Goal: Task Accomplishment & Management: Use online tool/utility

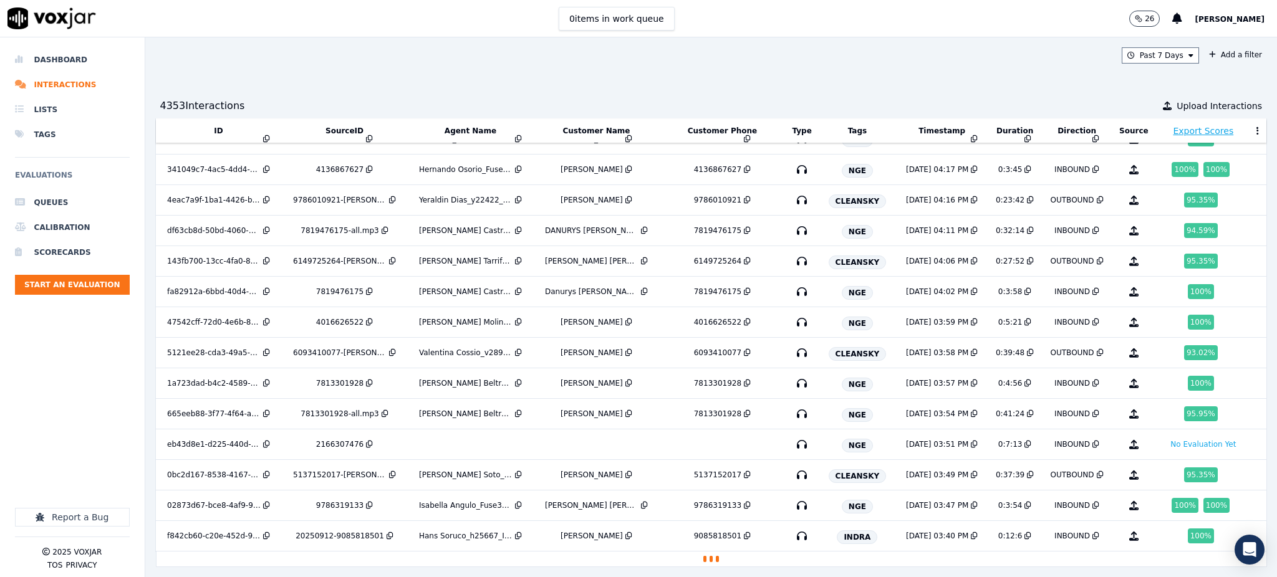
scroll to position [5134, 0]
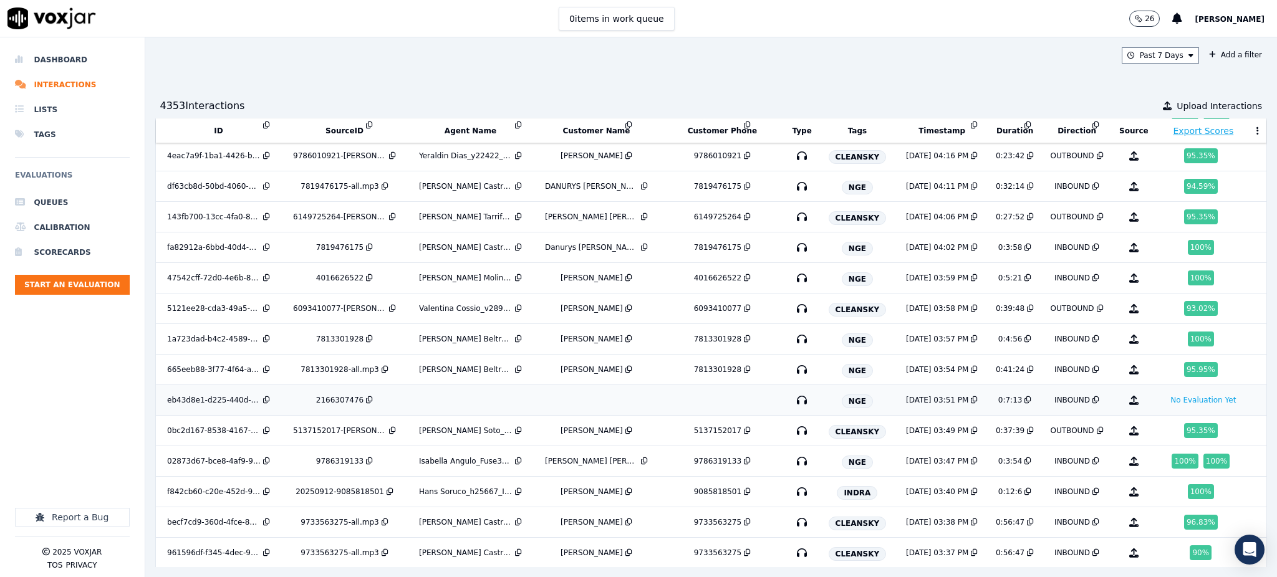
click at [792, 408] on icon "button" at bounding box center [802, 400] width 20 height 20
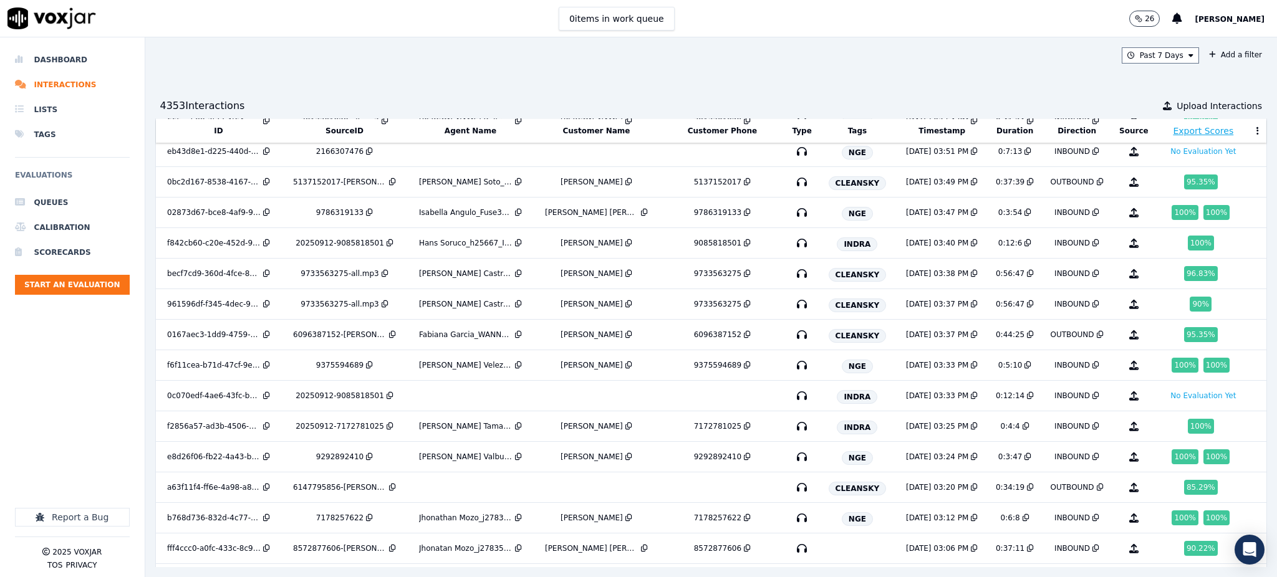
scroll to position [5383, 0]
click at [792, 405] on icon "button" at bounding box center [802, 395] width 20 height 20
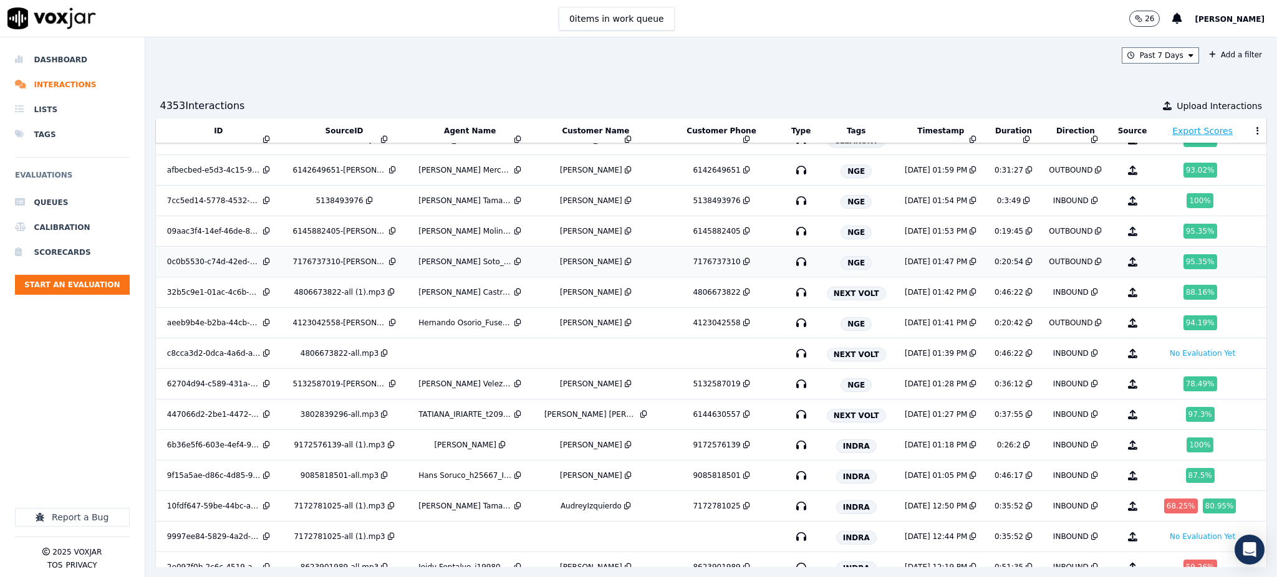
scroll to position [6244, 0]
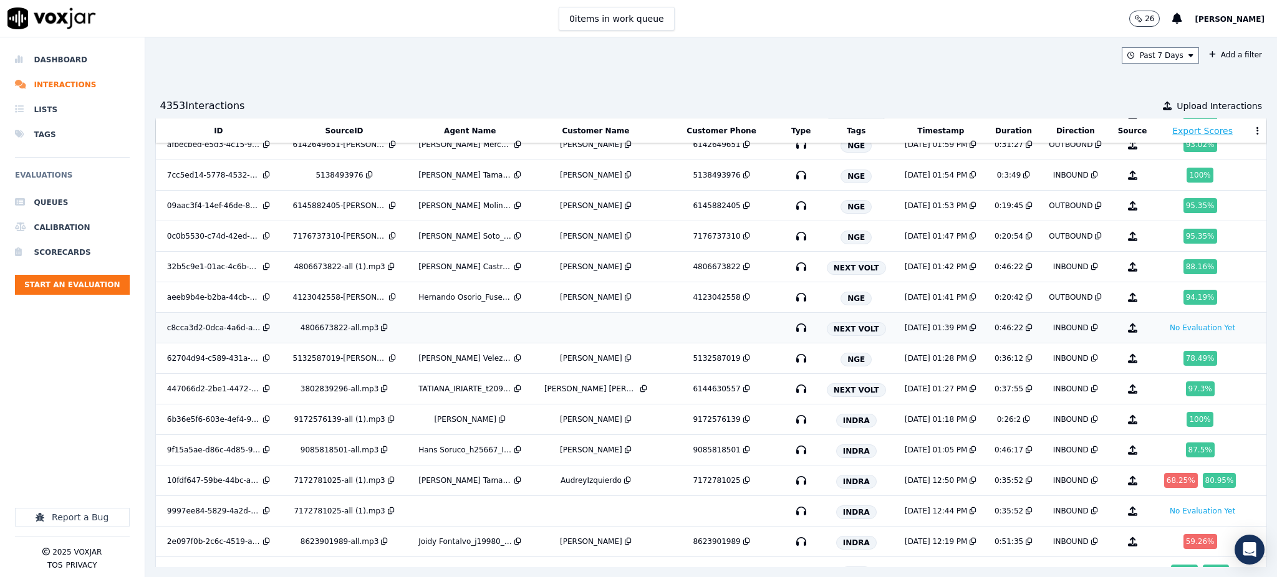
click at [791, 338] on icon "button" at bounding box center [801, 328] width 20 height 20
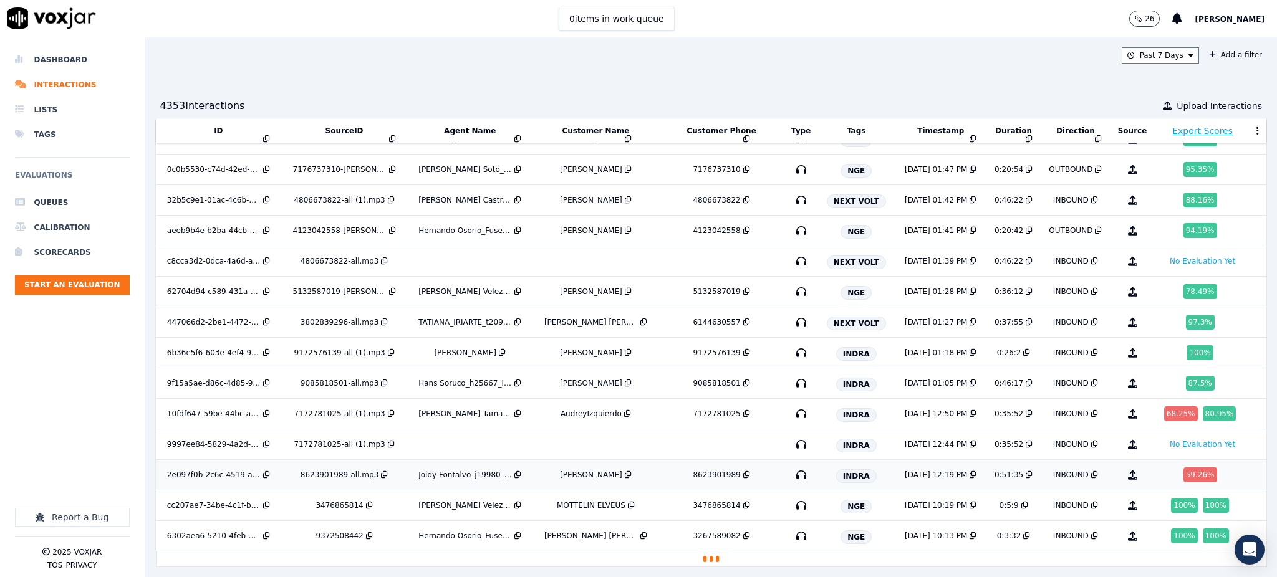
scroll to position [6357, 0]
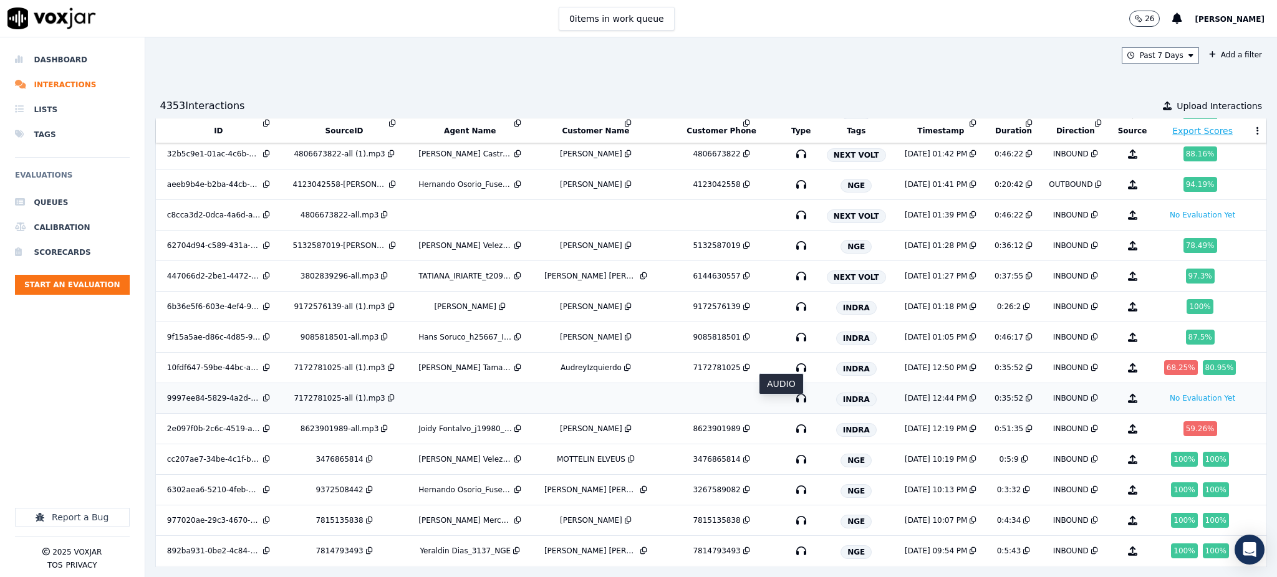
click at [791, 408] on icon "button" at bounding box center [801, 398] width 20 height 20
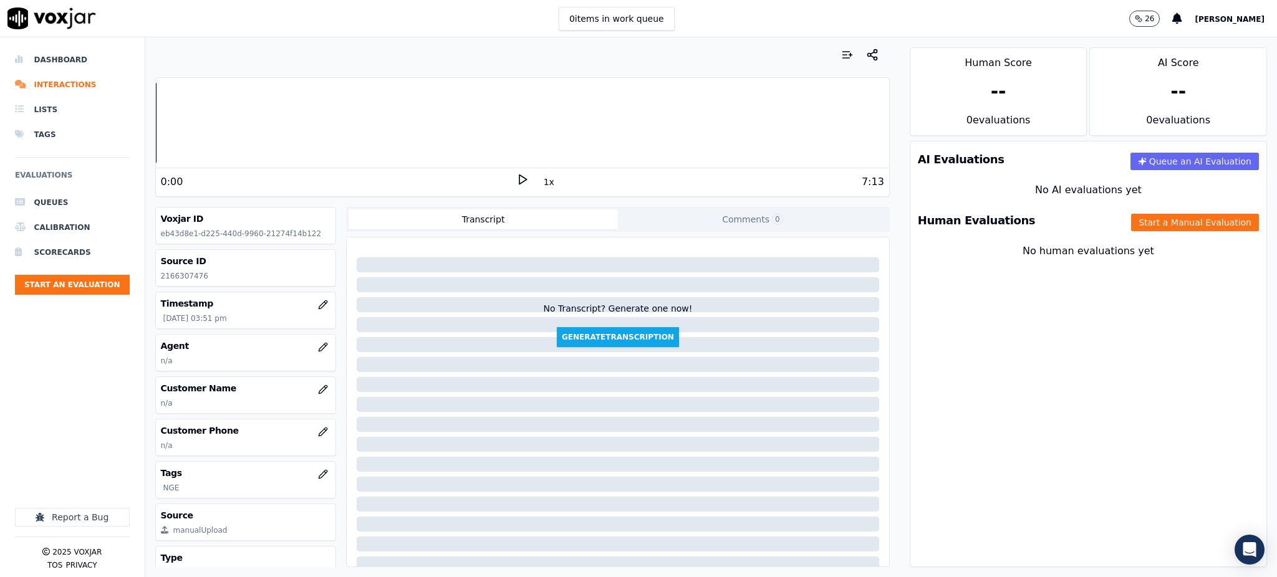
click at [519, 181] on polygon at bounding box center [522, 179] width 7 height 9
click at [516, 176] on icon at bounding box center [522, 179] width 12 height 12
click at [516, 180] on icon at bounding box center [522, 179] width 12 height 12
click at [519, 178] on polygon at bounding box center [522, 179] width 7 height 9
drag, startPoint x: 198, startPoint y: 274, endPoint x: 158, endPoint y: 279, distance: 40.8
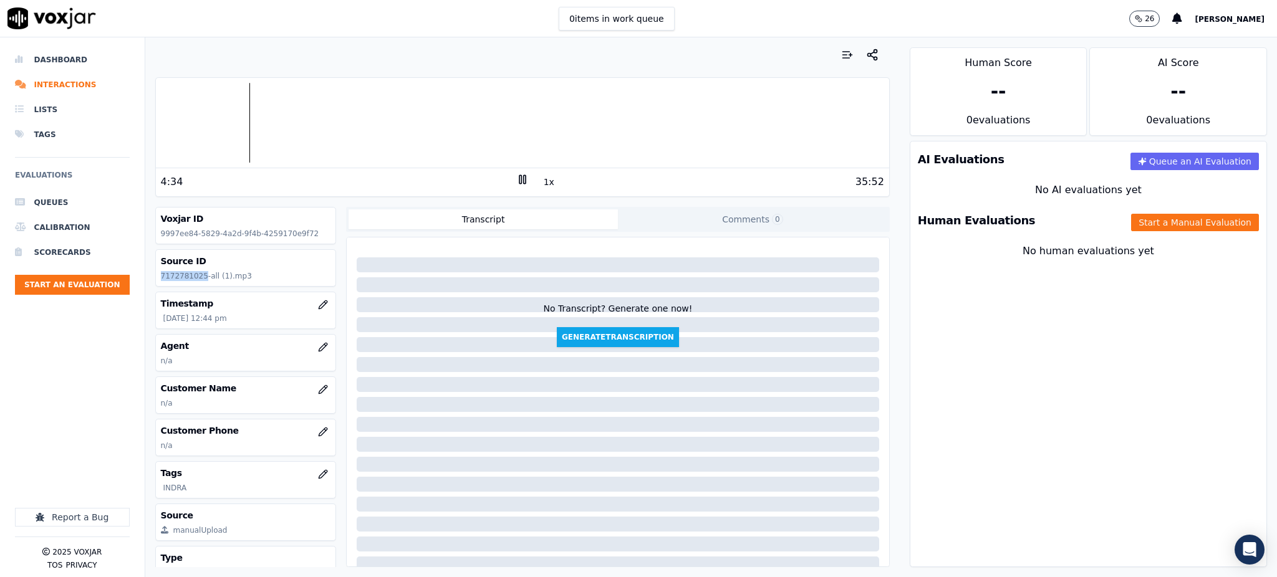
click at [158, 279] on div "Source ID 7172781025-all (1).mp3" at bounding box center [246, 268] width 180 height 36
copy p "7172781025"
click at [519, 176] on icon at bounding box center [522, 179] width 12 height 12
click at [516, 183] on icon at bounding box center [522, 179] width 12 height 12
click at [516, 178] on icon at bounding box center [522, 179] width 12 height 12
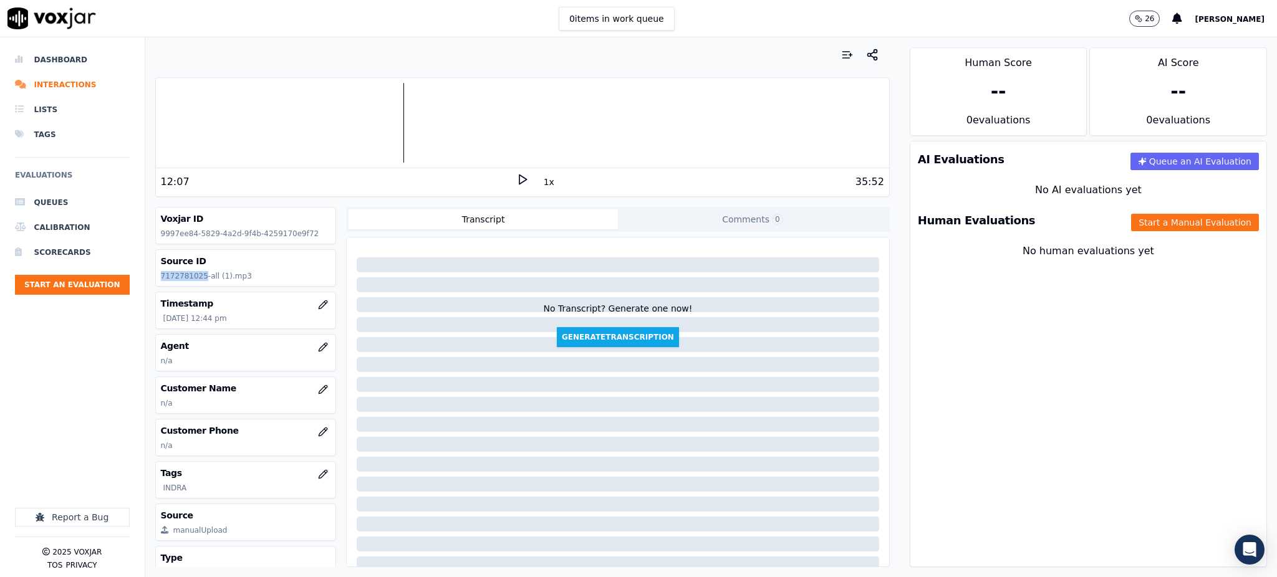
drag, startPoint x: 515, startPoint y: 178, endPoint x: 515, endPoint y: 186, distance: 8.1
click at [516, 186] on div "1x" at bounding box center [522, 181] width 12 height 17
click at [516, 177] on icon at bounding box center [522, 179] width 12 height 12
click at [529, 183] on div "35:52" at bounding box center [706, 182] width 355 height 15
click at [516, 185] on icon at bounding box center [522, 179] width 12 height 12
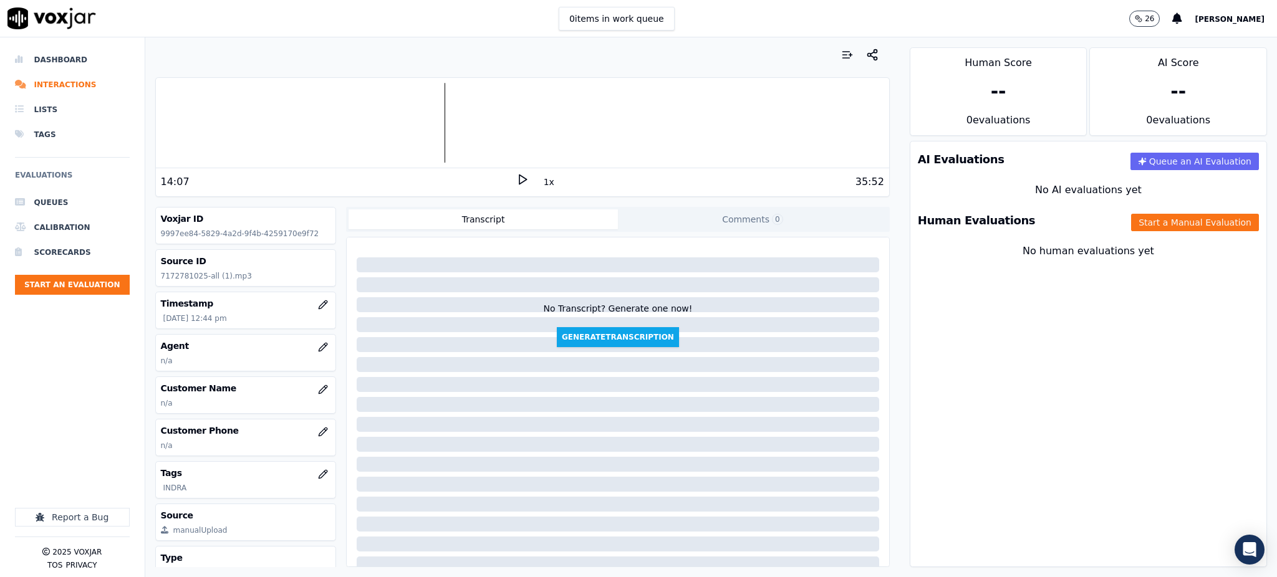
click at [516, 178] on icon at bounding box center [522, 179] width 12 height 12
click at [506, 183] on div "14:26" at bounding box center [338, 182] width 355 height 15
click at [516, 181] on icon at bounding box center [522, 179] width 12 height 12
click at [318, 435] on icon "button" at bounding box center [323, 432] width 10 height 10
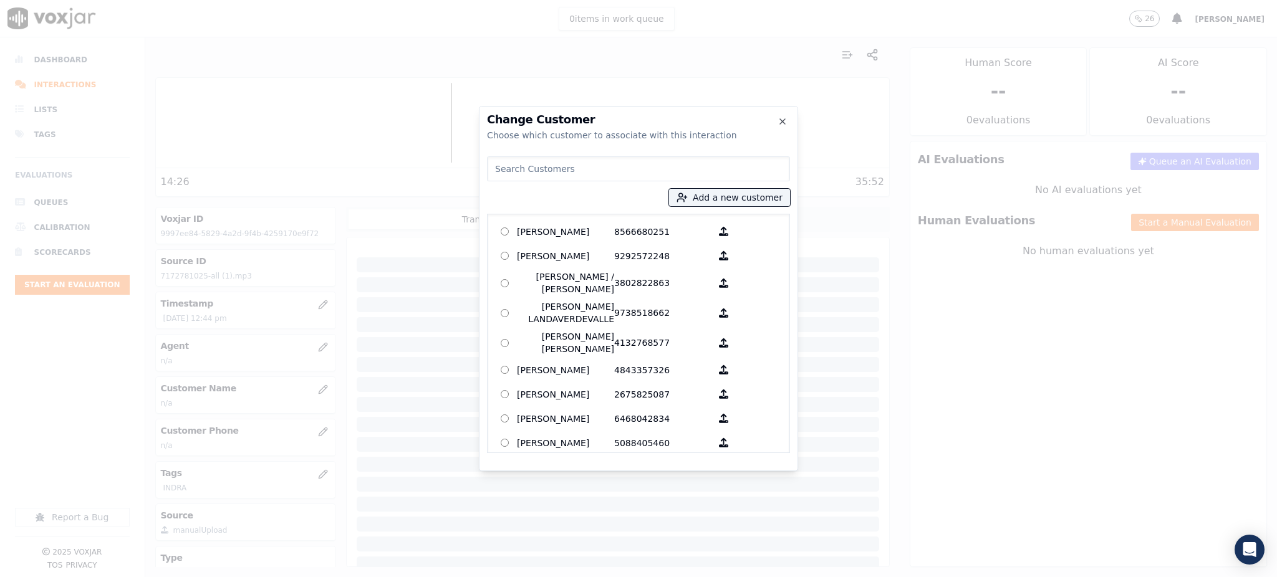
click at [495, 175] on input at bounding box center [638, 168] width 303 height 25
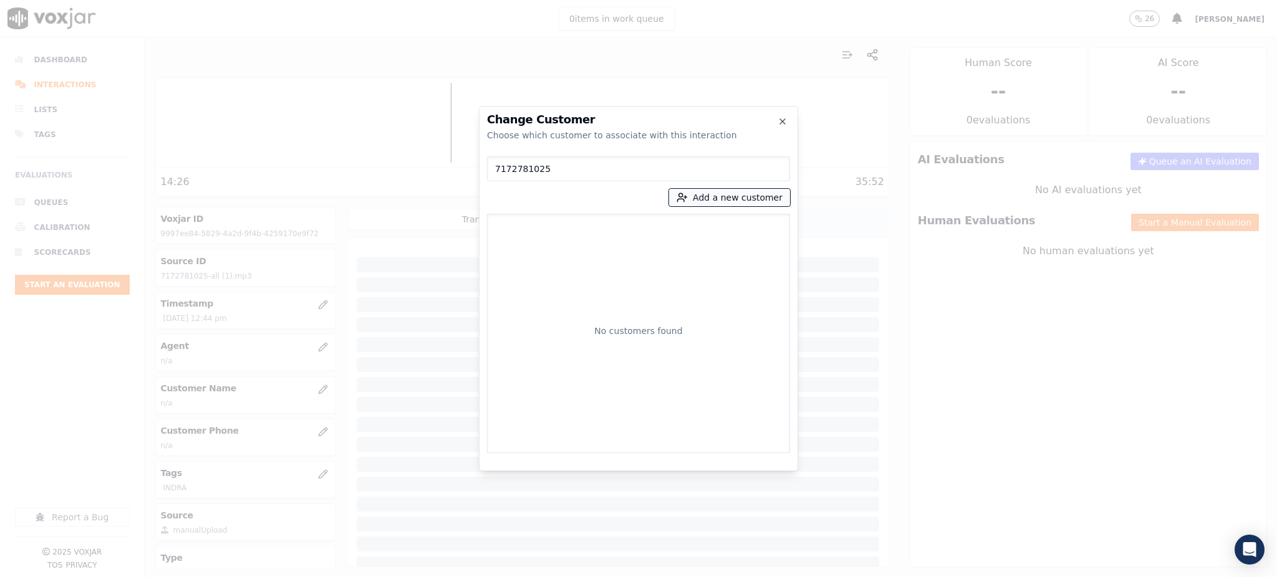
type input "7172781025"
click at [707, 197] on button "Add a new customer" at bounding box center [729, 197] width 121 height 17
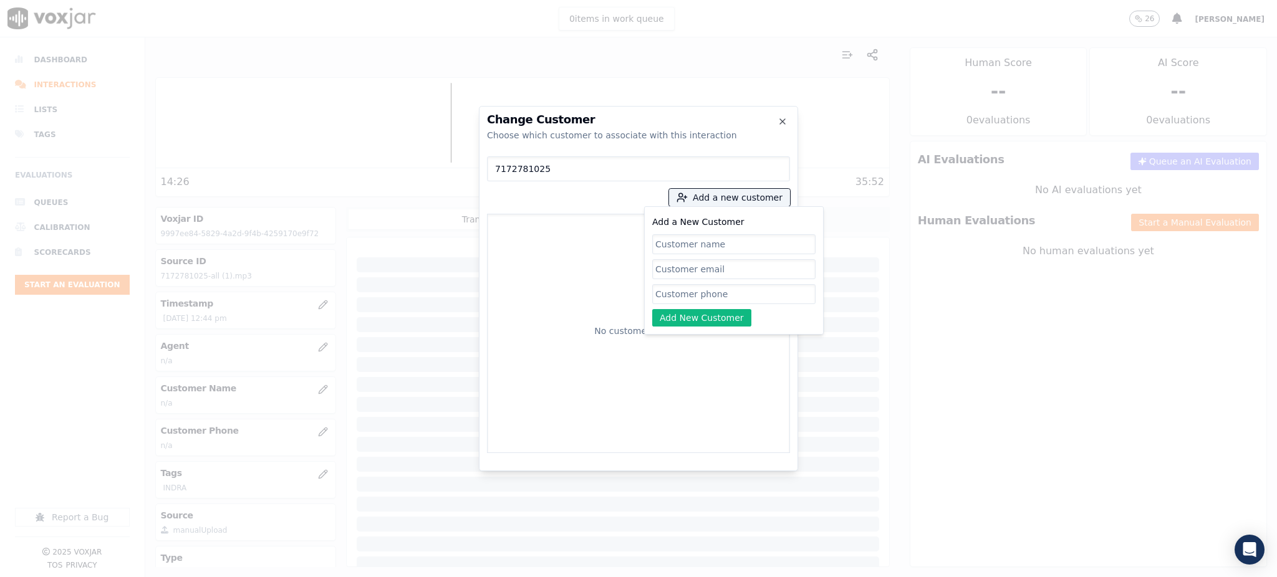
click at [689, 297] on input "Add a New Customer" at bounding box center [733, 294] width 163 height 20
paste input "7172781025"
type input "7172781025"
click at [673, 242] on input "Add a New Customer" at bounding box center [733, 244] width 163 height 20
paste input "Audrey Izquierdo"
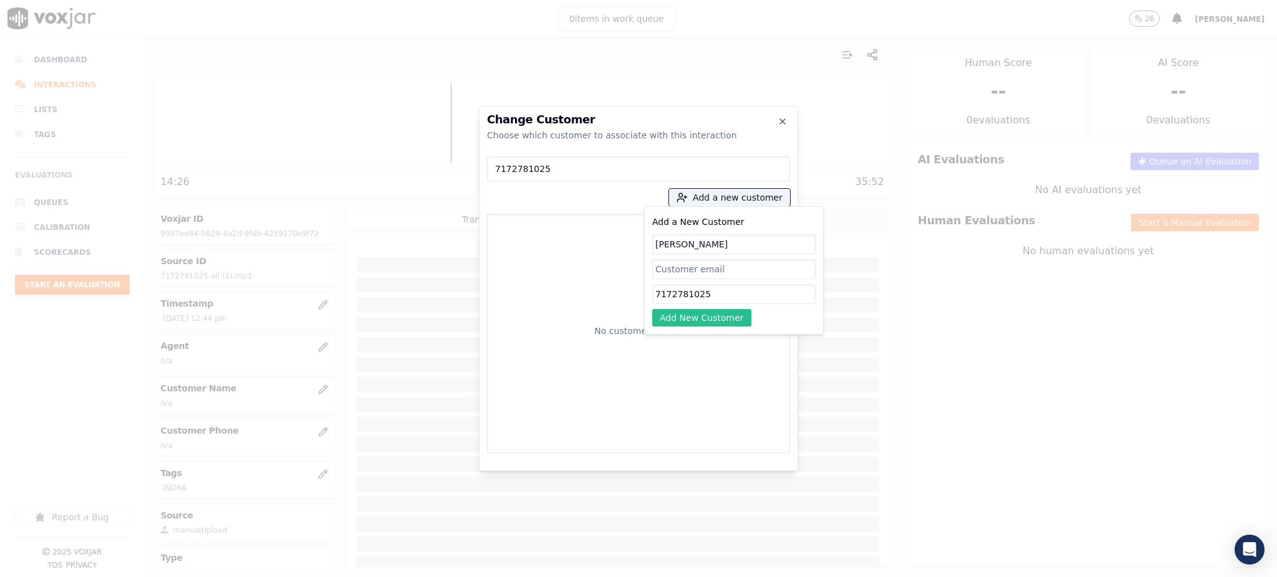
type input "Audrey Izquierdo"
click at [711, 316] on button "Add New Customer" at bounding box center [701, 317] width 99 height 17
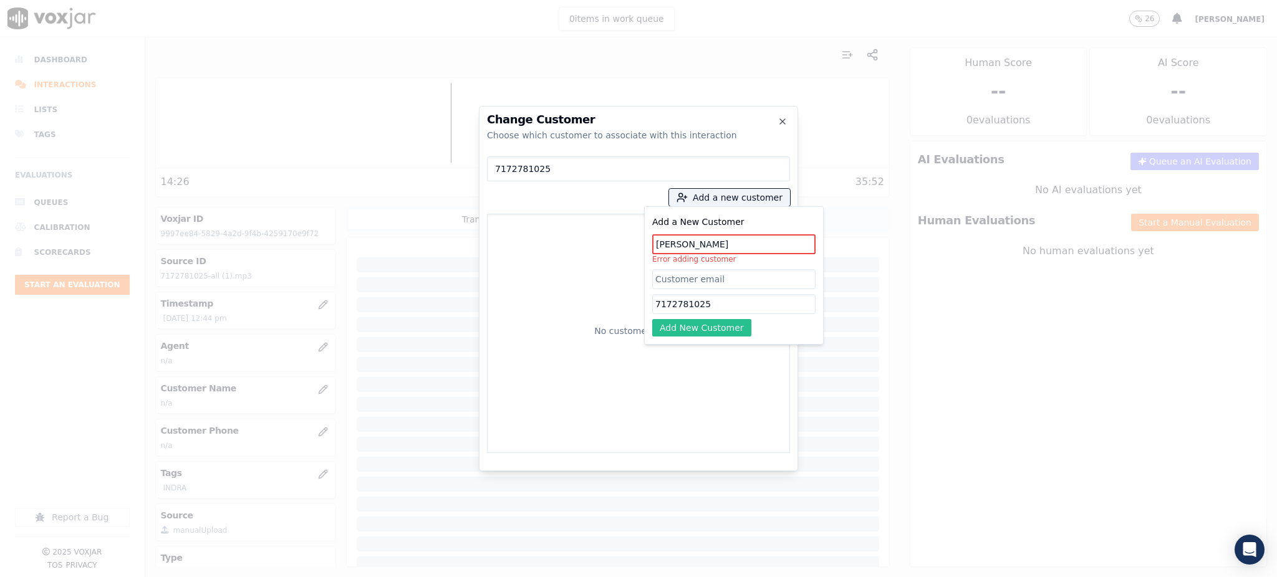
click at [701, 327] on button "Add New Customer" at bounding box center [701, 327] width 99 height 17
drag, startPoint x: 685, startPoint y: 242, endPoint x: 697, endPoint y: 249, distance: 13.7
click at [686, 242] on input "Audrey Izquierdo" at bounding box center [733, 244] width 163 height 20
click at [702, 324] on button "Add New Customer" at bounding box center [701, 327] width 99 height 17
click at [559, 325] on div "No customers found" at bounding box center [638, 333] width 292 height 228
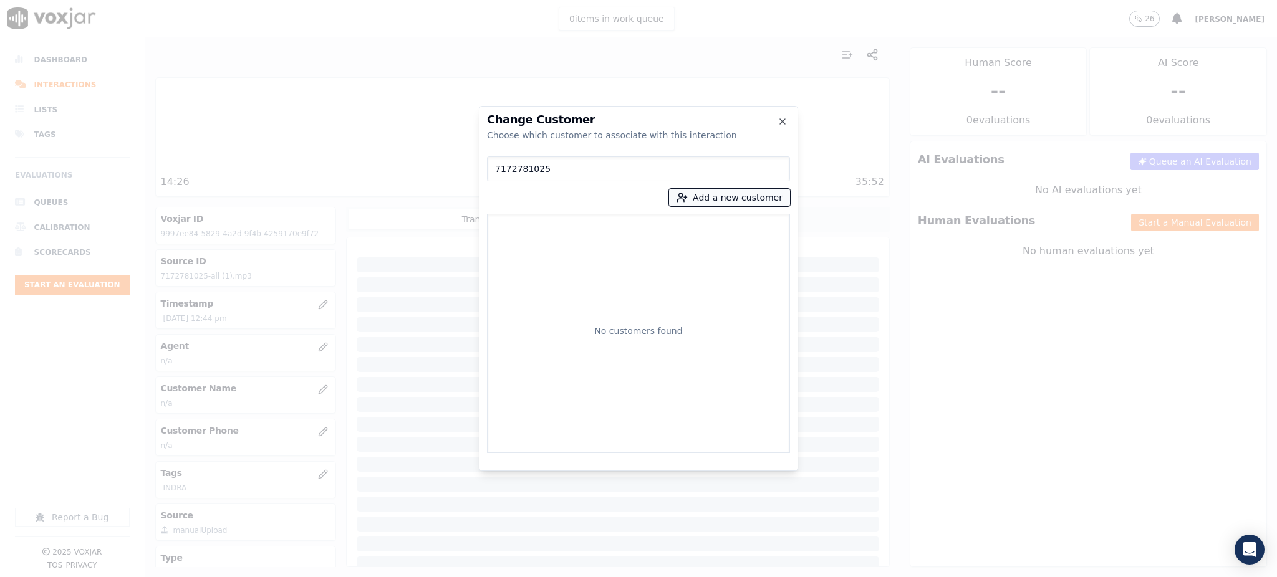
click at [704, 199] on button "Add a new customer" at bounding box center [729, 197] width 121 height 17
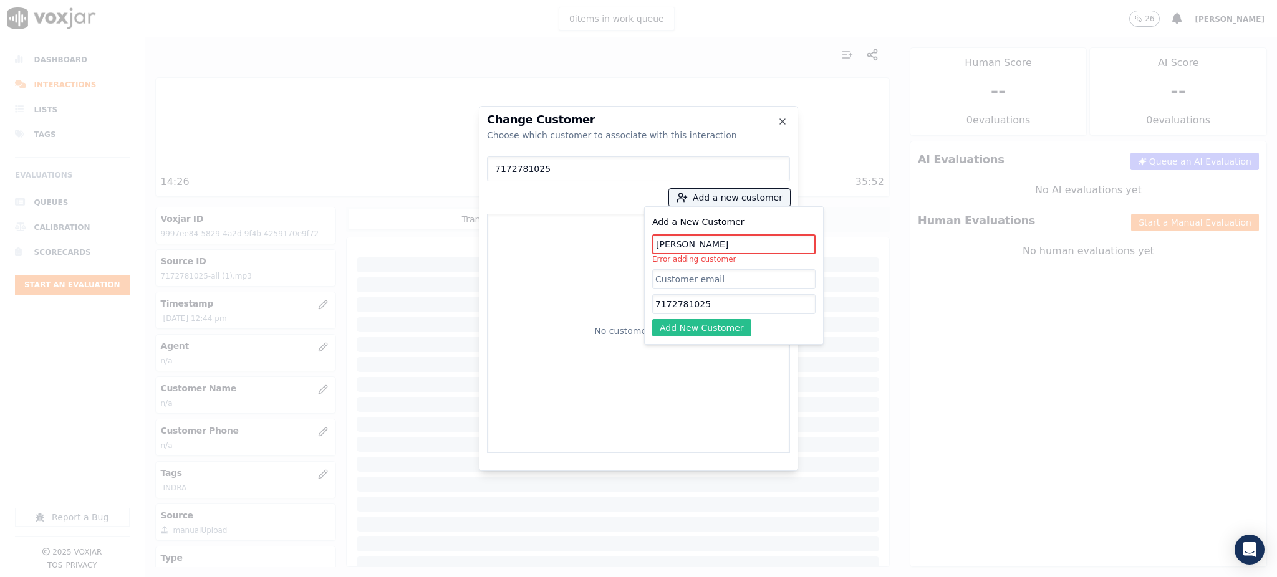
click at [694, 333] on button "Add New Customer" at bounding box center [701, 327] width 99 height 17
click at [349, 330] on div at bounding box center [638, 288] width 1277 height 577
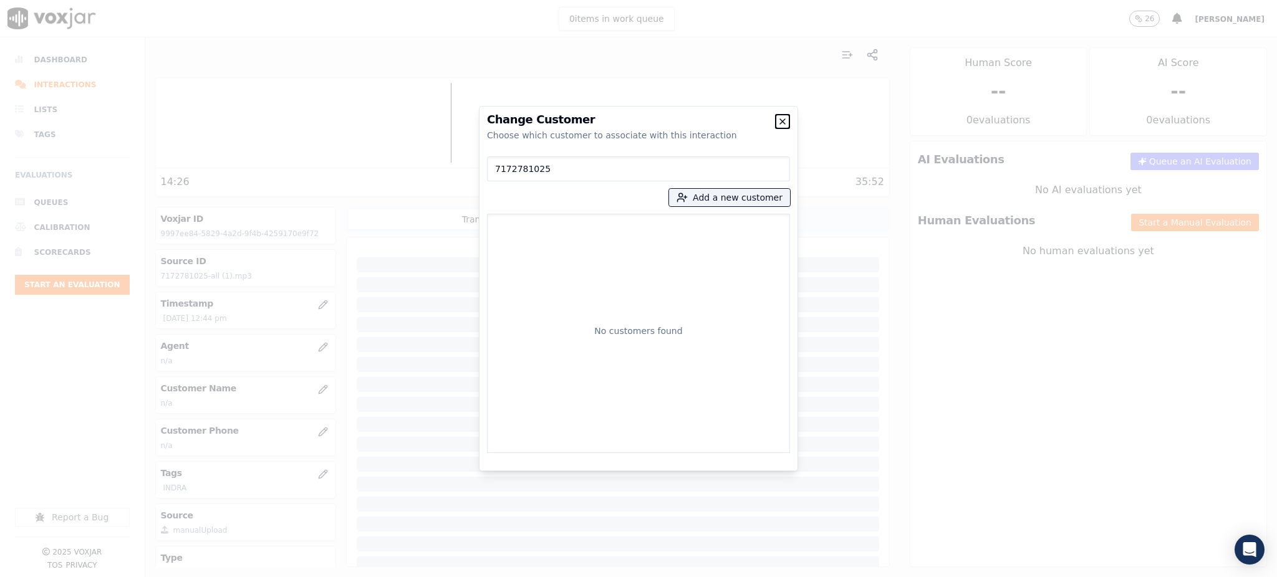
click at [779, 118] on icon "button" at bounding box center [782, 122] width 10 height 10
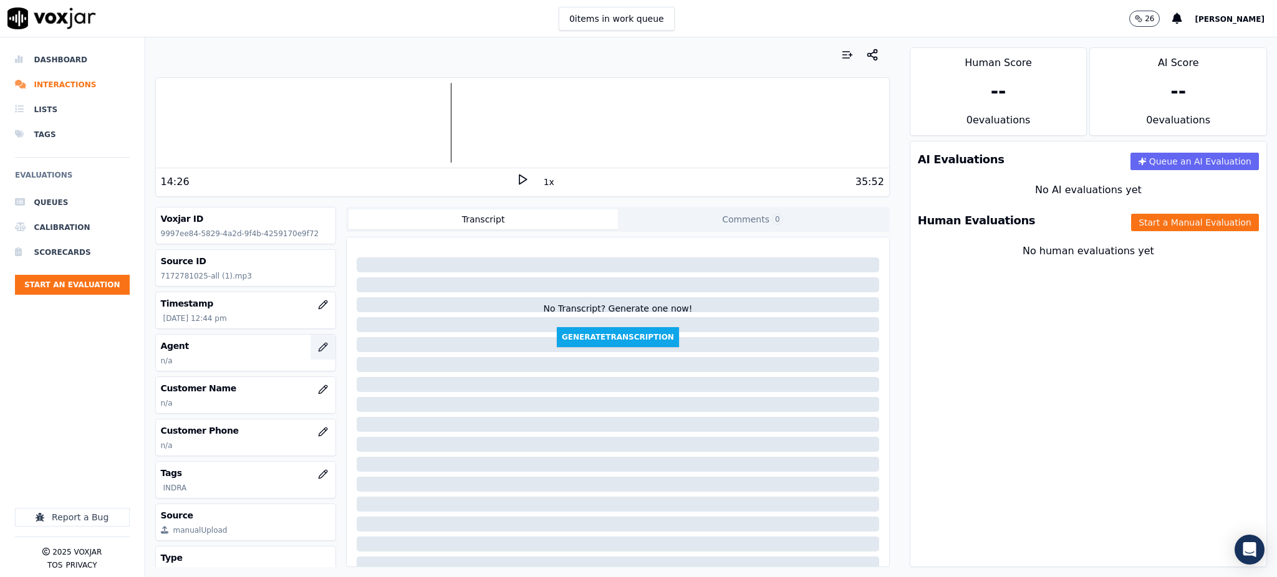
click at [319, 350] on icon "button" at bounding box center [323, 347] width 8 height 8
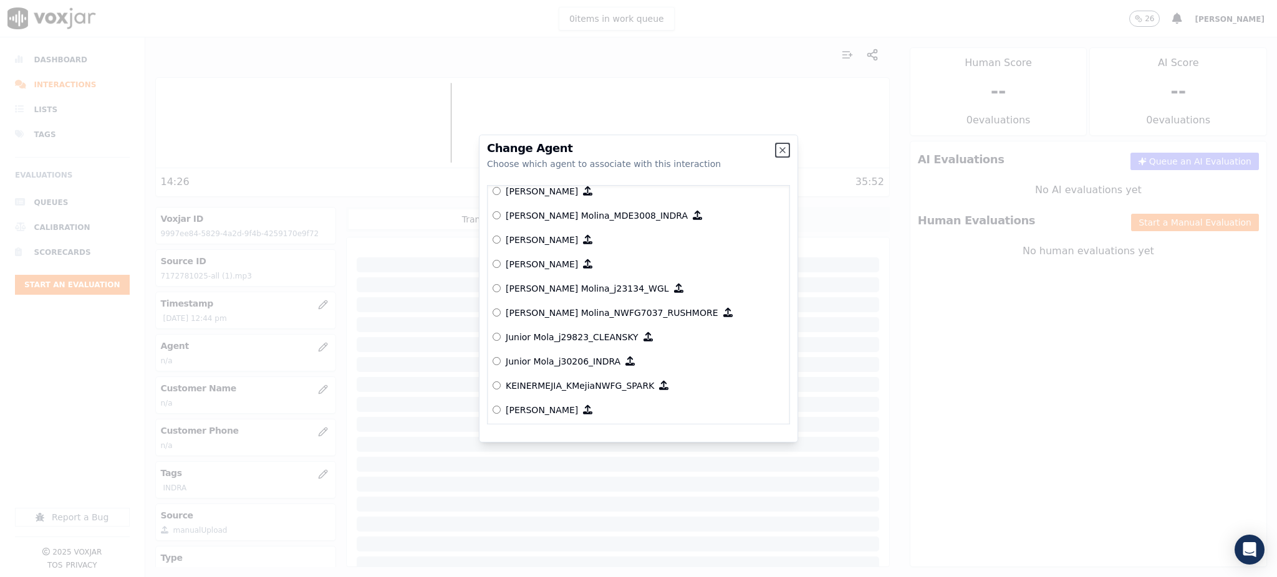
scroll to position [4204, 0]
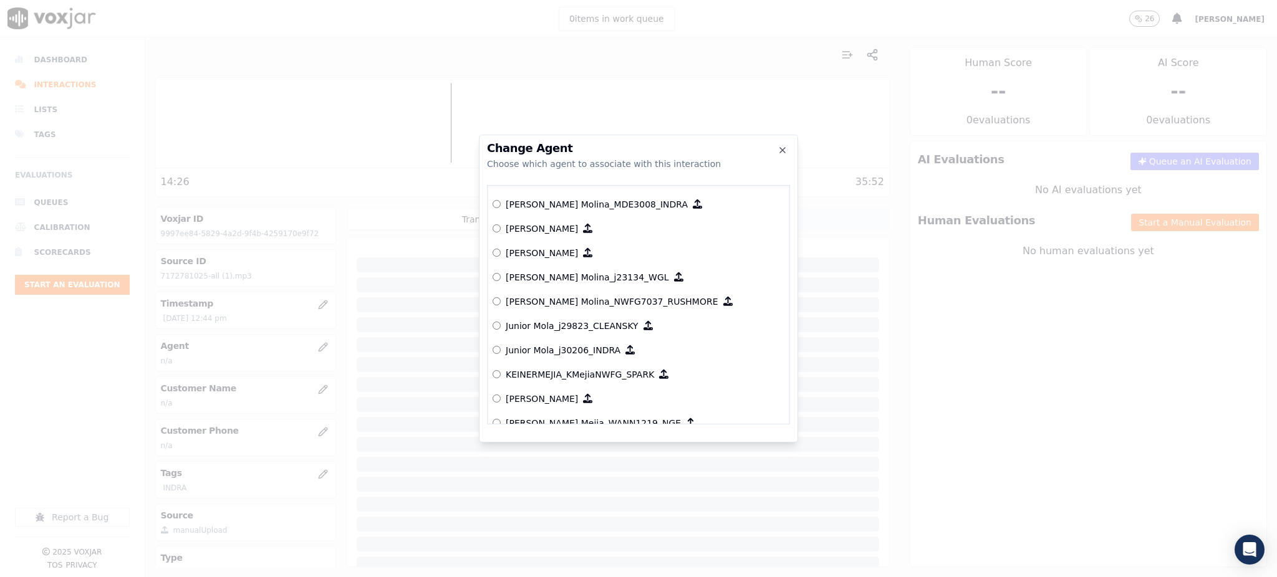
click at [599, 347] on p "Junior Mola_j30206_INDRA" at bounding box center [563, 350] width 115 height 12
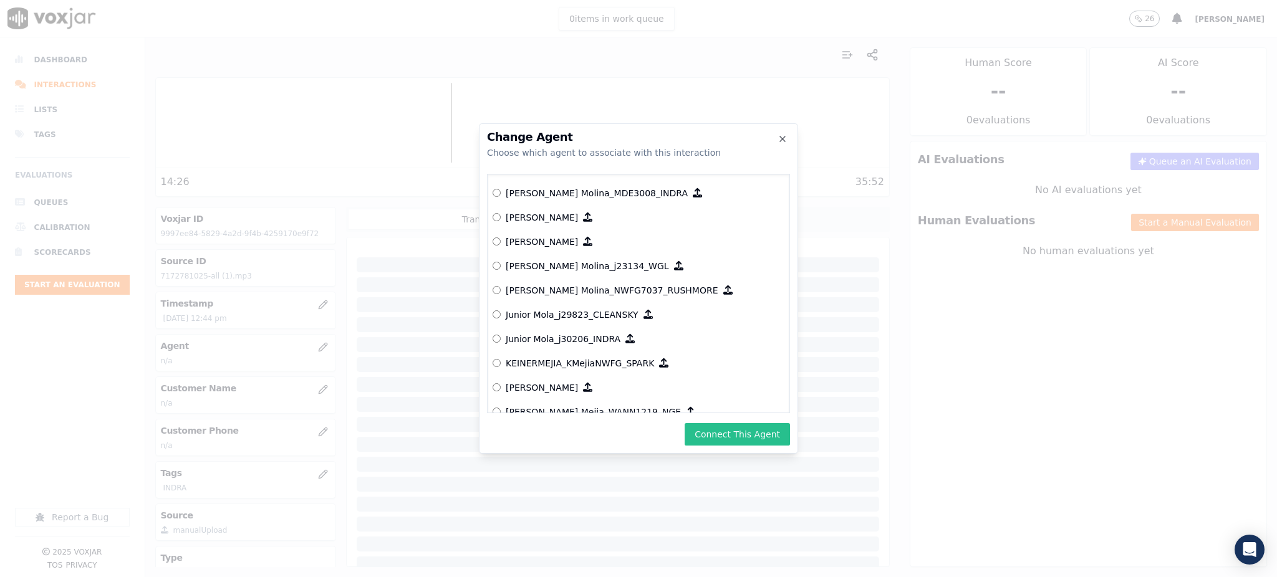
click at [736, 436] on button "Connect This Agent" at bounding box center [736, 434] width 105 height 22
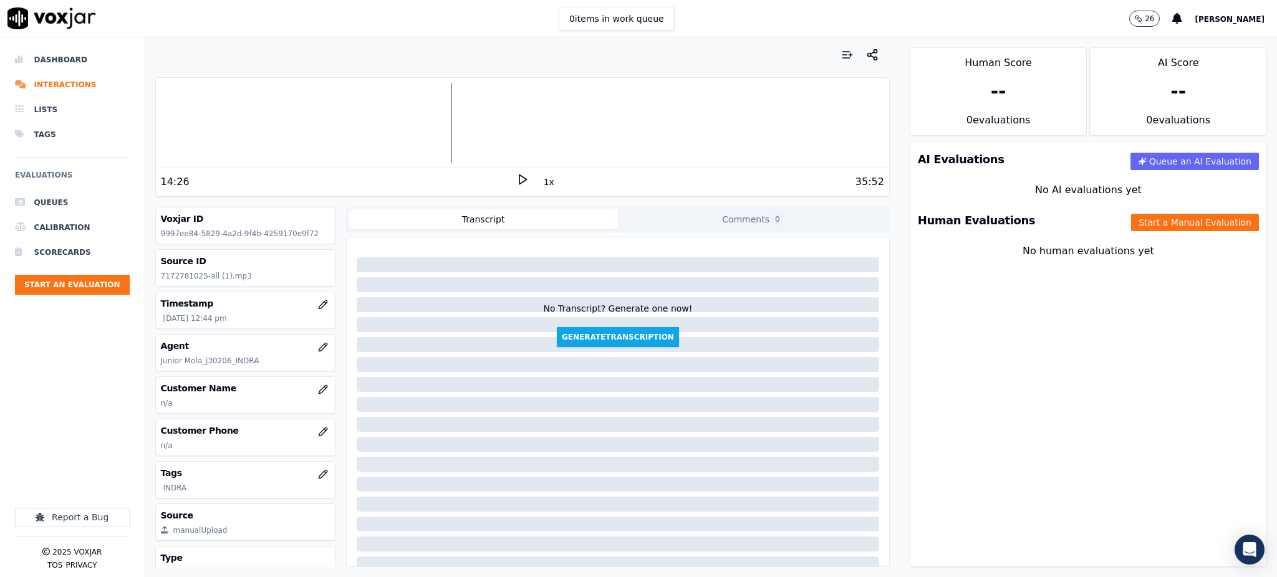
click at [516, 183] on icon at bounding box center [522, 179] width 12 height 12
drag, startPoint x: 202, startPoint y: 277, endPoint x: 156, endPoint y: 274, distance: 46.3
click at [156, 274] on div "Source ID 7172781025-all (1).mp3" at bounding box center [246, 268] width 180 height 36
copy p "7172781025"
click at [516, 178] on icon at bounding box center [522, 179] width 12 height 12
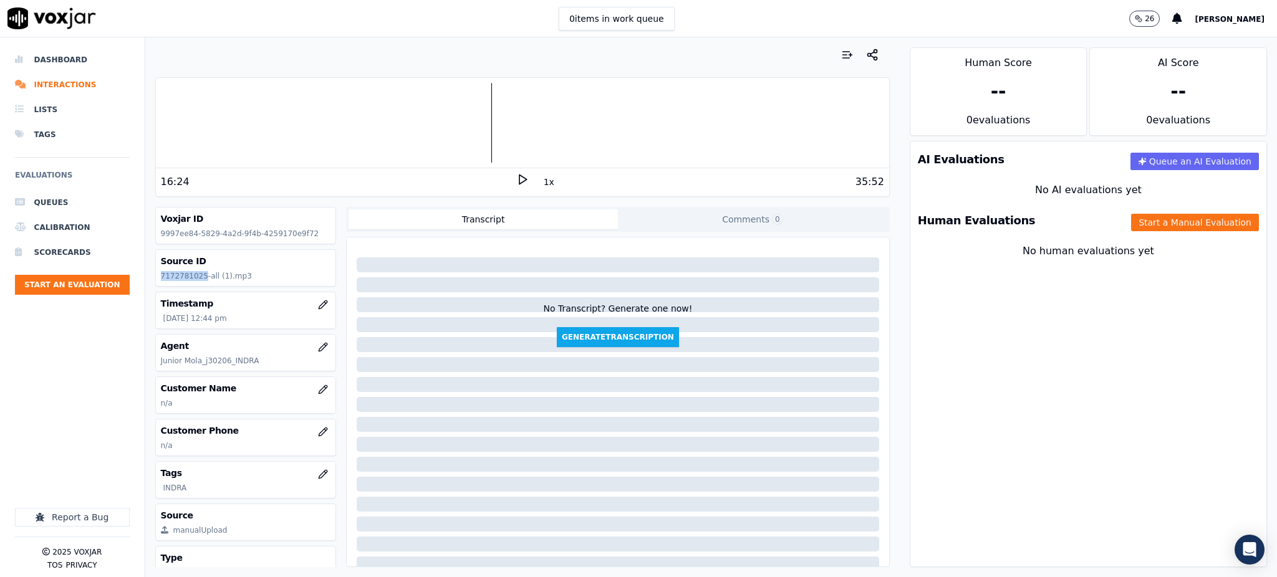
click at [516, 176] on icon at bounding box center [522, 179] width 12 height 12
click at [519, 183] on rect at bounding box center [520, 179] width 2 height 8
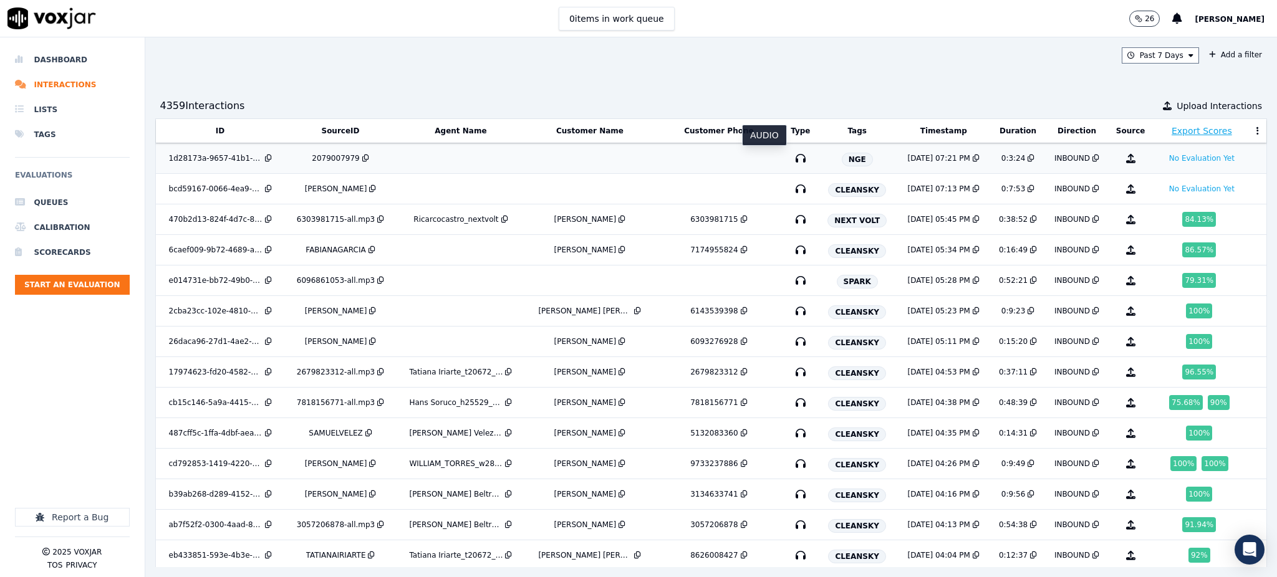
click at [790, 157] on icon "button" at bounding box center [800, 158] width 20 height 20
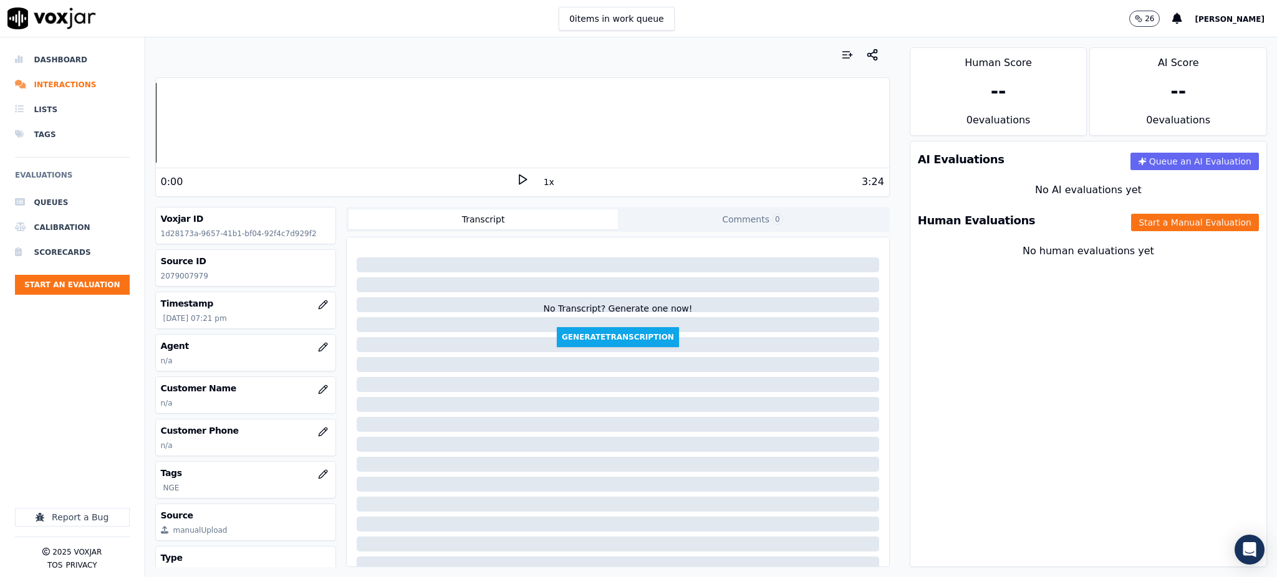
click at [519, 180] on polygon at bounding box center [522, 179] width 7 height 9
drag, startPoint x: 202, startPoint y: 275, endPoint x: 162, endPoint y: 280, distance: 40.3
click at [162, 280] on p "2079007979" at bounding box center [246, 276] width 170 height 10
copy p "2079007979"
click at [319, 435] on icon "button" at bounding box center [323, 432] width 8 height 8
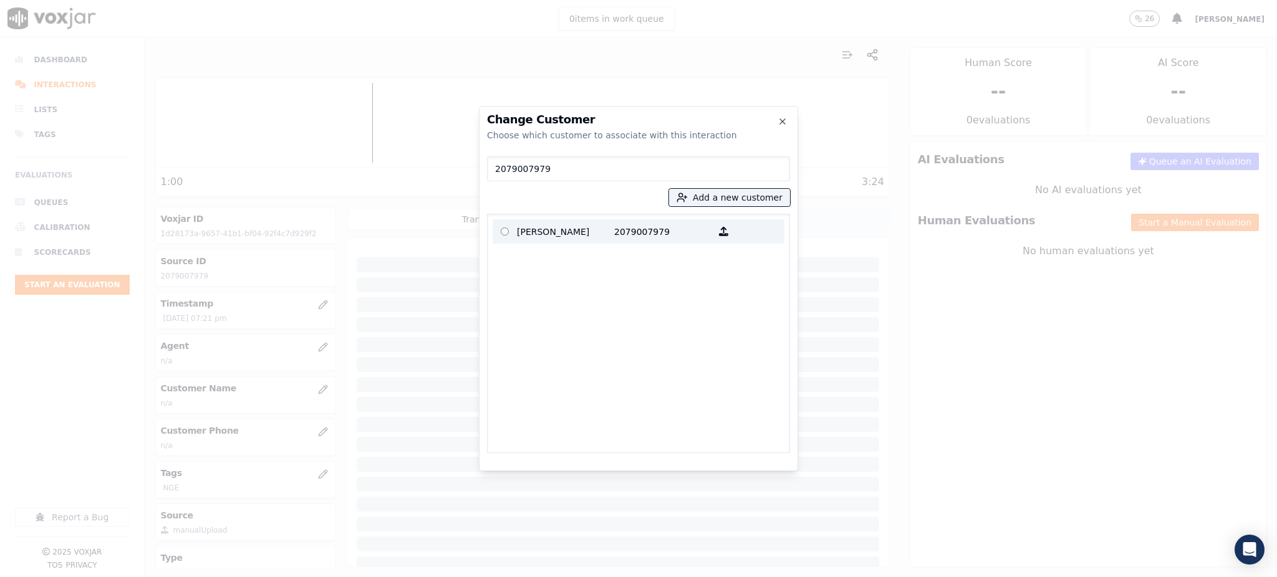
type input "2079007979"
click at [575, 234] on p "[PERSON_NAME]" at bounding box center [565, 231] width 97 height 19
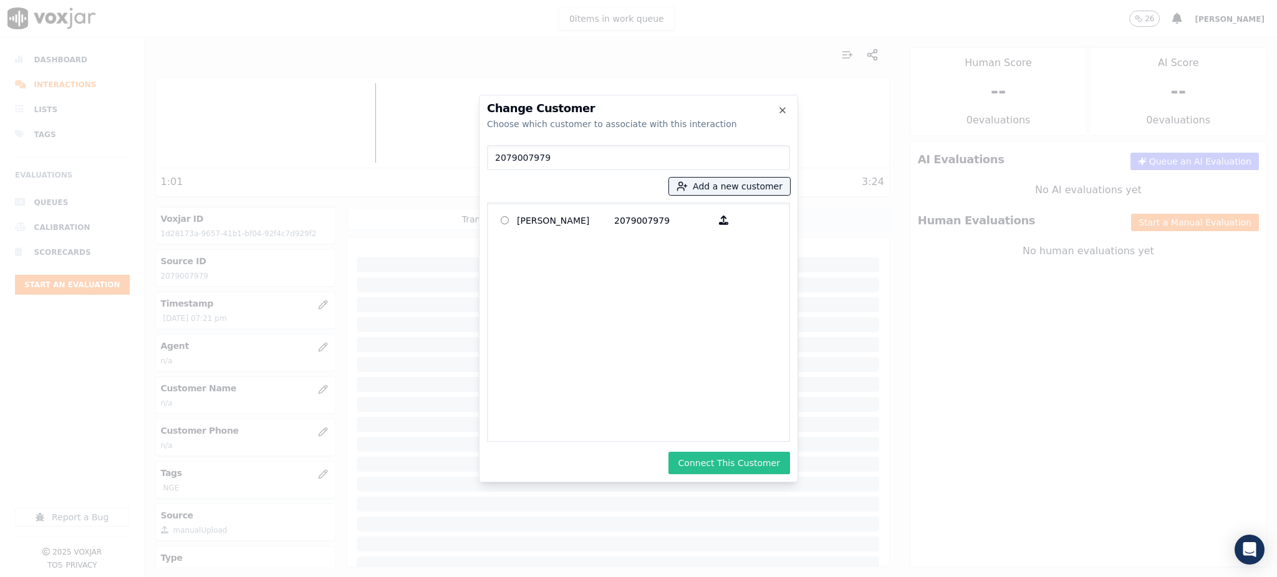
click at [739, 466] on button "Connect This Customer" at bounding box center [729, 463] width 122 height 22
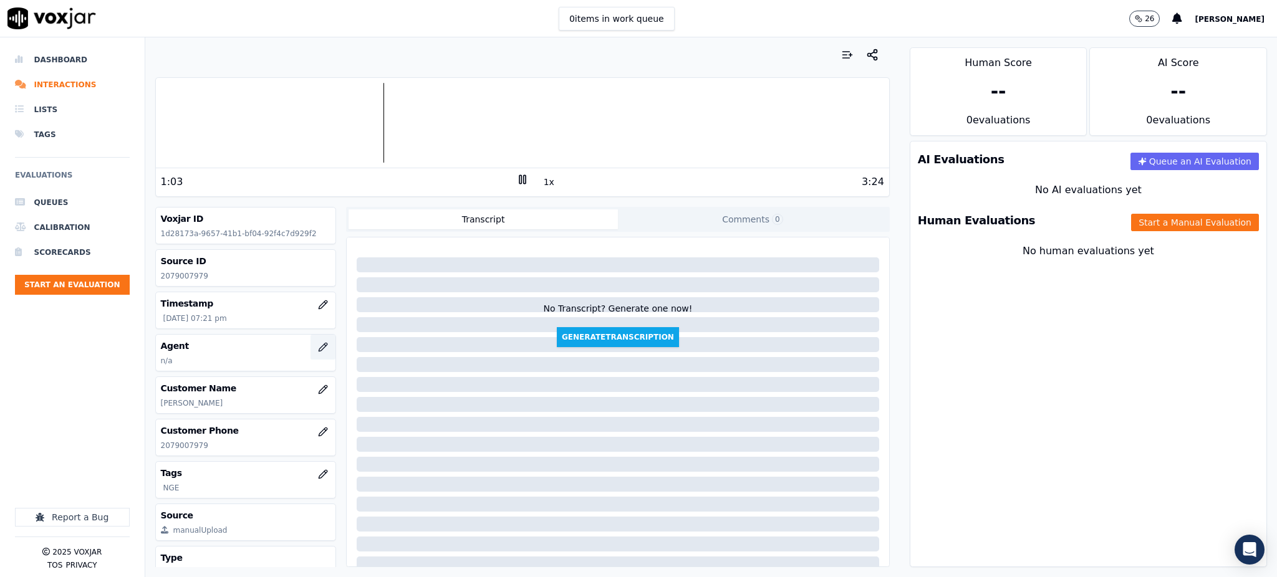
click at [318, 348] on icon "button" at bounding box center [323, 347] width 10 height 10
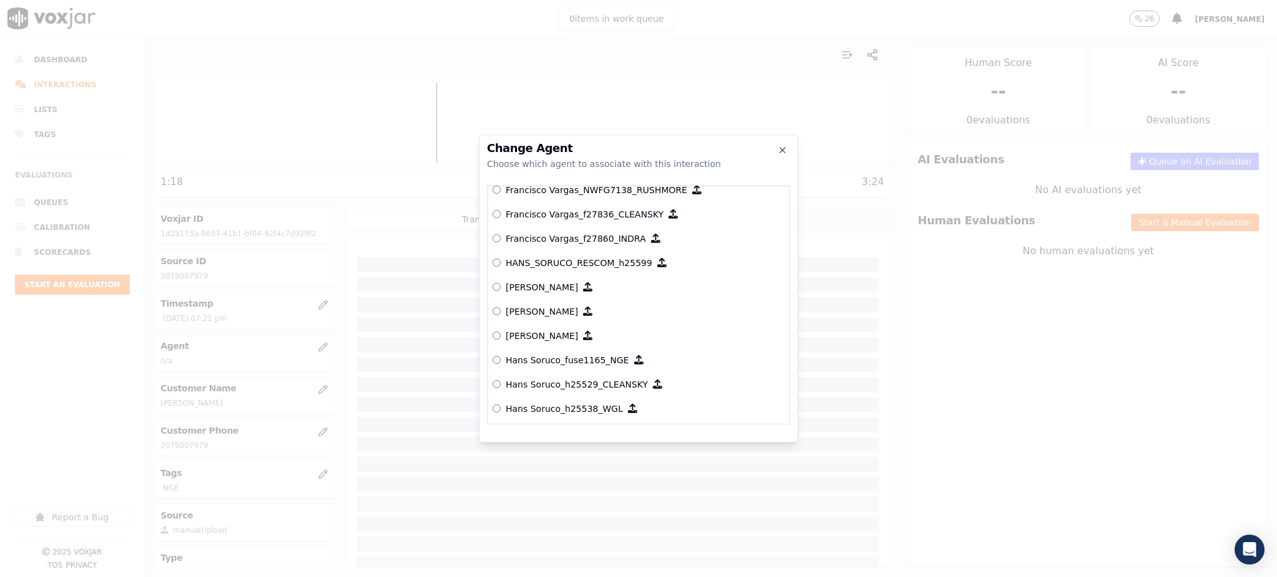
scroll to position [2660, 0]
click at [570, 368] on p "Hans Soruco_fuse1165_NGE" at bounding box center [567, 363] width 123 height 12
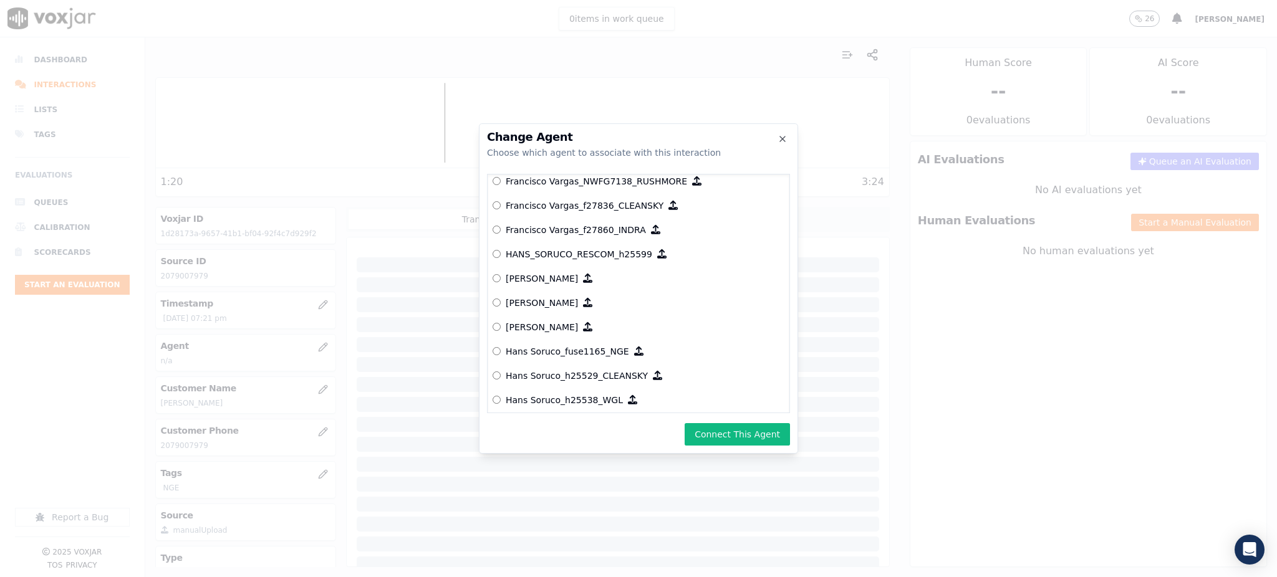
click at [743, 436] on button "Connect This Agent" at bounding box center [736, 434] width 105 height 22
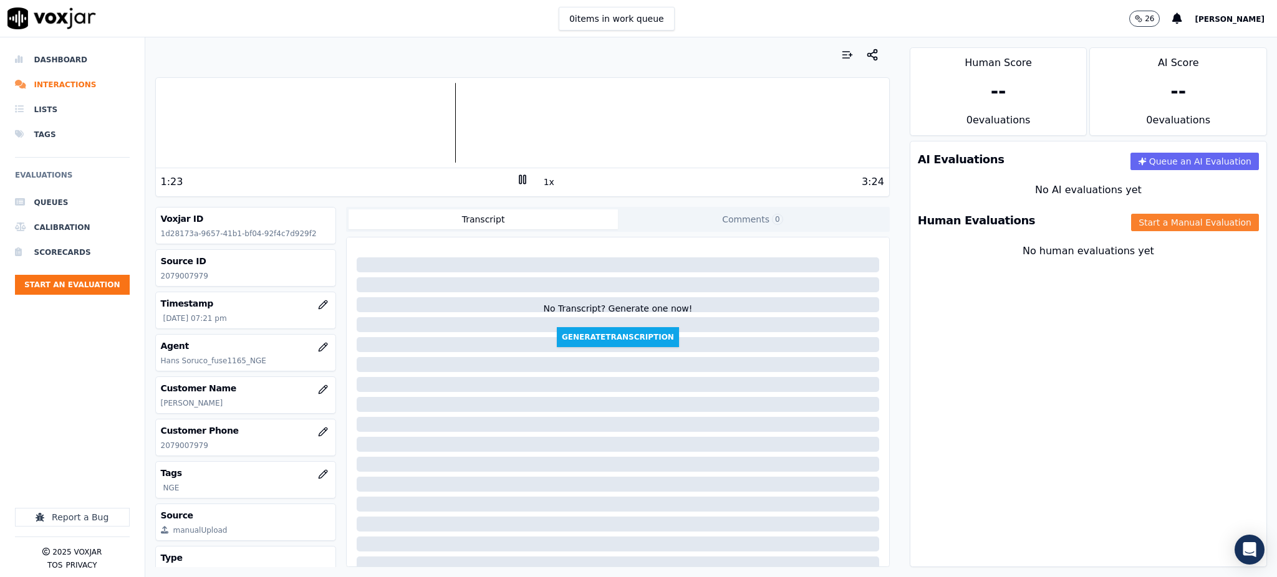
click at [1136, 223] on button "Start a Manual Evaluation" at bounding box center [1195, 222] width 128 height 17
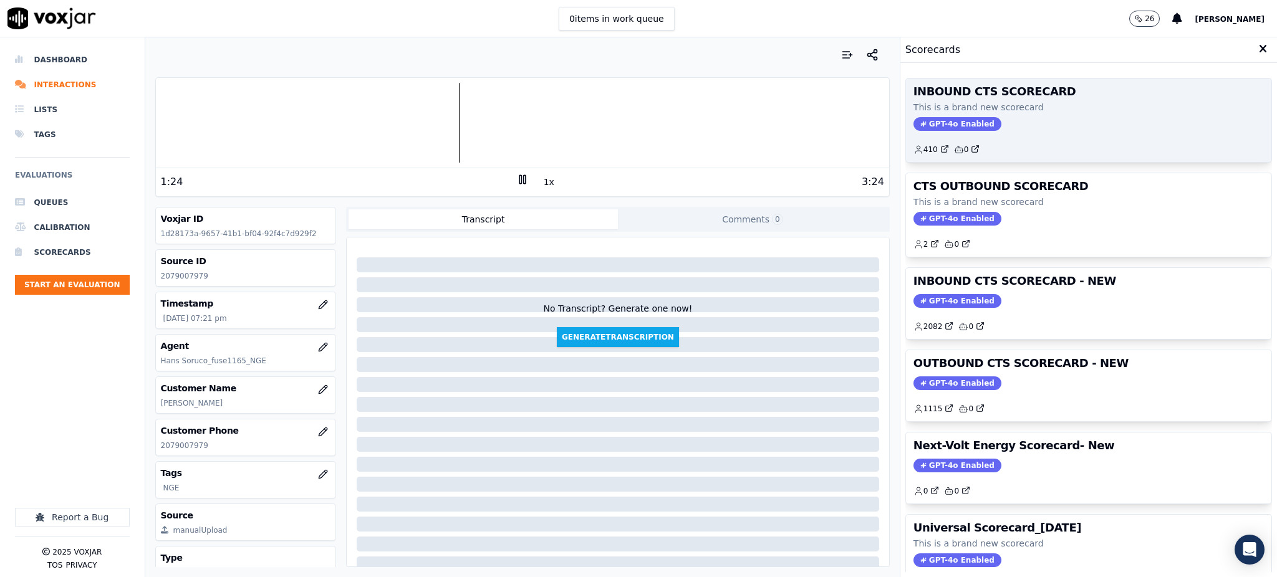
click at [913, 123] on span "GPT-4o Enabled" at bounding box center [957, 124] width 88 height 14
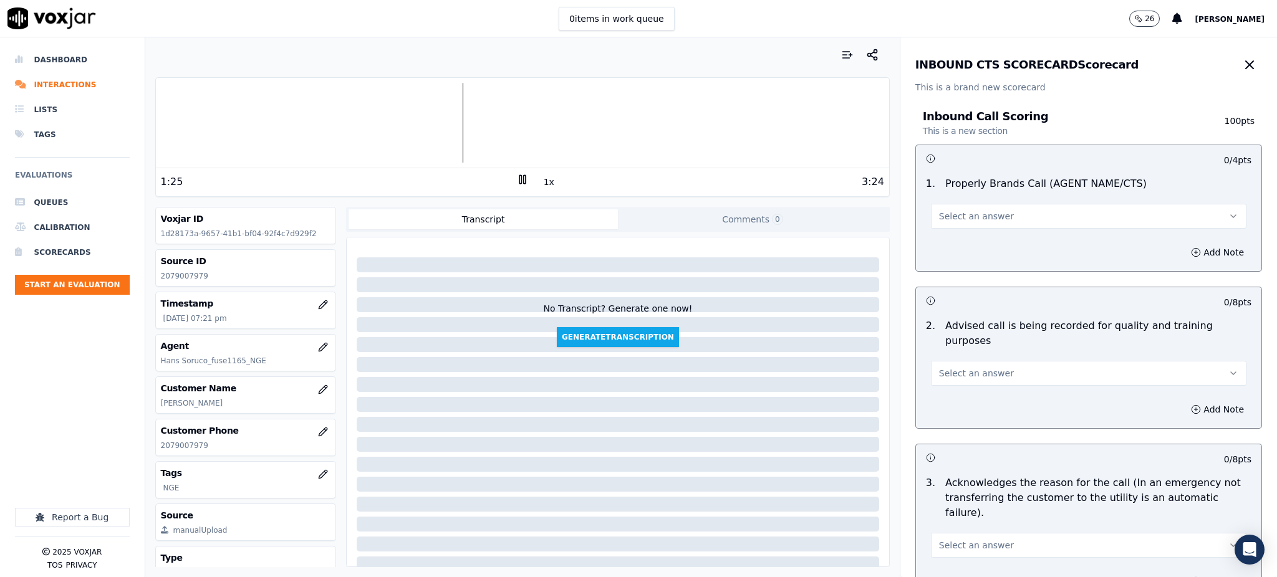
click at [966, 218] on span "Select an answer" at bounding box center [976, 216] width 75 height 12
drag, startPoint x: 975, startPoint y: 239, endPoint x: 981, endPoint y: 289, distance: 50.8
click at [975, 239] on div "Yes" at bounding box center [1061, 244] width 288 height 20
click at [960, 367] on span "Select an answer" at bounding box center [976, 373] width 75 height 12
click at [959, 378] on div "Yes" at bounding box center [1061, 386] width 288 height 20
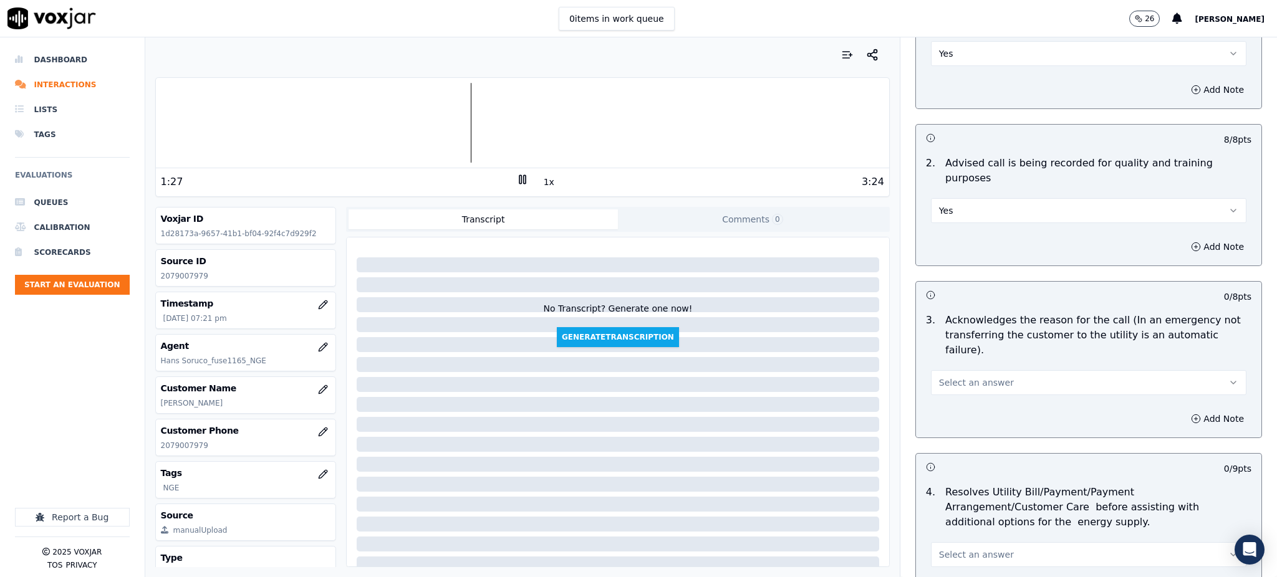
scroll to position [249, 0]
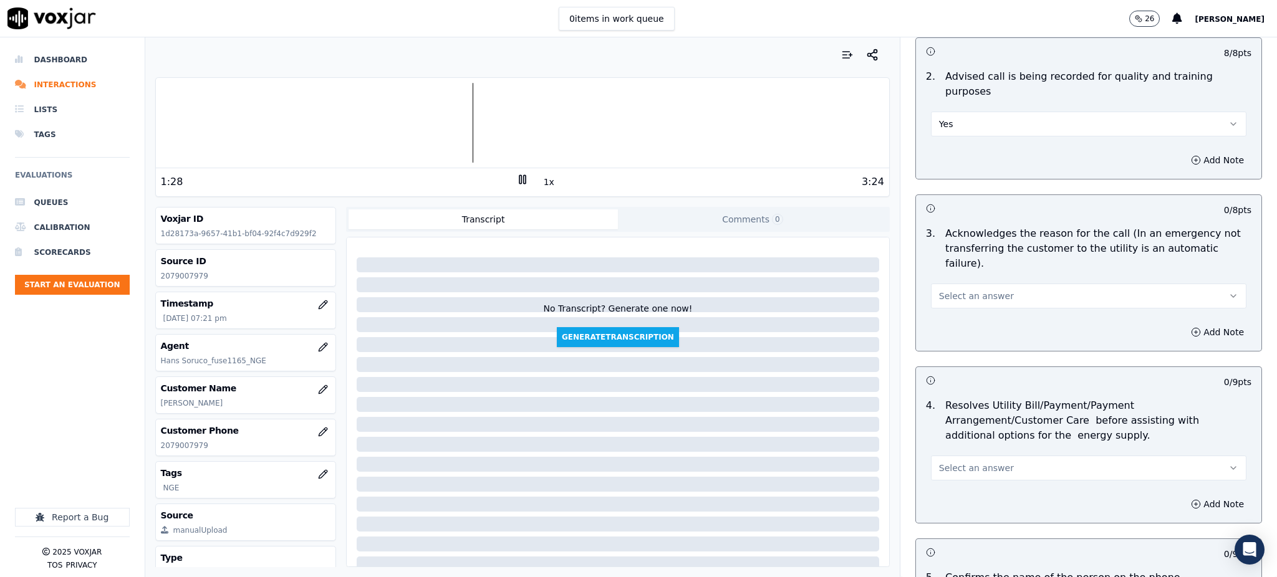
click at [939, 290] on span "Select an answer" at bounding box center [976, 296] width 75 height 12
drag, startPoint x: 939, startPoint y: 289, endPoint x: 954, endPoint y: 354, distance: 67.1
click at [939, 289] on div "Yes" at bounding box center [1061, 294] width 288 height 20
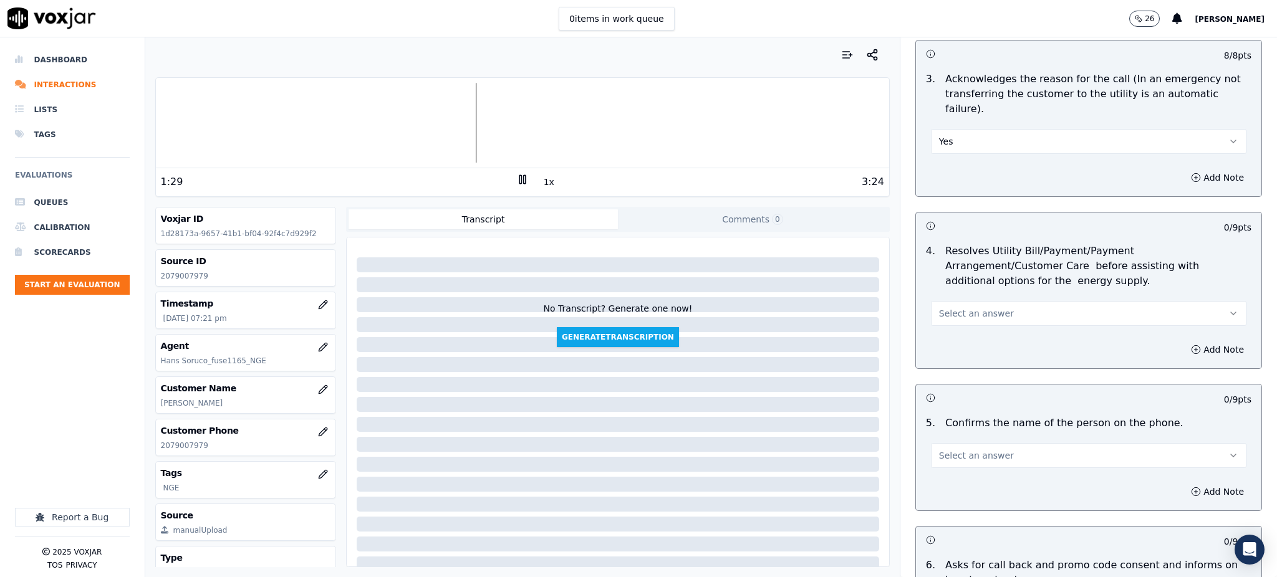
scroll to position [415, 0]
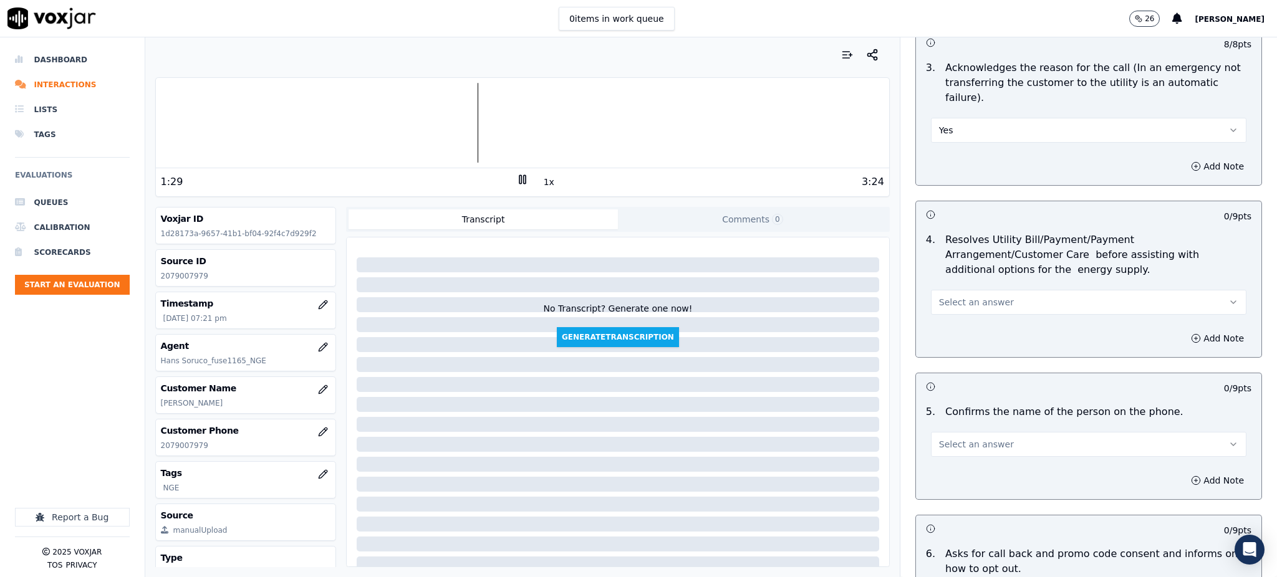
click at [959, 296] on span "Select an answer" at bounding box center [976, 302] width 75 height 12
click at [955, 297] on div "Yes" at bounding box center [1061, 300] width 288 height 20
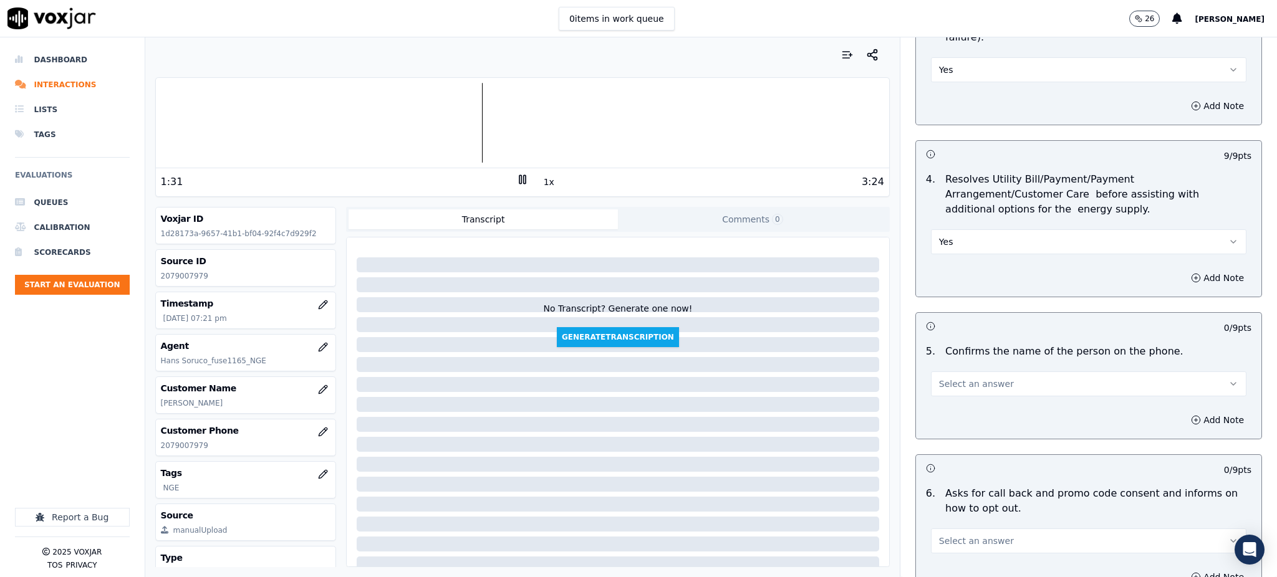
scroll to position [664, 0]
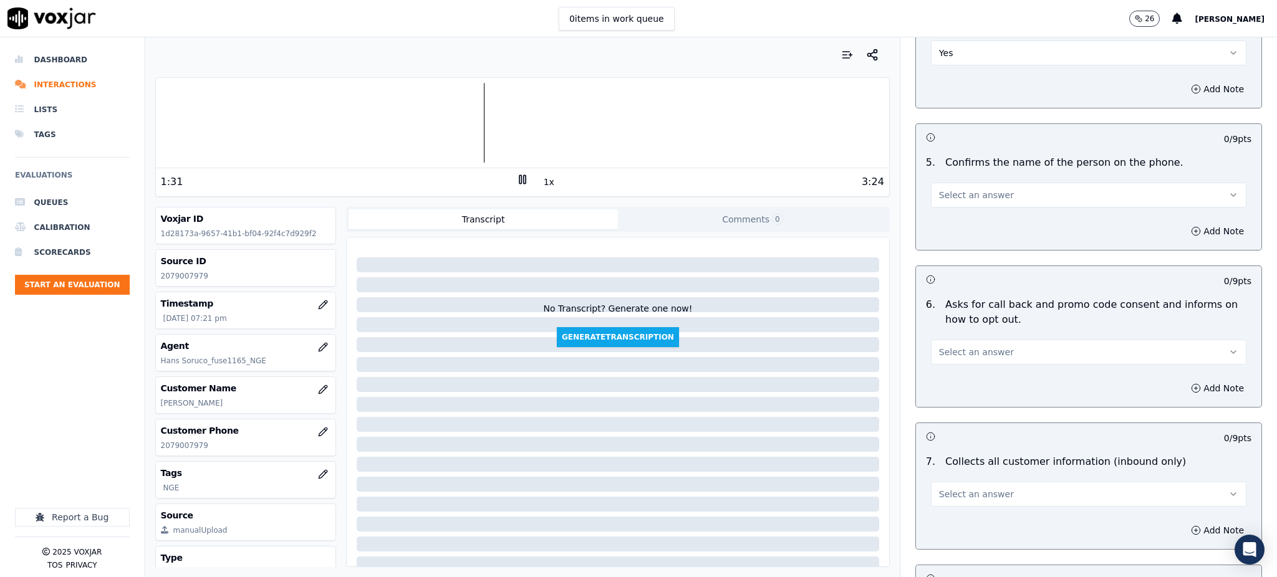
click at [939, 189] on span "Select an answer" at bounding box center [976, 195] width 75 height 12
click at [938, 192] on div "Yes" at bounding box center [1061, 193] width 288 height 20
click at [939, 346] on span "Select an answer" at bounding box center [976, 352] width 75 height 12
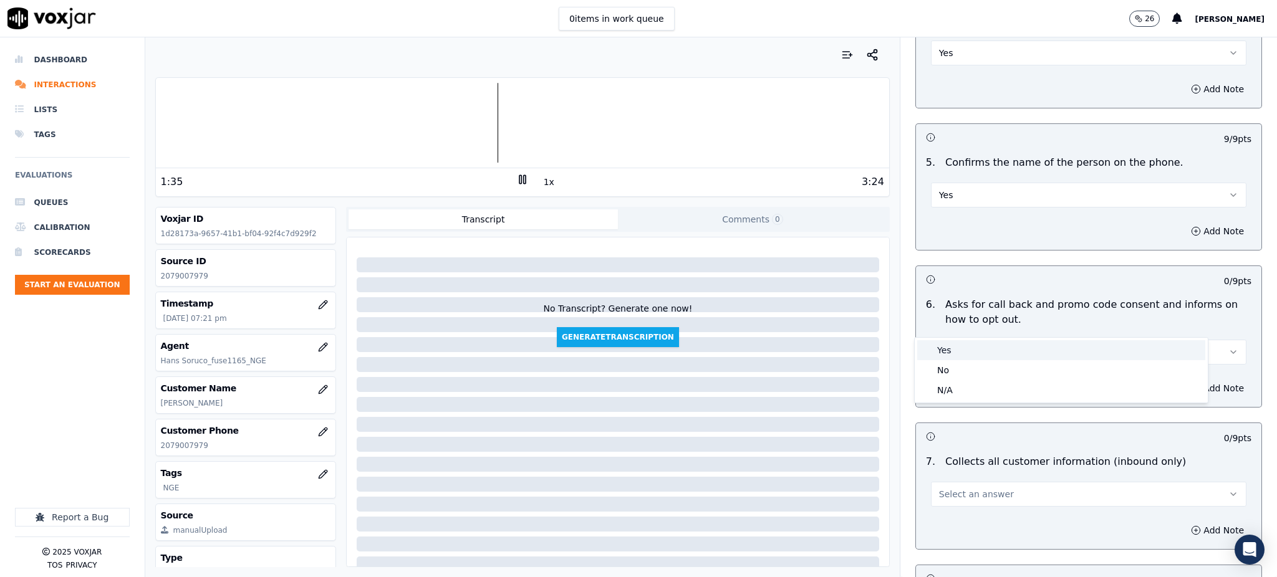
click at [946, 345] on div "Yes" at bounding box center [1061, 350] width 288 height 20
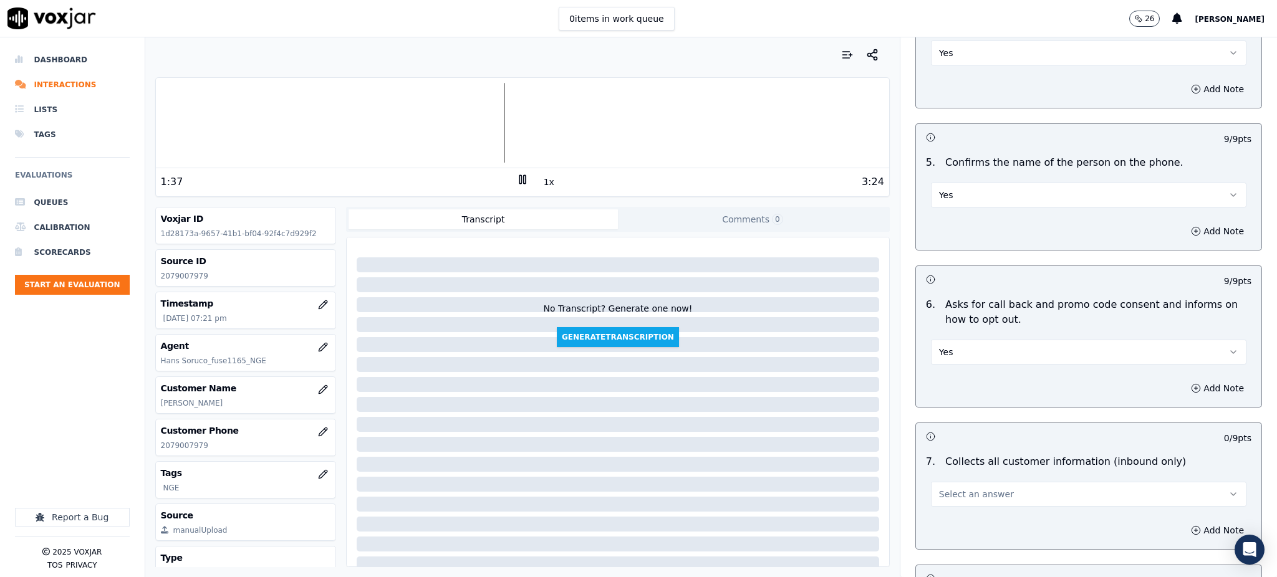
click at [941, 482] on button "Select an answer" at bounding box center [1088, 494] width 315 height 25
click at [946, 496] on div "Yes" at bounding box center [1061, 492] width 288 height 20
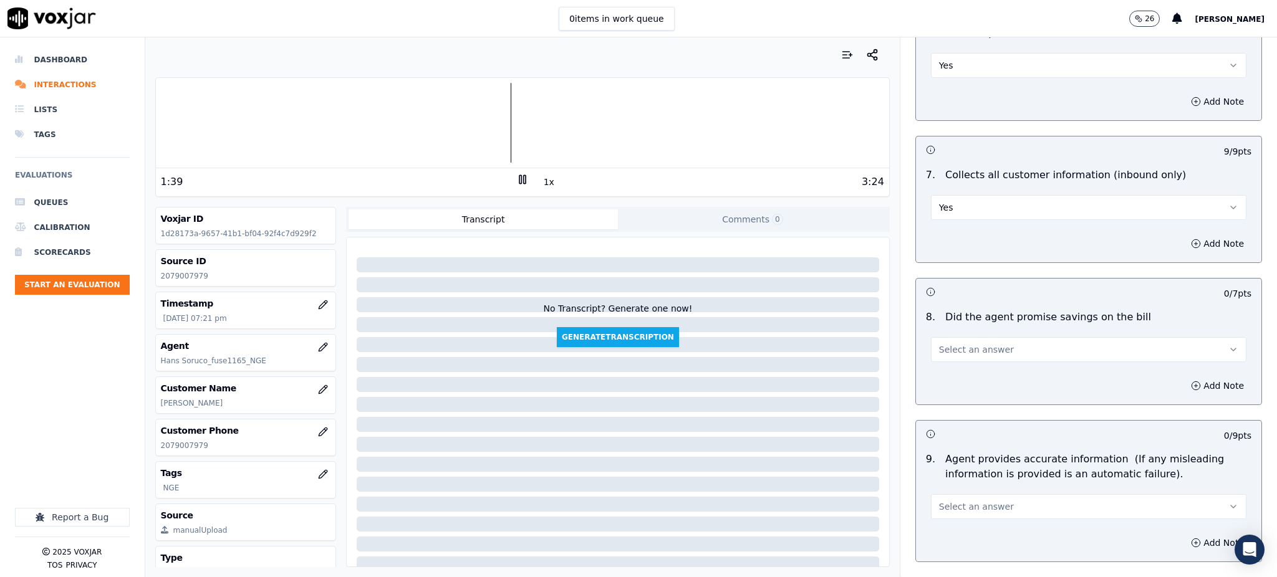
scroll to position [997, 0]
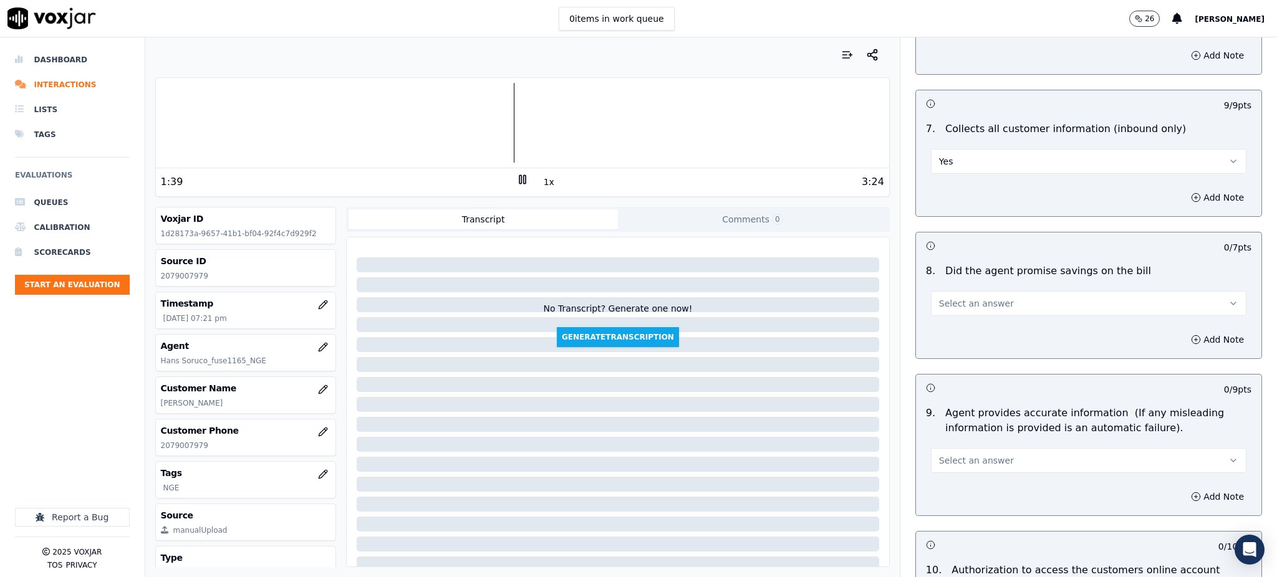
click at [939, 297] on span "Select an answer" at bounding box center [976, 303] width 75 height 12
drag, startPoint x: 943, startPoint y: 307, endPoint x: 943, endPoint y: 329, distance: 22.4
click at [943, 308] on div "Yes" at bounding box center [1061, 302] width 288 height 20
drag, startPoint x: 941, startPoint y: 426, endPoint x: 942, endPoint y: 439, distance: 13.1
click at [942, 454] on span "Select an answer" at bounding box center [976, 460] width 75 height 12
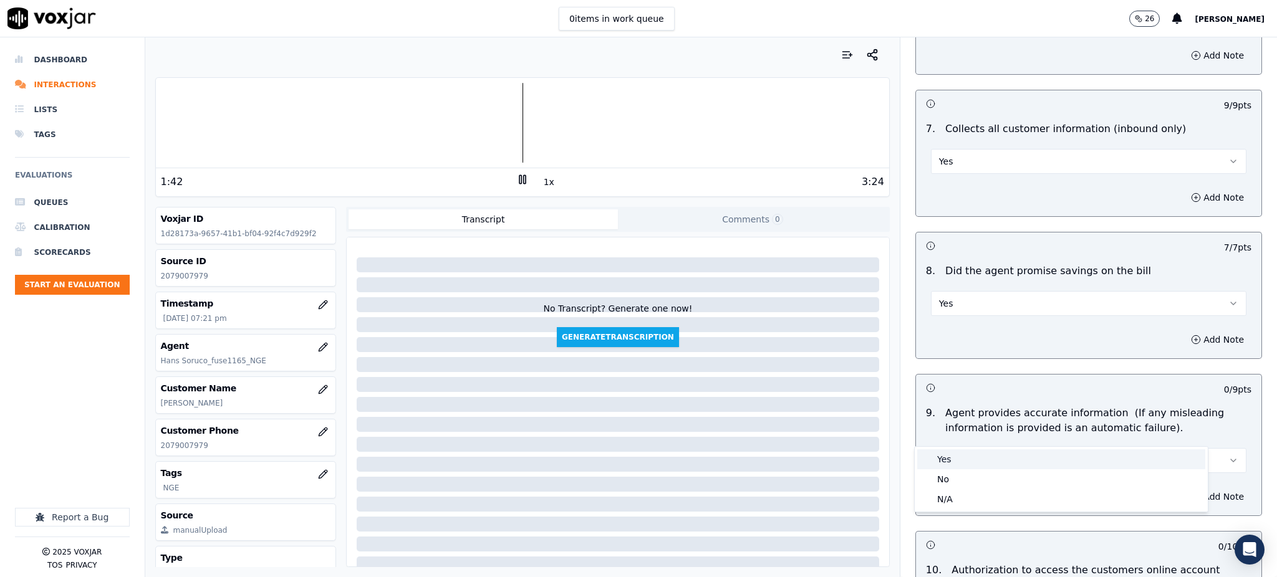
click at [941, 454] on div "Yes" at bounding box center [1061, 459] width 288 height 20
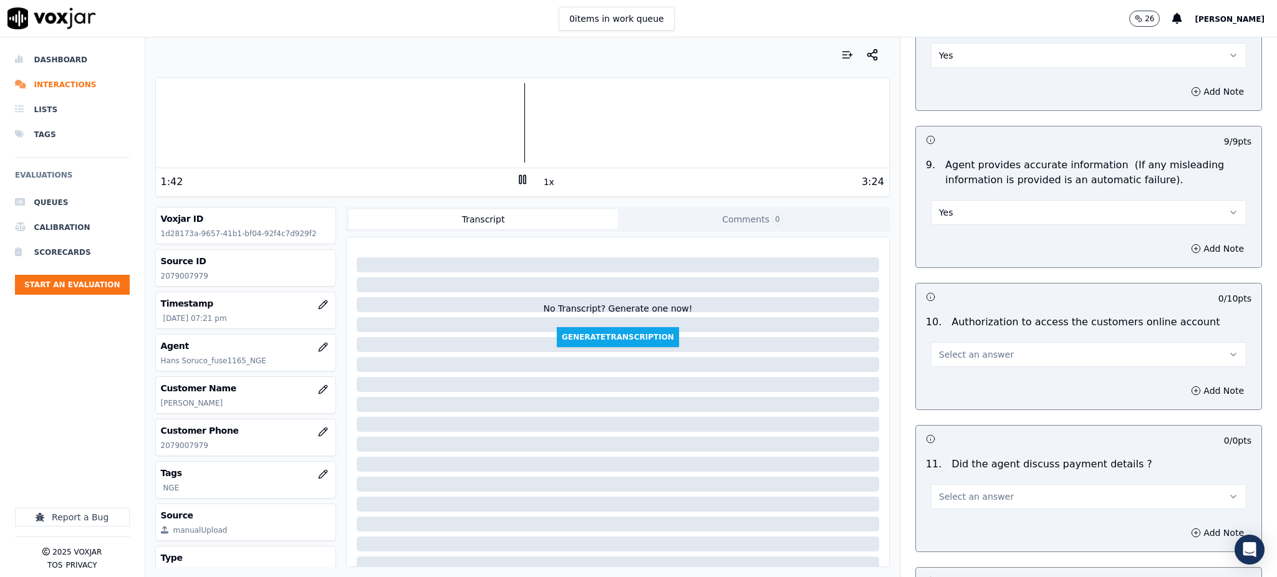
scroll to position [1247, 0]
click at [943, 341] on button "Select an answer" at bounding box center [1088, 353] width 315 height 25
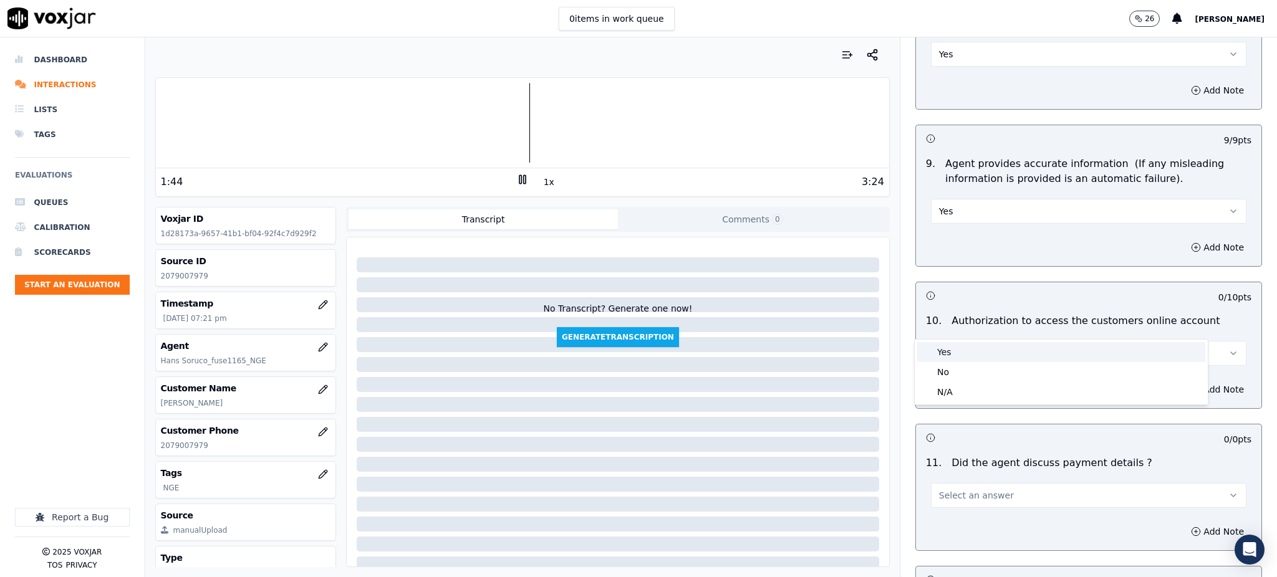
drag, startPoint x: 945, startPoint y: 352, endPoint x: 933, endPoint y: 383, distance: 32.8
click at [946, 352] on div "Yes" at bounding box center [1061, 352] width 288 height 20
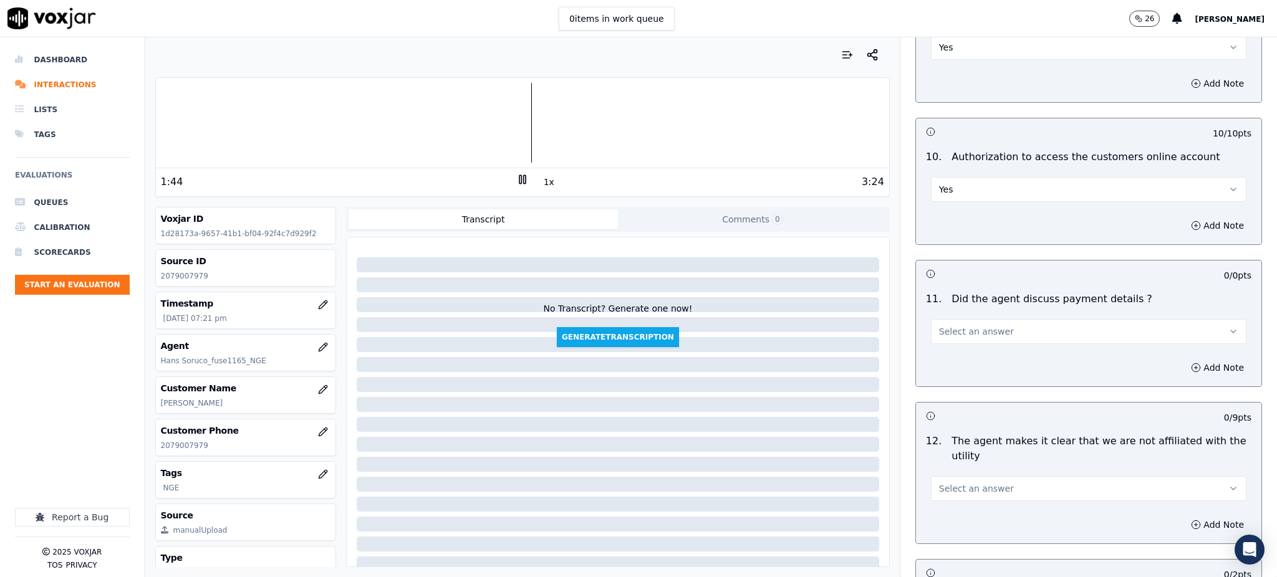
scroll to position [1412, 0]
click at [952, 317] on button "Select an answer" at bounding box center [1088, 329] width 315 height 25
click at [949, 366] on div "N/A" at bounding box center [1061, 368] width 288 height 20
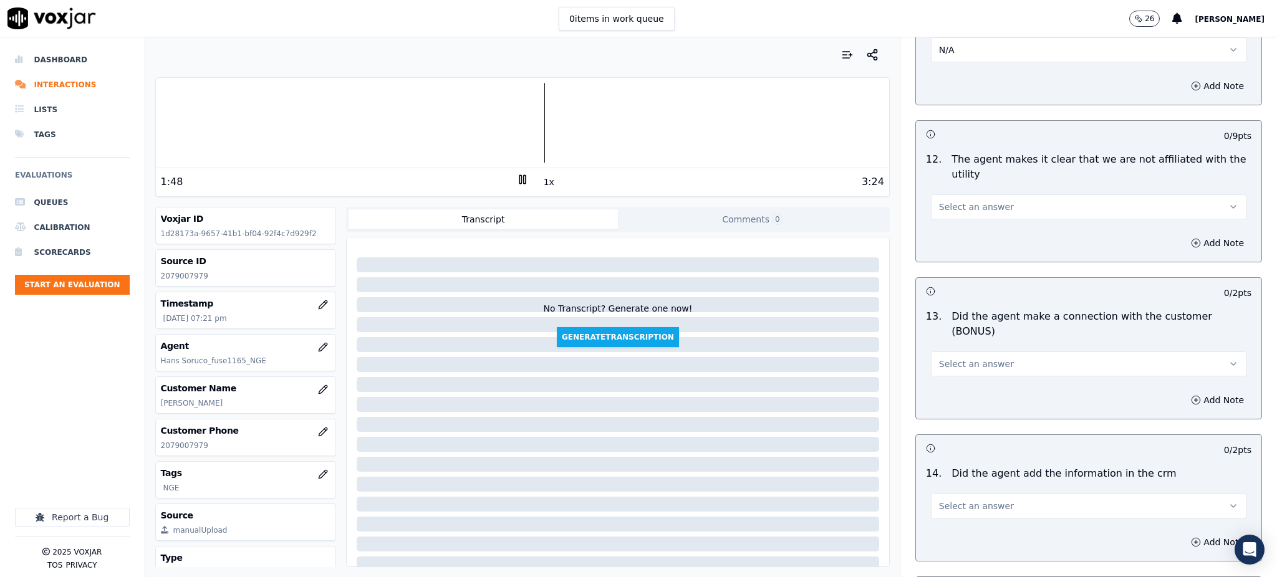
scroll to position [1745, 0]
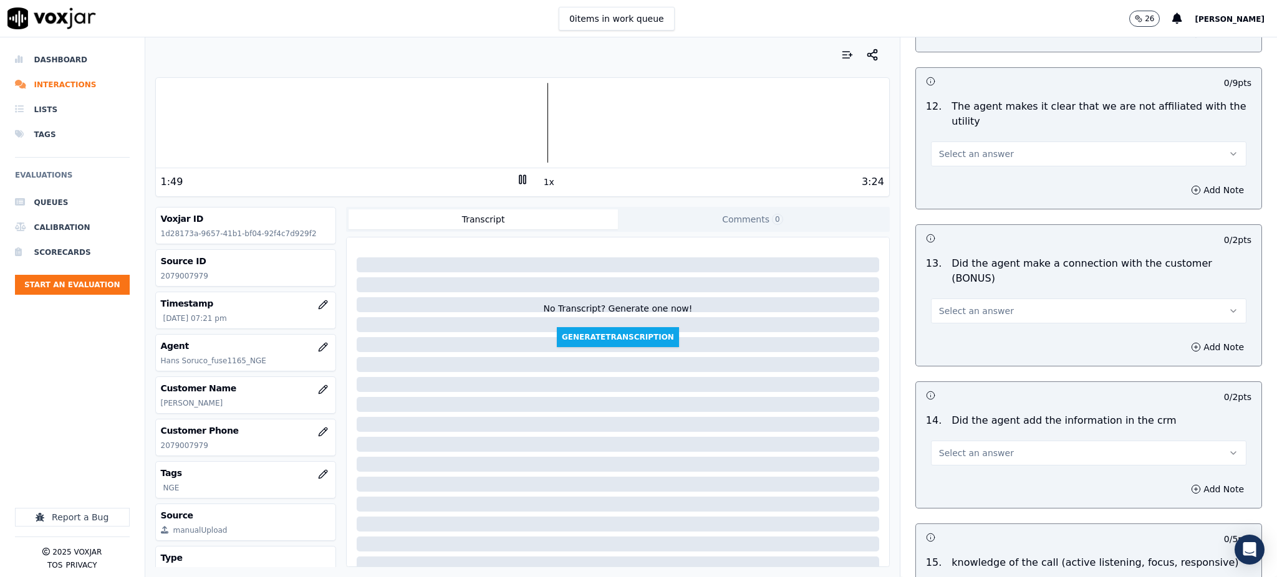
click at [942, 447] on span "Select an answer" at bounding box center [976, 453] width 75 height 12
click at [954, 429] on div "Yes" at bounding box center [1061, 438] width 288 height 20
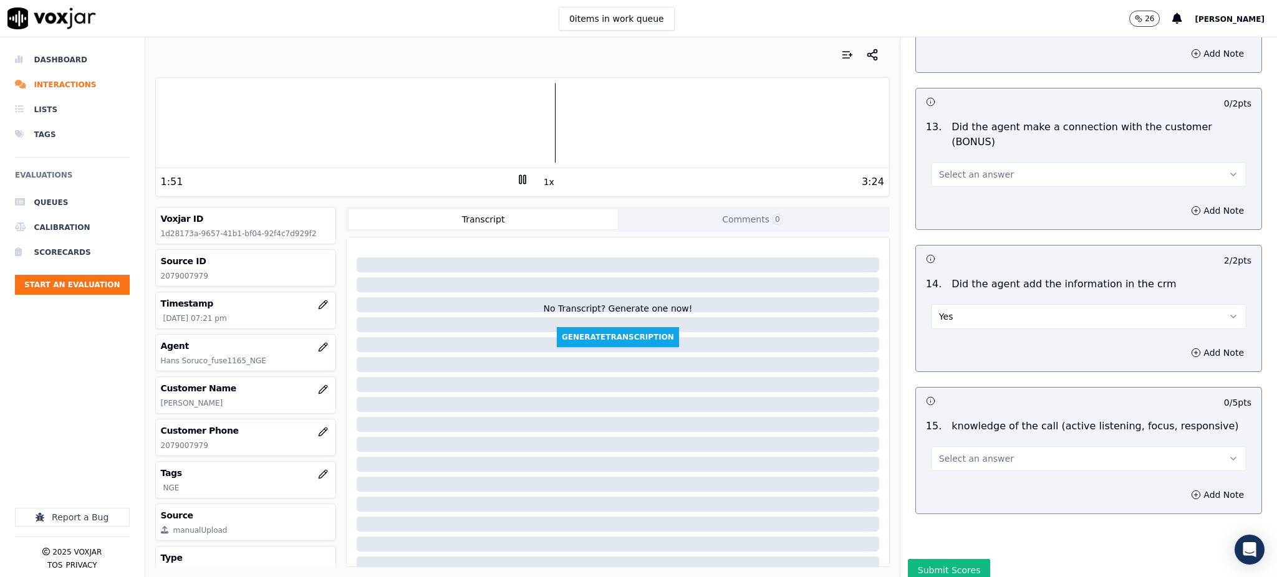
scroll to position [1887, 0]
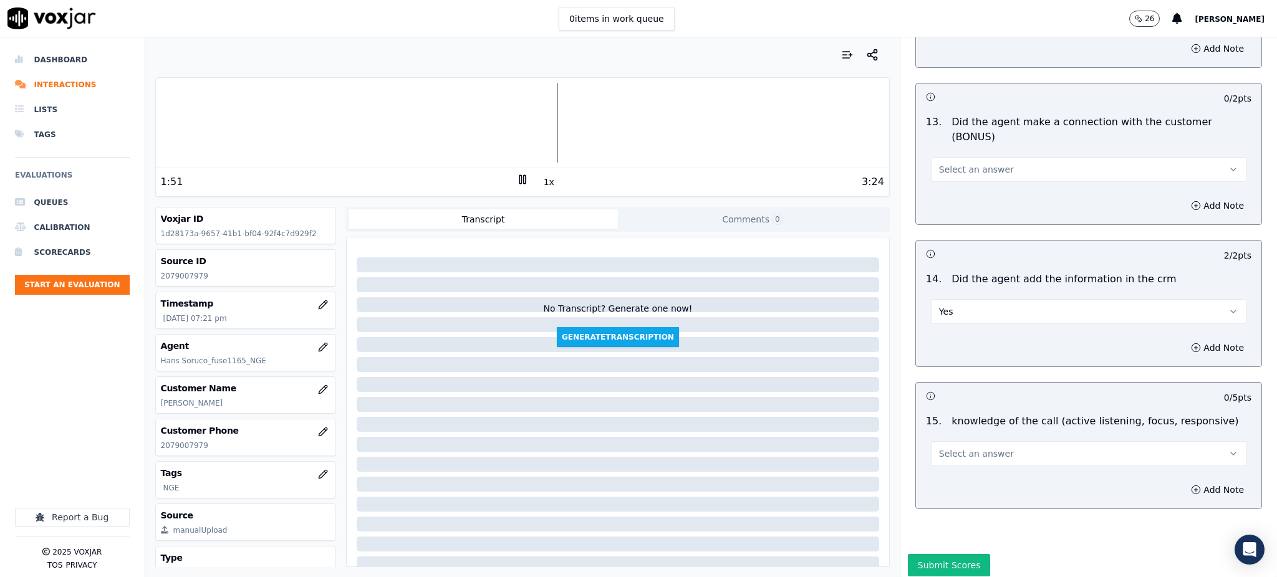
click at [949, 448] on span "Select an answer" at bounding box center [976, 454] width 75 height 12
click at [949, 436] on div "Yes" at bounding box center [1061, 438] width 288 height 20
click at [930, 554] on button "Submit Scores" at bounding box center [949, 565] width 83 height 22
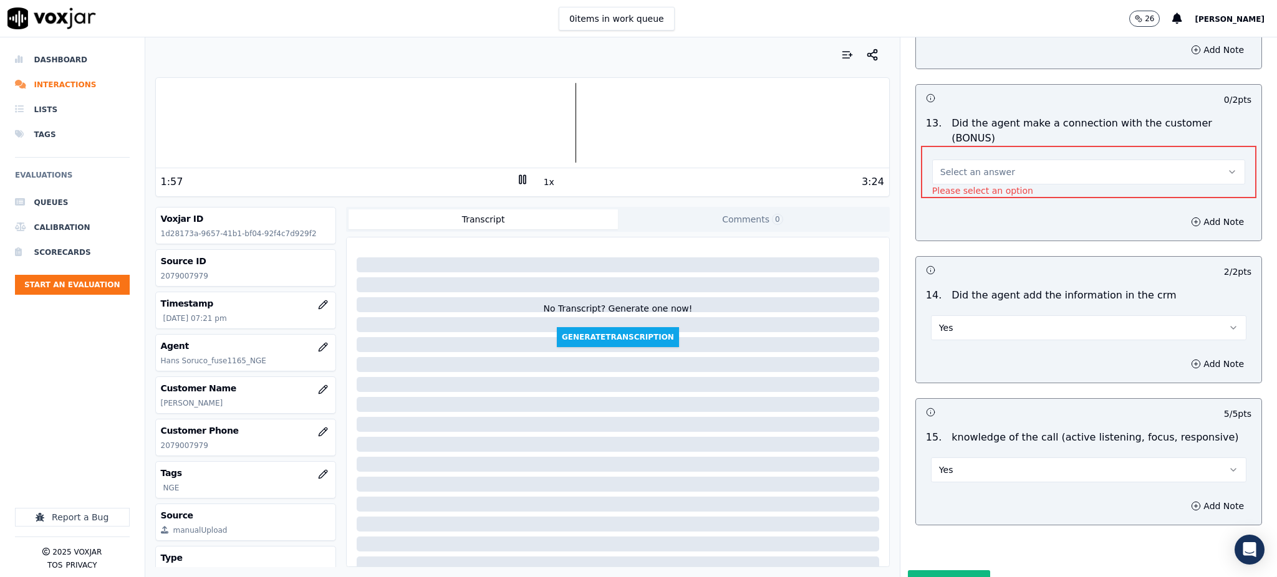
click at [951, 166] on span "Select an answer" at bounding box center [977, 172] width 75 height 12
click at [961, 157] on div "Yes" at bounding box center [1061, 154] width 287 height 20
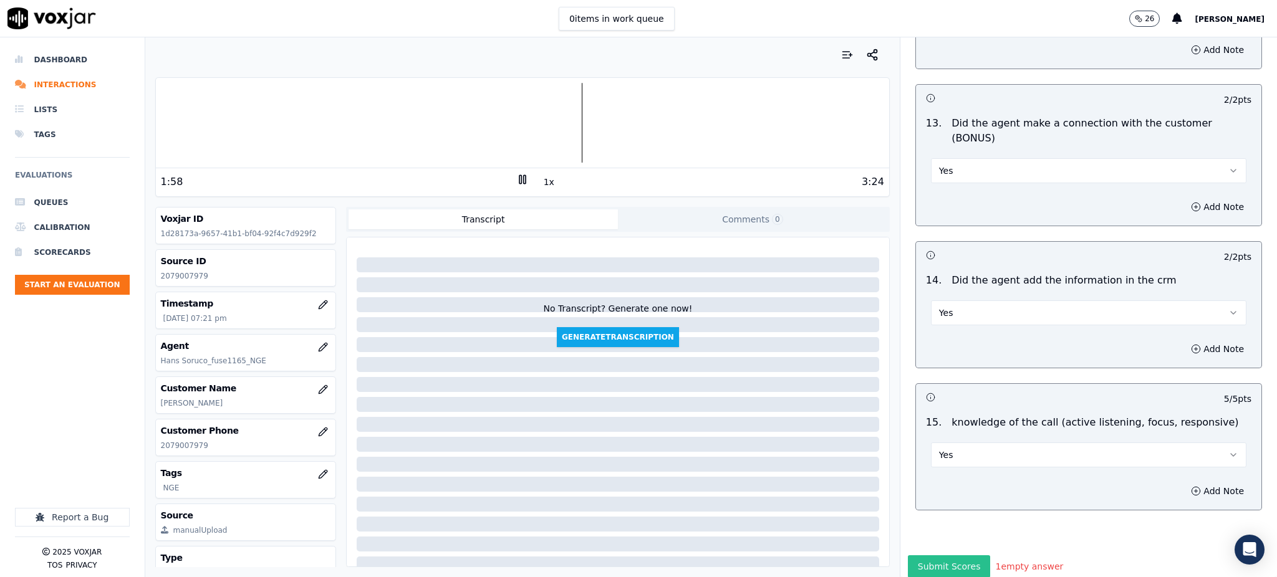
click at [940, 555] on button "Submit Scores" at bounding box center [949, 566] width 83 height 22
click at [939, 555] on button "Submit Scores" at bounding box center [949, 566] width 83 height 22
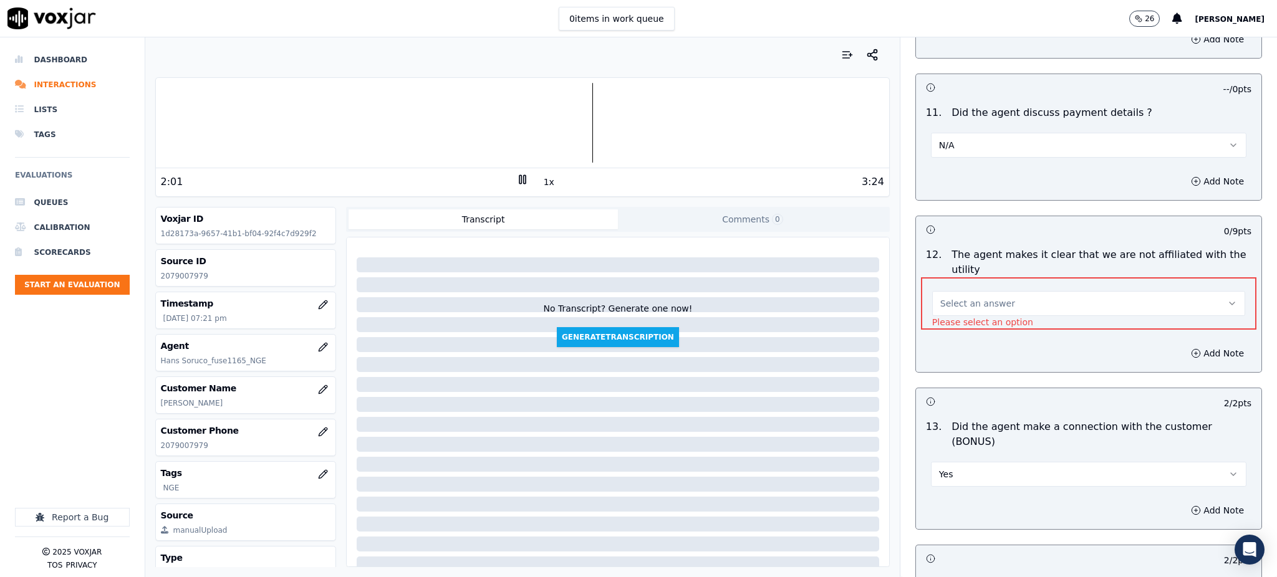
scroll to position [1568, 0]
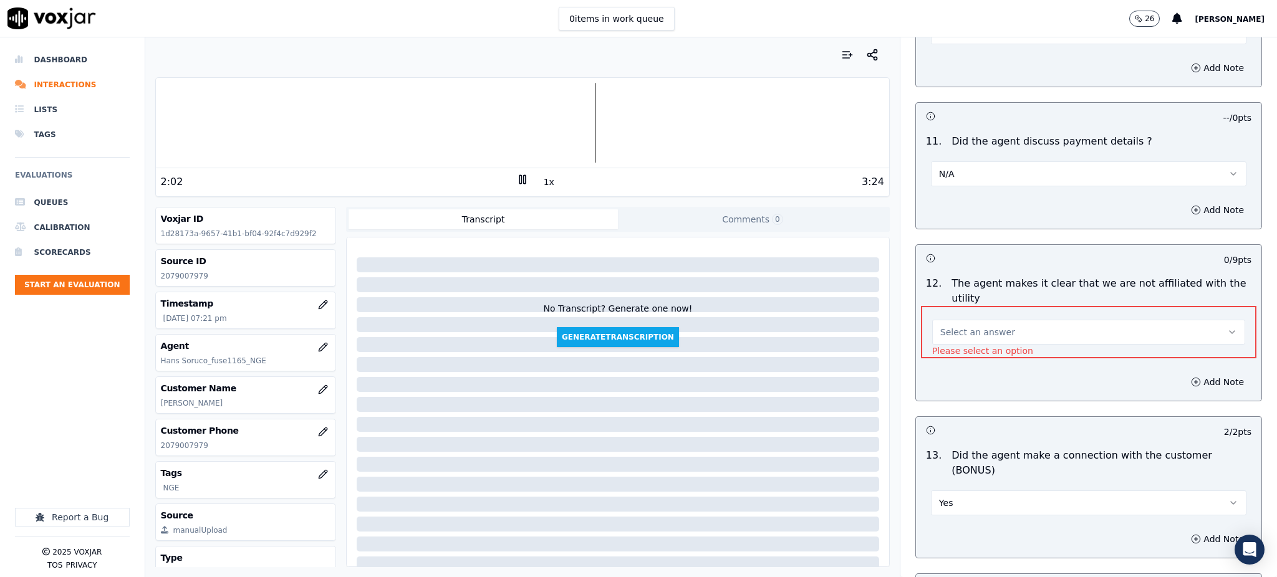
click at [974, 326] on span "Select an answer" at bounding box center [977, 332] width 75 height 12
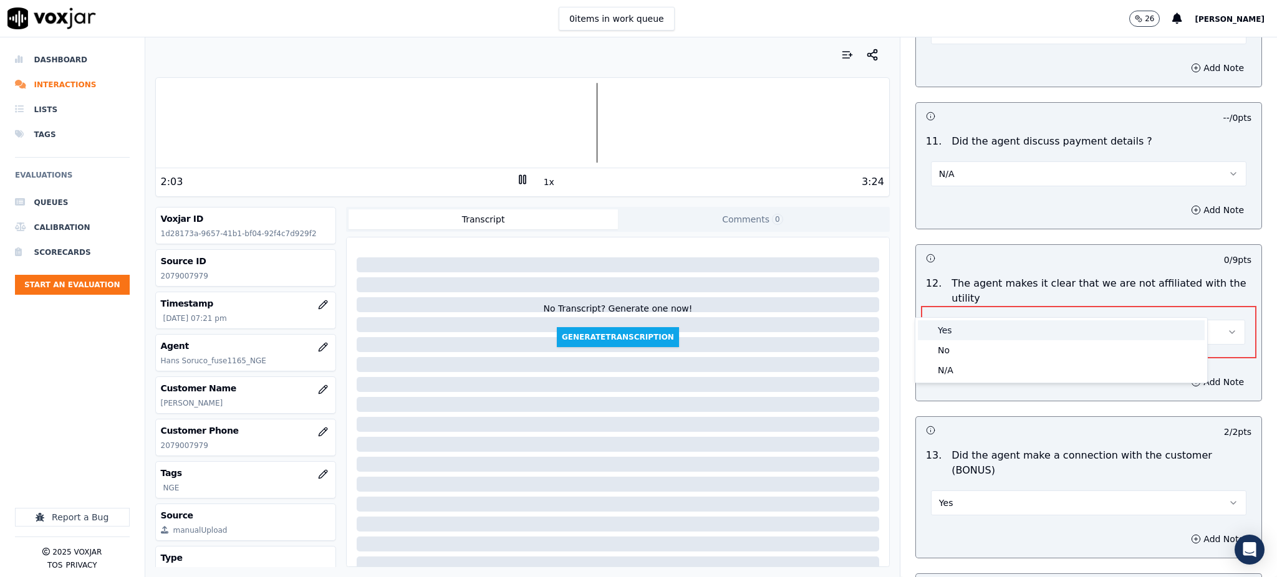
click at [973, 333] on div "Yes" at bounding box center [1061, 330] width 287 height 20
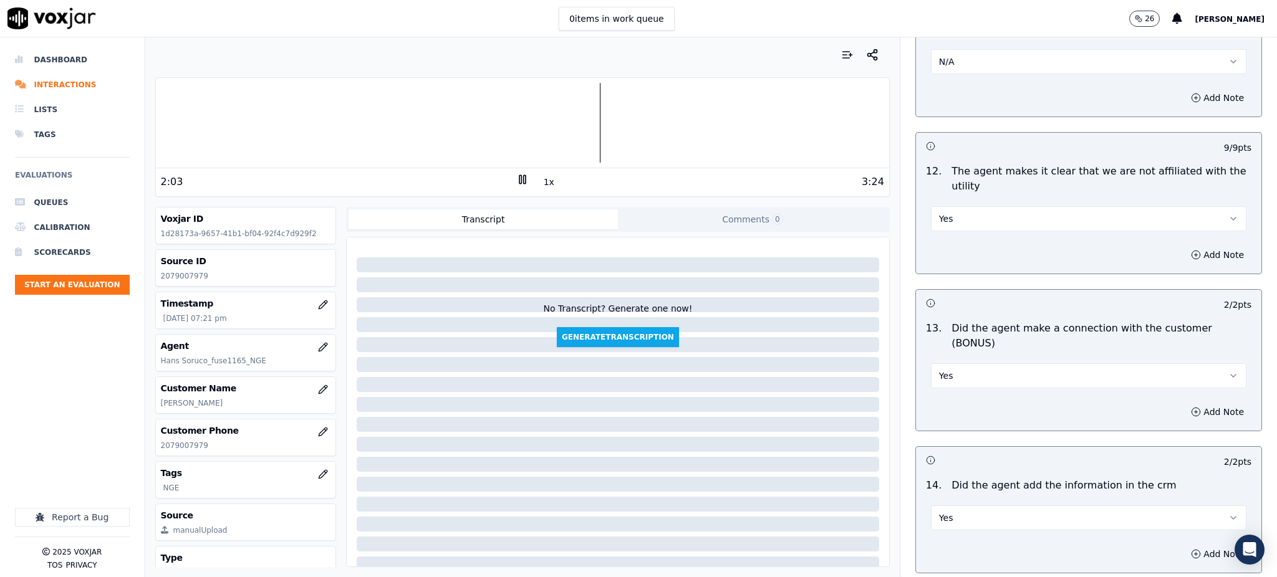
scroll to position [1887, 0]
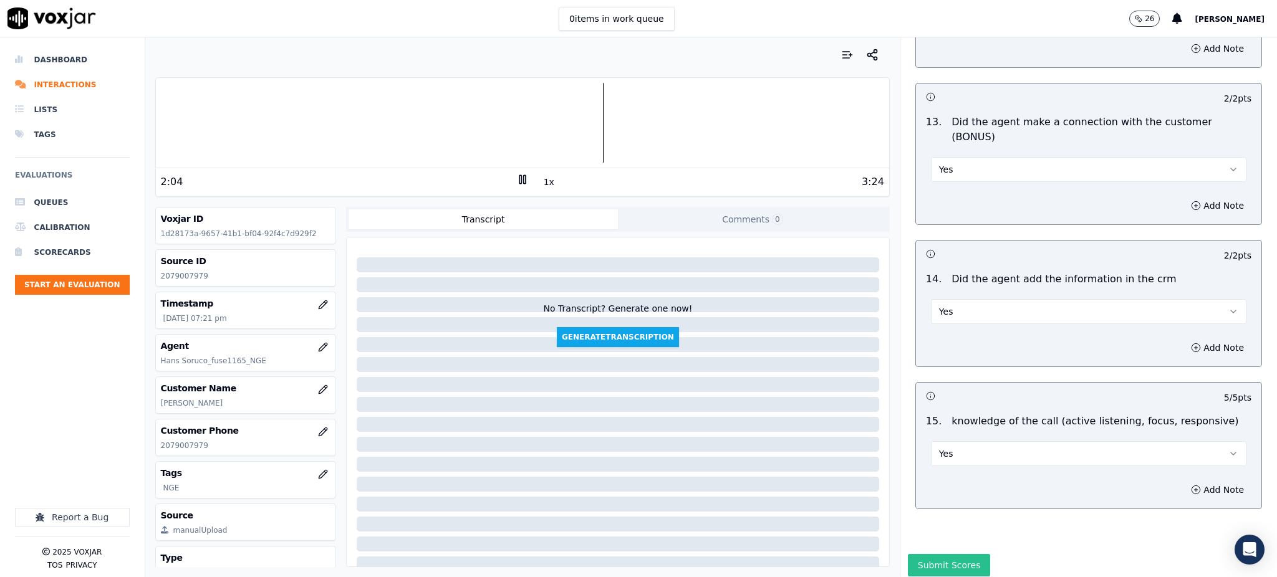
click at [912, 554] on button "Submit Scores" at bounding box center [949, 565] width 83 height 22
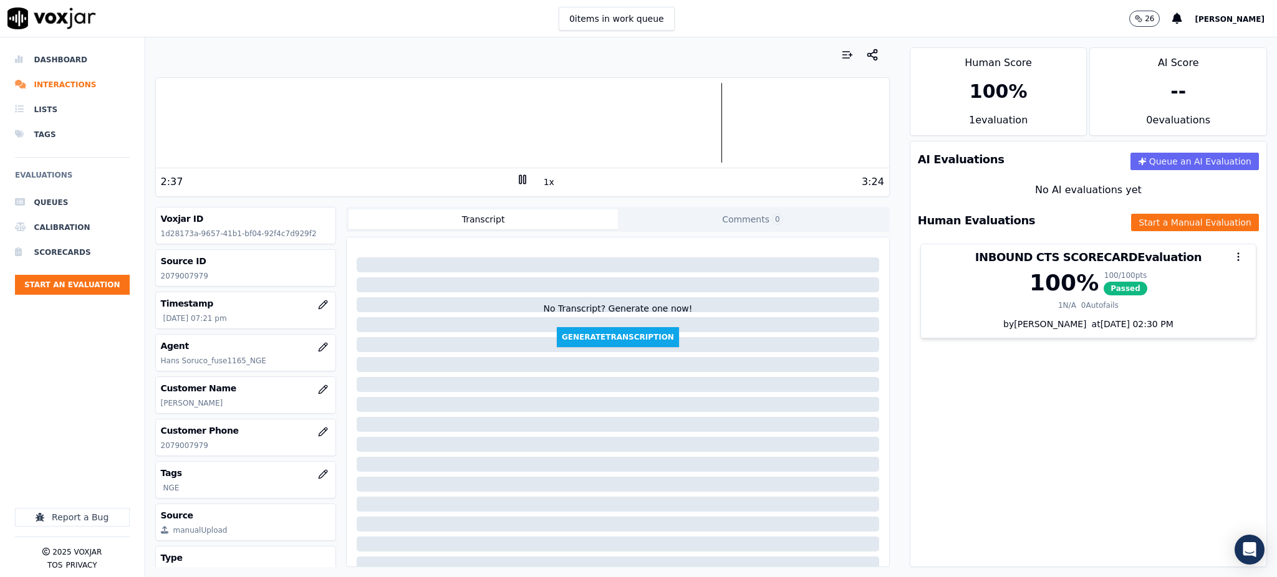
click at [516, 181] on icon at bounding box center [522, 179] width 12 height 12
click at [516, 176] on icon at bounding box center [522, 179] width 12 height 12
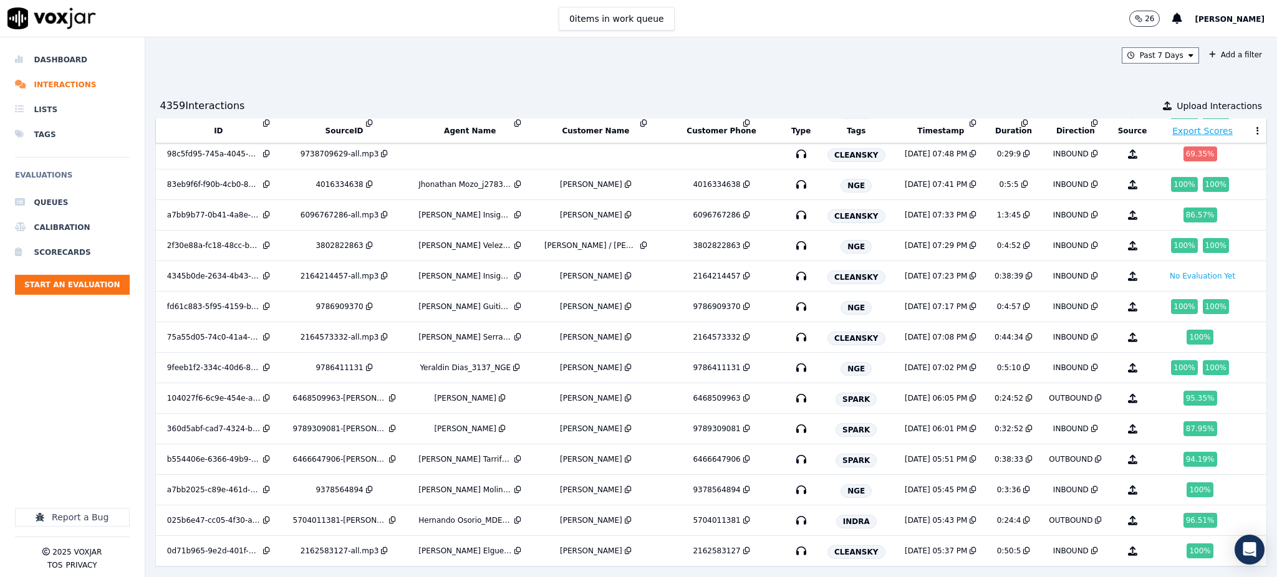
scroll to position [7566, 0]
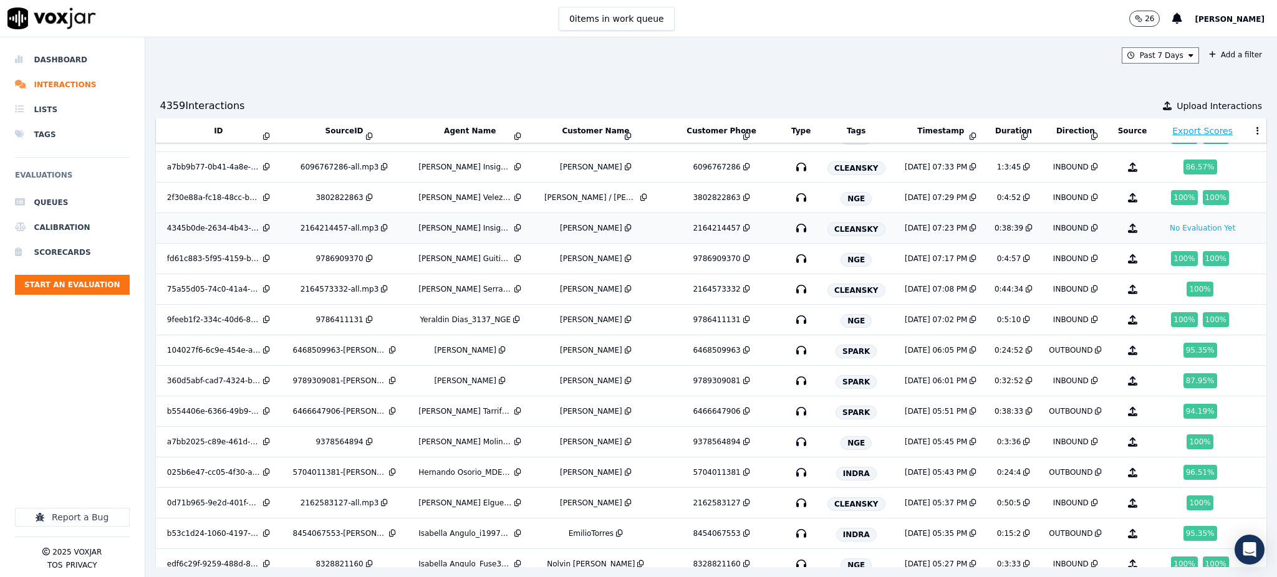
click at [791, 234] on icon "button" at bounding box center [801, 228] width 20 height 20
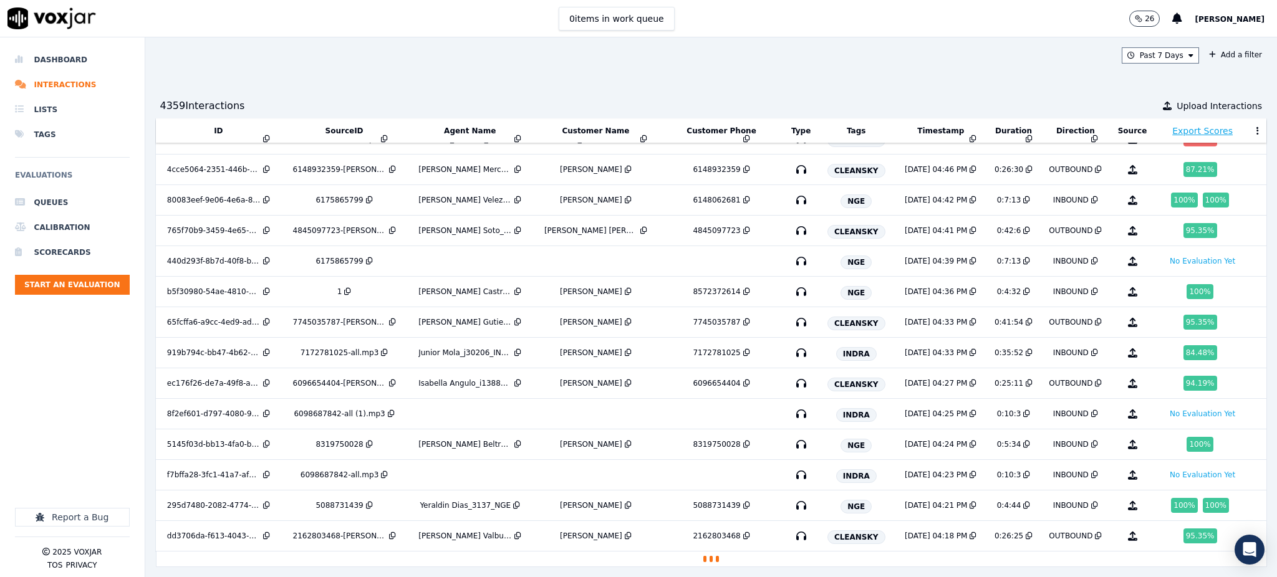
scroll to position [8178, 0]
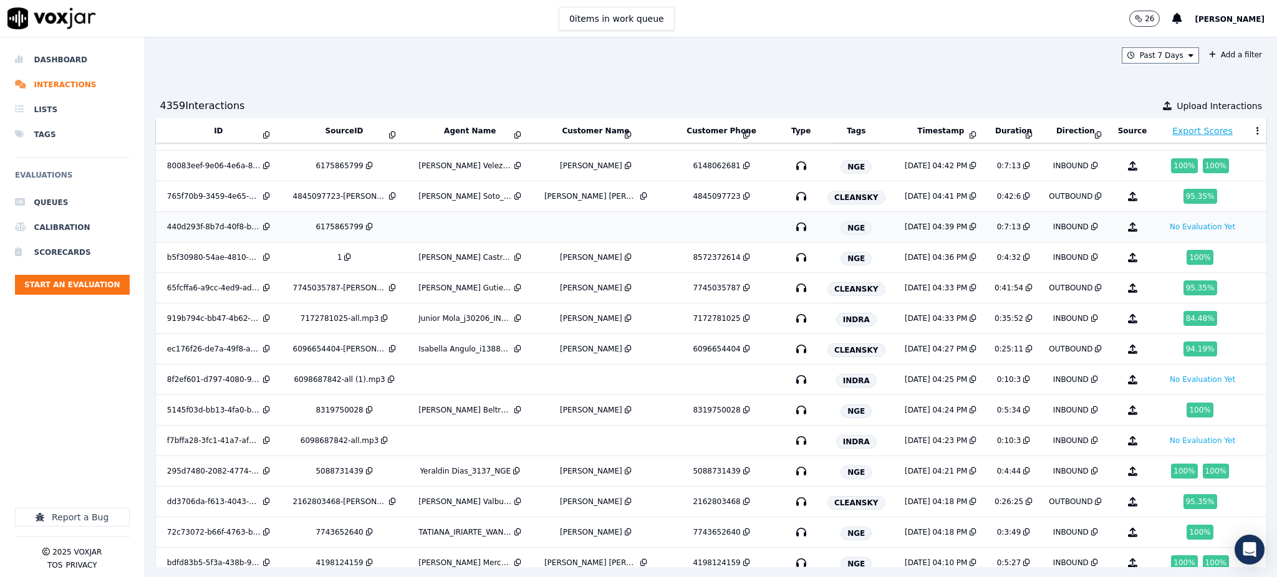
click at [791, 237] on icon "button" at bounding box center [801, 227] width 20 height 20
click at [372, 232] on div "6175865799" at bounding box center [344, 227] width 116 height 10
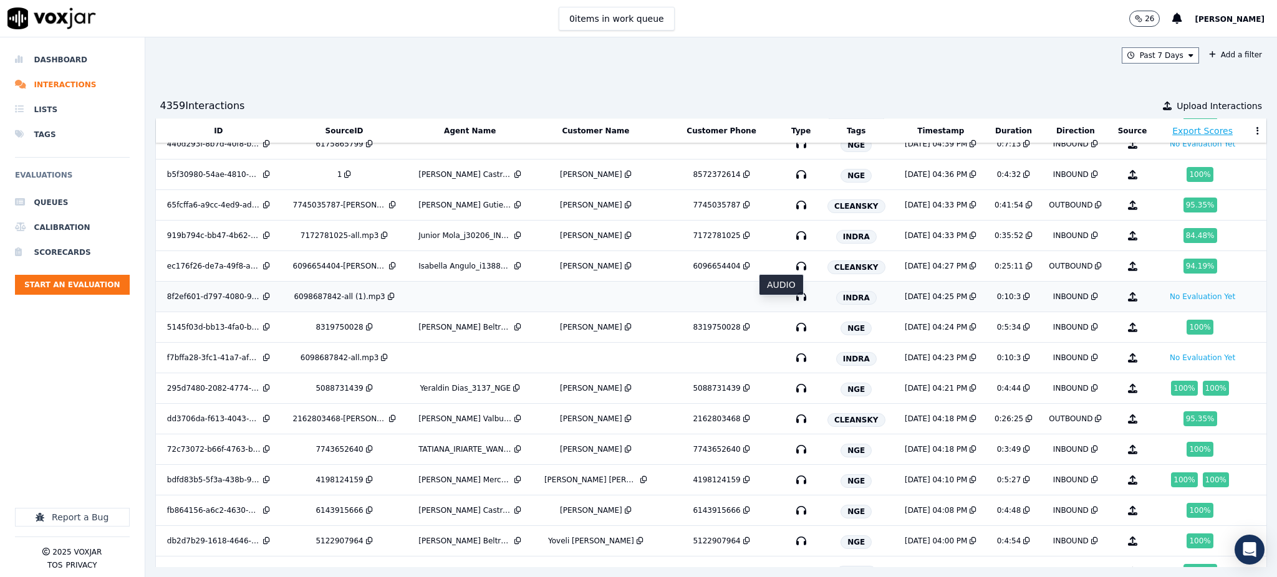
click at [791, 305] on icon "button" at bounding box center [801, 297] width 20 height 20
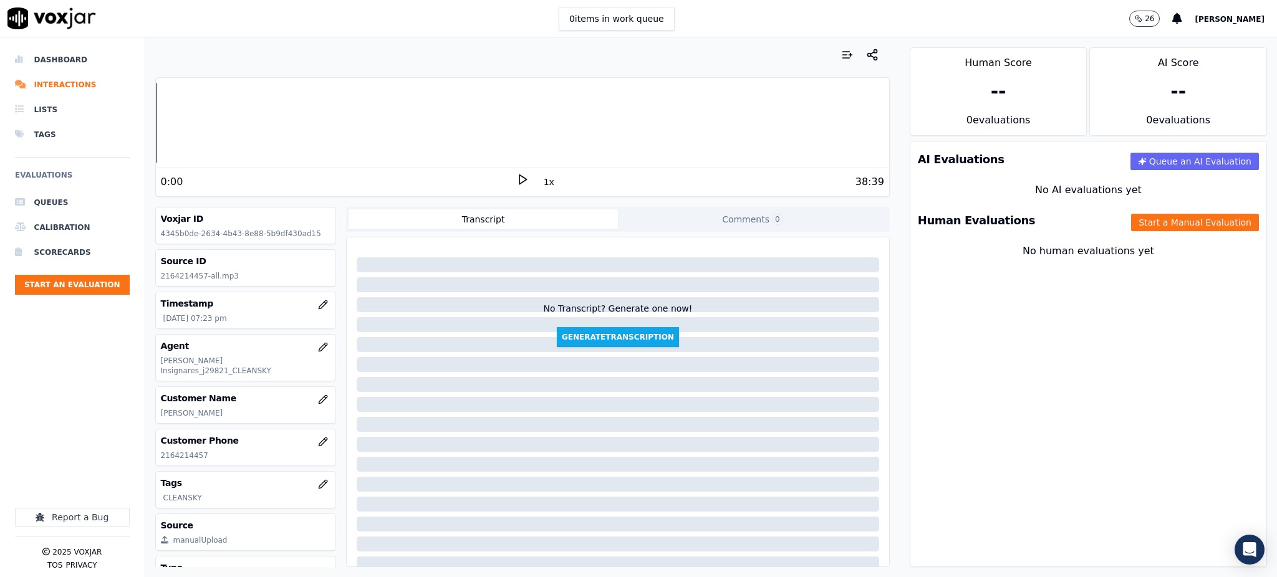
drag, startPoint x: 515, startPoint y: 183, endPoint x: 493, endPoint y: 165, distance: 28.3
click at [516, 182] on icon at bounding box center [522, 179] width 12 height 12
click at [516, 176] on icon at bounding box center [522, 179] width 12 height 12
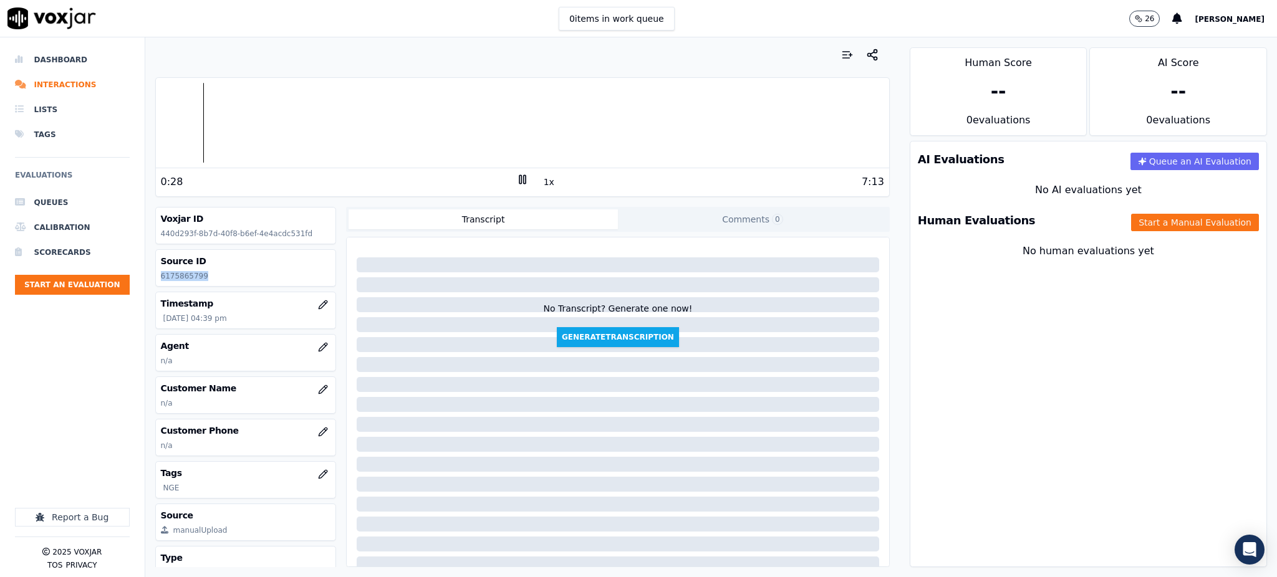
drag, startPoint x: 202, startPoint y: 274, endPoint x: 155, endPoint y: 279, distance: 47.0
click at [156, 279] on div "Source ID 6175865799" at bounding box center [246, 268] width 180 height 36
copy p "6175865799"
click at [1131, 224] on button "Start a Manual Evaluation" at bounding box center [1195, 222] width 128 height 17
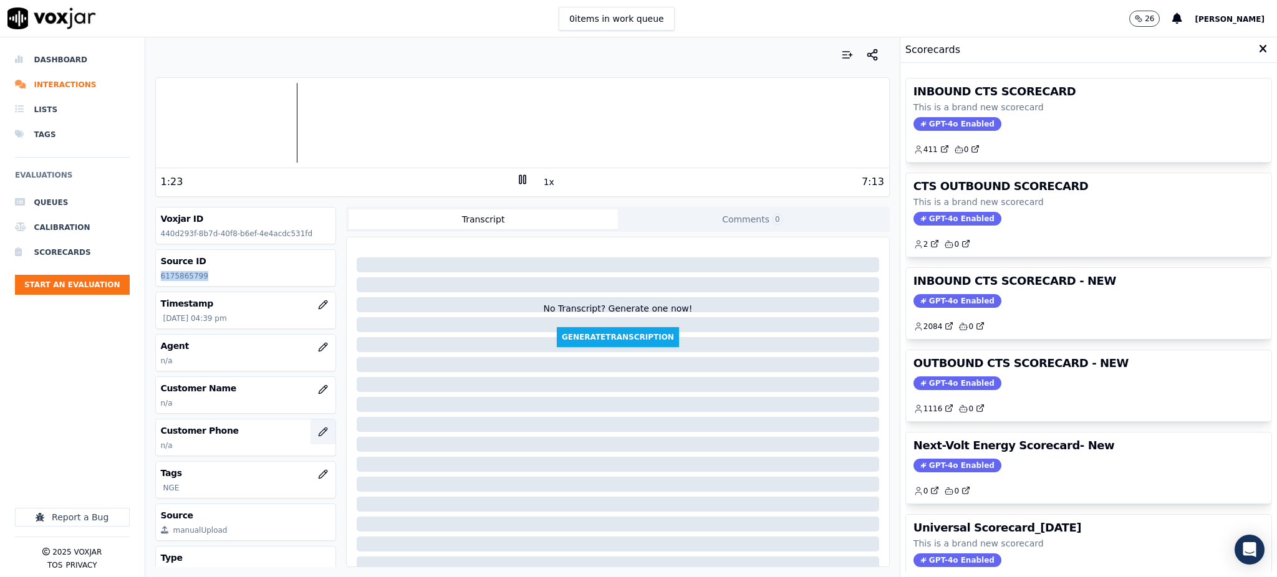
click at [319, 436] on icon "button" at bounding box center [323, 432] width 8 height 8
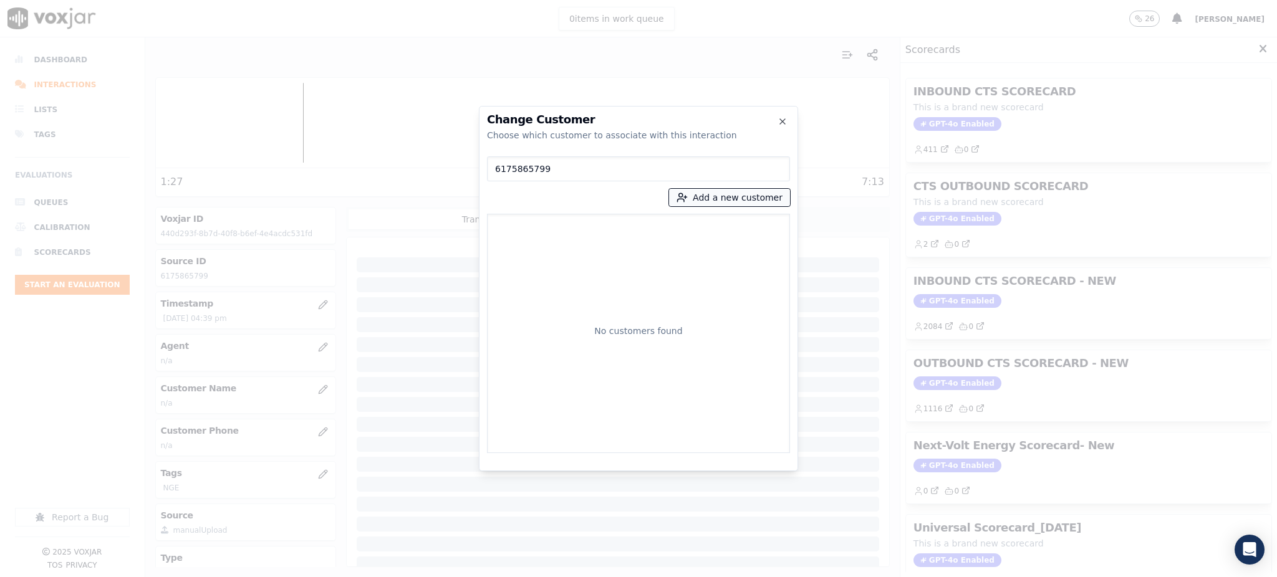
type input "6175865799"
click at [762, 194] on button "Add a new customer" at bounding box center [729, 197] width 121 height 17
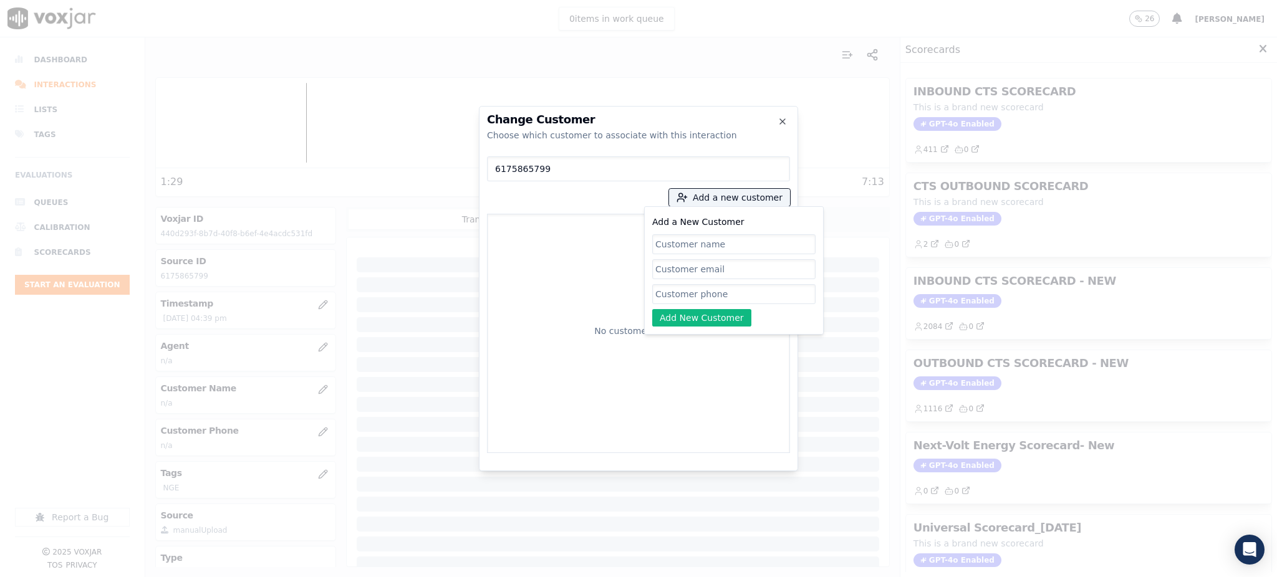
click at [710, 292] on input "Add a New Customer" at bounding box center [733, 294] width 163 height 20
paste input "6175865799"
type input "6175865799"
click at [688, 243] on input "Add a New Customer" at bounding box center [733, 244] width 163 height 20
paste input "[PERSON_NAME]"
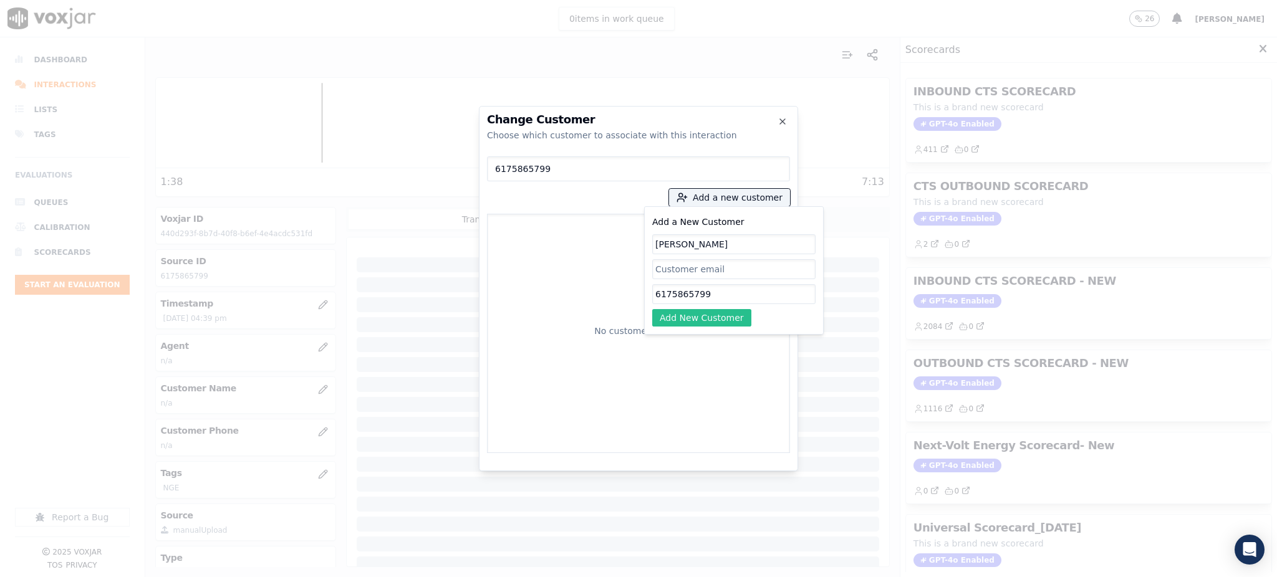
type input "[PERSON_NAME]"
click at [704, 317] on button "Add New Customer" at bounding box center [701, 317] width 99 height 17
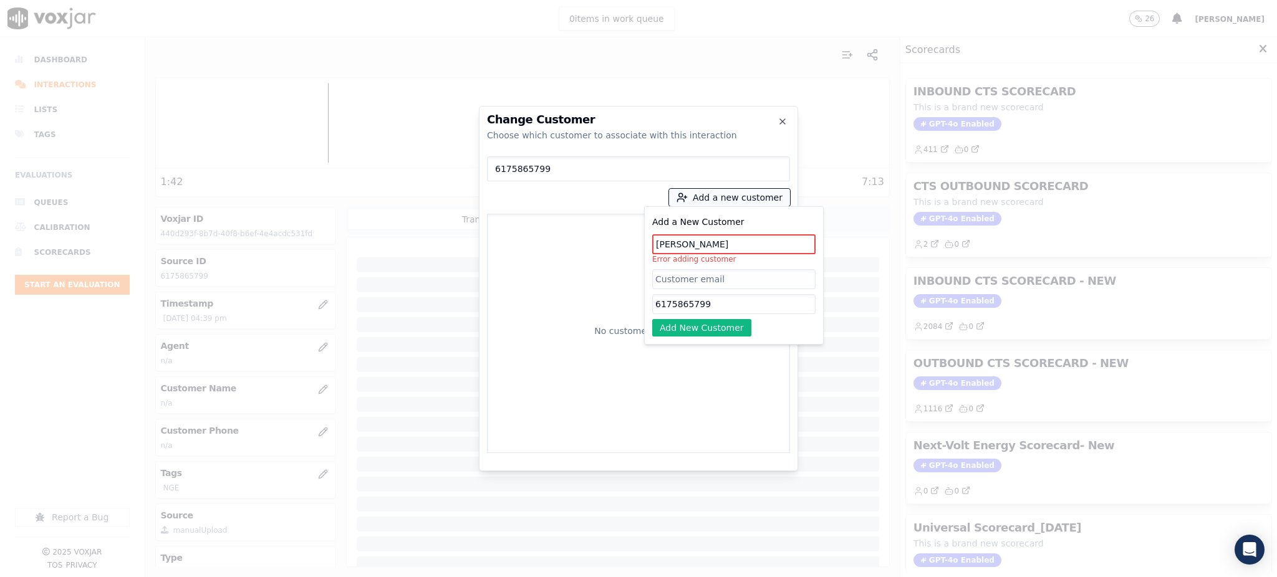
click at [702, 197] on button "Add a new customer" at bounding box center [729, 197] width 121 height 17
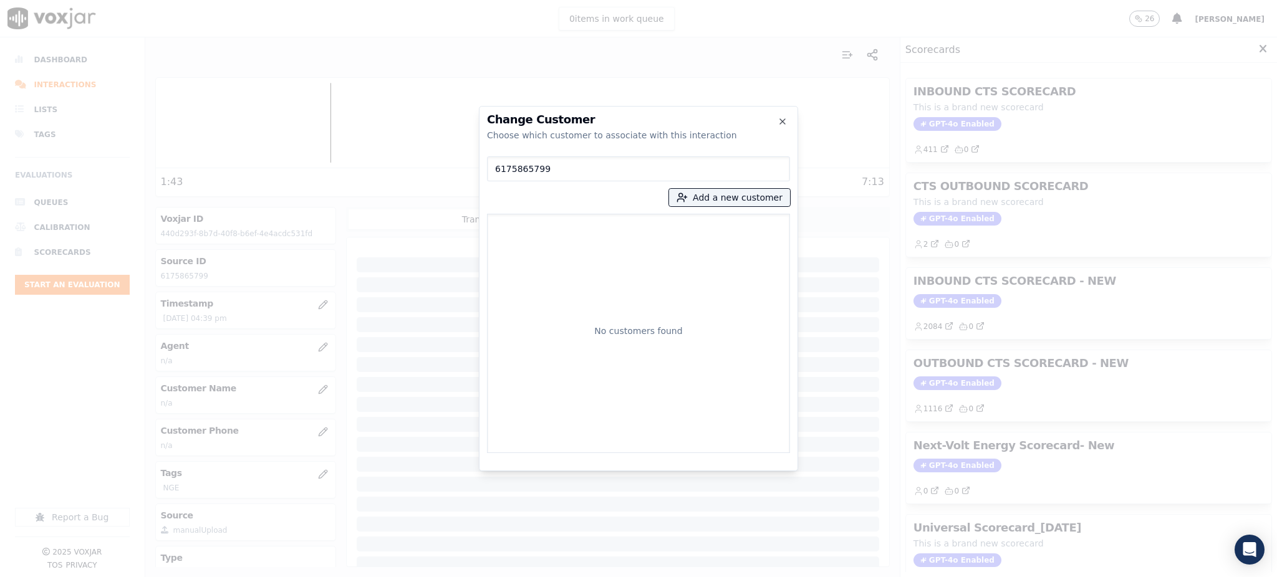
click at [339, 410] on div at bounding box center [638, 288] width 1277 height 577
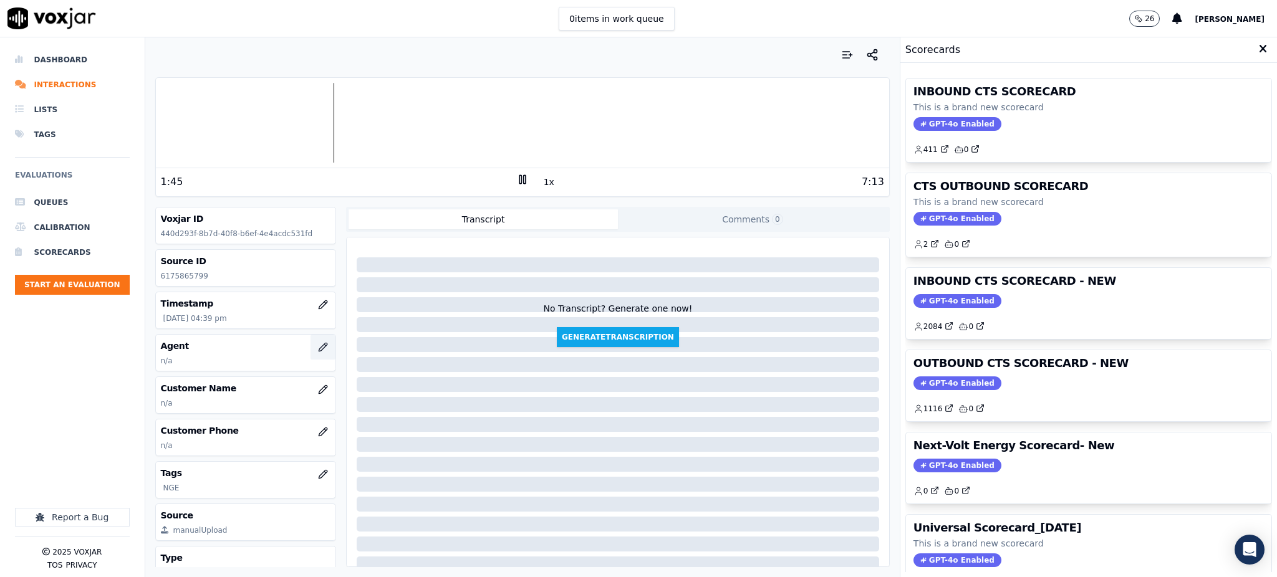
click at [318, 347] on icon "button" at bounding box center [323, 347] width 10 height 10
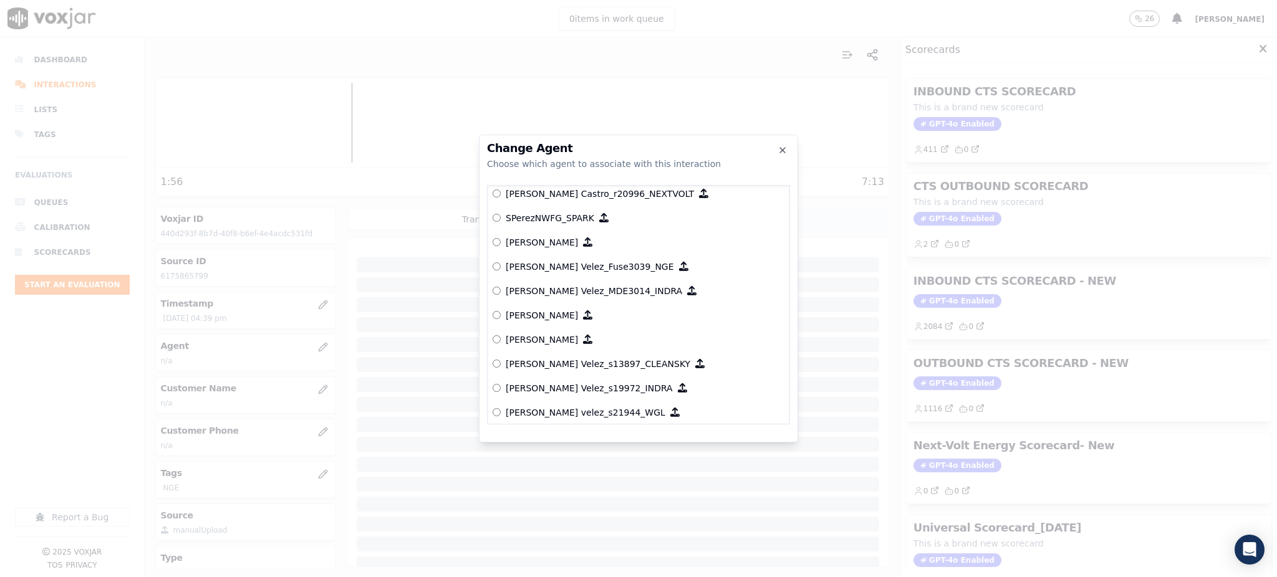
scroll to position [5612, 0]
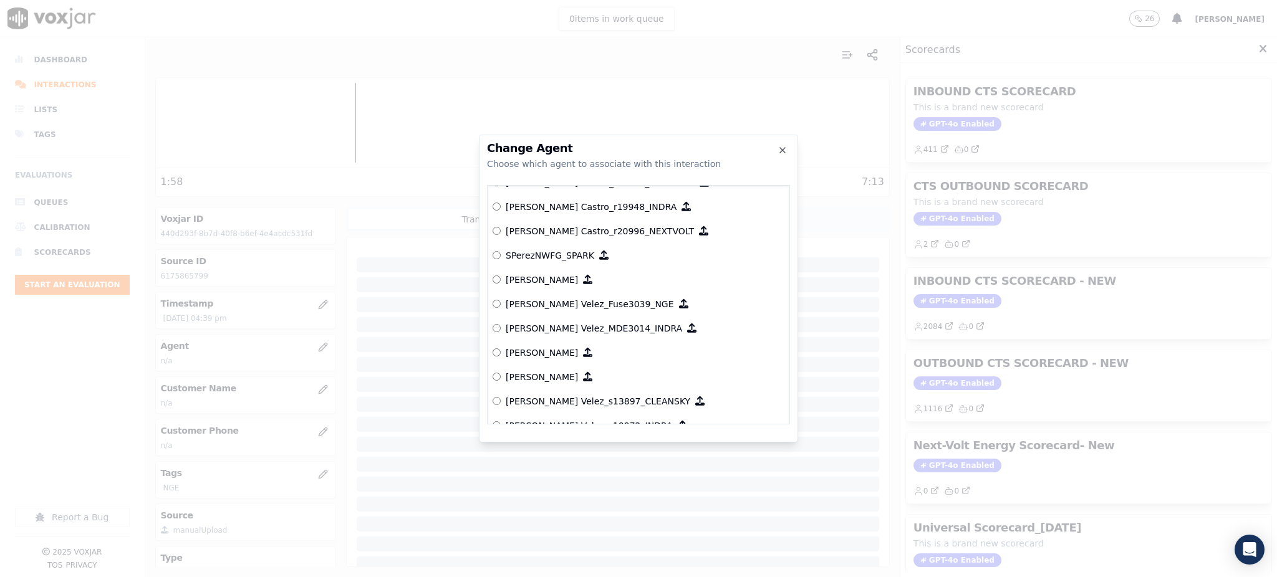
click at [547, 305] on p "[PERSON_NAME] Velez_Fuse3039_NGE" at bounding box center [590, 304] width 168 height 12
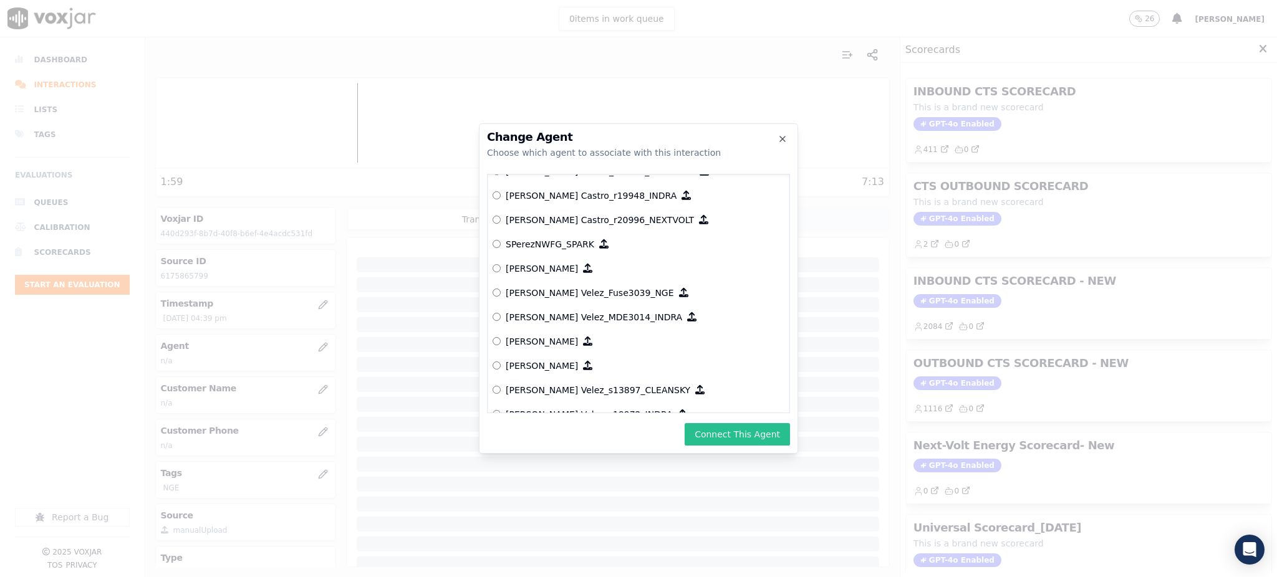
click at [719, 438] on button "Connect This Agent" at bounding box center [736, 434] width 105 height 22
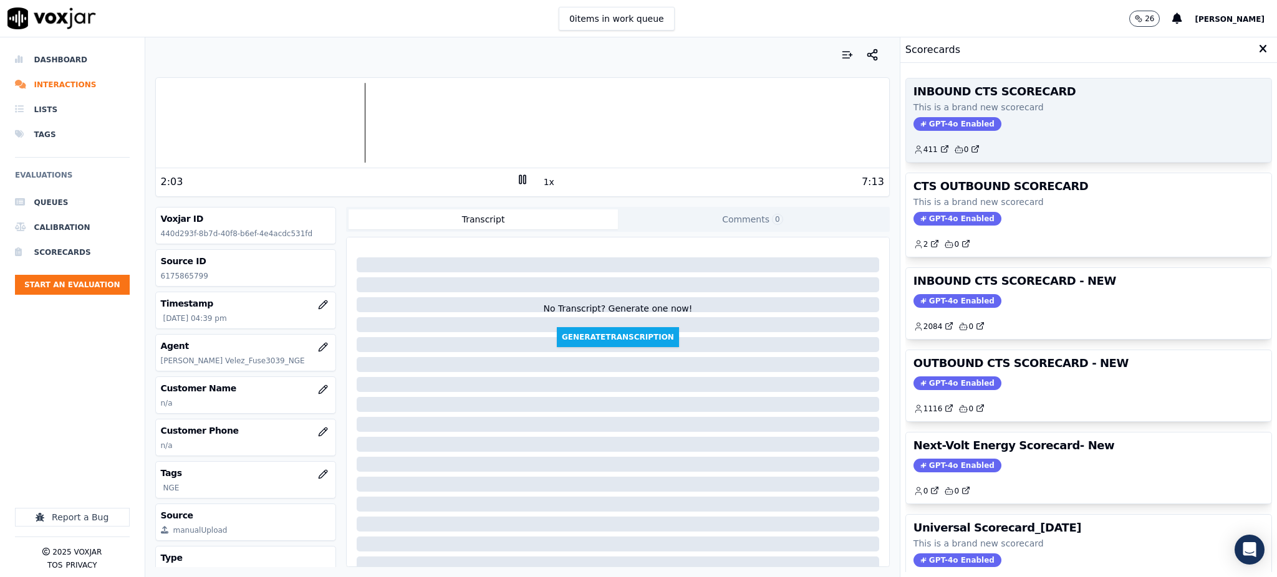
click at [924, 120] on span "GPT-4o Enabled" at bounding box center [957, 124] width 88 height 14
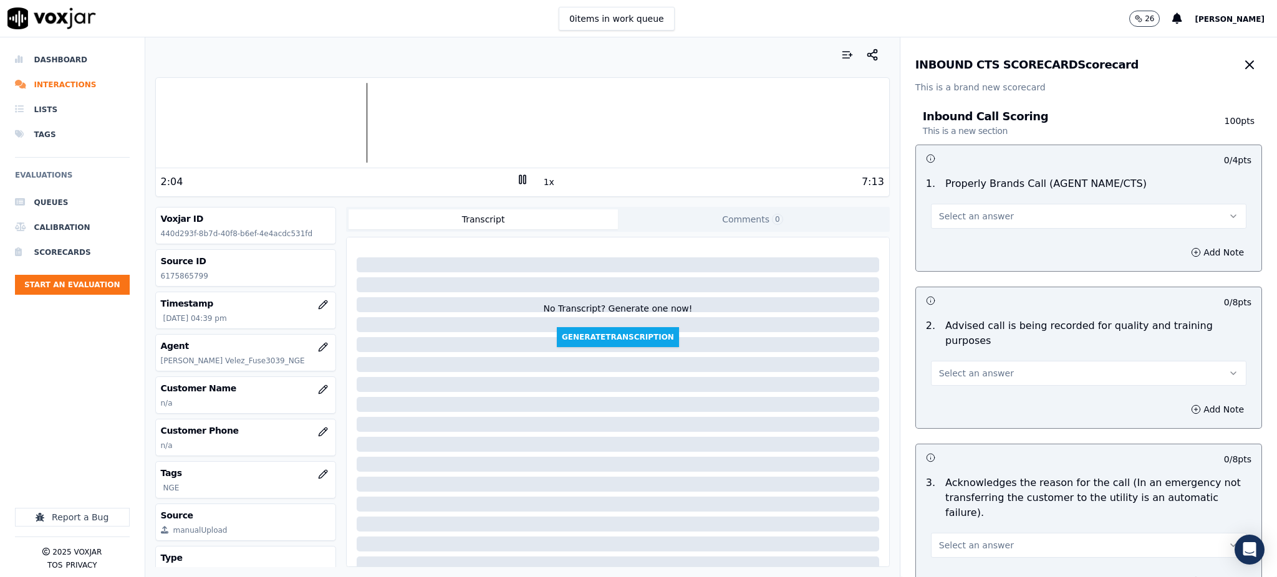
click at [956, 210] on span "Select an answer" at bounding box center [976, 216] width 75 height 12
drag, startPoint x: 962, startPoint y: 248, endPoint x: 959, endPoint y: 332, distance: 83.6
click at [963, 251] on div "Yes" at bounding box center [1061, 244] width 288 height 20
click at [937, 365] on button "Select an answer" at bounding box center [1088, 373] width 315 height 25
click at [937, 377] on div "Yes" at bounding box center [1061, 386] width 288 height 20
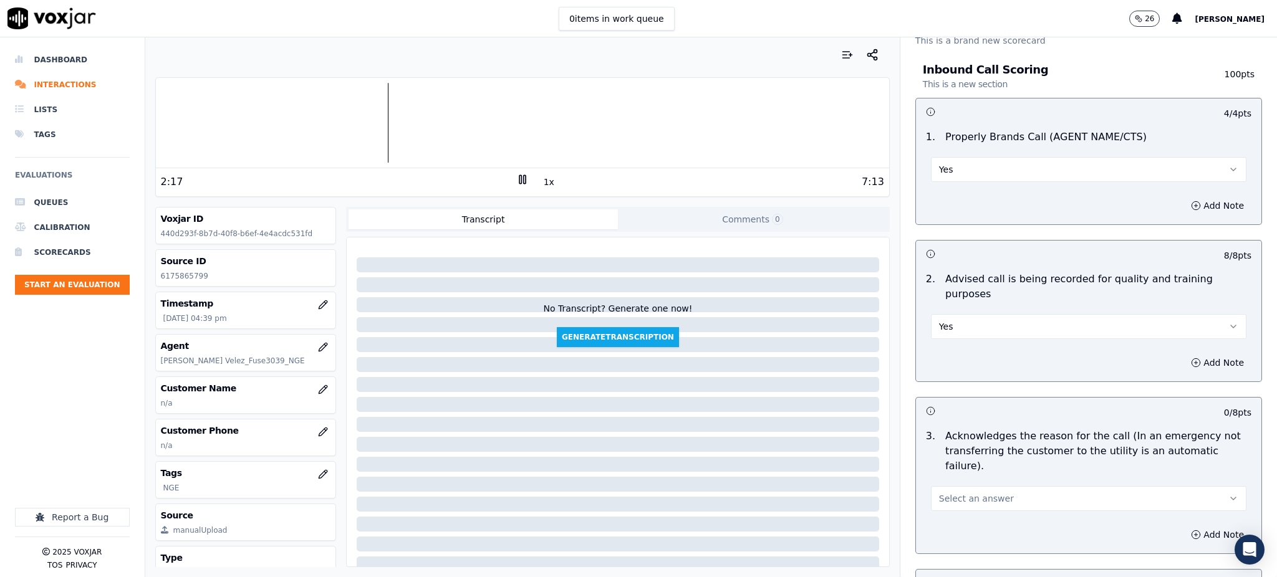
scroll to position [166, 0]
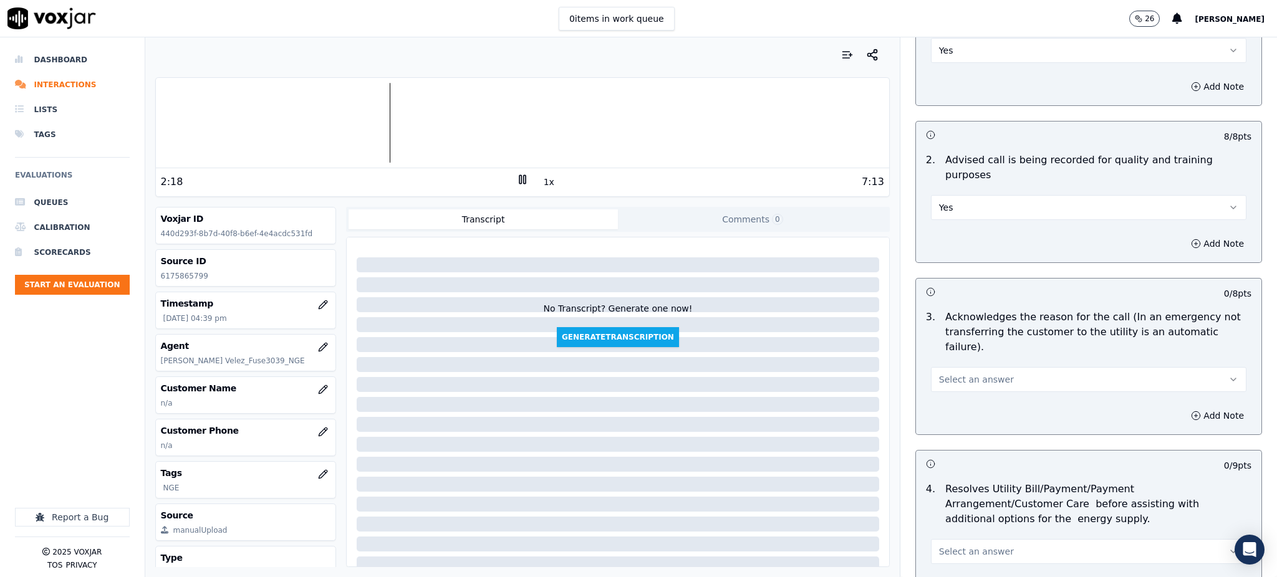
click at [942, 373] on span "Select an answer" at bounding box center [976, 379] width 75 height 12
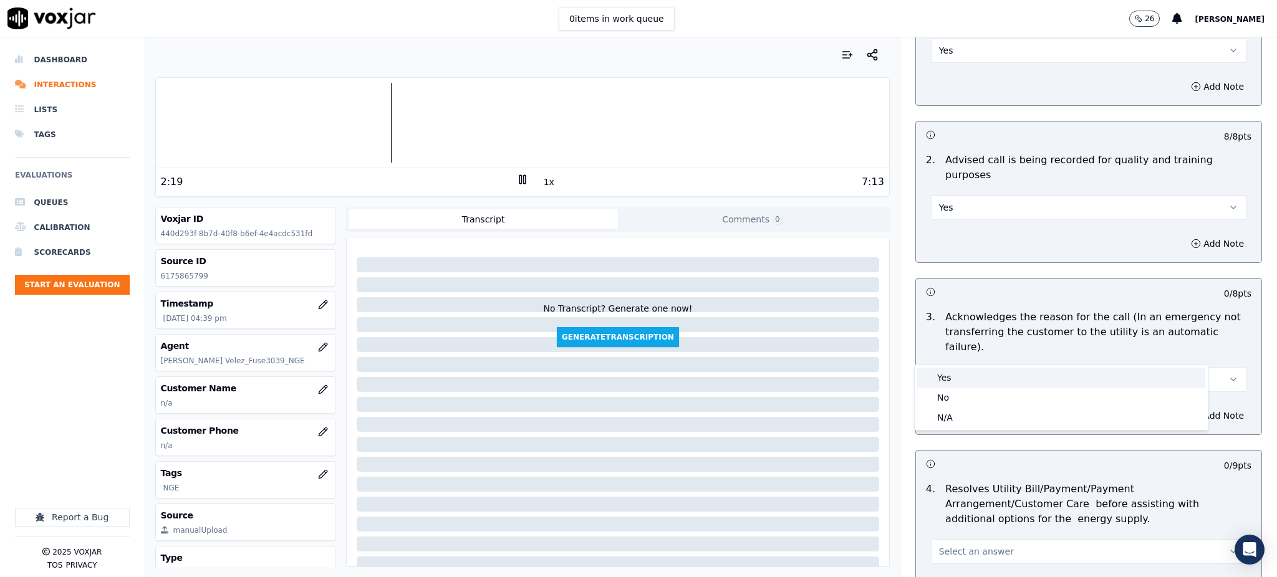
click at [949, 377] on div "Yes" at bounding box center [1061, 378] width 288 height 20
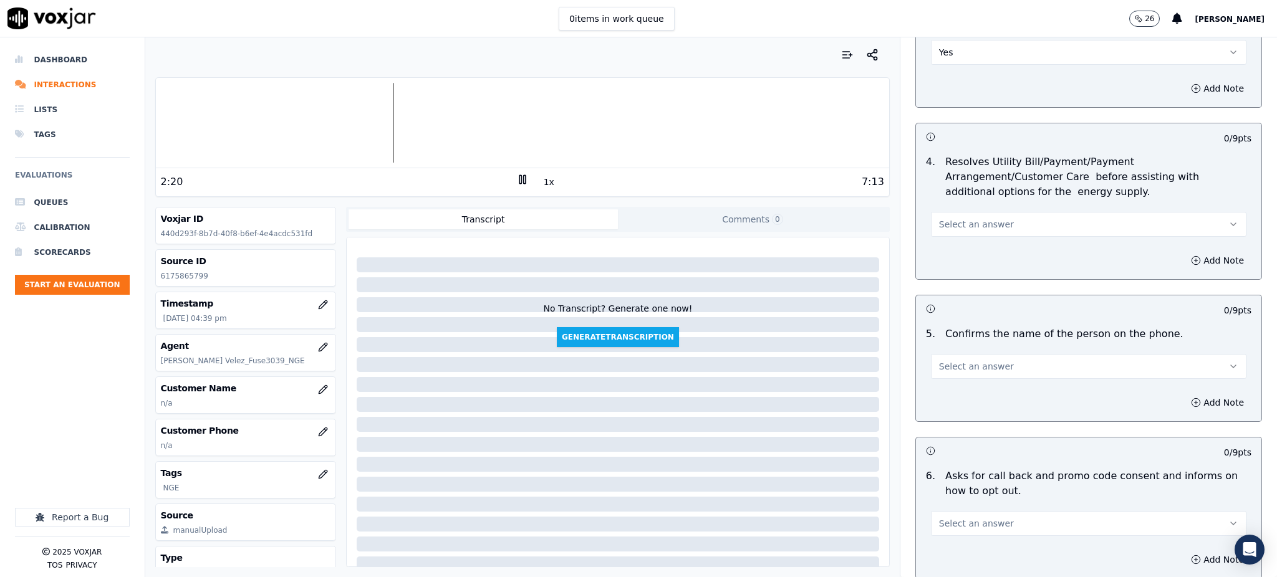
scroll to position [499, 0]
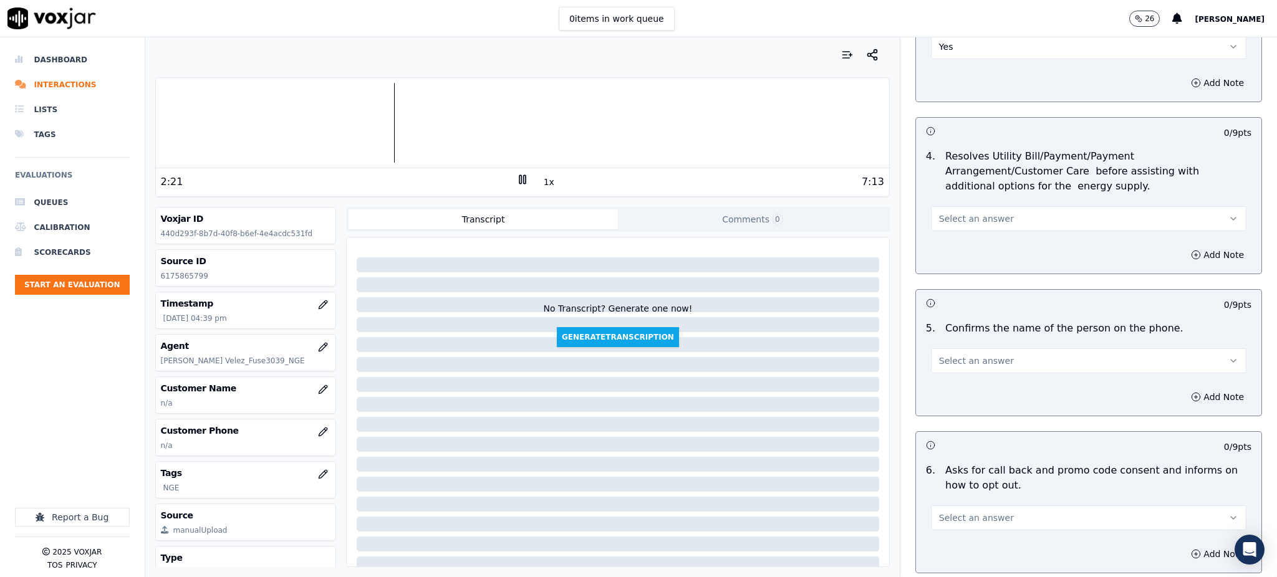
click at [949, 213] on span "Select an answer" at bounding box center [976, 219] width 75 height 12
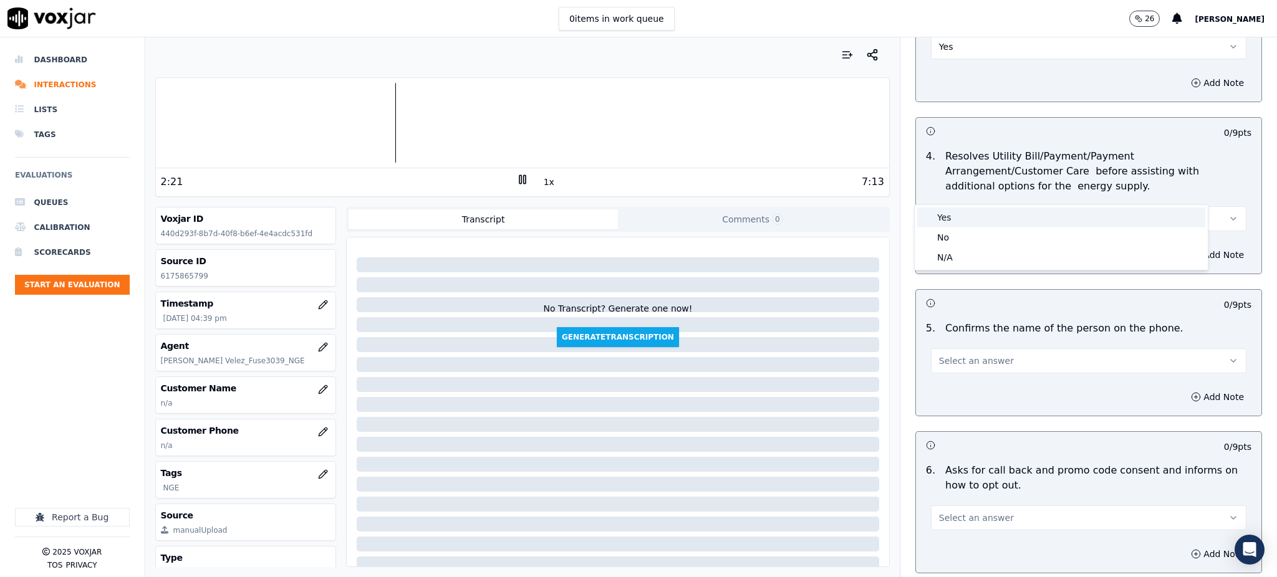
click at [959, 223] on div "Yes" at bounding box center [1061, 218] width 288 height 20
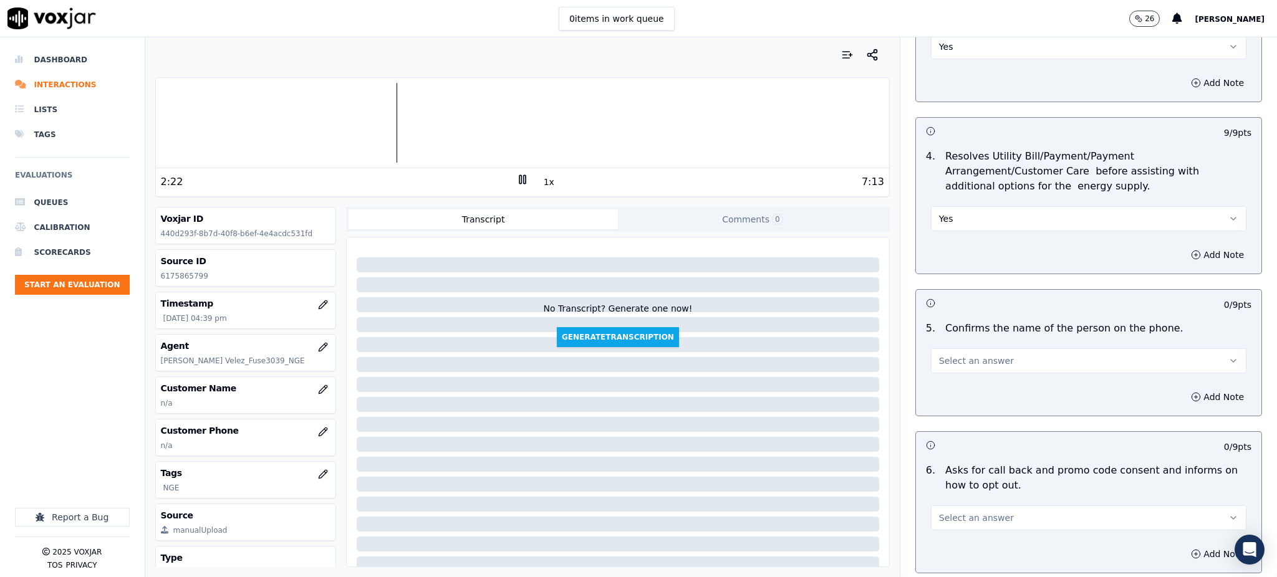
click at [954, 355] on span "Select an answer" at bounding box center [976, 361] width 75 height 12
click at [950, 357] on div "Yes" at bounding box center [1061, 360] width 288 height 20
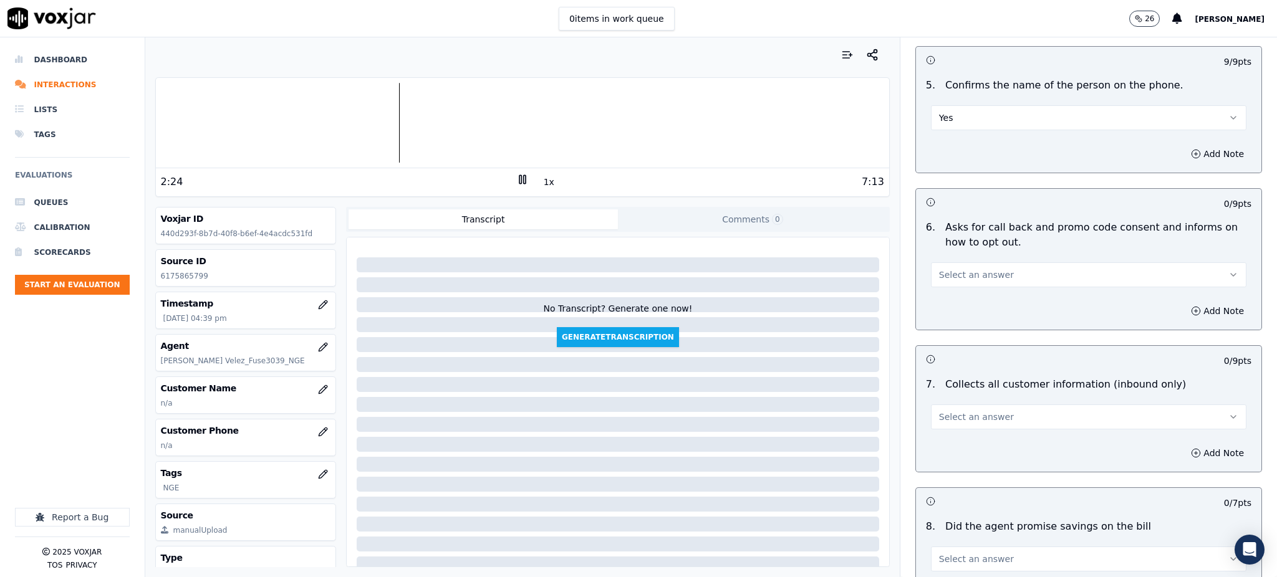
scroll to position [748, 0]
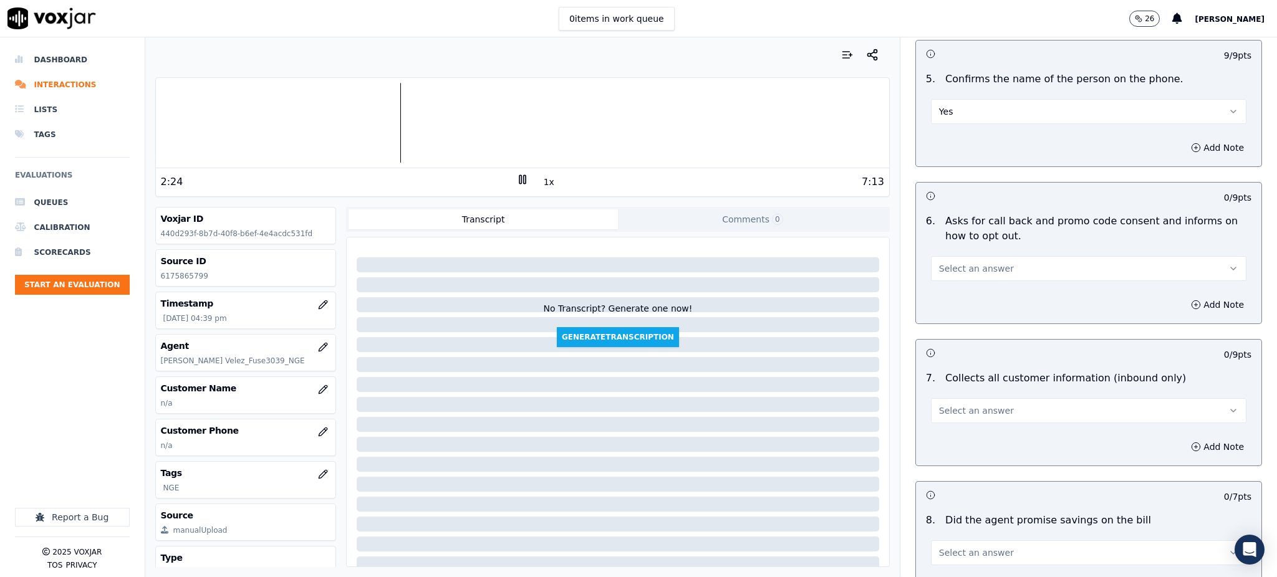
click at [939, 262] on span "Select an answer" at bounding box center [976, 268] width 75 height 12
click at [944, 269] on div "Yes" at bounding box center [1061, 267] width 288 height 20
click at [954, 405] on span "Select an answer" at bounding box center [976, 411] width 75 height 12
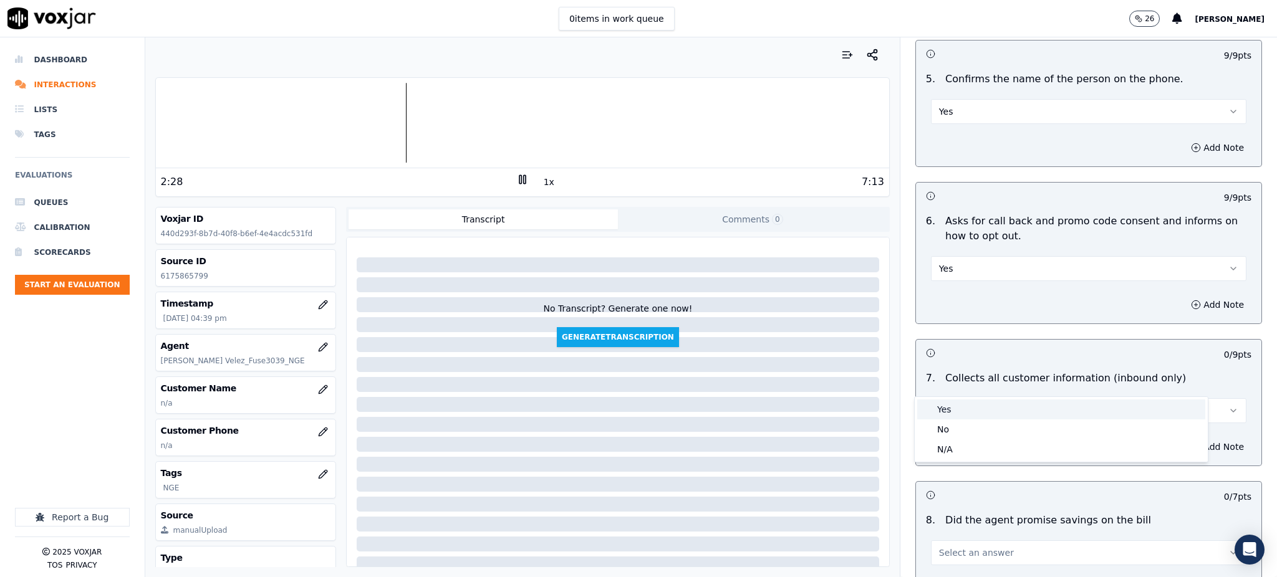
click at [957, 407] on div "Yes" at bounding box center [1061, 410] width 288 height 20
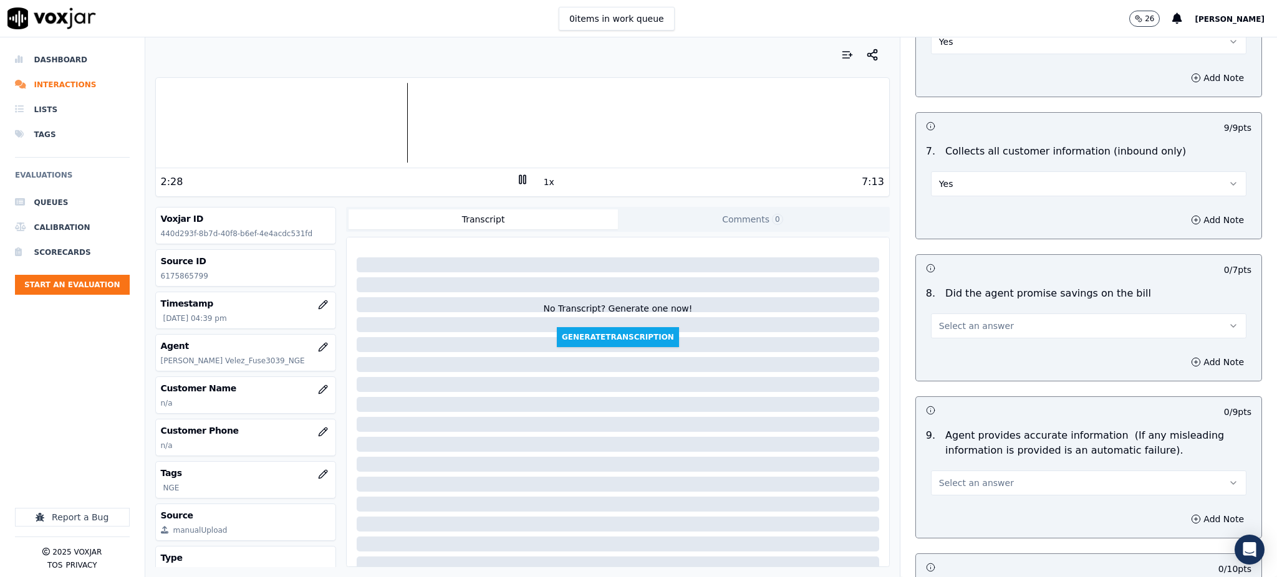
scroll to position [1080, 0]
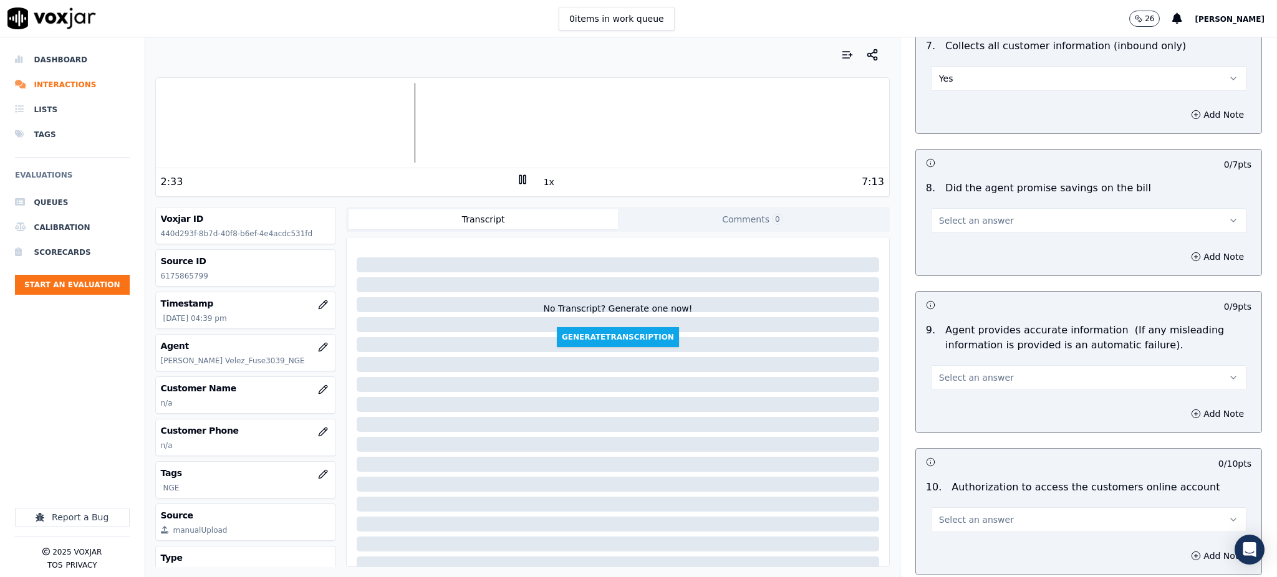
click at [942, 208] on button "Select an answer" at bounding box center [1088, 220] width 315 height 25
click at [954, 223] on div "Yes" at bounding box center [1061, 219] width 288 height 20
click at [964, 371] on span "Select an answer" at bounding box center [976, 377] width 75 height 12
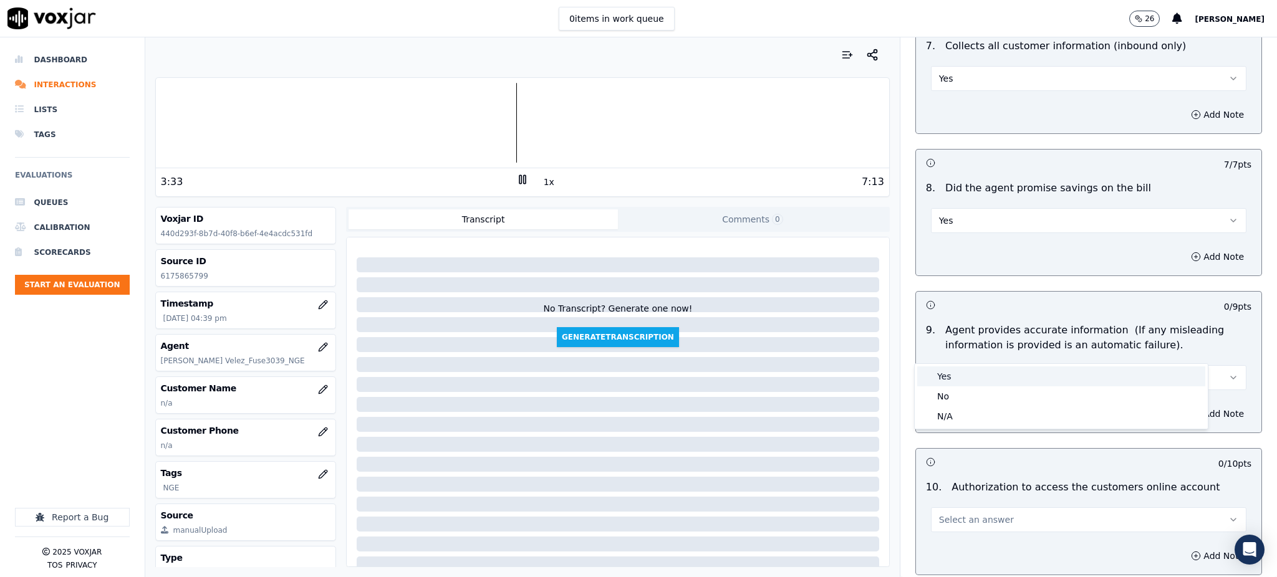
click at [939, 371] on div "Yes" at bounding box center [1061, 377] width 288 height 20
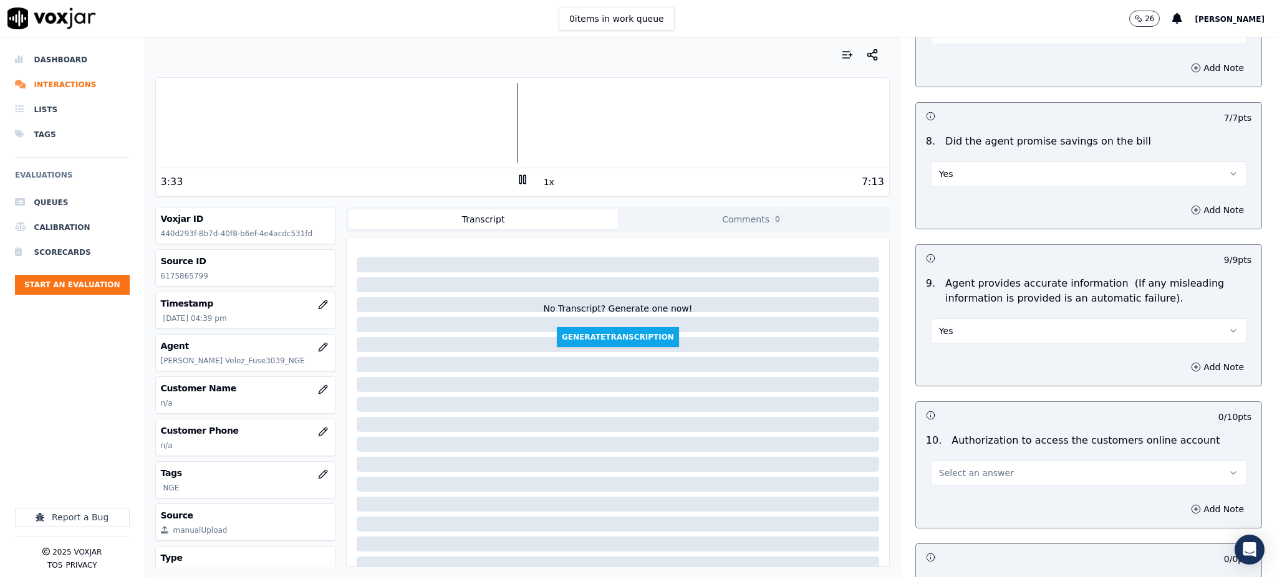
scroll to position [1247, 0]
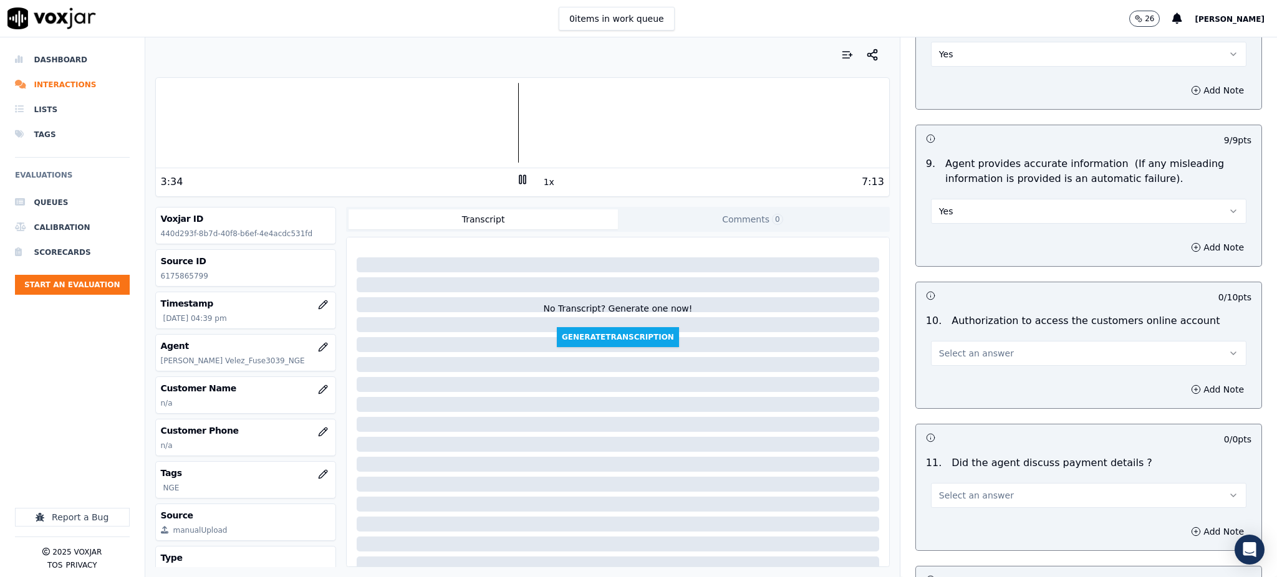
click at [952, 347] on span "Select an answer" at bounding box center [976, 353] width 75 height 12
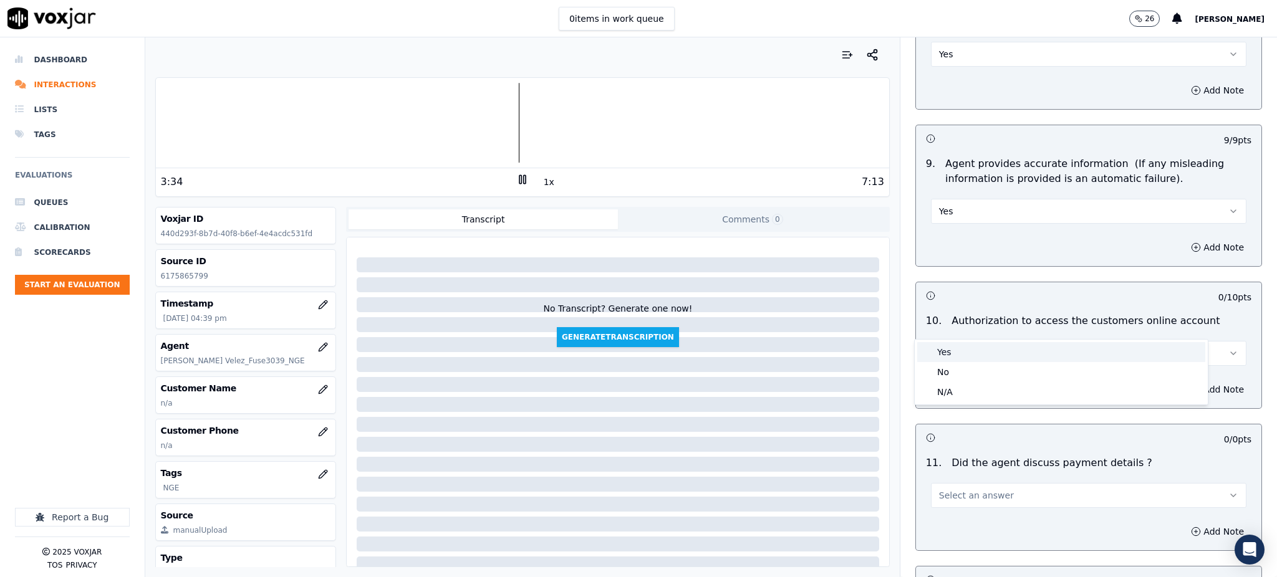
click at [956, 342] on div "Yes" at bounding box center [1061, 352] width 288 height 20
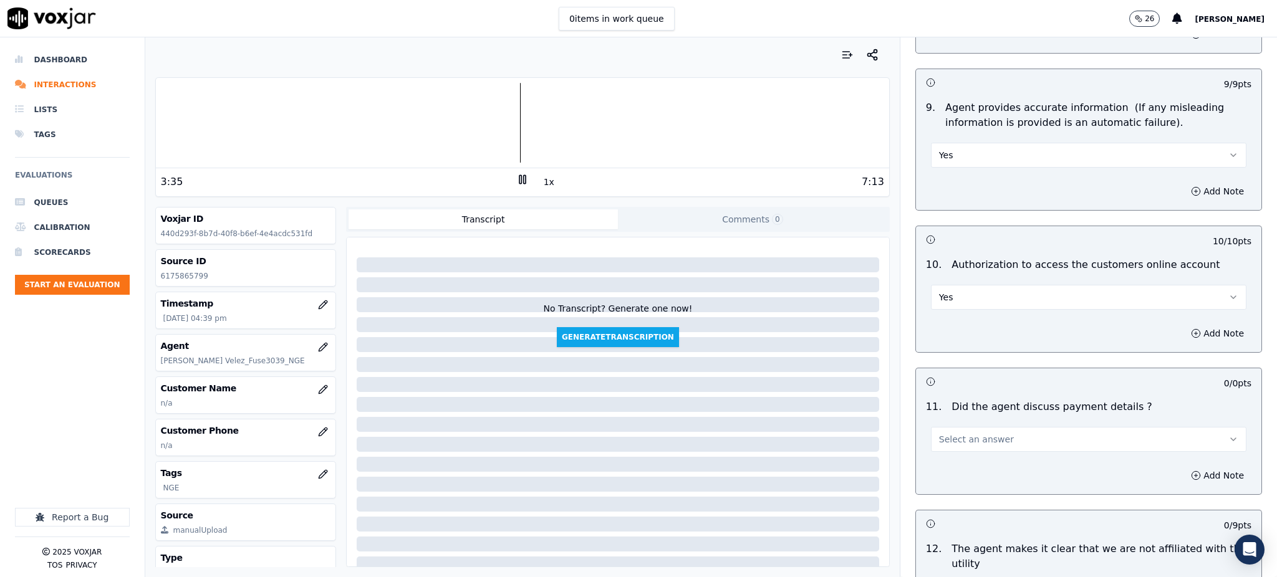
scroll to position [1412, 0]
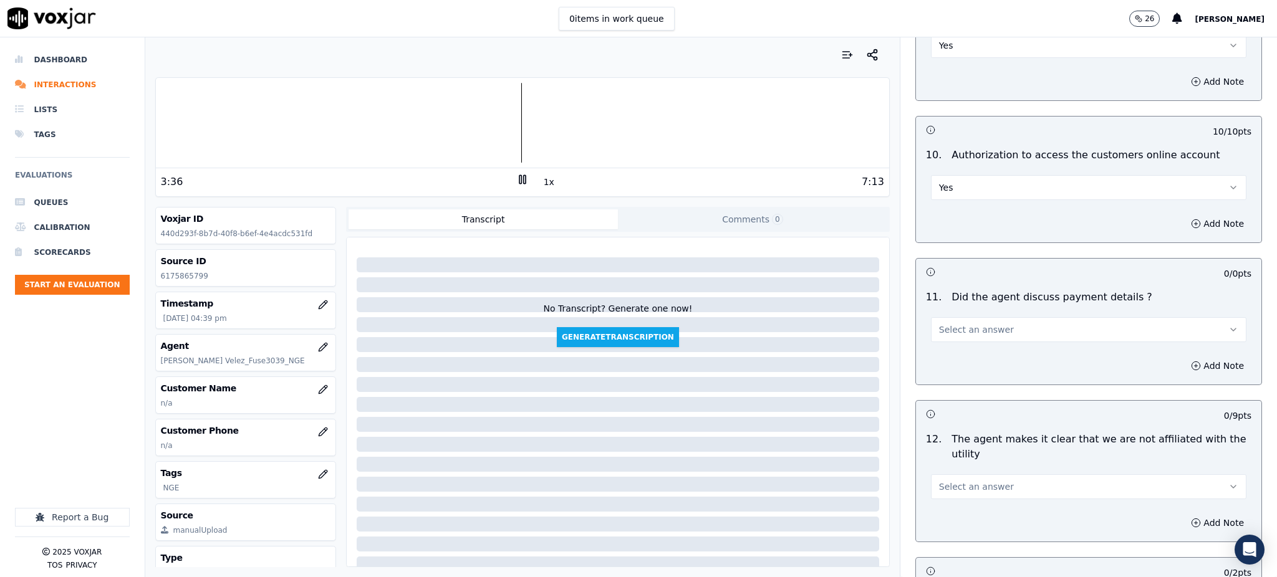
click at [944, 324] on span "Select an answer" at bounding box center [976, 330] width 75 height 12
click at [946, 367] on div "N/A" at bounding box center [1061, 368] width 288 height 20
click at [962, 481] on span "Select an answer" at bounding box center [976, 487] width 75 height 12
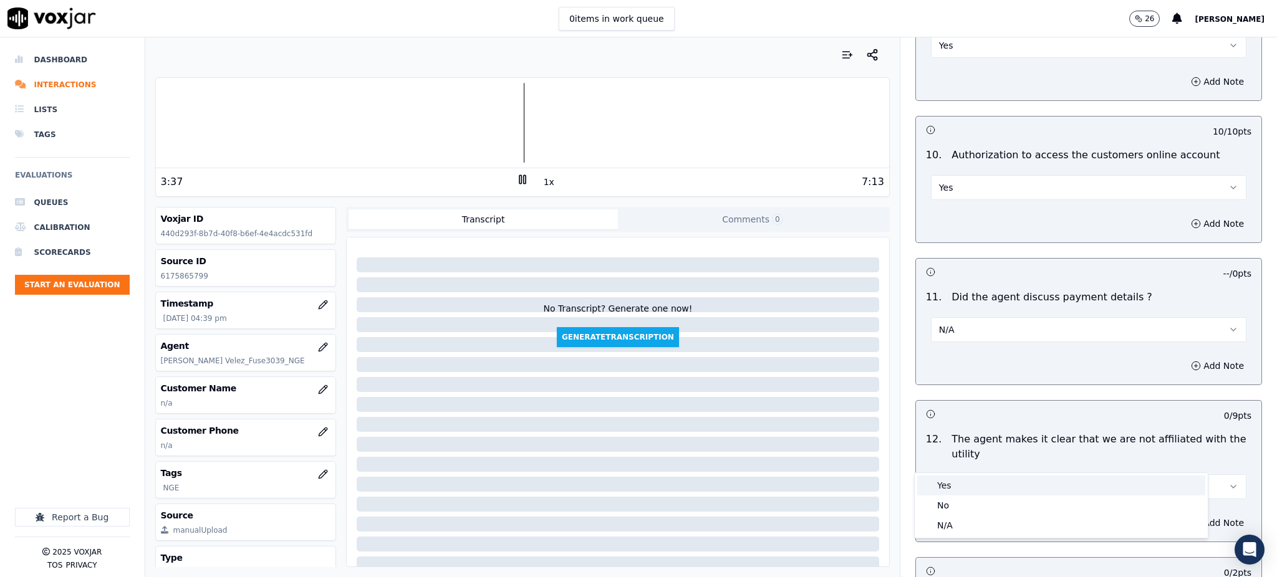
click at [954, 481] on div "Yes" at bounding box center [1061, 486] width 288 height 20
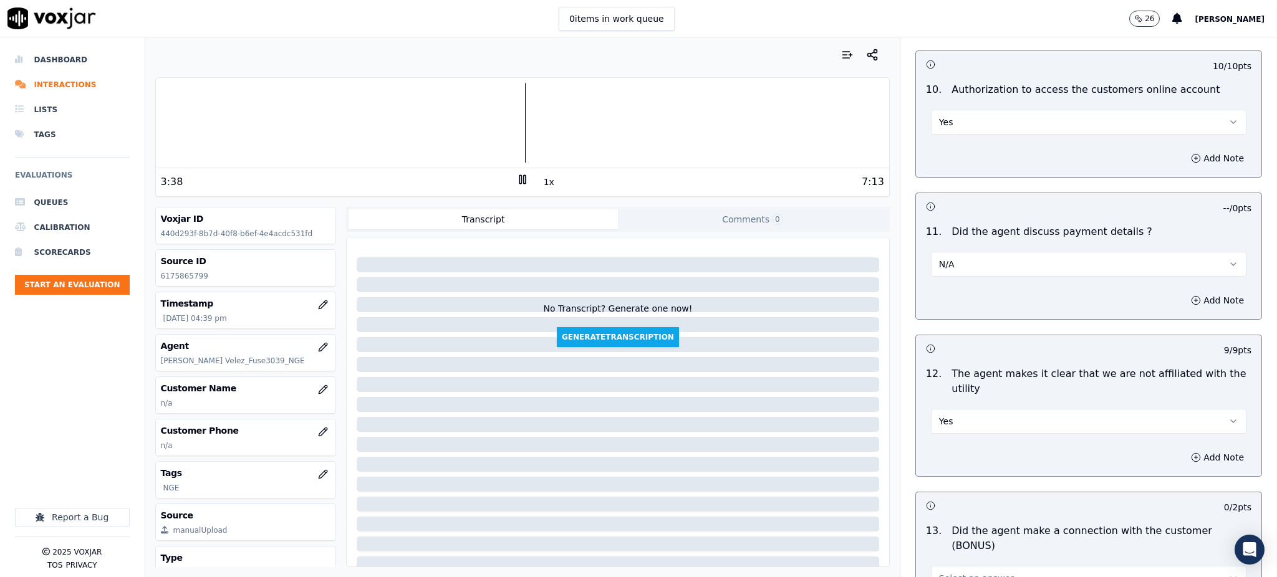
scroll to position [1662, 0]
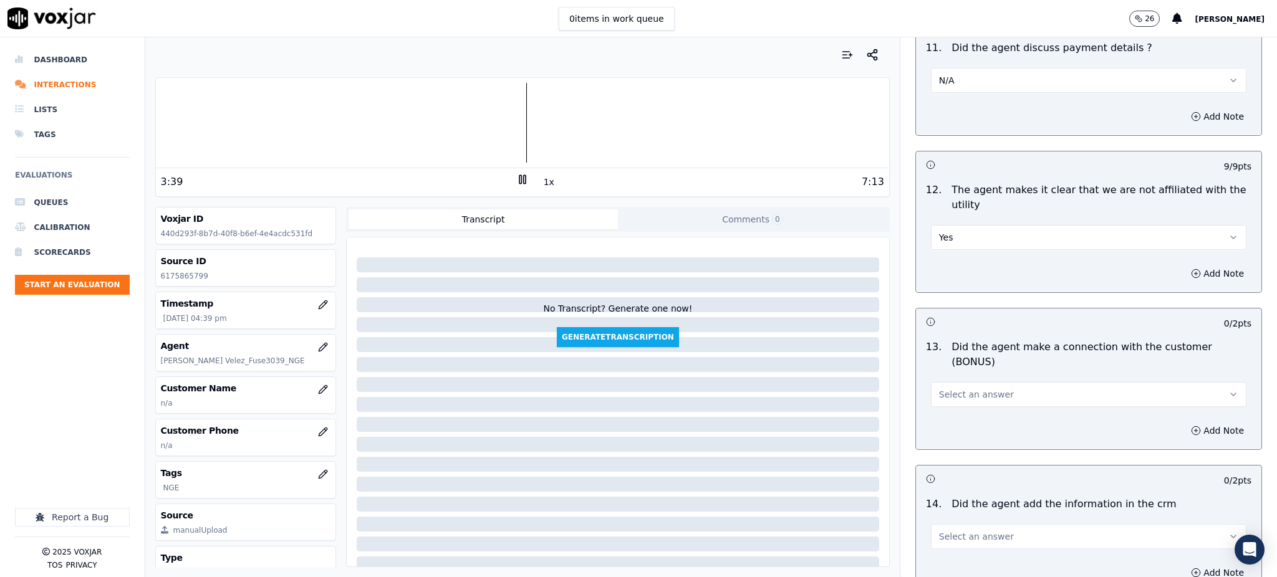
click at [956, 382] on button "Select an answer" at bounding box center [1088, 394] width 315 height 25
click at [959, 375] on div "Yes" at bounding box center [1061, 378] width 288 height 20
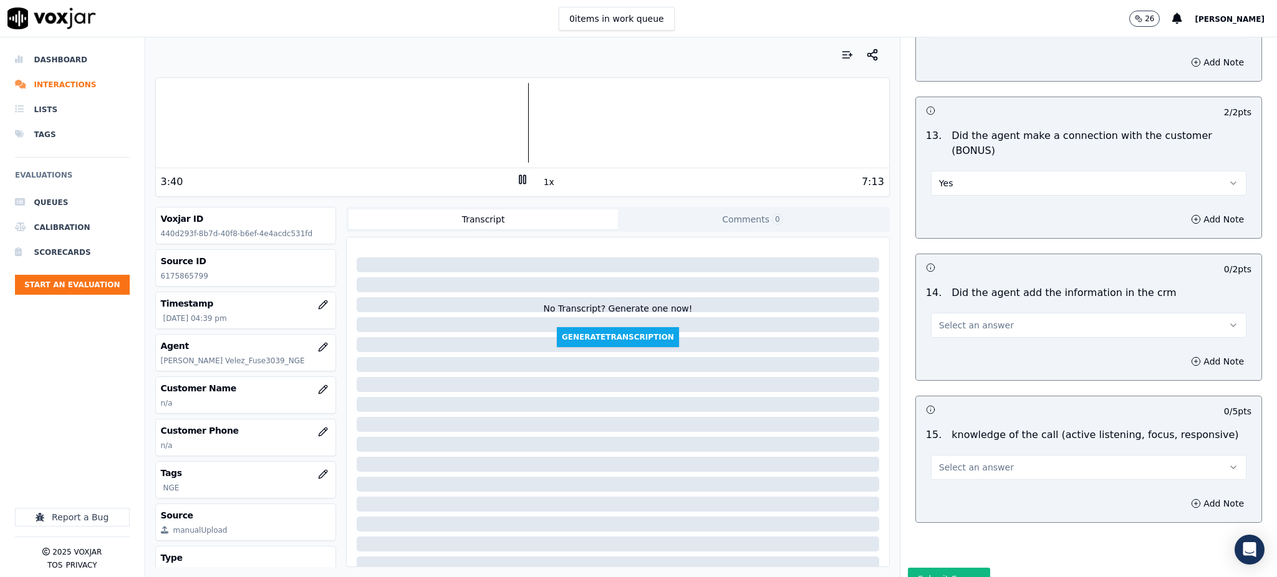
scroll to position [1887, 0]
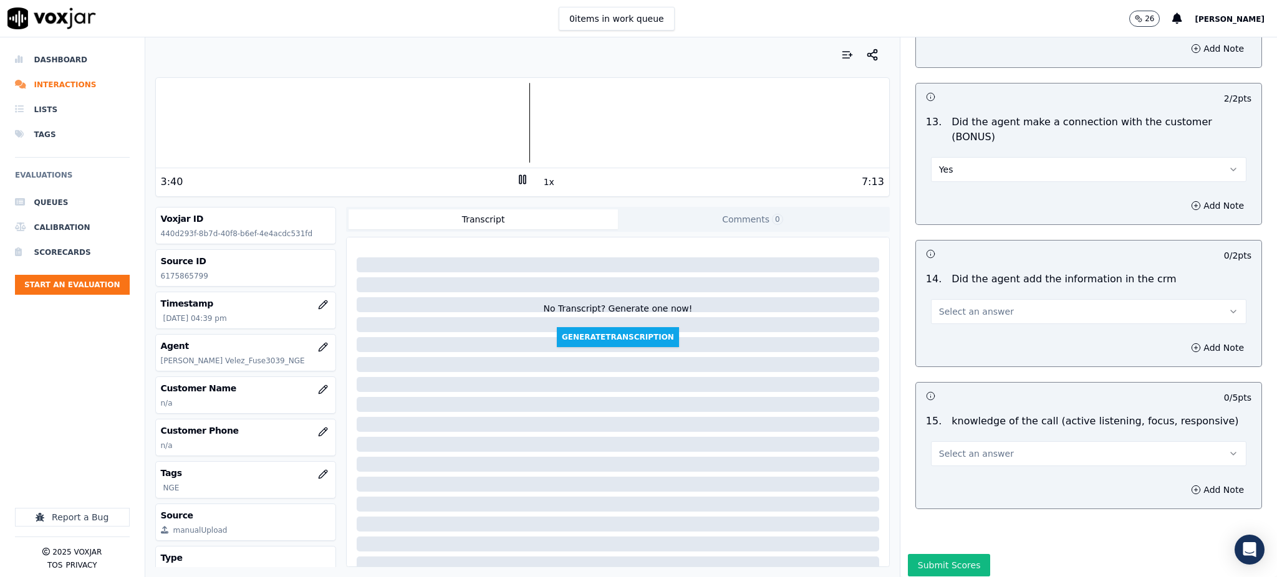
click at [953, 305] on span "Select an answer" at bounding box center [976, 311] width 75 height 12
click at [959, 309] on div "No" at bounding box center [1061, 316] width 288 height 20
click at [959, 329] on div "Add Note" at bounding box center [1088, 347] width 345 height 37
click at [951, 299] on button "No" at bounding box center [1088, 311] width 315 height 25
drag, startPoint x: 946, startPoint y: 297, endPoint x: 939, endPoint y: 373, distance: 77.0
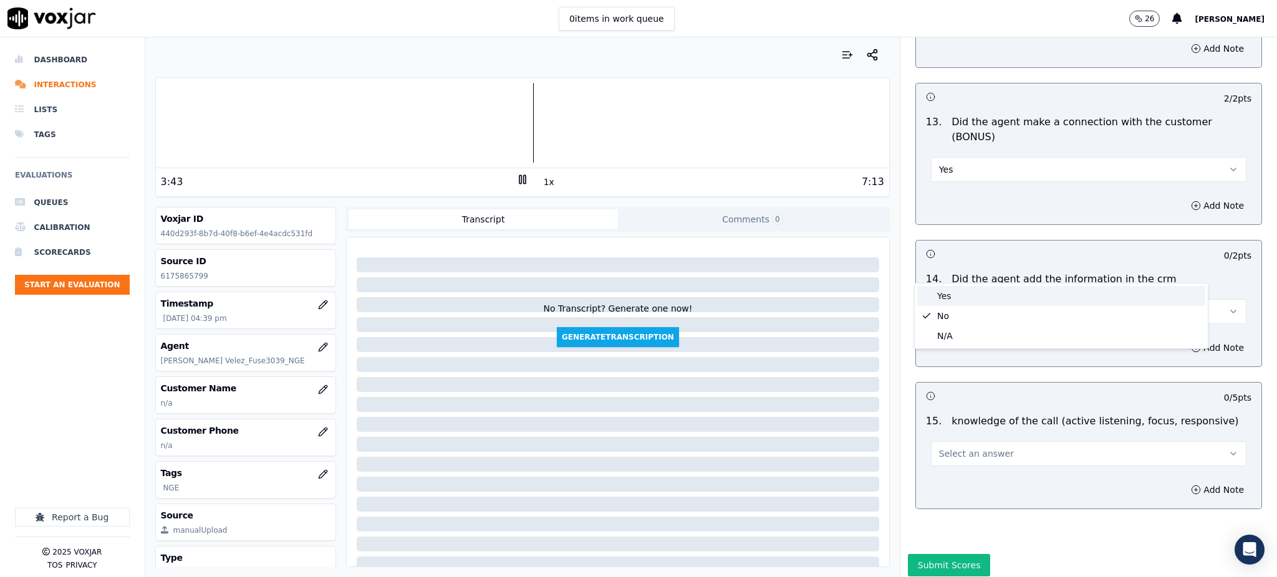
click at [946, 298] on div "Yes" at bounding box center [1061, 296] width 288 height 20
click at [946, 441] on button "Select an answer" at bounding box center [1088, 453] width 315 height 25
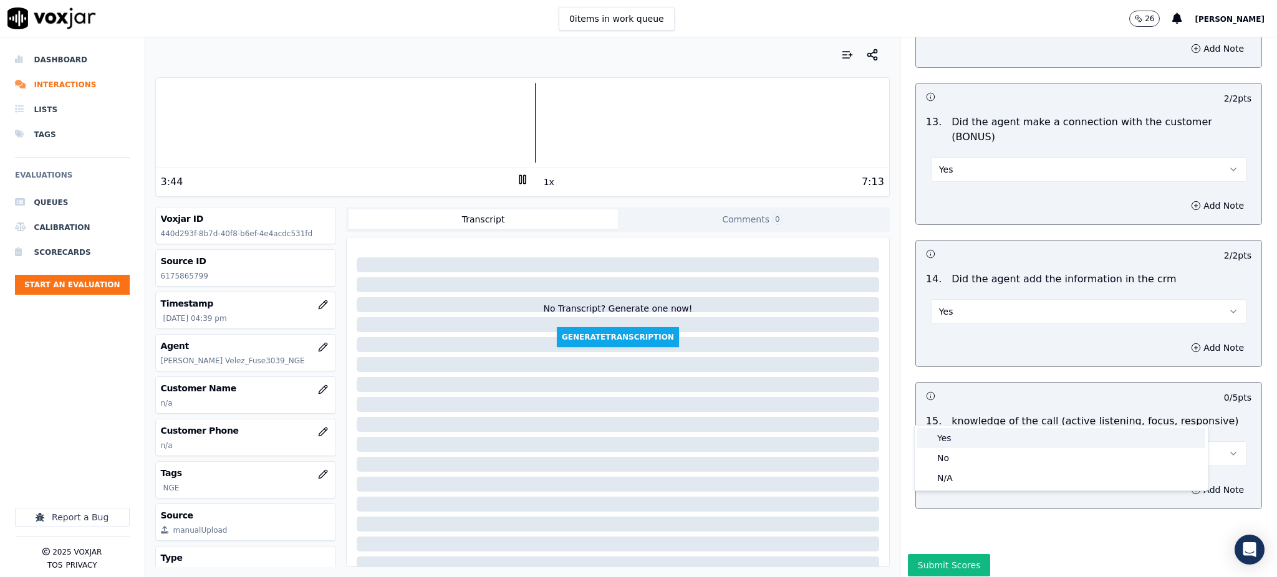
click at [949, 437] on div "Yes" at bounding box center [1061, 438] width 288 height 20
click at [929, 554] on button "Submit Scores" at bounding box center [949, 565] width 83 height 22
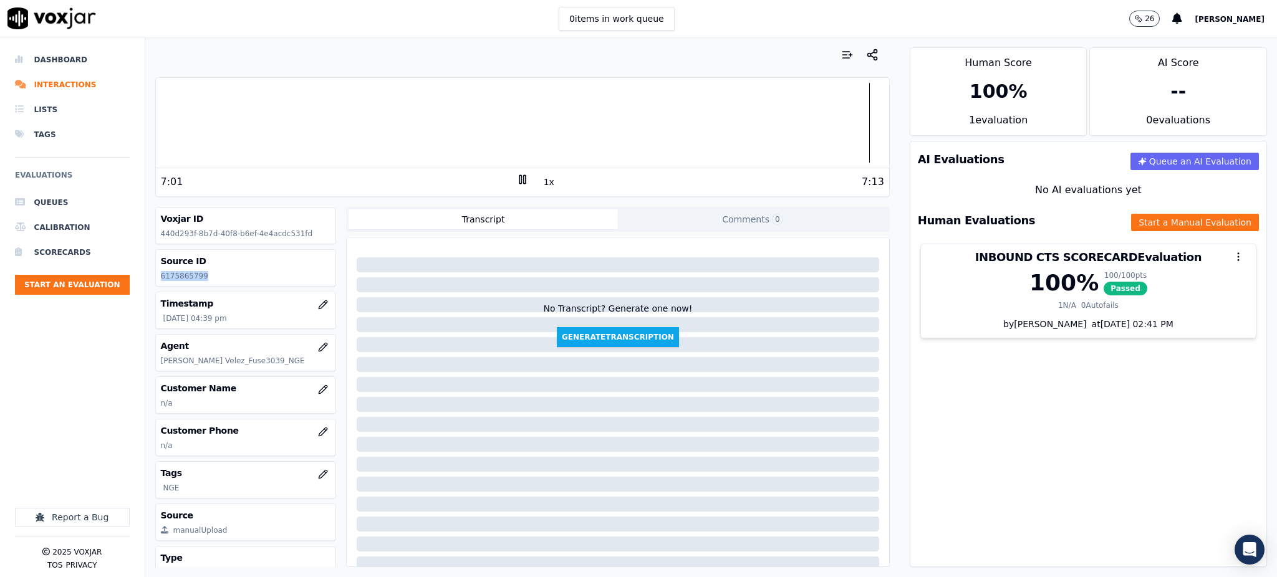
drag, startPoint x: 204, startPoint y: 274, endPoint x: 161, endPoint y: 277, distance: 43.2
click at [158, 277] on div "Source ID 6175865799" at bounding box center [246, 268] width 180 height 36
copy p "6175865799"
drag, startPoint x: 1048, startPoint y: 391, endPoint x: 1030, endPoint y: 368, distance: 29.3
click at [1048, 391] on div "AI Evaluations Queue an AI Evaluation No AI evaluations yet Human Evaluations S…" at bounding box center [1087, 354] width 357 height 426
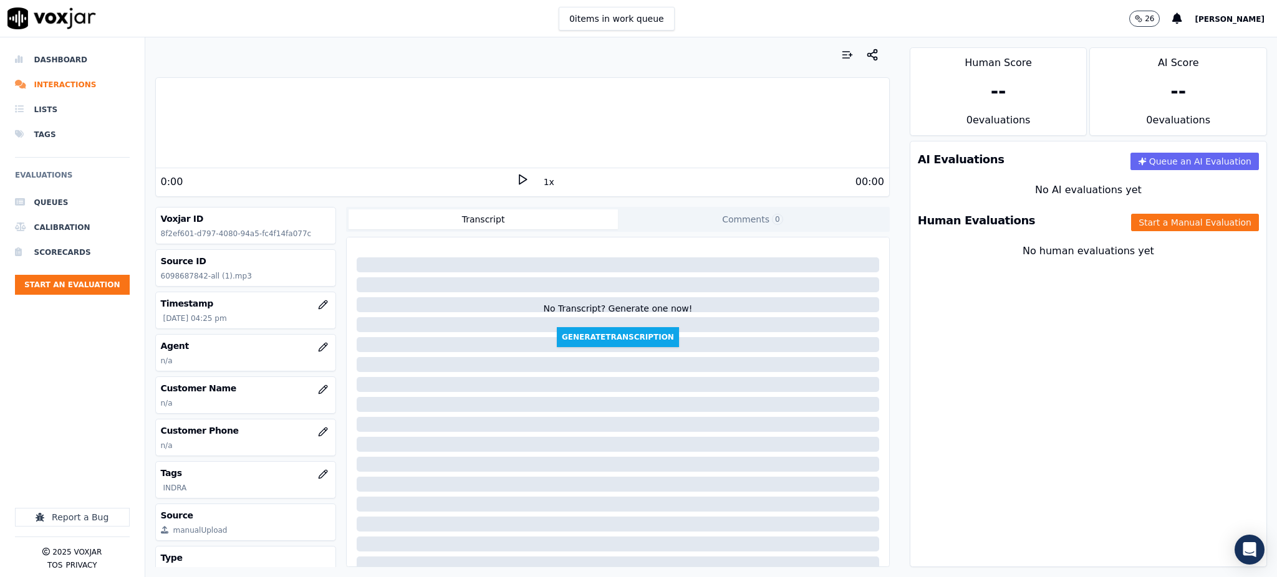
click at [519, 178] on icon at bounding box center [522, 179] width 12 height 12
click at [523, 181] on rect at bounding box center [524, 179] width 2 height 8
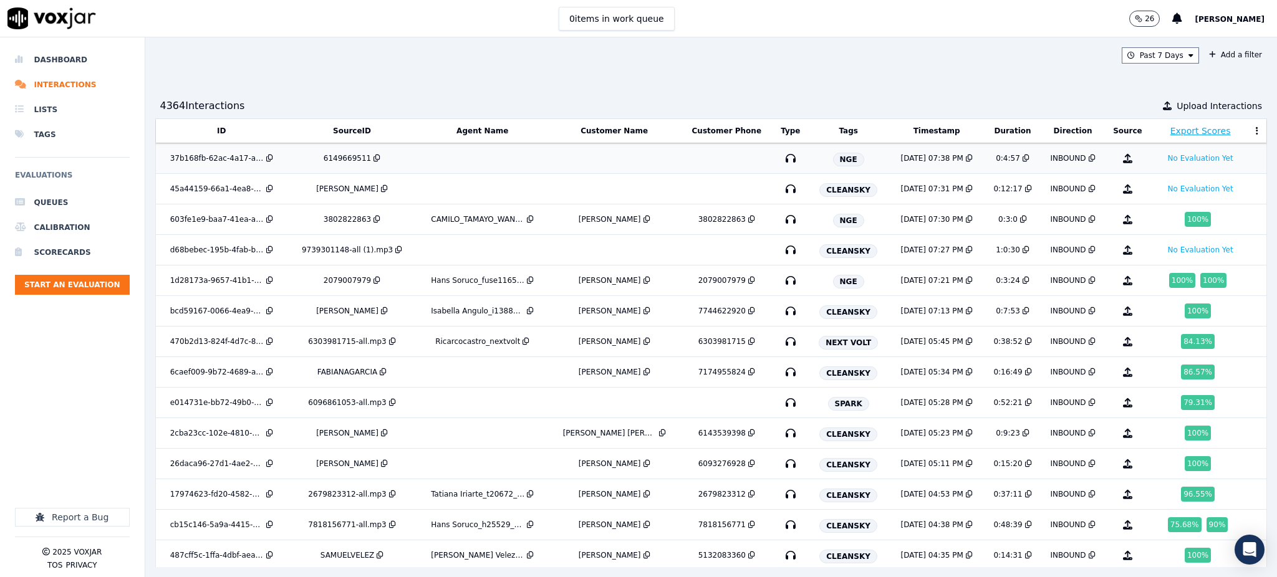
click at [780, 158] on icon "button" at bounding box center [790, 158] width 20 height 20
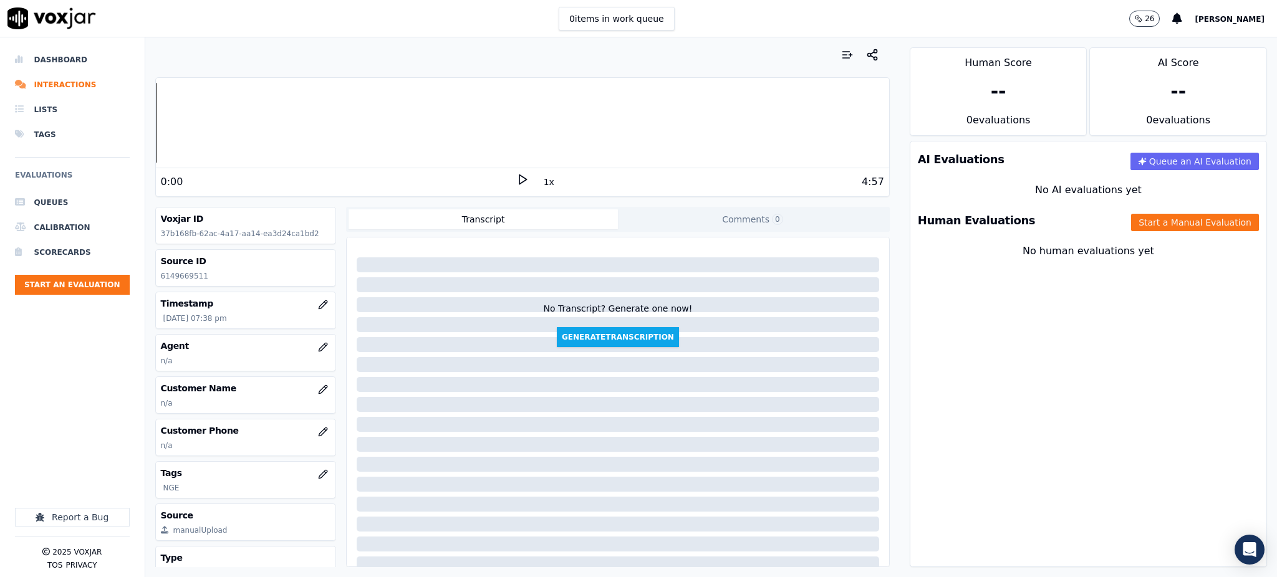
click at [516, 179] on icon at bounding box center [522, 179] width 12 height 12
drag, startPoint x: 208, startPoint y: 271, endPoint x: 155, endPoint y: 280, distance: 54.4
click at [156, 280] on div "Source ID 6149669511" at bounding box center [246, 268] width 180 height 36
copy p "6149669511"
click at [318, 434] on icon "button" at bounding box center [323, 432] width 10 height 10
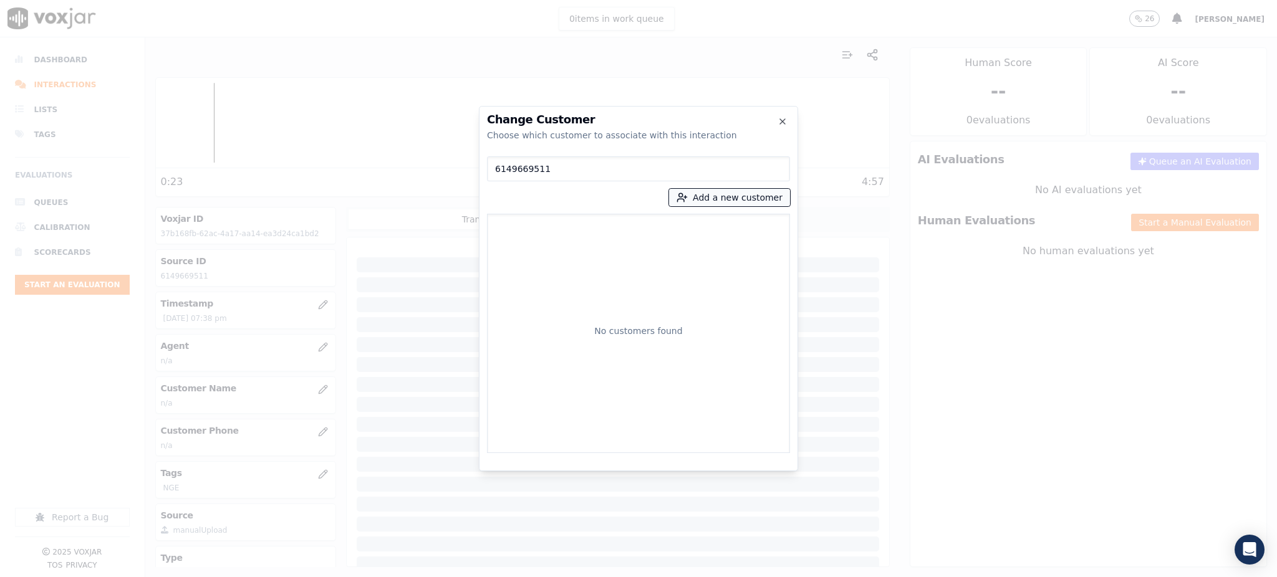
type input "6149669511"
click at [718, 193] on button "Add a new customer" at bounding box center [729, 197] width 121 height 17
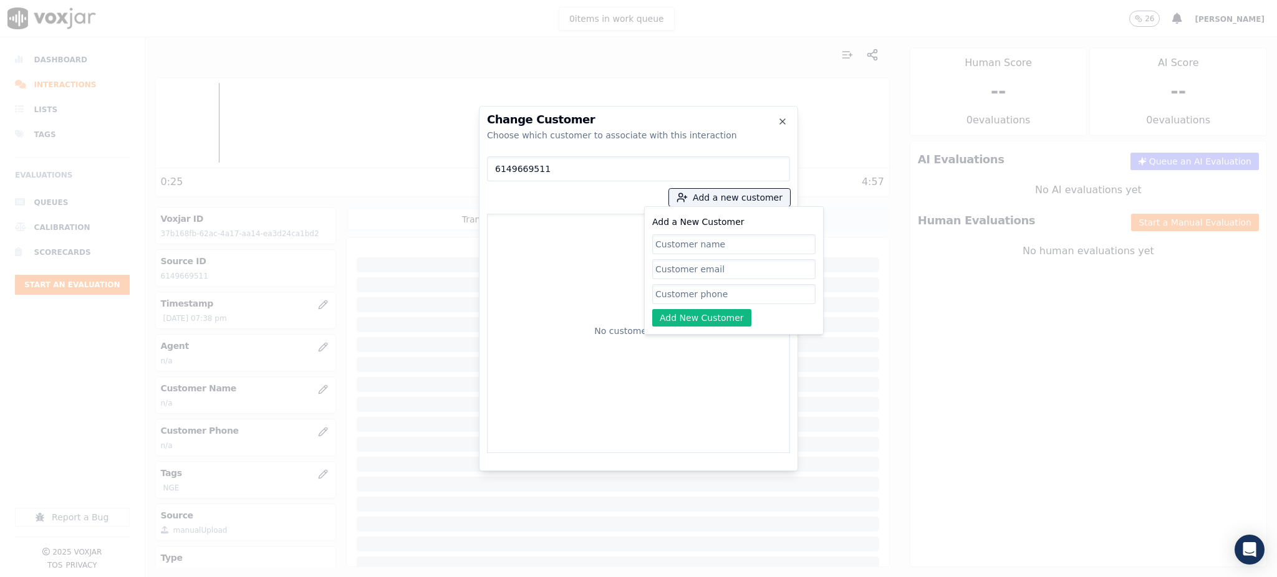
click at [692, 285] on input "Add a New Customer" at bounding box center [733, 294] width 163 height 20
paste input "6149669511"
type input "6149669511"
click at [699, 244] on input "Add a New Customer" at bounding box center [733, 244] width 163 height 20
paste input "CARLOS ESCAMILLA"
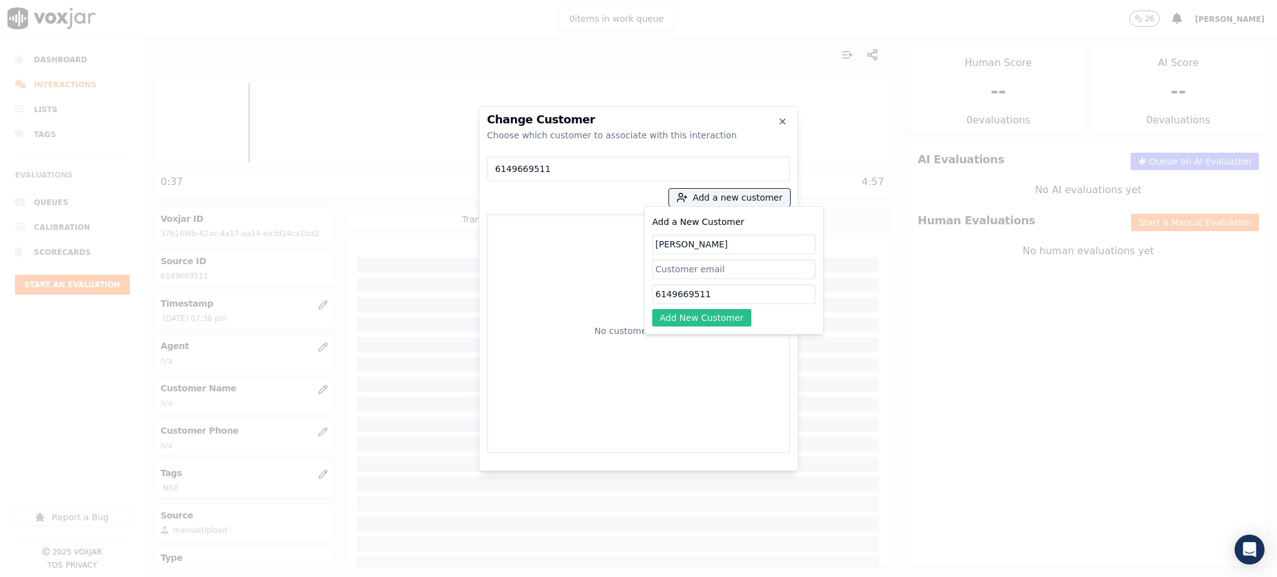
type input "CARLOS ESCAMILLA"
click at [711, 314] on button "Add New Customer" at bounding box center [701, 317] width 99 height 17
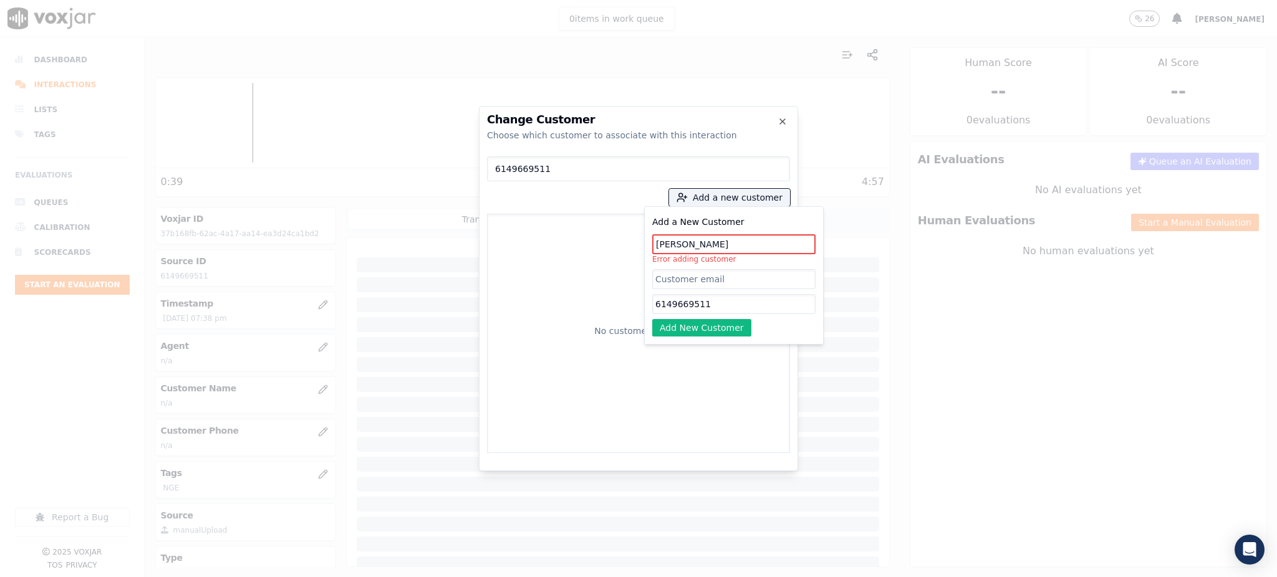
click at [550, 285] on div "No customers found" at bounding box center [638, 333] width 292 height 228
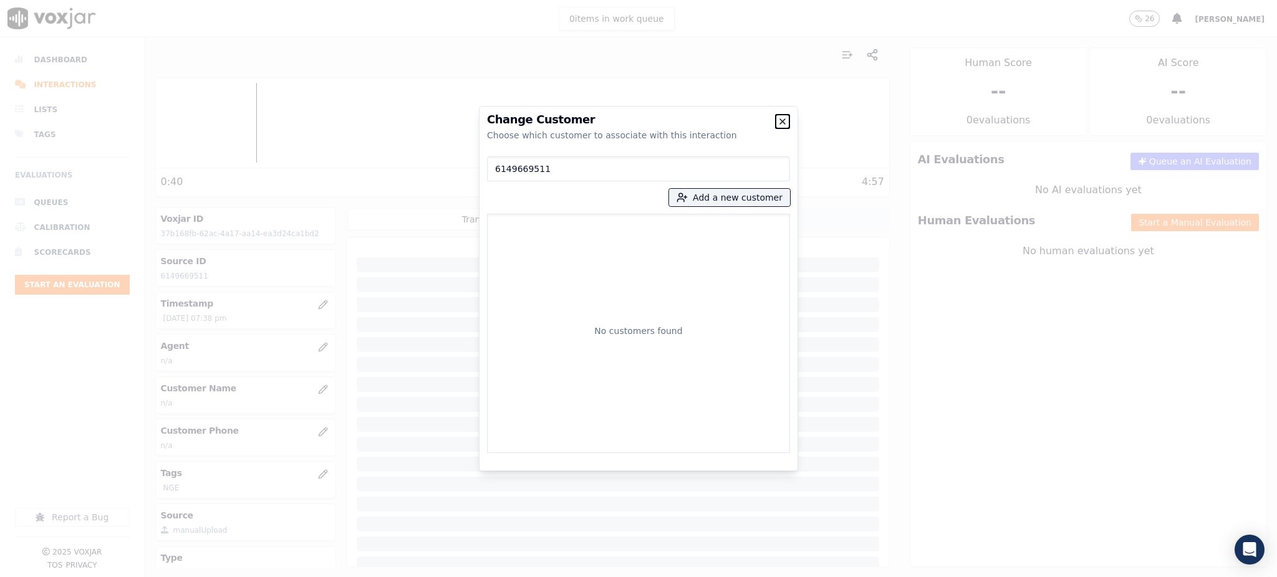
click at [784, 120] on icon "button" at bounding box center [782, 122] width 10 height 10
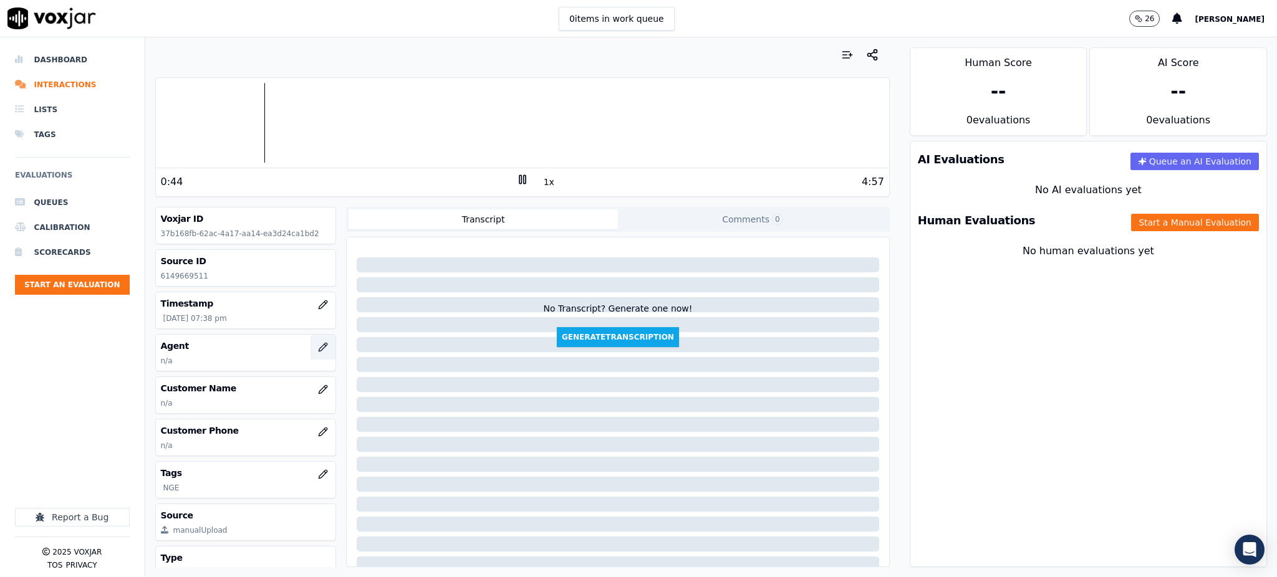
click at [318, 345] on icon "button" at bounding box center [323, 347] width 10 height 10
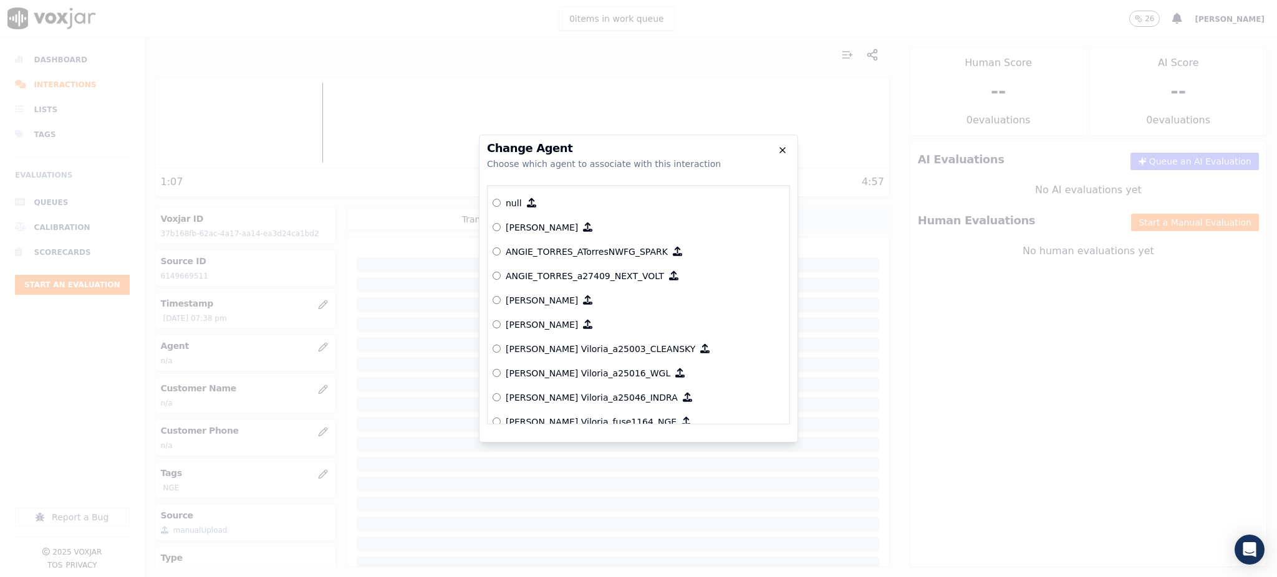
click at [782, 149] on icon "button" at bounding box center [782, 150] width 10 height 10
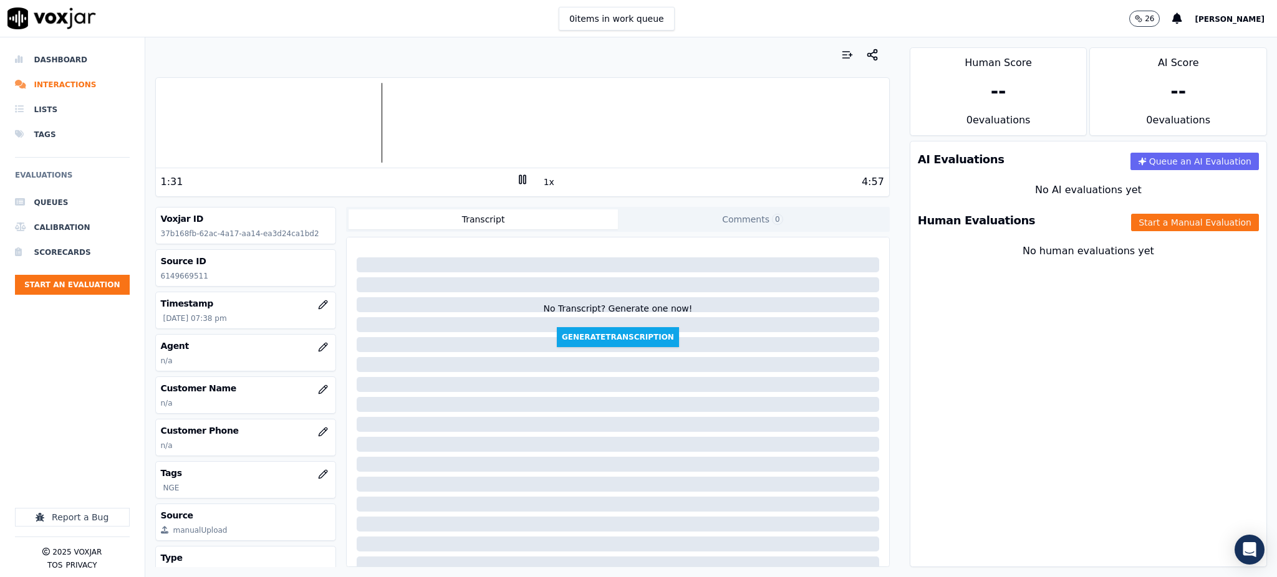
click at [516, 179] on icon at bounding box center [522, 179] width 12 height 12
click at [516, 183] on icon at bounding box center [522, 179] width 12 height 12
drag, startPoint x: 205, startPoint y: 277, endPoint x: 145, endPoint y: 285, distance: 60.9
click at [145, 285] on div "Your browser does not support the audio element. 1:44 1x 4:57 Voxjar ID 37b168f…" at bounding box center [522, 307] width 754 height 540
copy p "6149669511"
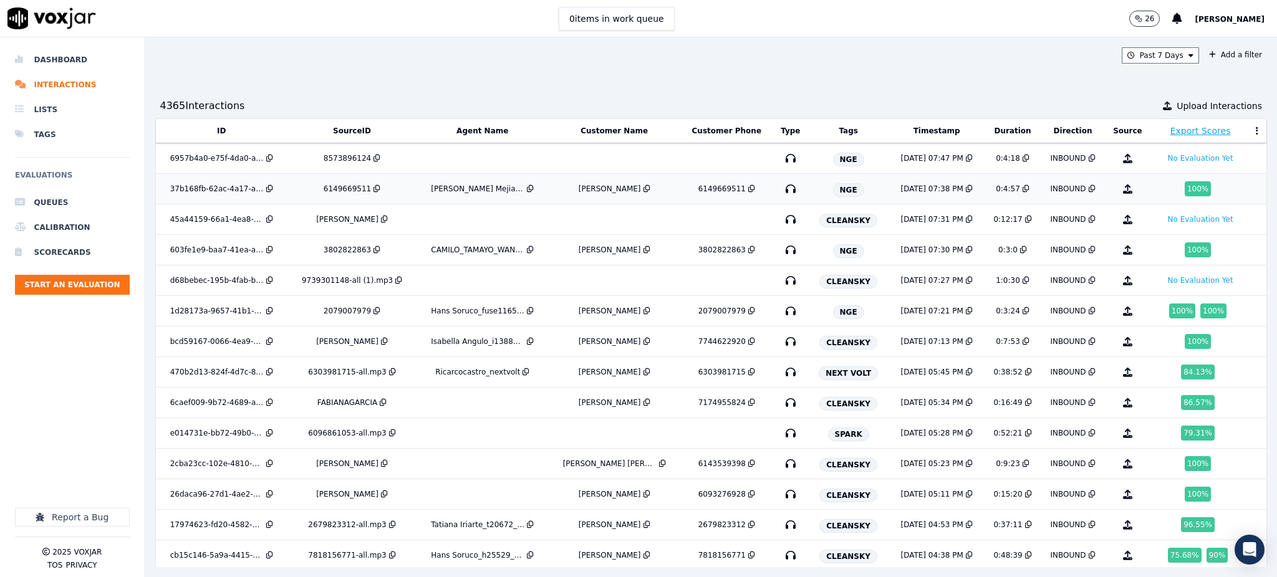
click at [1184, 191] on div "100 %" at bounding box center [1197, 188] width 26 height 15
click at [780, 285] on icon "button" at bounding box center [790, 281] width 20 height 20
click at [780, 219] on icon "button" at bounding box center [790, 219] width 20 height 20
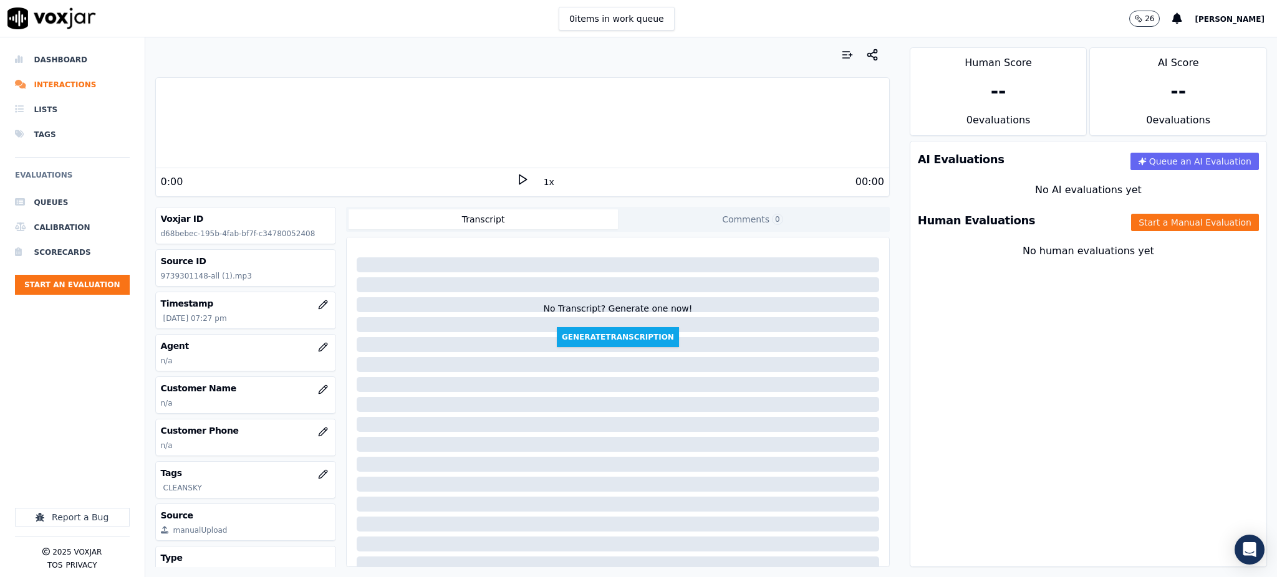
click at [516, 175] on icon at bounding box center [522, 179] width 12 height 12
click at [516, 178] on icon at bounding box center [522, 179] width 12 height 12
click at [516, 181] on icon at bounding box center [522, 179] width 12 height 12
click at [516, 177] on icon at bounding box center [522, 179] width 12 height 12
click at [233, 133] on div at bounding box center [522, 123] width 733 height 80
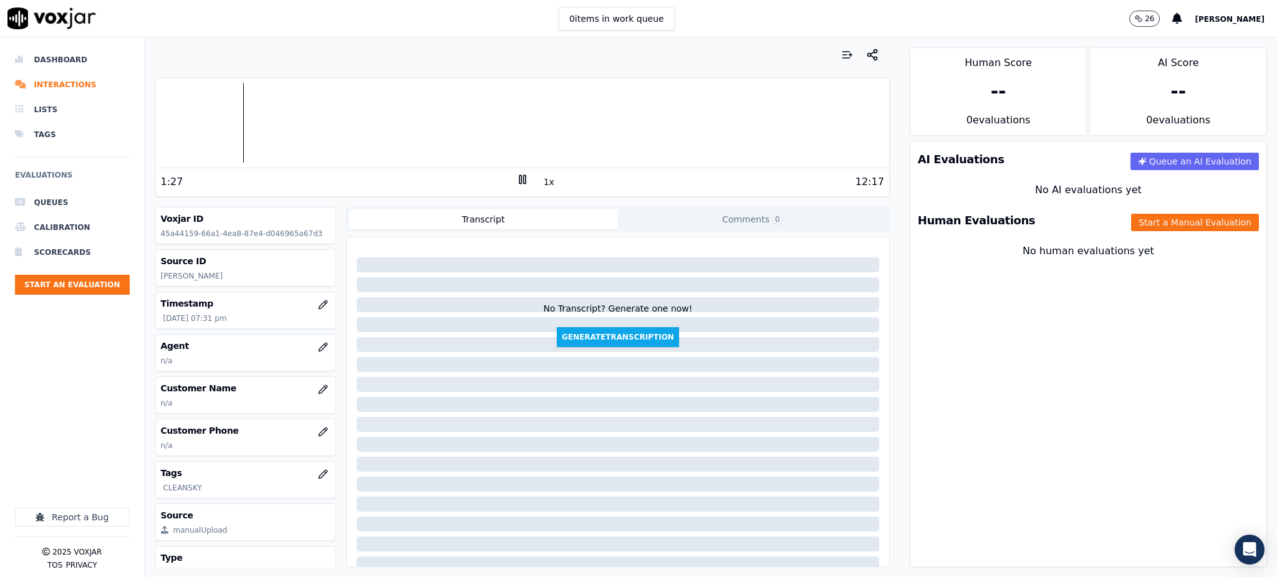
click at [214, 133] on div at bounding box center [522, 123] width 733 height 80
click at [318, 434] on icon "button" at bounding box center [323, 432] width 10 height 10
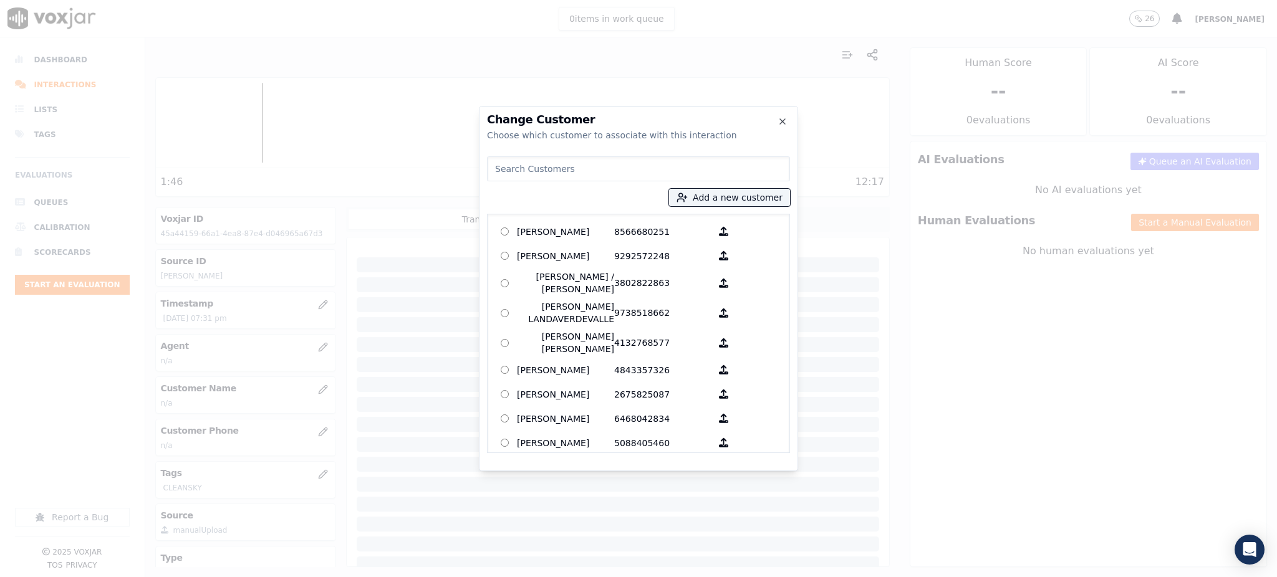
click at [534, 168] on input at bounding box center [638, 168] width 303 height 25
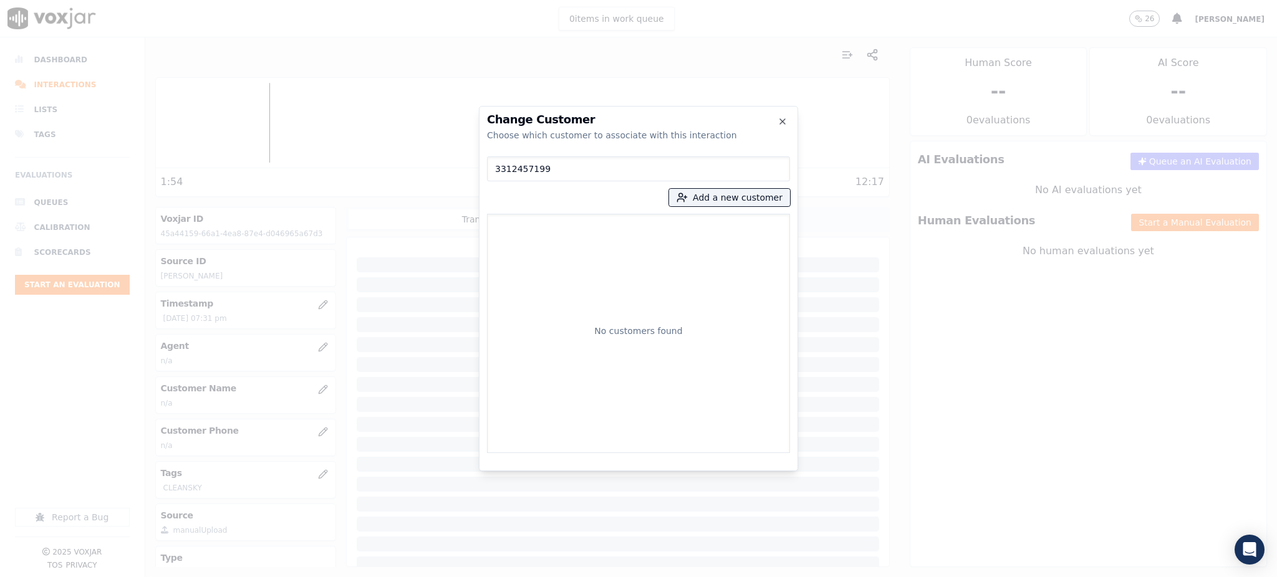
drag, startPoint x: 550, startPoint y: 163, endPoint x: 476, endPoint y: 168, distance: 73.8
click at [476, 577] on div "Change Customer Choose which customer to associate with this interaction 331245…" at bounding box center [638, 577] width 1277 height 0
paste input "8475428266"
type input "8475428266"
click at [718, 196] on button "Add a new customer" at bounding box center [729, 197] width 121 height 17
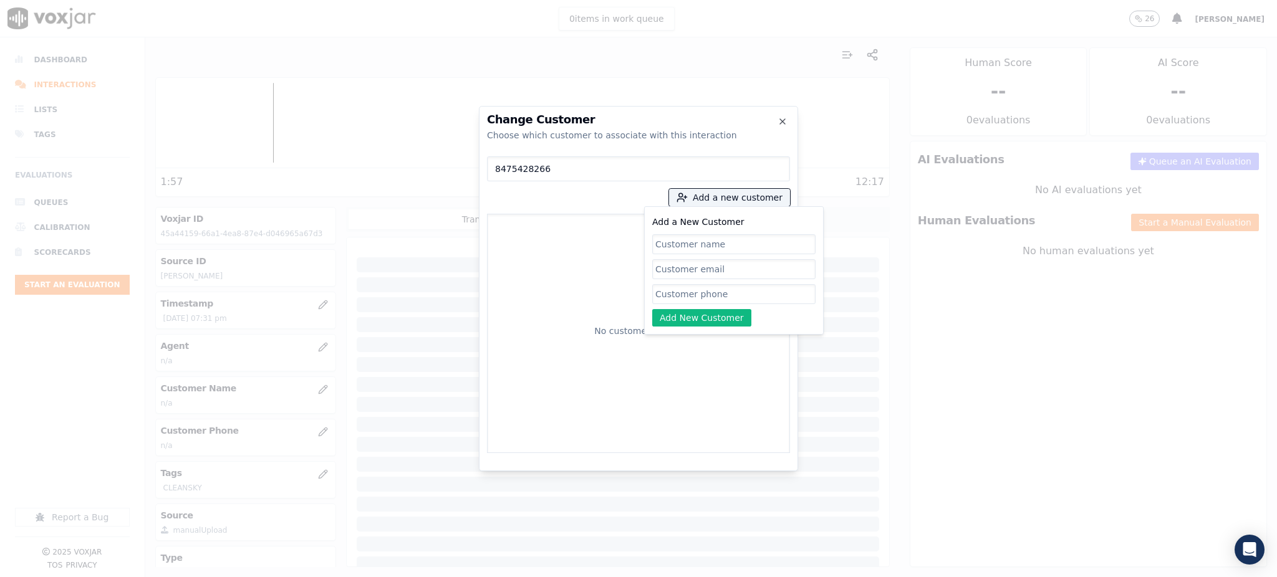
click at [691, 296] on input "Add a New Customer" at bounding box center [733, 294] width 163 height 20
paste input "8475428266"
type input "8475428266"
click at [708, 320] on button "Add New Customer" at bounding box center [701, 317] width 99 height 17
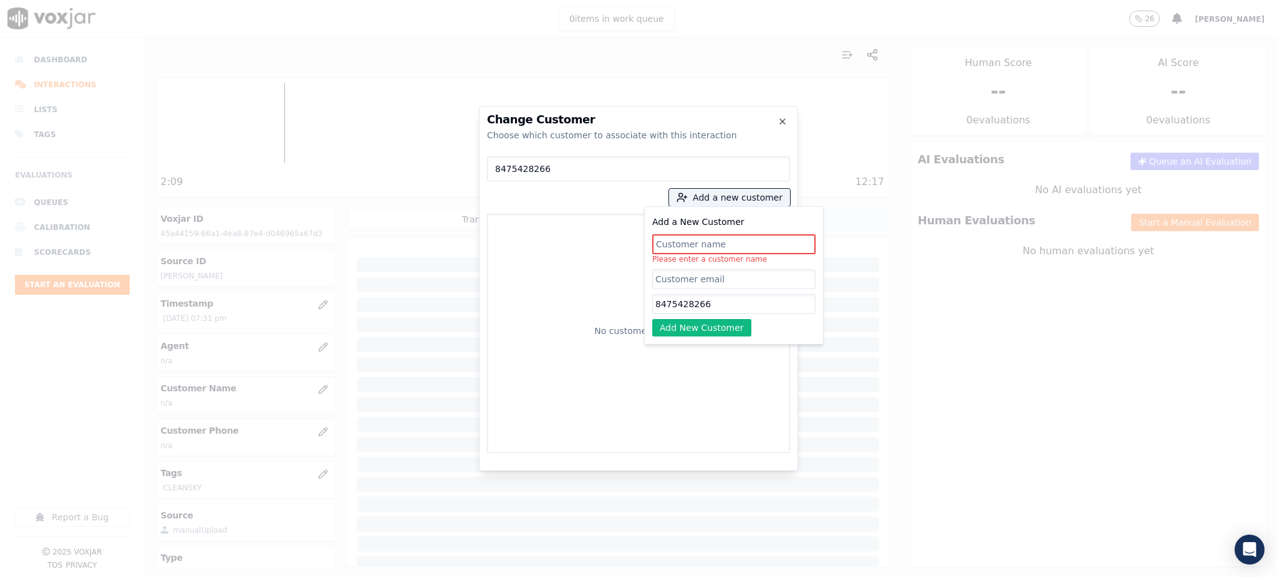
click at [679, 250] on input "Add a New Customer" at bounding box center [733, 244] width 163 height 20
paste input "[PERSON_NAME]"
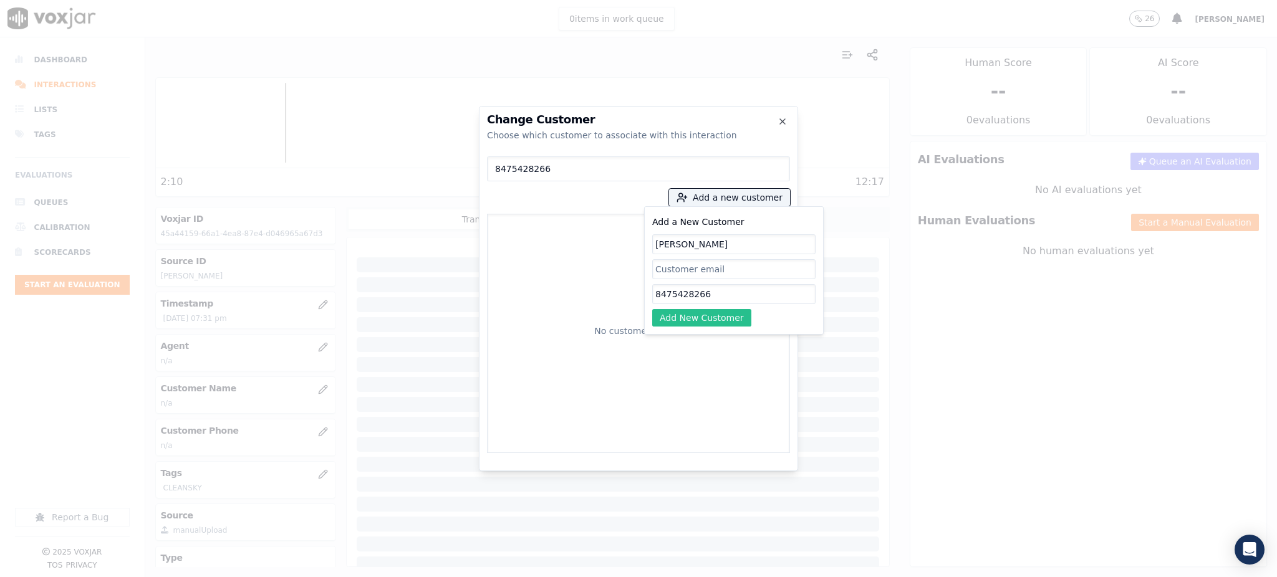
type input "[PERSON_NAME]"
click at [694, 317] on button "Add New Customer" at bounding box center [701, 317] width 99 height 17
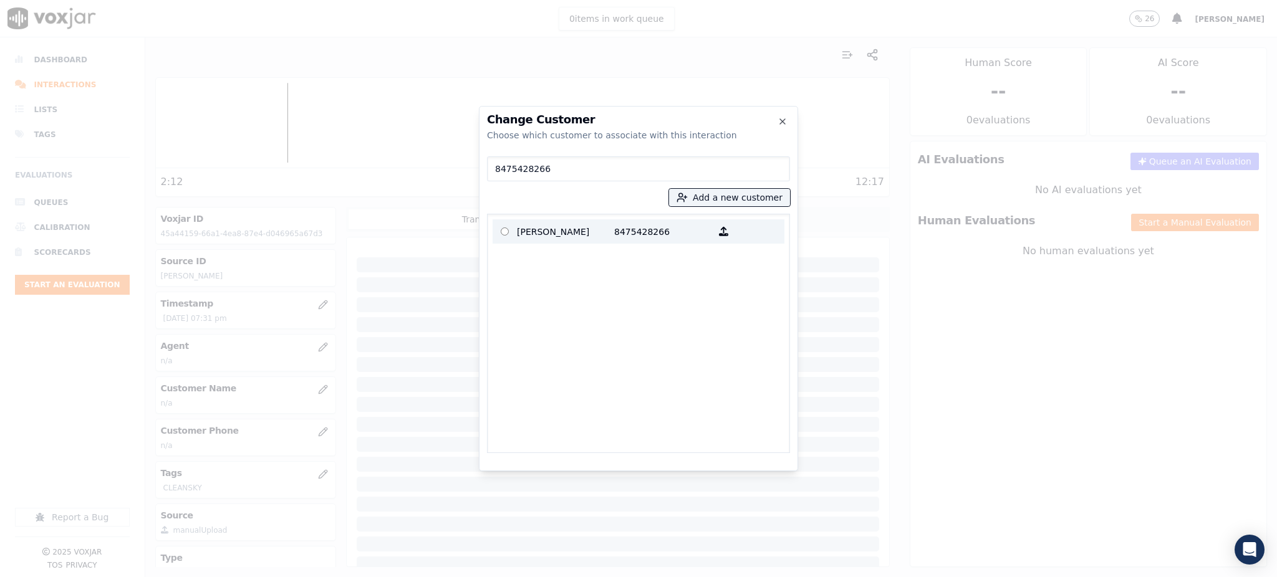
click at [719, 234] on icon "button" at bounding box center [723, 231] width 9 height 9
click at [575, 234] on p "[PERSON_NAME]" at bounding box center [565, 231] width 97 height 19
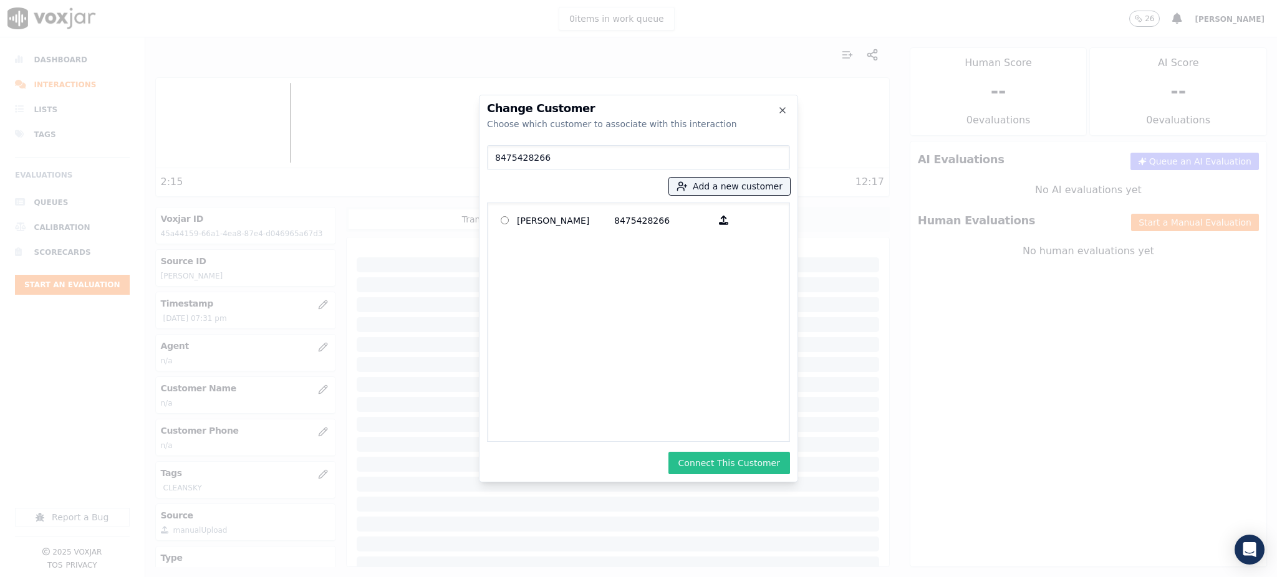
click at [723, 464] on button "Connect This Customer" at bounding box center [729, 463] width 122 height 22
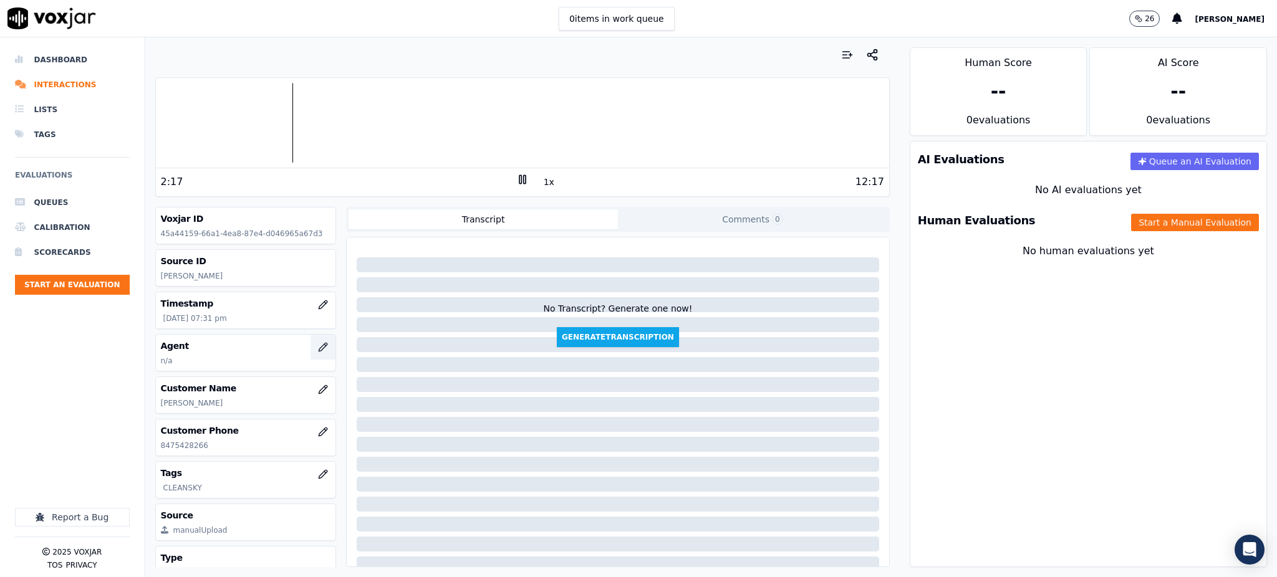
click at [324, 345] on icon "button" at bounding box center [325, 345] width 2 height 2
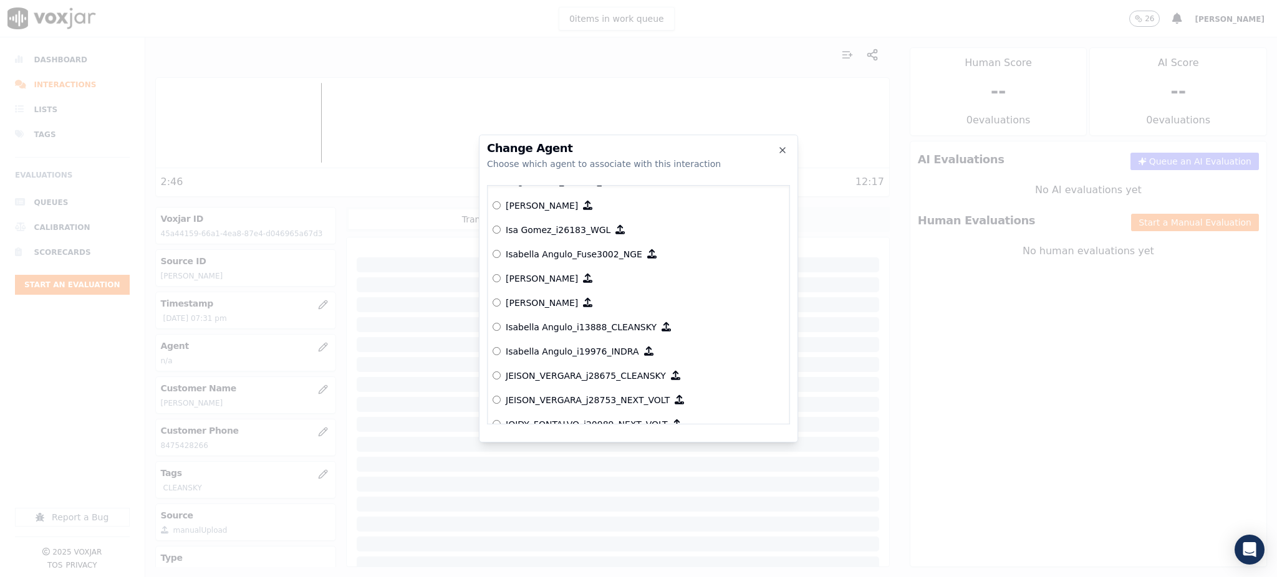
scroll to position [3176, 0]
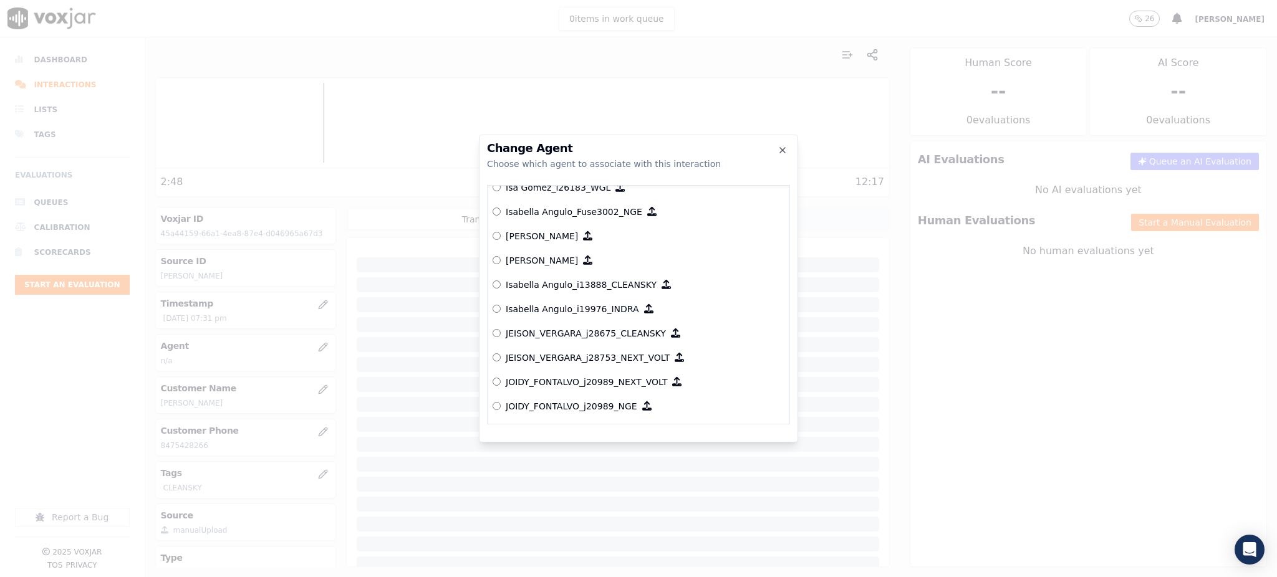
click at [579, 287] on p "Isabella Angulo_i13888_CLEANSKY" at bounding box center [581, 285] width 151 height 12
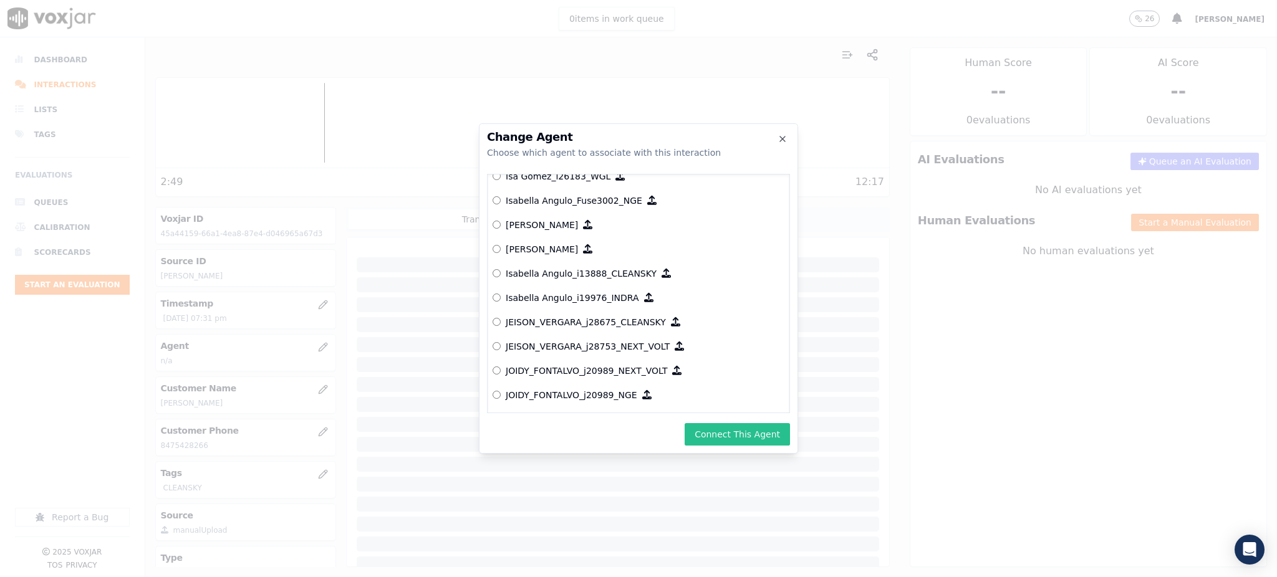
click at [754, 436] on button "Connect This Agent" at bounding box center [736, 434] width 105 height 22
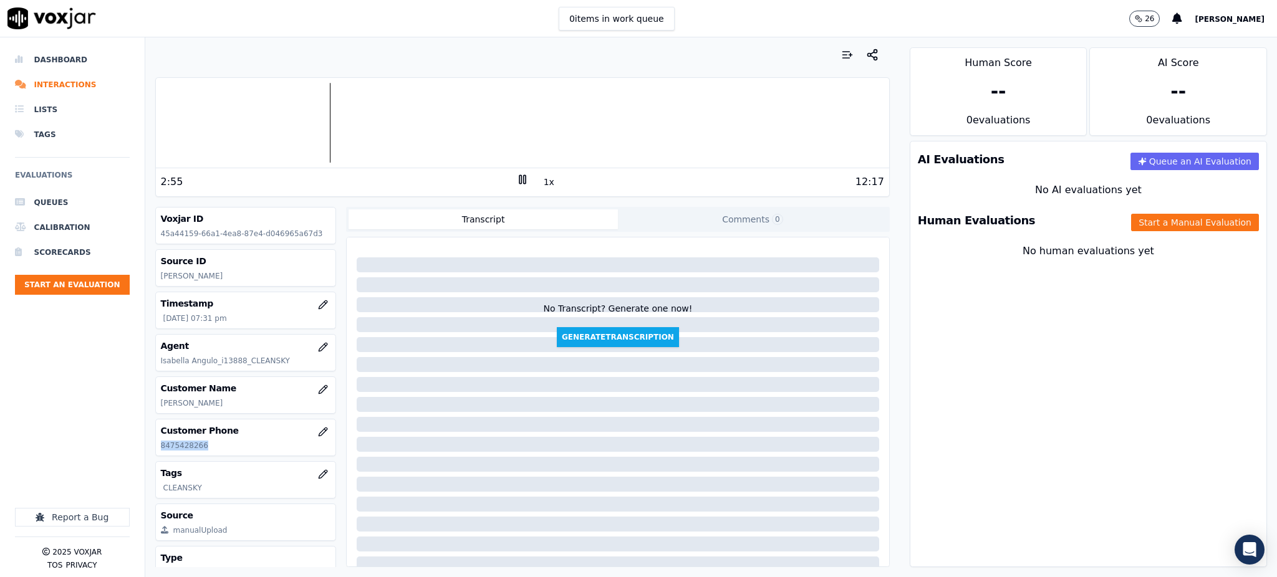
drag, startPoint x: 203, startPoint y: 446, endPoint x: 158, endPoint y: 451, distance: 45.8
click at [158, 451] on div "Customer Phone 8475428266" at bounding box center [246, 437] width 180 height 36
copy p "8475428266"
click at [516, 177] on icon at bounding box center [522, 179] width 12 height 12
click at [519, 176] on polygon at bounding box center [522, 179] width 7 height 9
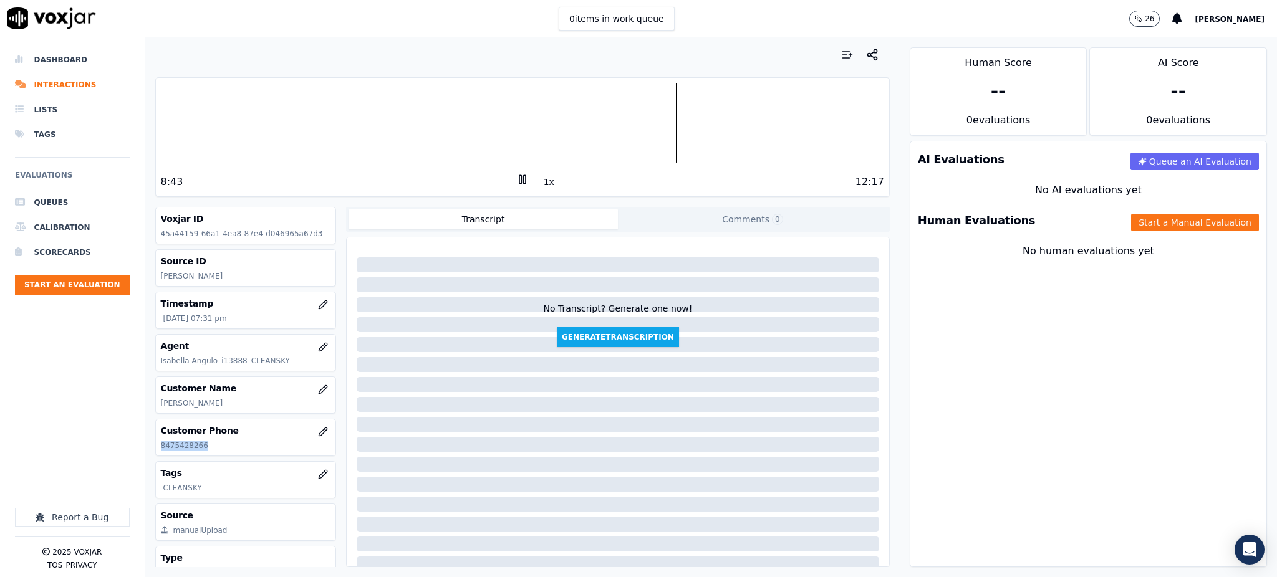
click at [517, 175] on icon at bounding box center [522, 179] width 12 height 12
drag, startPoint x: 115, startPoint y: 186, endPoint x: 144, endPoint y: 177, distance: 30.0
click at [115, 186] on h6 "Evaluations" at bounding box center [72, 179] width 115 height 22
click at [516, 178] on icon at bounding box center [522, 179] width 12 height 12
click at [1189, 335] on div "AI Evaluations Queue an AI Evaluation No AI evaluations yet Human Evaluations S…" at bounding box center [1087, 354] width 357 height 426
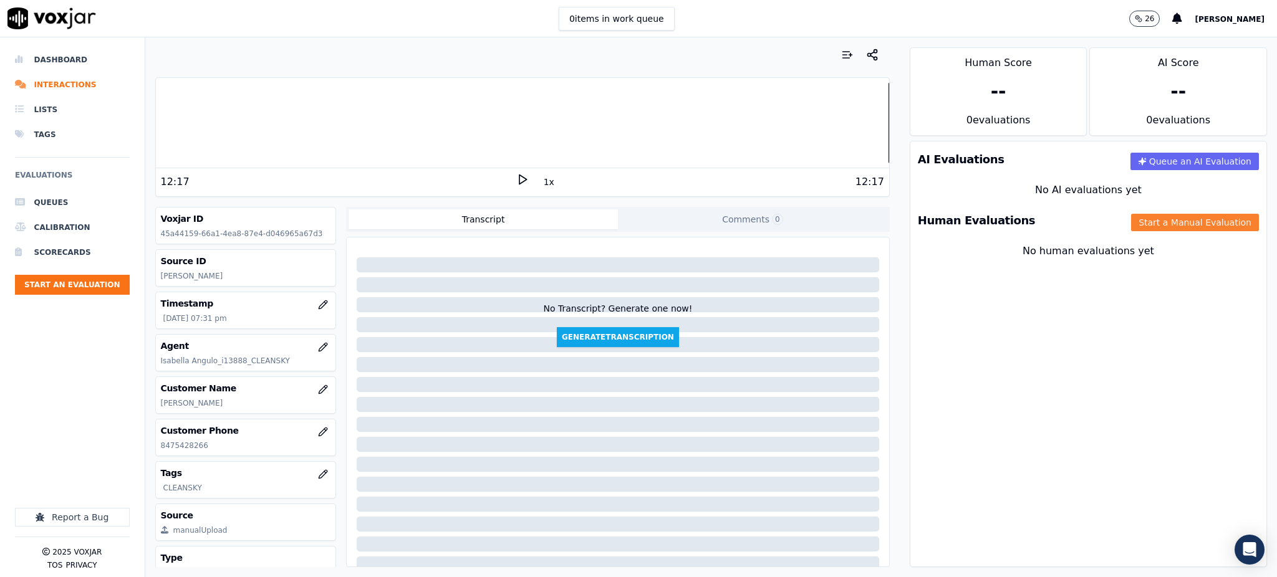
click at [1159, 229] on button "Start a Manual Evaluation" at bounding box center [1195, 222] width 128 height 17
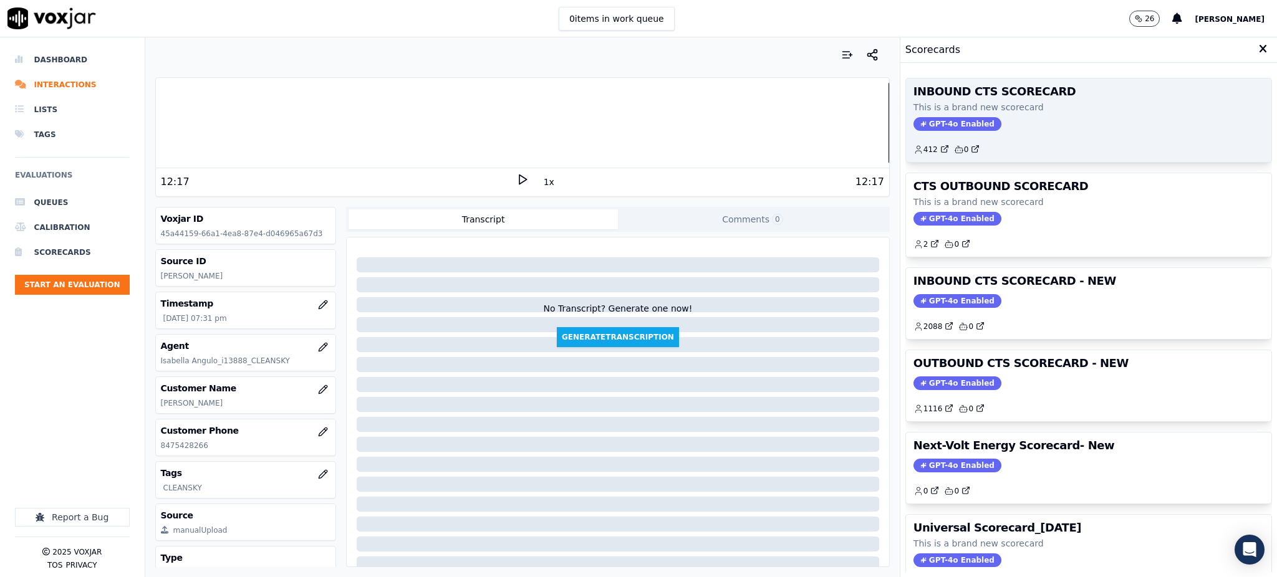
click at [916, 133] on div "INBOUND CTS SCORECARD This is a brand new scorecard GPT-4o Enabled 412 0" at bounding box center [1088, 121] width 365 height 84
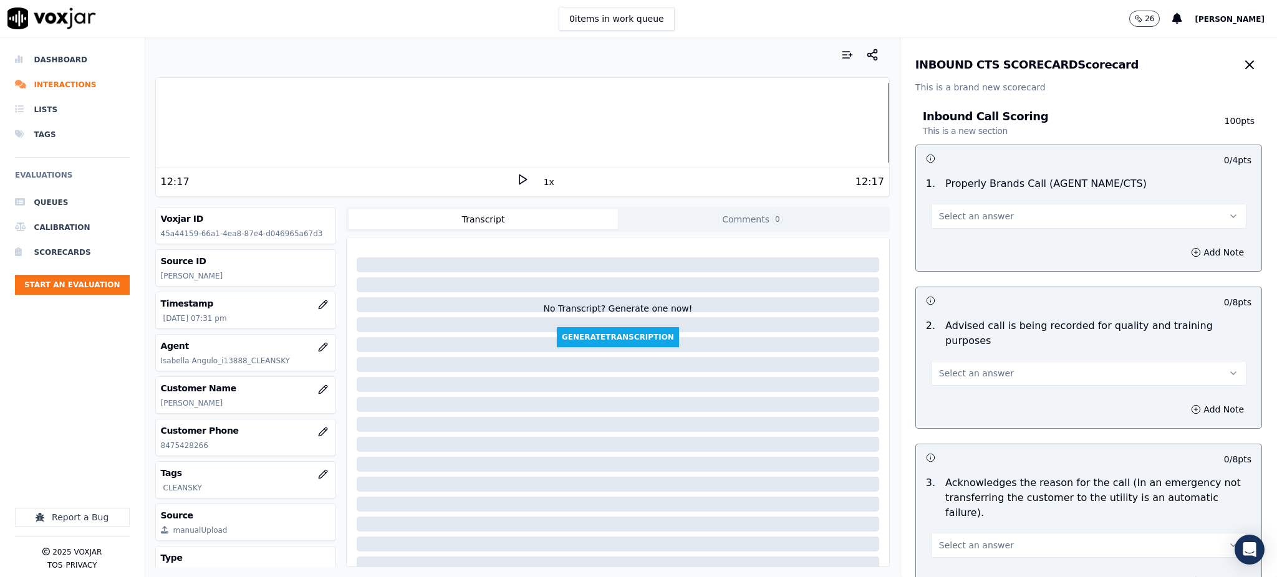
click at [939, 213] on span "Select an answer" at bounding box center [976, 216] width 75 height 12
click at [946, 246] on div "Yes" at bounding box center [1061, 244] width 288 height 20
click at [992, 362] on button "Select an answer" at bounding box center [1088, 373] width 315 height 25
click at [961, 376] on div "Yes" at bounding box center [1061, 386] width 288 height 20
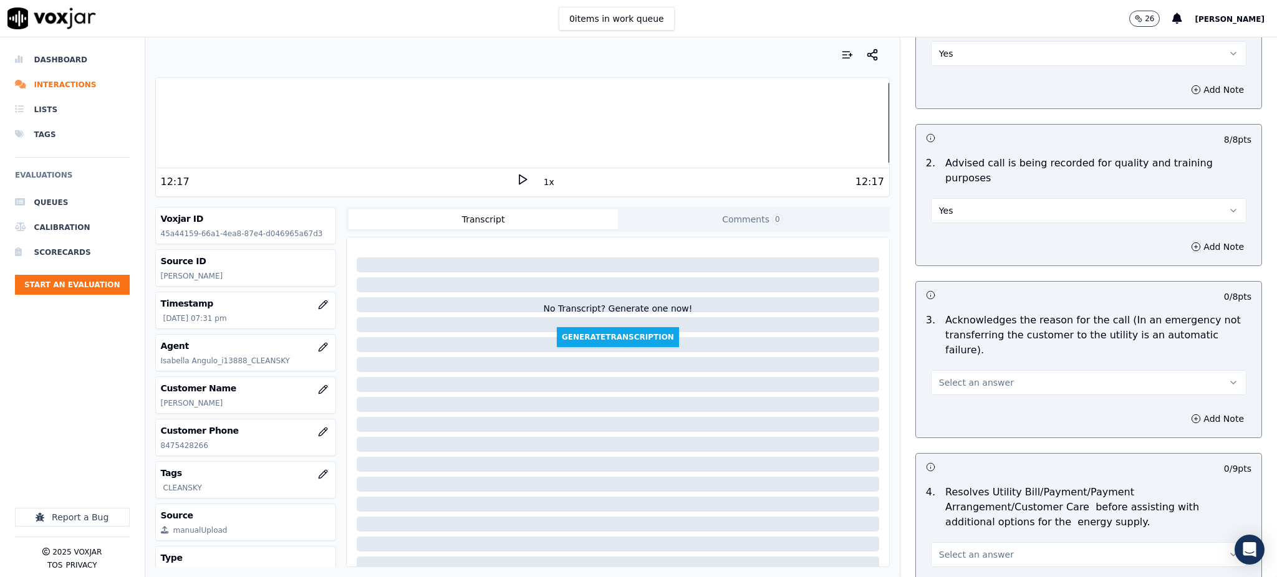
scroll to position [166, 0]
click at [972, 373] on span "Select an answer" at bounding box center [976, 379] width 75 height 12
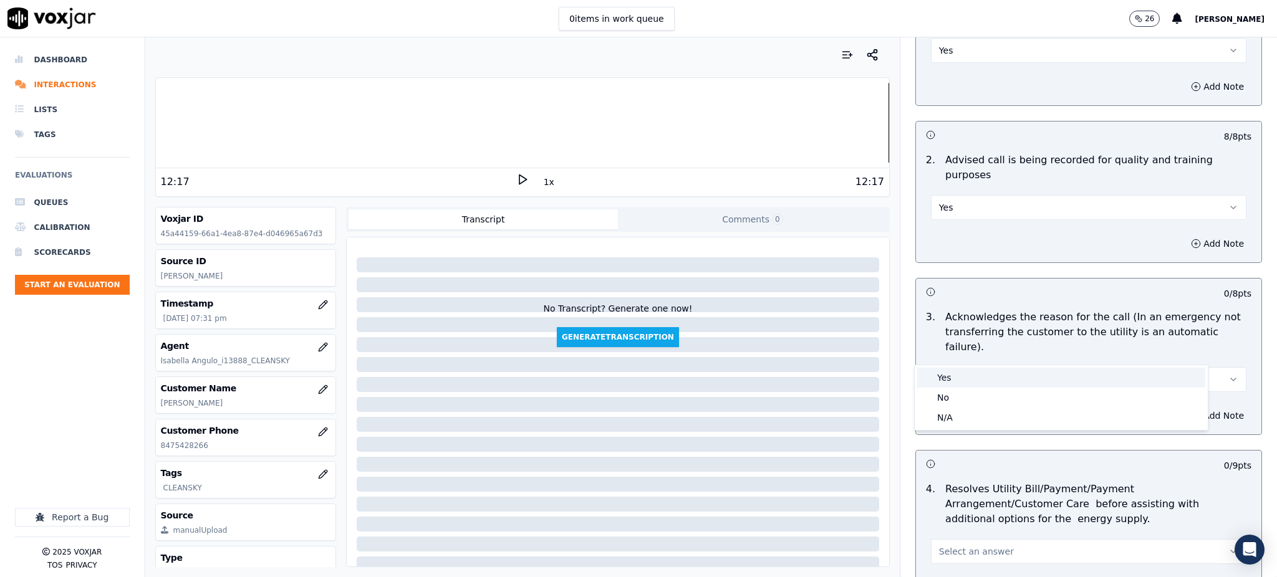
click at [976, 376] on div "Yes" at bounding box center [1061, 378] width 288 height 20
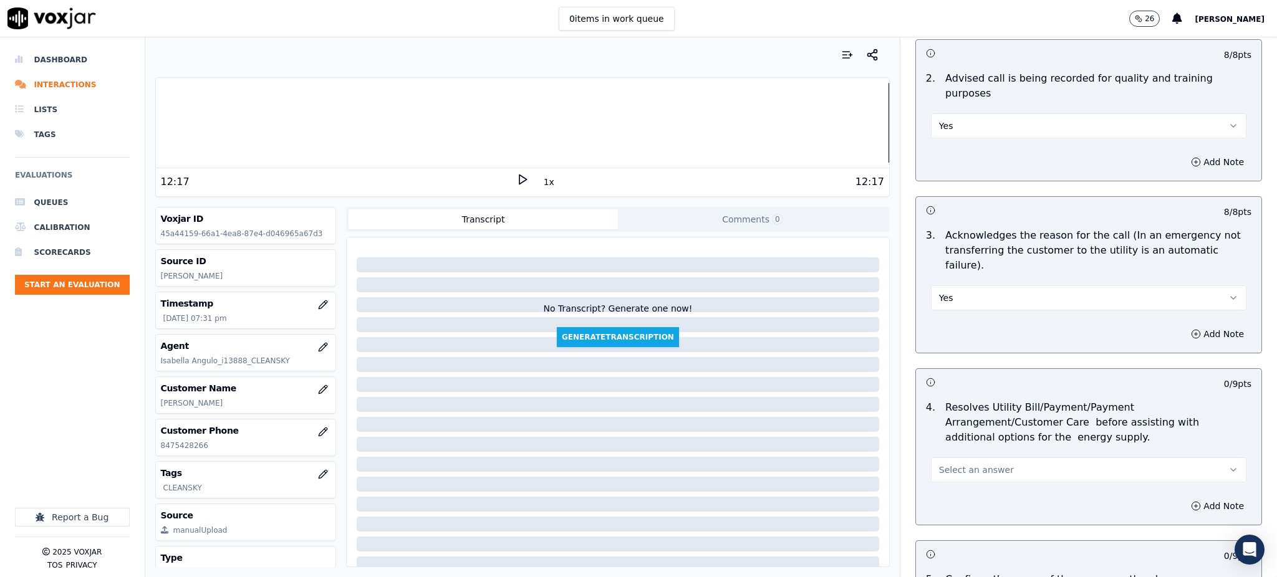
scroll to position [415, 0]
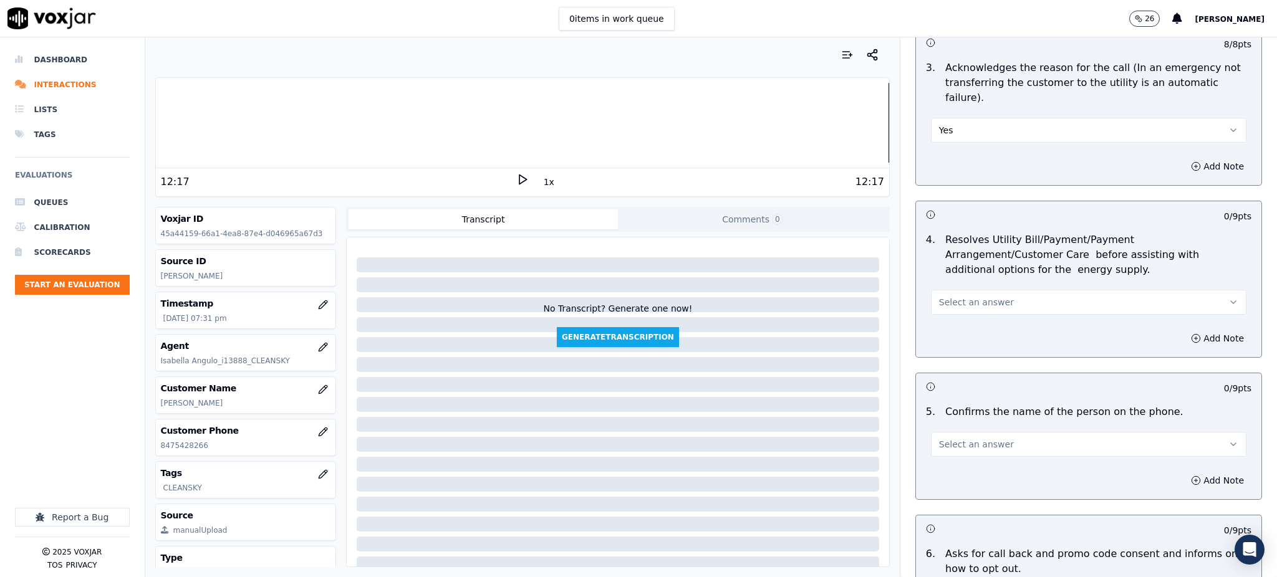
click at [965, 290] on button "Select an answer" at bounding box center [1088, 302] width 315 height 25
click at [966, 306] on div "Yes" at bounding box center [1061, 300] width 288 height 20
drag, startPoint x: 956, startPoint y: 400, endPoint x: 956, endPoint y: 410, distance: 9.3
click at [956, 429] on div "Select an answer" at bounding box center [1088, 442] width 315 height 27
click at [956, 438] on span "Select an answer" at bounding box center [976, 444] width 75 height 12
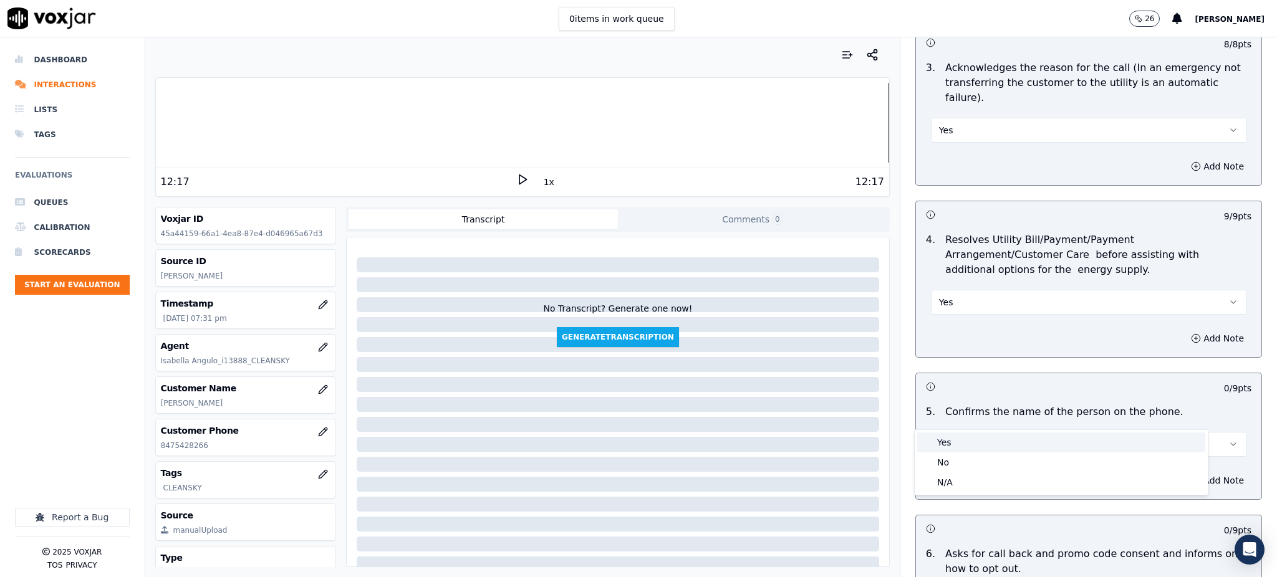
click at [949, 443] on div "Yes" at bounding box center [1061, 443] width 288 height 20
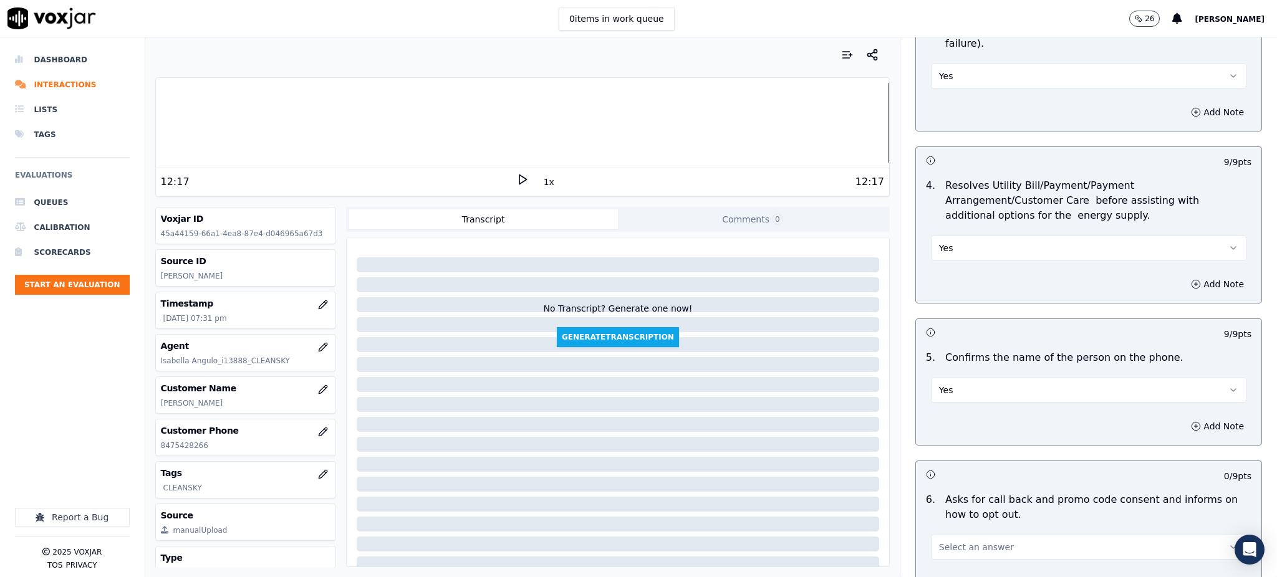
scroll to position [664, 0]
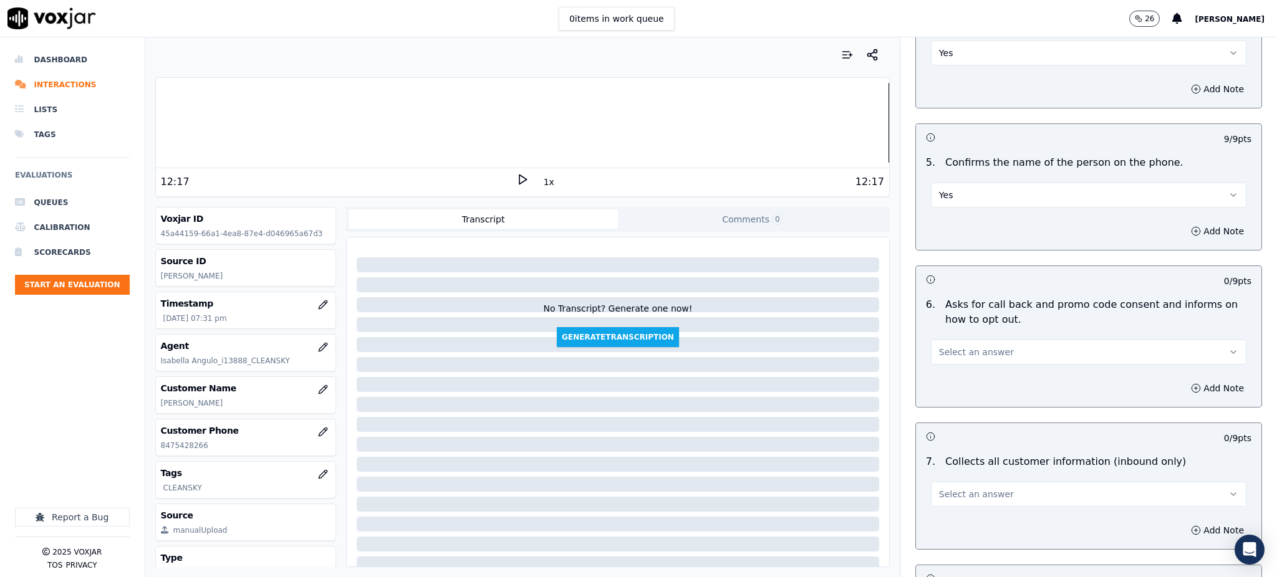
click at [962, 346] on span "Select an answer" at bounding box center [976, 352] width 75 height 12
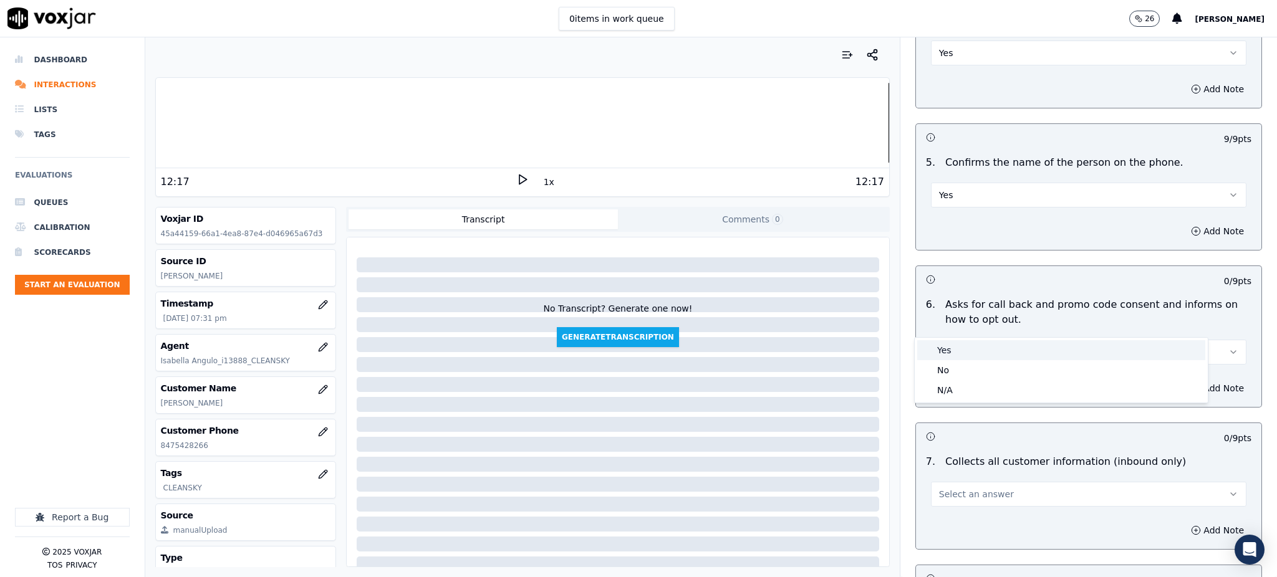
click at [960, 350] on div "Yes" at bounding box center [1061, 350] width 288 height 20
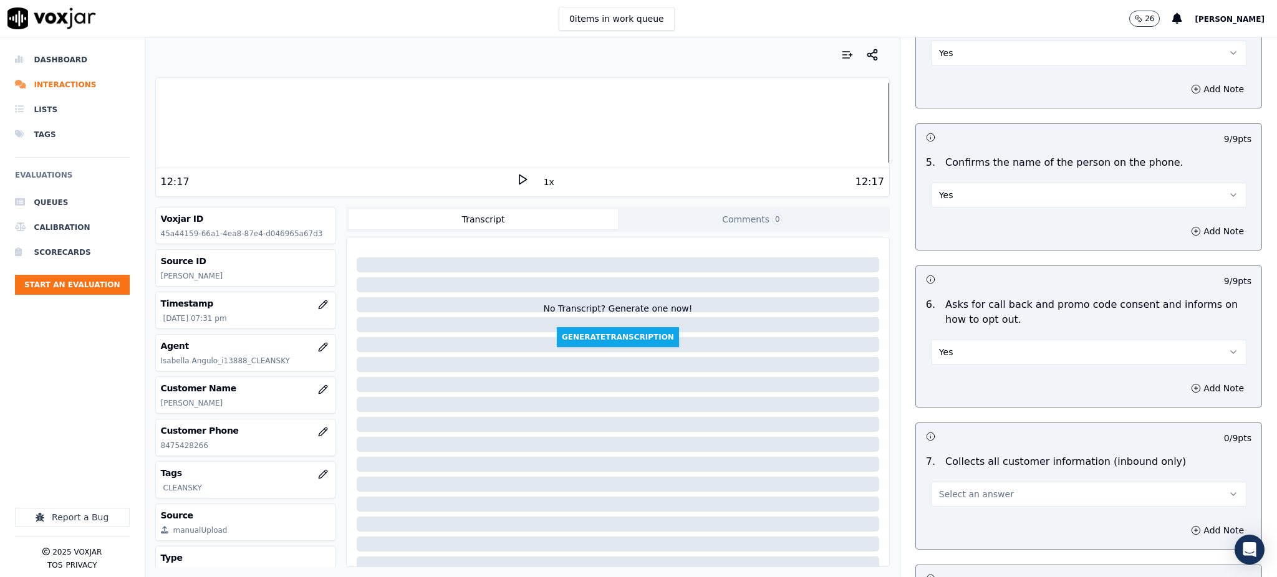
click at [942, 482] on button "Select an answer" at bounding box center [1088, 494] width 315 height 25
click at [941, 493] on div "Yes" at bounding box center [1061, 492] width 288 height 20
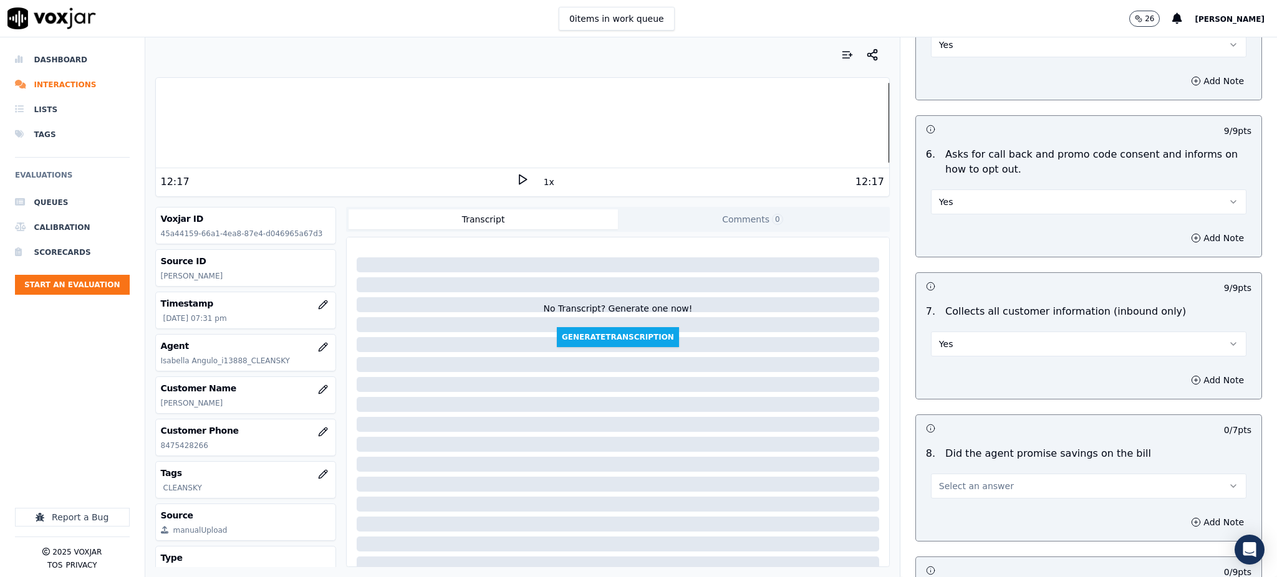
scroll to position [914, 0]
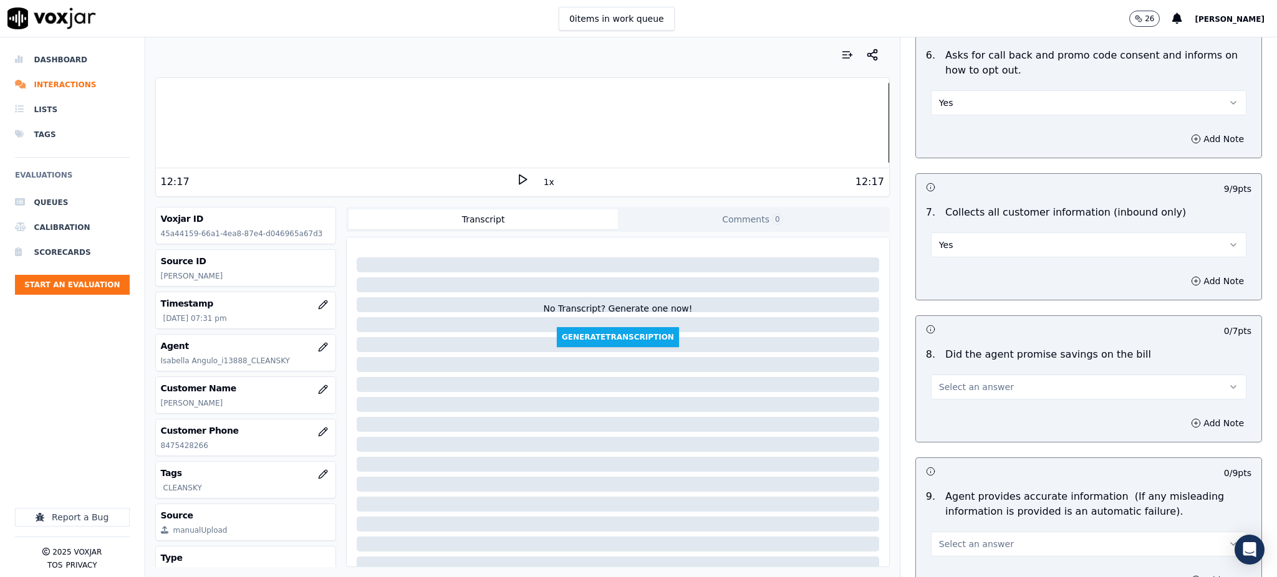
click at [946, 371] on div "8 . Did the agent promise savings on the bill Select an answer" at bounding box center [1088, 373] width 345 height 62
click at [952, 381] on span "Select an answer" at bounding box center [976, 387] width 75 height 12
click at [952, 381] on div "Yes" at bounding box center [1061, 385] width 288 height 20
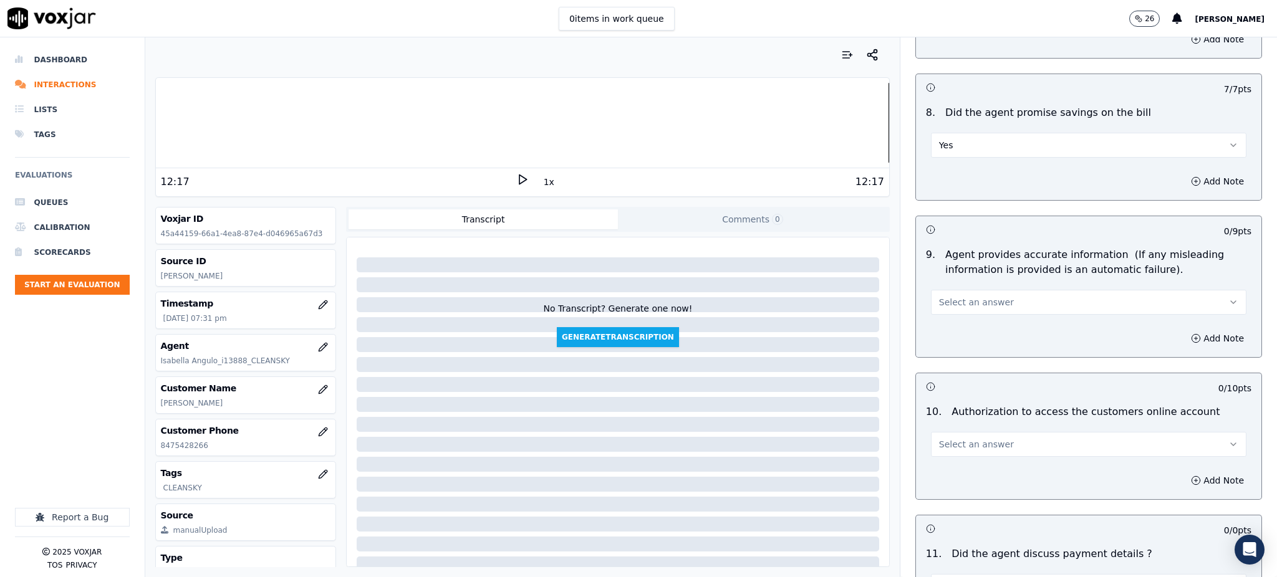
scroll to position [1163, 0]
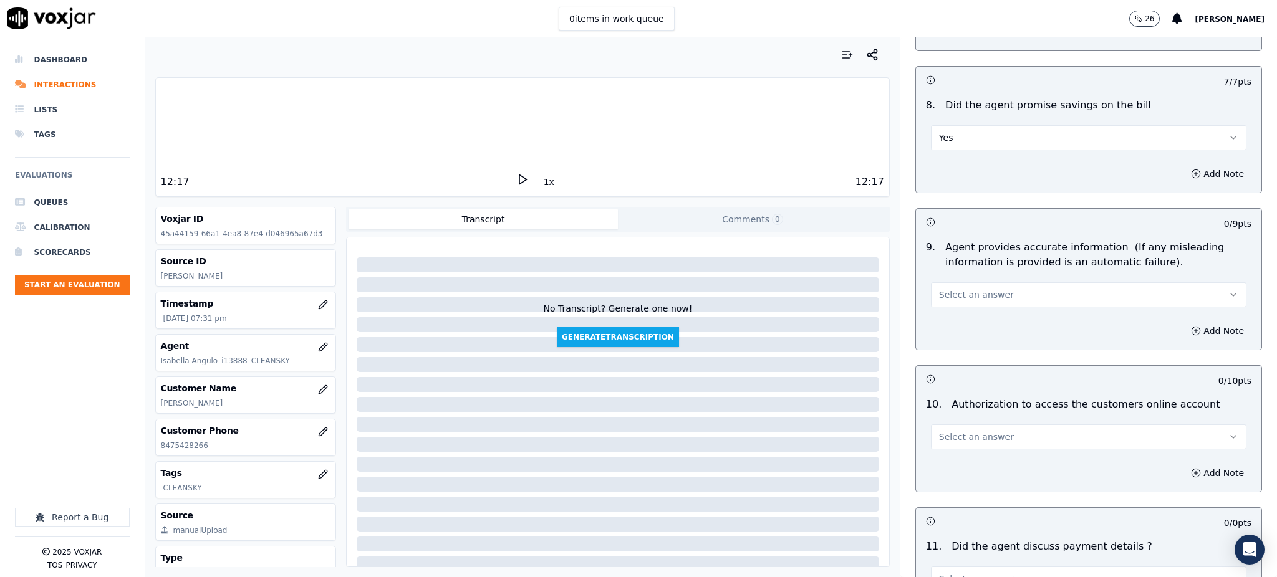
click at [957, 282] on button "Select an answer" at bounding box center [1088, 294] width 315 height 25
click at [952, 297] on div "Yes" at bounding box center [1061, 294] width 288 height 20
click at [939, 431] on span "Select an answer" at bounding box center [976, 437] width 75 height 12
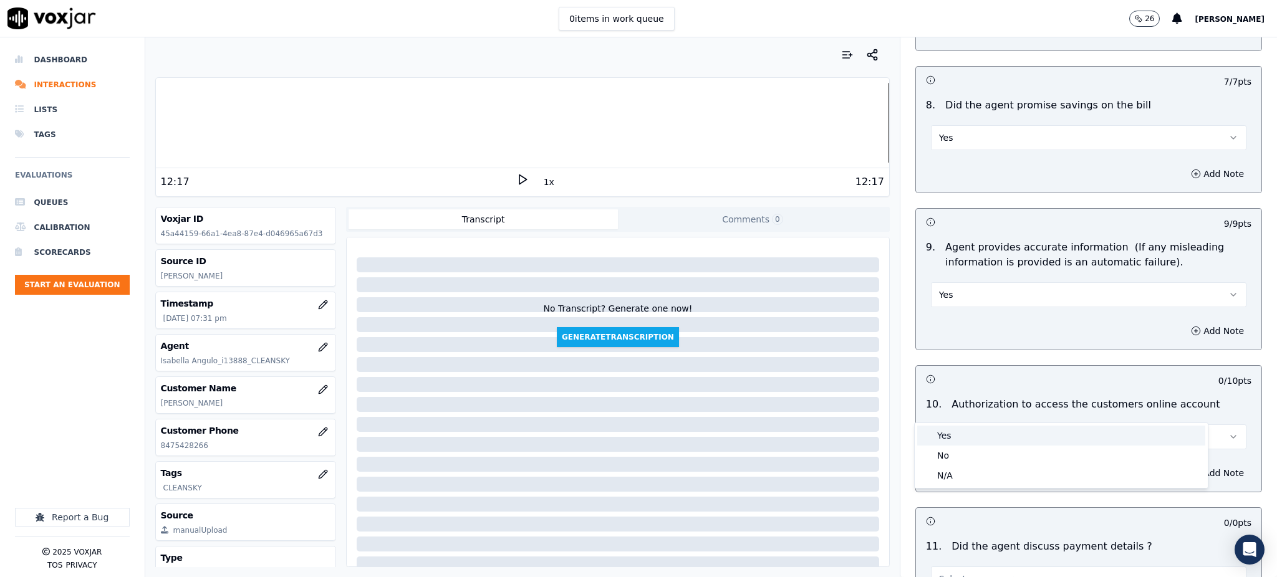
click at [938, 430] on div "Yes" at bounding box center [1061, 436] width 288 height 20
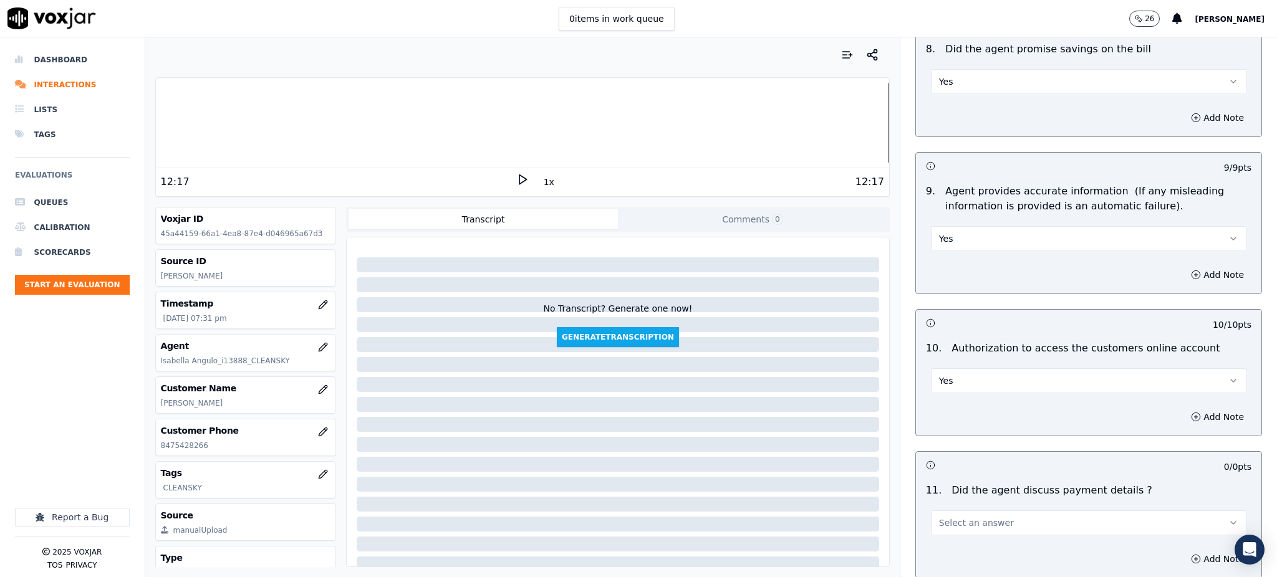
scroll to position [1330, 0]
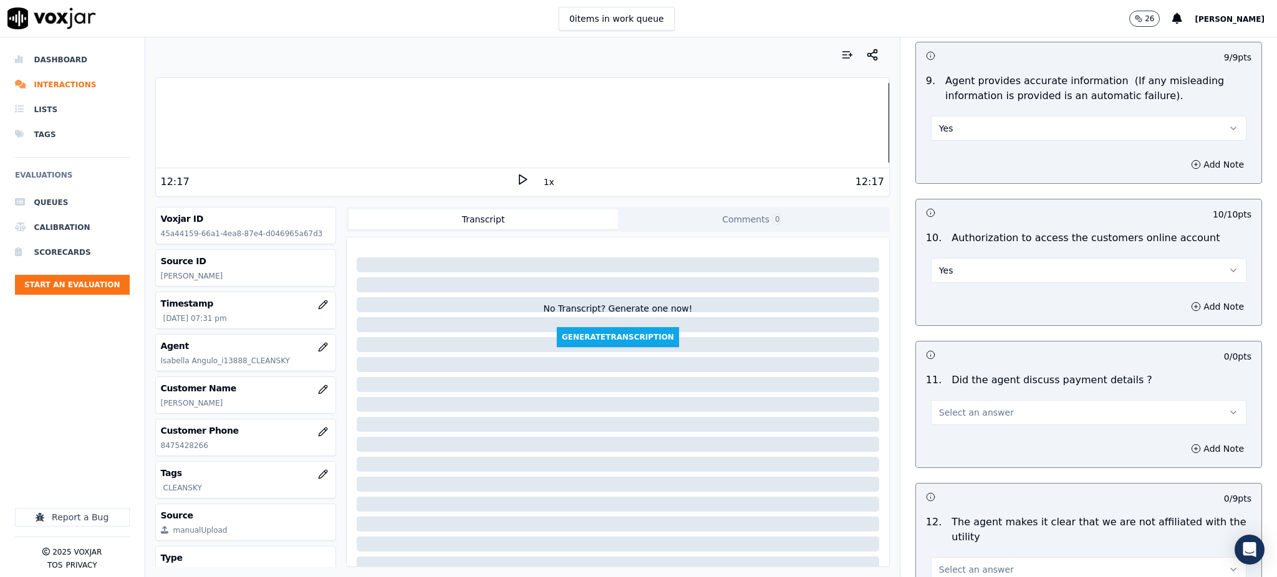
click at [942, 406] on span "Select an answer" at bounding box center [976, 412] width 75 height 12
drag, startPoint x: 942, startPoint y: 438, endPoint x: 944, endPoint y: 447, distance: 8.9
click at [944, 447] on div "Yes No N/A" at bounding box center [1060, 431] width 293 height 65
click at [944, 447] on div "N/A" at bounding box center [1061, 451] width 288 height 20
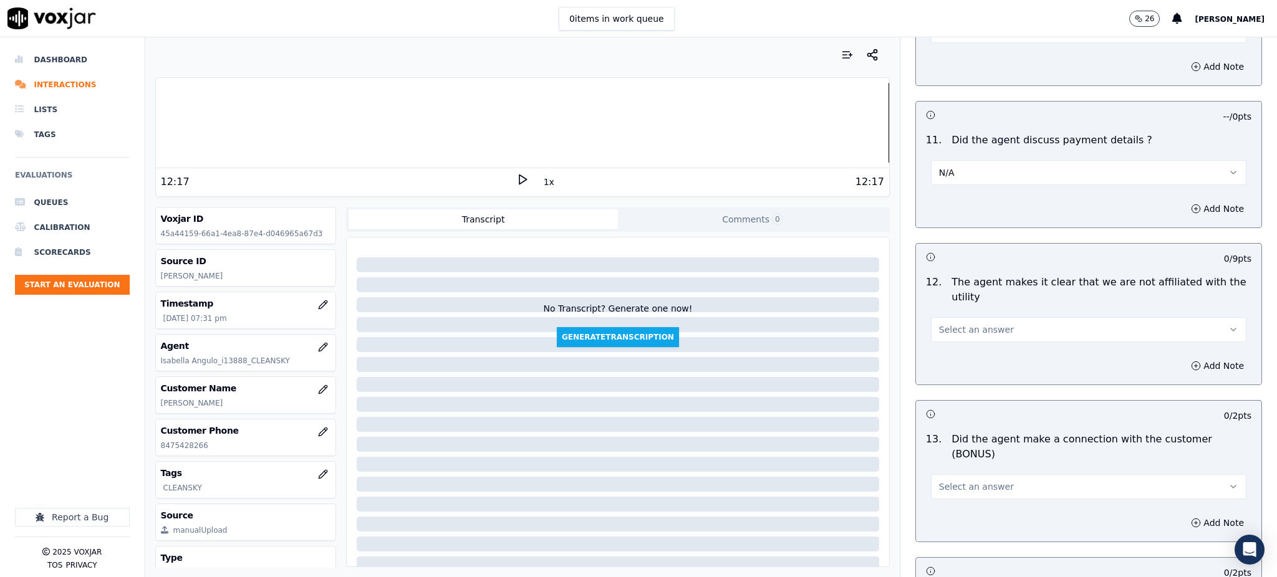
scroll to position [1579, 0]
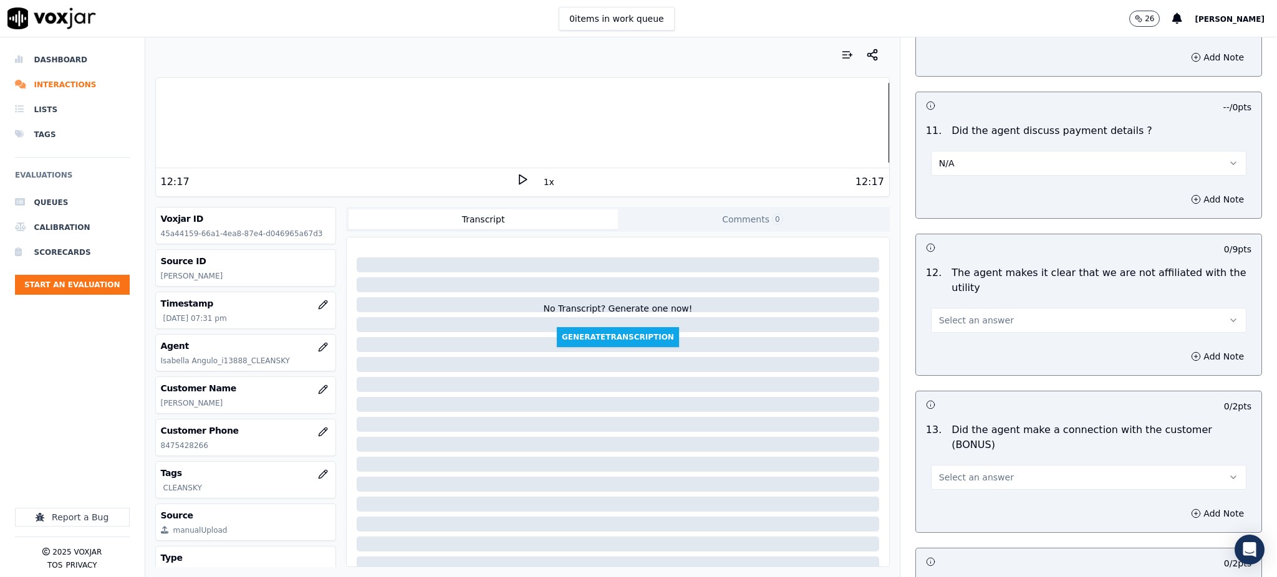
click at [946, 308] on button "Select an answer" at bounding box center [1088, 320] width 315 height 25
click at [953, 324] on div "Yes" at bounding box center [1061, 319] width 288 height 20
drag, startPoint x: 981, startPoint y: 425, endPoint x: 982, endPoint y: 438, distance: 12.5
click at [981, 465] on button "Select an answer" at bounding box center [1088, 477] width 315 height 25
click at [974, 458] on div "Yes" at bounding box center [1061, 461] width 288 height 20
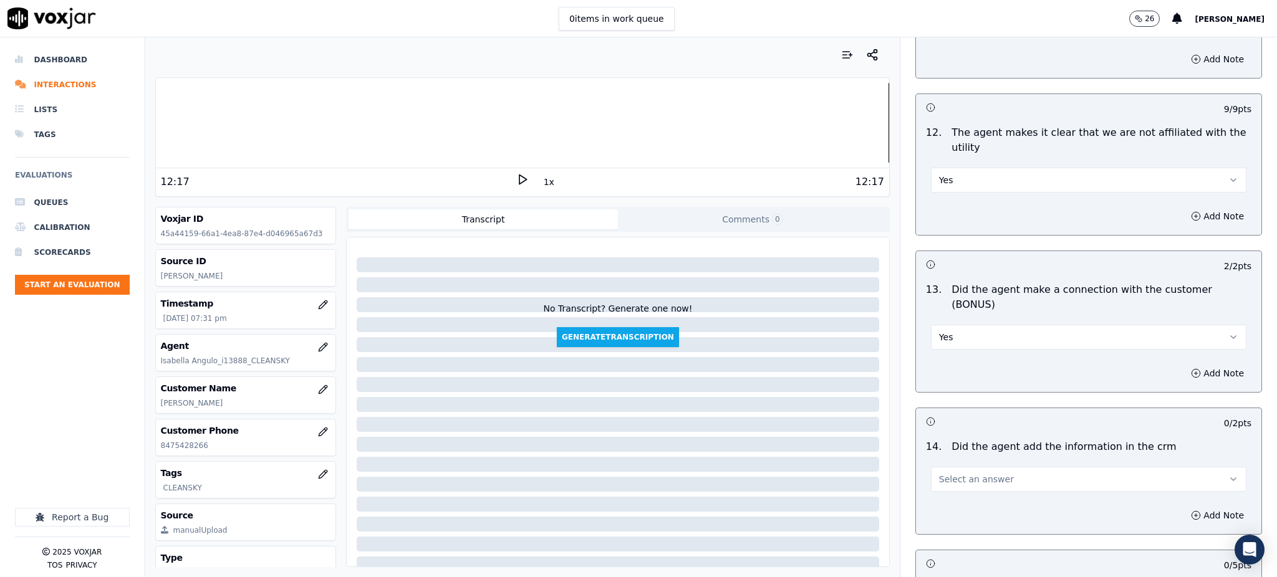
scroll to position [1828, 0]
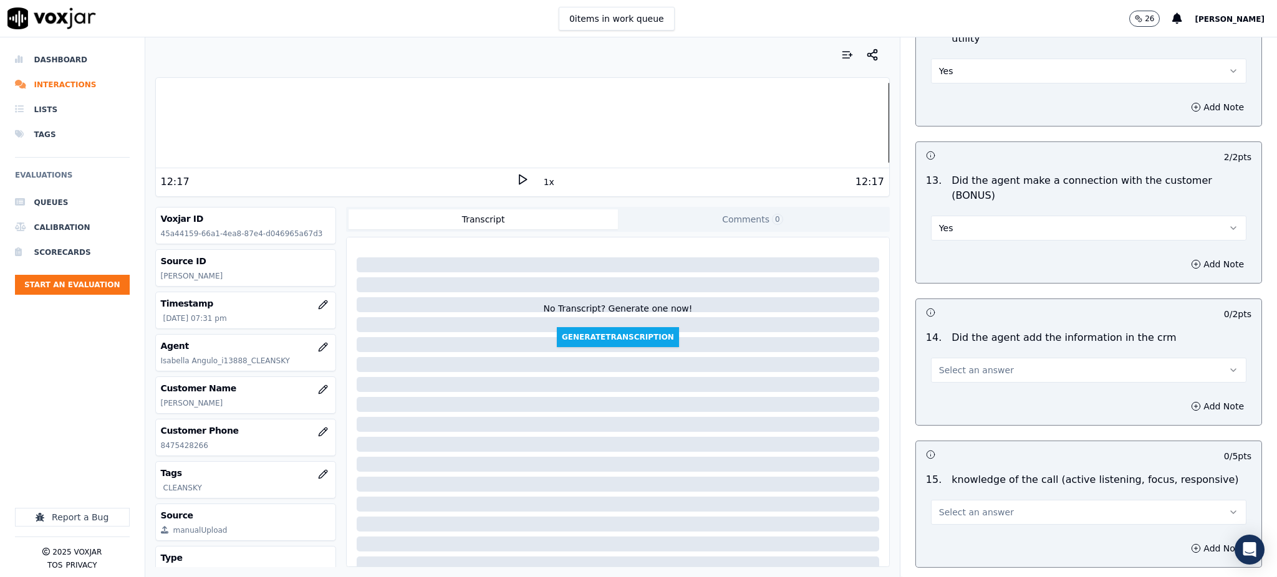
drag, startPoint x: 934, startPoint y: 315, endPoint x: 934, endPoint y: 322, distance: 6.9
click at [934, 358] on button "Select an answer" at bounding box center [1088, 370] width 315 height 25
click at [944, 349] on div "Yes" at bounding box center [1061, 355] width 288 height 20
click at [942, 506] on span "Select an answer" at bounding box center [976, 512] width 75 height 12
click at [949, 491] on div "Yes" at bounding box center [1061, 497] width 288 height 20
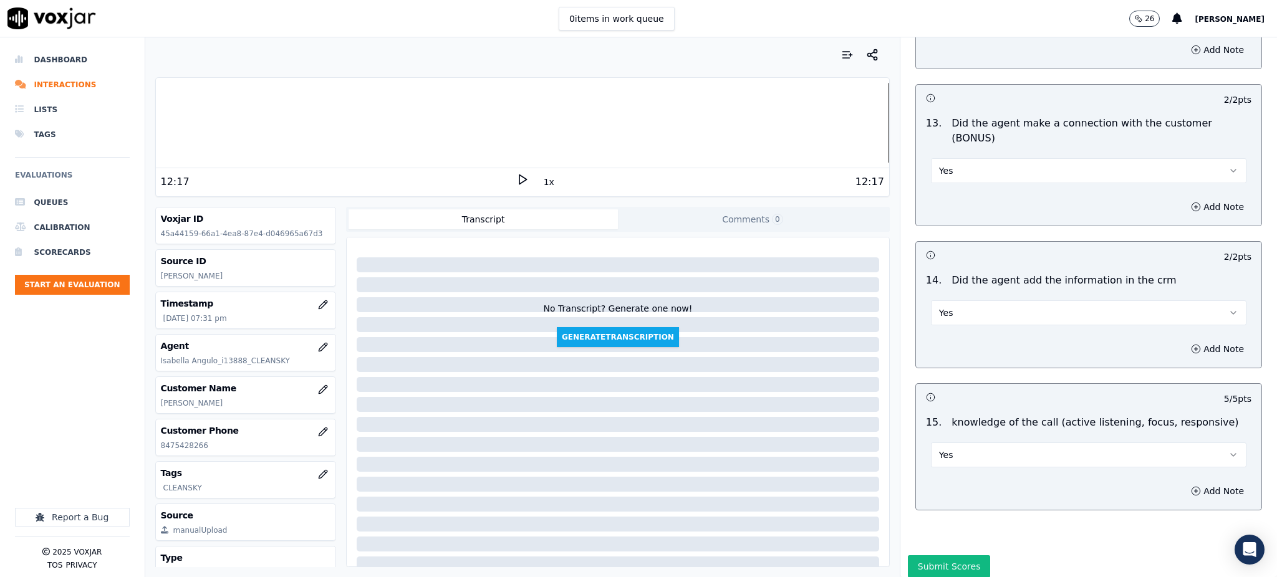
scroll to position [1887, 0]
drag, startPoint x: 952, startPoint y: 518, endPoint x: 946, endPoint y: 522, distance: 6.7
click at [952, 554] on button "Submit Scores" at bounding box center [949, 565] width 83 height 22
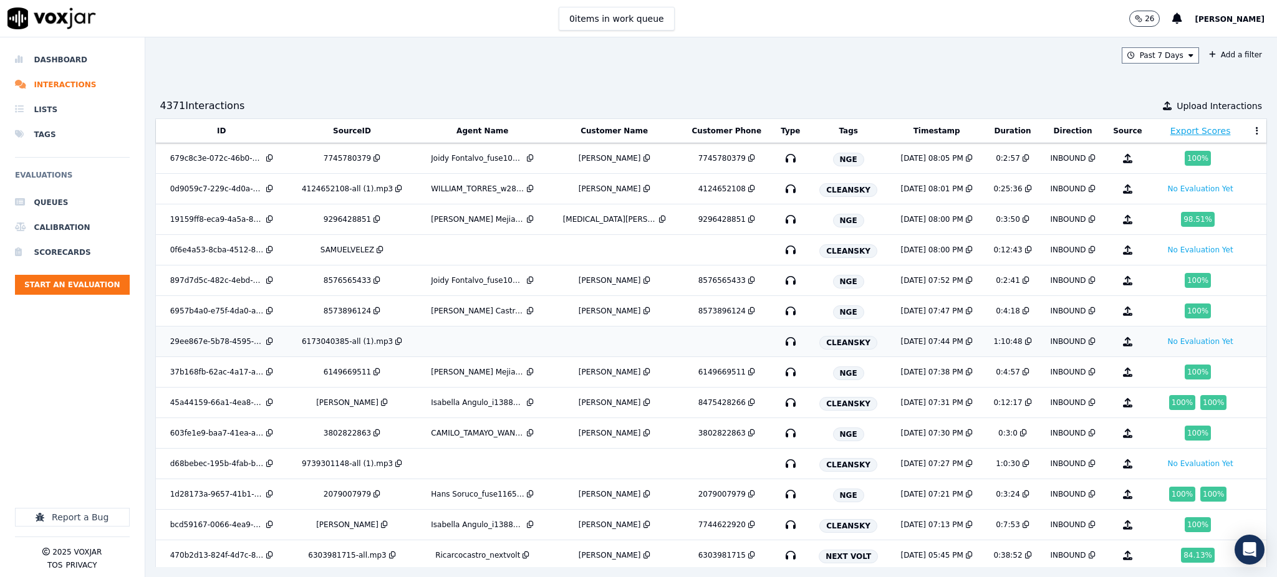
click at [780, 344] on icon "button" at bounding box center [790, 342] width 20 height 20
click at [773, 253] on td at bounding box center [790, 250] width 35 height 31
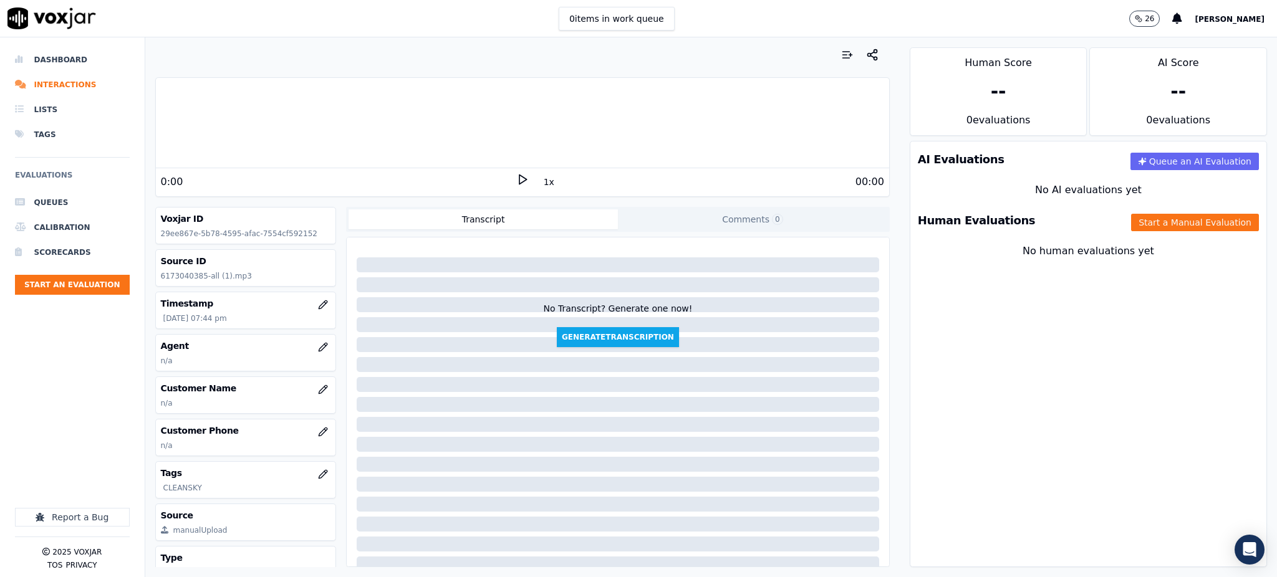
click at [516, 182] on icon at bounding box center [522, 179] width 12 height 12
click at [516, 181] on icon at bounding box center [522, 179] width 12 height 12
drag, startPoint x: 194, startPoint y: 450, endPoint x: 155, endPoint y: 450, distance: 39.9
click at [156, 450] on div "Customer Phone [PHONE_NUMBER]" at bounding box center [246, 437] width 180 height 36
copy p "8483316020"
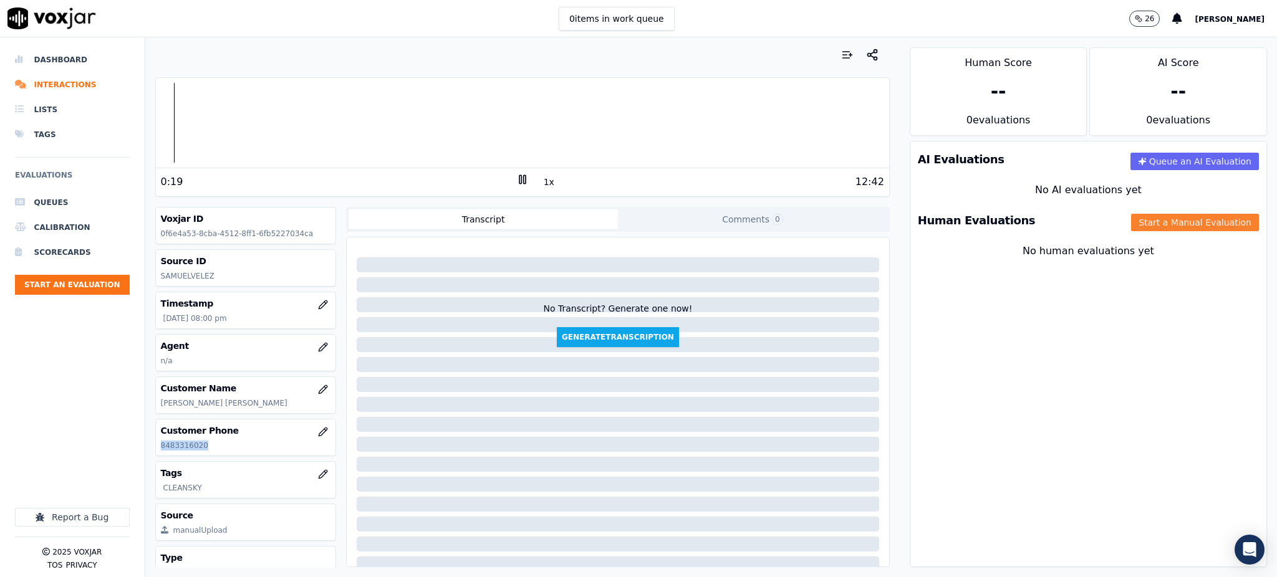
click at [1131, 223] on button "Start a Manual Evaluation" at bounding box center [1195, 222] width 128 height 17
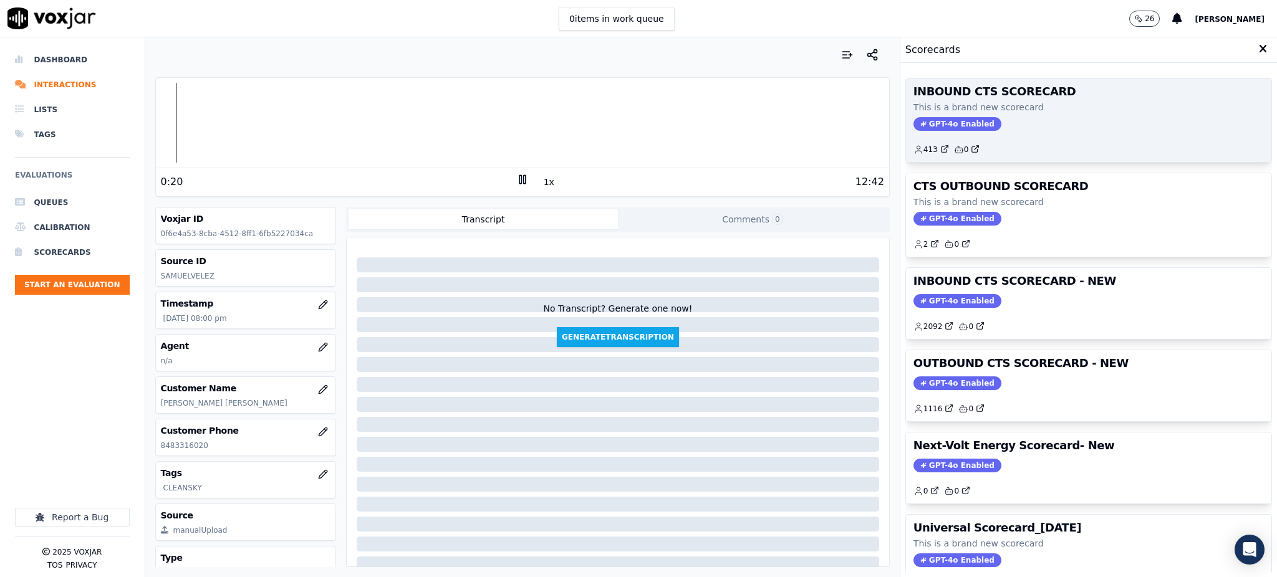
click at [954, 115] on div "INBOUND CTS SCORECARD This is a brand new scorecard GPT-4o Enabled 413 0" at bounding box center [1088, 121] width 365 height 84
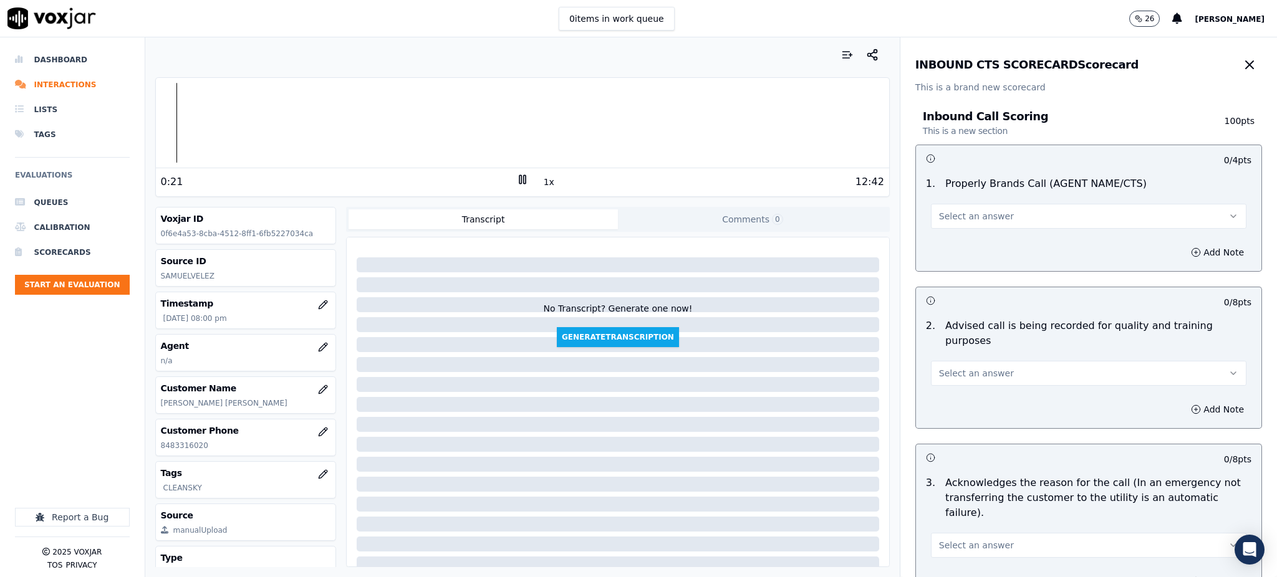
click at [946, 212] on span "Select an answer" at bounding box center [976, 216] width 75 height 12
click at [950, 247] on div "Yes" at bounding box center [1061, 244] width 288 height 20
click at [942, 367] on span "Select an answer" at bounding box center [976, 373] width 75 height 12
click at [936, 390] on div "Yes" at bounding box center [1061, 386] width 288 height 20
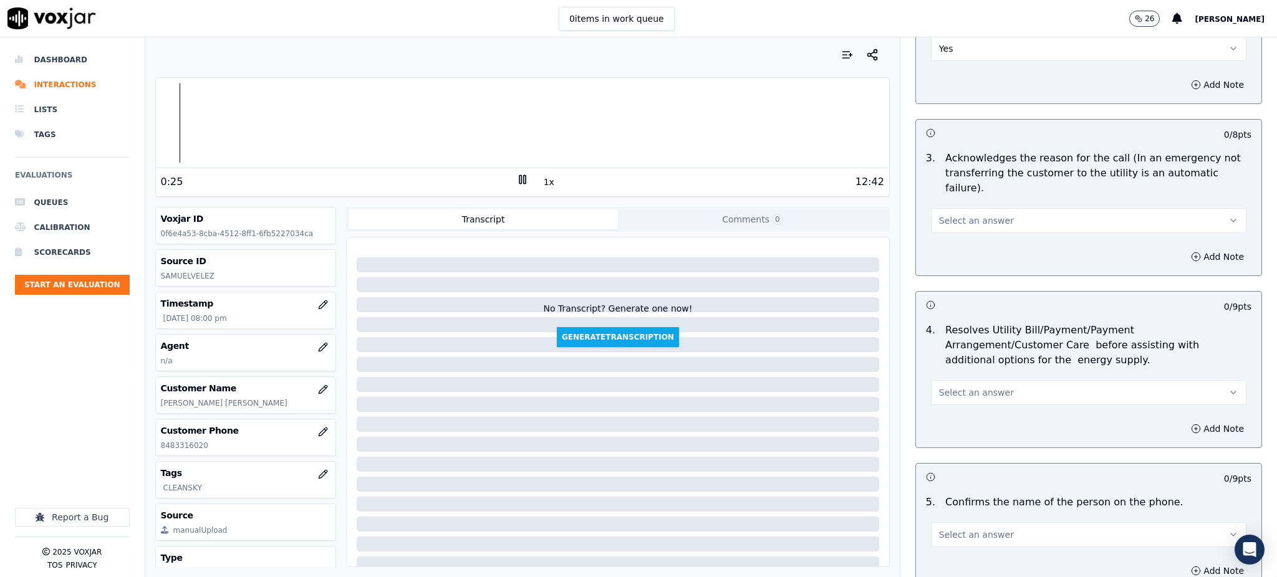
scroll to position [332, 0]
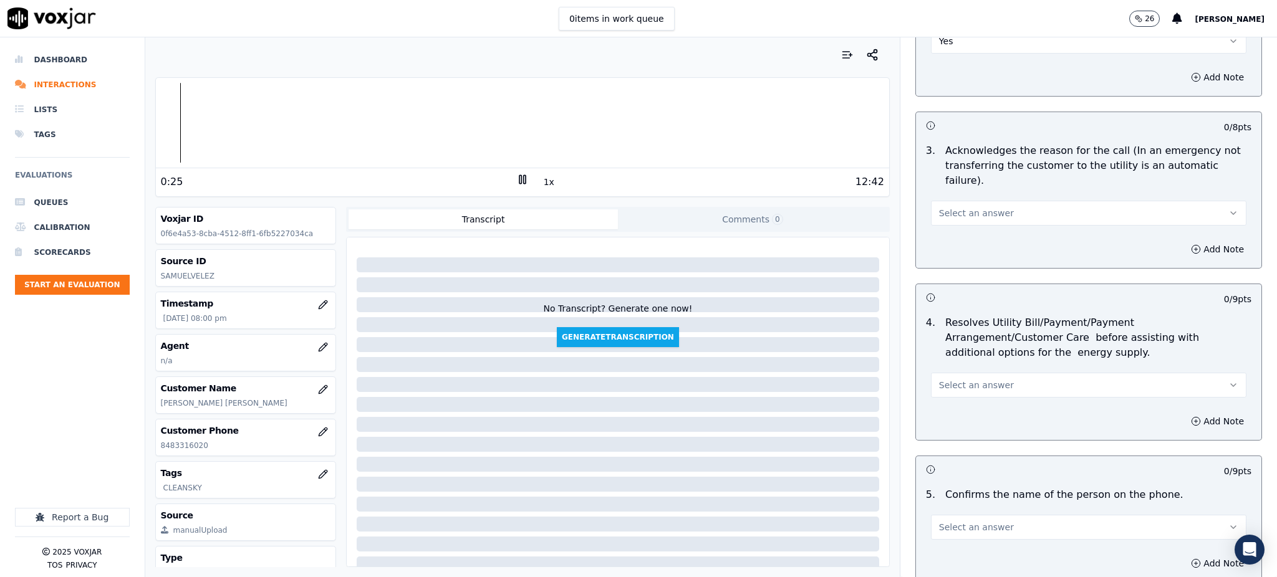
click at [947, 207] on span "Select an answer" at bounding box center [976, 213] width 75 height 12
click at [950, 207] on div "Yes" at bounding box center [1061, 211] width 288 height 20
click at [946, 373] on button "Select an answer" at bounding box center [1088, 385] width 315 height 25
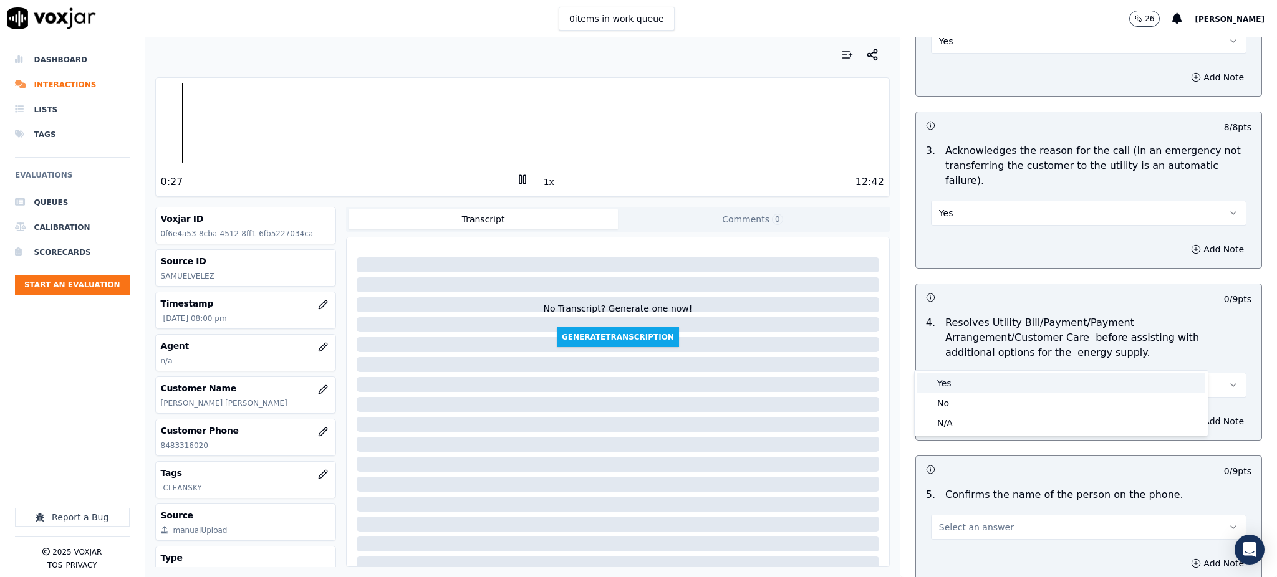
click at [947, 383] on div "Yes" at bounding box center [1061, 383] width 288 height 20
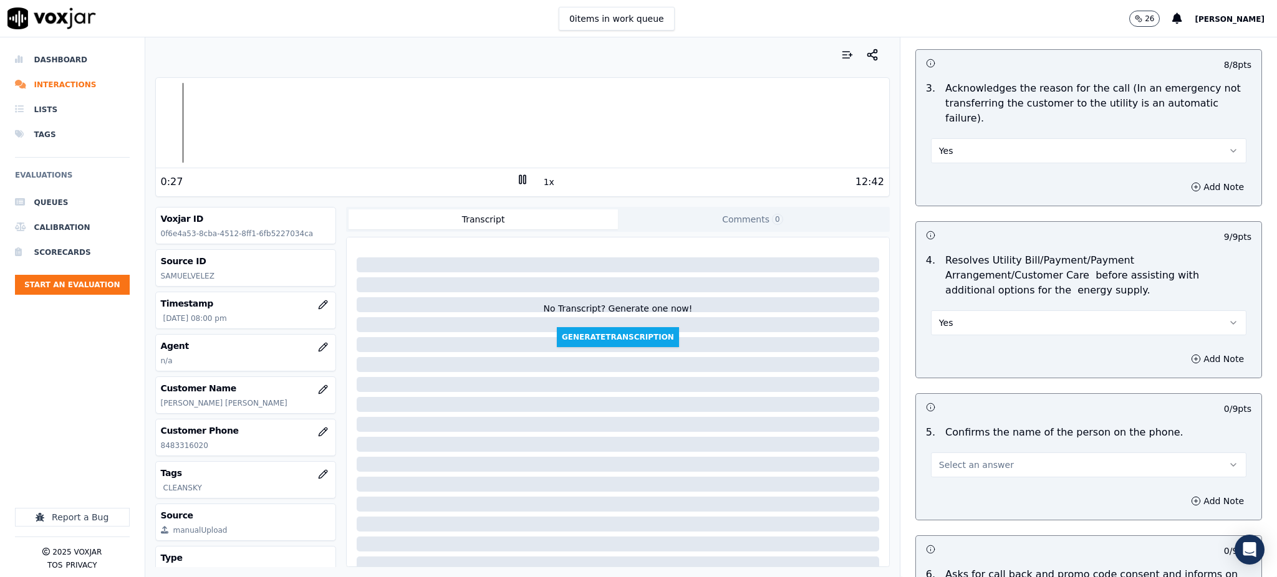
scroll to position [582, 0]
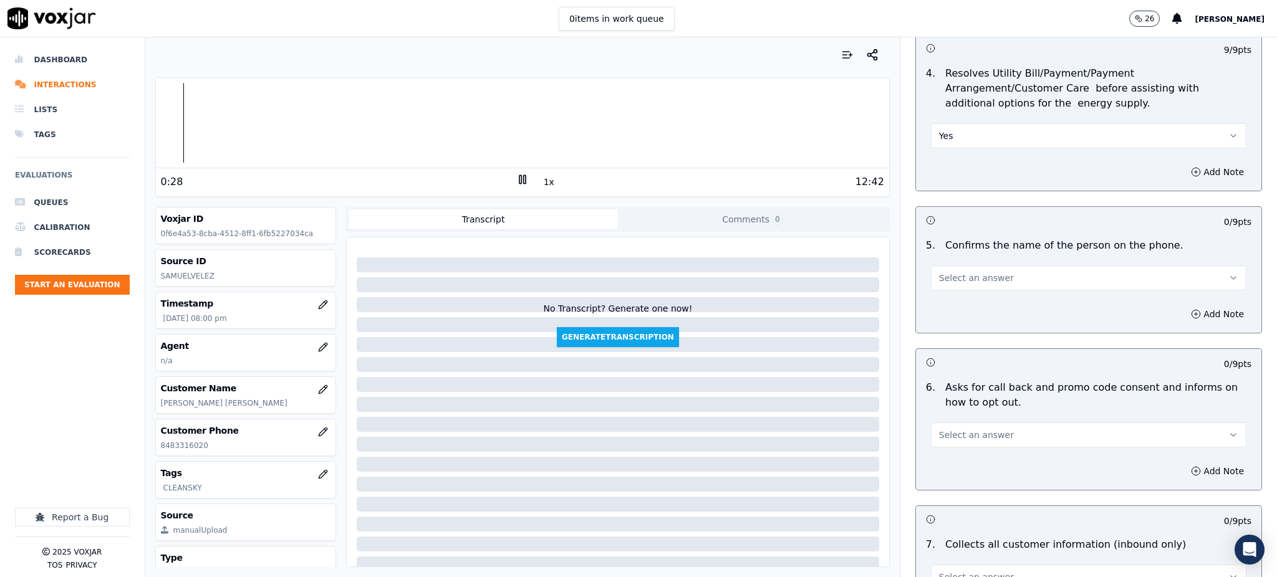
click at [951, 272] on span "Select an answer" at bounding box center [976, 278] width 75 height 12
drag, startPoint x: 961, startPoint y: 269, endPoint x: 944, endPoint y: 359, distance: 91.9
click at [961, 271] on div "Yes" at bounding box center [1061, 276] width 288 height 20
click at [956, 429] on span "Select an answer" at bounding box center [976, 435] width 75 height 12
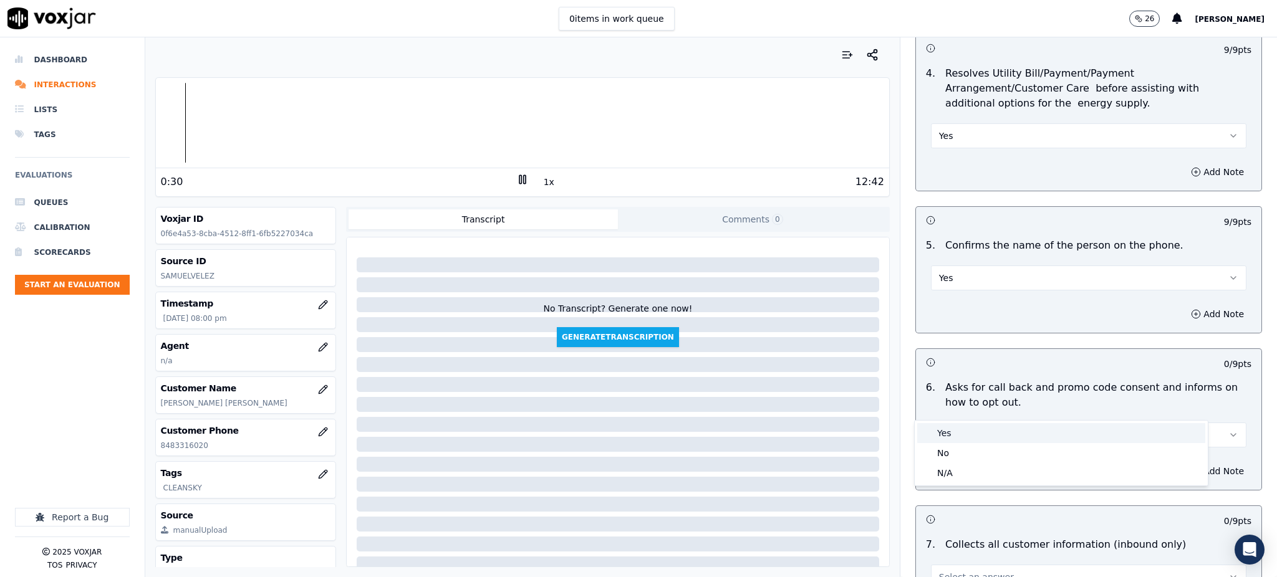
click at [946, 438] on div "Yes" at bounding box center [1061, 433] width 288 height 20
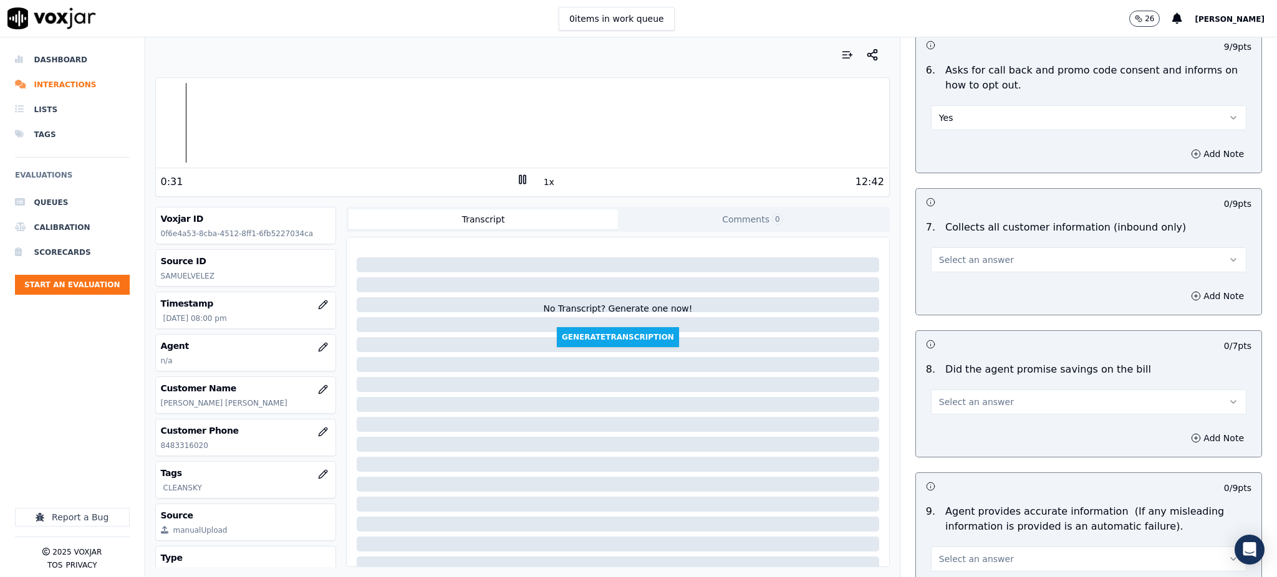
scroll to position [914, 0]
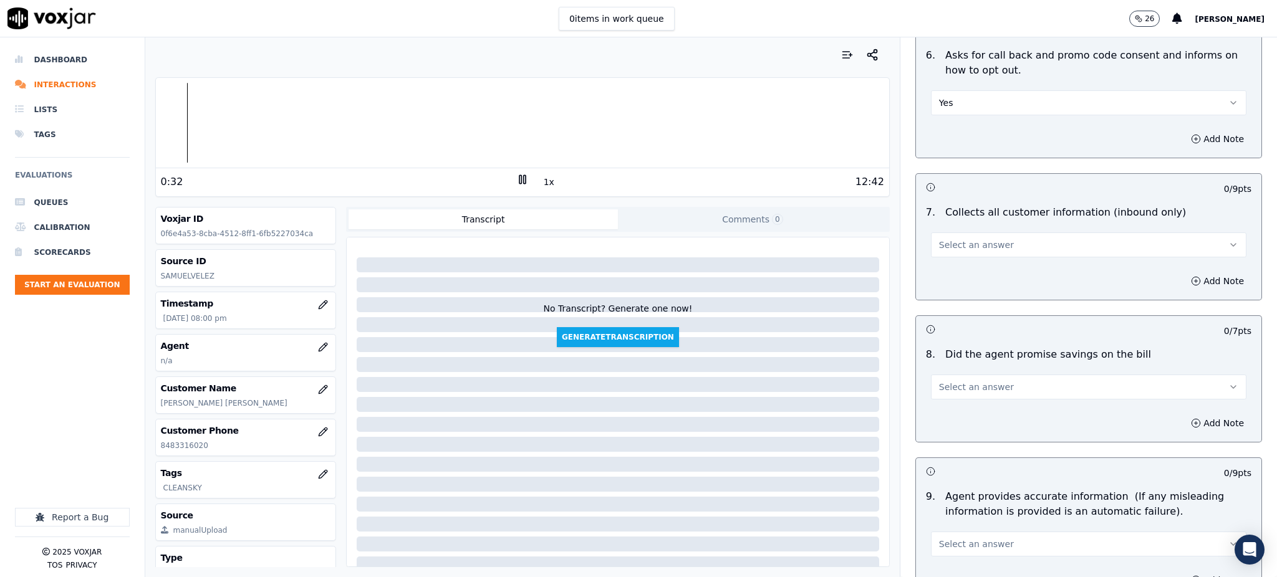
click at [939, 239] on span "Select an answer" at bounding box center [976, 245] width 75 height 12
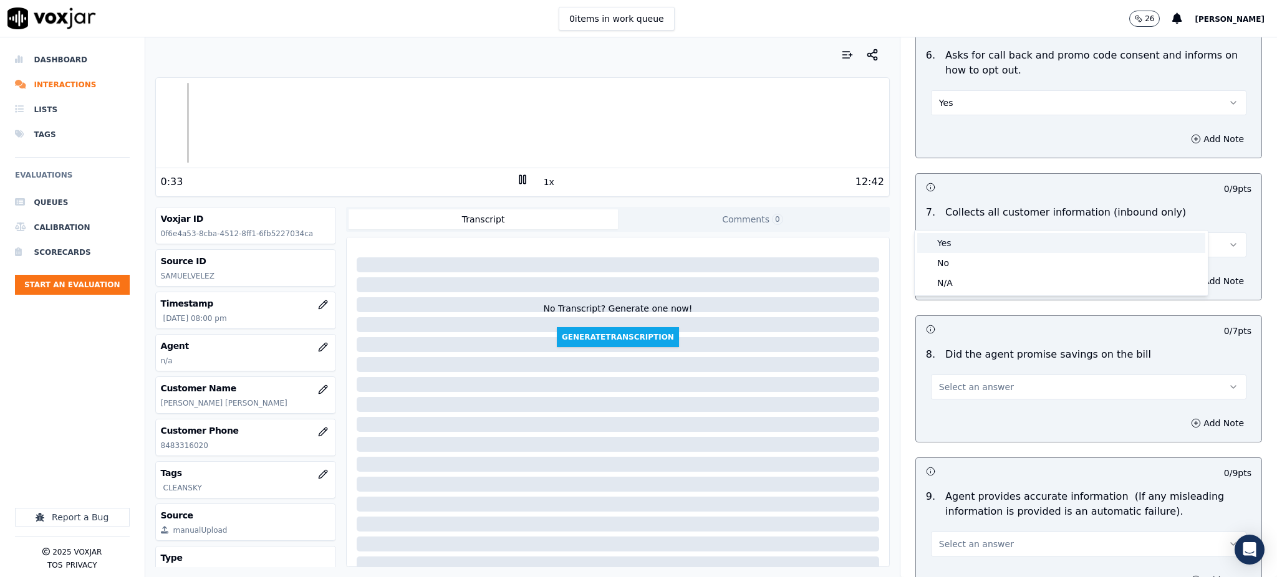
click at [946, 245] on div "Yes" at bounding box center [1061, 243] width 288 height 20
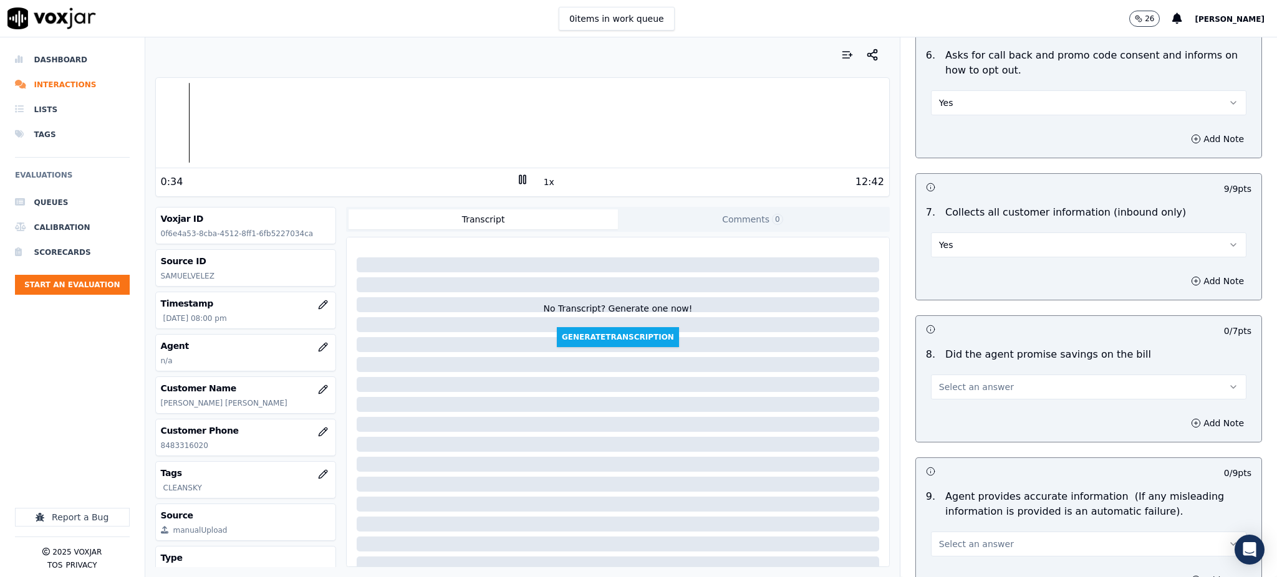
click at [942, 381] on span "Select an answer" at bounding box center [976, 387] width 75 height 12
click at [949, 380] on div "Yes" at bounding box center [1061, 385] width 288 height 20
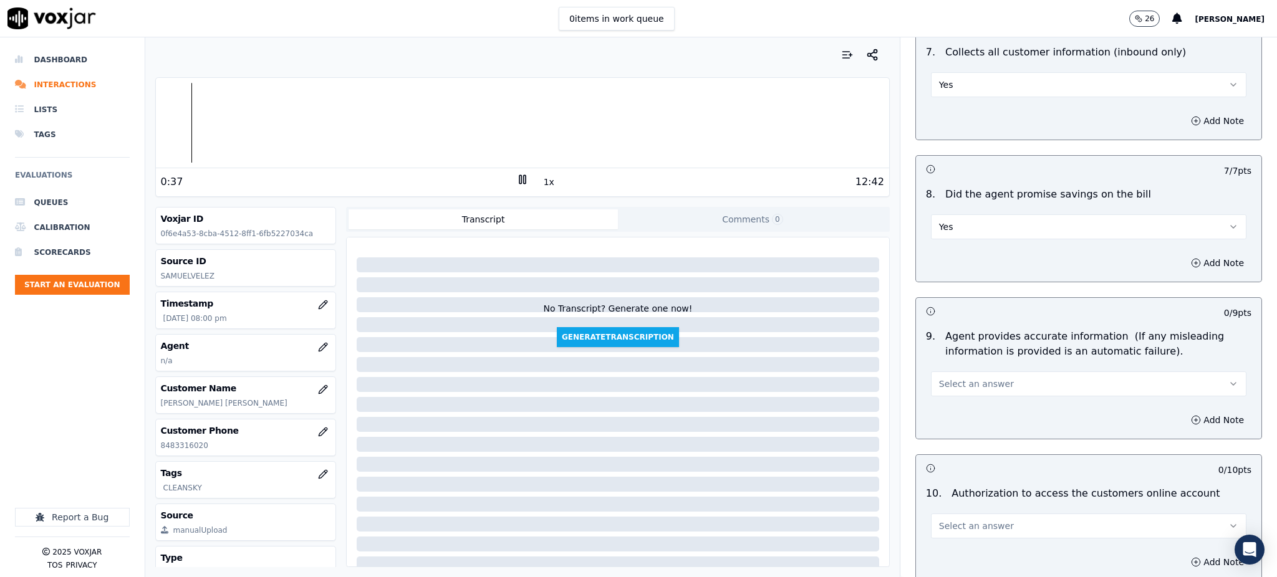
scroll to position [1080, 0]
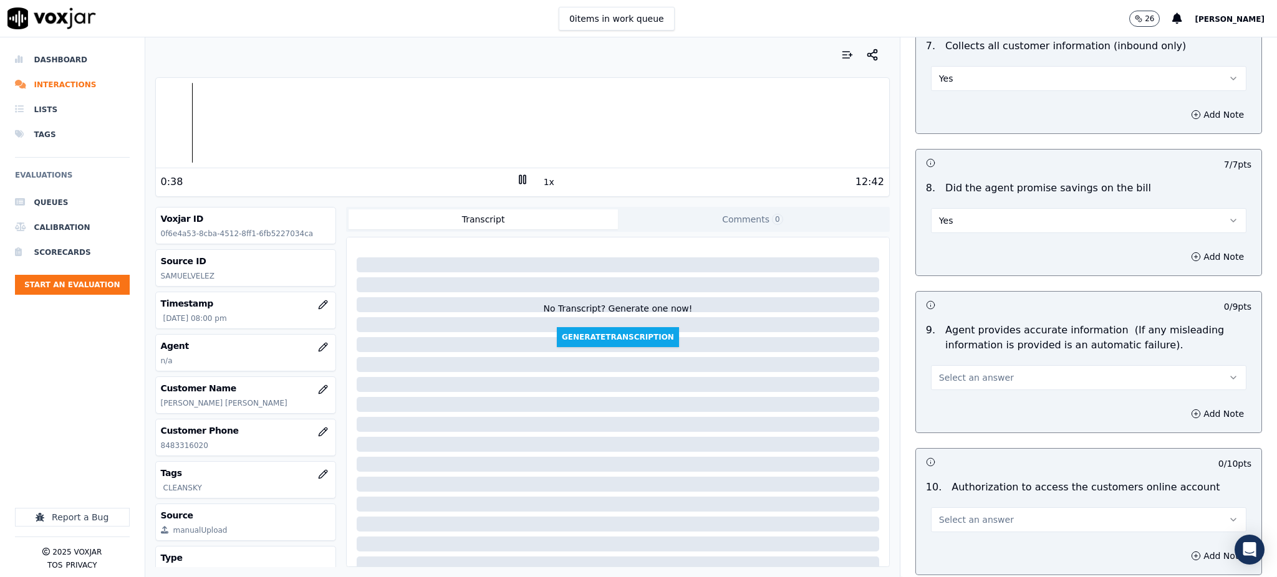
click at [971, 371] on span "Select an answer" at bounding box center [976, 377] width 75 height 12
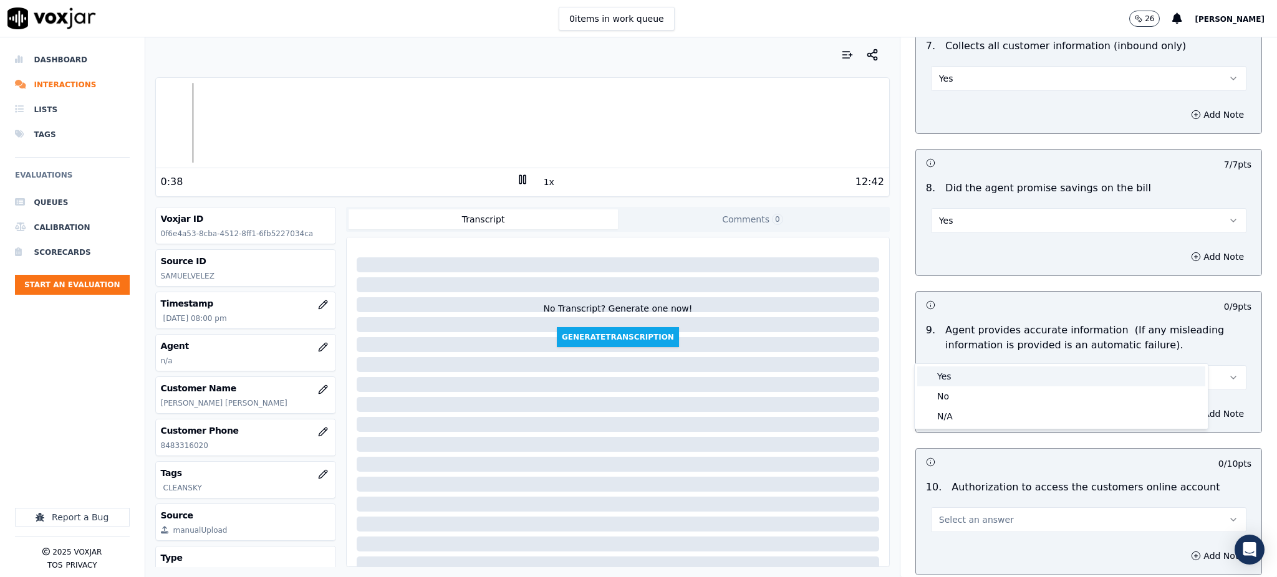
click at [966, 370] on div "Yes" at bounding box center [1061, 377] width 288 height 20
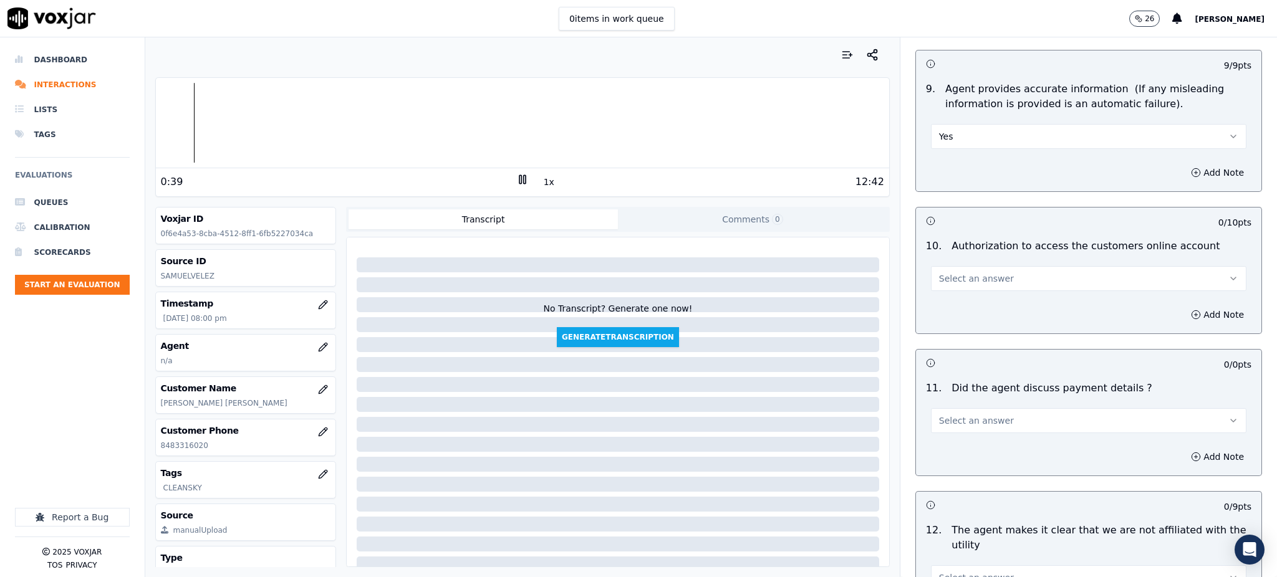
scroll to position [1330, 0]
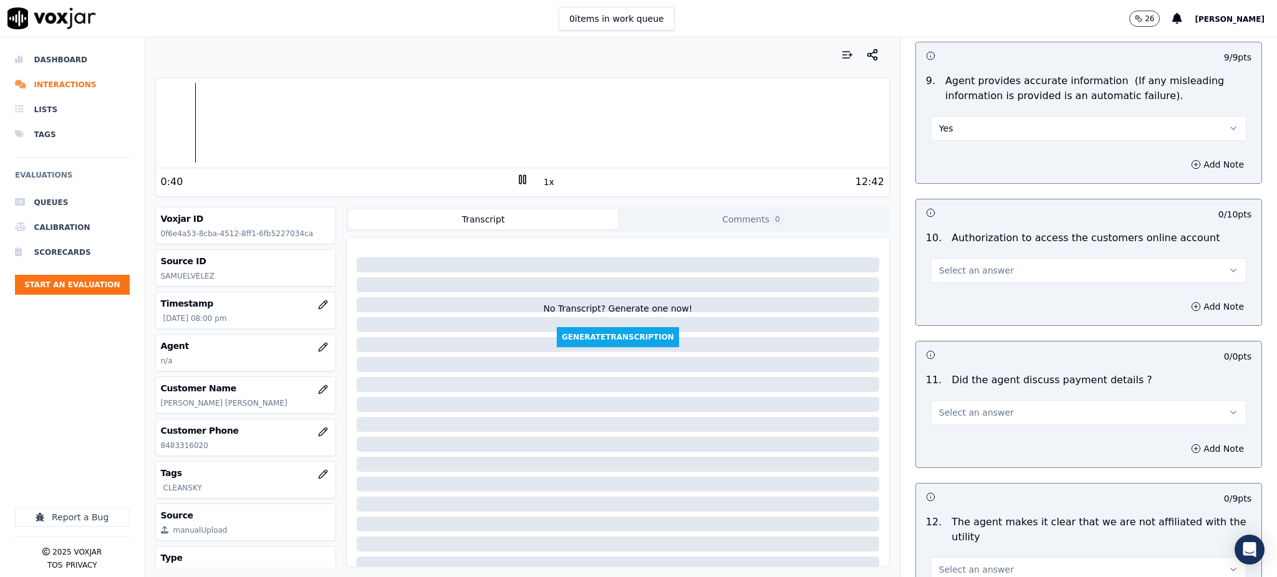
click at [946, 264] on span "Select an answer" at bounding box center [976, 270] width 75 height 12
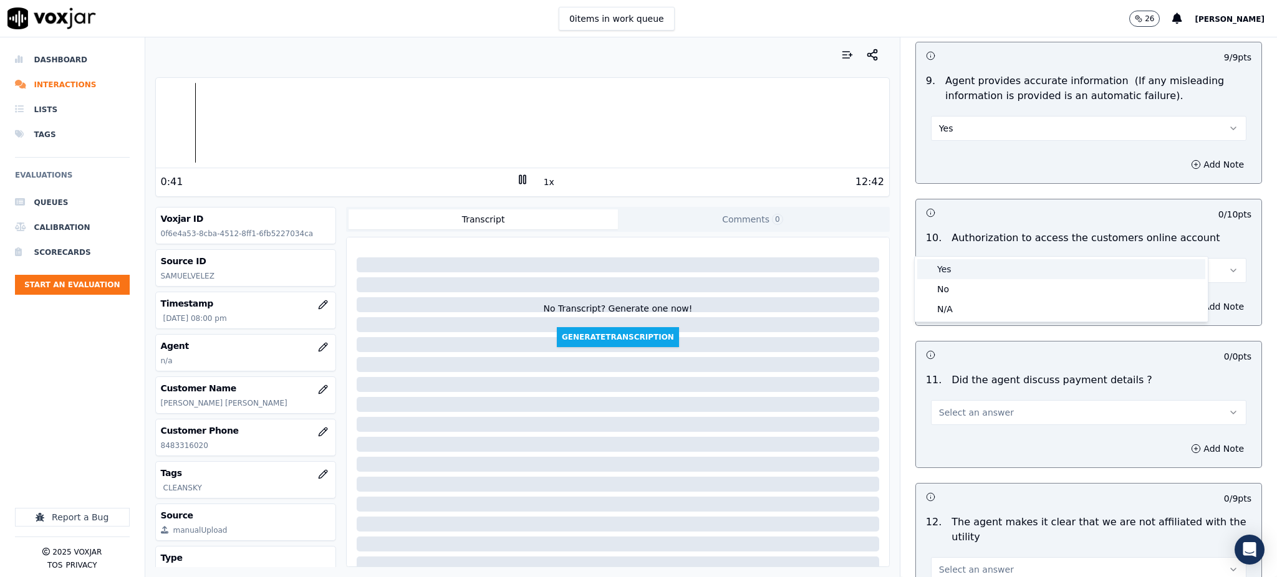
drag, startPoint x: 962, startPoint y: 264, endPoint x: 952, endPoint y: 349, distance: 86.0
click at [962, 266] on div "Yes" at bounding box center [1061, 269] width 288 height 20
drag, startPoint x: 954, startPoint y: 388, endPoint x: 952, endPoint y: 396, distance: 8.3
click at [954, 406] on span "Select an answer" at bounding box center [976, 412] width 75 height 12
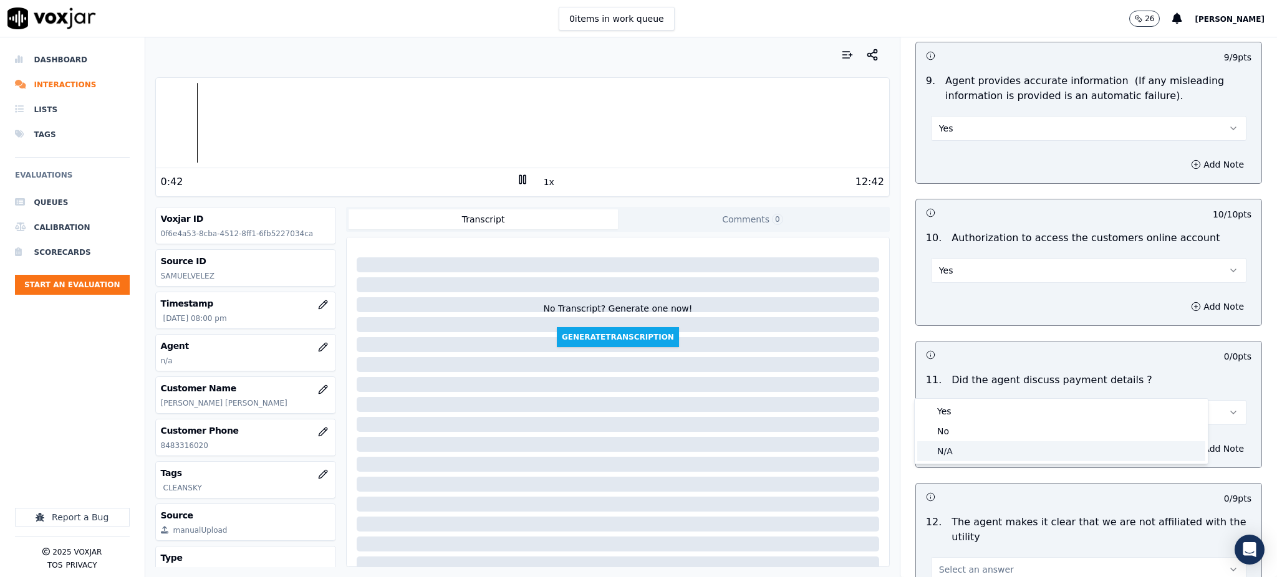
click at [956, 443] on div "N/A" at bounding box center [1061, 451] width 288 height 20
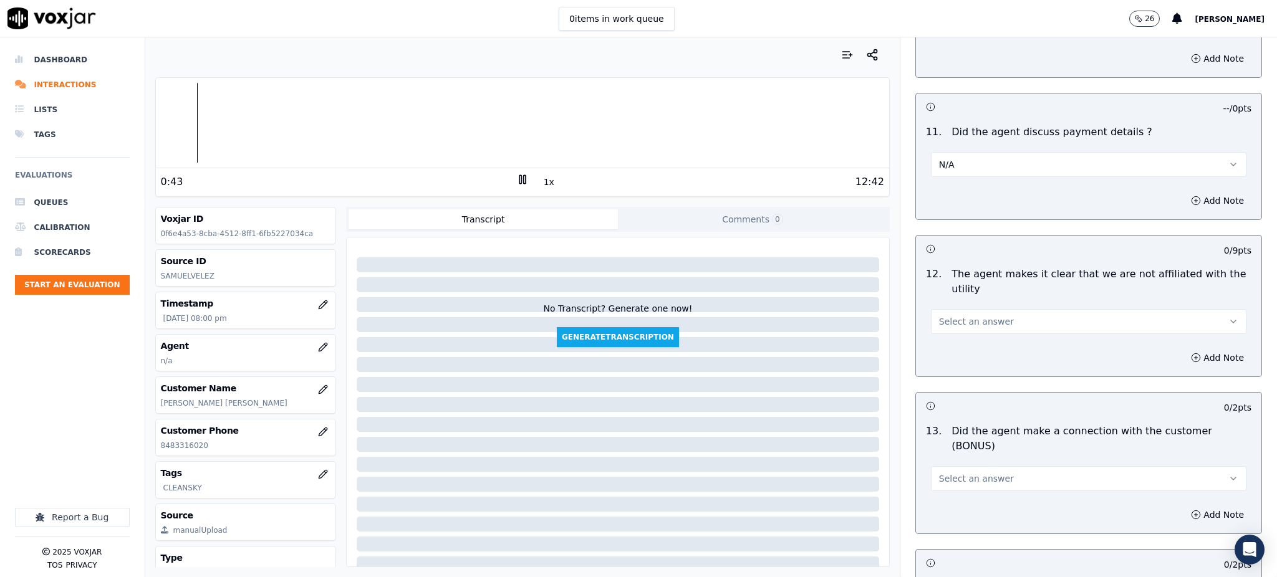
scroll to position [1579, 0]
click at [939, 314] on span "Select an answer" at bounding box center [976, 320] width 75 height 12
click at [944, 324] on div "Yes" at bounding box center [1061, 319] width 288 height 20
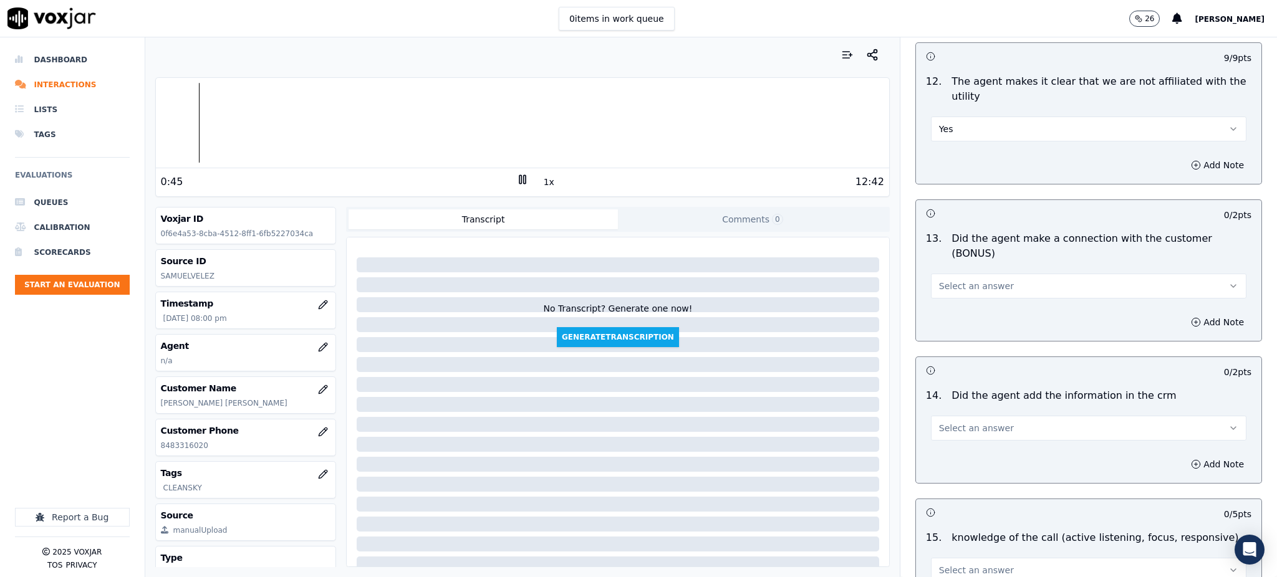
scroll to position [1828, 0]
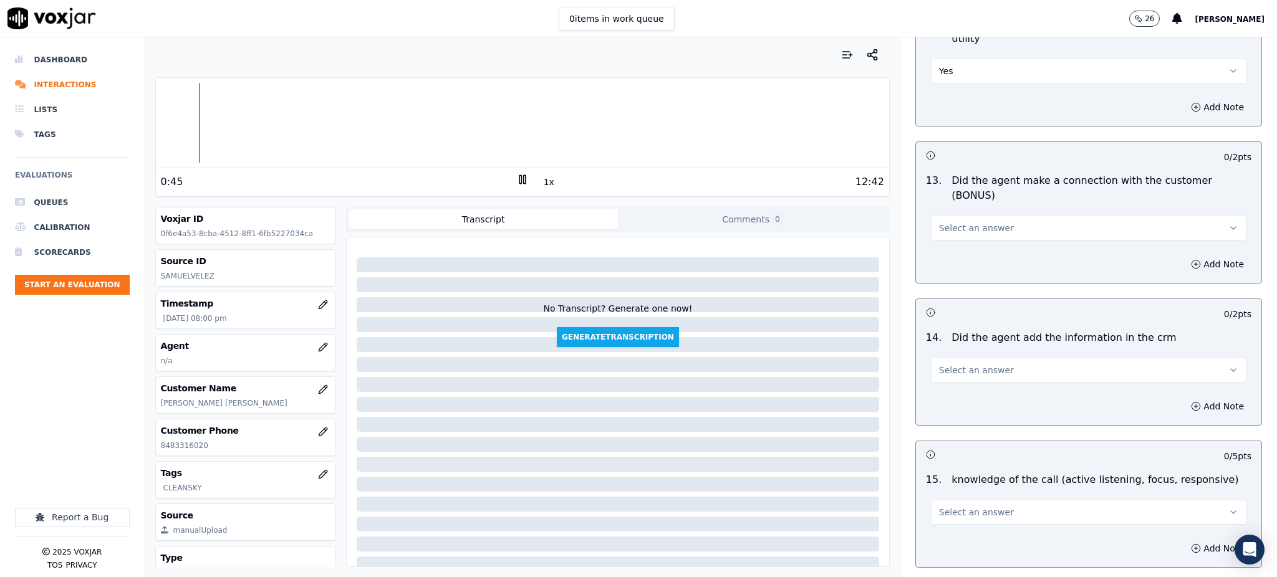
click at [954, 222] on span "Select an answer" at bounding box center [976, 228] width 75 height 12
click at [954, 212] on div "Yes" at bounding box center [1061, 212] width 288 height 20
click at [951, 364] on span "Select an answer" at bounding box center [976, 370] width 75 height 12
click at [951, 345] on div "Yes" at bounding box center [1061, 355] width 288 height 20
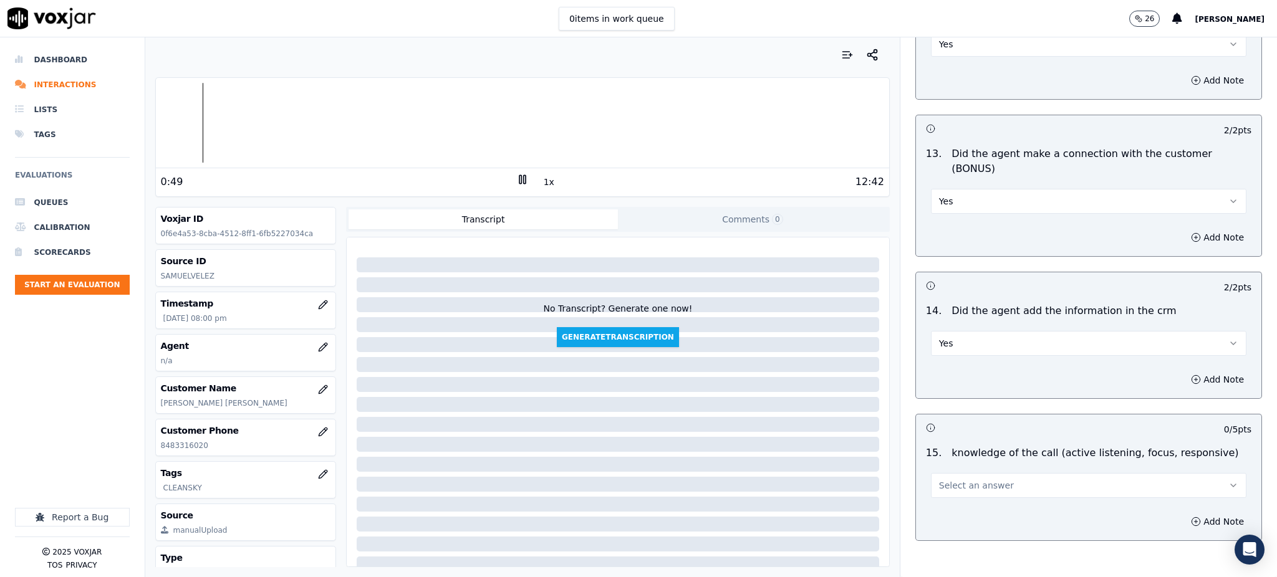
scroll to position [1887, 0]
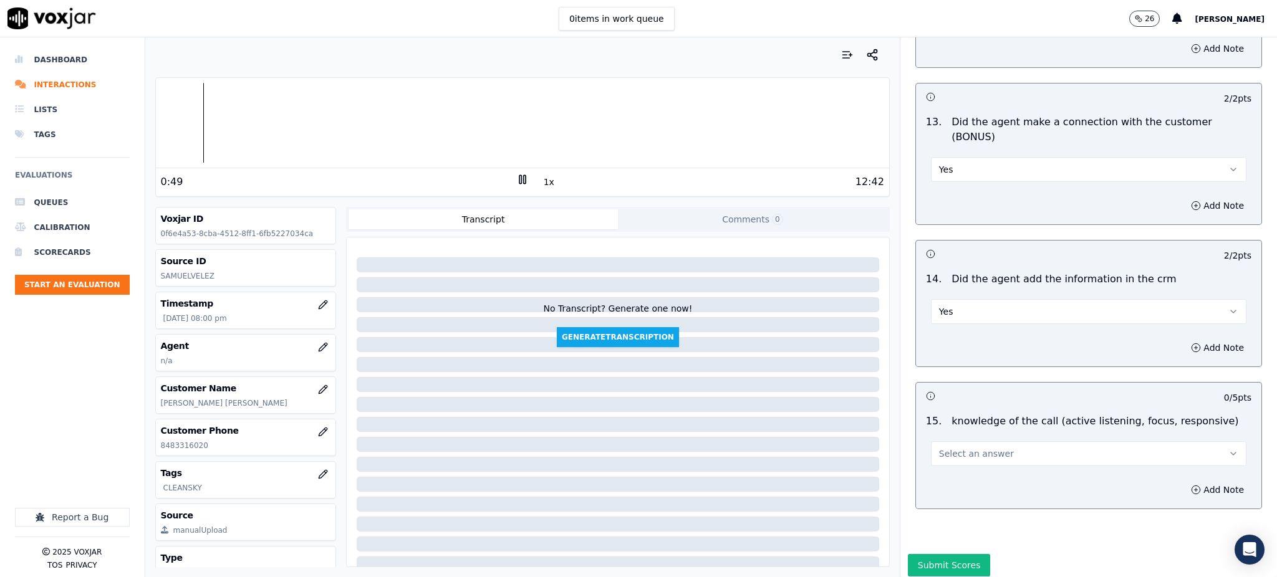
click at [954, 441] on button "Select an answer" at bounding box center [1088, 453] width 315 height 25
click at [946, 446] on div "Yes" at bounding box center [1061, 438] width 288 height 20
click at [938, 554] on button "Submit Scores" at bounding box center [949, 565] width 83 height 22
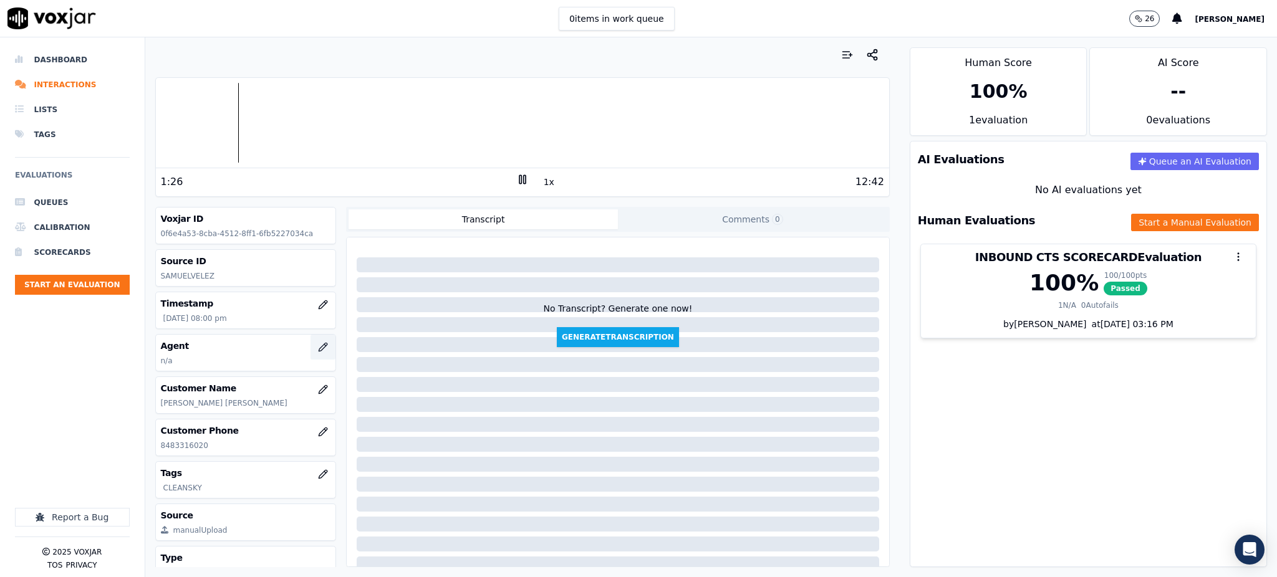
click at [310, 342] on button "button" at bounding box center [322, 347] width 25 height 25
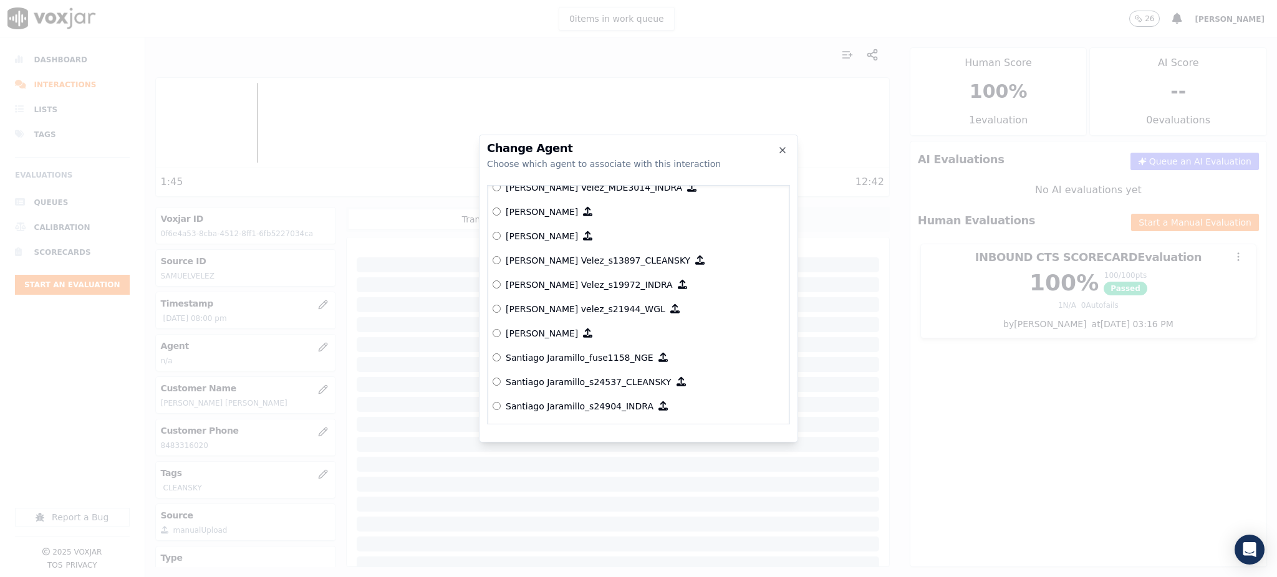
scroll to position [5752, 0]
drag, startPoint x: 572, startPoint y: 259, endPoint x: 567, endPoint y: 265, distance: 7.6
click at [570, 258] on p "[PERSON_NAME] Velez_s13897_CLEANSKY" at bounding box center [598, 261] width 185 height 12
click at [522, 255] on p "[PERSON_NAME] Velez_s13897_CLEANSKY" at bounding box center [598, 261] width 185 height 12
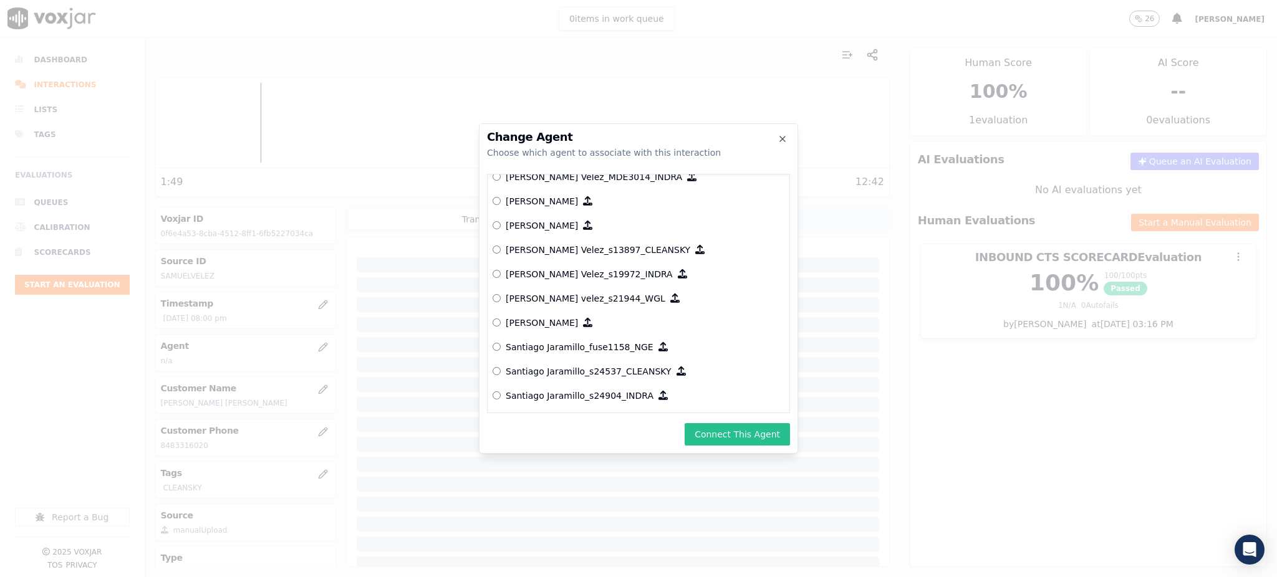
click at [728, 443] on button "Connect This Agent" at bounding box center [736, 434] width 105 height 22
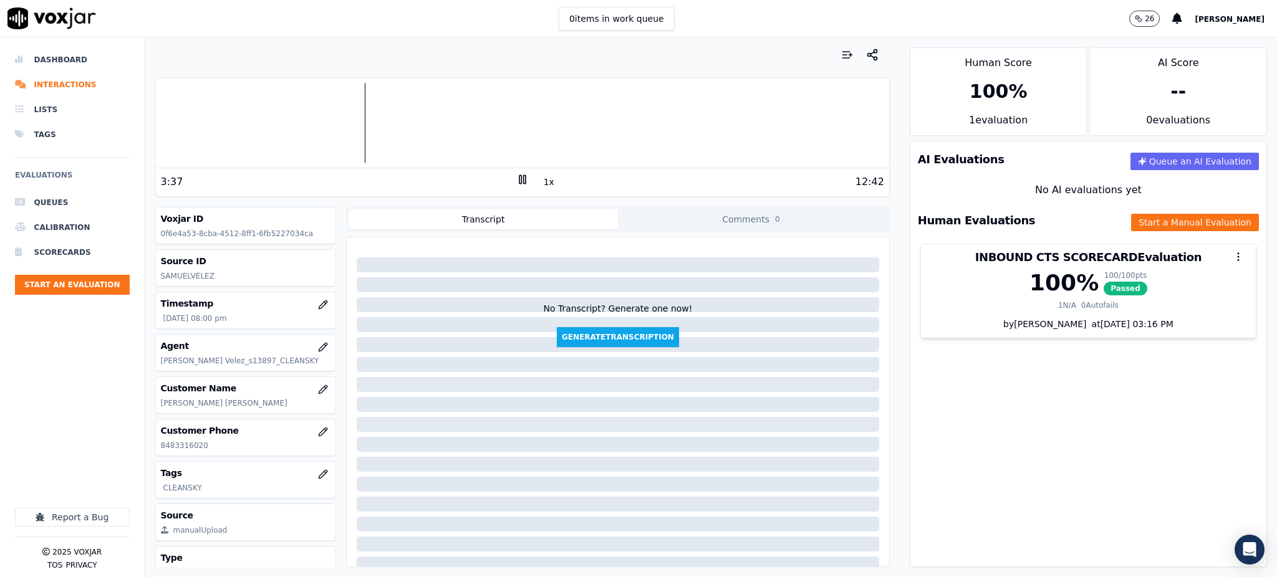
click at [516, 180] on icon at bounding box center [522, 179] width 12 height 12
click at [516, 175] on icon at bounding box center [522, 179] width 12 height 12
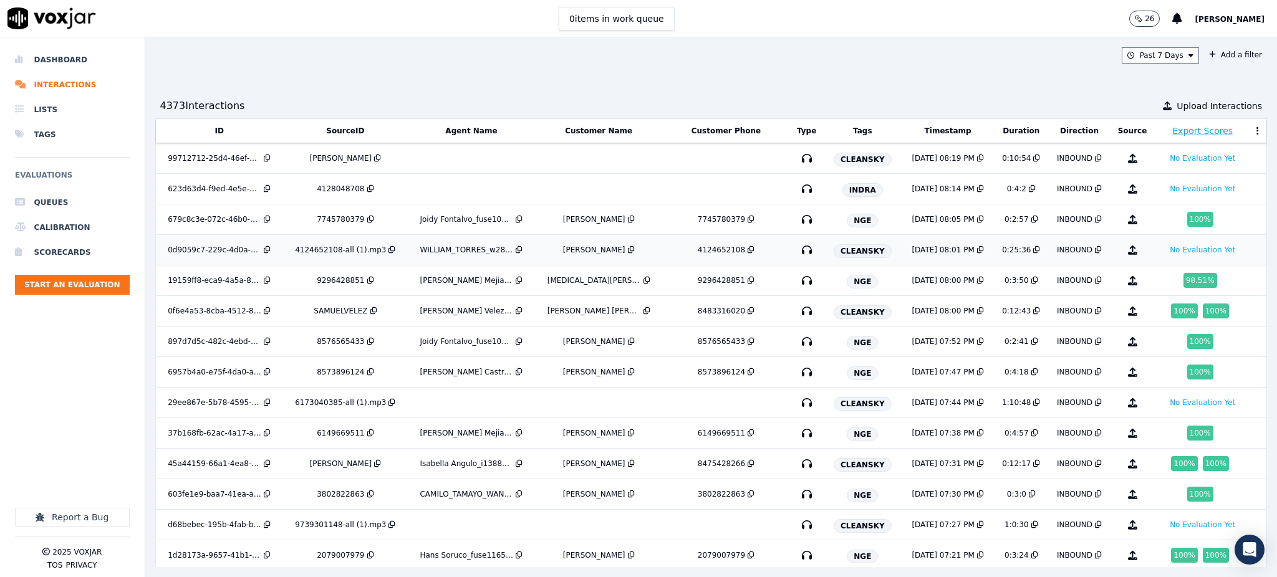
click at [797, 247] on icon "button" at bounding box center [807, 250] width 20 height 20
click at [797, 404] on icon "button" at bounding box center [807, 403] width 20 height 20
click at [797, 158] on icon "button" at bounding box center [807, 158] width 20 height 20
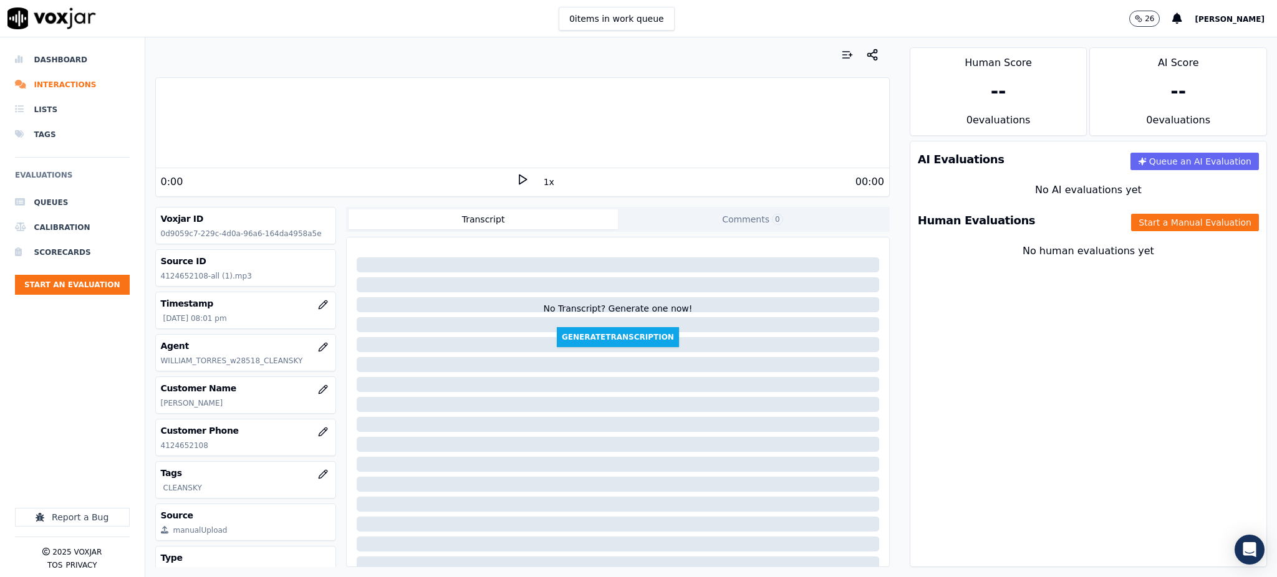
click at [519, 180] on polygon at bounding box center [522, 179] width 7 height 9
click at [516, 180] on icon at bounding box center [522, 179] width 12 height 12
click at [516, 175] on icon at bounding box center [522, 179] width 12 height 12
click at [517, 180] on icon at bounding box center [522, 179] width 12 height 12
drag, startPoint x: 513, startPoint y: 176, endPoint x: 512, endPoint y: 170, distance: 6.4
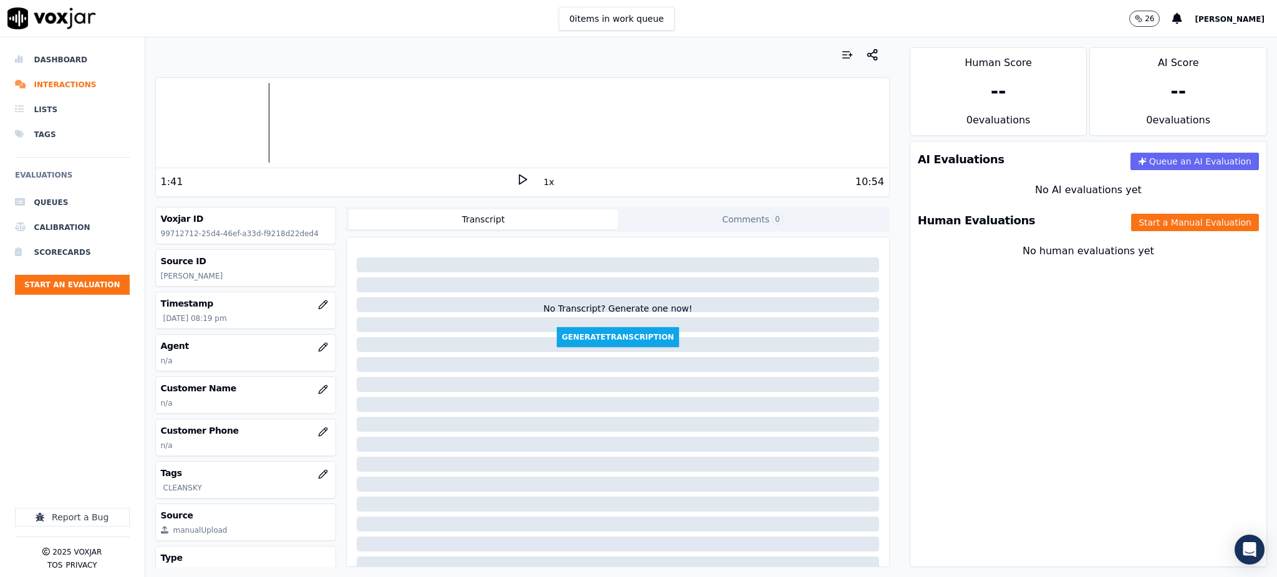
click at [516, 173] on icon at bounding box center [522, 179] width 12 height 12
click at [523, 183] on rect at bounding box center [524, 179] width 2 height 8
click at [517, 183] on icon at bounding box center [522, 179] width 12 height 12
click at [318, 436] on icon "button" at bounding box center [323, 432] width 10 height 10
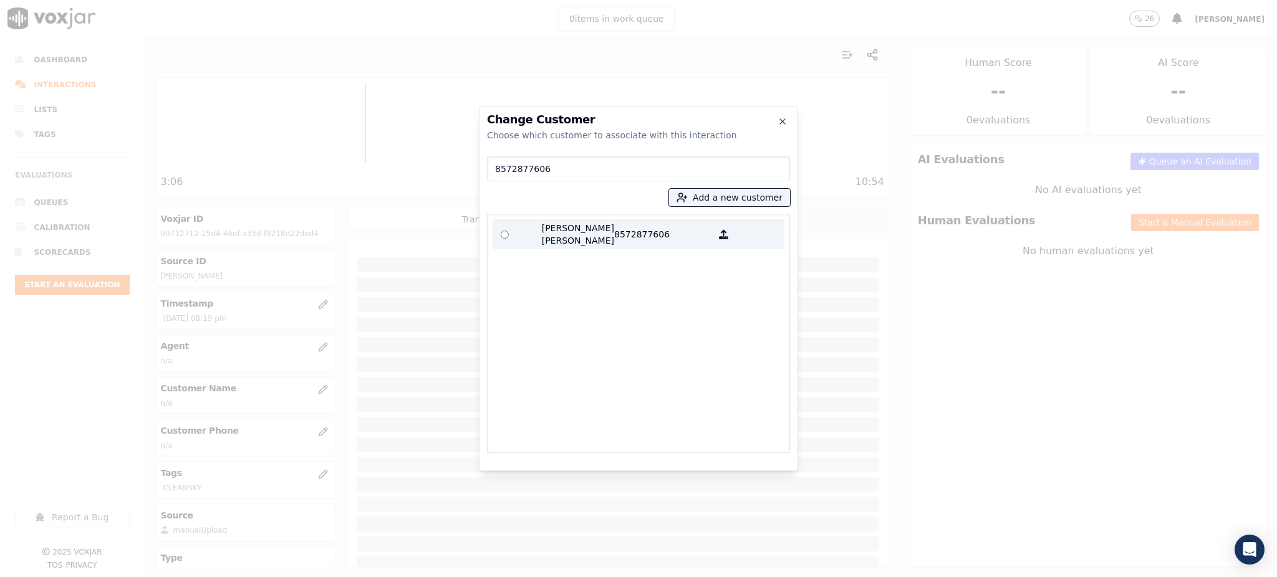
type input "8572877606"
click at [643, 239] on p "8572877606" at bounding box center [662, 234] width 97 height 25
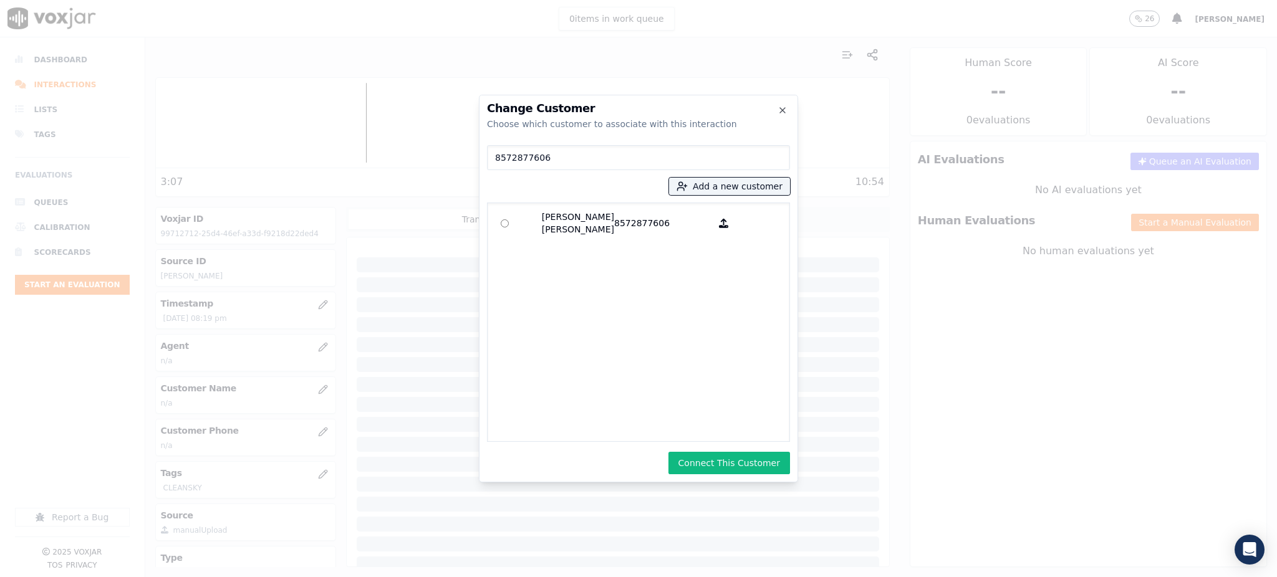
click at [744, 455] on button "Connect This Customer" at bounding box center [729, 463] width 122 height 22
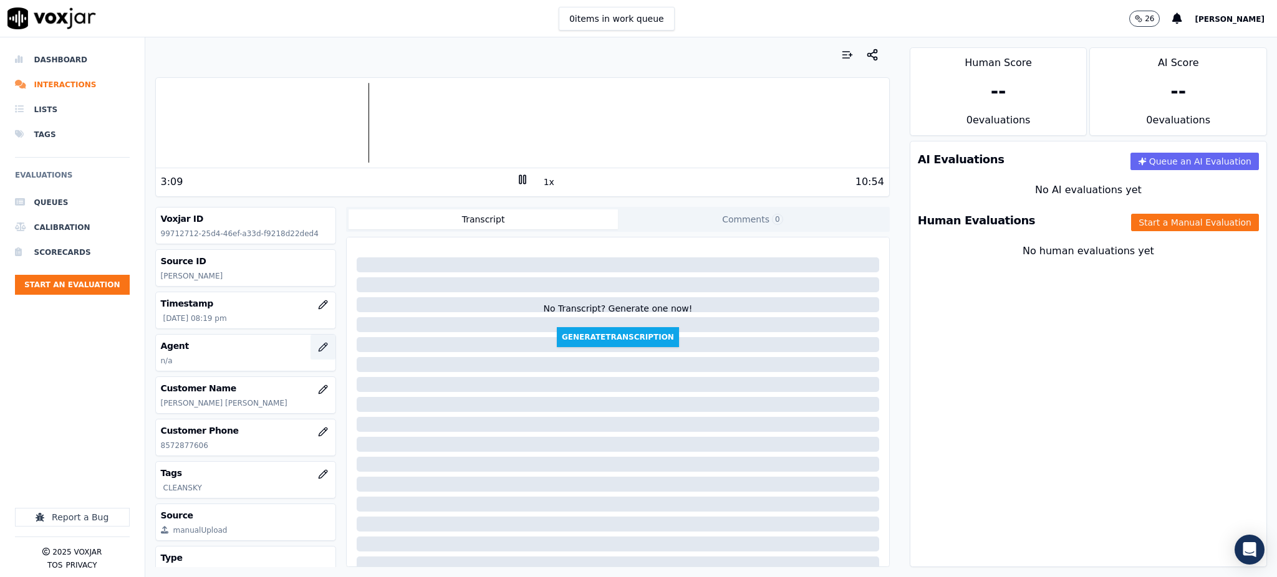
click at [318, 350] on icon "button" at bounding box center [323, 347] width 10 height 10
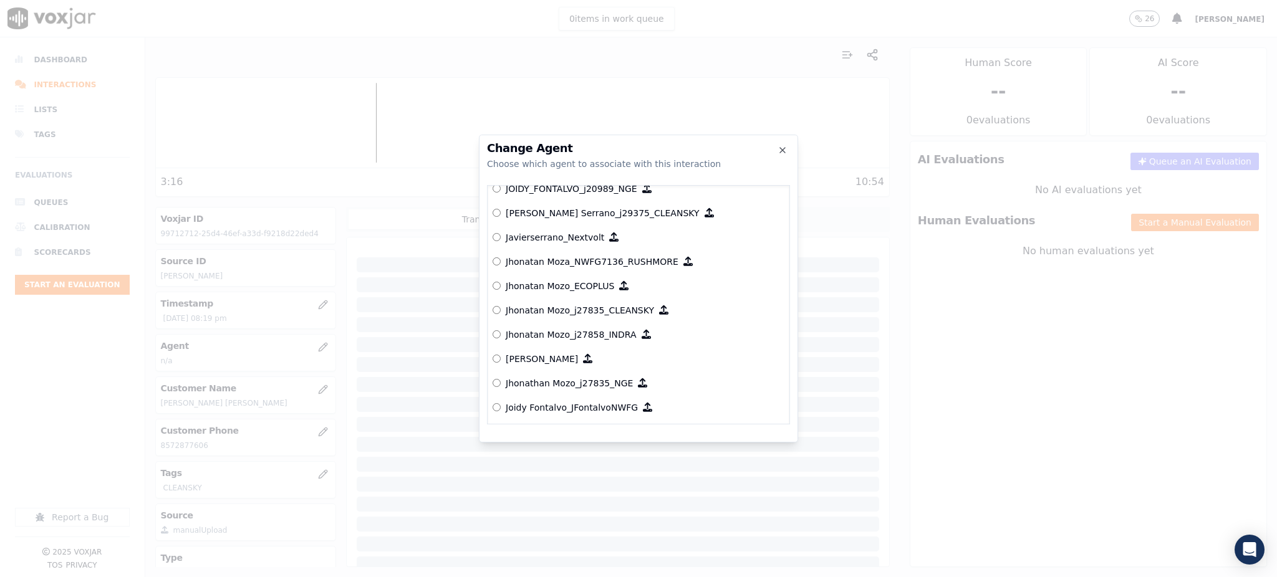
scroll to position [3405, 0]
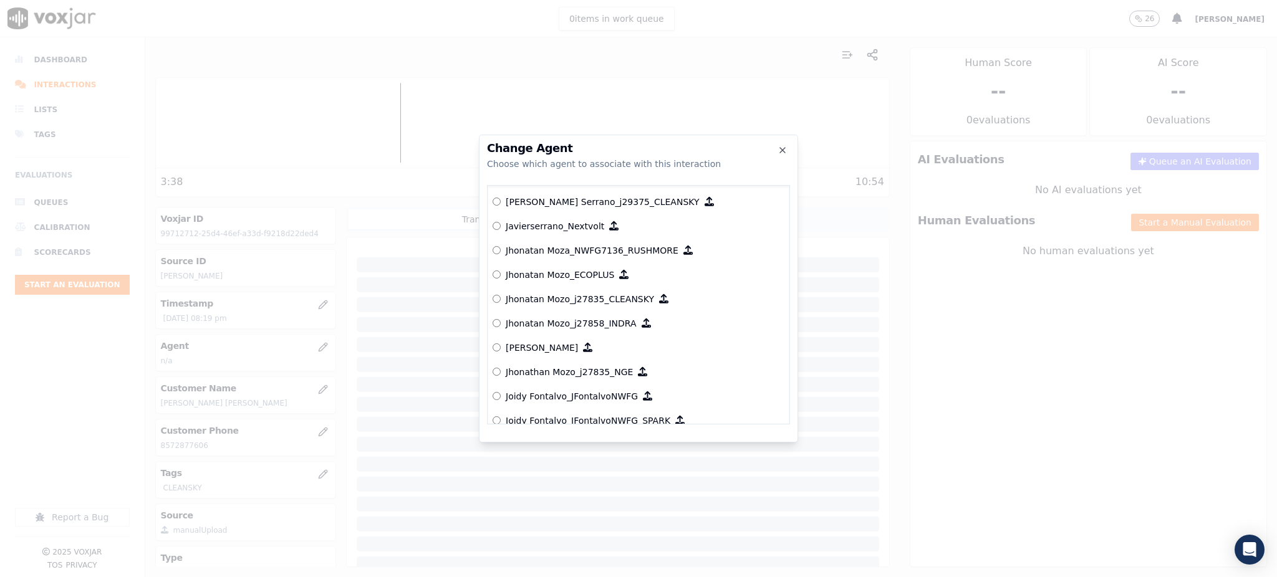
click at [582, 300] on p "Jhonatan Mozo_j27835_CLEANSKY" at bounding box center [580, 299] width 148 height 12
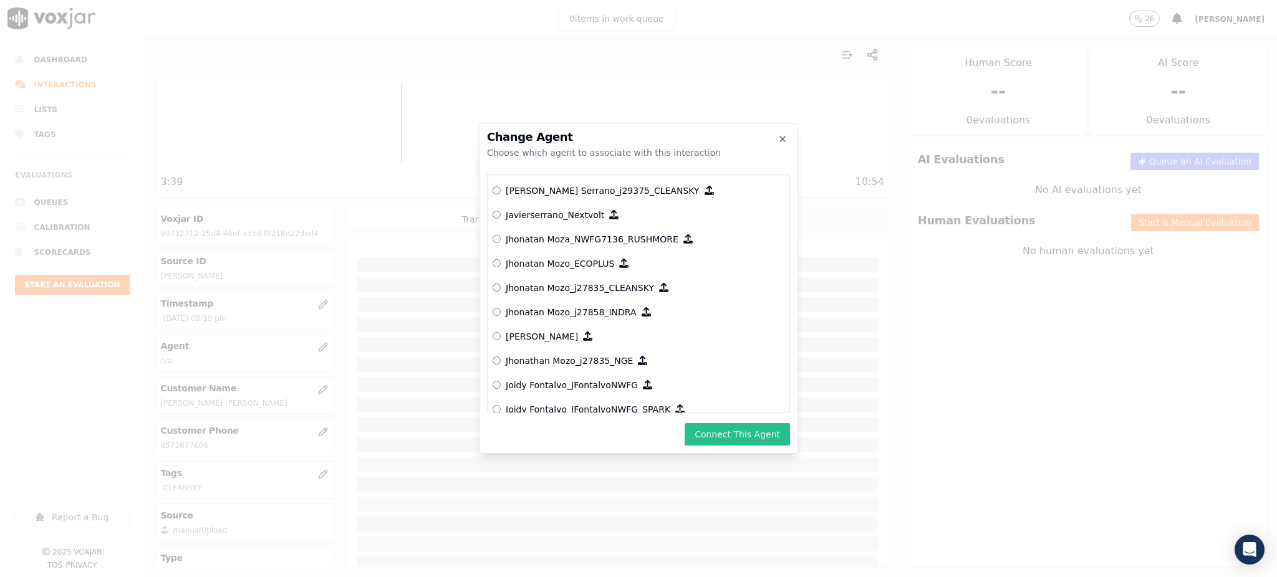
click at [725, 434] on button "Connect This Agent" at bounding box center [736, 434] width 105 height 22
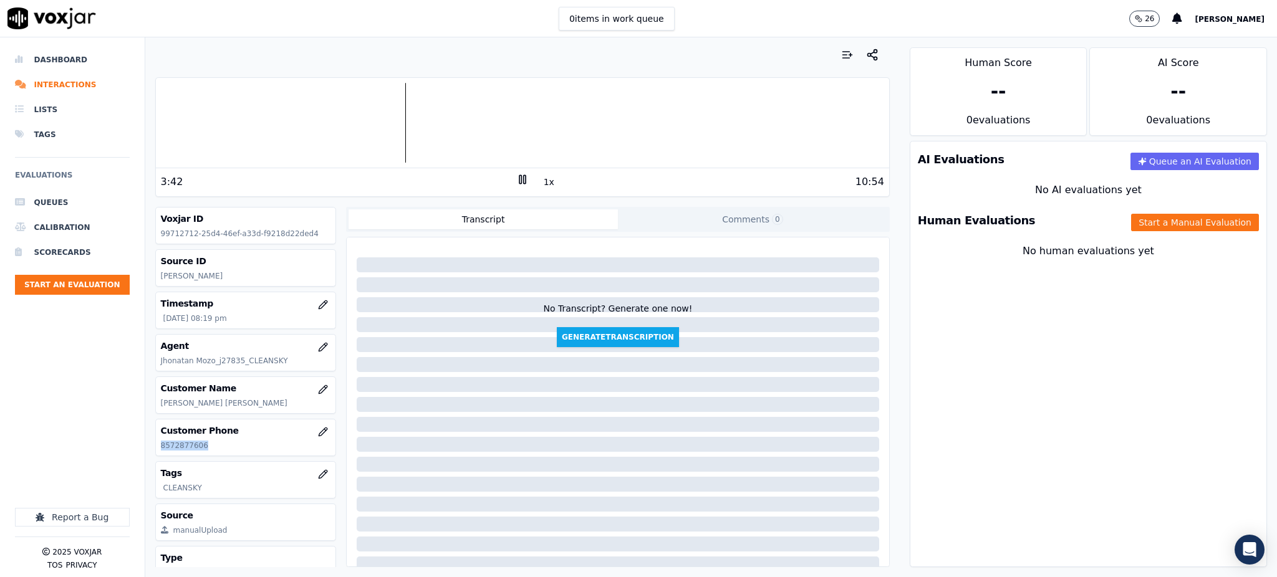
drag, startPoint x: 205, startPoint y: 449, endPoint x: 156, endPoint y: 454, distance: 48.8
click at [156, 454] on div "Customer Phone [PHONE_NUMBER]" at bounding box center [246, 437] width 180 height 36
copy p "8572877606"
click at [516, 182] on icon at bounding box center [522, 179] width 12 height 12
click at [516, 178] on icon at bounding box center [522, 179] width 12 height 12
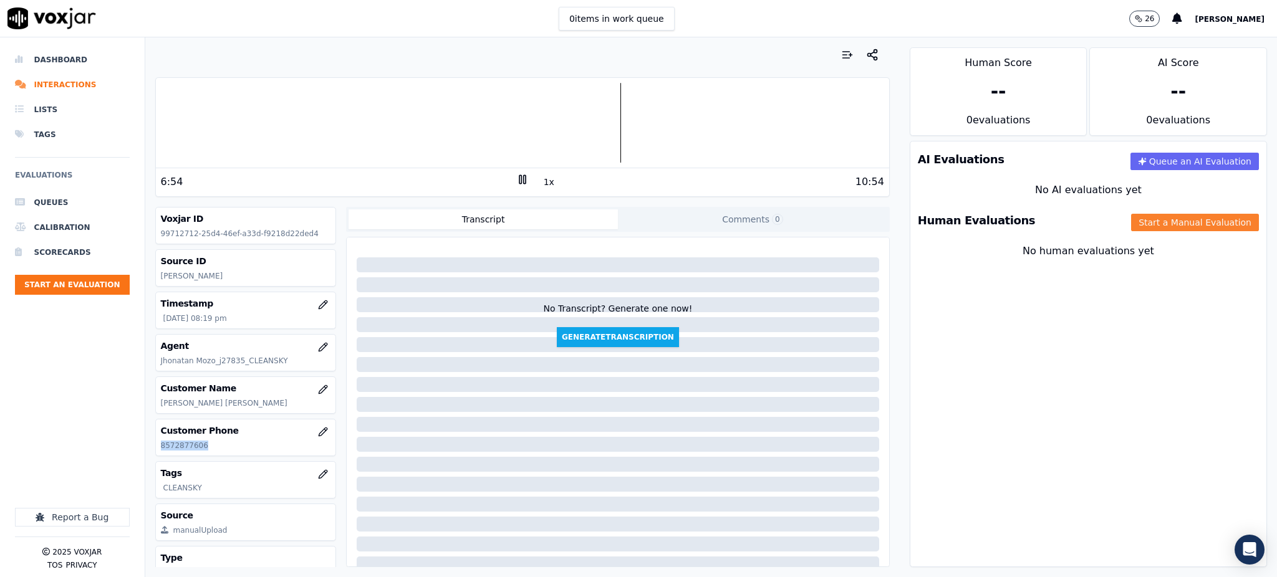
click at [1131, 217] on button "Start a Manual Evaluation" at bounding box center [1195, 222] width 128 height 17
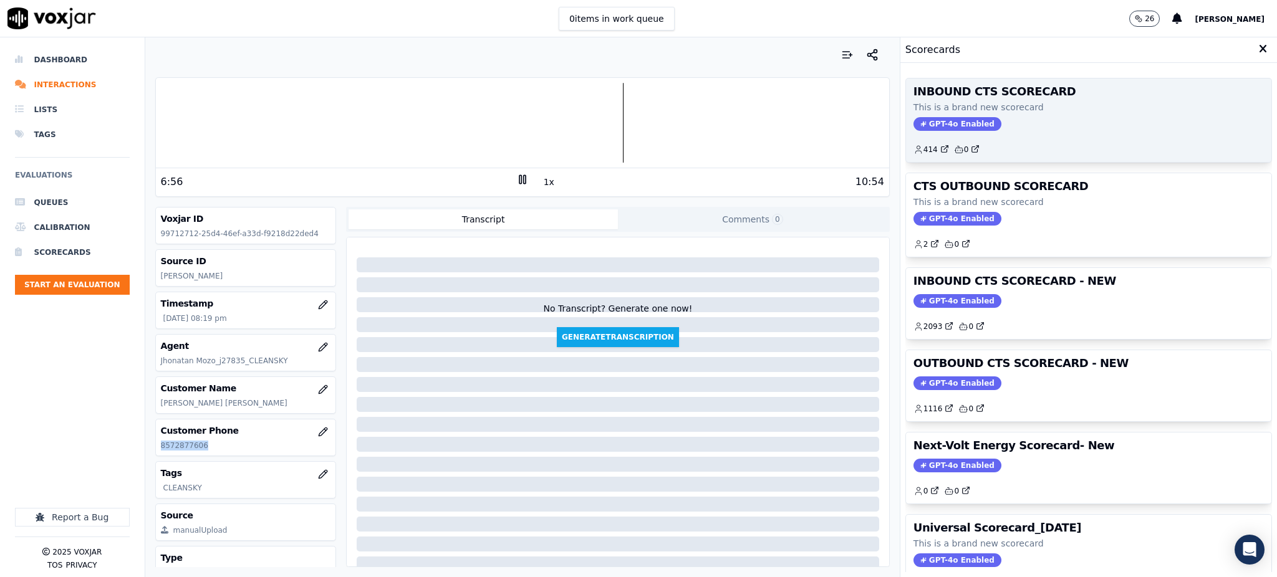
click at [931, 116] on div "INBOUND CTS SCORECARD This is a brand new scorecard GPT-4o Enabled 414 0" at bounding box center [1088, 121] width 365 height 84
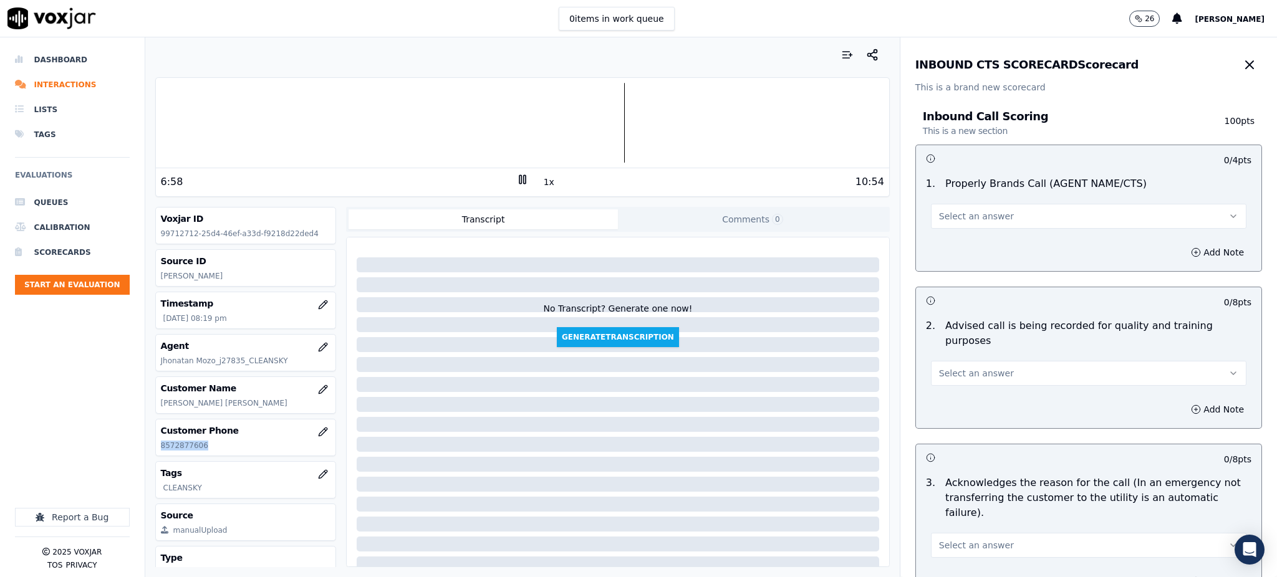
click at [949, 208] on button "Select an answer" at bounding box center [1088, 216] width 315 height 25
click at [952, 243] on div "Yes" at bounding box center [1061, 244] width 288 height 20
drag, startPoint x: 954, startPoint y: 353, endPoint x: 954, endPoint y: 372, distance: 19.3
click at [954, 367] on span "Select an answer" at bounding box center [976, 373] width 75 height 12
click at [949, 388] on div "Yes" at bounding box center [1061, 386] width 288 height 20
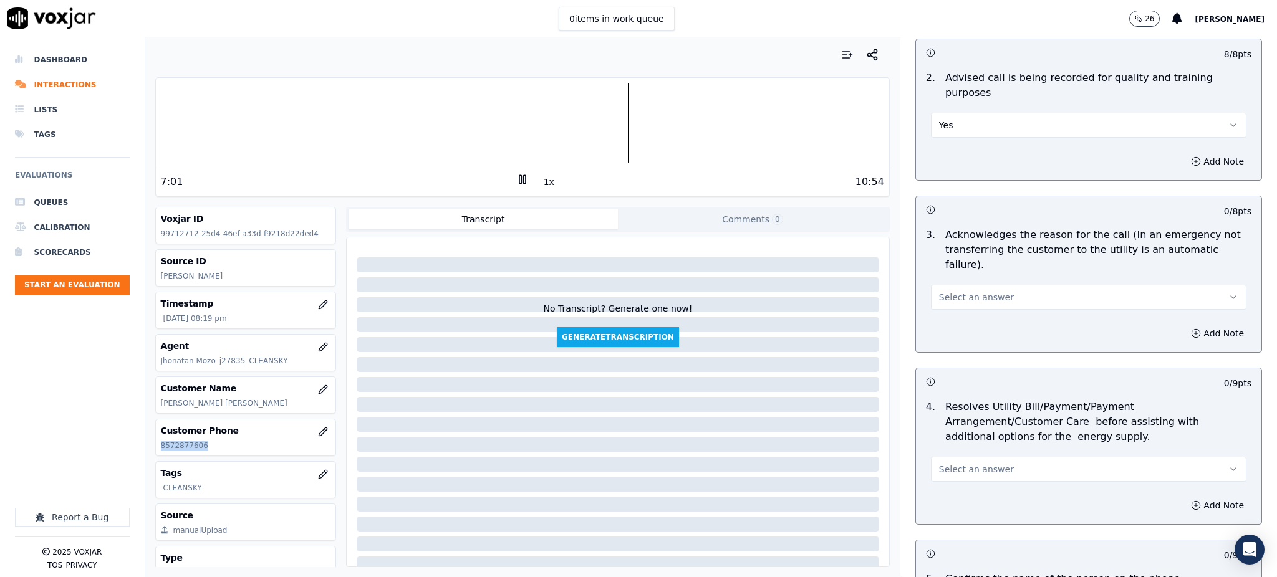
scroll to position [332, 0]
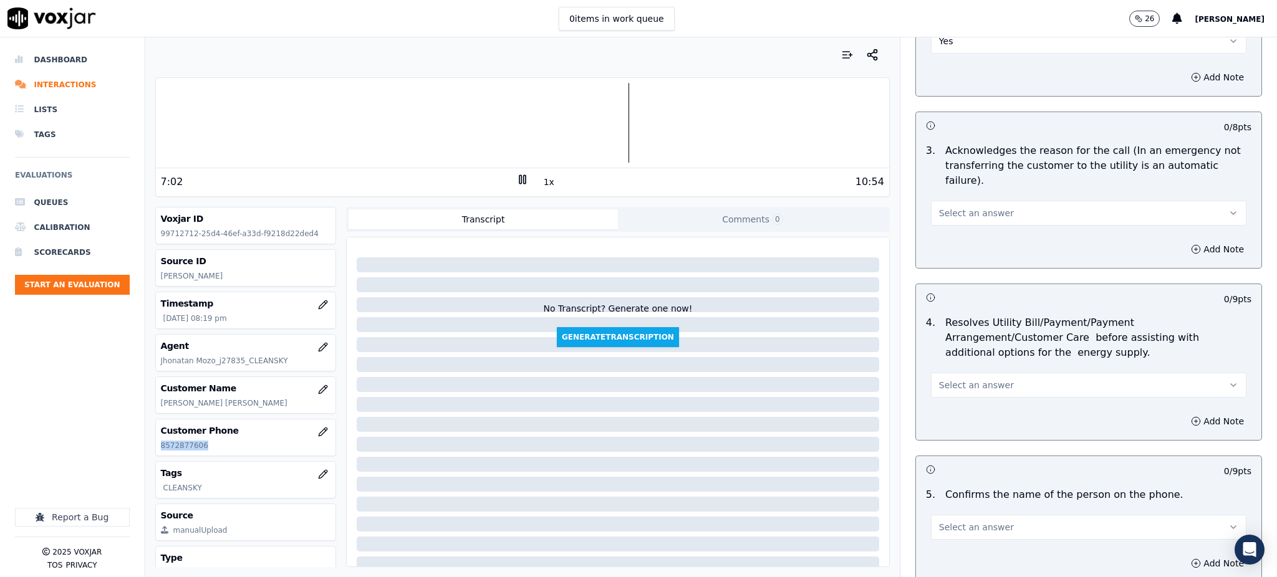
click at [939, 207] on span "Select an answer" at bounding box center [976, 213] width 75 height 12
click at [941, 213] on div "Yes" at bounding box center [1061, 211] width 288 height 20
click at [955, 379] on span "Select an answer" at bounding box center [976, 385] width 75 height 12
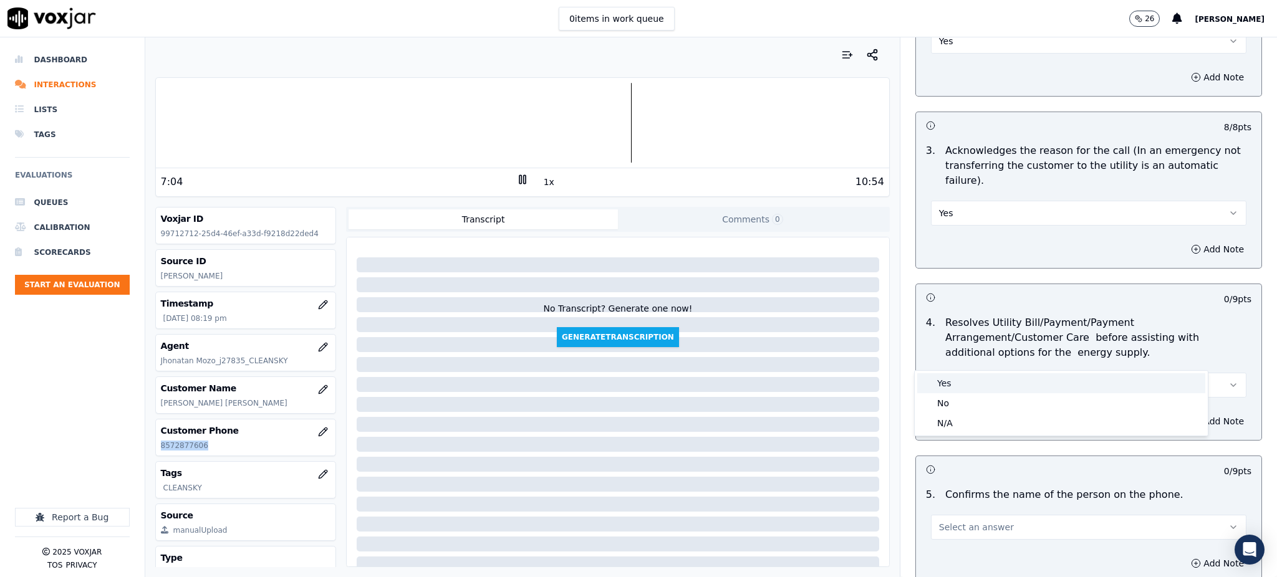
click at [955, 379] on div "Yes" at bounding box center [1061, 383] width 288 height 20
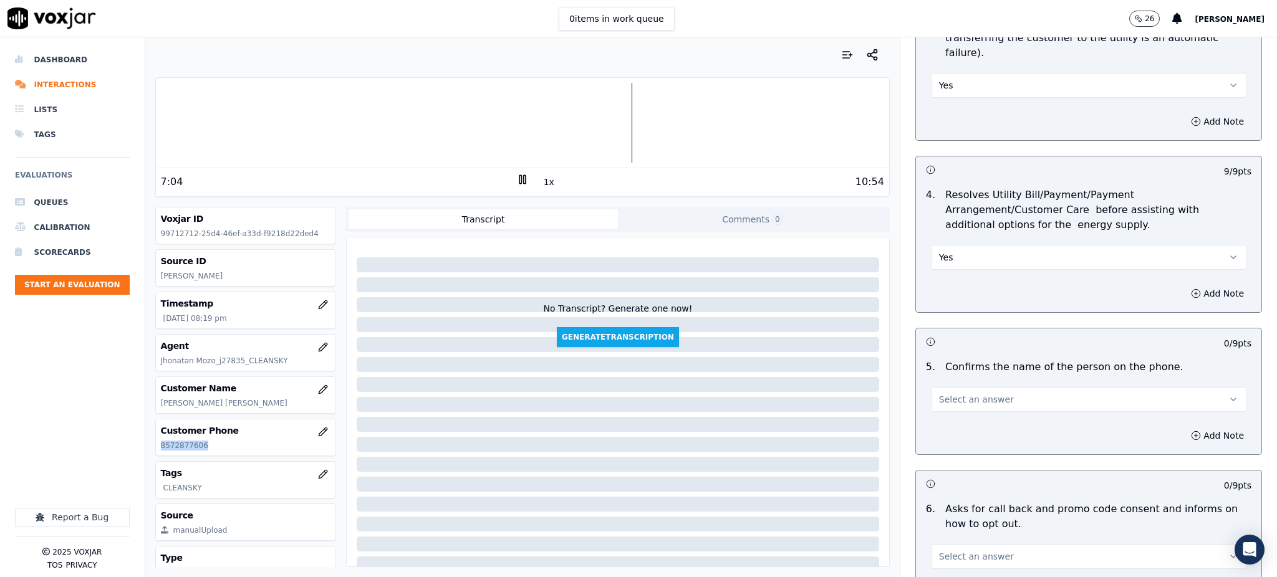
scroll to position [499, 0]
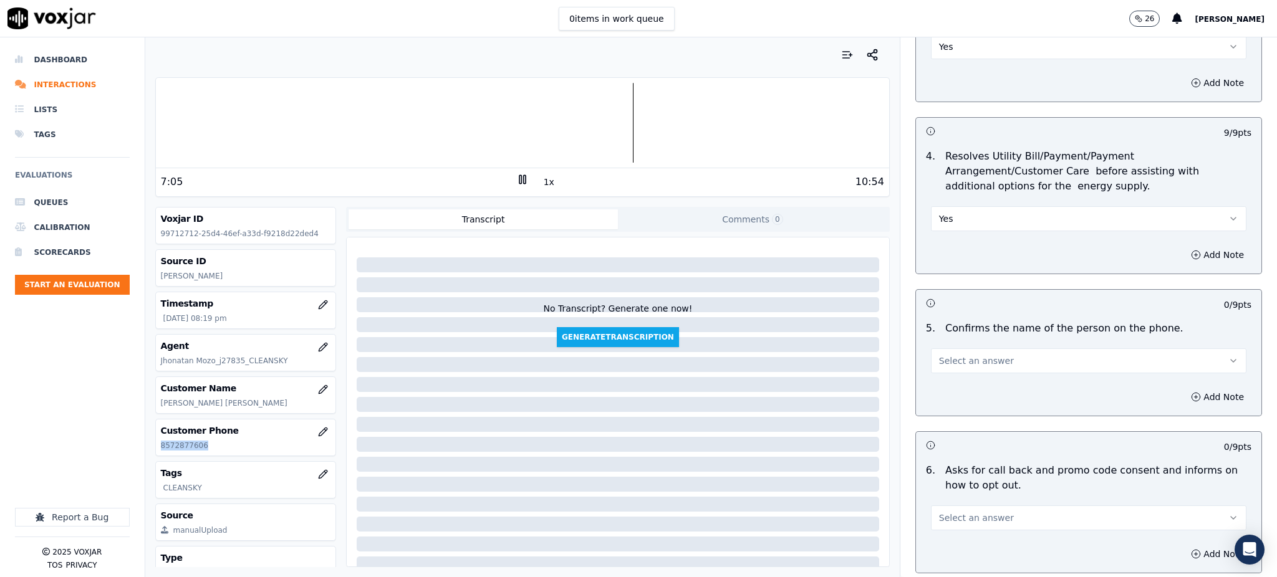
click at [939, 355] on span "Select an answer" at bounding box center [976, 361] width 75 height 12
click at [945, 357] on div "Yes" at bounding box center [1061, 360] width 288 height 20
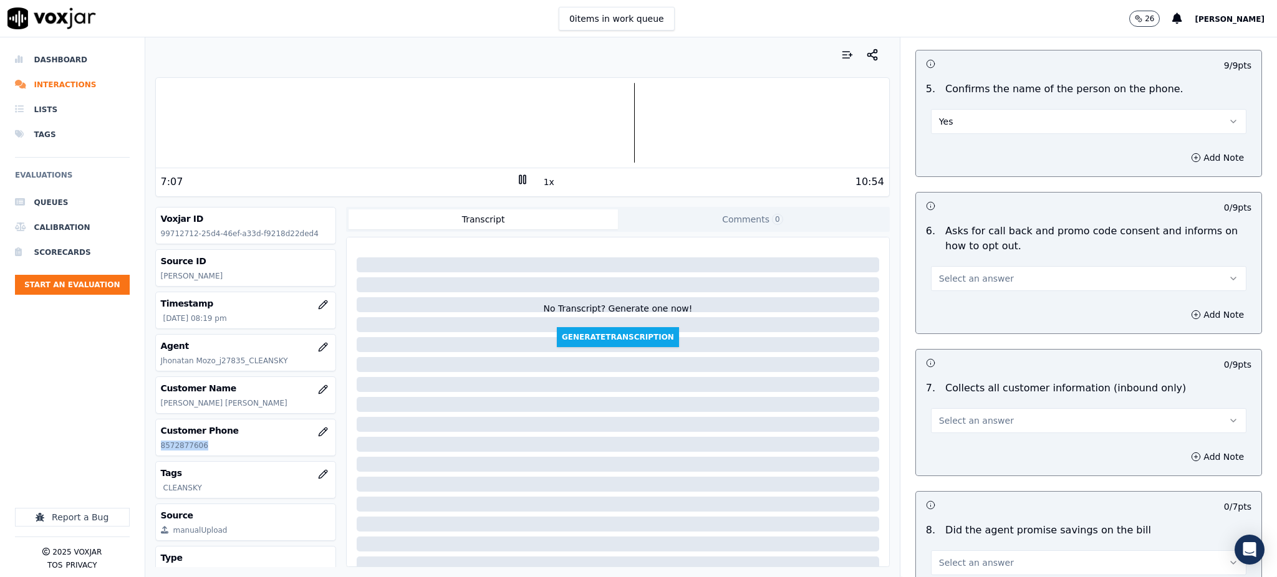
scroll to position [748, 0]
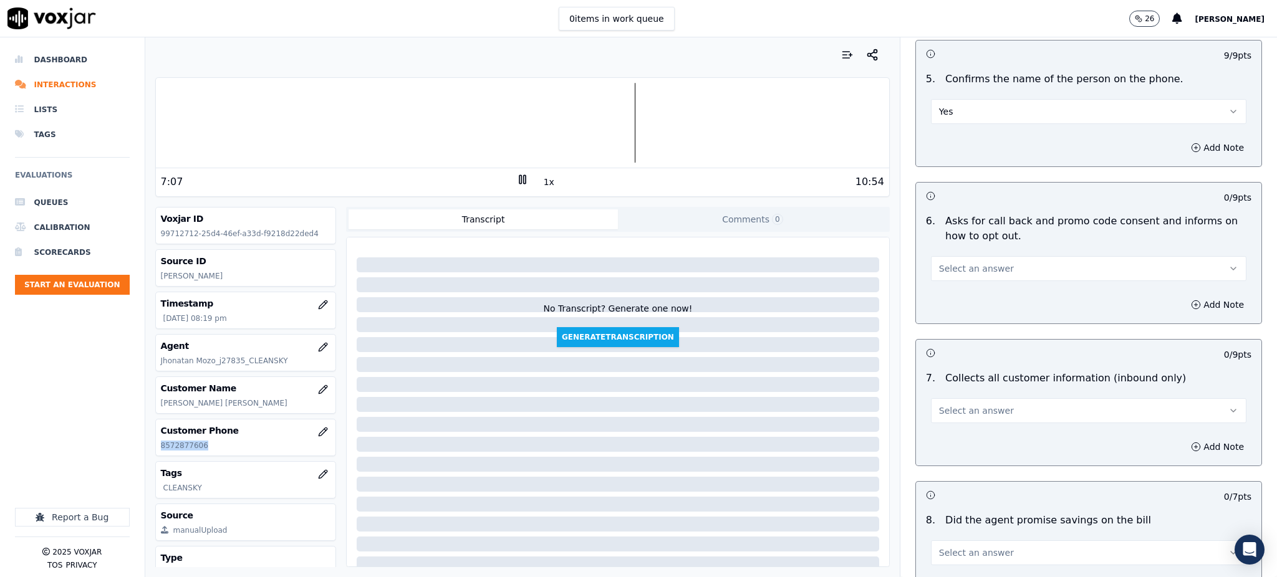
click at [931, 256] on button "Select an answer" at bounding box center [1088, 268] width 315 height 25
drag, startPoint x: 944, startPoint y: 277, endPoint x: 946, endPoint y: 267, distance: 9.5
click at [945, 269] on div "Yes No N/A" at bounding box center [1060, 287] width 293 height 65
click at [946, 267] on div "Yes" at bounding box center [1061, 267] width 288 height 20
click at [951, 405] on span "Select an answer" at bounding box center [976, 411] width 75 height 12
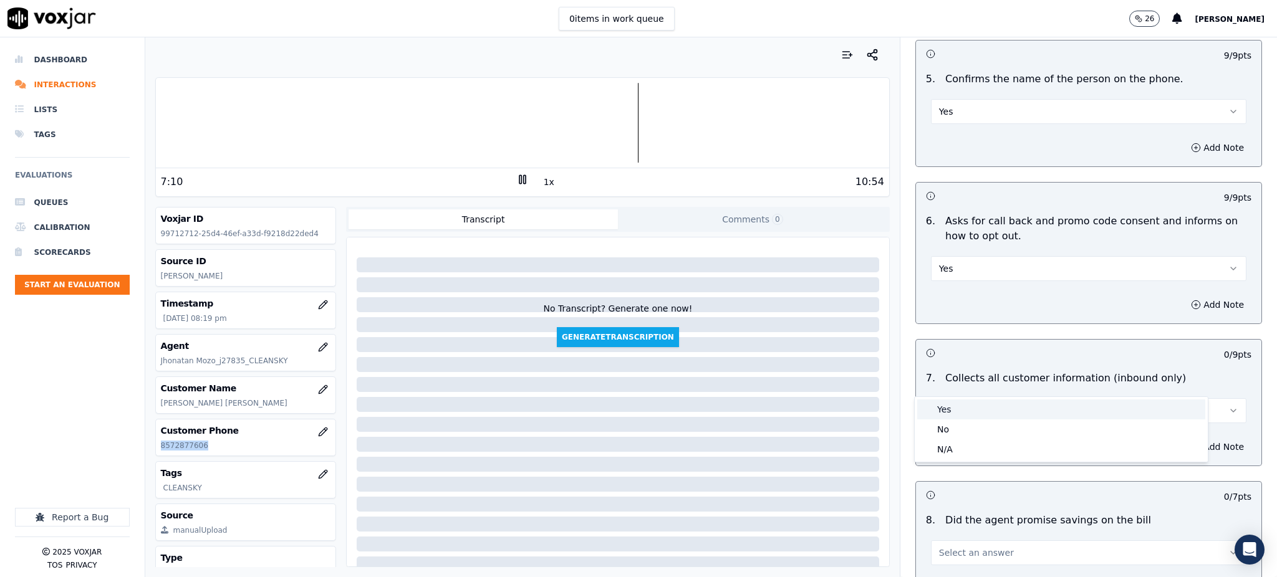
click at [949, 410] on div "Yes" at bounding box center [1061, 410] width 288 height 20
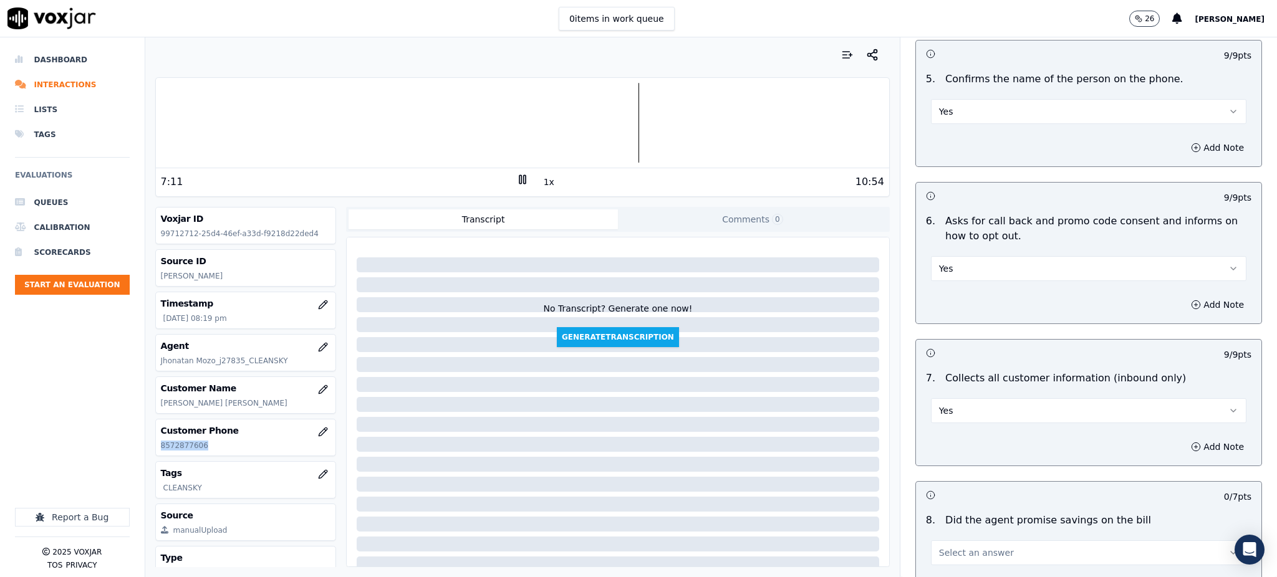
click at [940, 547] on span "Select an answer" at bounding box center [976, 553] width 75 height 12
click at [958, 453] on div "Yes" at bounding box center [1061, 456] width 288 height 20
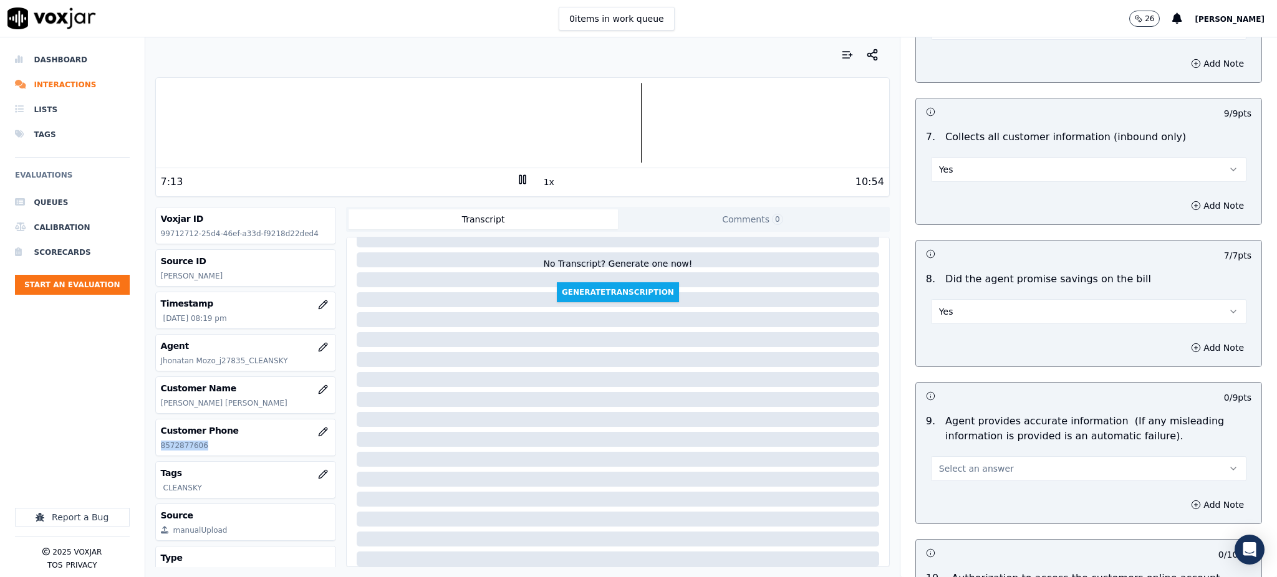
scroll to position [1080, 0]
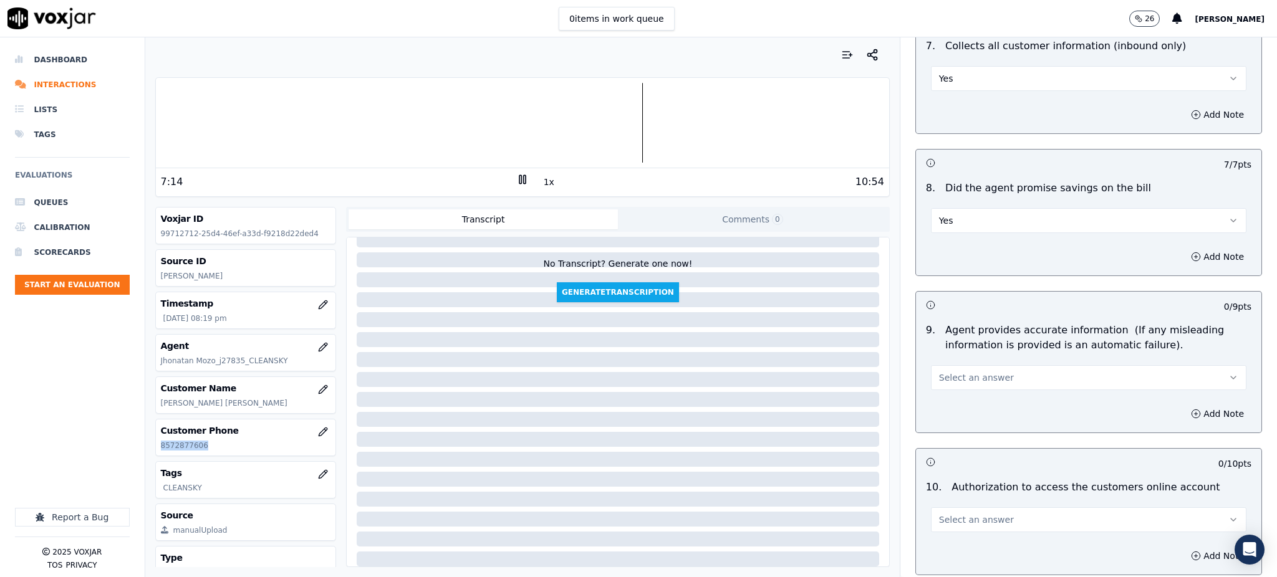
click at [939, 371] on span "Select an answer" at bounding box center [976, 377] width 75 height 12
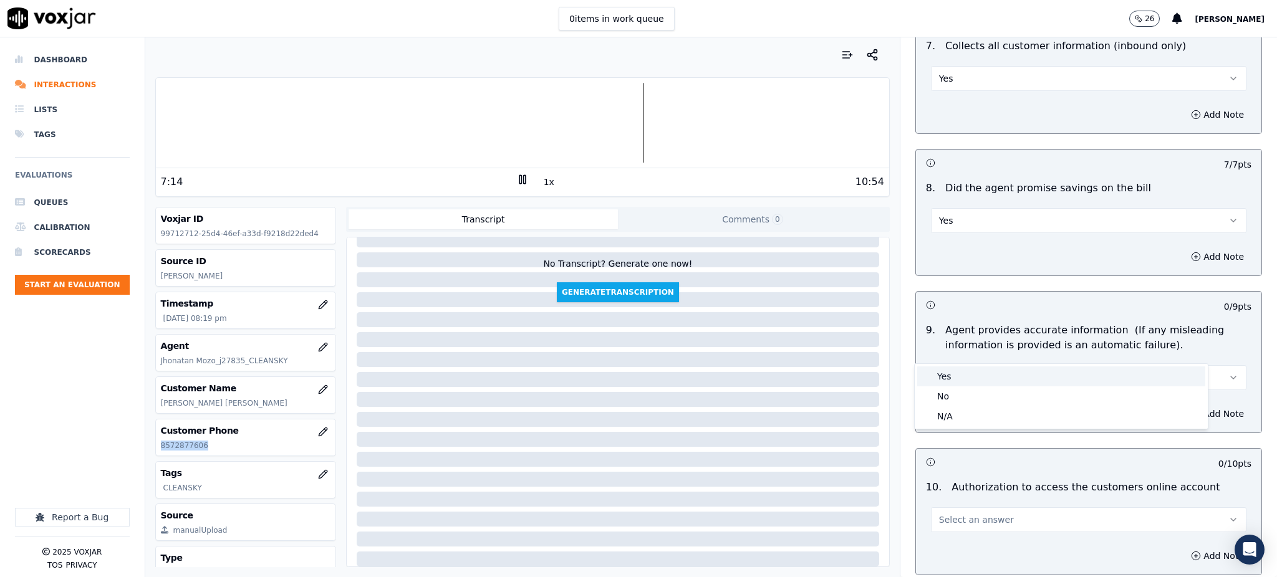
click at [955, 370] on div "Yes" at bounding box center [1061, 377] width 288 height 20
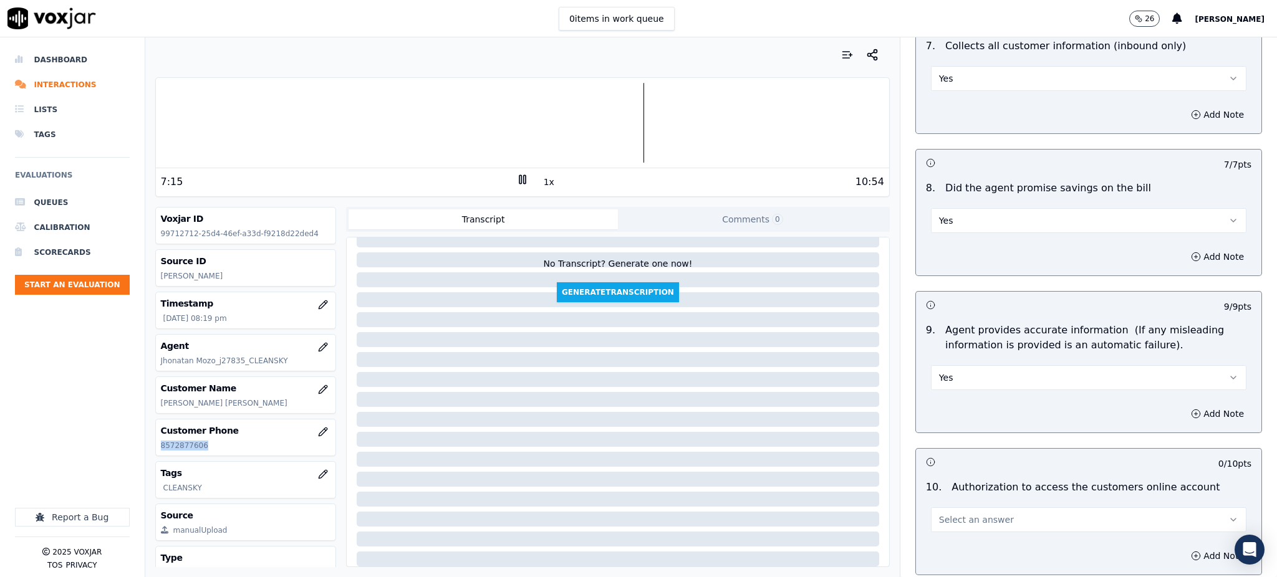
click at [982, 507] on button "Select an answer" at bounding box center [1088, 519] width 315 height 25
click at [966, 514] on div "Yes" at bounding box center [1061, 519] width 288 height 20
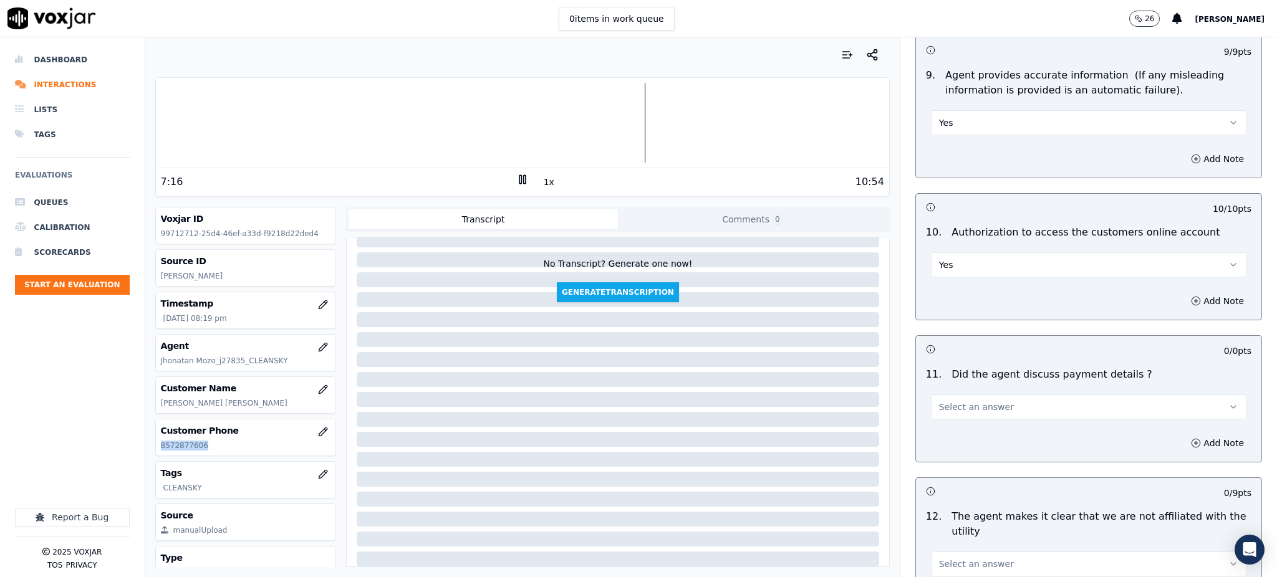
scroll to position [1412, 0]
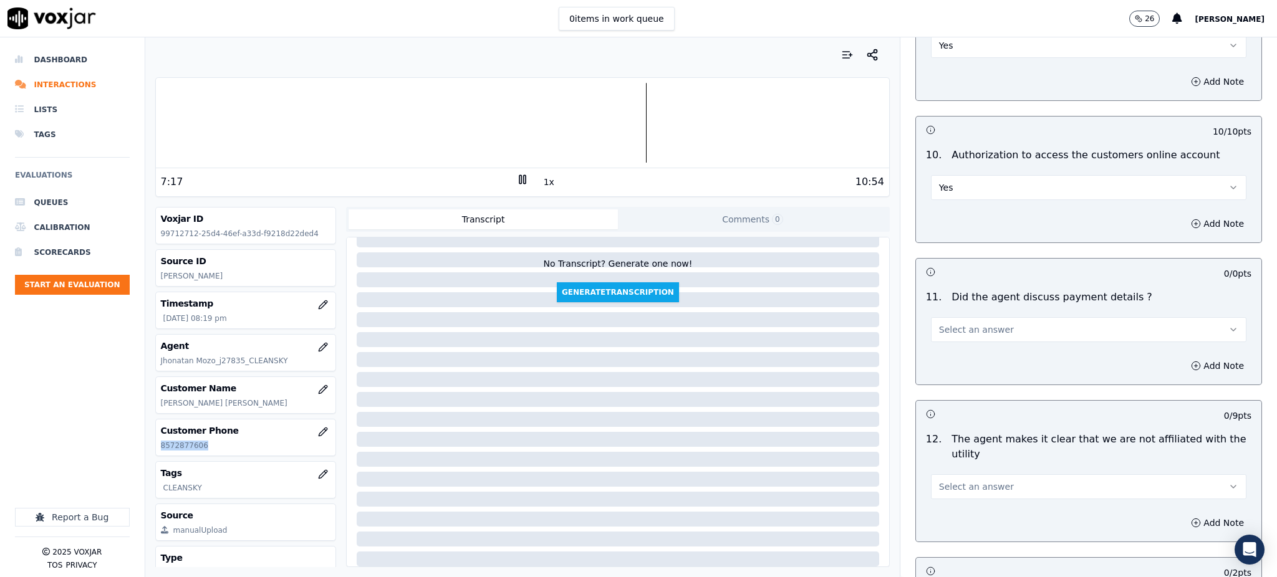
click at [939, 324] on span "Select an answer" at bounding box center [976, 330] width 75 height 12
drag, startPoint x: 958, startPoint y: 332, endPoint x: 947, endPoint y: 403, distance: 71.8
click at [958, 333] on div "Yes" at bounding box center [1061, 329] width 288 height 20
click at [944, 481] on span "Select an answer" at bounding box center [976, 487] width 75 height 12
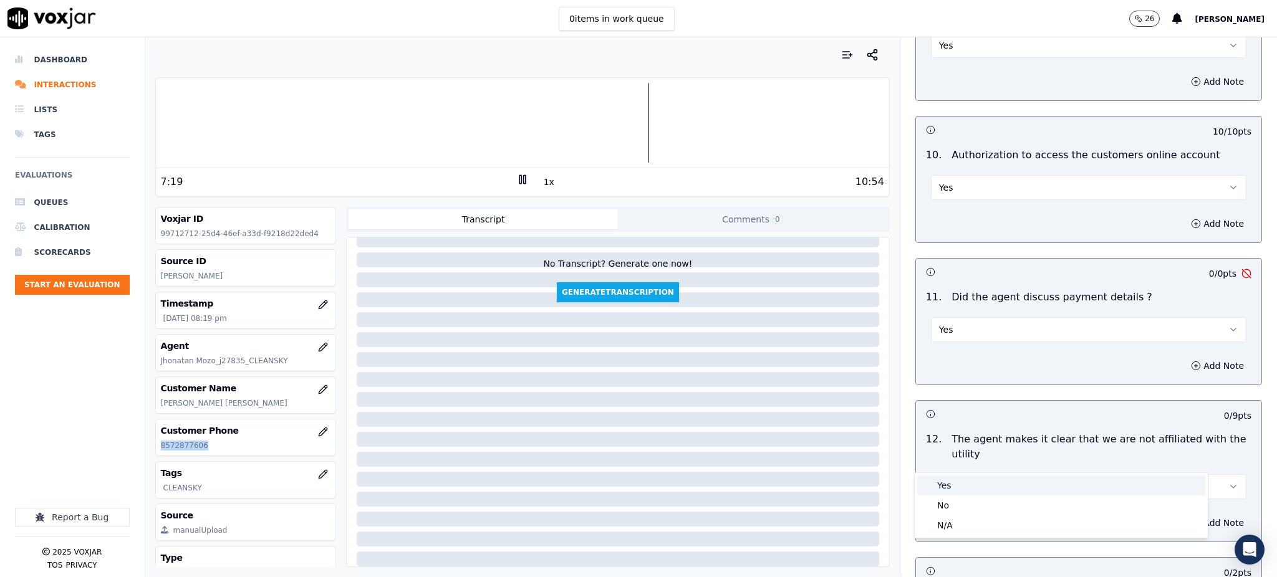
click at [948, 486] on div "Yes" at bounding box center [1061, 486] width 288 height 20
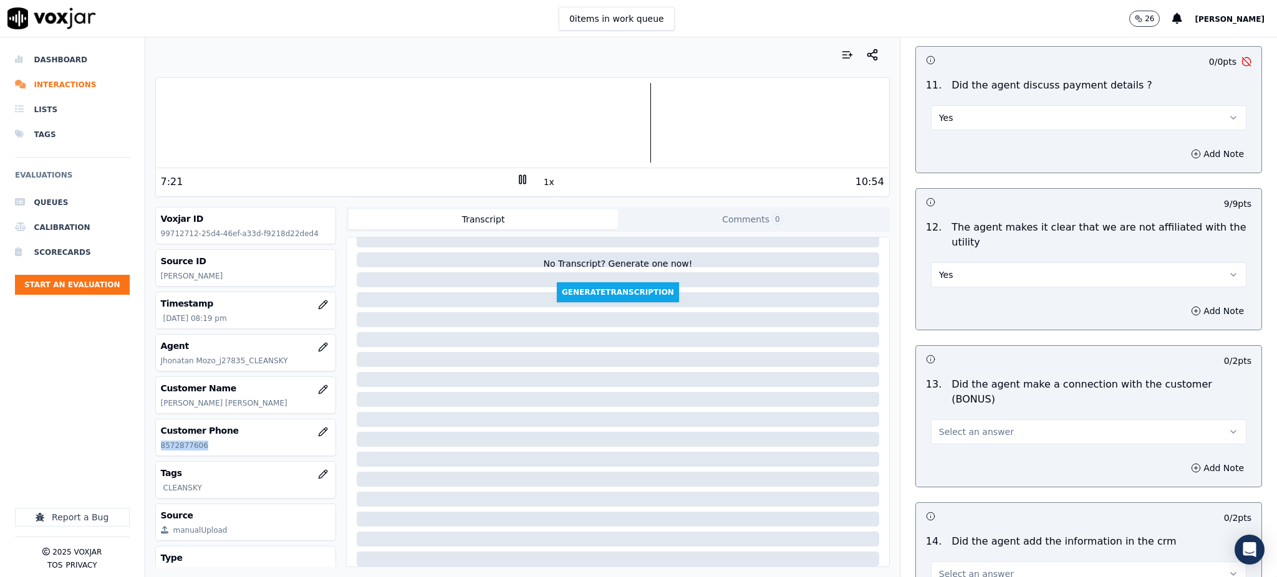
scroll to position [1579, 0]
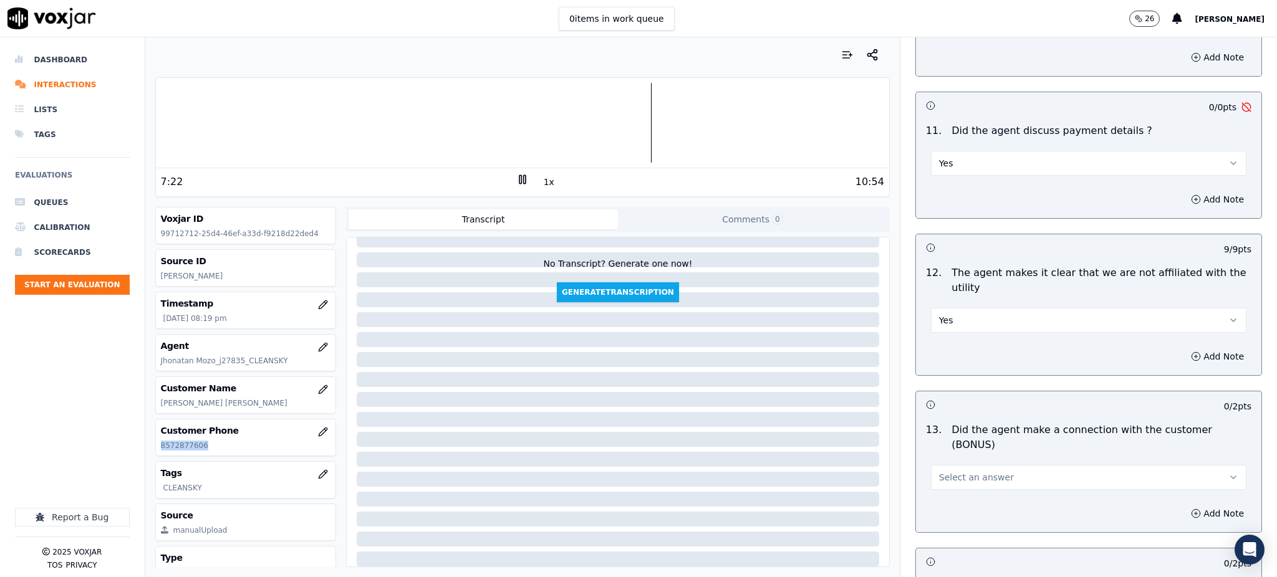
drag, startPoint x: 971, startPoint y: 130, endPoint x: 972, endPoint y: 144, distance: 14.4
click at [971, 151] on button "Yes" at bounding box center [1088, 163] width 315 height 25
click at [967, 203] on div "N/A" at bounding box center [1061, 202] width 288 height 20
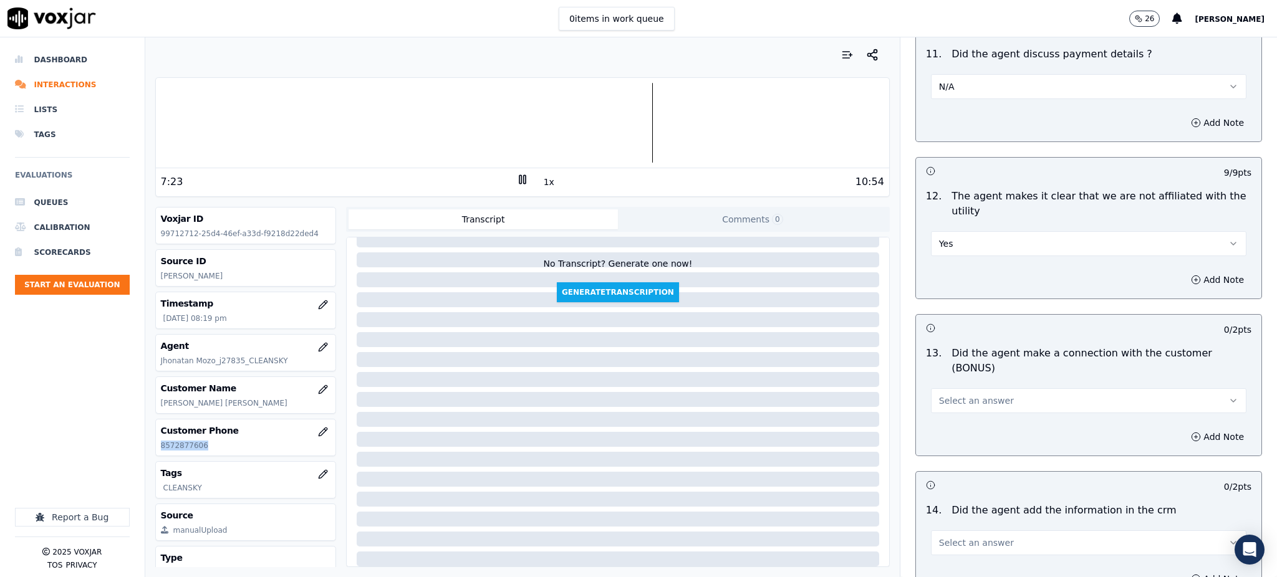
scroll to position [1828, 0]
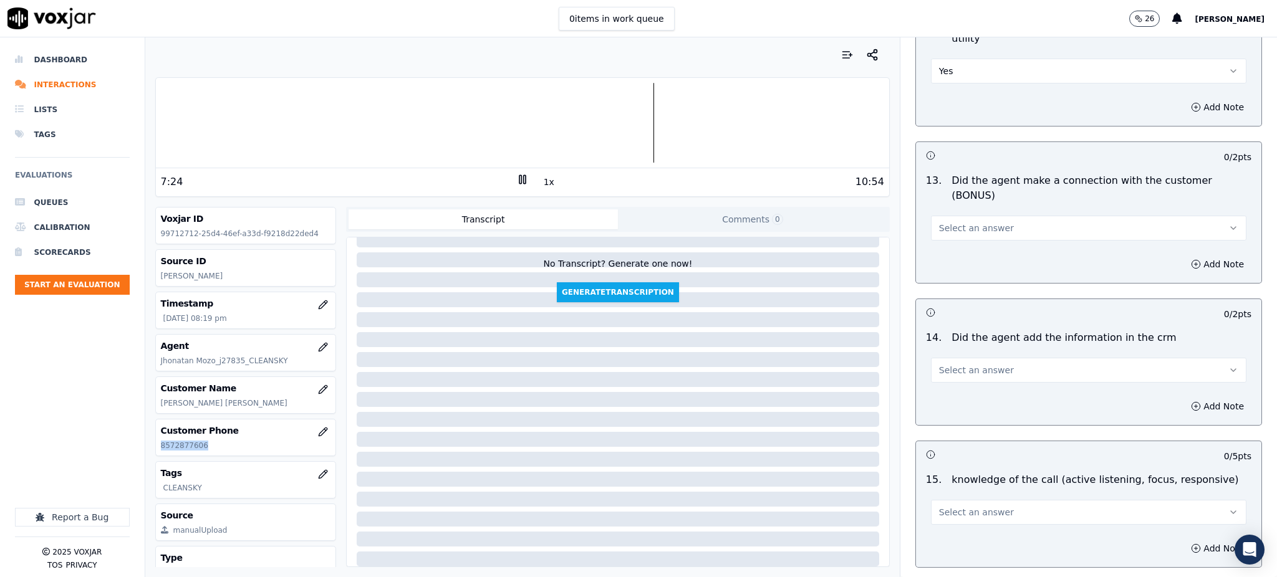
click at [936, 358] on button "Select an answer" at bounding box center [1088, 370] width 315 height 25
click at [949, 352] on div "Yes" at bounding box center [1061, 355] width 288 height 20
click at [941, 506] on span "Select an answer" at bounding box center [976, 512] width 75 height 12
click at [942, 502] on div "Yes" at bounding box center [1061, 497] width 288 height 20
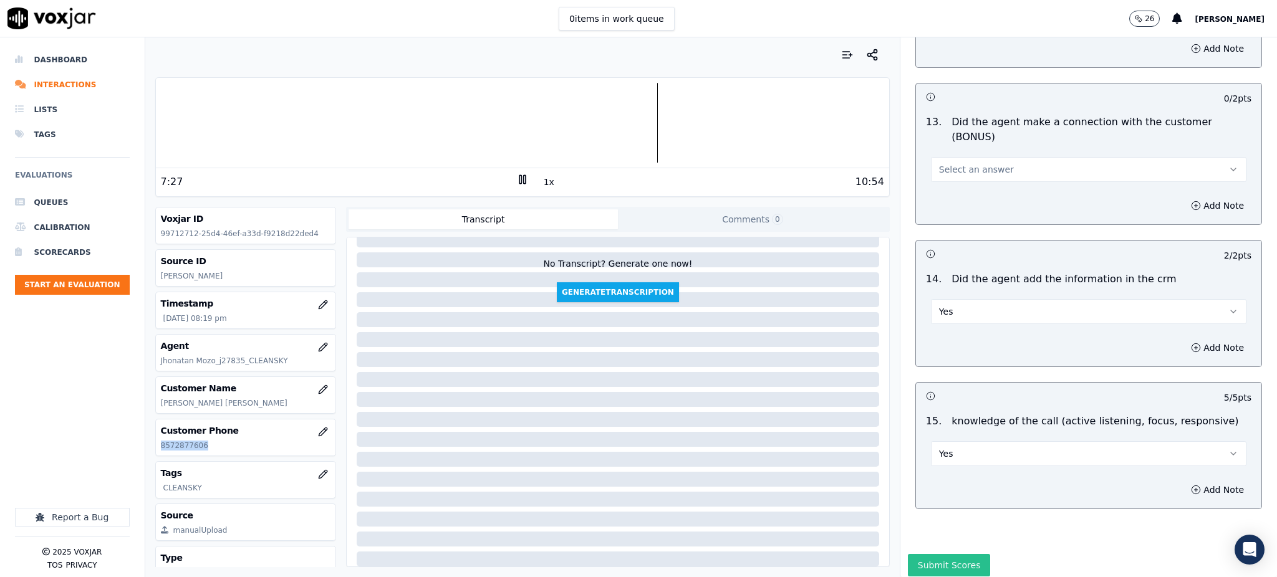
click at [936, 554] on button "Submit Scores" at bounding box center [949, 565] width 83 height 22
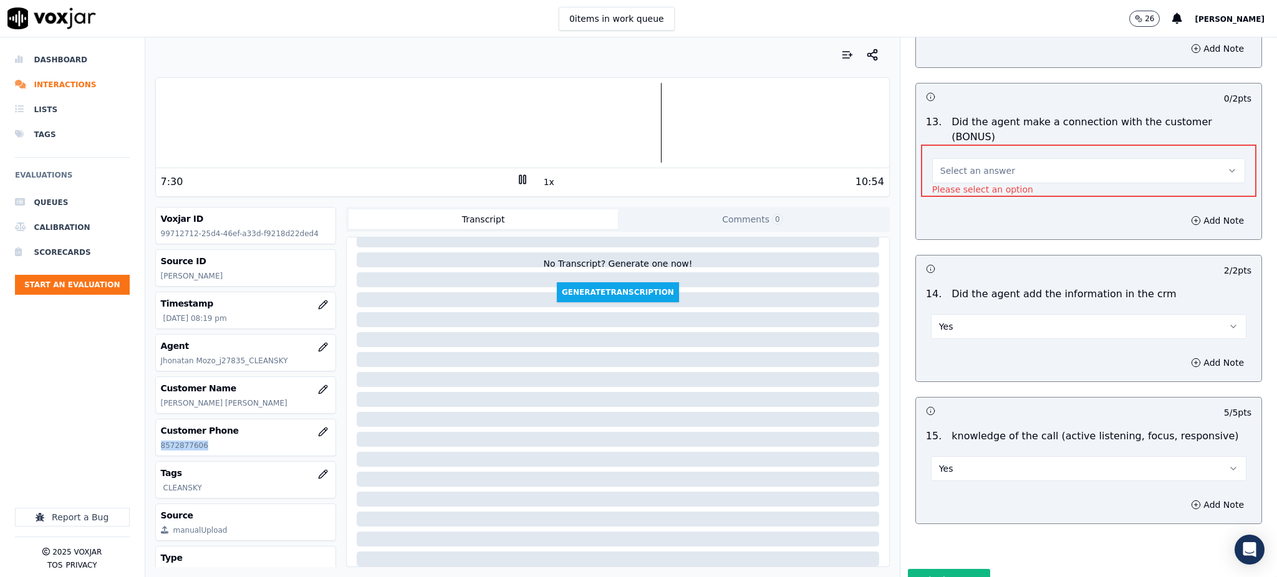
copy p "8572877606"
click at [958, 158] on button "Select an answer" at bounding box center [1088, 170] width 313 height 25
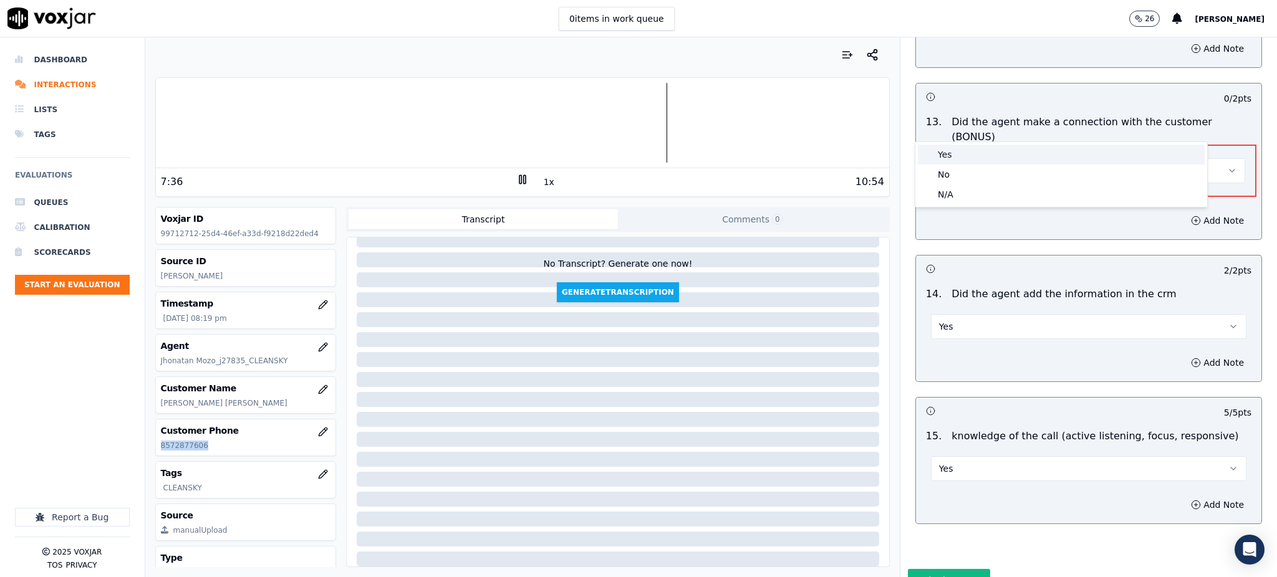
click at [946, 158] on div "Yes" at bounding box center [1061, 155] width 287 height 20
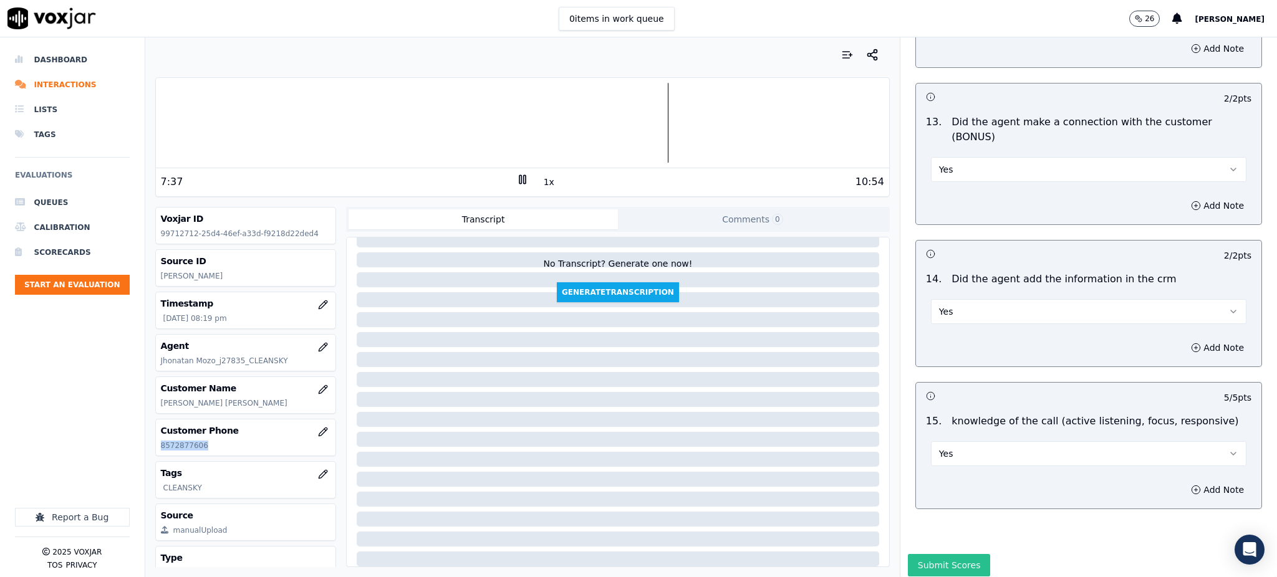
click at [923, 554] on button "Submit Scores" at bounding box center [949, 565] width 83 height 22
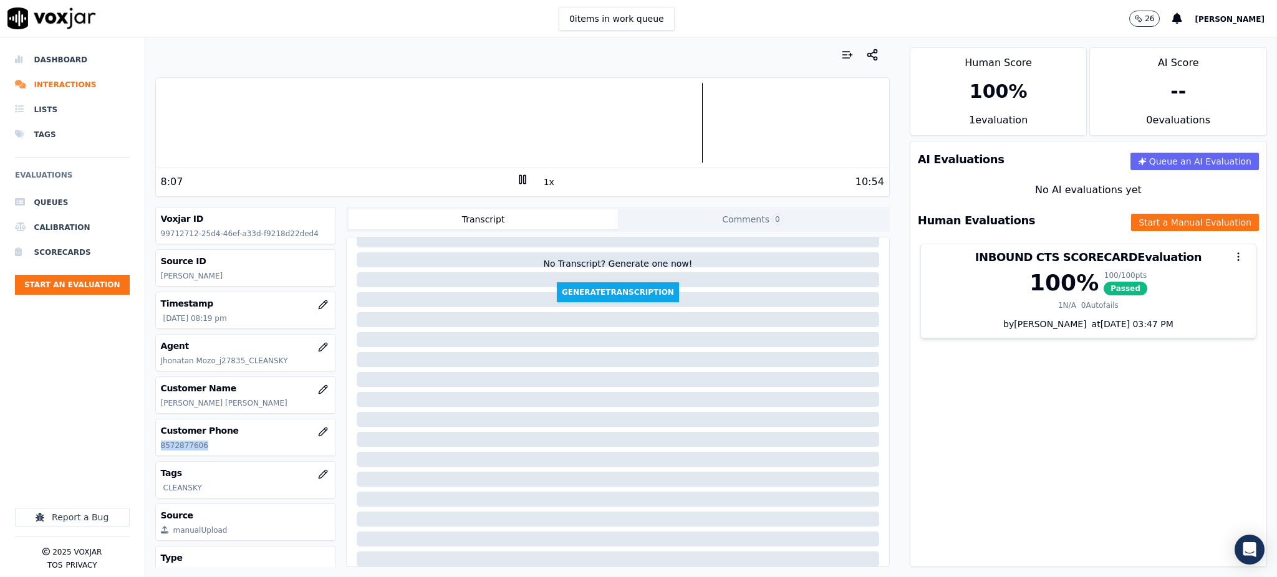
click at [516, 178] on icon at bounding box center [522, 179] width 12 height 12
drag, startPoint x: 515, startPoint y: 180, endPoint x: 483, endPoint y: 178, distance: 31.8
click at [516, 180] on icon at bounding box center [522, 179] width 12 height 12
click at [504, 180] on div "10:11" at bounding box center [338, 182] width 355 height 15
click at [519, 182] on rect at bounding box center [520, 179] width 2 height 8
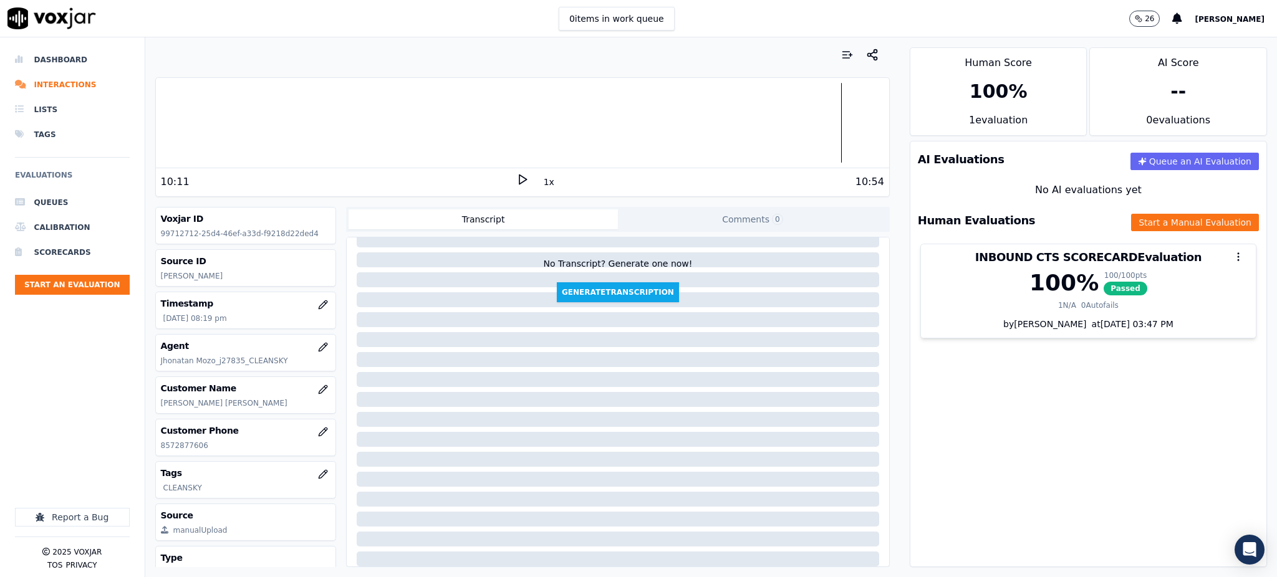
click at [519, 178] on polygon at bounding box center [522, 179] width 7 height 9
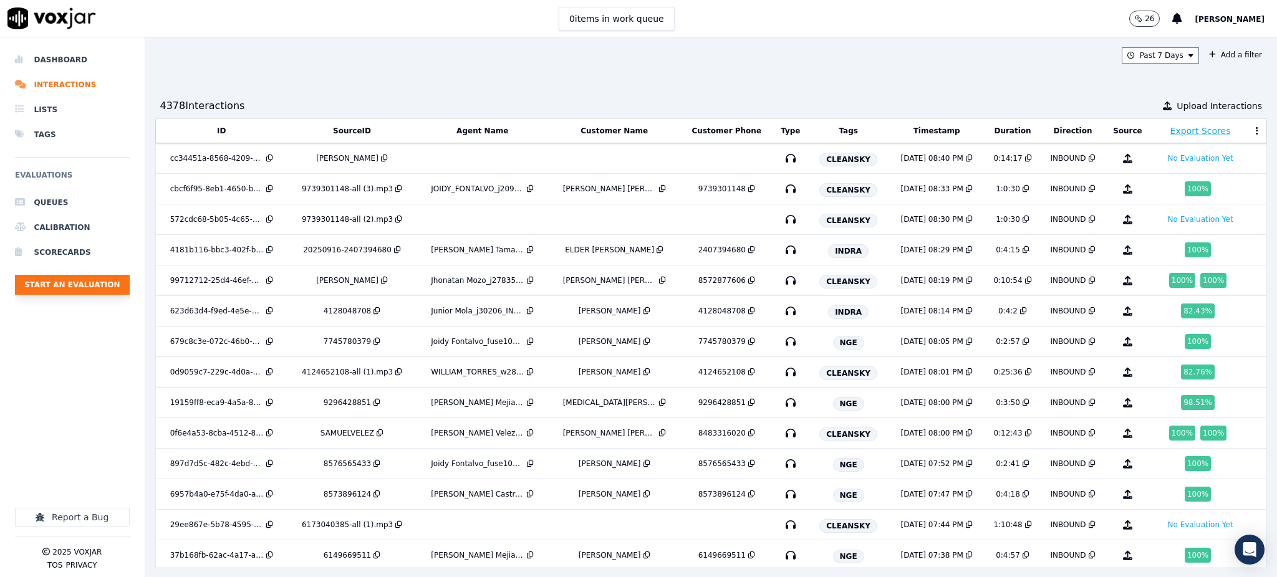
click at [34, 290] on button "Start an Evaluation" at bounding box center [72, 285] width 115 height 20
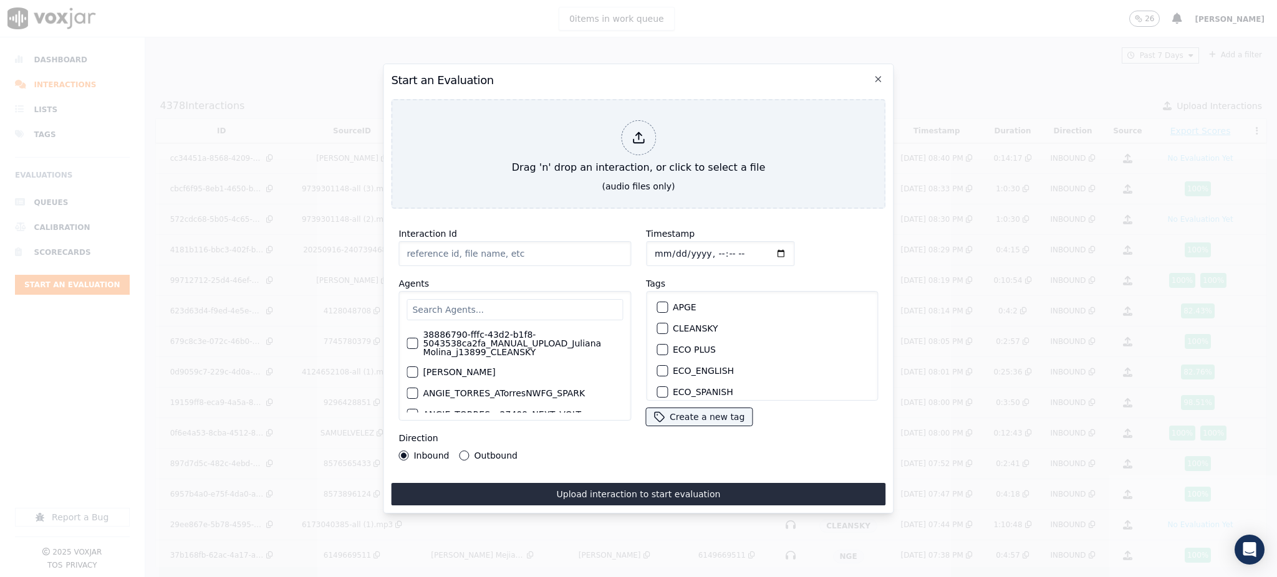
type input "09152025_7087687699.mp3"
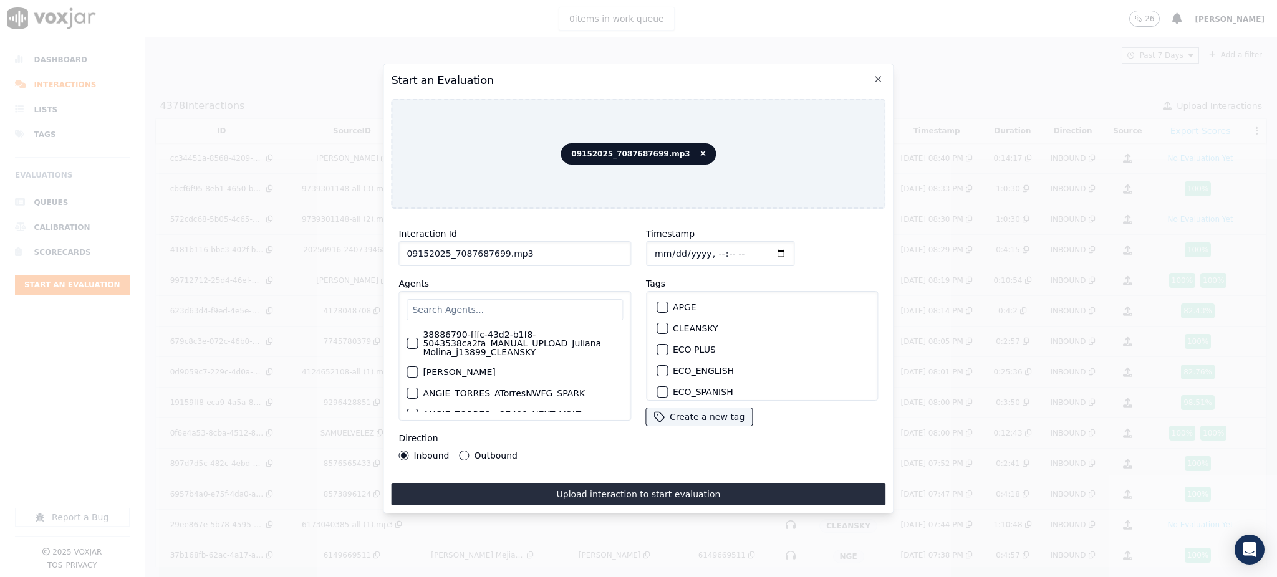
click at [465, 306] on input "text" at bounding box center [514, 309] width 216 height 21
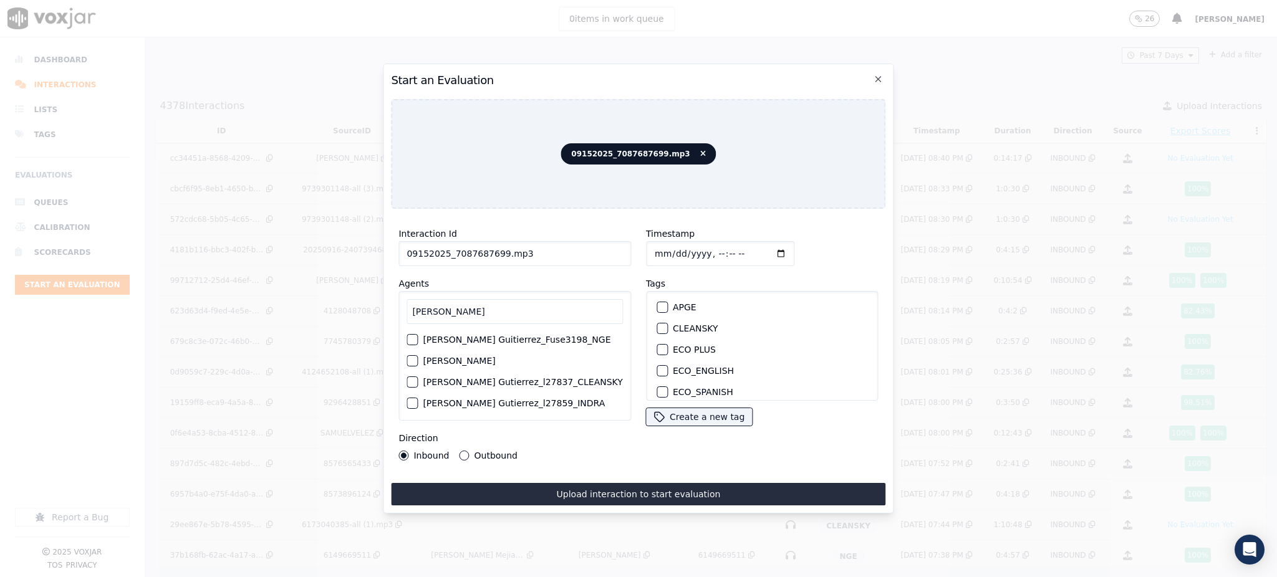
type input "[PERSON_NAME]"
drag, startPoint x: 464, startPoint y: 307, endPoint x: 316, endPoint y: 310, distance: 148.4
click at [353, 577] on div "Start an Evaluation 09152025_7087687699.mp3 Interaction Id 09152025_7087687699.…" at bounding box center [638, 577] width 1277 height 0
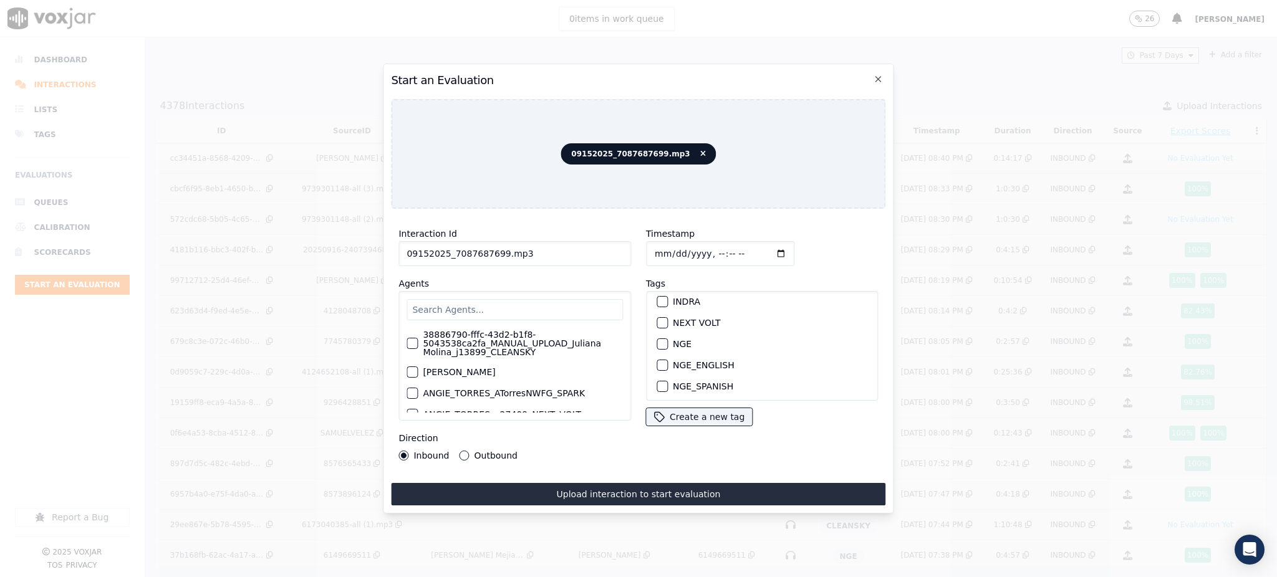
scroll to position [125, 0]
click at [656, 325] on button "NEXT VOLT" at bounding box center [661, 330] width 11 height 11
click at [423, 458] on div "Interaction Id 09152025_7087687699.mp3 Agents 38886790-fffc-43d2-b1f8-5043538ca…" at bounding box center [514, 343] width 247 height 249
click at [425, 455] on div "Interaction Id 09152025_7087687699.mp3 Agents 38886790-fffc-43d2-b1f8-5043538ca…" at bounding box center [514, 343] width 247 height 249
drag, startPoint x: 593, startPoint y: 480, endPoint x: 599, endPoint y: 473, distance: 8.9
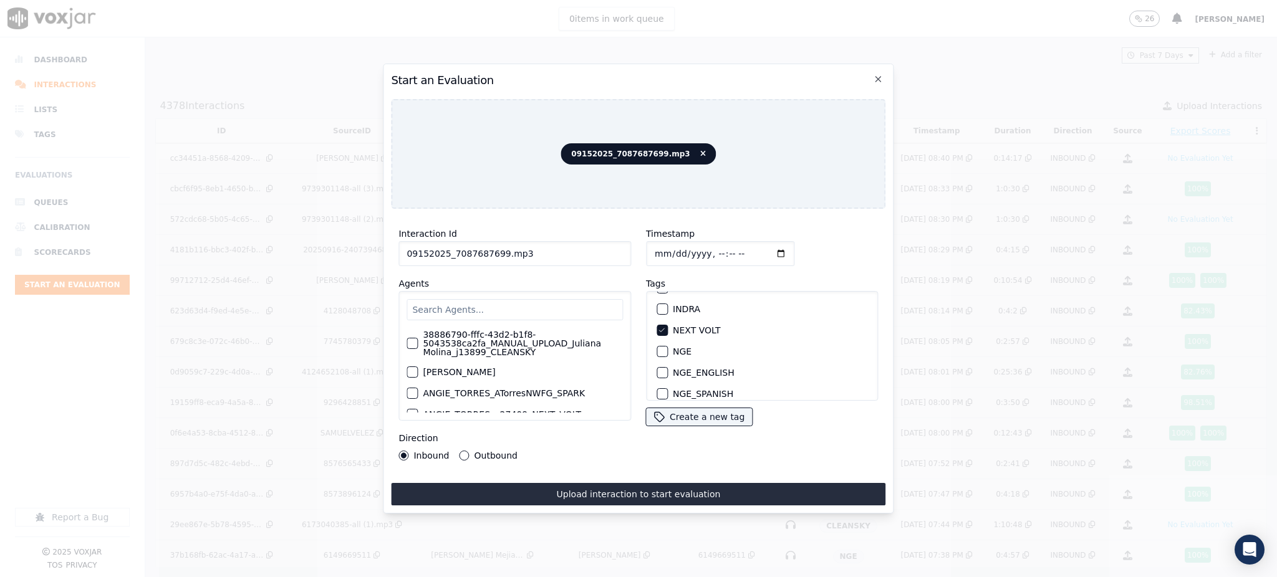
click at [595, 483] on button "Upload interaction to start evaluation" at bounding box center [638, 494] width 494 height 22
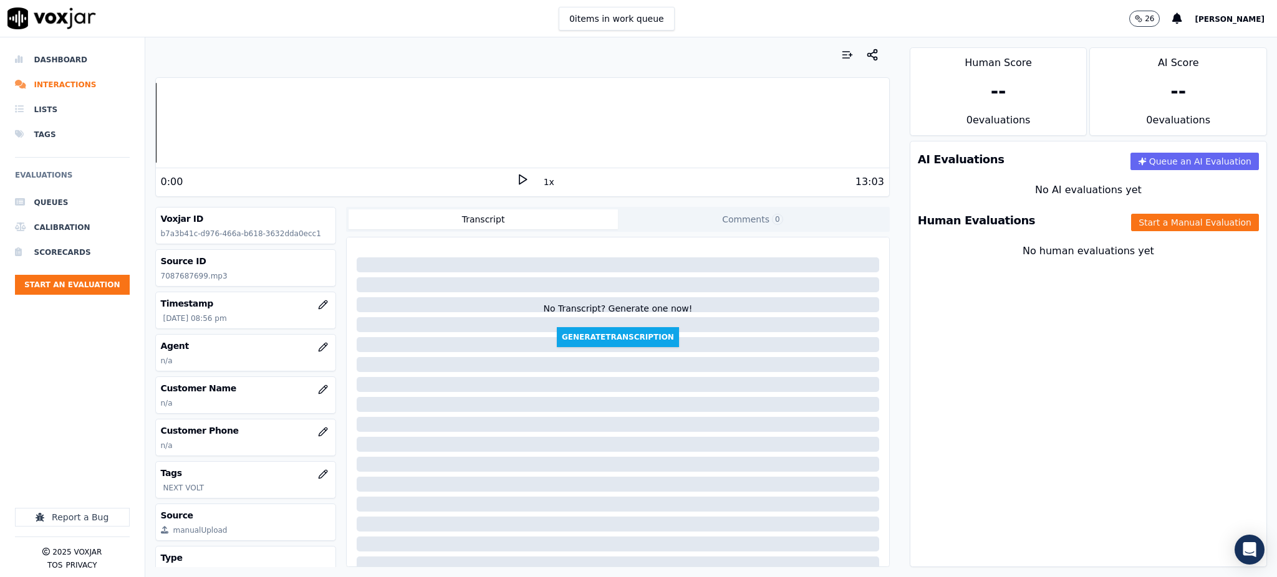
click at [519, 177] on polygon at bounding box center [522, 179] width 7 height 9
drag, startPoint x: 194, startPoint y: 278, endPoint x: 156, endPoint y: 284, distance: 39.1
click at [156, 284] on div "Source ID 7087687699.mp3" at bounding box center [246, 268] width 180 height 36
click at [318, 433] on icon "button" at bounding box center [323, 432] width 10 height 10
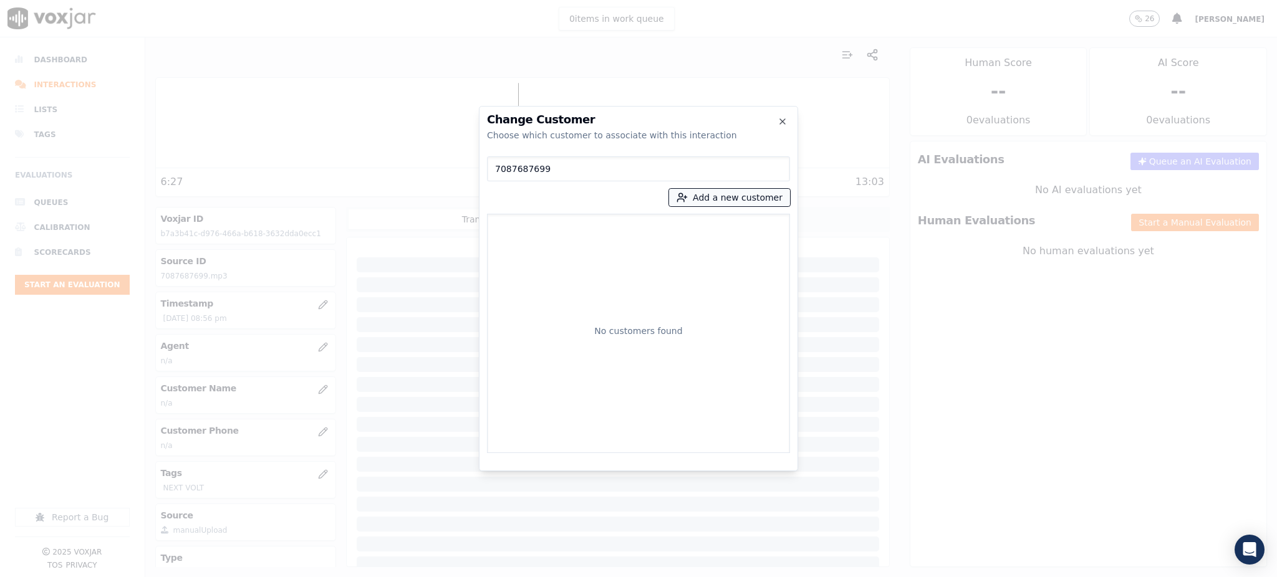
type input "7087687699"
click at [751, 199] on button "Add a new customer" at bounding box center [729, 197] width 121 height 17
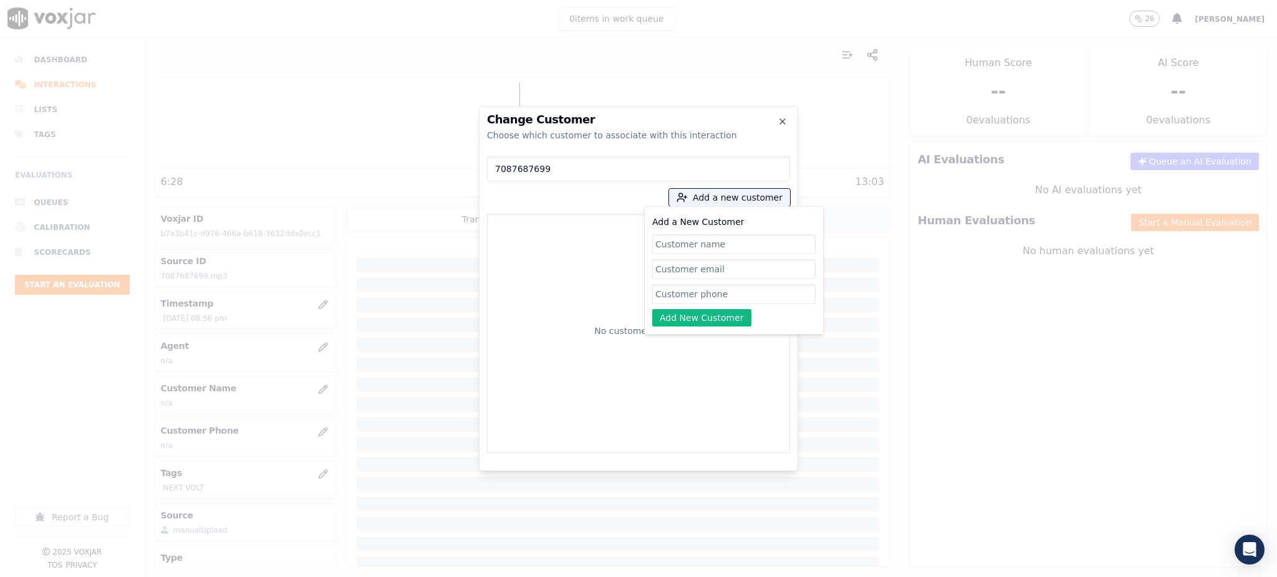
click at [685, 293] on input "Add a New Customer" at bounding box center [733, 294] width 163 height 20
paste input "7087687699"
type input "7087687699"
click at [671, 244] on input "Add a New Customer" at bounding box center [733, 244] width 163 height 20
paste input "[PERSON_NAME]"
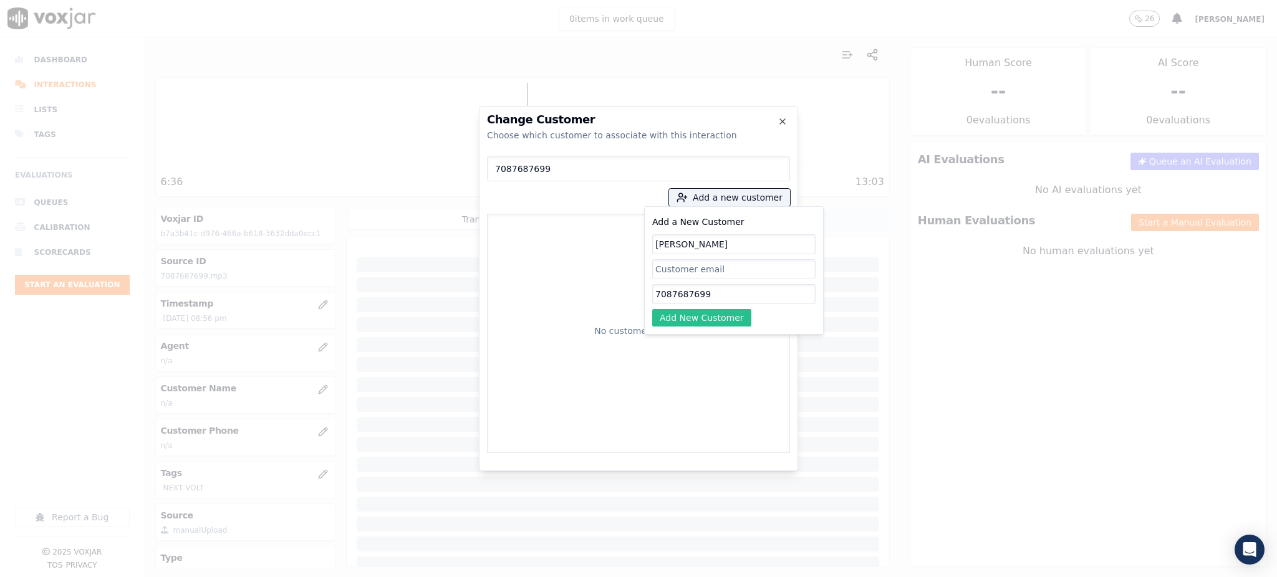
type input "[PERSON_NAME]"
click at [683, 319] on button "Add New Customer" at bounding box center [701, 317] width 99 height 17
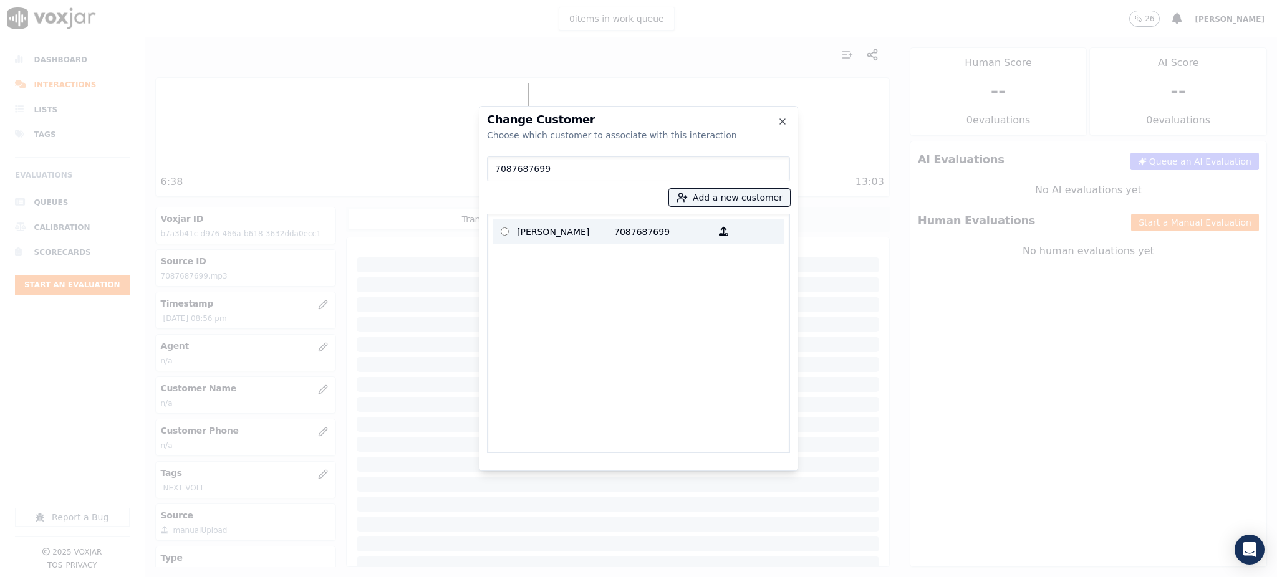
click at [700, 236] on p "7087687699" at bounding box center [662, 231] width 97 height 19
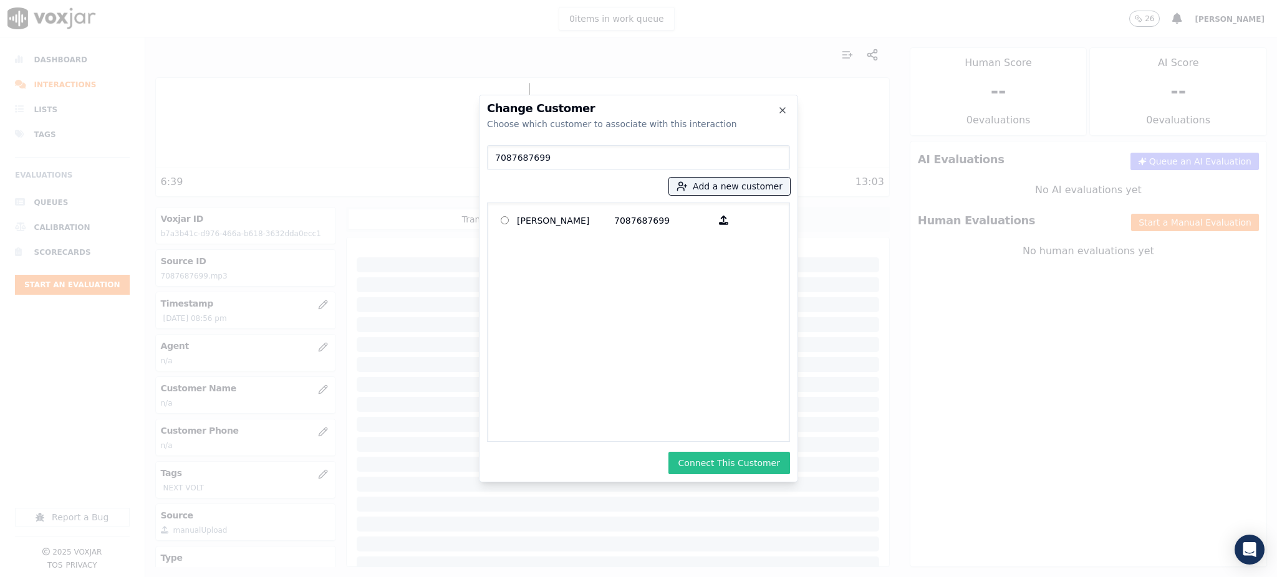
click at [741, 460] on button "Connect This Customer" at bounding box center [729, 463] width 122 height 22
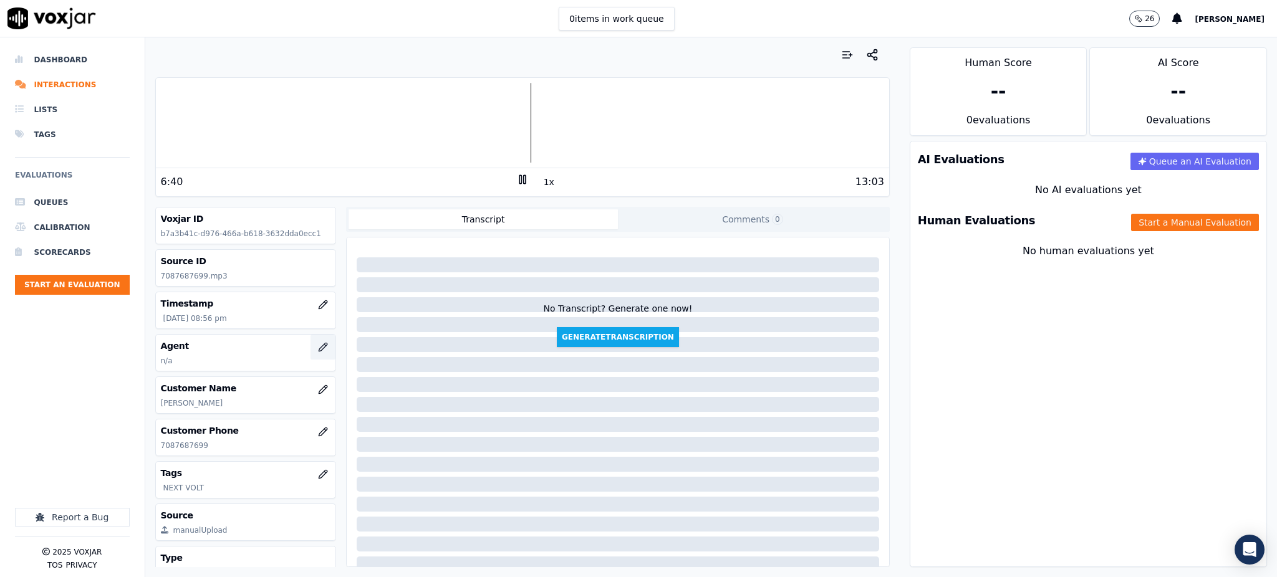
click at [318, 345] on icon "button" at bounding box center [323, 347] width 10 height 10
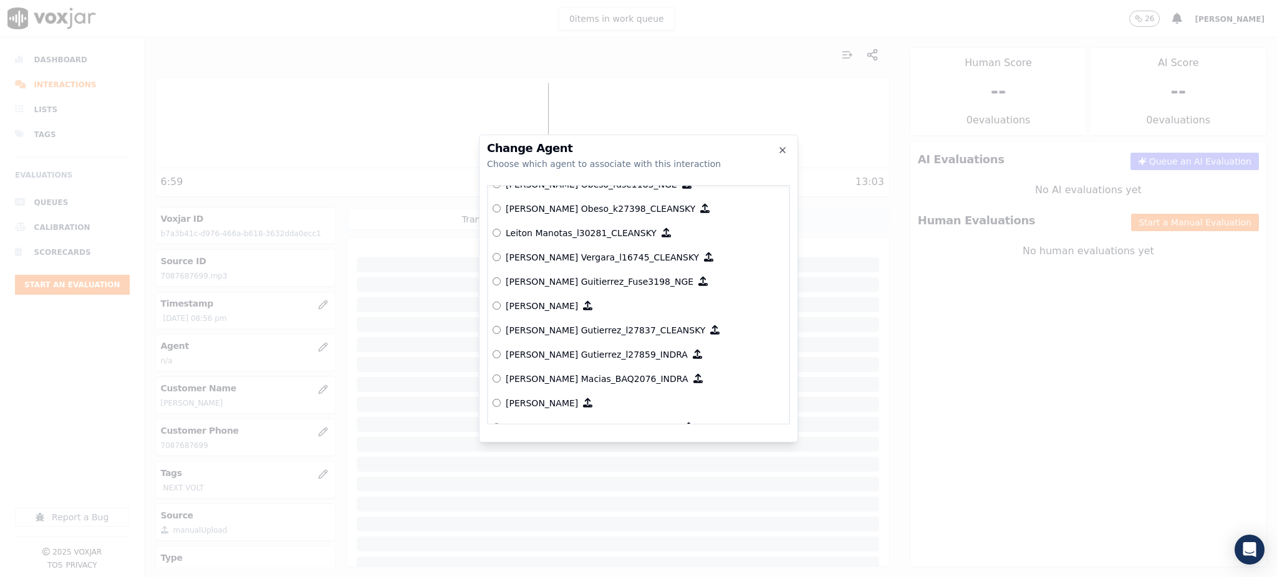
scroll to position [4563, 0]
click at [966, 339] on div at bounding box center [638, 288] width 1277 height 577
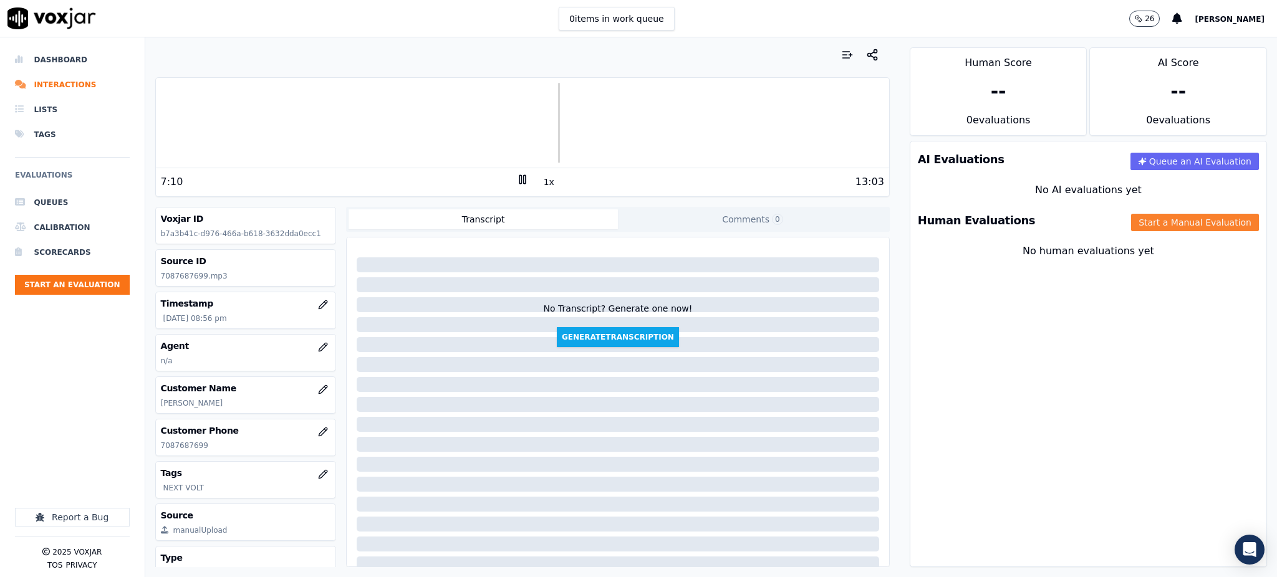
click at [1131, 219] on button "Start a Manual Evaluation" at bounding box center [1195, 222] width 128 height 17
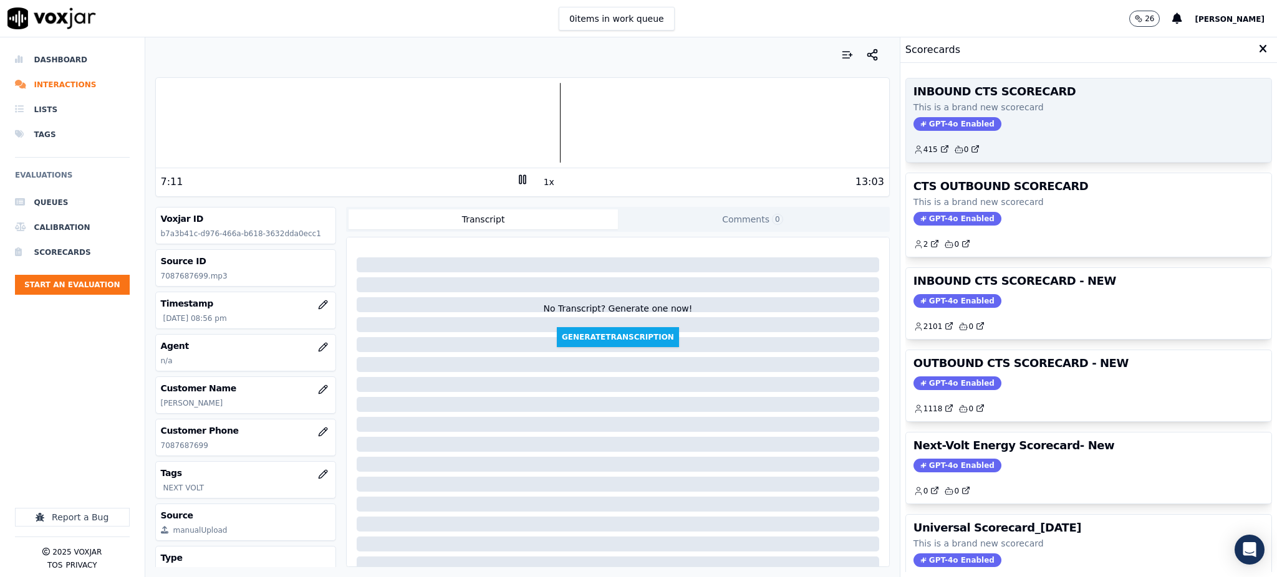
click at [951, 127] on span "GPT-4o Enabled" at bounding box center [957, 124] width 88 height 14
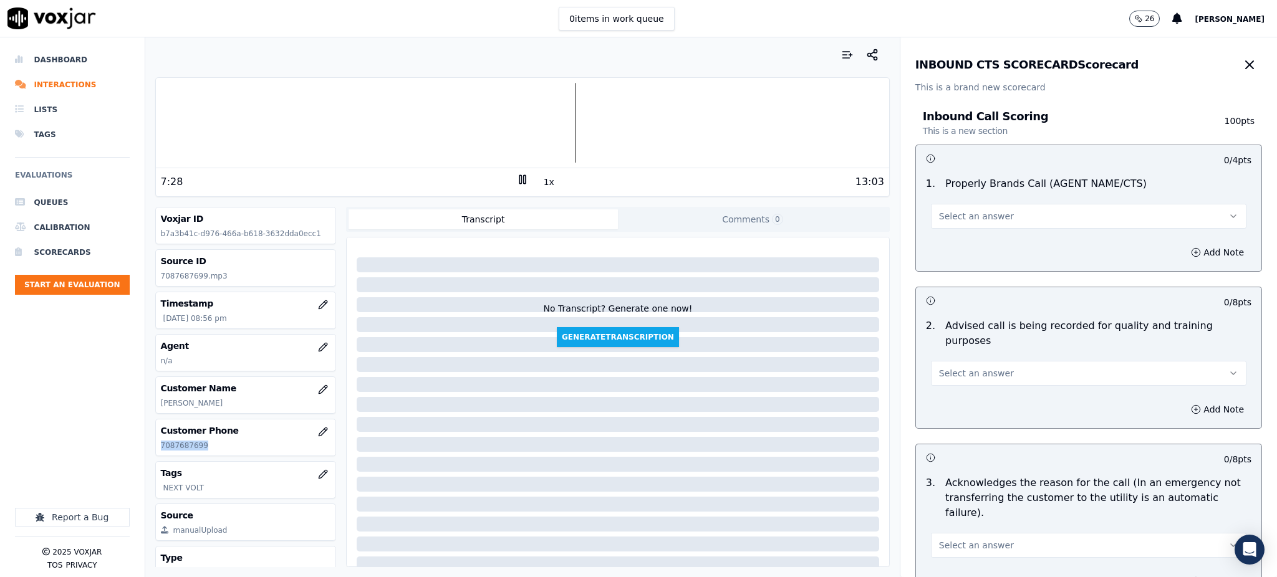
drag, startPoint x: 201, startPoint y: 453, endPoint x: 150, endPoint y: 453, distance: 51.1
click at [150, 453] on div "Your browser does not support the audio element. 7:28 1x 13:03 Voxjar ID b7a3b4…" at bounding box center [522, 307] width 754 height 540
copy p "7087687699"
click at [742, 125] on div at bounding box center [522, 123] width 733 height 80
click at [519, 180] on rect at bounding box center [520, 179] width 2 height 8
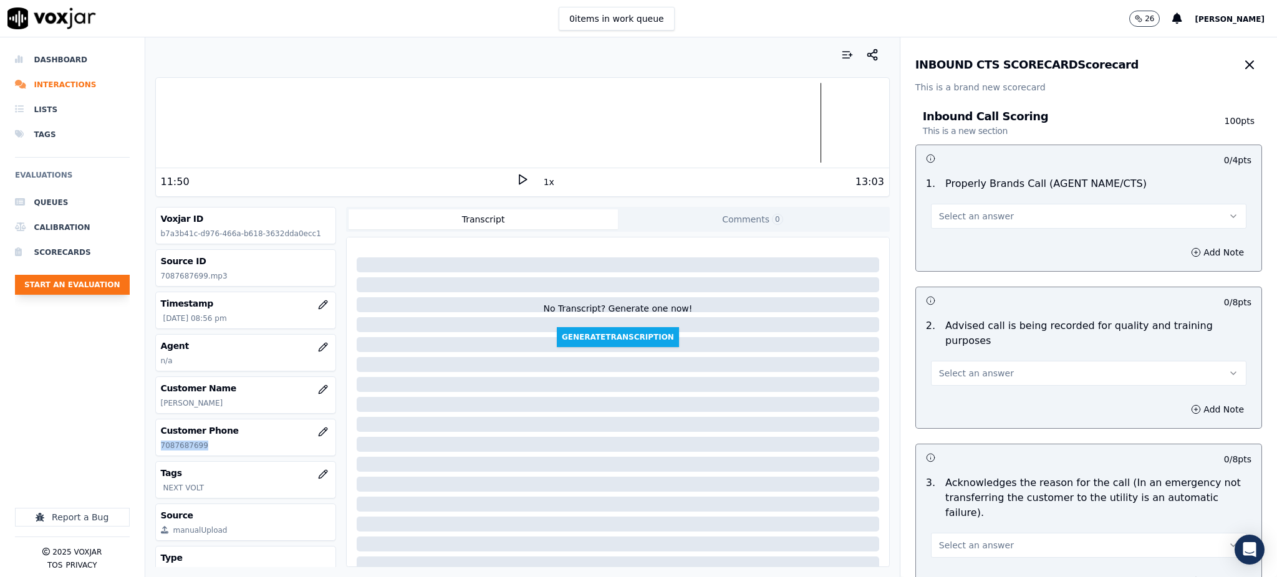
click at [70, 278] on button "Start an Evaluation" at bounding box center [72, 285] width 115 height 20
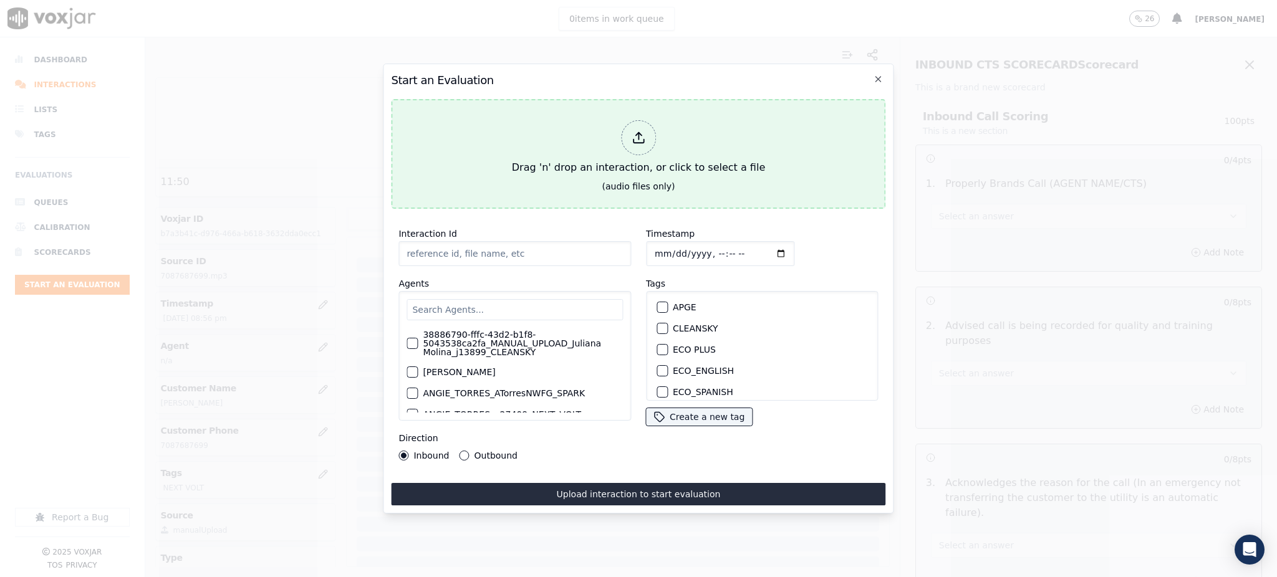
type input "09122025_3129376050.mp3"
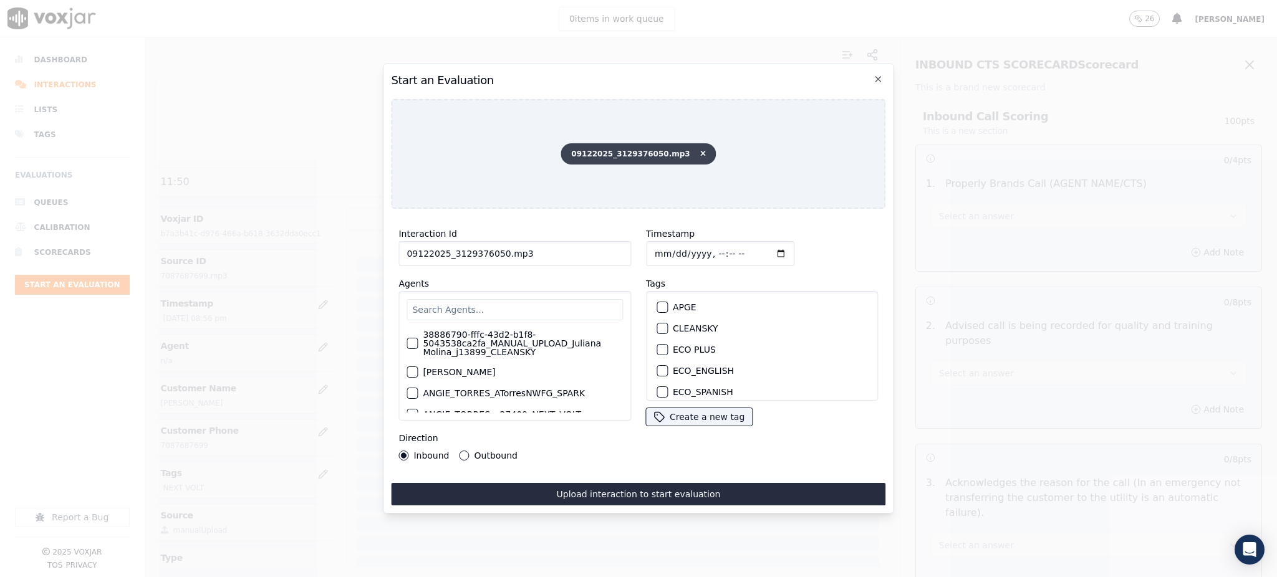
click at [695, 149] on span "09122025_3129376050.mp3" at bounding box center [637, 153] width 155 height 21
click at [700, 150] on icon at bounding box center [703, 153] width 6 height 7
click at [443, 299] on input "text" at bounding box center [514, 309] width 216 height 21
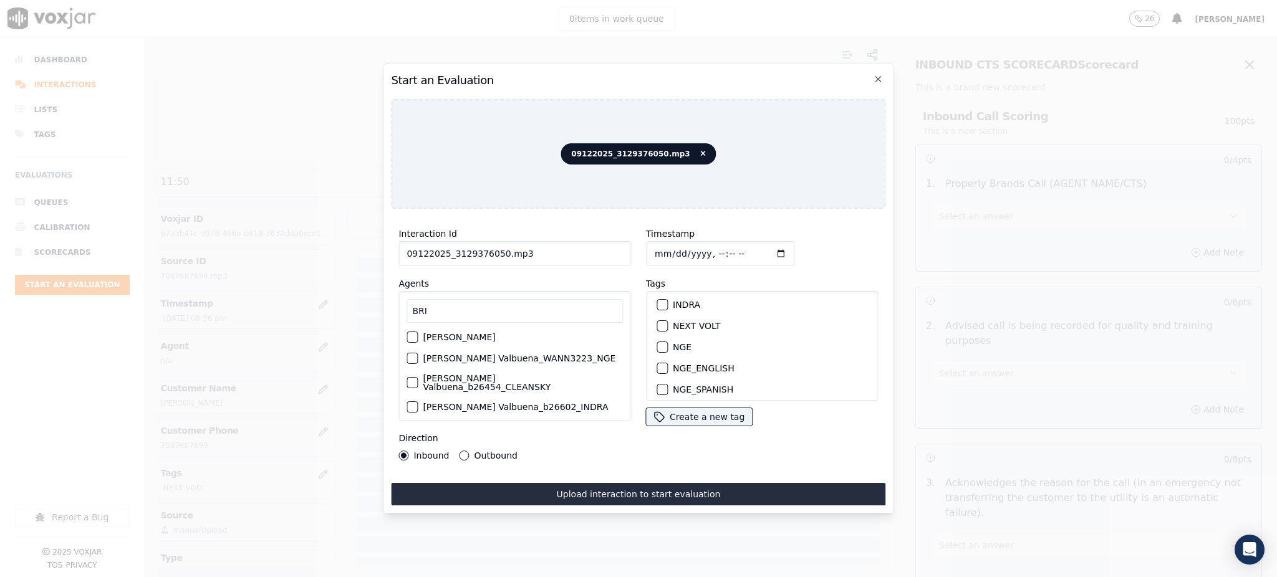
scroll to position [83, 0]
type input "BRI"
click at [696, 368] on label "NEXT VOLT" at bounding box center [696, 372] width 47 height 9
click at [668, 367] on button "NEXT VOLT" at bounding box center [661, 372] width 11 height 11
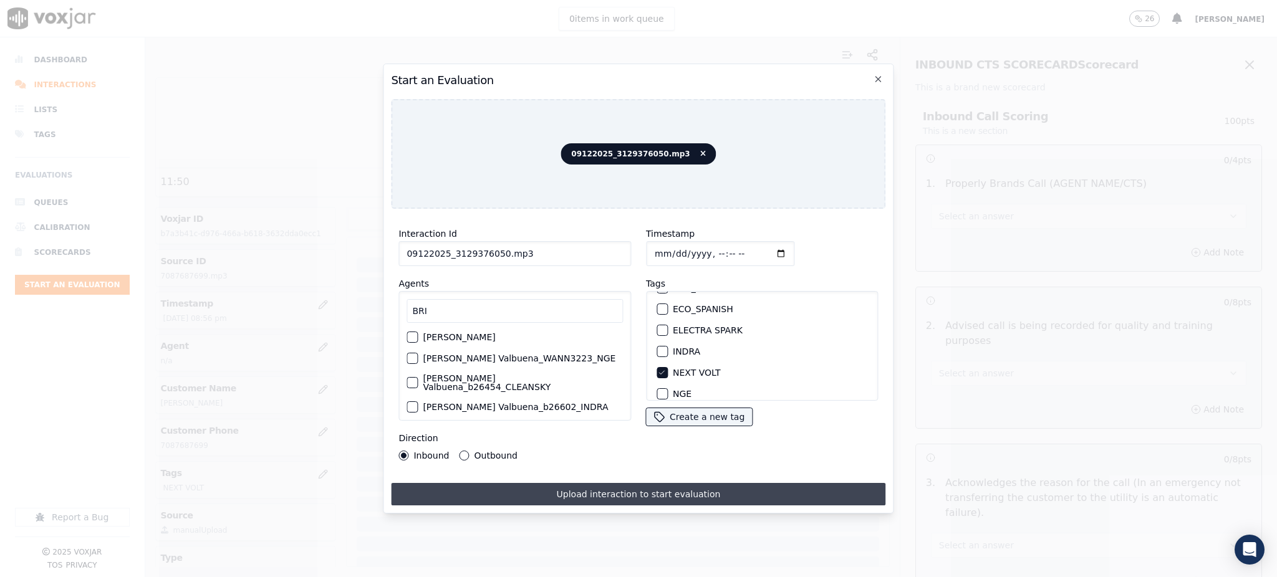
click at [649, 486] on button "Upload interaction to start evaluation" at bounding box center [638, 494] width 494 height 22
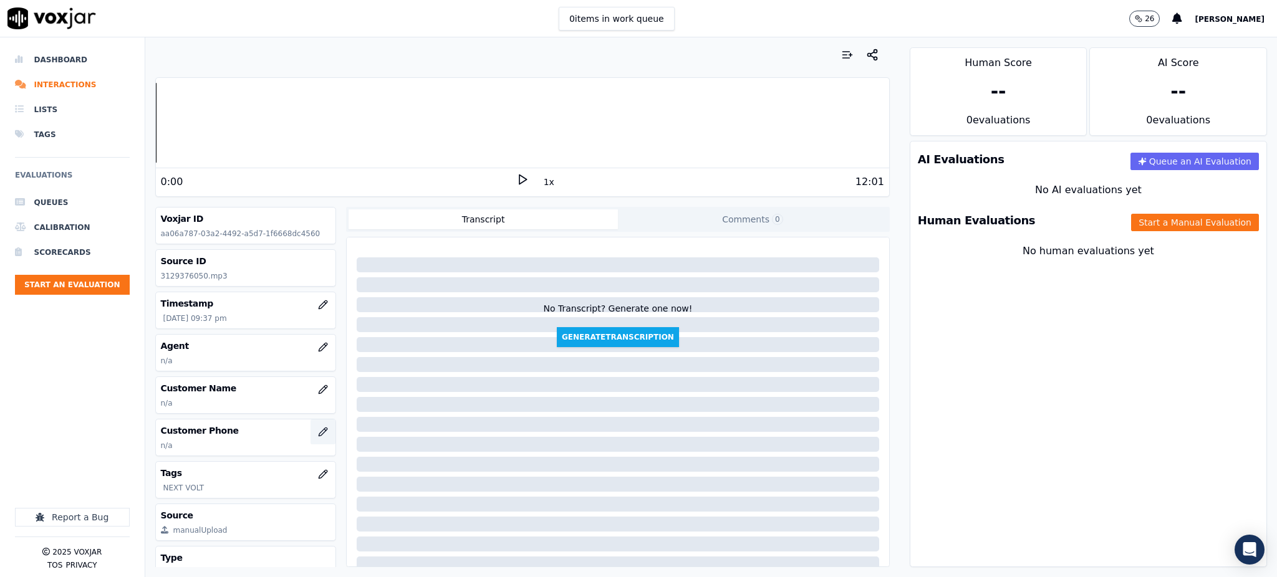
click at [318, 434] on icon "button" at bounding box center [323, 432] width 10 height 10
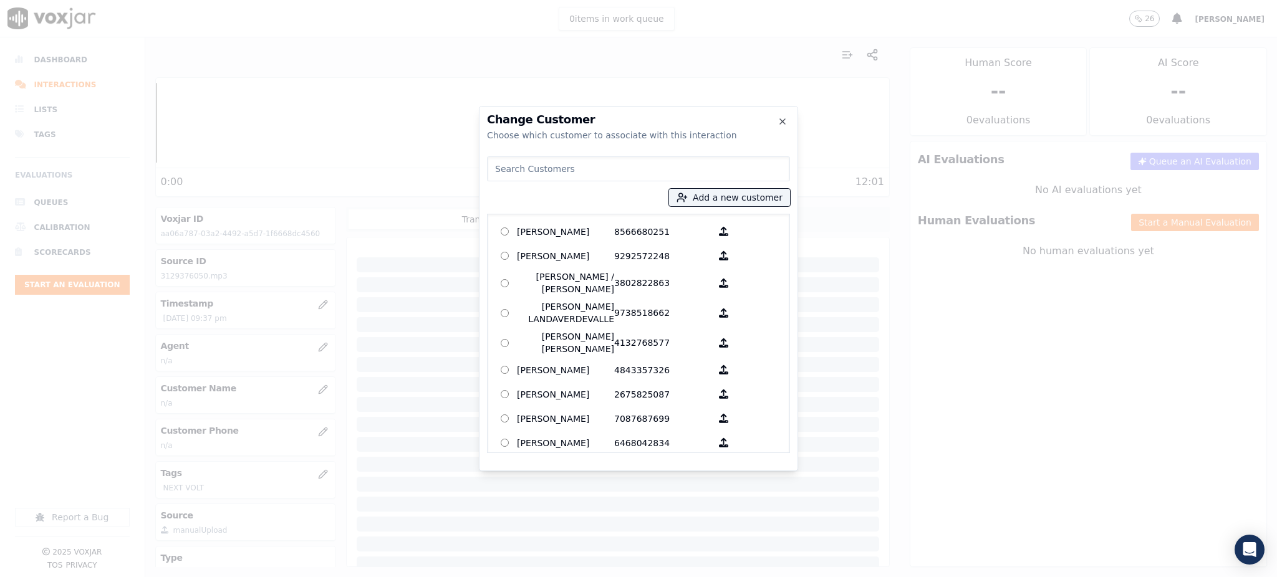
click at [532, 176] on input at bounding box center [638, 168] width 303 height 25
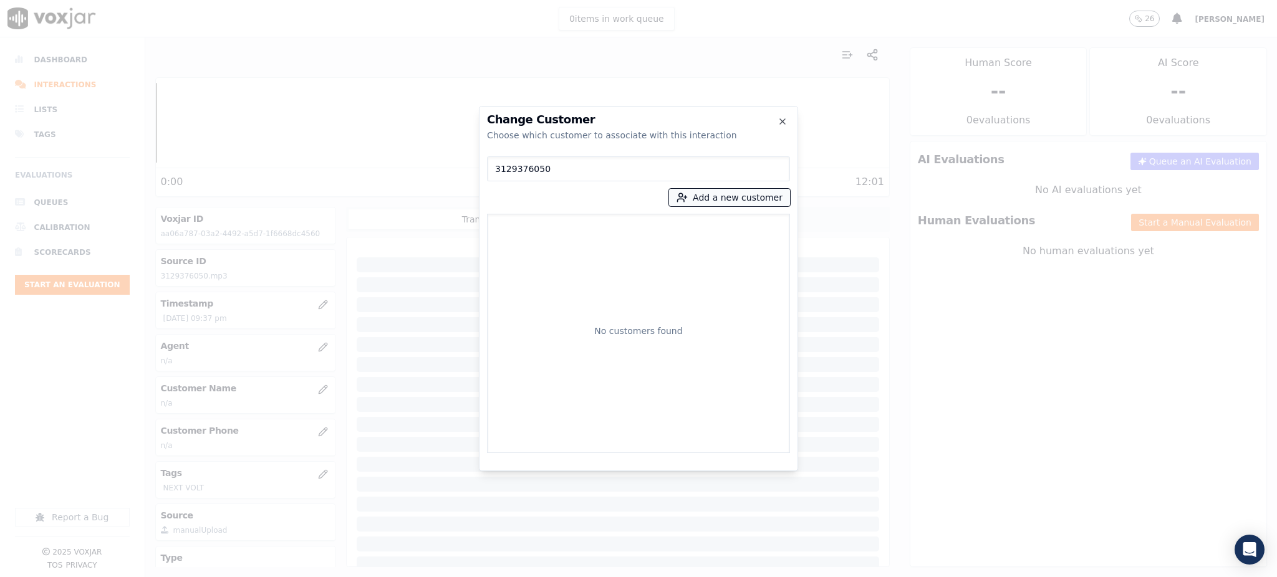
type input "3129376050"
click at [745, 198] on button "Add a new customer" at bounding box center [729, 197] width 121 height 17
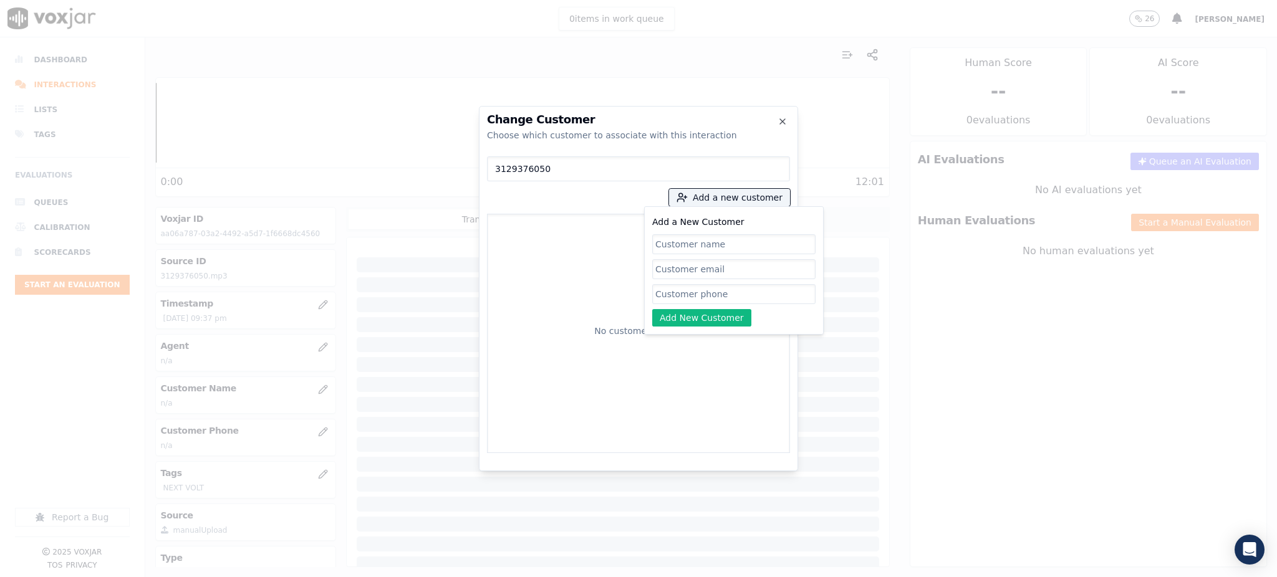
click at [693, 297] on input "Add a New Customer" at bounding box center [733, 294] width 163 height 20
paste input "3129376050"
type input "3129376050"
click at [674, 245] on input "Add a New Customer" at bounding box center [733, 244] width 163 height 20
paste input "Anthony Carter"
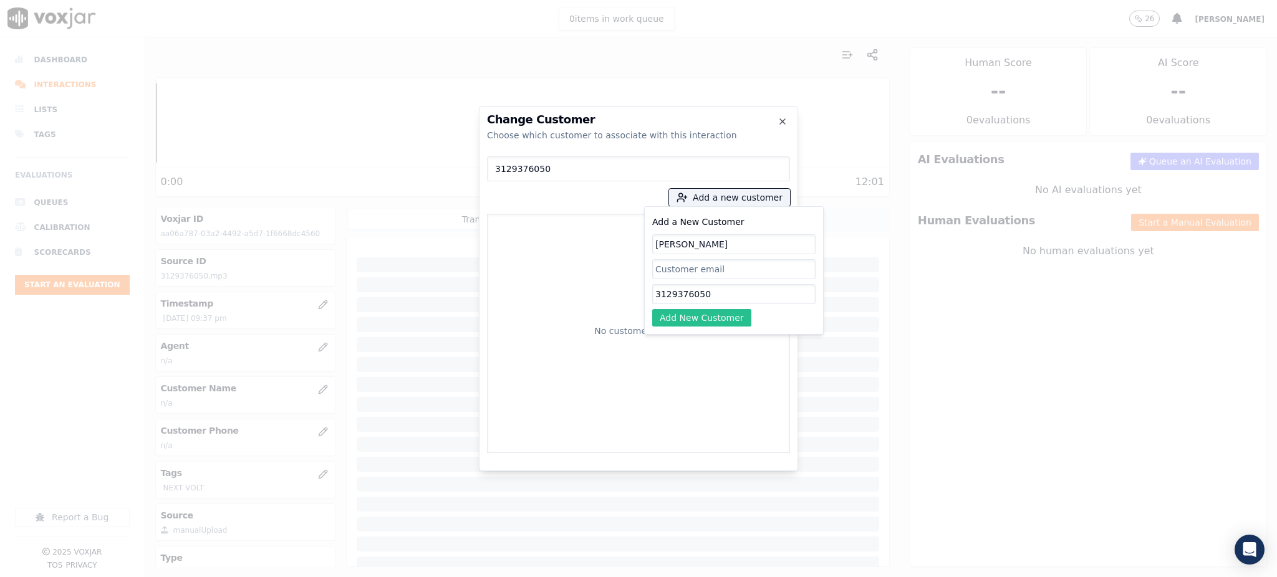
type input "Anthony Carter"
click at [694, 322] on button "Add New Customer" at bounding box center [701, 317] width 99 height 17
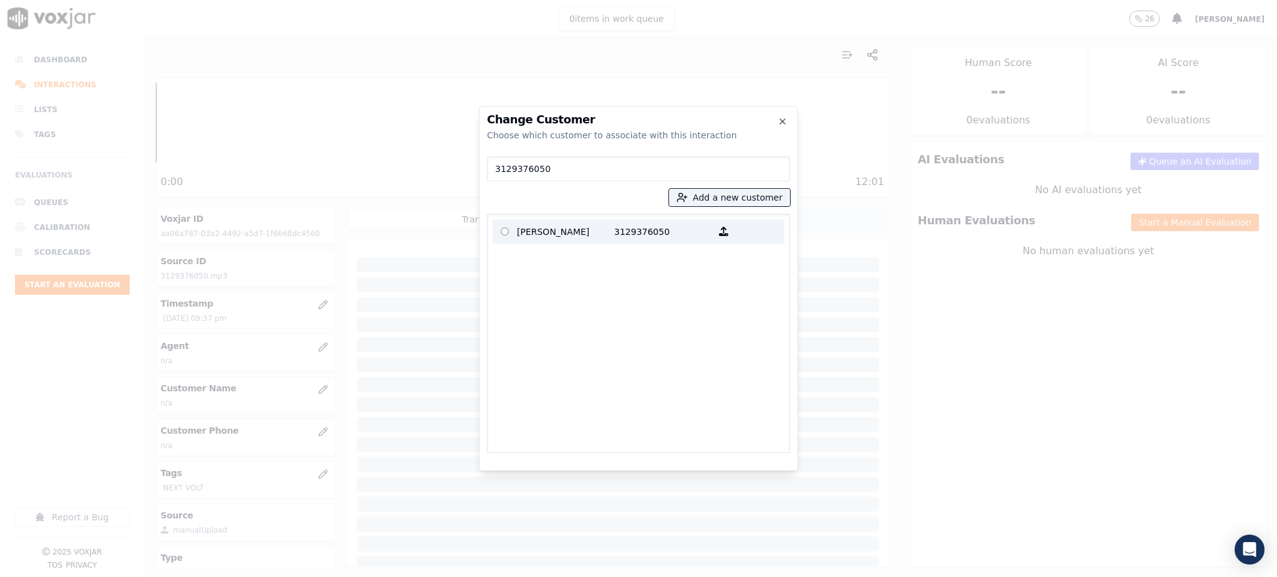
click at [681, 235] on p "3129376050" at bounding box center [662, 231] width 97 height 19
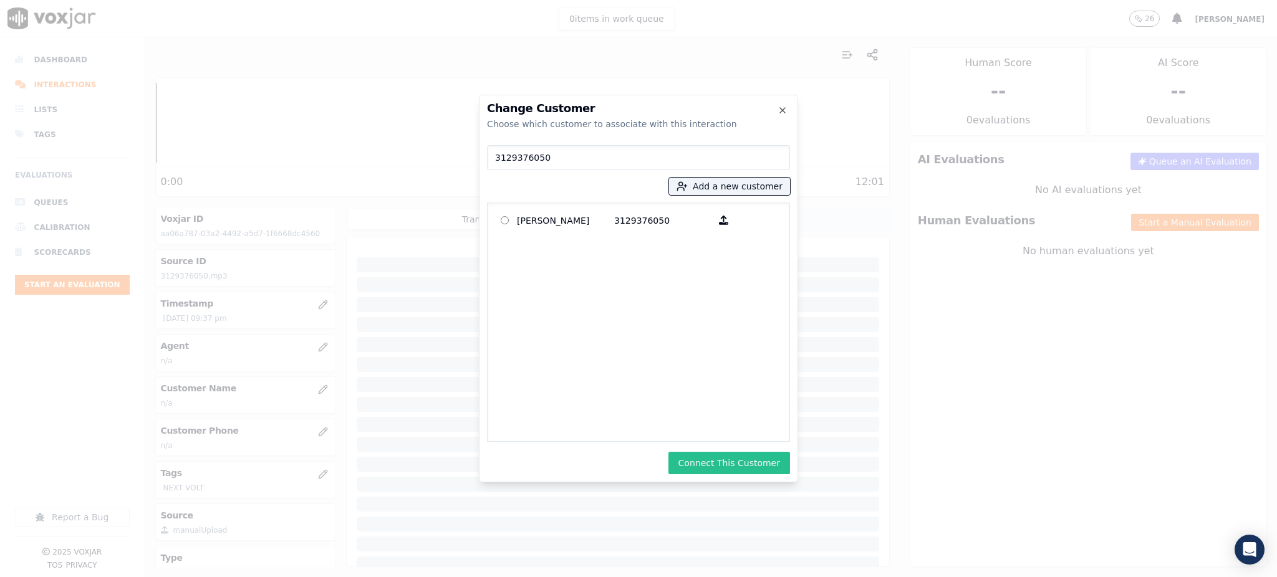
click at [733, 463] on button "Connect This Customer" at bounding box center [729, 463] width 122 height 22
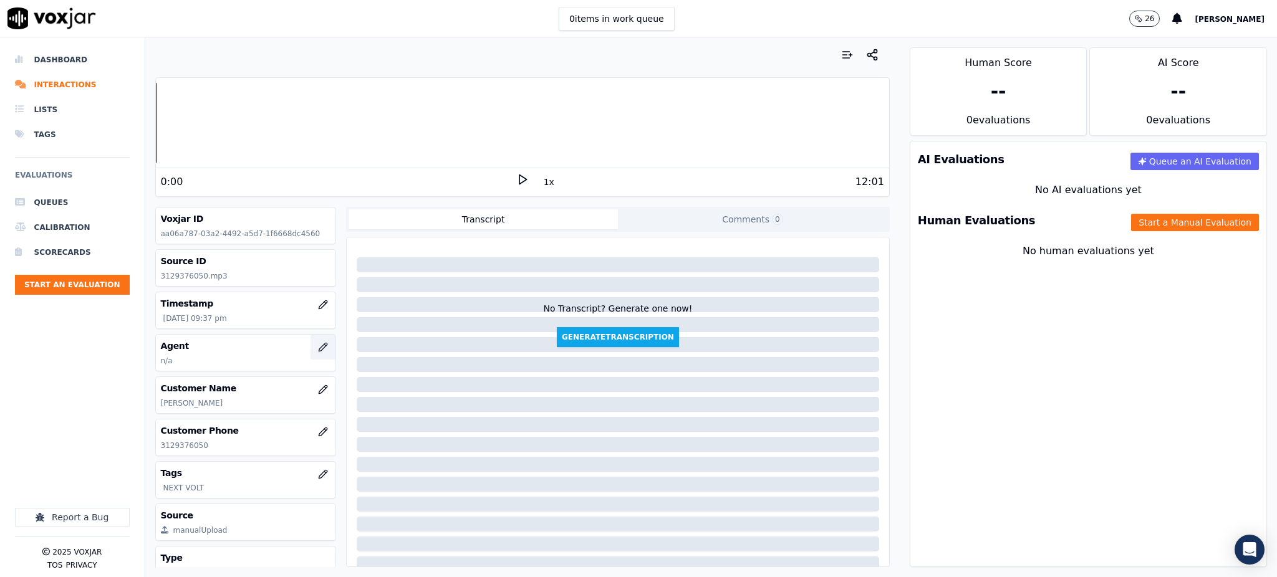
click at [318, 345] on icon "button" at bounding box center [323, 347] width 10 height 10
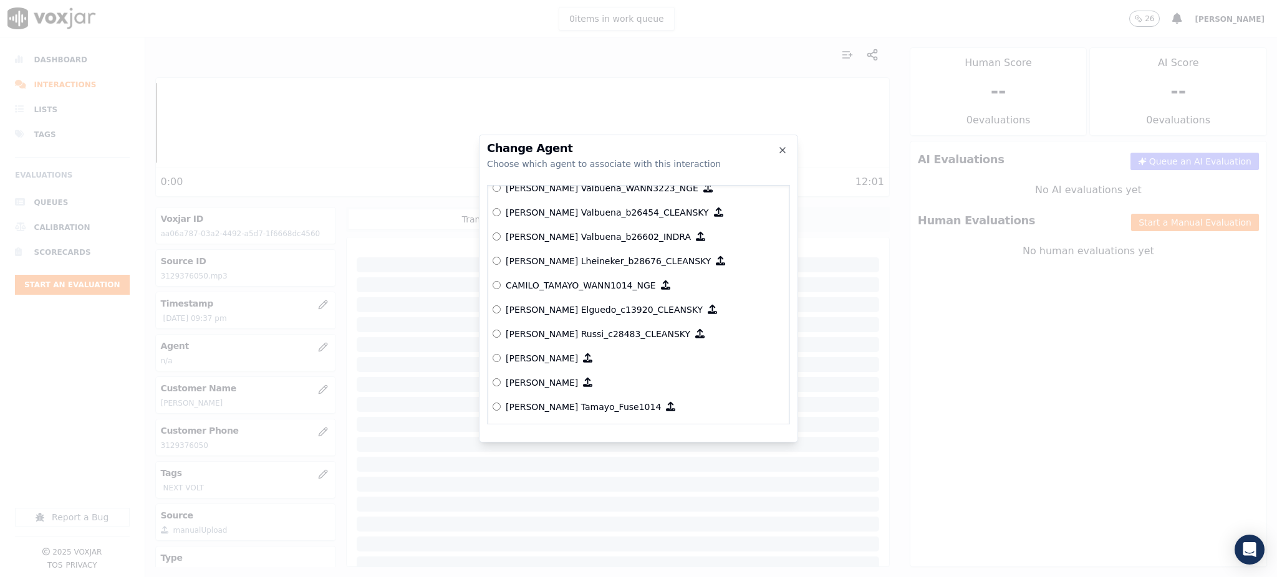
scroll to position [916, 0]
click at [785, 145] on icon "button" at bounding box center [782, 150] width 10 height 10
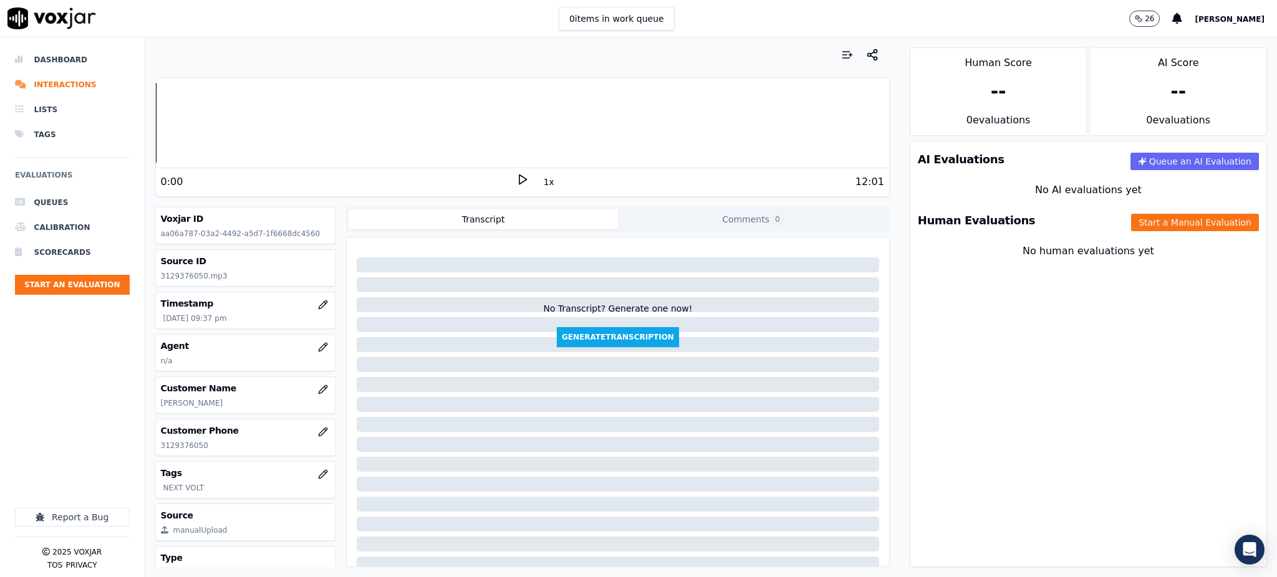
click at [517, 178] on icon at bounding box center [522, 179] width 12 height 12
click at [67, 290] on button "Start an Evaluation" at bounding box center [72, 285] width 115 height 20
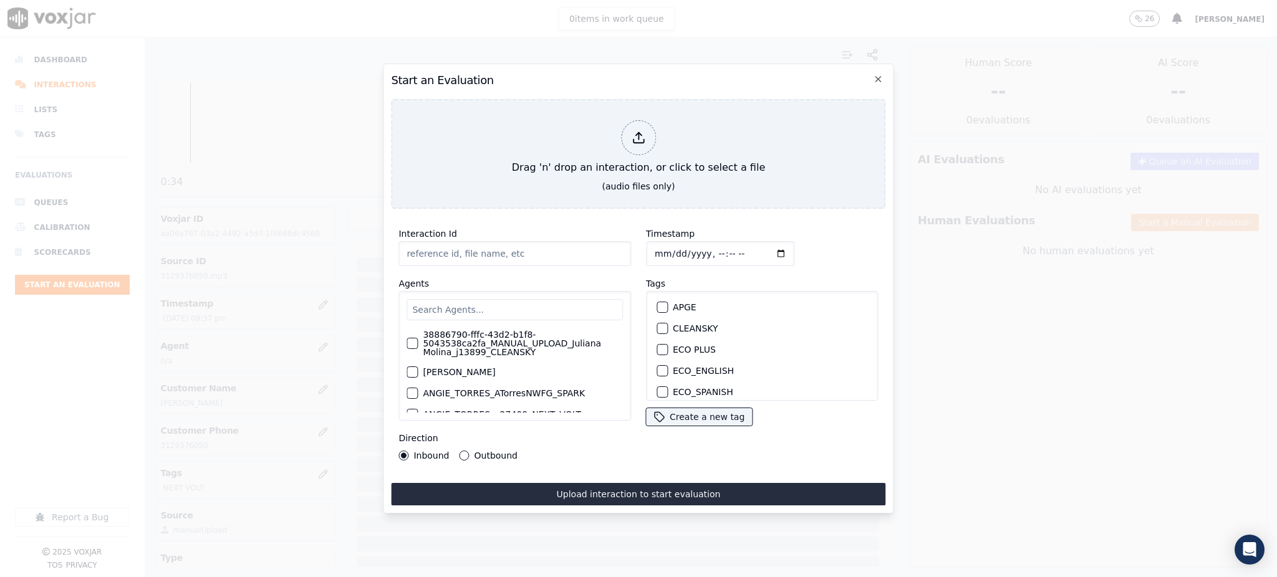
type input "09122025_7082650816.mp3"
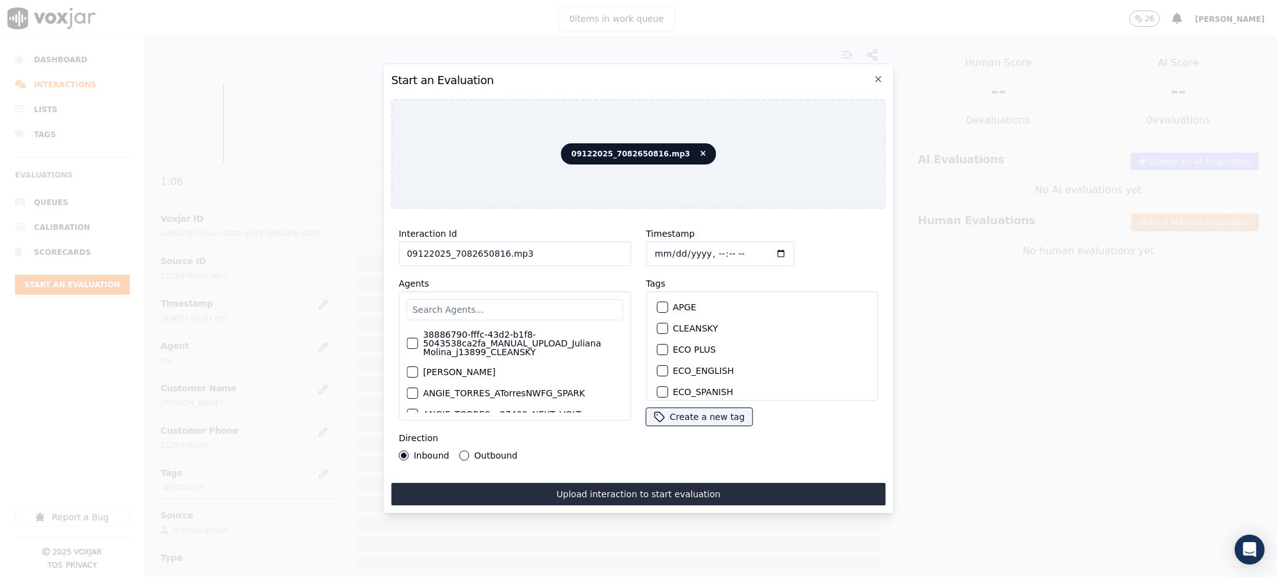
click at [483, 304] on input "text" at bounding box center [514, 309] width 216 height 21
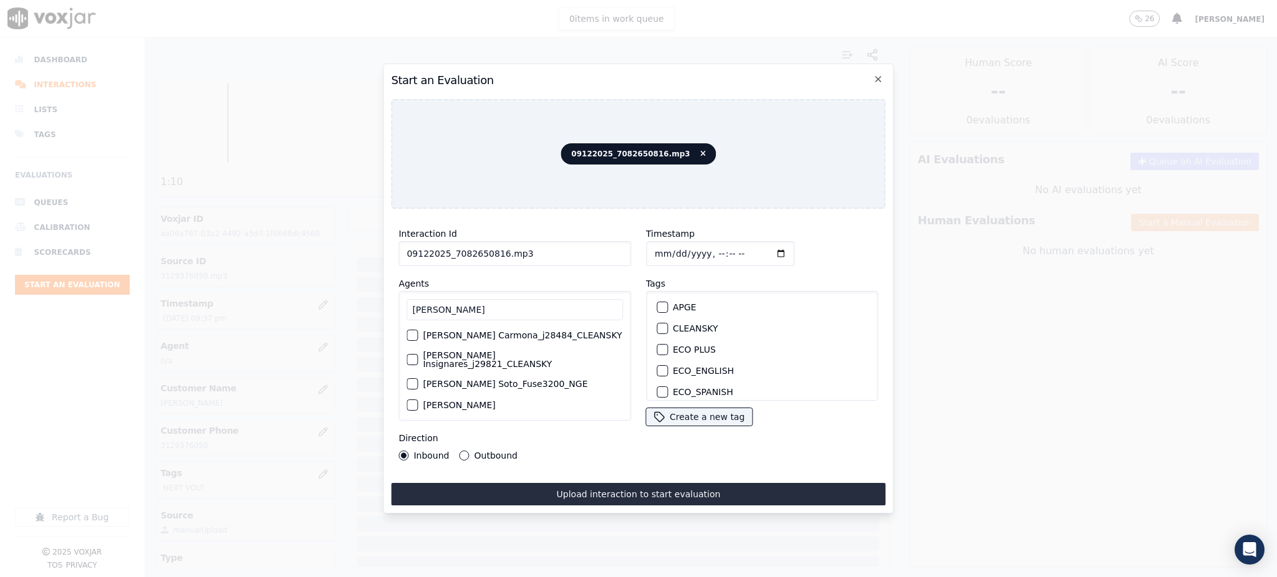
scroll to position [0, 0]
type input "JUAN"
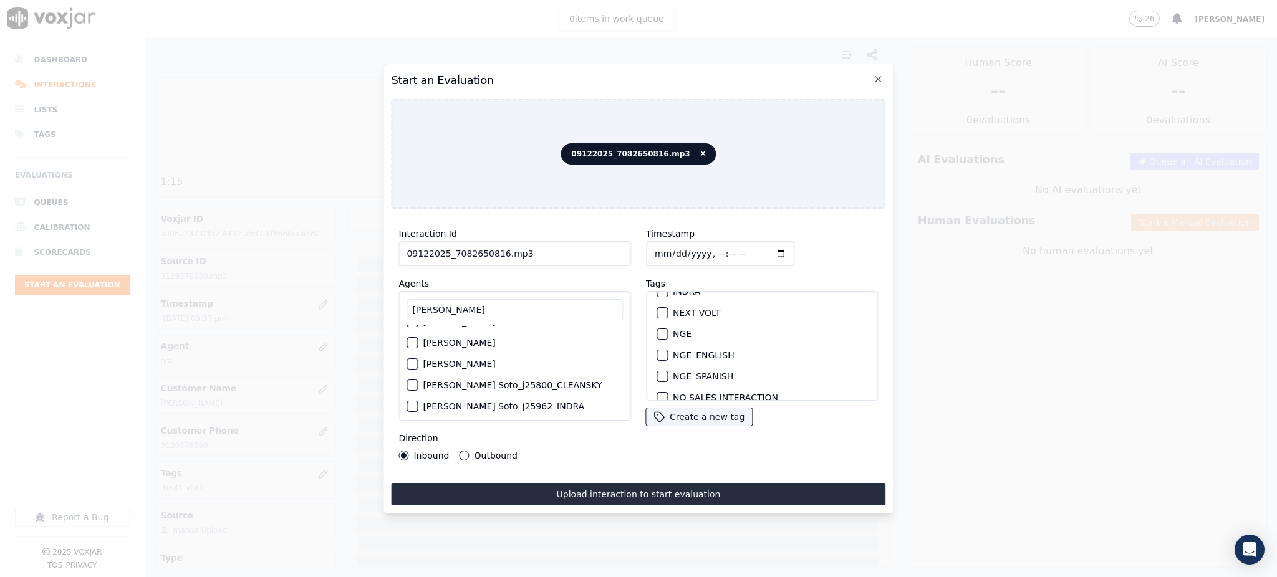
scroll to position [166, 0]
click at [701, 287] on label "NEXT VOLT" at bounding box center [696, 289] width 47 height 9
click at [668, 287] on button "NEXT VOLT" at bounding box center [661, 289] width 11 height 11
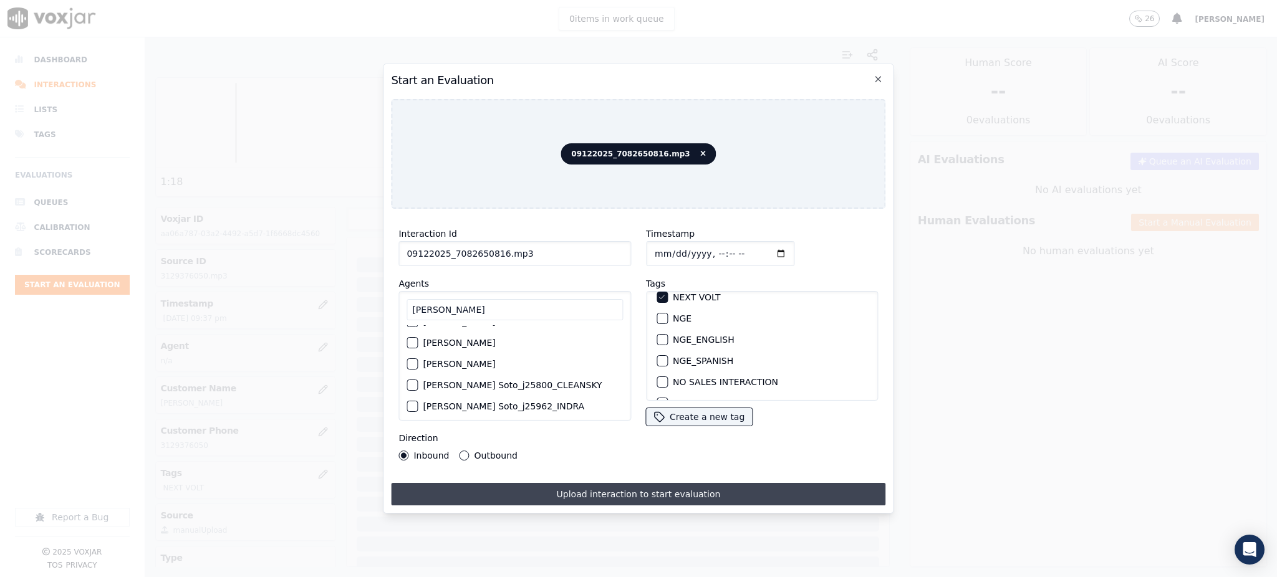
click at [610, 491] on button "Upload interaction to start evaluation" at bounding box center [638, 494] width 494 height 22
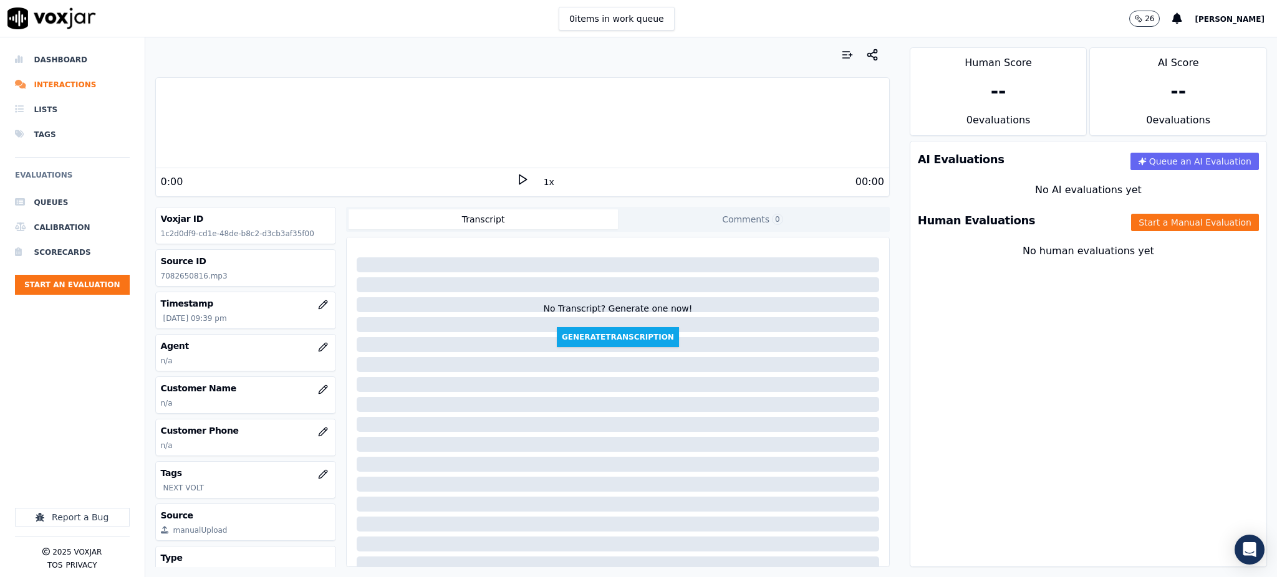
click at [516, 178] on icon at bounding box center [522, 179] width 12 height 12
click at [94, 282] on button "Start an Evaluation" at bounding box center [72, 285] width 115 height 20
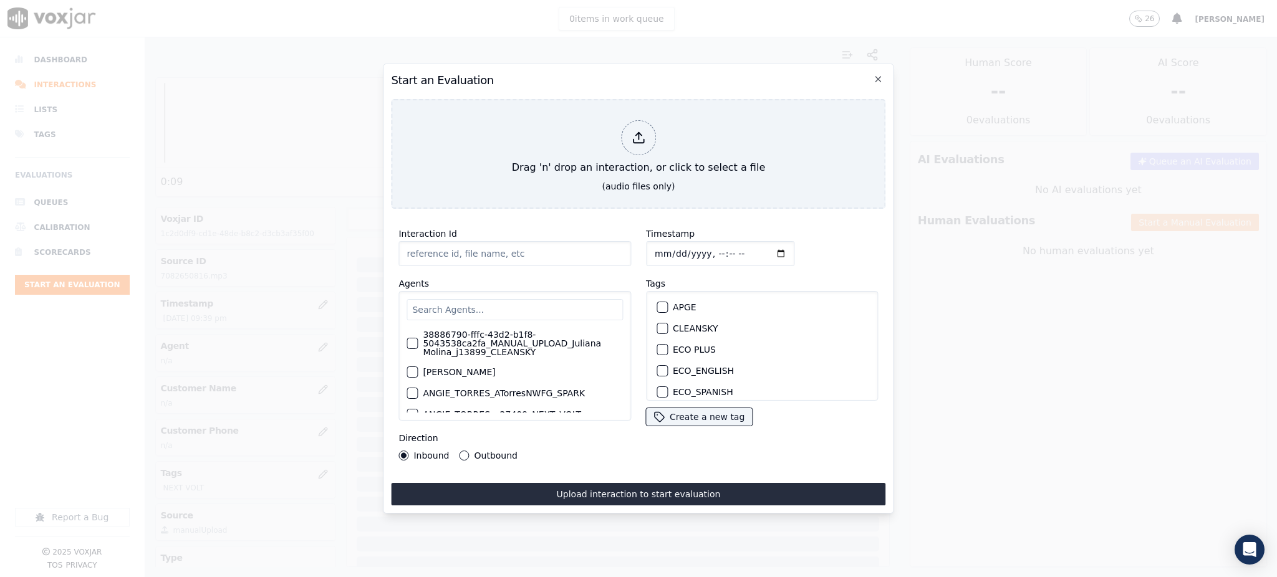
type input "09122025_7738518205.mp3"
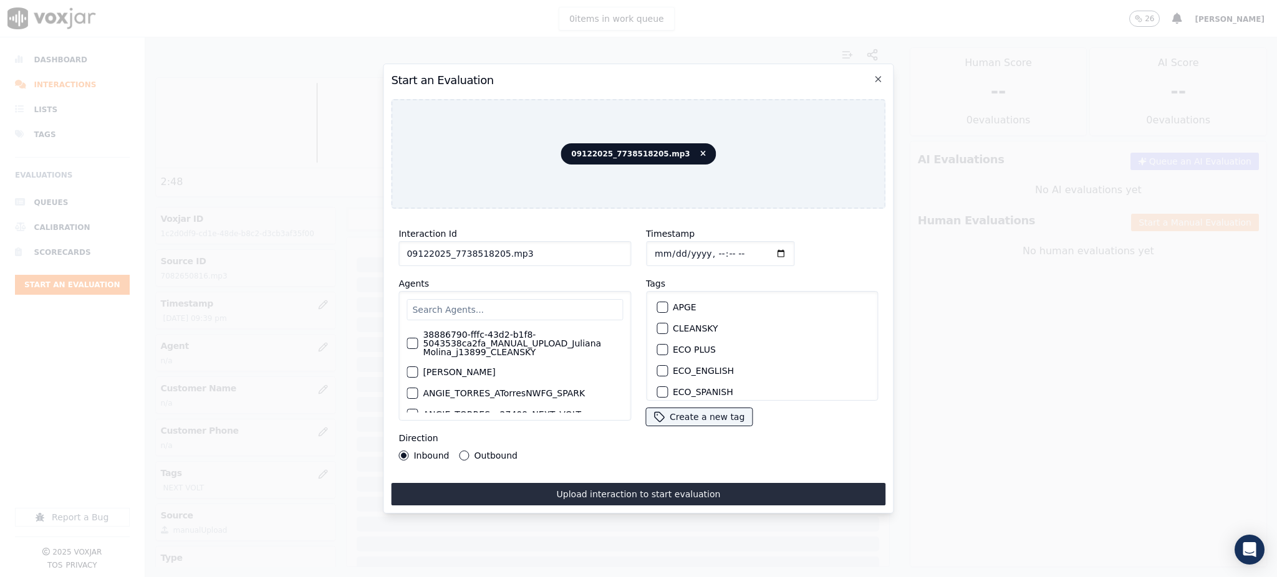
click at [482, 294] on div "38886790-fffc-43d2-b1f8-5043538ca2fa_MANUAL_UPLOAD_Juliana Molina_j13899_CLEANS…" at bounding box center [514, 356] width 232 height 130
click at [482, 300] on input "text" at bounding box center [514, 309] width 216 height 21
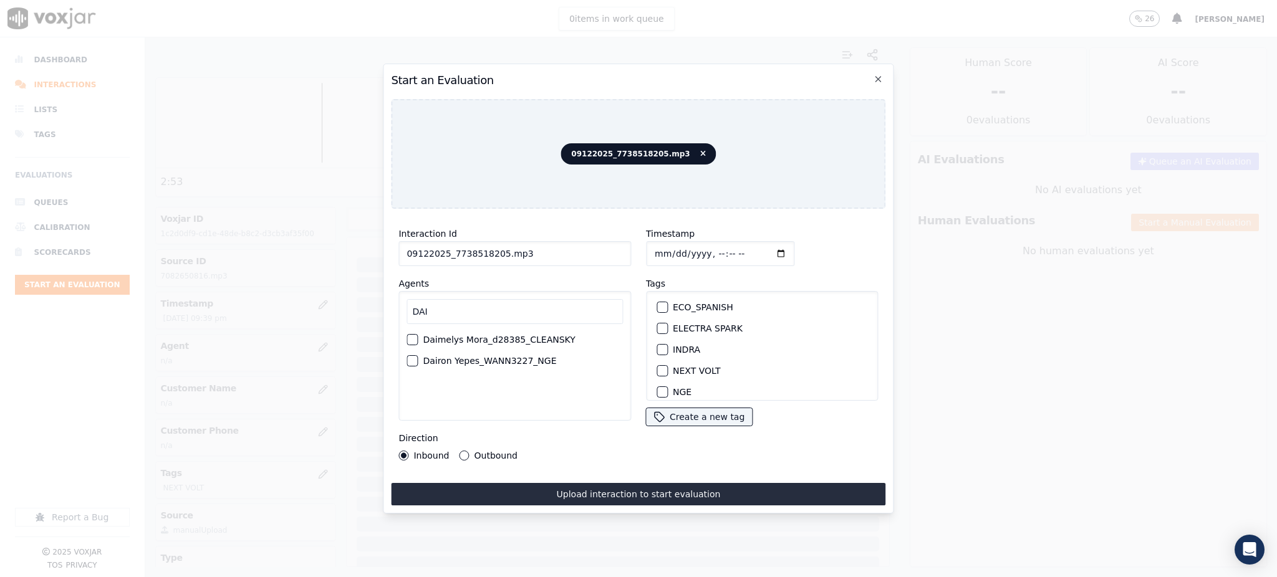
scroll to position [83, 0]
type input "DAI"
click at [682, 371] on label "NEXT VOLT" at bounding box center [696, 372] width 47 height 9
click at [668, 371] on button "NEXT VOLT" at bounding box center [661, 372] width 11 height 11
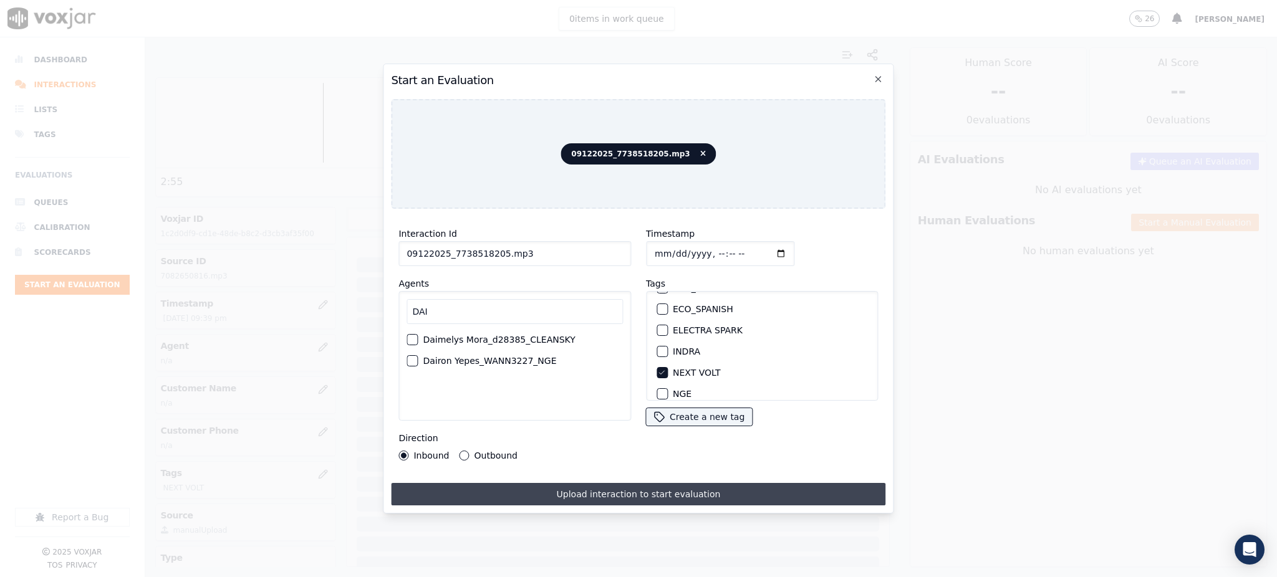
click at [702, 485] on button "Upload interaction to start evaluation" at bounding box center [638, 494] width 494 height 22
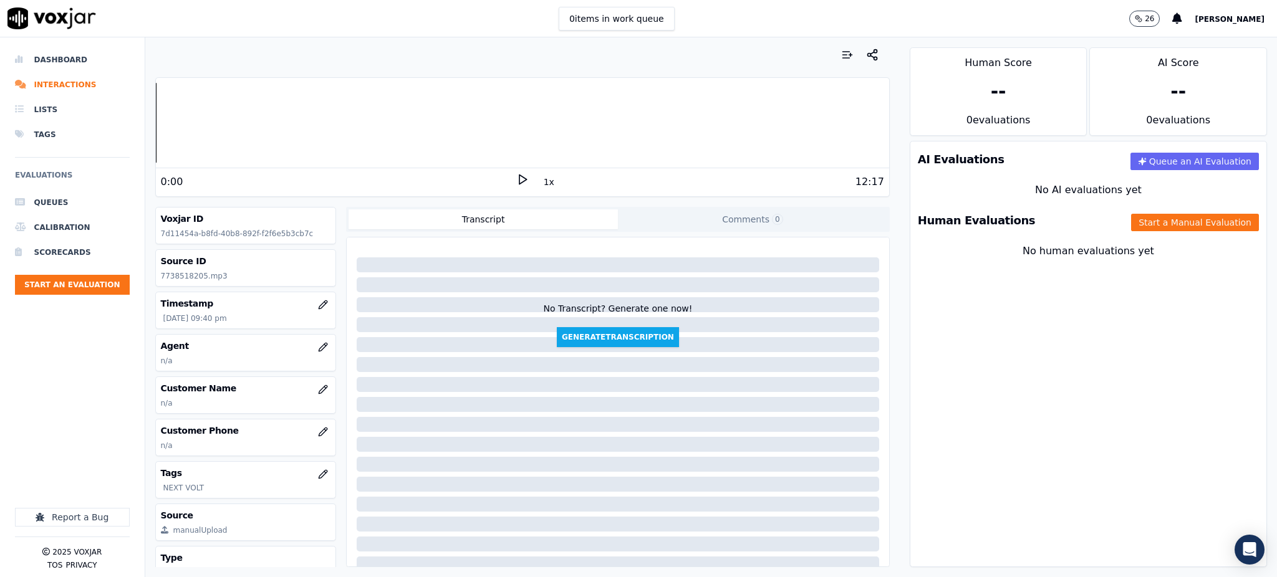
click at [516, 181] on icon at bounding box center [522, 179] width 12 height 12
click at [318, 434] on icon "button" at bounding box center [323, 432] width 10 height 10
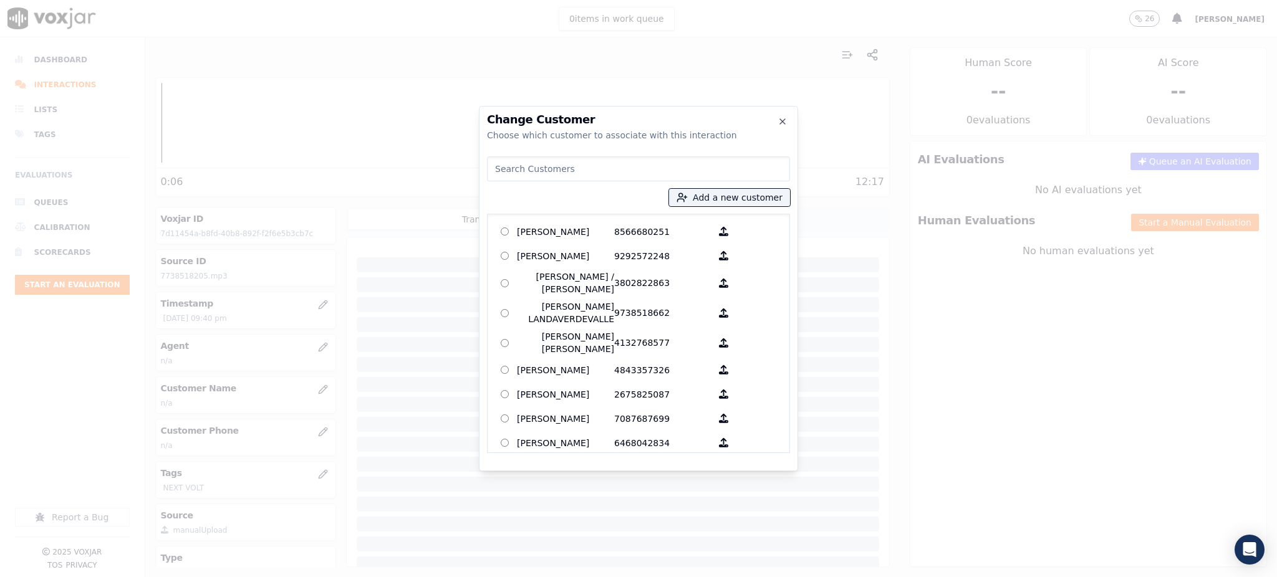
click at [549, 175] on input at bounding box center [638, 168] width 303 height 25
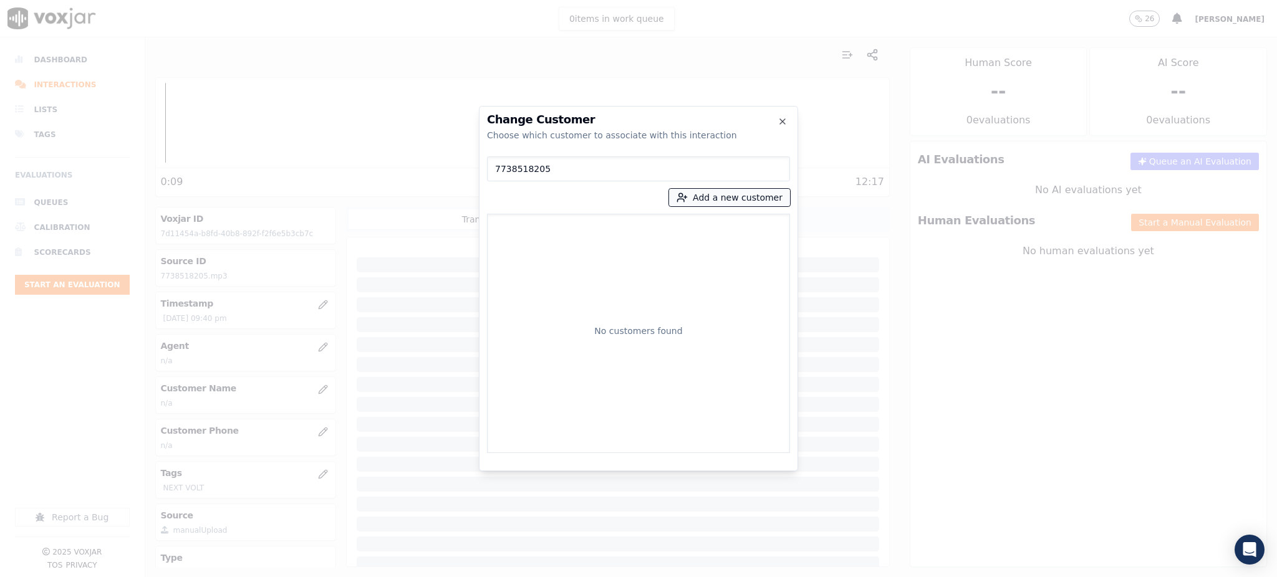
type input "7738518205"
click at [688, 203] on icon "button" at bounding box center [681, 197] width 11 height 11
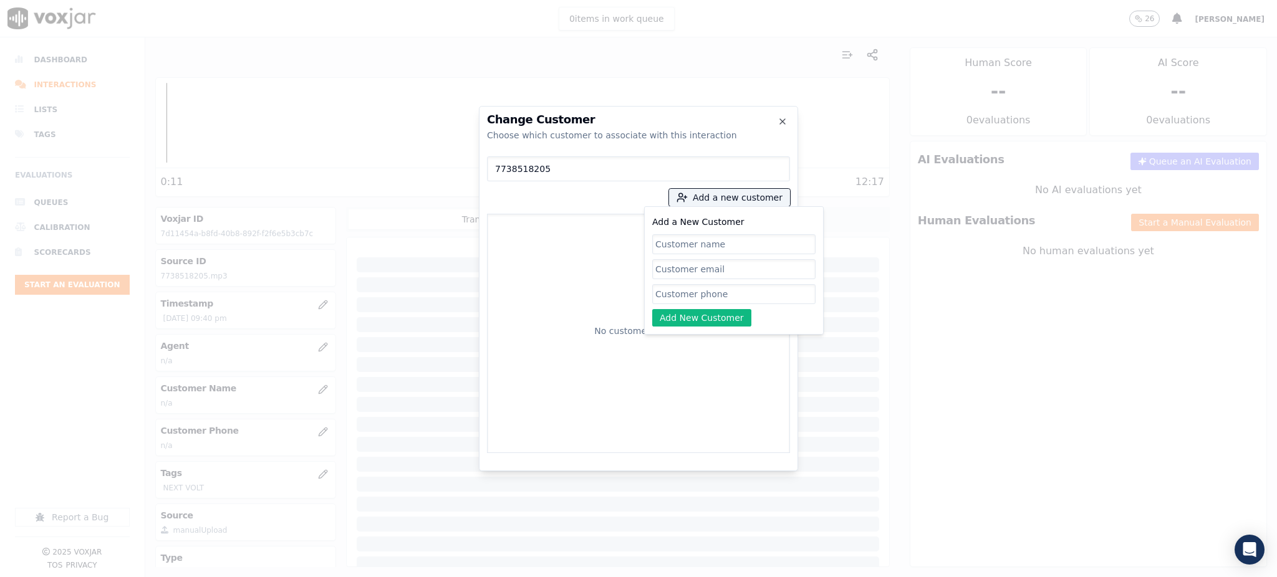
click at [720, 296] on input "Add a New Customer" at bounding box center [733, 294] width 163 height 20
paste input "7738518205"
type input "7738518205"
click at [664, 238] on input "Add a New Customer" at bounding box center [733, 244] width 163 height 20
paste input "7738518205"
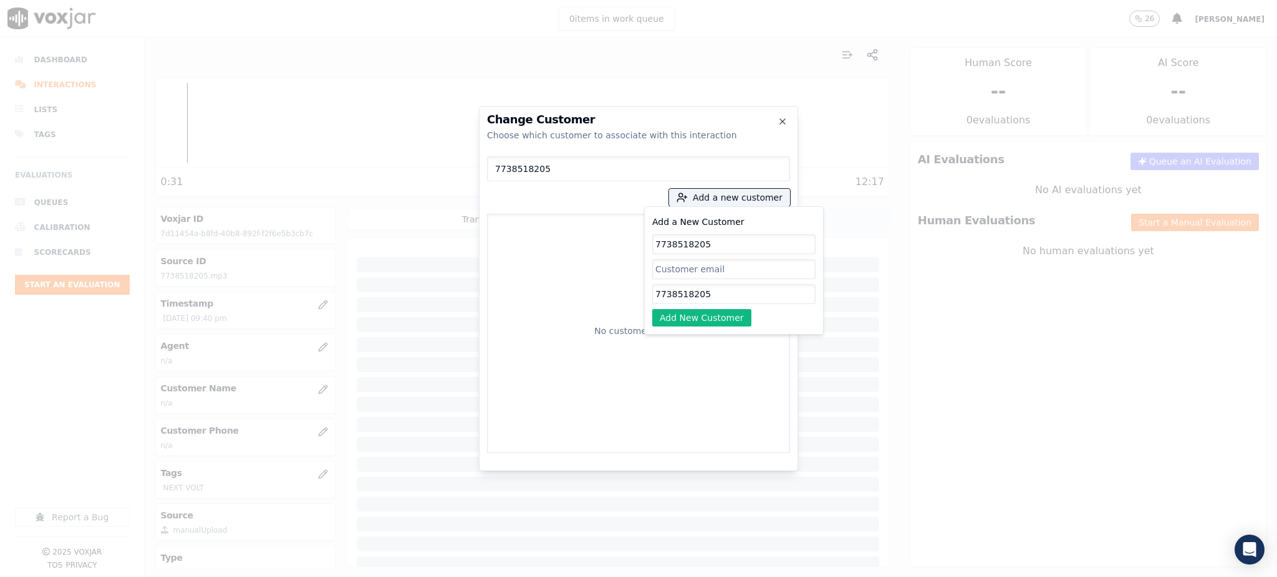
drag, startPoint x: 708, startPoint y: 248, endPoint x: 636, endPoint y: 242, distance: 71.9
click at [636, 242] on div "7738518205 Add a new customer Add a New Customer 7738518205 7738518205 Add New …" at bounding box center [638, 302] width 303 height 302
paste input "KATERINE ESTEFANY PARADA PARIS"
type input "KATERINE ESTEFANY PARADA PARIS"
click at [696, 320] on button "Add New Customer" at bounding box center [701, 317] width 99 height 17
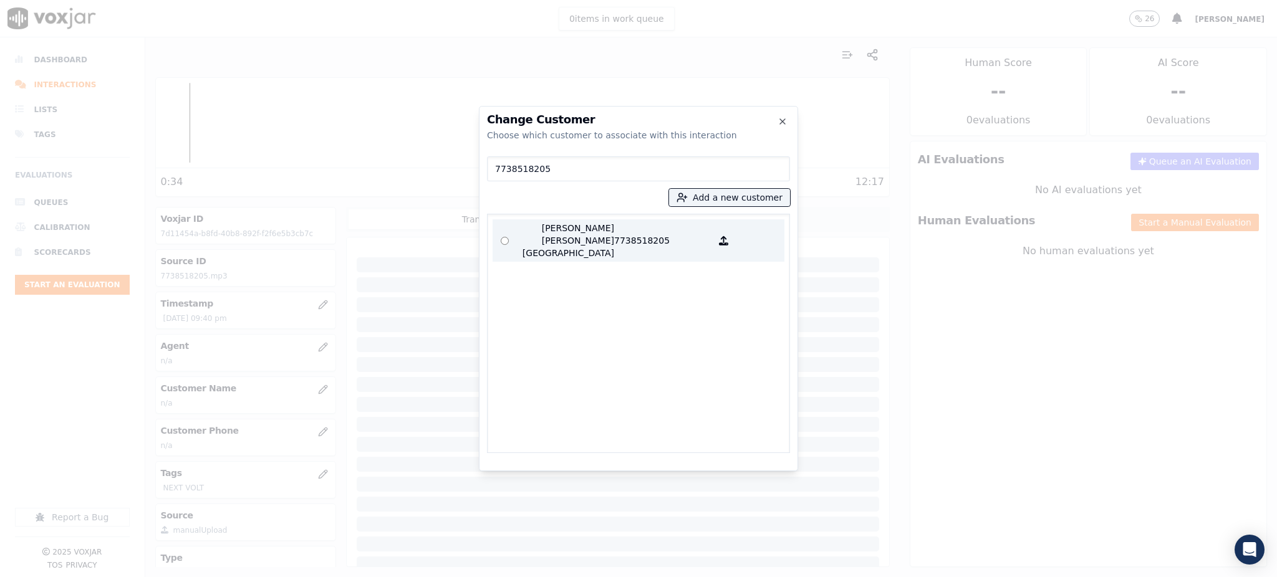
drag, startPoint x: 663, startPoint y: 228, endPoint x: 664, endPoint y: 236, distance: 8.2
click at [662, 228] on p "7738518205" at bounding box center [662, 240] width 97 height 37
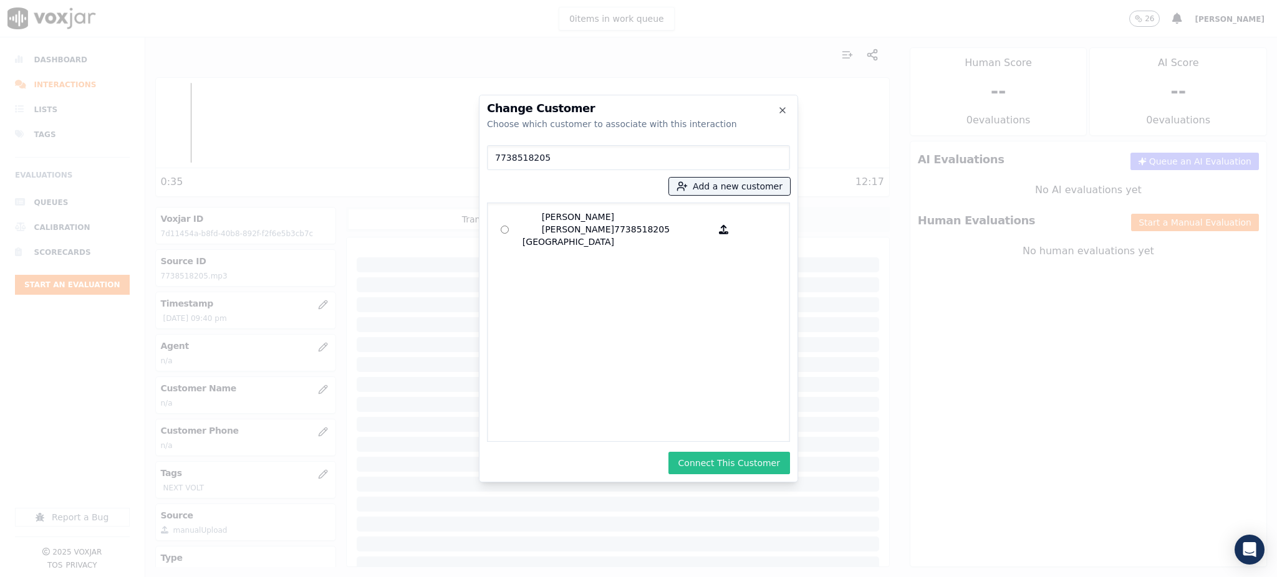
click at [717, 463] on button "Connect This Customer" at bounding box center [729, 463] width 122 height 22
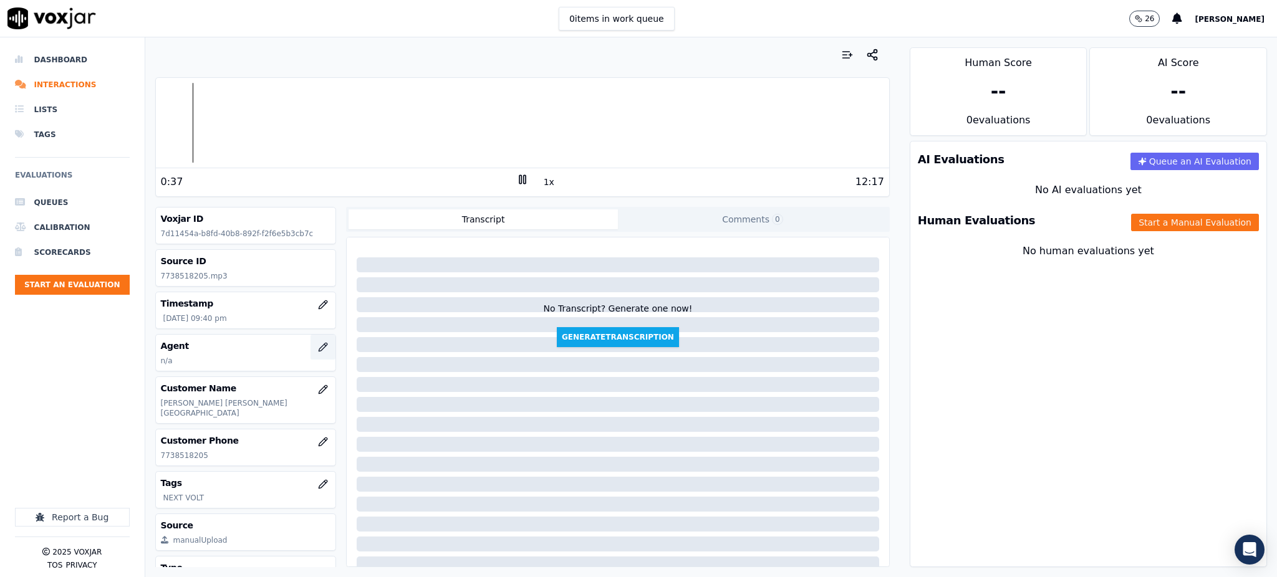
click at [318, 346] on icon "button" at bounding box center [323, 347] width 10 height 10
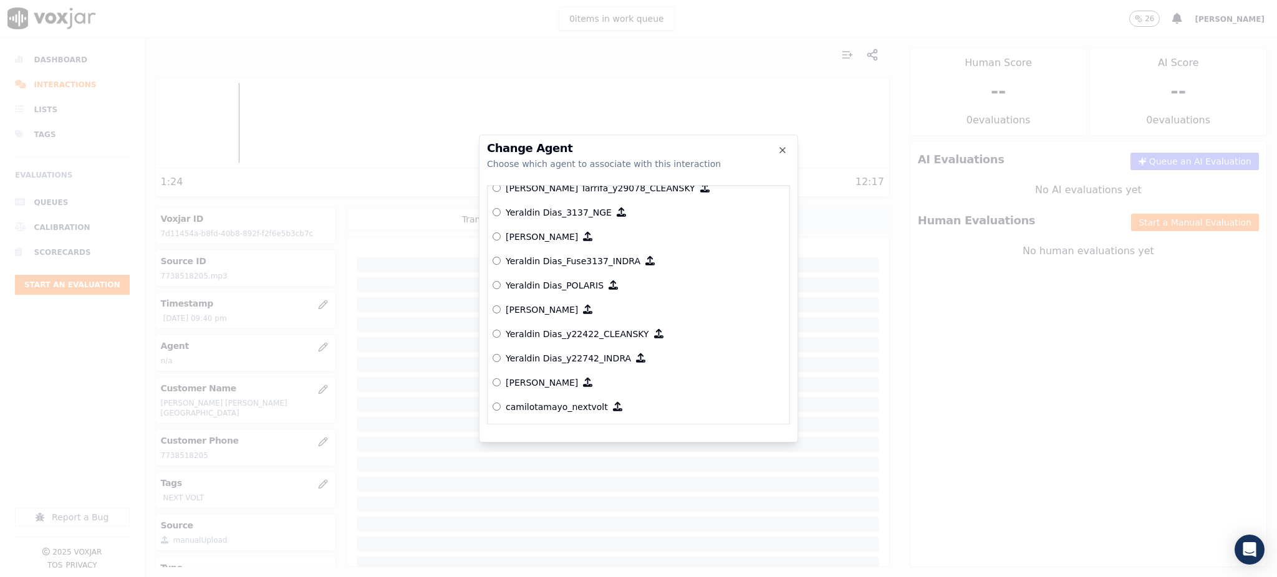
scroll to position [6979, 0]
click at [785, 150] on icon "button" at bounding box center [782, 150] width 10 height 10
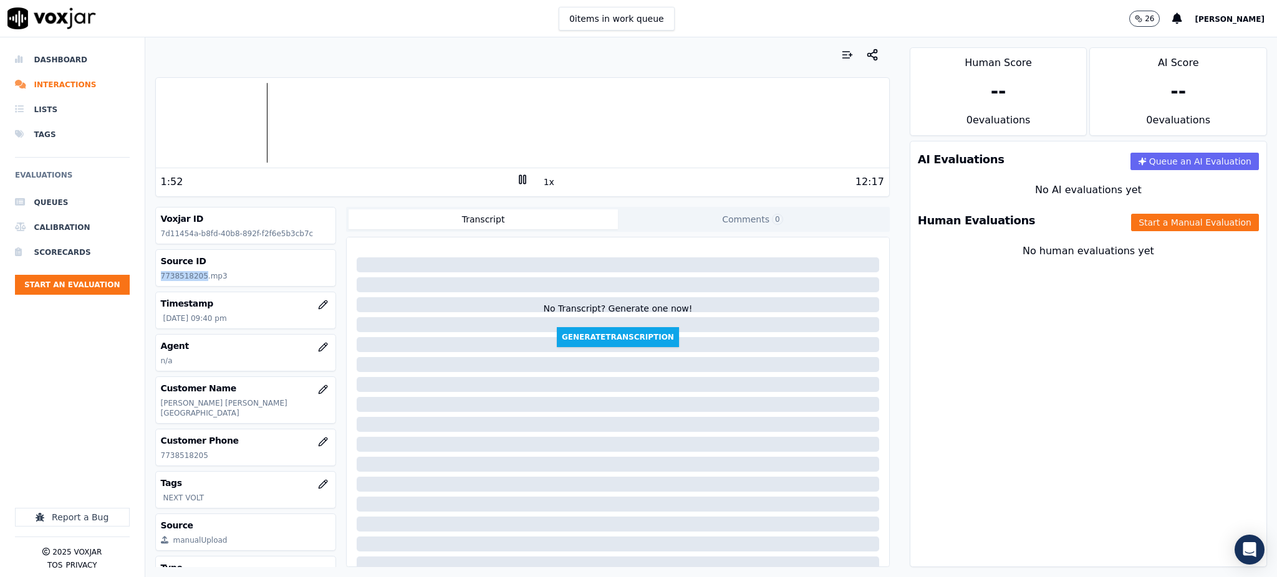
drag, startPoint x: 201, startPoint y: 276, endPoint x: 148, endPoint y: 284, distance: 53.5
click at [148, 282] on div "Your browser does not support the audio element. 1:52 1x 12:17 Voxjar ID 7d1145…" at bounding box center [522, 307] width 754 height 540
copy p "7738518205"
click at [1131, 216] on button "Start a Manual Evaluation" at bounding box center [1195, 222] width 128 height 17
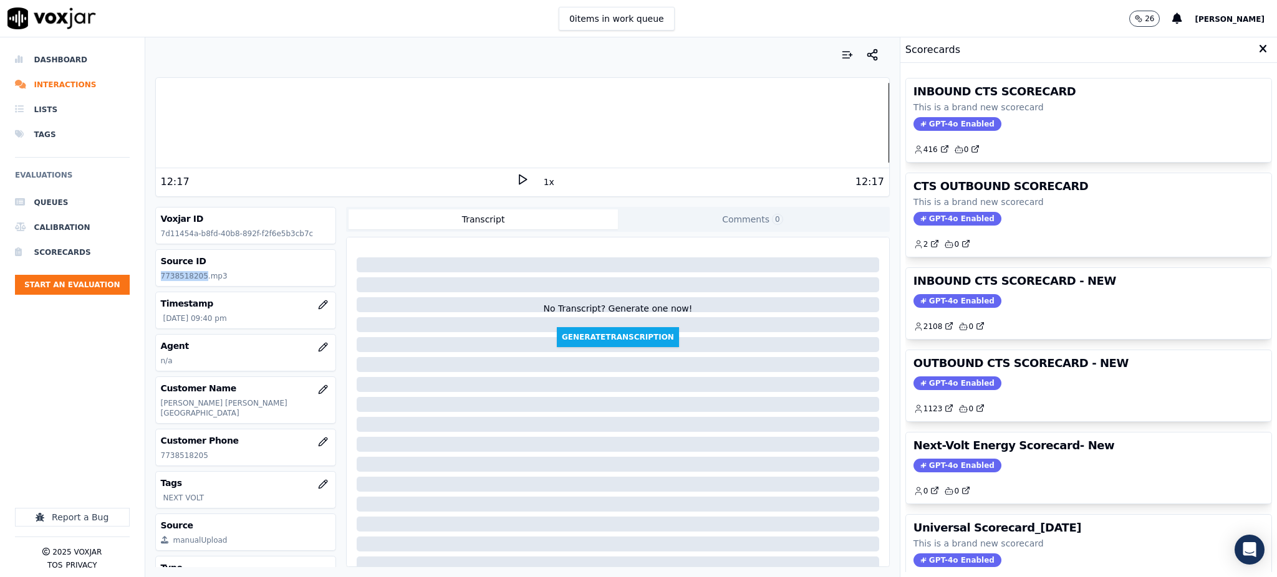
click at [929, 123] on span "GPT-4o Enabled" at bounding box center [957, 124] width 88 height 14
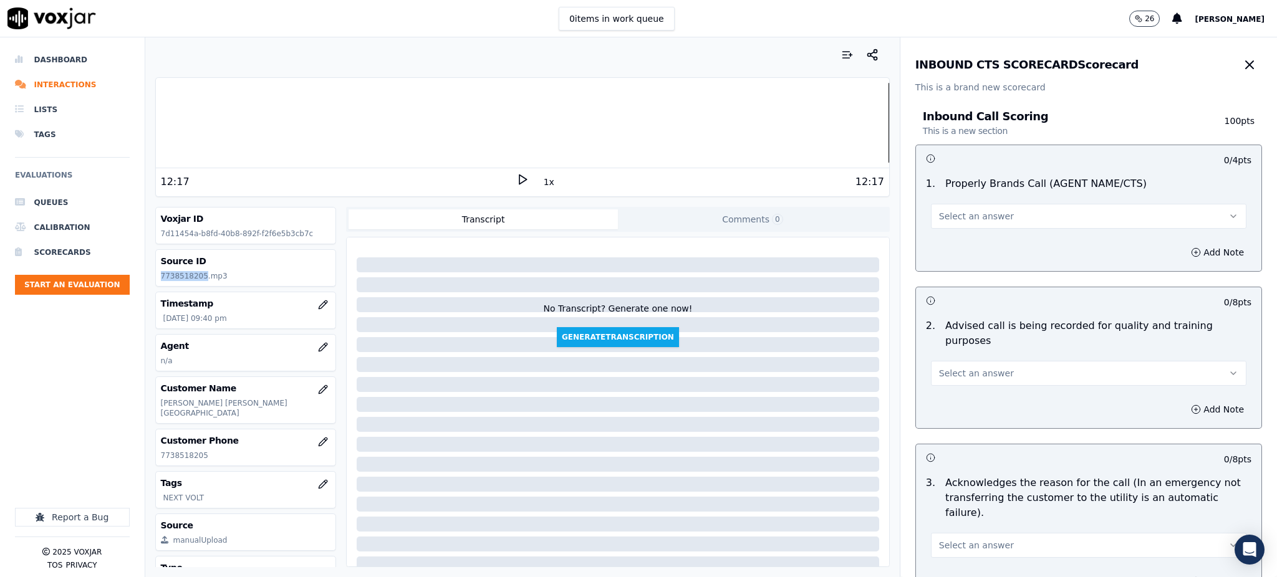
click at [954, 226] on button "Select an answer" at bounding box center [1088, 216] width 315 height 25
drag, startPoint x: 953, startPoint y: 244, endPoint x: 953, endPoint y: 264, distance: 20.6
click at [953, 245] on div "Yes" at bounding box center [1061, 244] width 288 height 20
drag, startPoint x: 954, startPoint y: 360, endPoint x: 954, endPoint y: 370, distance: 10.0
click at [954, 367] on span "Select an answer" at bounding box center [976, 373] width 75 height 12
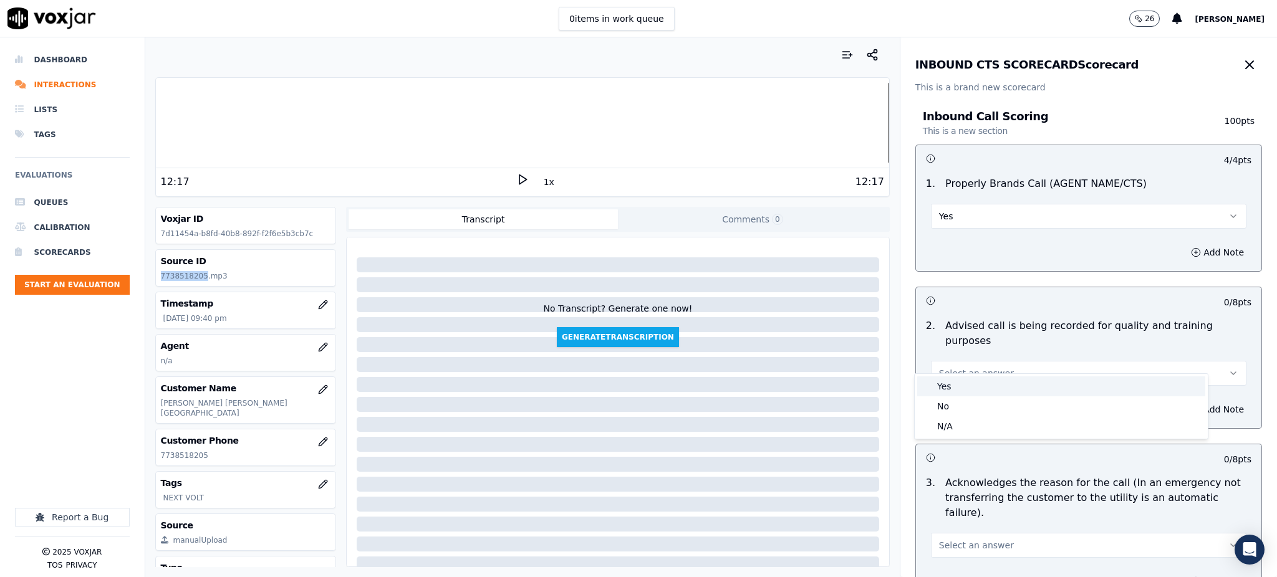
click at [956, 390] on div "Yes" at bounding box center [1061, 386] width 288 height 20
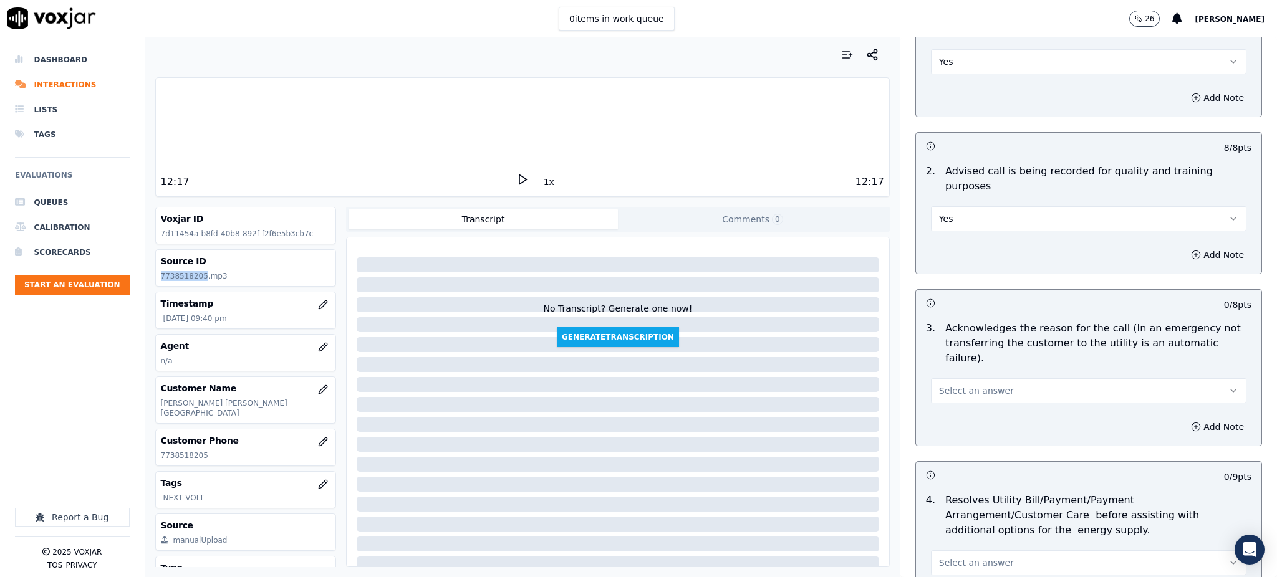
scroll to position [166, 0]
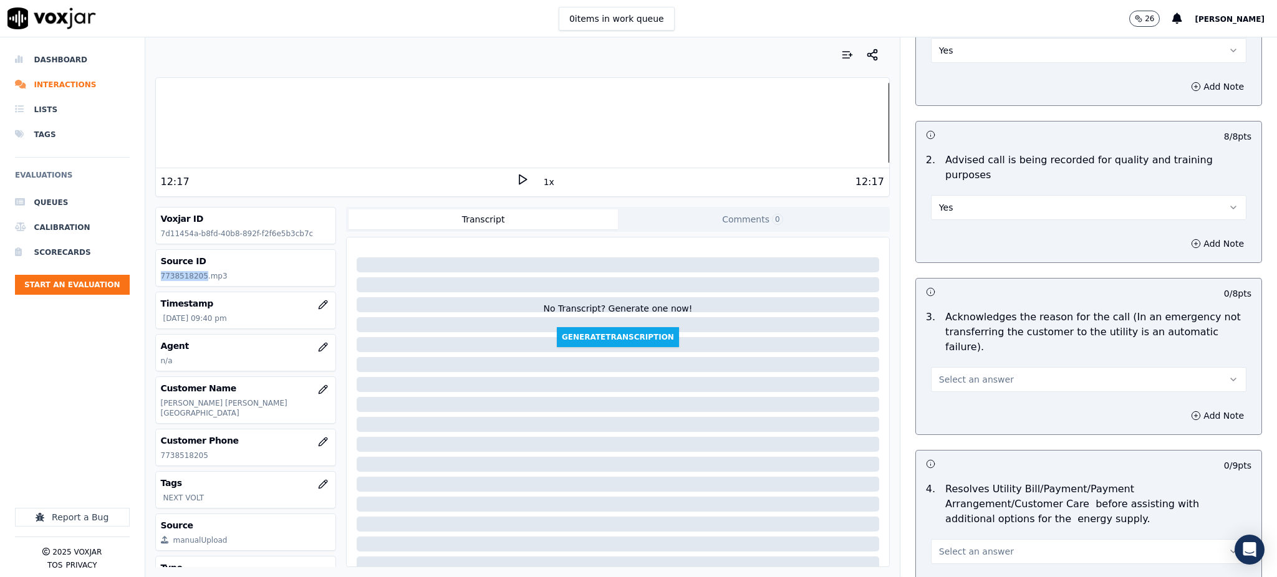
click at [946, 373] on span "Select an answer" at bounding box center [976, 379] width 75 height 12
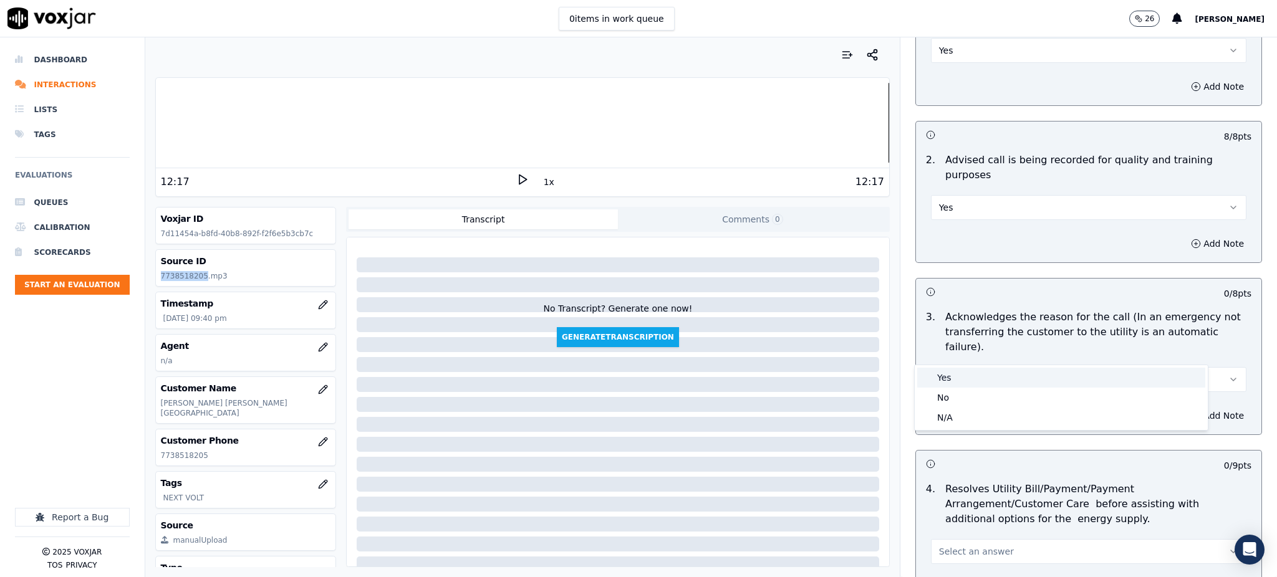
click at [945, 372] on div "Yes" at bounding box center [1061, 378] width 288 height 20
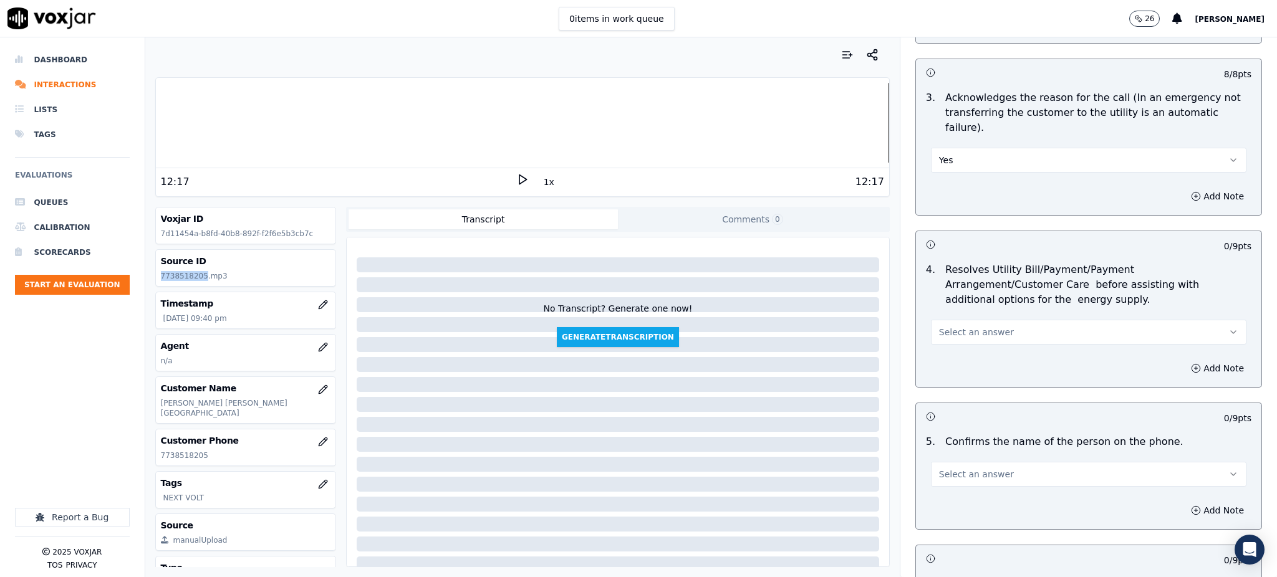
scroll to position [415, 0]
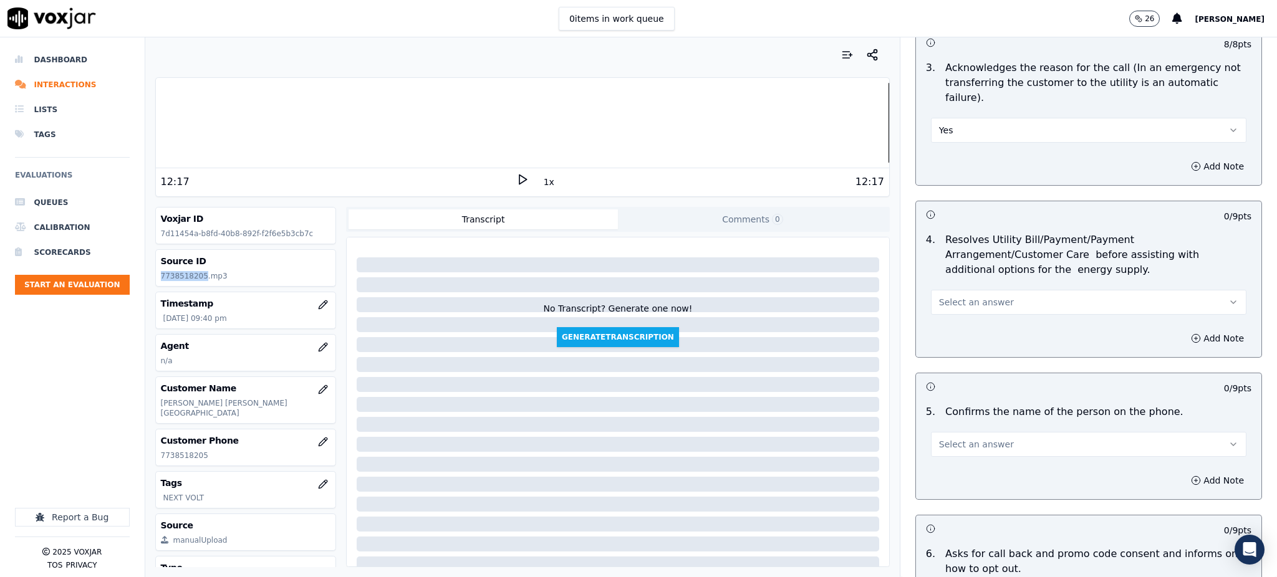
click at [939, 296] on span "Select an answer" at bounding box center [976, 302] width 75 height 12
drag, startPoint x: 944, startPoint y: 297, endPoint x: 944, endPoint y: 342, distance: 44.3
click at [944, 298] on div "Yes" at bounding box center [1061, 300] width 288 height 20
drag, startPoint x: 946, startPoint y: 413, endPoint x: 947, endPoint y: 426, distance: 13.1
click at [946, 438] on span "Select an answer" at bounding box center [976, 444] width 75 height 12
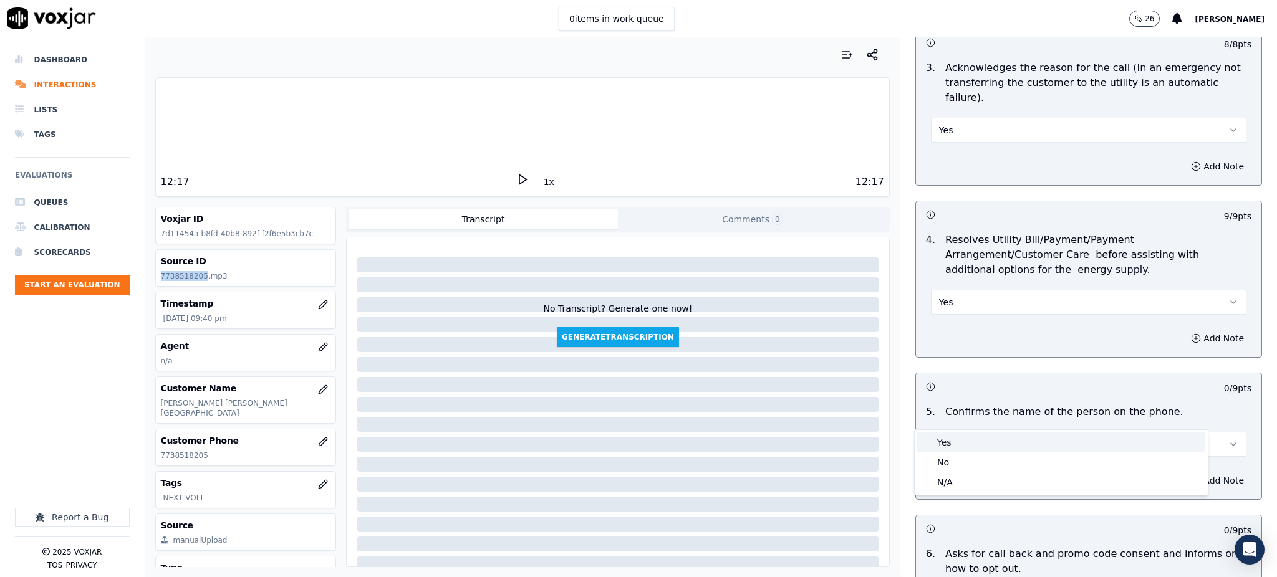
click at [952, 445] on div "Yes" at bounding box center [1061, 443] width 288 height 20
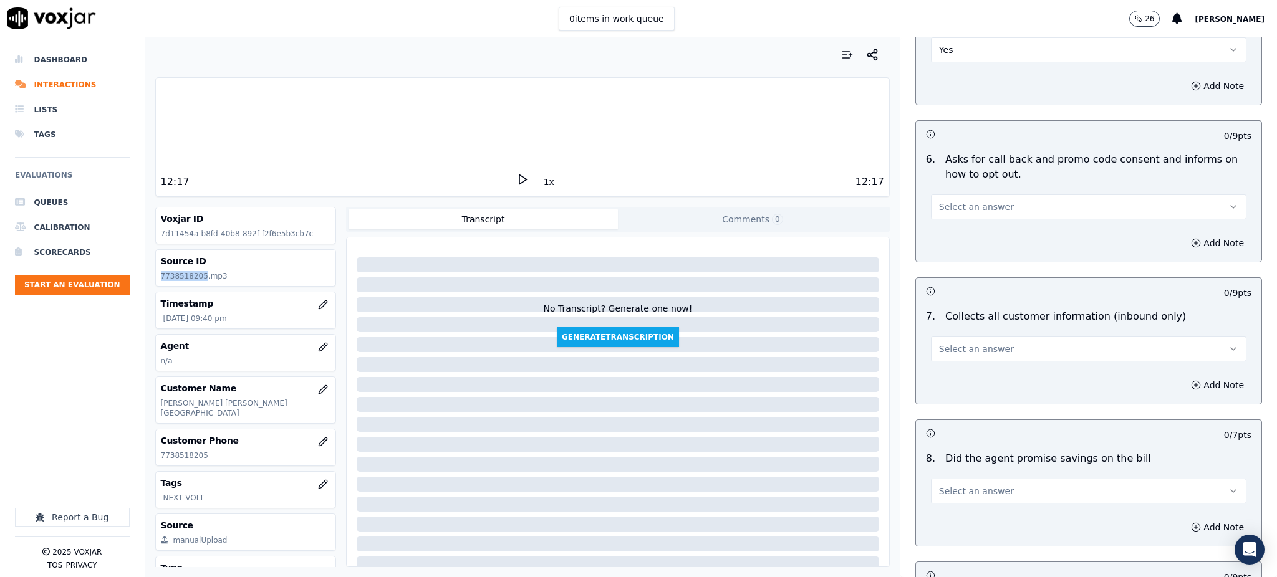
scroll to position [831, 0]
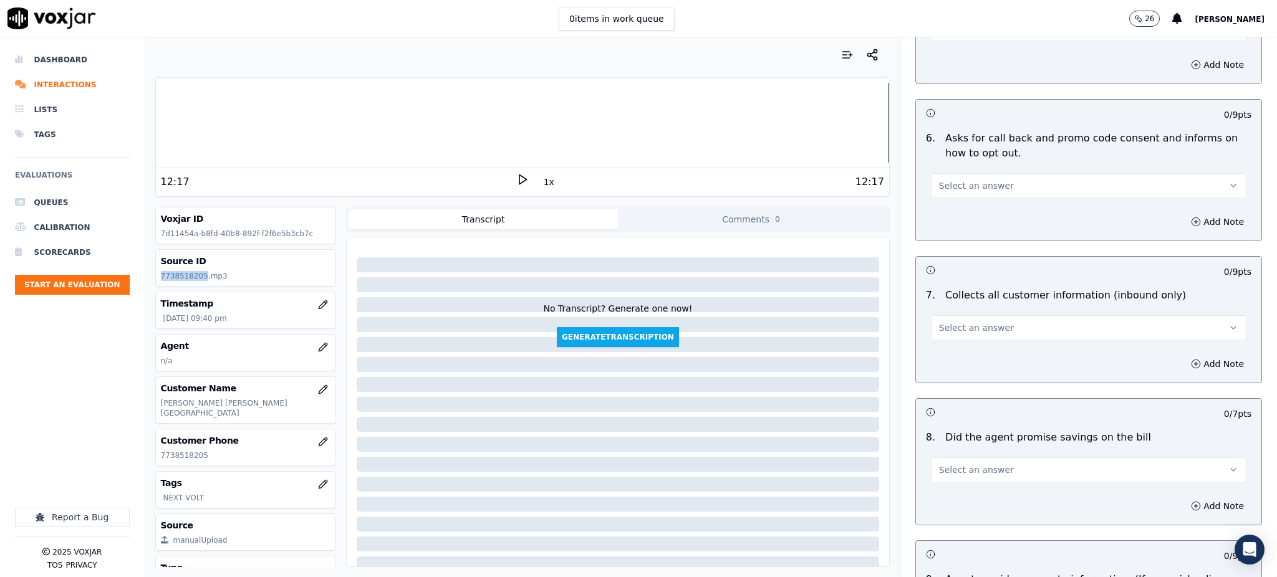
click at [941, 180] on span "Select an answer" at bounding box center [976, 186] width 75 height 12
click at [944, 184] on div "Yes" at bounding box center [1061, 184] width 288 height 20
click at [949, 322] on span "Select an answer" at bounding box center [976, 328] width 75 height 12
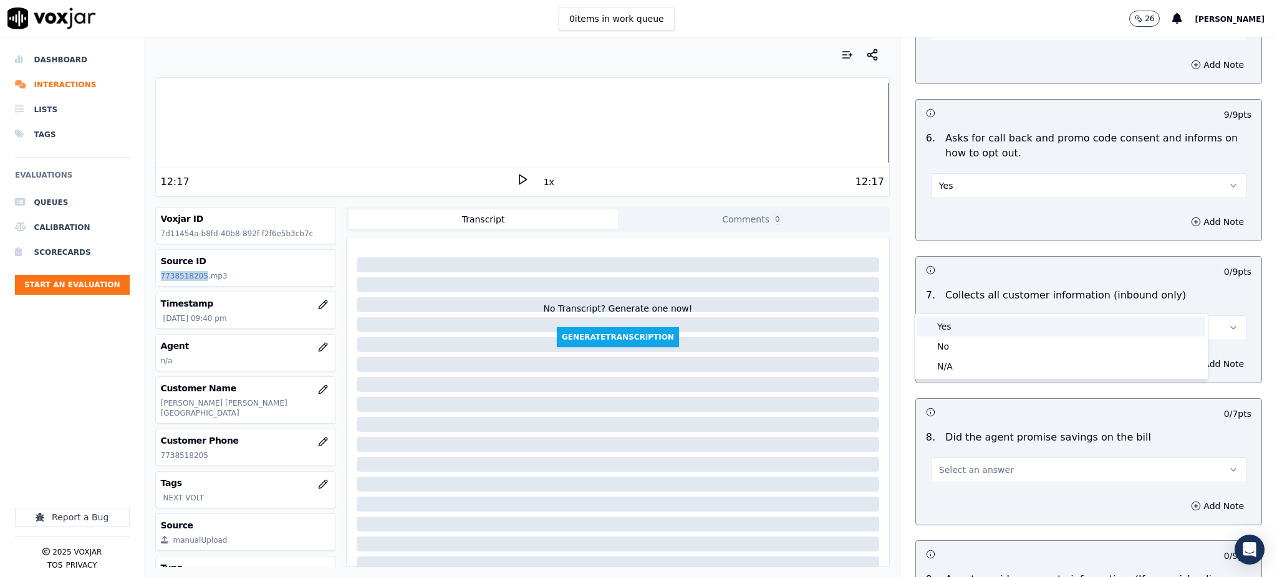
drag, startPoint x: 945, startPoint y: 328, endPoint x: 919, endPoint y: 421, distance: 96.3
click at [945, 330] on div "Yes" at bounding box center [1061, 327] width 288 height 20
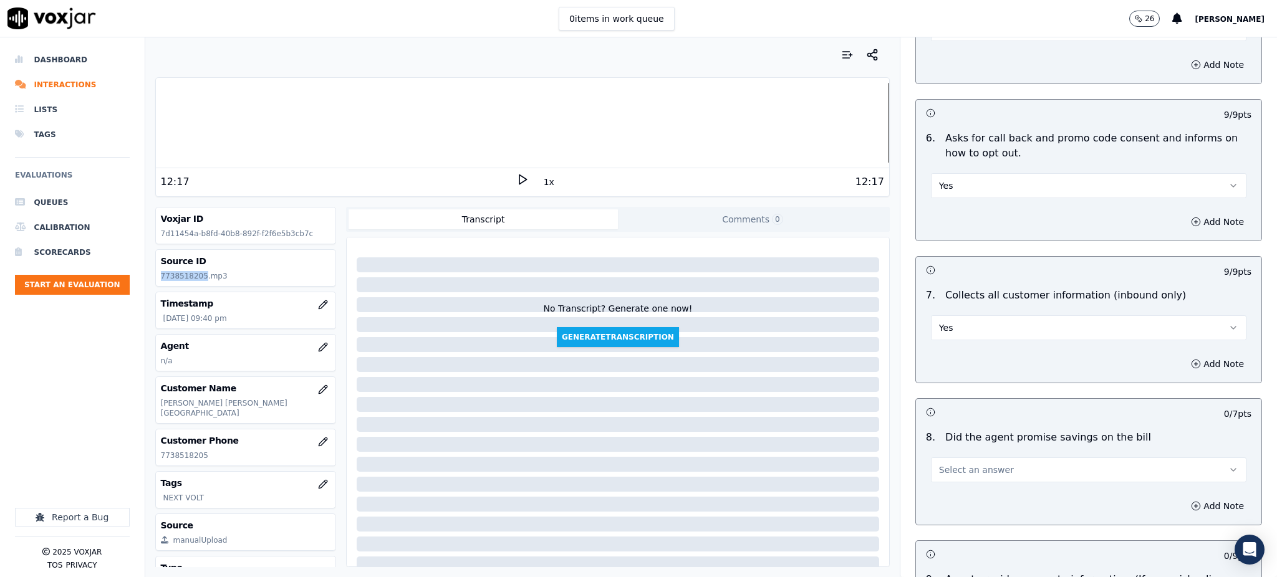
drag, startPoint x: 926, startPoint y: 441, endPoint x: 929, endPoint y: 449, distance: 8.7
click at [939, 464] on span "Select an answer" at bounding box center [976, 470] width 75 height 12
click at [934, 466] on div "Yes" at bounding box center [1061, 469] width 288 height 20
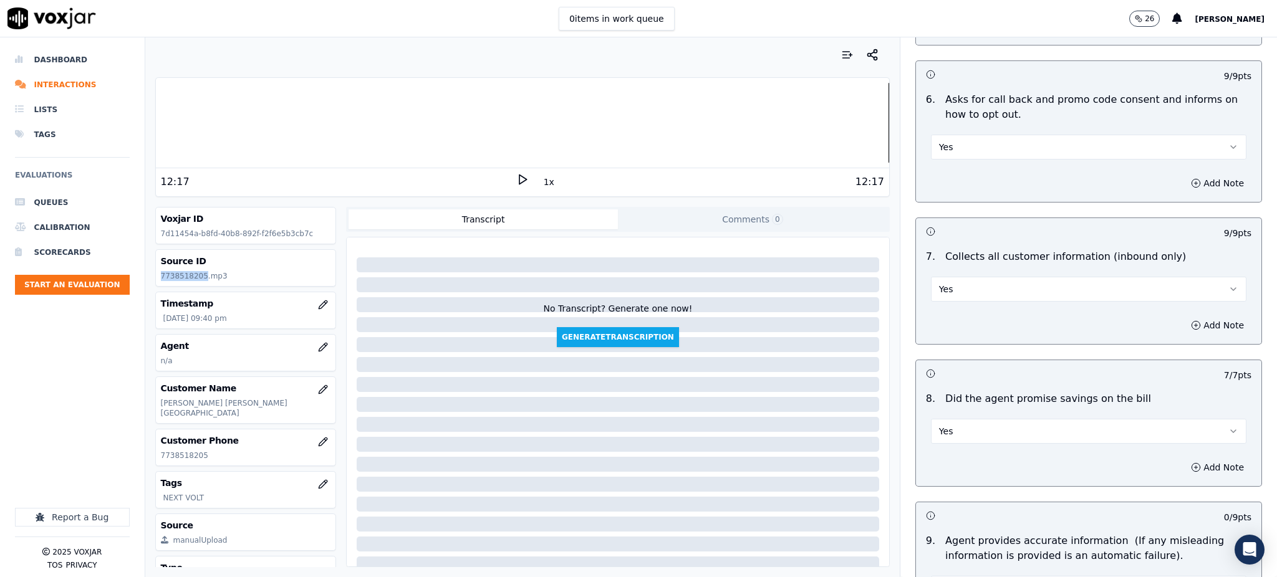
scroll to position [997, 0]
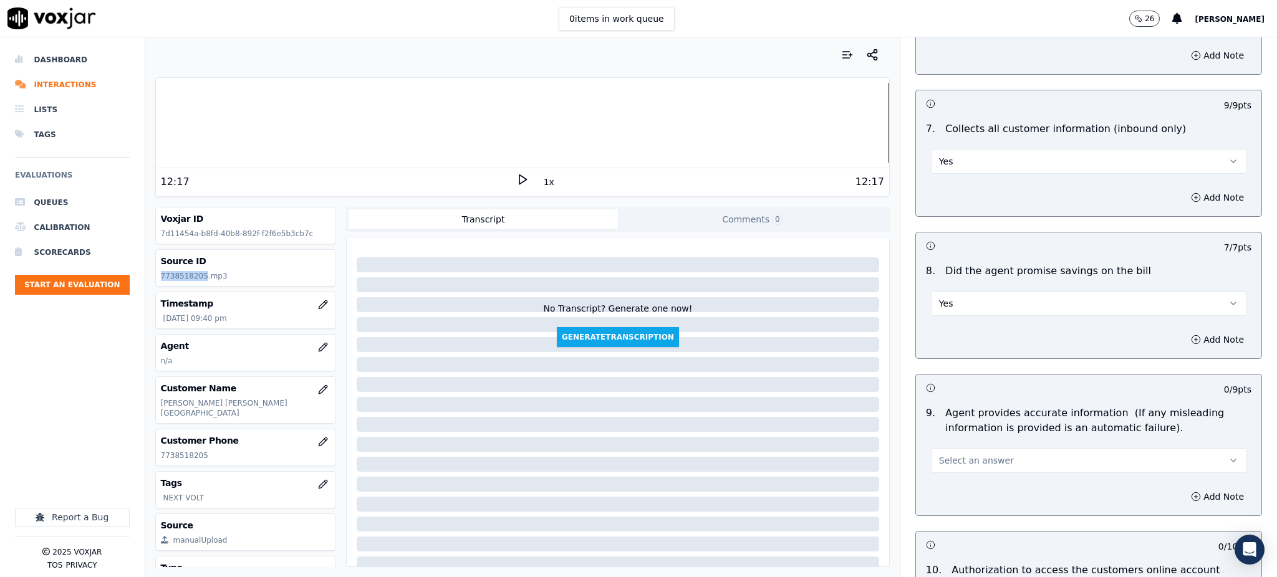
click at [945, 448] on button "Select an answer" at bounding box center [1088, 460] width 315 height 25
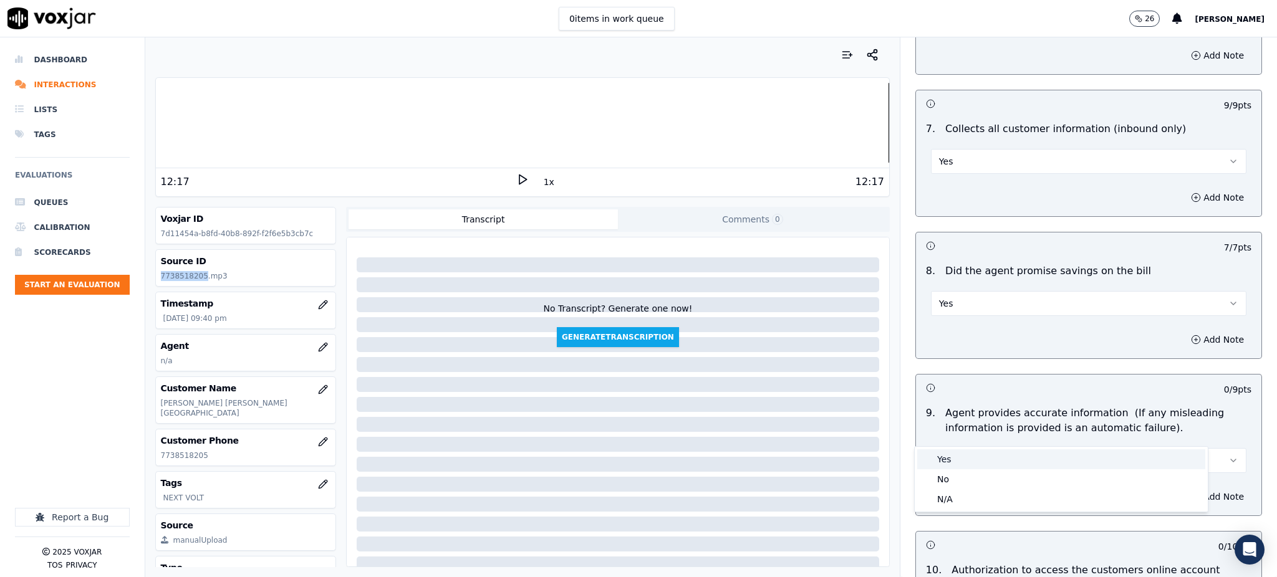
click at [950, 450] on div "Yes" at bounding box center [1061, 459] width 288 height 20
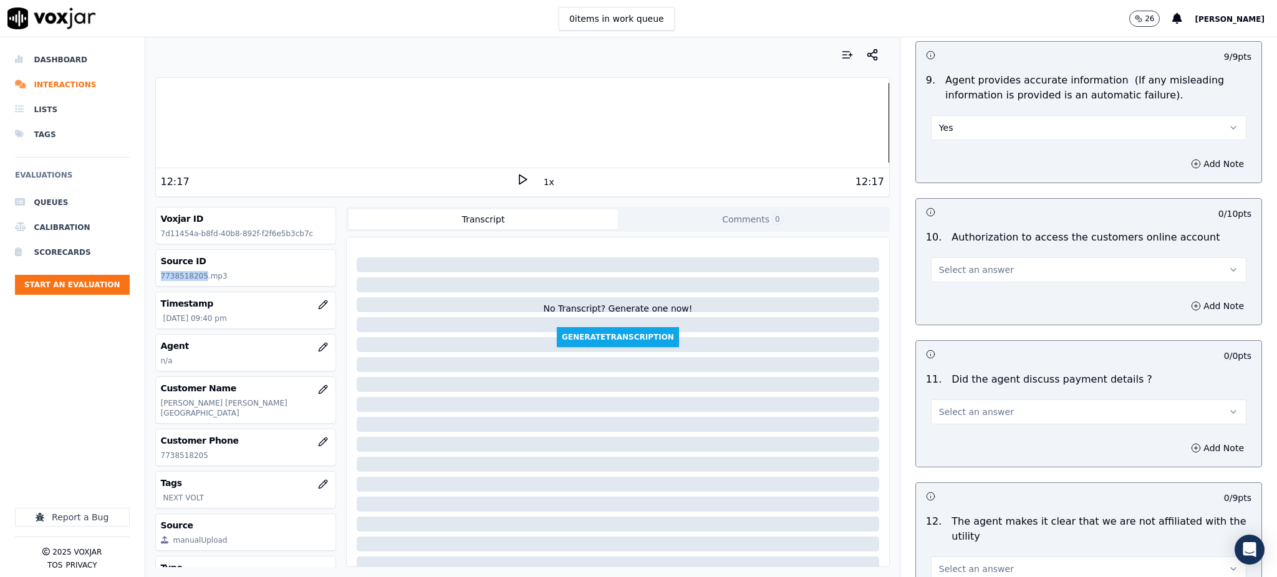
scroll to position [1330, 0]
click at [957, 264] on span "Select an answer" at bounding box center [976, 270] width 75 height 12
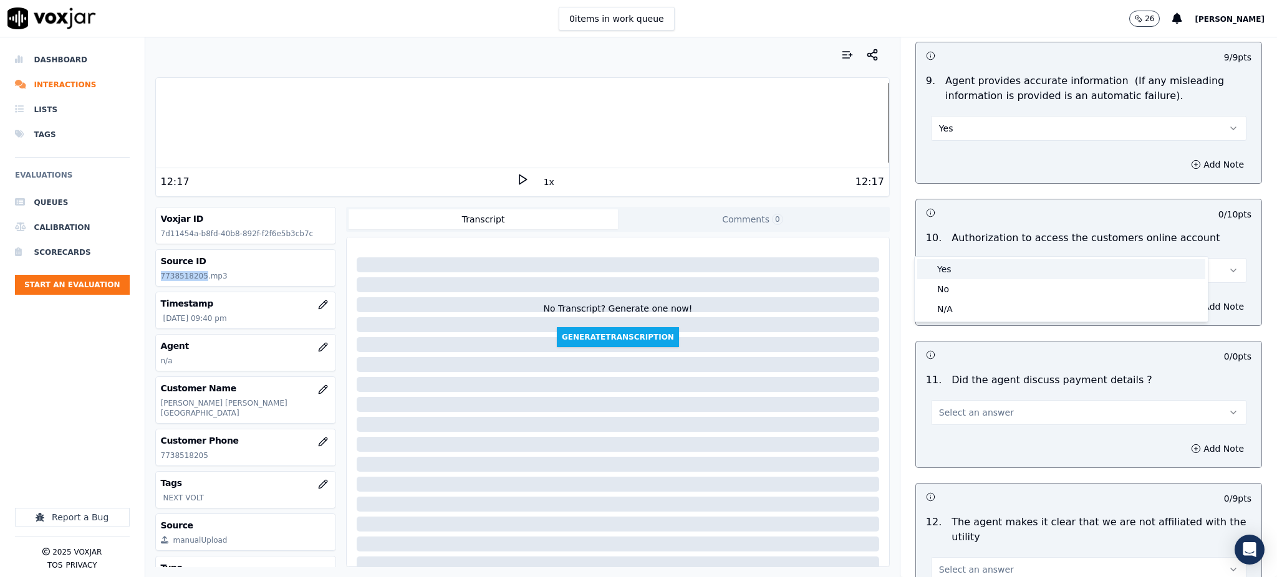
click at [956, 272] on div "Yes" at bounding box center [1061, 269] width 288 height 20
click at [943, 400] on button "Select an answer" at bounding box center [1088, 412] width 315 height 25
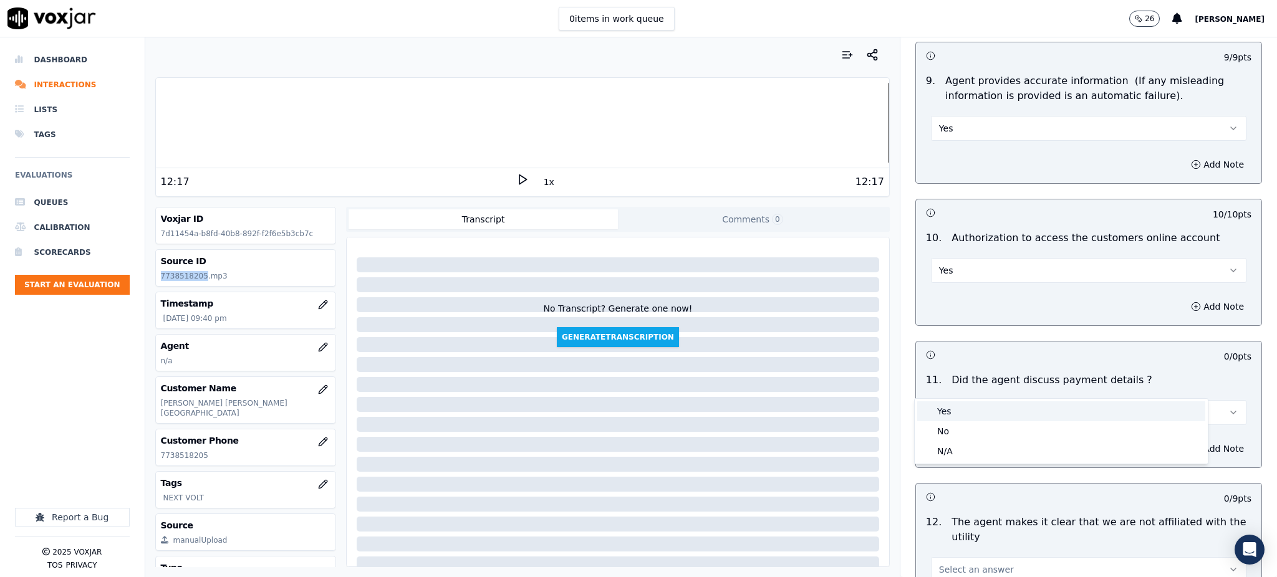
click at [948, 408] on div "Yes" at bounding box center [1061, 411] width 288 height 20
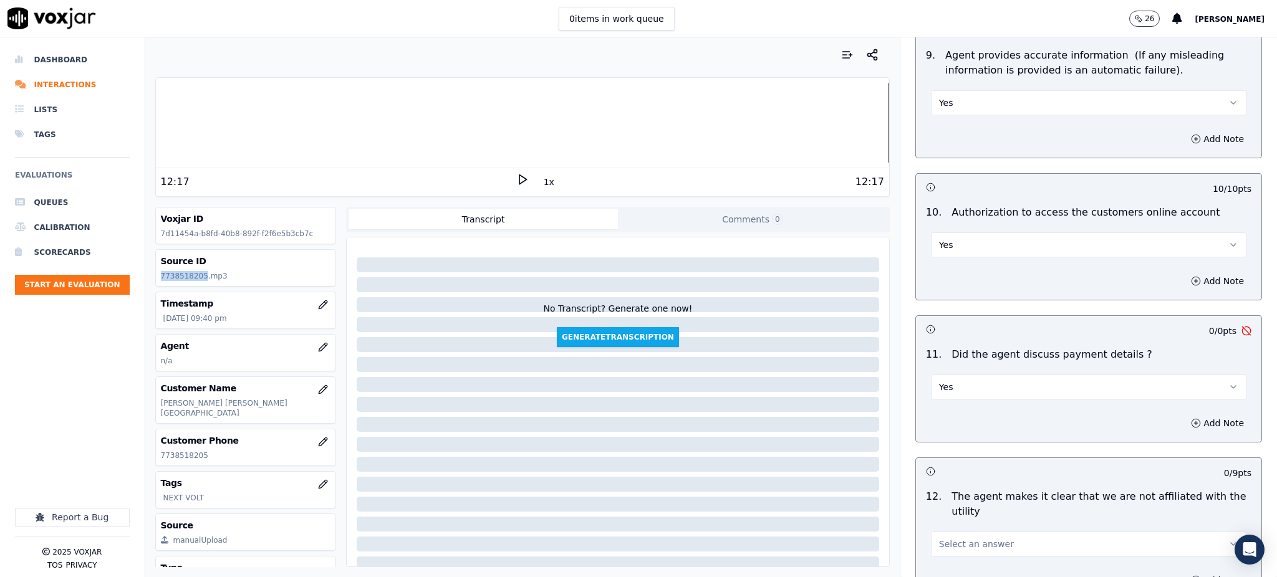
scroll to position [1496, 0]
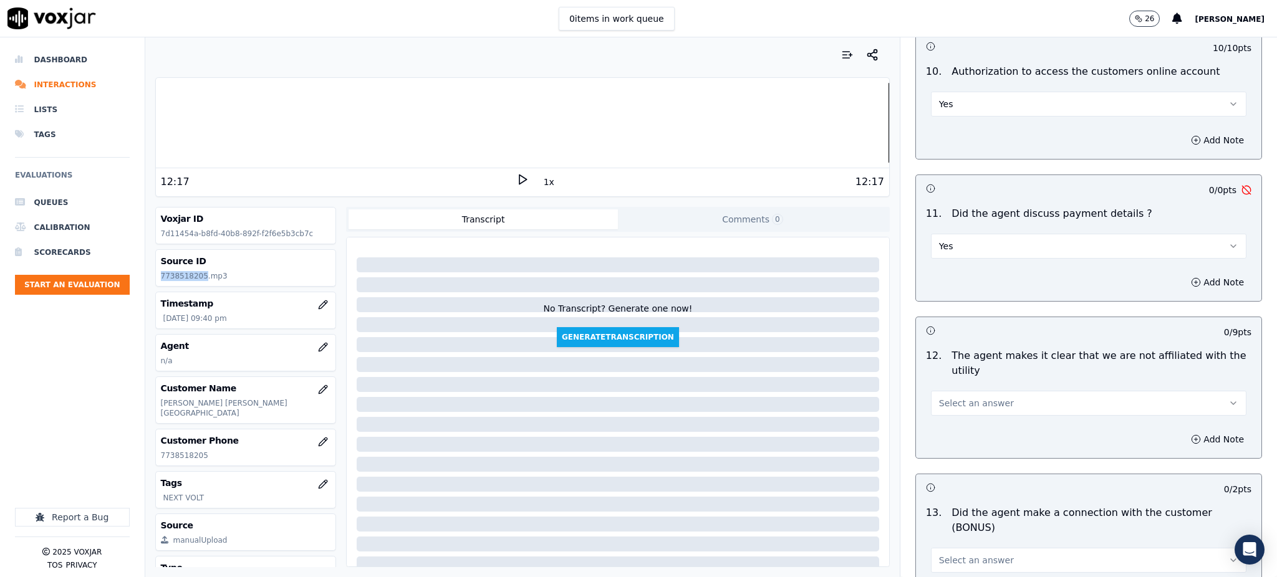
click at [958, 397] on span "Select an answer" at bounding box center [976, 403] width 75 height 12
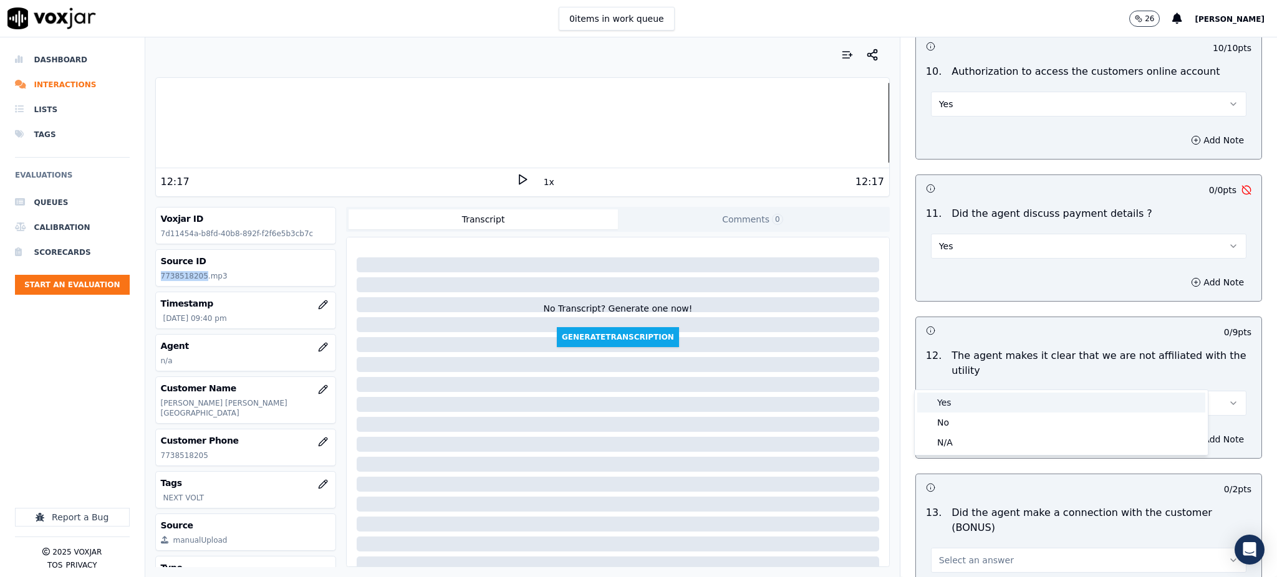
click at [956, 400] on div "Yes" at bounding box center [1061, 403] width 288 height 20
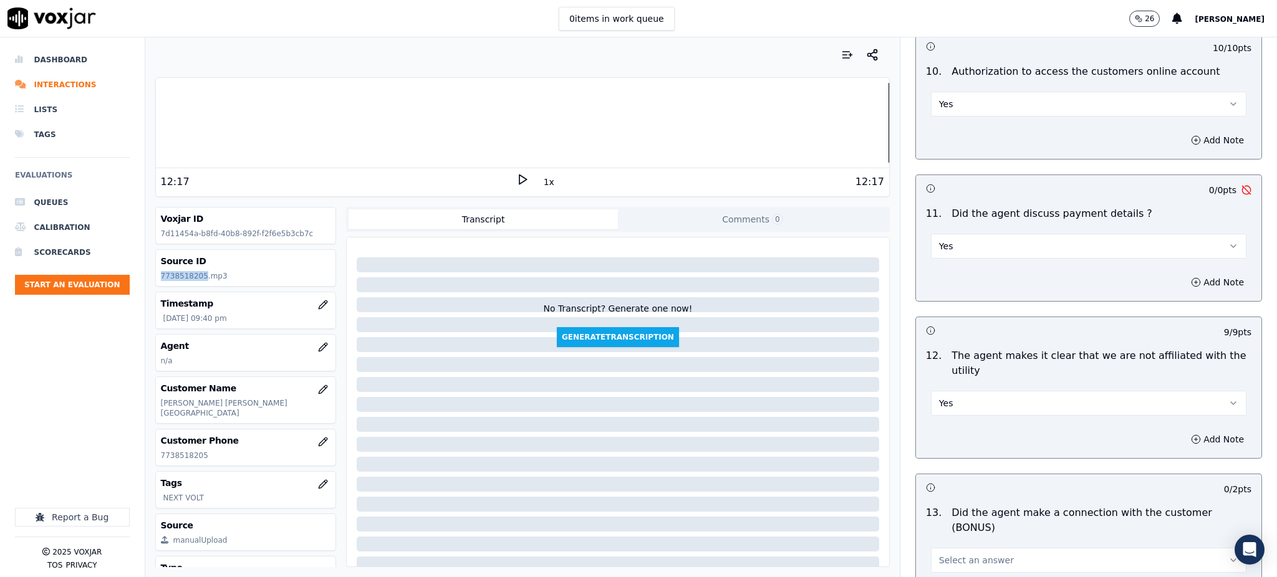
click at [943, 234] on button "Yes" at bounding box center [1088, 246] width 315 height 25
click at [945, 276] on div "N/A" at bounding box center [1061, 285] width 288 height 20
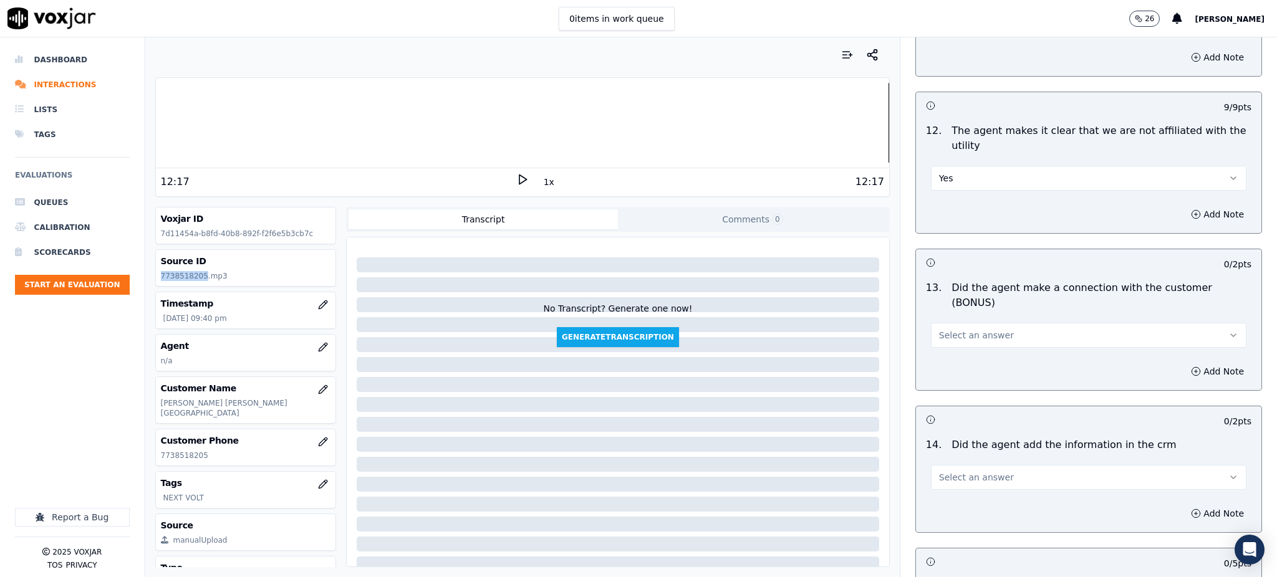
scroll to position [1745, 0]
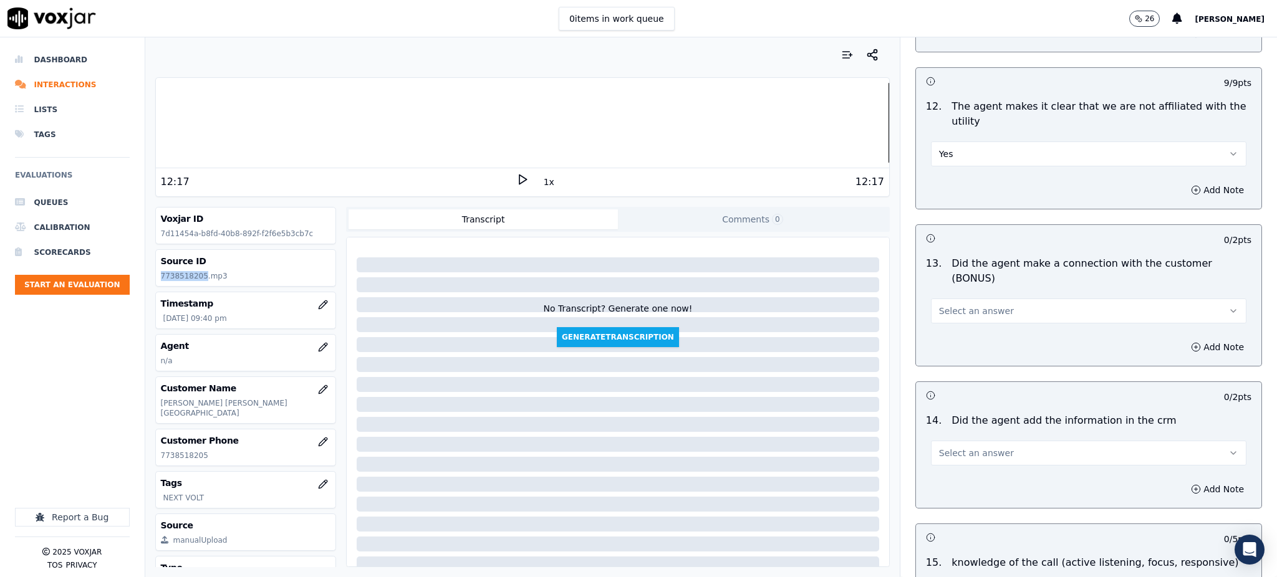
click at [961, 305] on span "Select an answer" at bounding box center [976, 311] width 75 height 12
click at [952, 286] on div "Yes" at bounding box center [1061, 295] width 288 height 20
click at [954, 447] on span "Select an answer" at bounding box center [976, 453] width 75 height 12
click at [956, 455] on div "No" at bounding box center [1061, 458] width 288 height 20
click at [1187, 481] on button "Add Note" at bounding box center [1217, 489] width 68 height 17
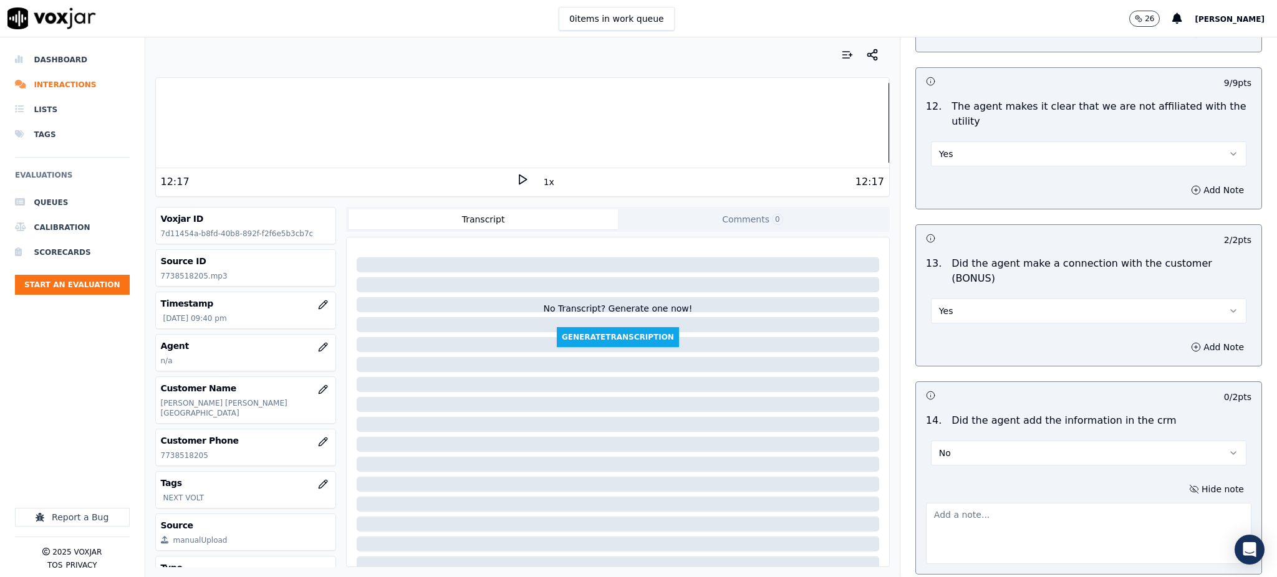
click at [986, 503] on textarea at bounding box center [1088, 533] width 325 height 61
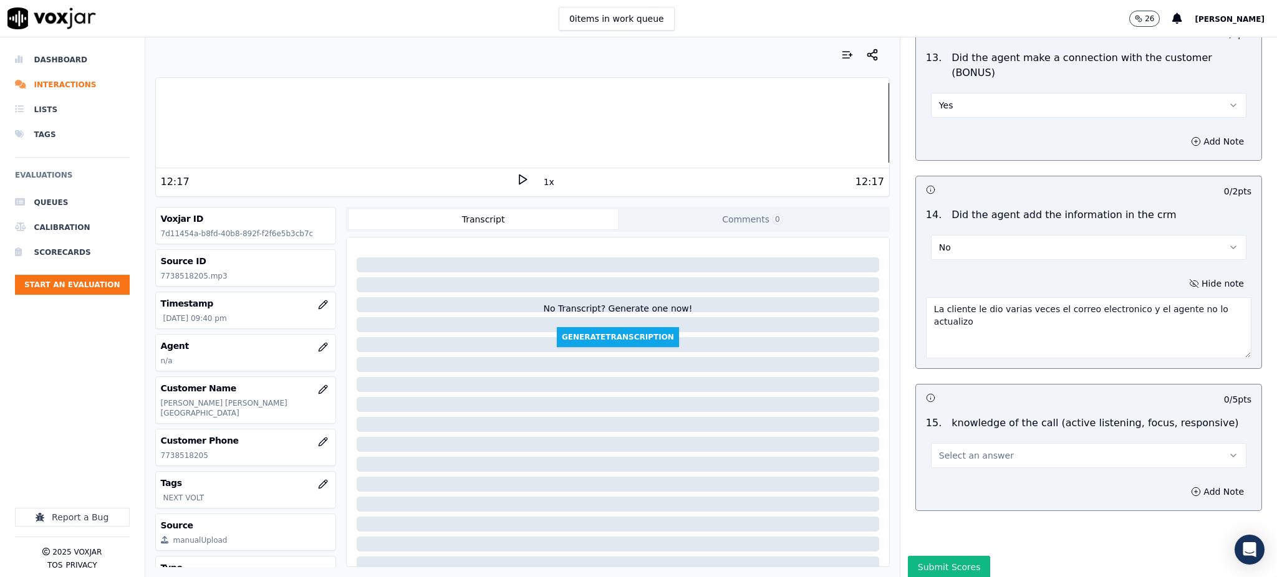
scroll to position [1953, 0]
type textarea "La cliente le dio varias veces el correo electronico y el agente no lo actualizo"
click at [939, 448] on span "Select an answer" at bounding box center [976, 454] width 75 height 12
click at [955, 444] on div "Yes" at bounding box center [1061, 438] width 288 height 20
click at [934, 554] on button "Submit Scores" at bounding box center [949, 565] width 83 height 22
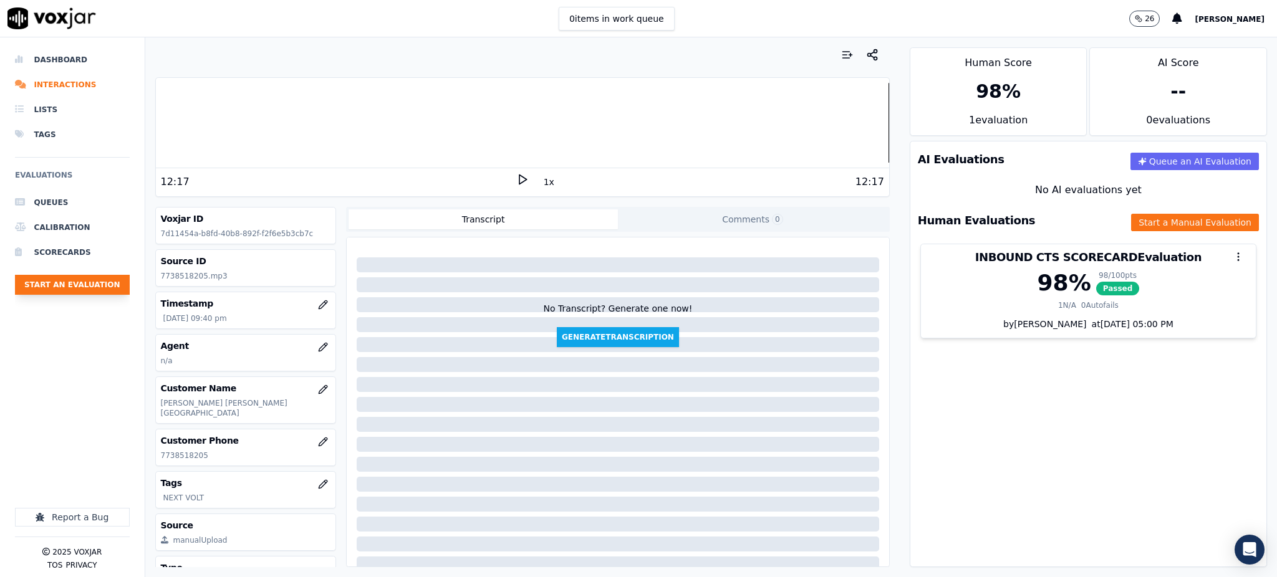
click at [52, 282] on button "Start an Evaluation" at bounding box center [72, 285] width 115 height 20
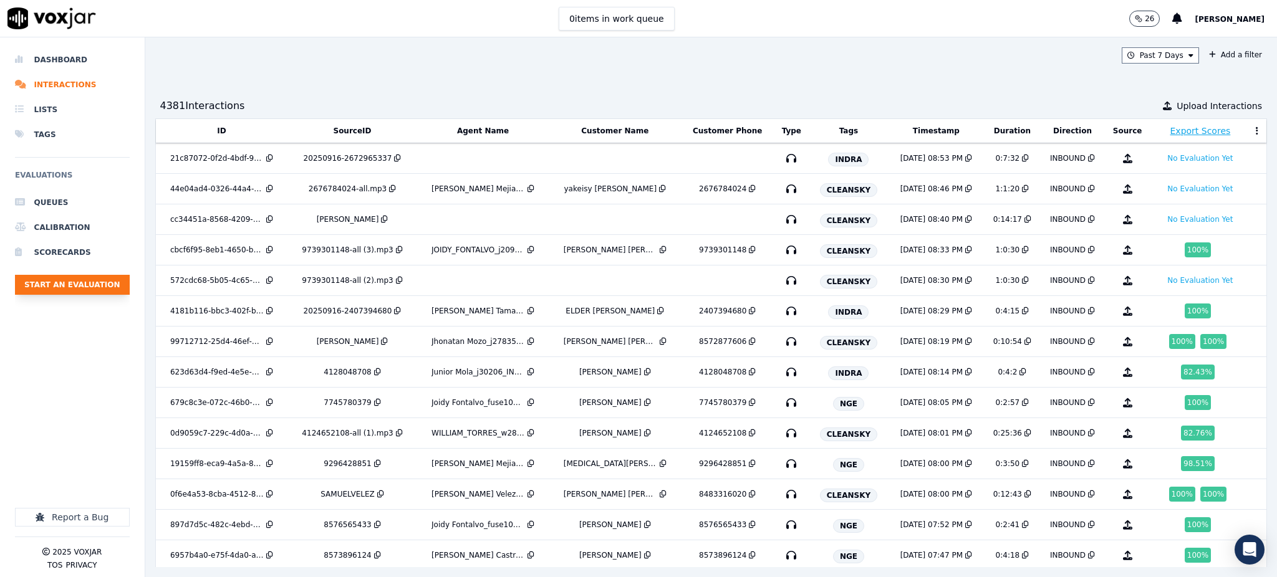
click at [52, 284] on button "Start an Evaluation" at bounding box center [72, 285] width 115 height 20
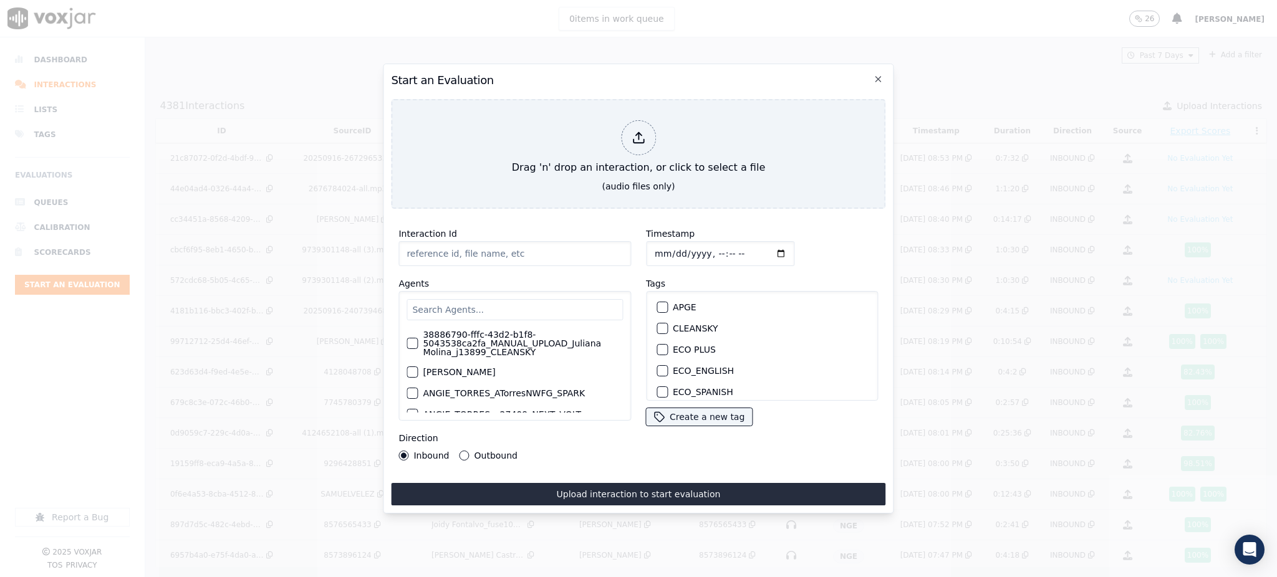
type input "09162025_8722948742.mp3"
click at [765, 252] on input "Timestamp" at bounding box center [720, 253] width 148 height 25
type input "[DATE]T20:53"
click at [813, 252] on div "Timestamp" at bounding box center [762, 246] width 232 height 40
click at [568, 453] on div "Inbound Outbound" at bounding box center [514, 456] width 232 height 10
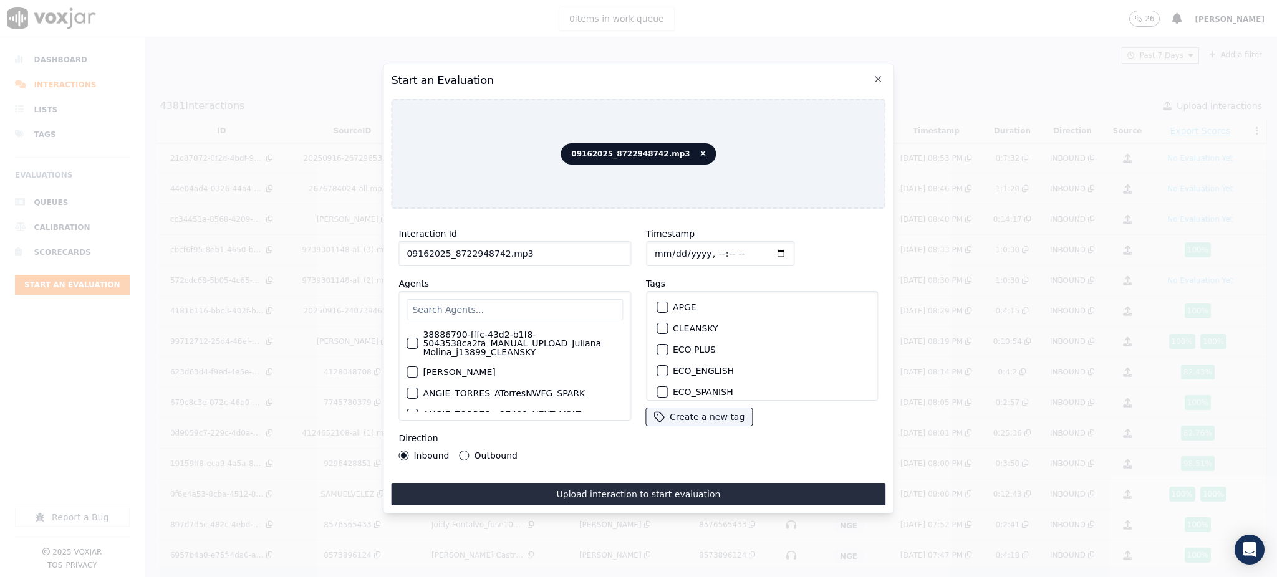
click at [471, 300] on input "text" at bounding box center [514, 309] width 216 height 21
type input "FAB"
drag, startPoint x: 456, startPoint y: 309, endPoint x: 335, endPoint y: 315, distance: 121.7
click at [342, 577] on div "Start an Evaluation 09162025_8722948742.mp3 Interaction Id 09162025_8722948742.…" at bounding box center [638, 577] width 1277 height 0
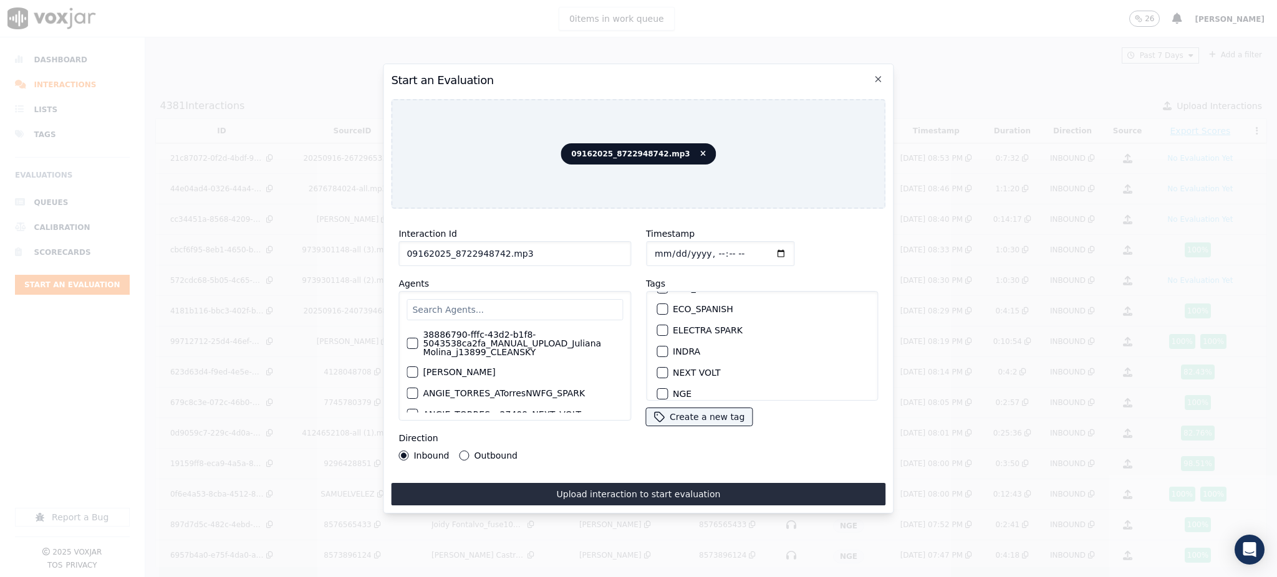
click at [661, 367] on div "NEXT VOLT" at bounding box center [761, 372] width 221 height 21
click at [660, 369] on button "NEXT VOLT" at bounding box center [661, 372] width 11 height 11
click at [464, 451] on button "Outbound" at bounding box center [464, 456] width 10 height 10
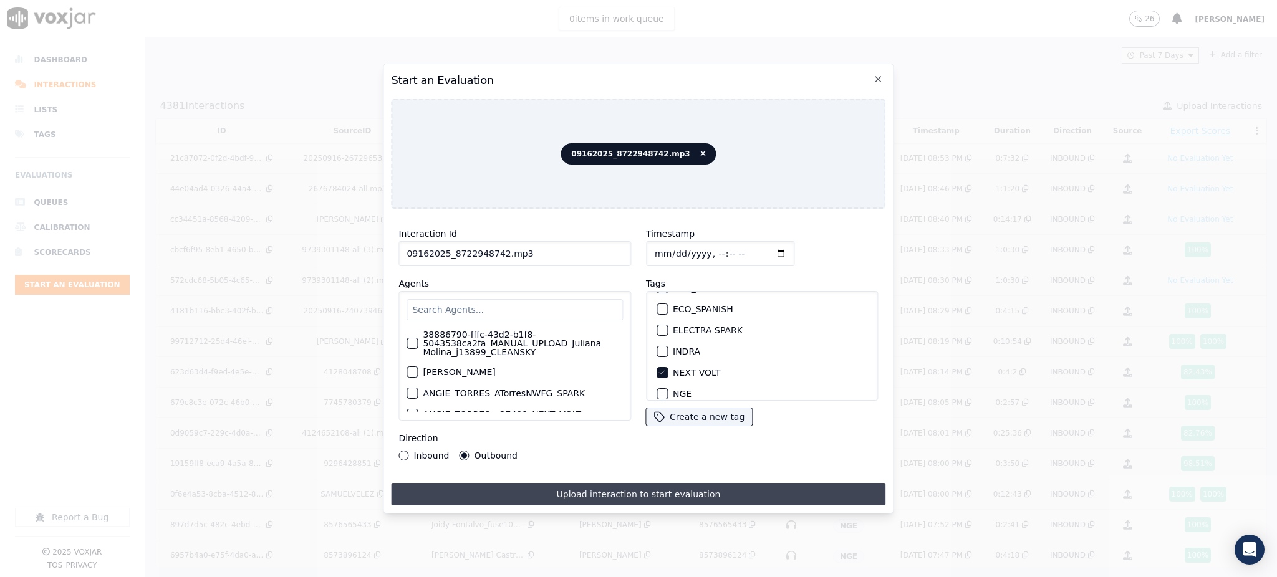
click at [624, 492] on button "Upload interaction to start evaluation" at bounding box center [638, 494] width 494 height 22
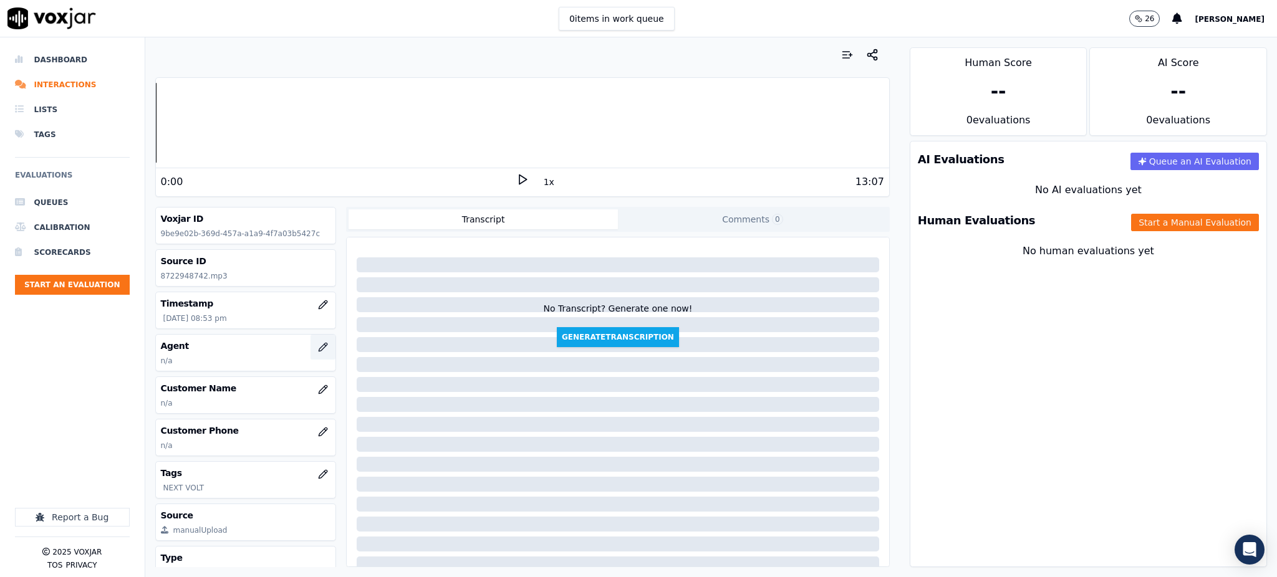
click at [319, 351] on icon "button" at bounding box center [323, 347] width 8 height 8
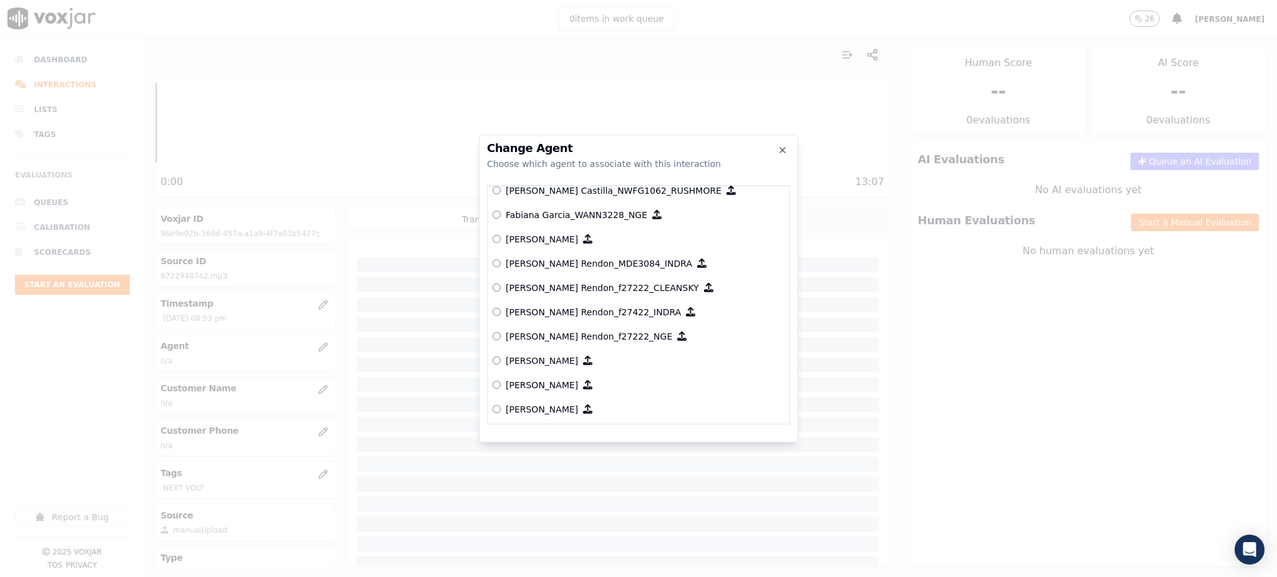
scroll to position [2298, 0]
click at [552, 216] on p "Fabiana Garcia_WANN3228_NGE" at bounding box center [576, 214] width 141 height 12
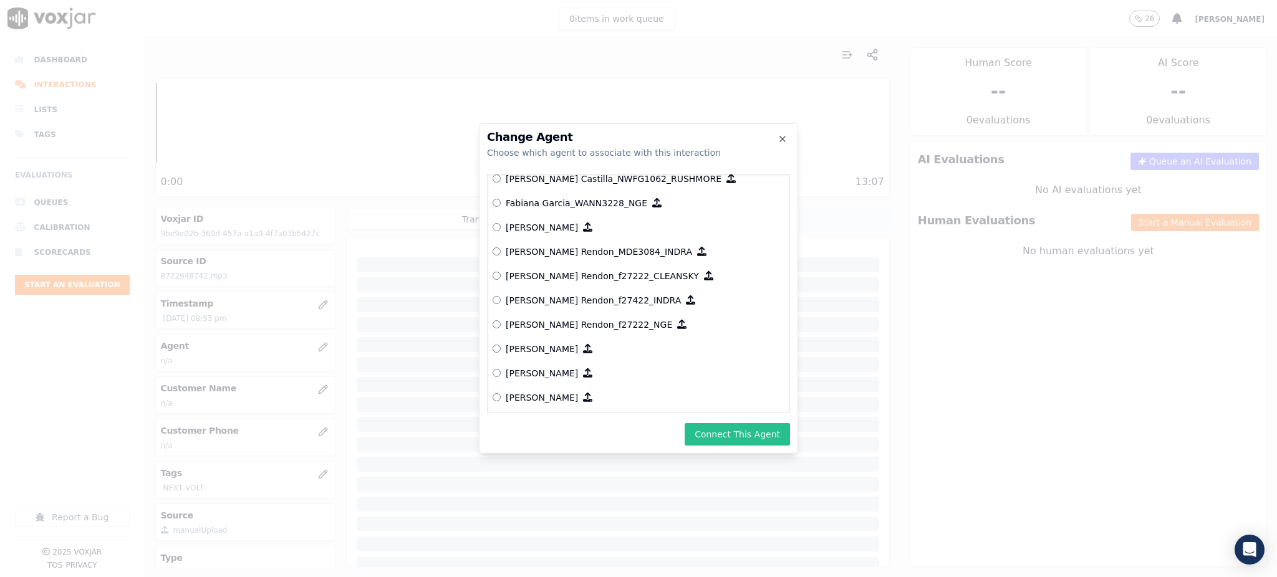
click at [720, 426] on button "Connect This Agent" at bounding box center [736, 434] width 105 height 22
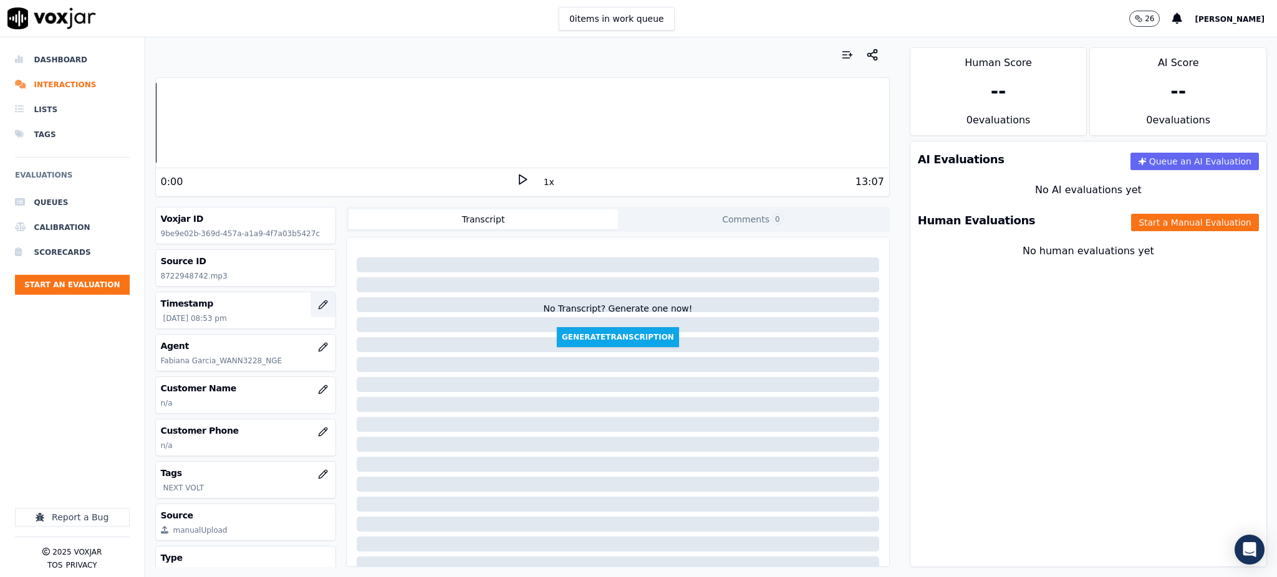
click at [310, 307] on button "button" at bounding box center [322, 304] width 25 height 25
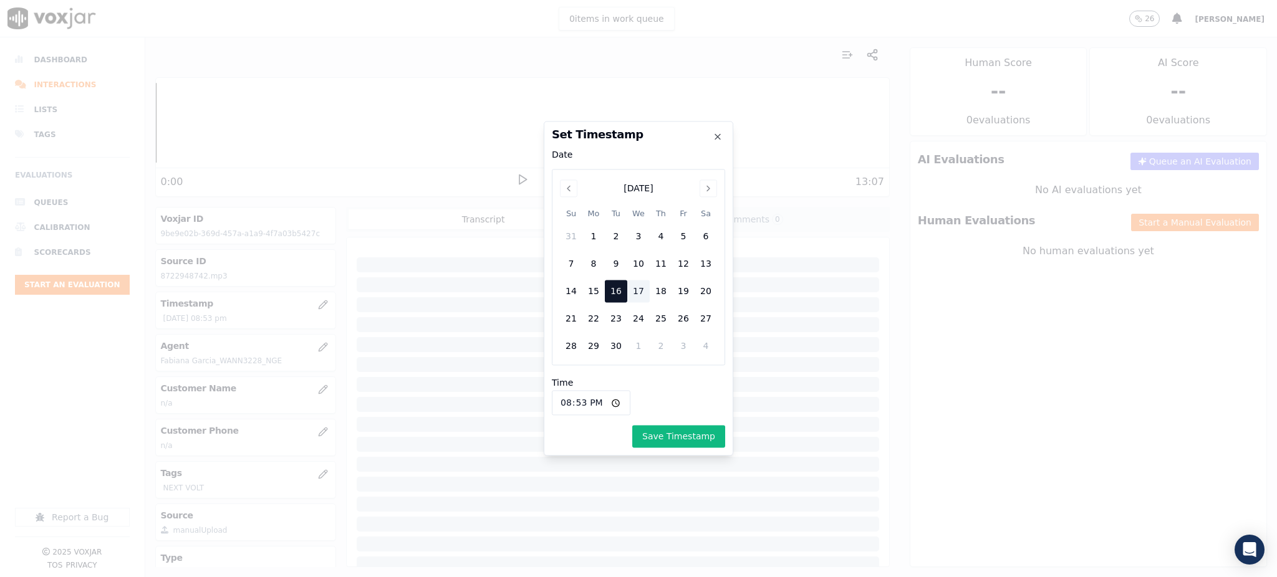
click at [719, 146] on div "Set Timestamp Date Event Date, [DATE] [DATE] Su Mo Tu We Th Fr Sa 31 1 2 3 4 5 …" at bounding box center [638, 288] width 189 height 335
click at [725, 131] on div "Set Timestamp Date Event Date, [DATE] [DATE] Su Mo Tu We Th Fr Sa 31 1 2 3 4 5 …" at bounding box center [638, 288] width 189 height 335
click at [718, 135] on icon "button" at bounding box center [717, 137] width 10 height 10
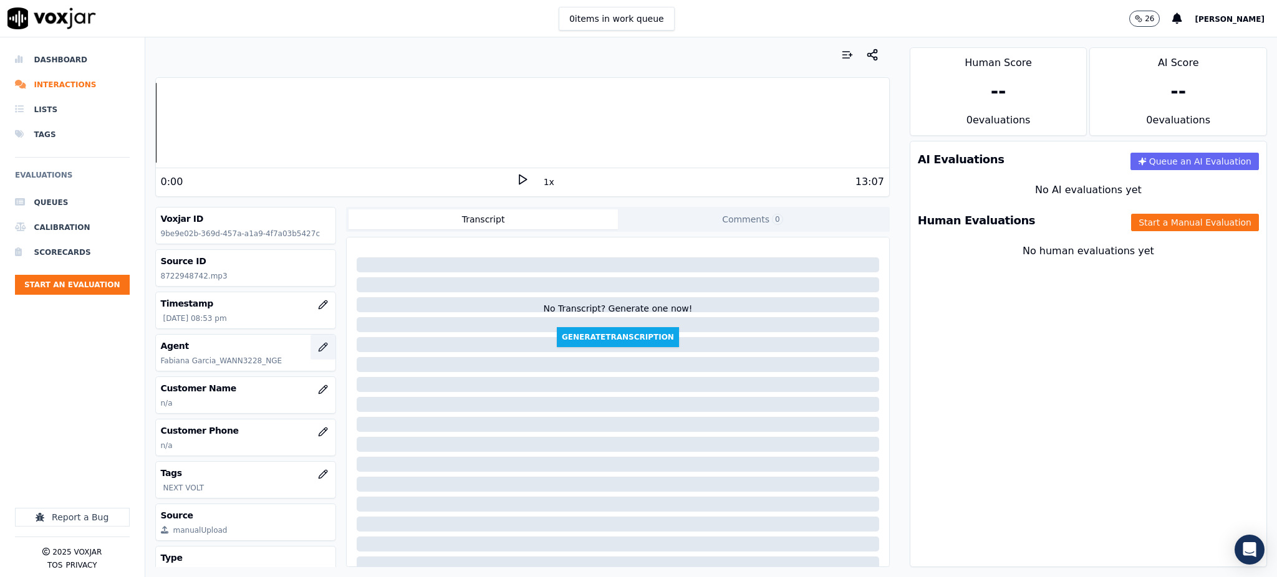
click at [290, 347] on h3 "Agent" at bounding box center [246, 346] width 170 height 12
click at [310, 347] on button "button" at bounding box center [322, 347] width 25 height 25
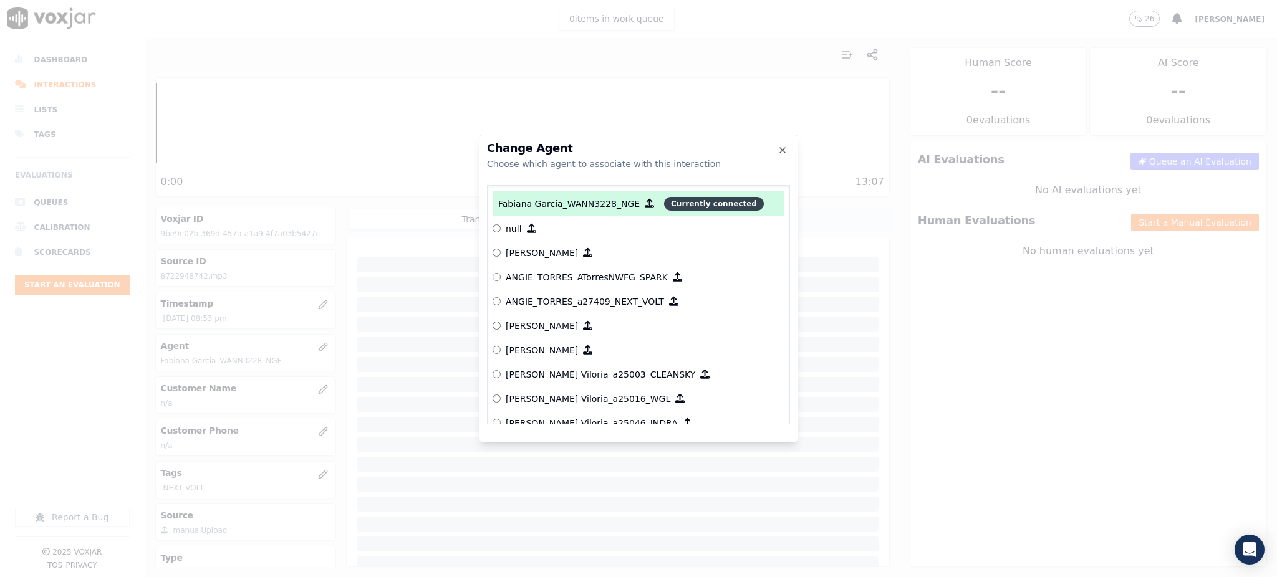
click at [704, 204] on span "Currently connected" at bounding box center [714, 204] width 100 height 14
click at [664, 206] on span "Currently connected" at bounding box center [714, 204] width 100 height 14
click at [645, 207] on icon "button" at bounding box center [649, 203] width 9 height 9
click at [645, 203] on icon "button" at bounding box center [649, 203] width 9 height 9
click at [780, 153] on icon "button" at bounding box center [782, 150] width 10 height 10
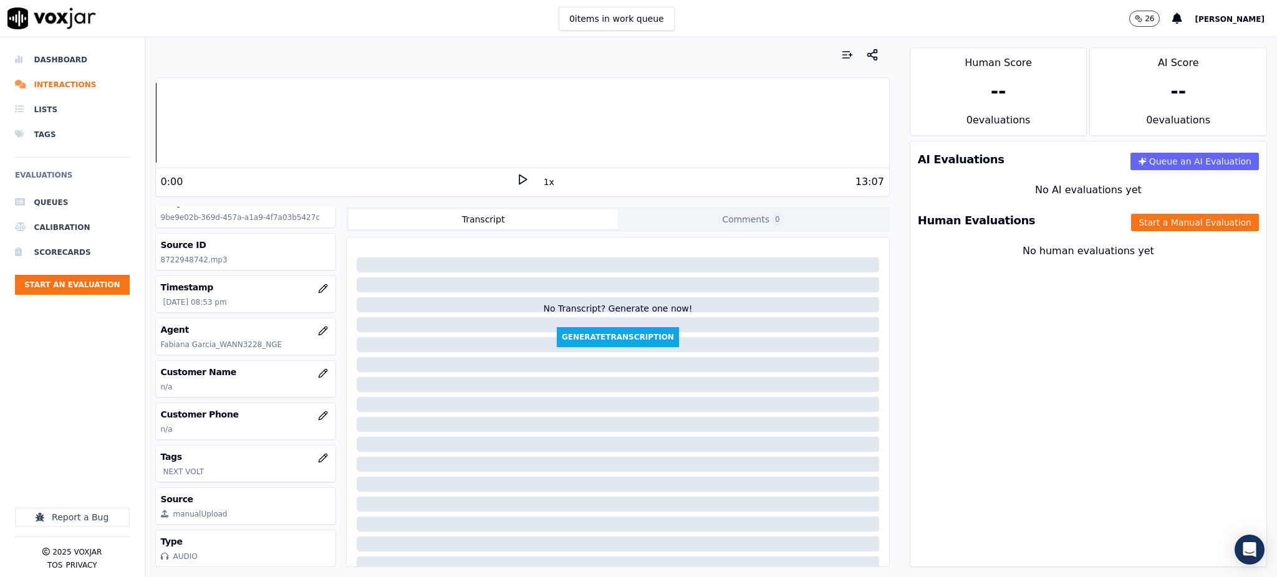
scroll to position [0, 0]
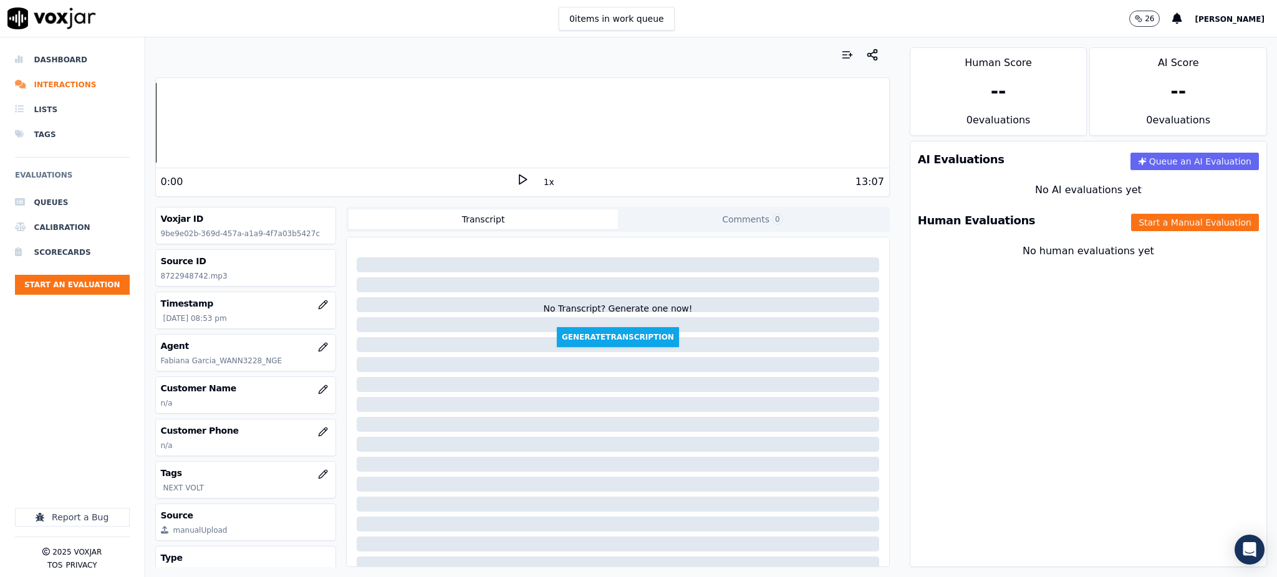
click at [516, 178] on icon at bounding box center [522, 179] width 12 height 12
drag, startPoint x: 198, startPoint y: 275, endPoint x: 156, endPoint y: 279, distance: 42.6
click at [156, 279] on div "Source ID 8722948742.mp3" at bounding box center [246, 268] width 180 height 36
copy p "8722948742"
click at [311, 432] on button "button" at bounding box center [322, 431] width 25 height 25
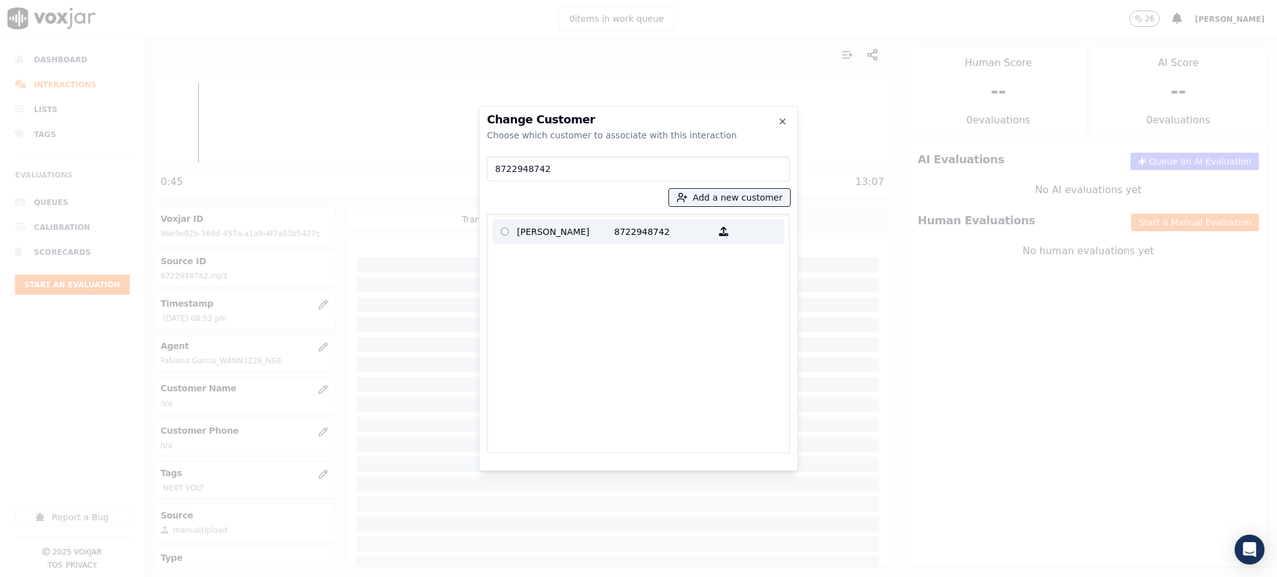
type input "8722948742"
drag, startPoint x: 567, startPoint y: 223, endPoint x: 572, endPoint y: 239, distance: 17.4
click at [567, 224] on p "[PERSON_NAME]" at bounding box center [565, 231] width 97 height 19
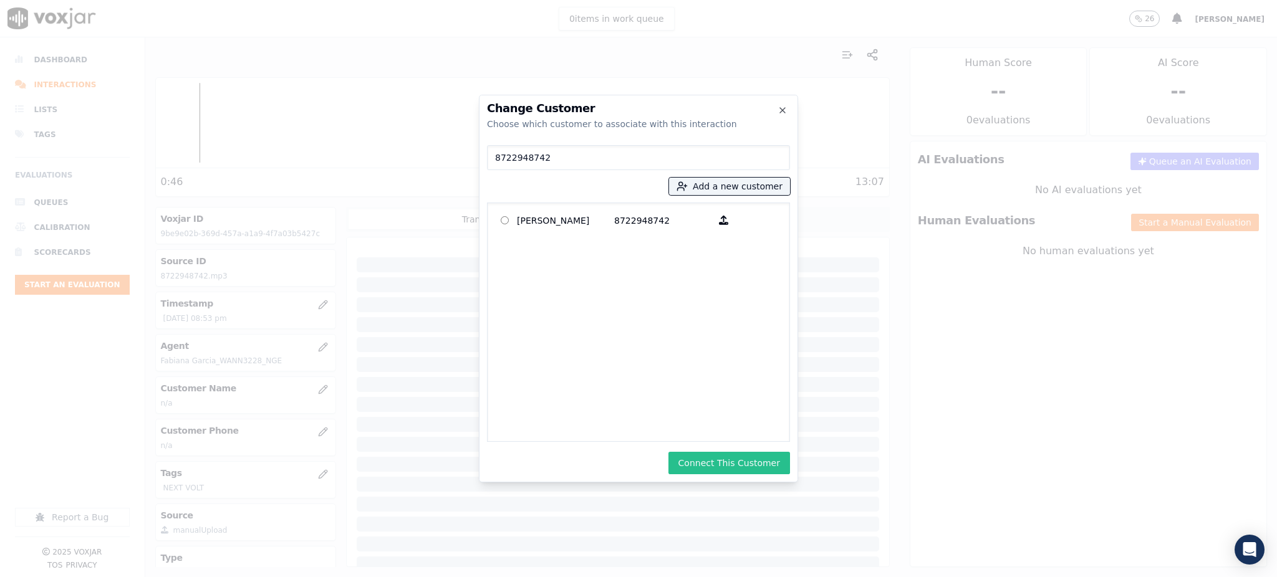
click at [729, 466] on button "Connect This Customer" at bounding box center [729, 463] width 122 height 22
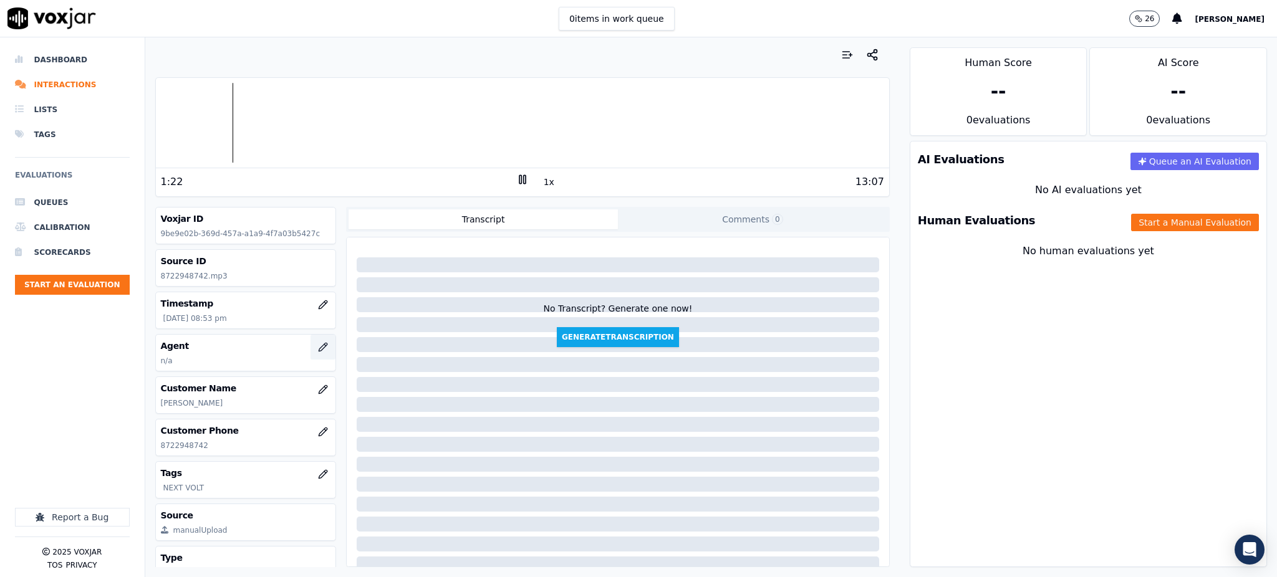
click at [319, 345] on icon "button" at bounding box center [323, 347] width 8 height 8
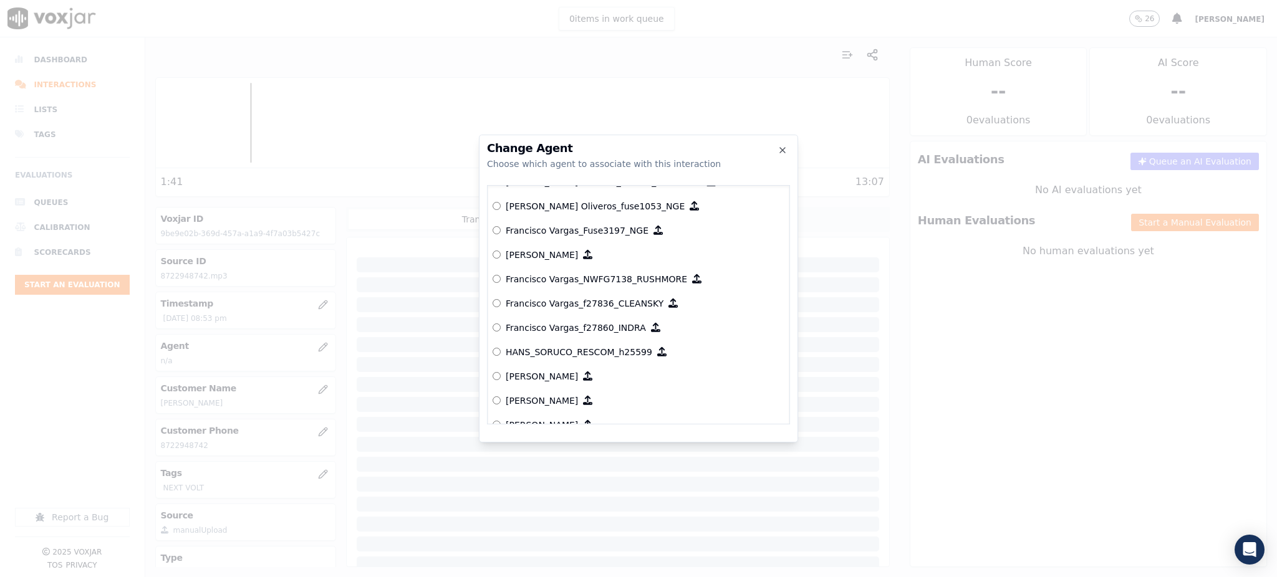
scroll to position [2576, 0]
click at [947, 371] on div at bounding box center [638, 288] width 1277 height 577
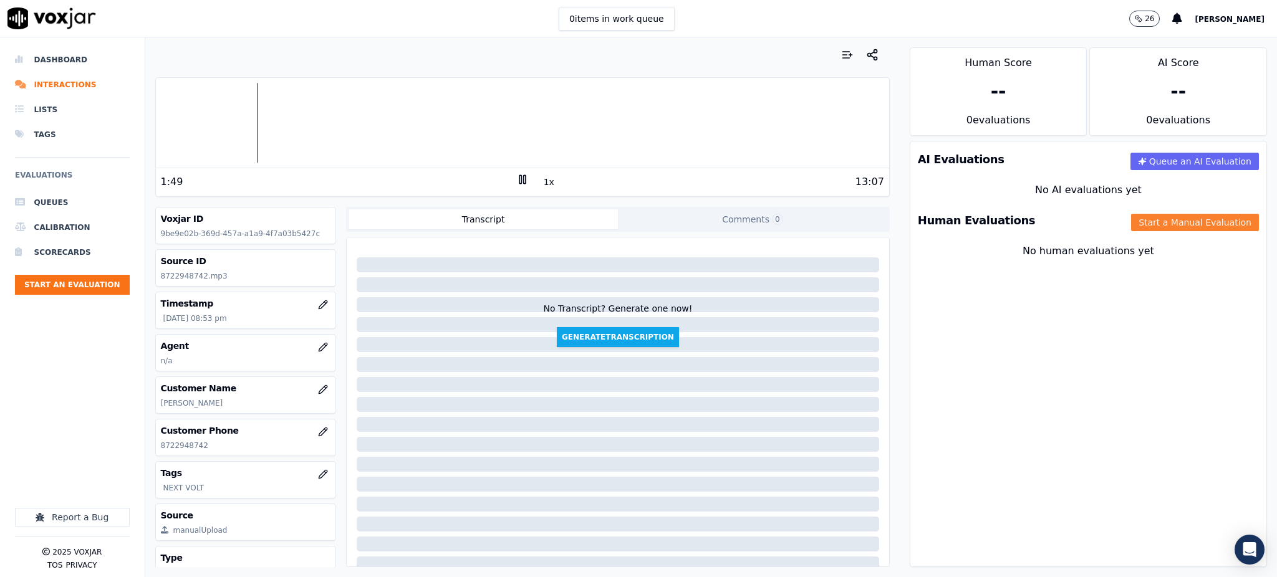
click at [1131, 221] on button "Start a Manual Evaluation" at bounding box center [1195, 222] width 128 height 17
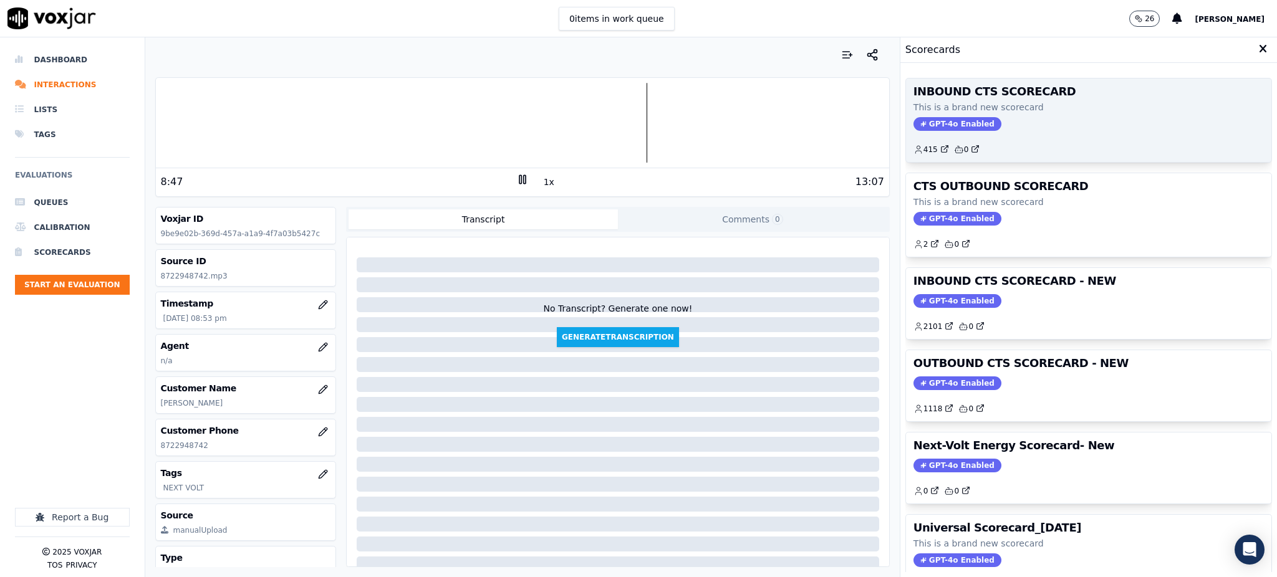
click at [946, 127] on span "GPT-4o Enabled" at bounding box center [957, 124] width 88 height 14
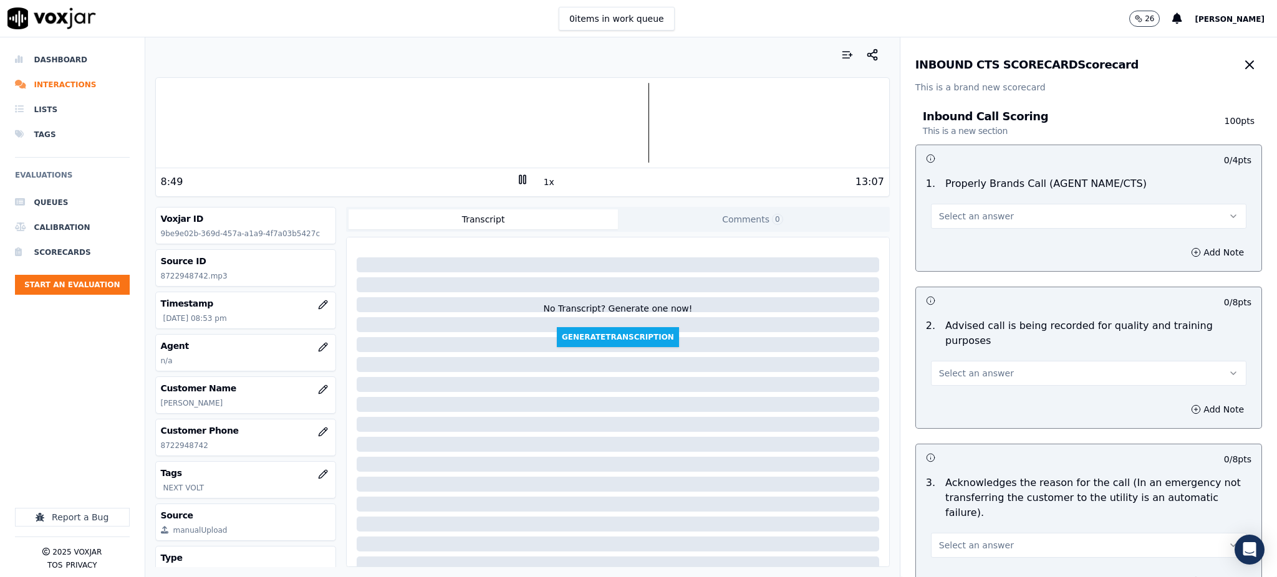
click at [939, 221] on span "Select an answer" at bounding box center [976, 216] width 75 height 12
click at [938, 245] on div "Yes" at bounding box center [1061, 244] width 288 height 20
click at [939, 367] on span "Select an answer" at bounding box center [976, 373] width 75 height 12
click at [946, 391] on div "Yes" at bounding box center [1061, 386] width 288 height 20
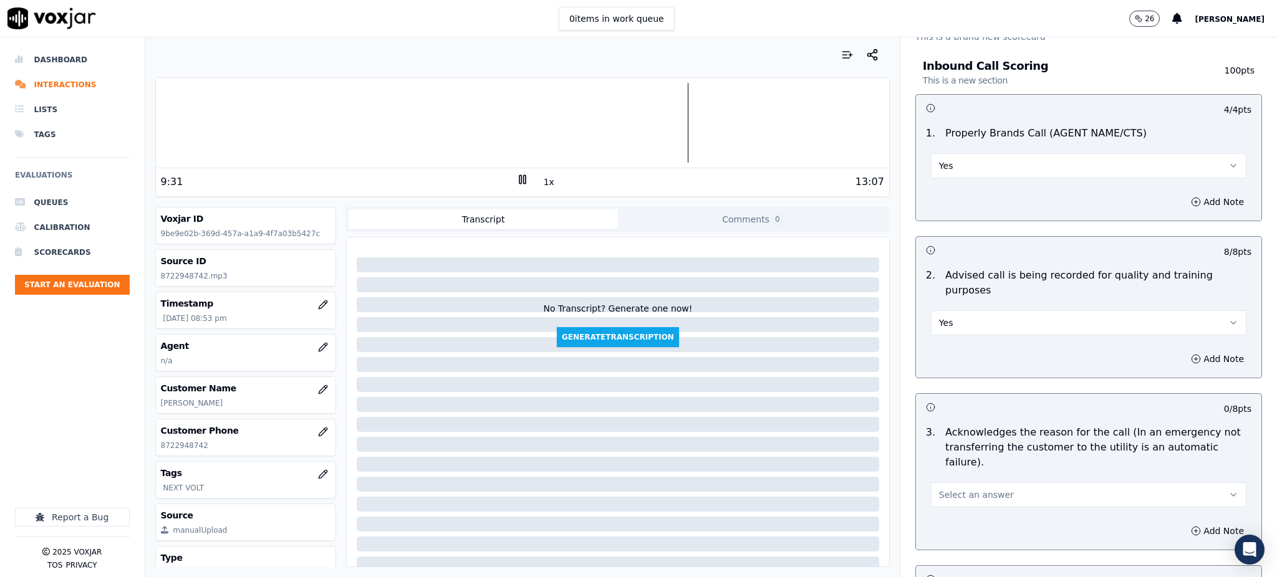
scroll to position [249, 0]
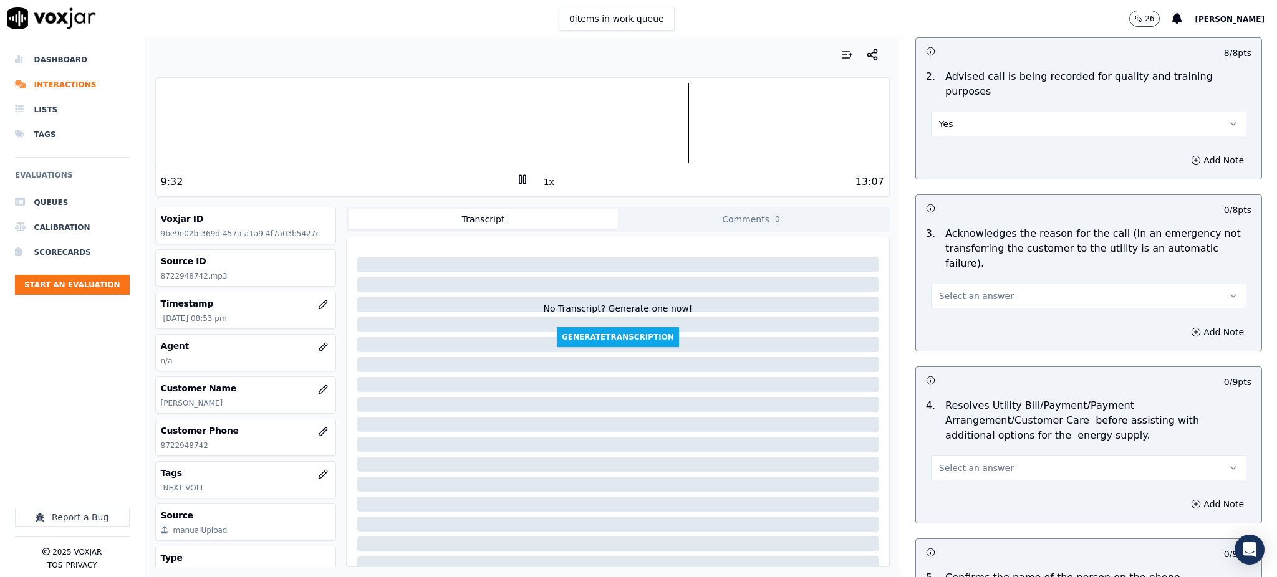
click at [947, 290] on span "Select an answer" at bounding box center [976, 296] width 75 height 12
click at [940, 290] on div "Yes" at bounding box center [1061, 294] width 288 height 20
click at [966, 456] on button "Select an answer" at bounding box center [1088, 468] width 315 height 25
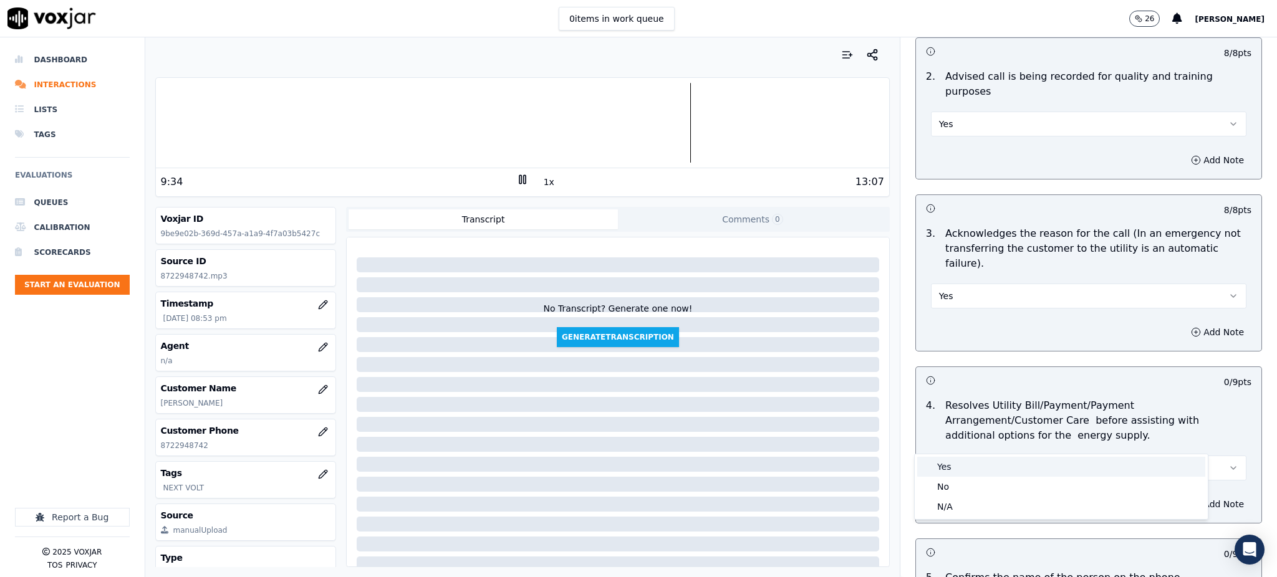
click at [961, 470] on div "Yes" at bounding box center [1061, 467] width 288 height 20
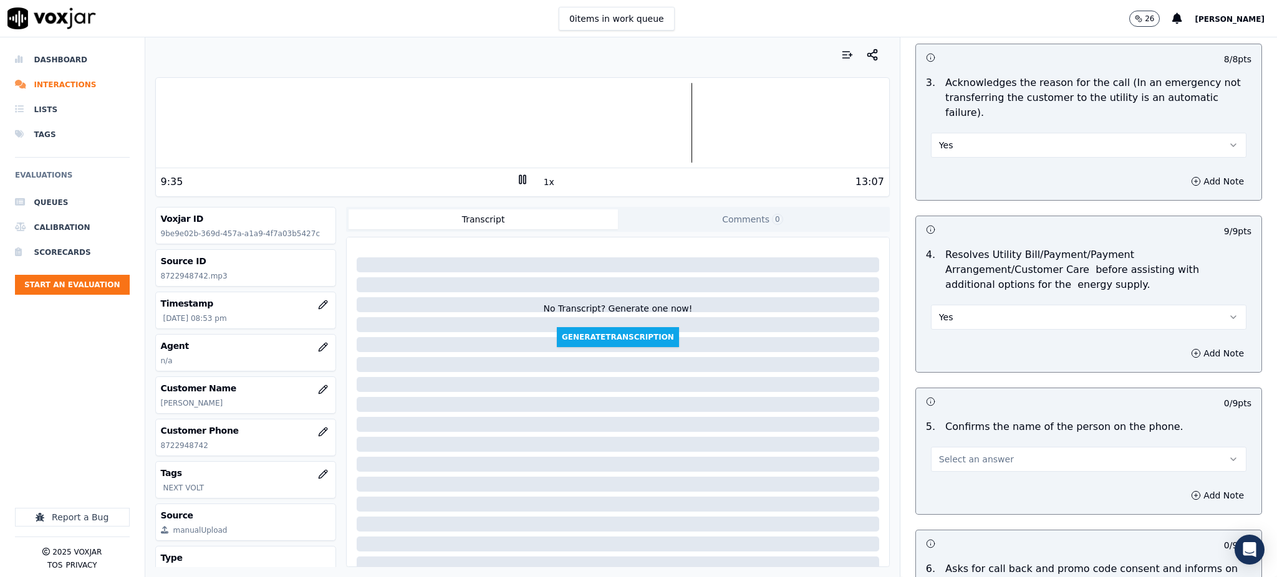
scroll to position [415, 0]
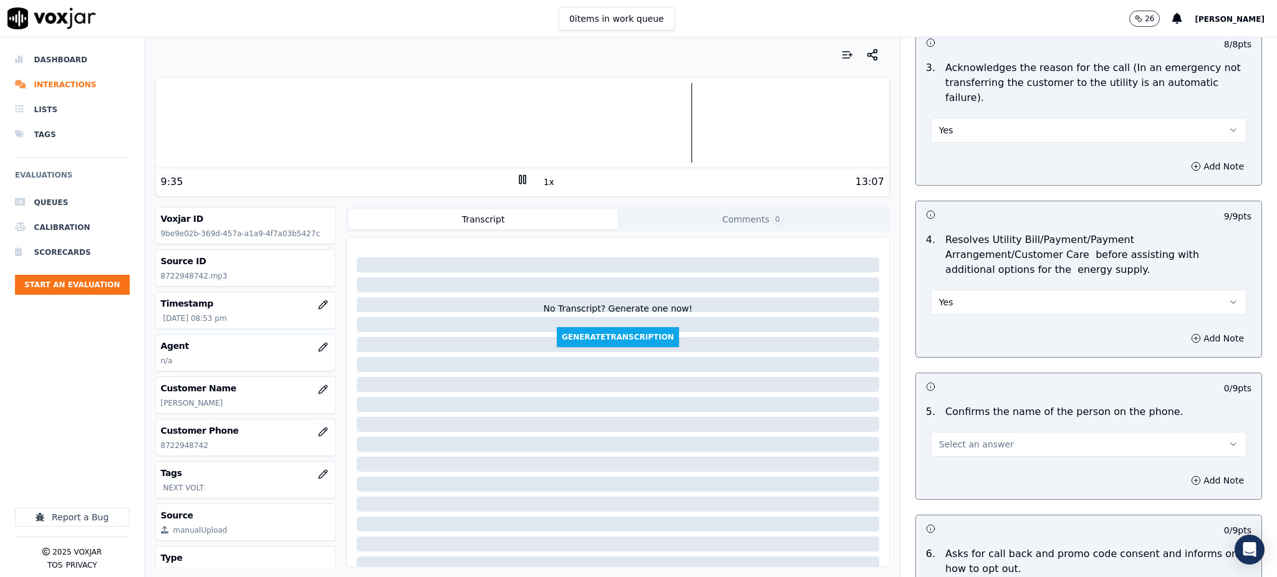
click at [941, 438] on span "Select an answer" at bounding box center [976, 444] width 75 height 12
click at [943, 436] on div "Yes" at bounding box center [1061, 443] width 288 height 20
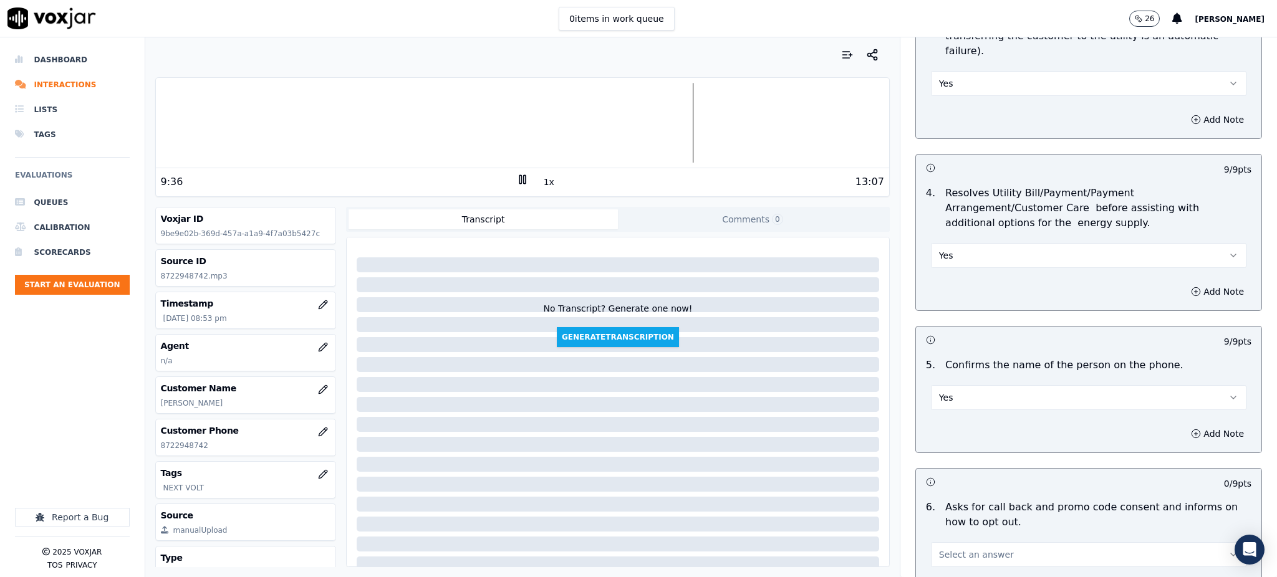
scroll to position [664, 0]
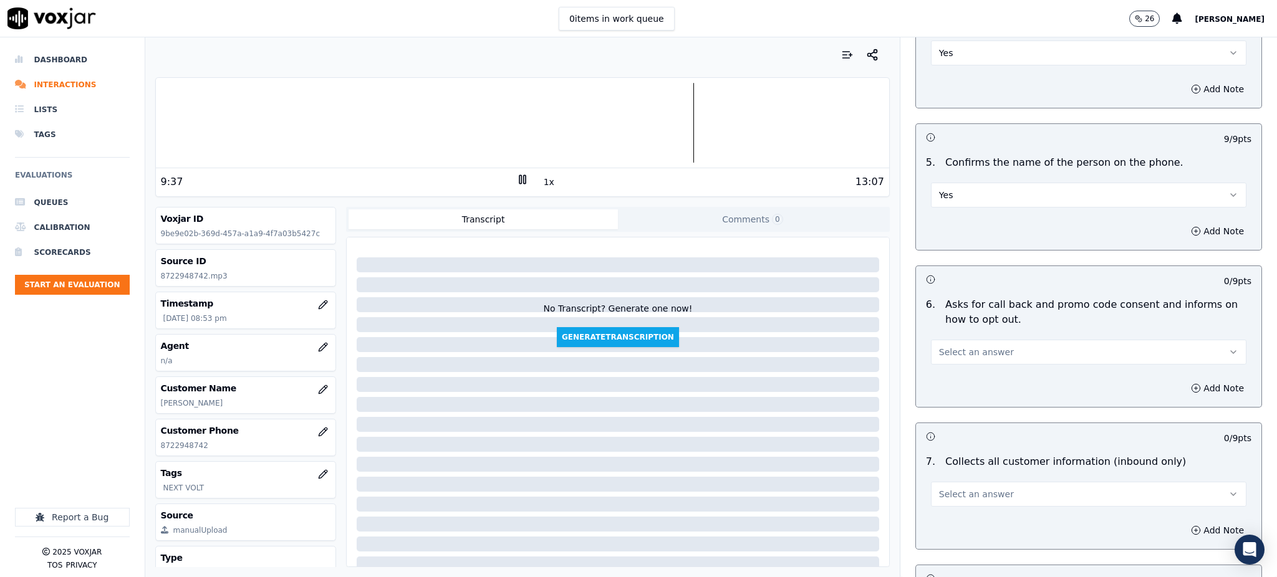
click at [951, 340] on button "Select an answer" at bounding box center [1088, 352] width 315 height 25
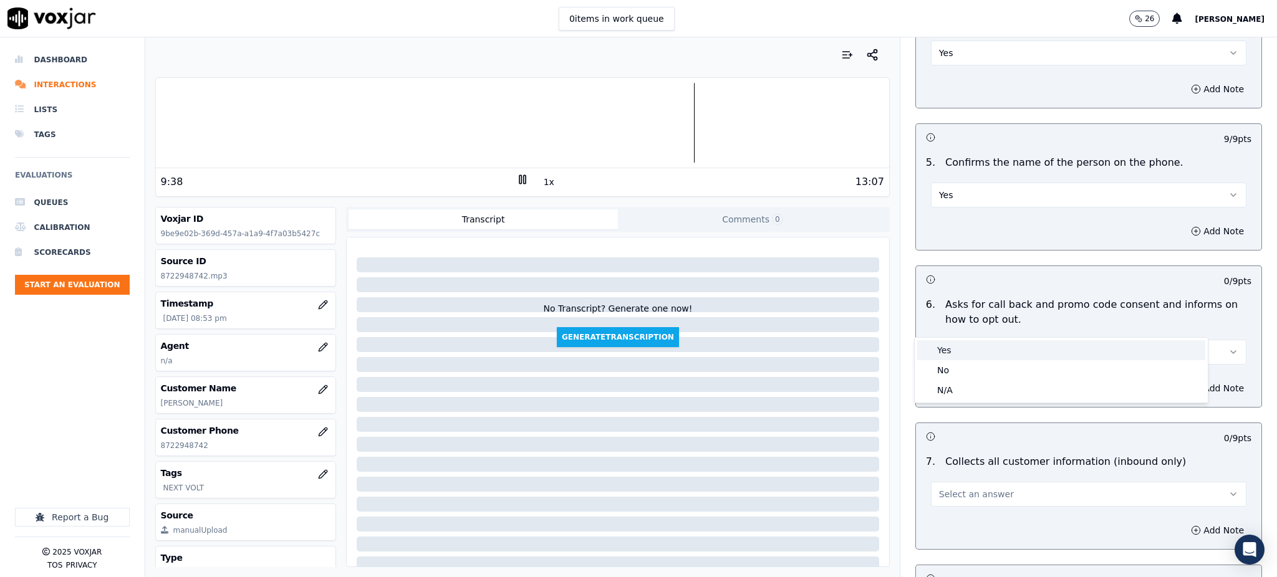
click at [951, 358] on div "Yes" at bounding box center [1061, 350] width 288 height 20
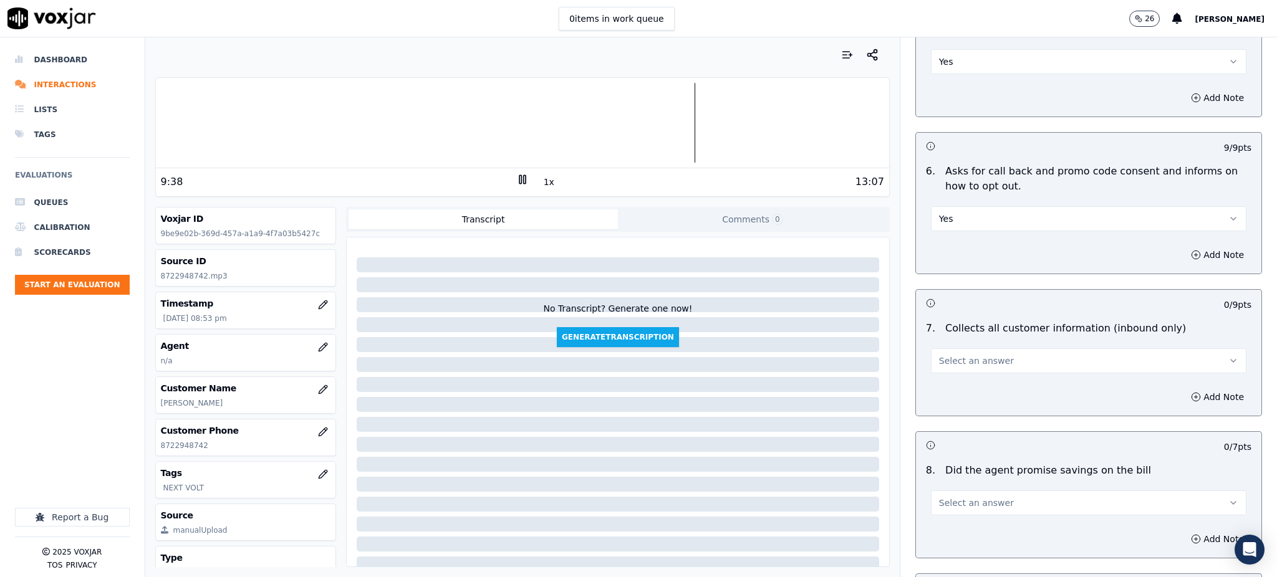
scroll to position [831, 0]
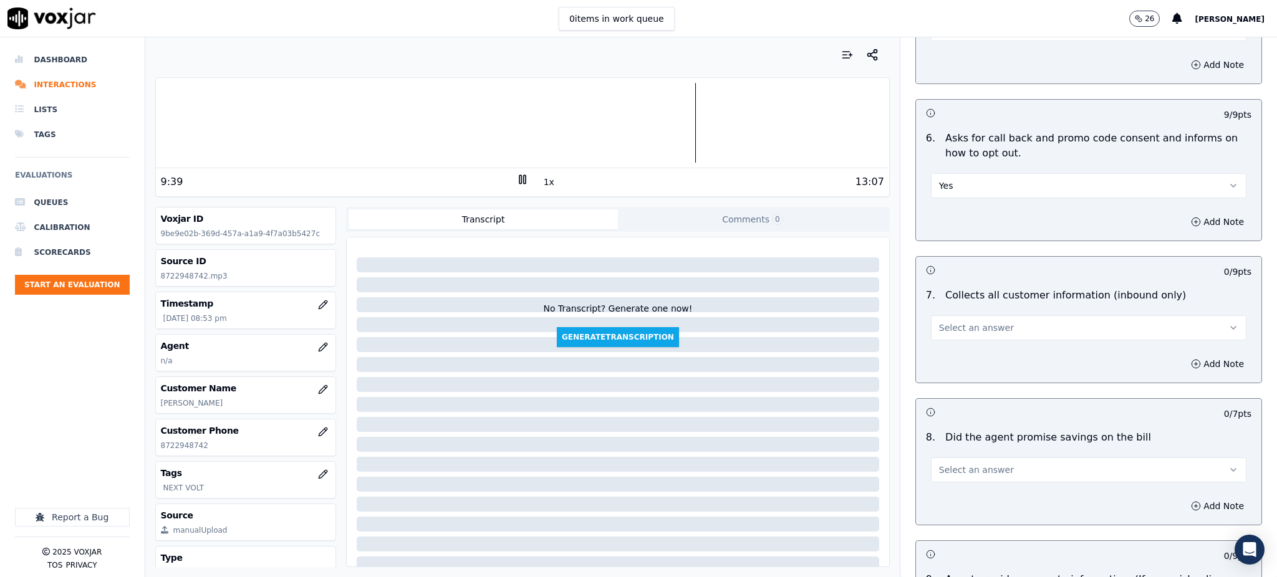
click at [943, 315] on button "Select an answer" at bounding box center [1088, 327] width 315 height 25
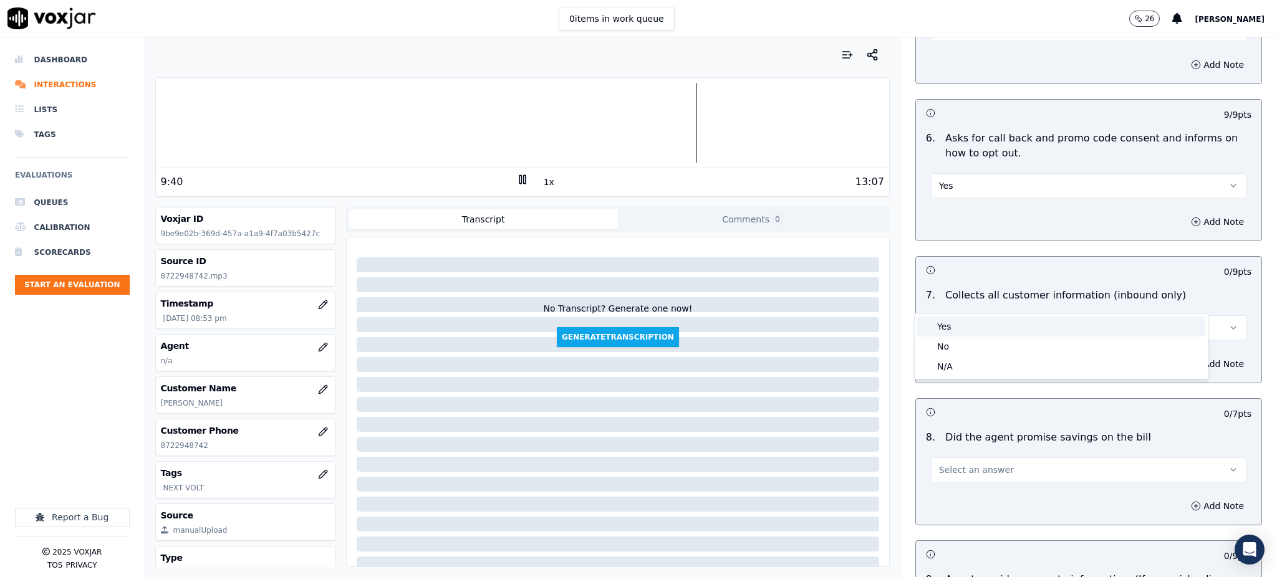
click at [949, 323] on div "Yes" at bounding box center [1061, 327] width 288 height 20
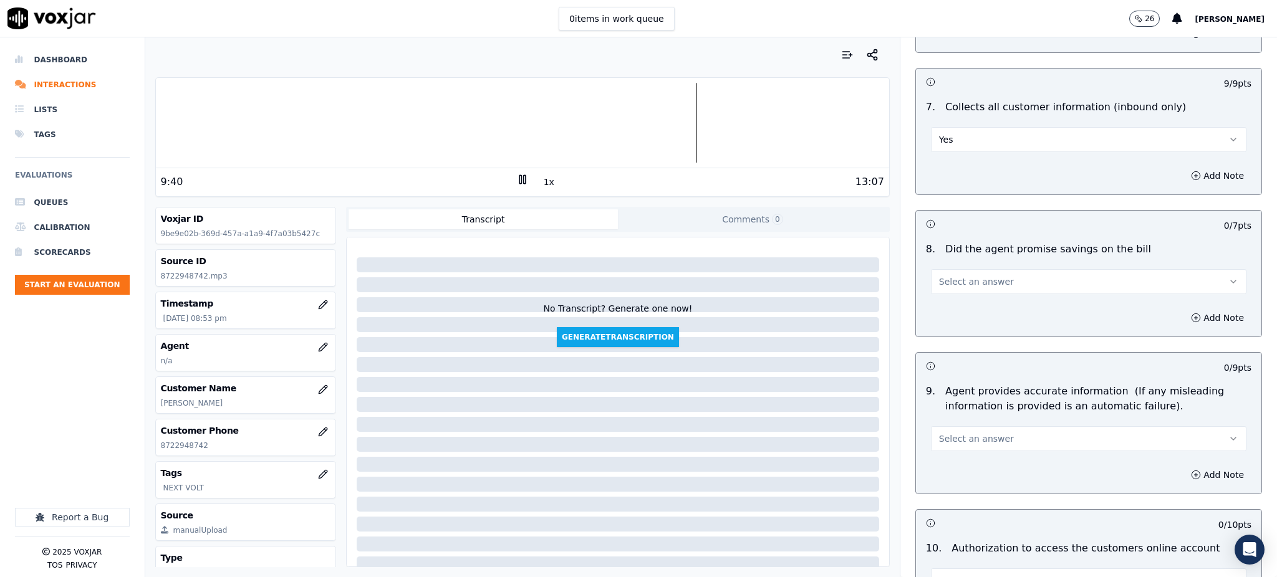
scroll to position [1080, 0]
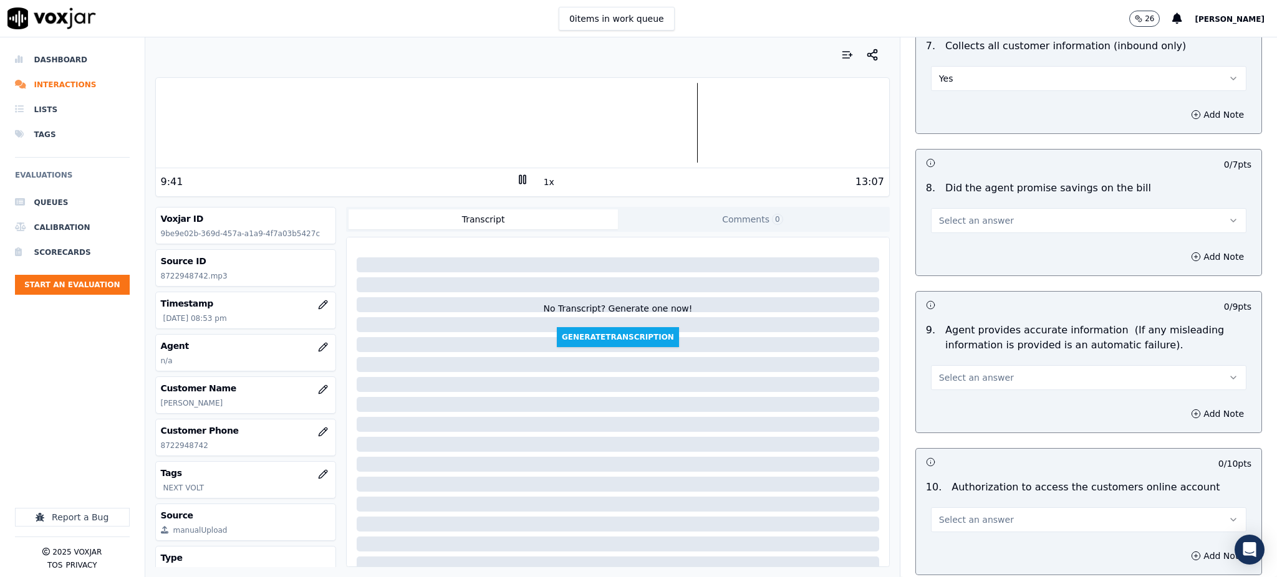
click at [957, 214] on span "Select an answer" at bounding box center [976, 220] width 75 height 12
click at [963, 220] on div "Yes" at bounding box center [1061, 219] width 288 height 20
drag, startPoint x: 932, startPoint y: 353, endPoint x: 938, endPoint y: 362, distance: 11.2
click at [939, 371] on span "Select an answer" at bounding box center [976, 377] width 75 height 12
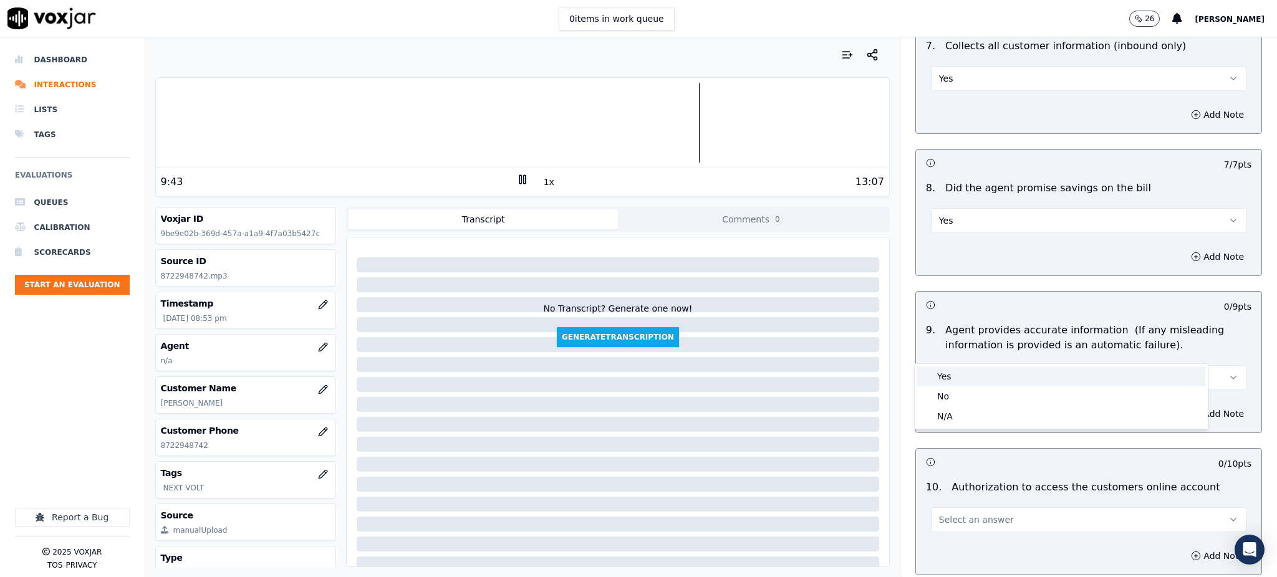
click at [945, 376] on div "Yes" at bounding box center [1061, 377] width 288 height 20
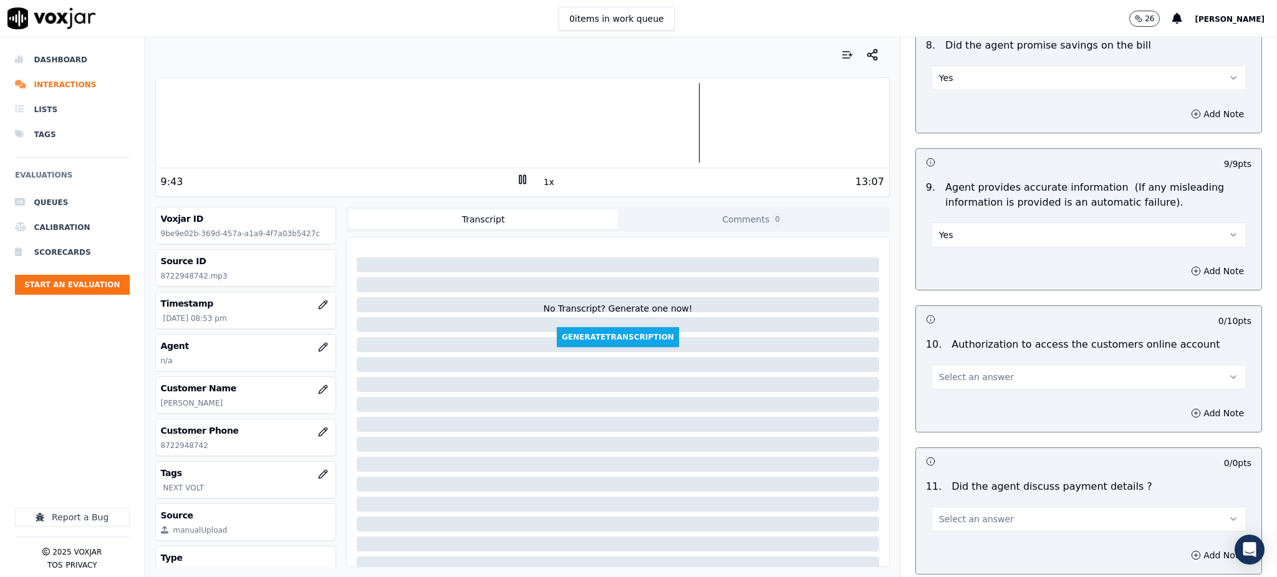
scroll to position [1247, 0]
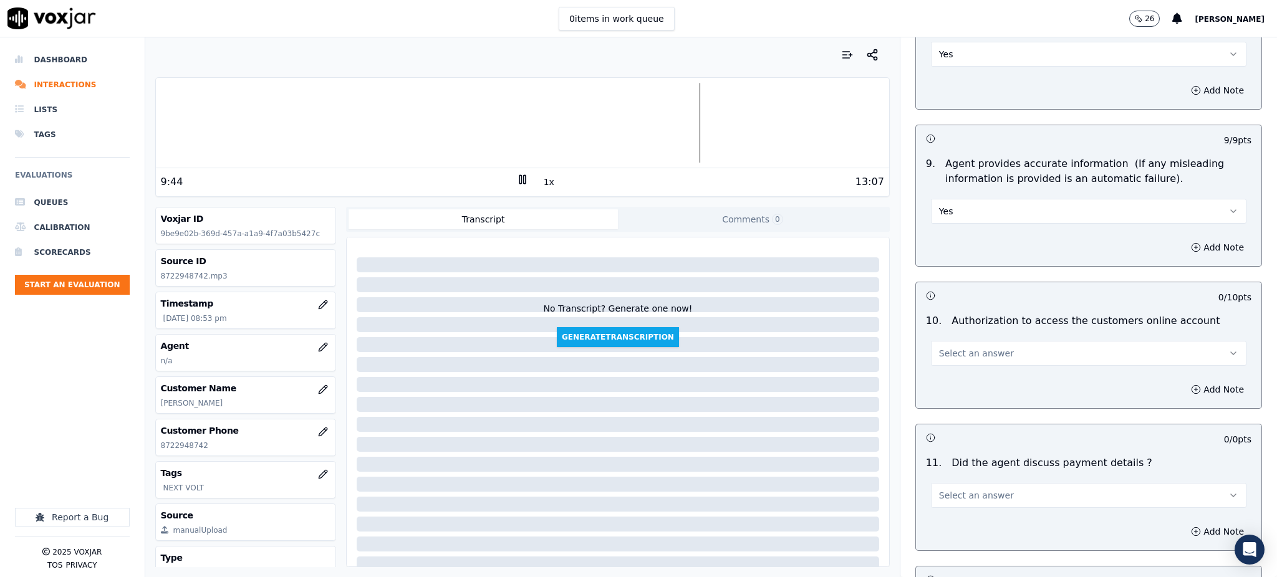
click at [951, 347] on span "Select an answer" at bounding box center [976, 353] width 75 height 12
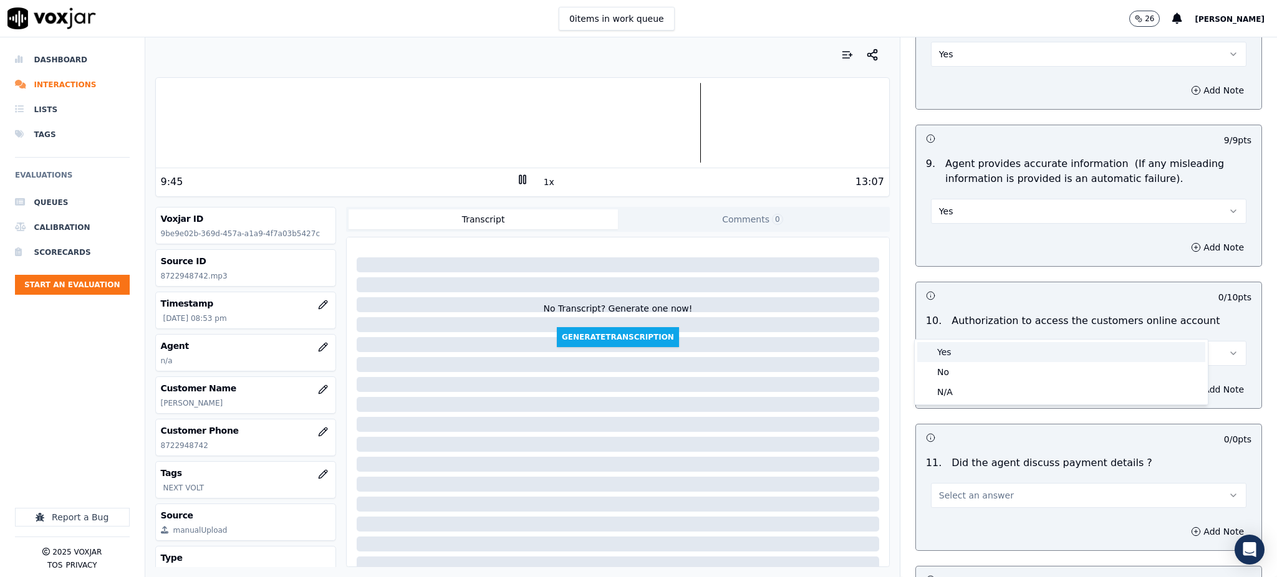
click at [958, 358] on div "Yes" at bounding box center [1061, 352] width 288 height 20
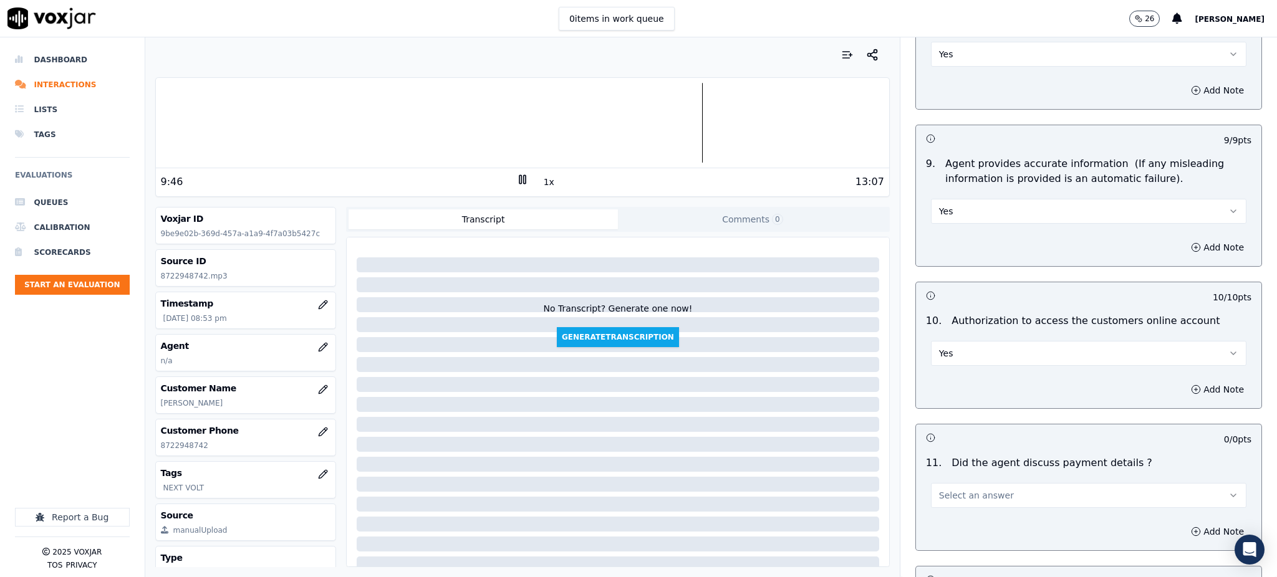
click at [949, 489] on span "Select an answer" at bounding box center [976, 495] width 75 height 12
click at [956, 534] on div "N/A" at bounding box center [1061, 534] width 288 height 20
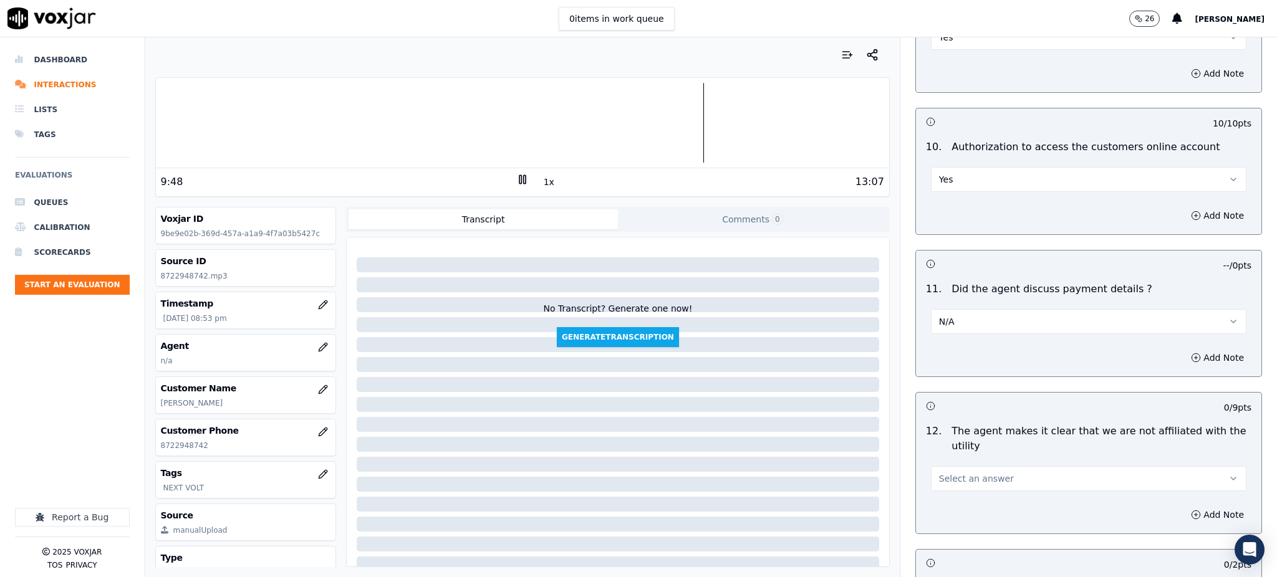
scroll to position [1496, 0]
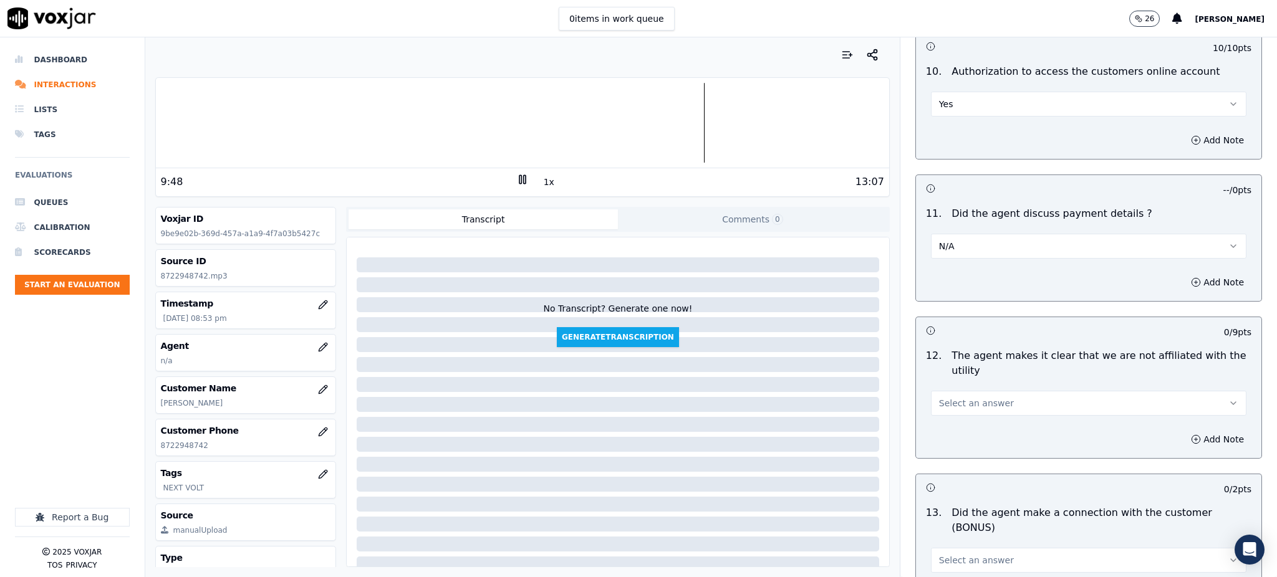
click at [939, 397] on span "Select an answer" at bounding box center [976, 403] width 75 height 12
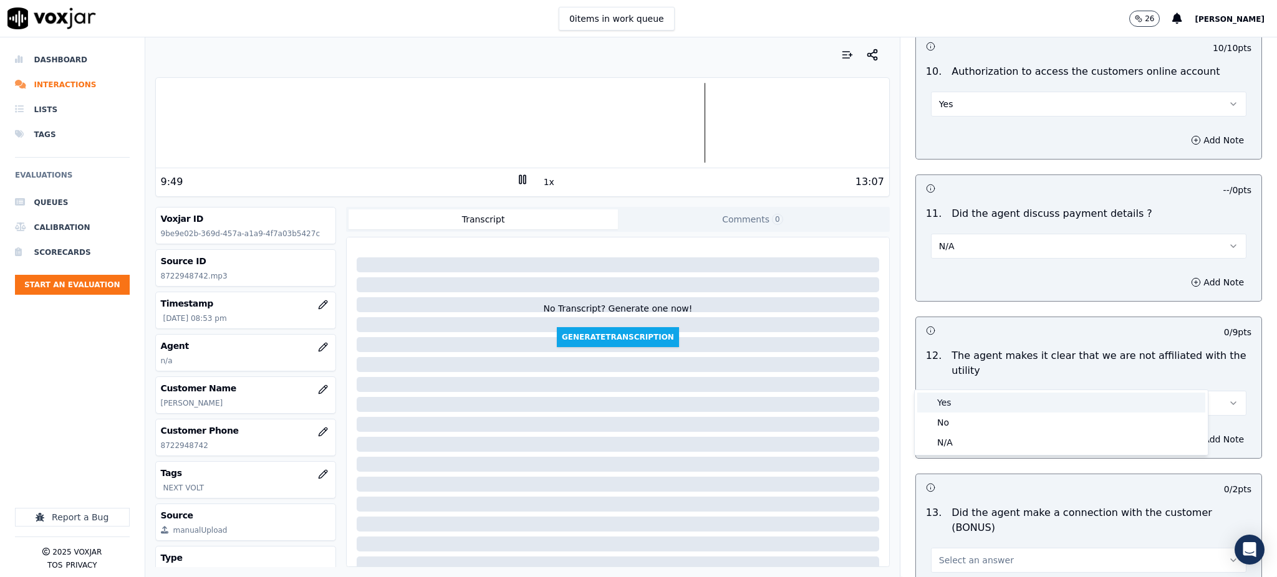
drag, startPoint x: 939, startPoint y: 403, endPoint x: 925, endPoint y: 439, distance: 38.9
click at [940, 403] on div "Yes" at bounding box center [1061, 403] width 288 height 20
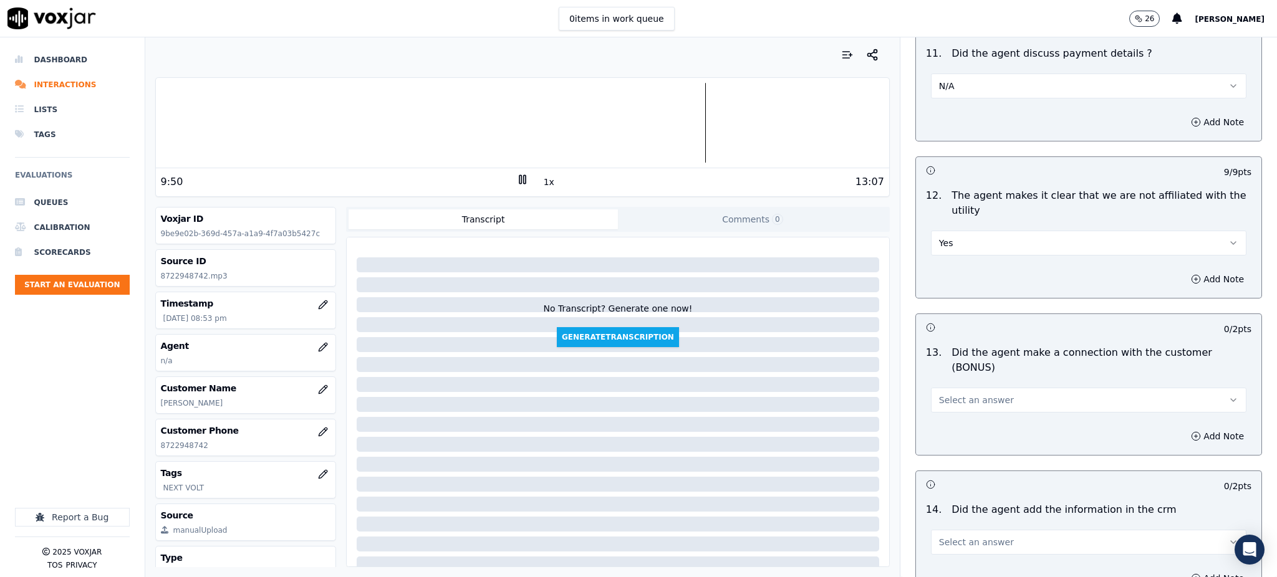
scroll to position [1745, 0]
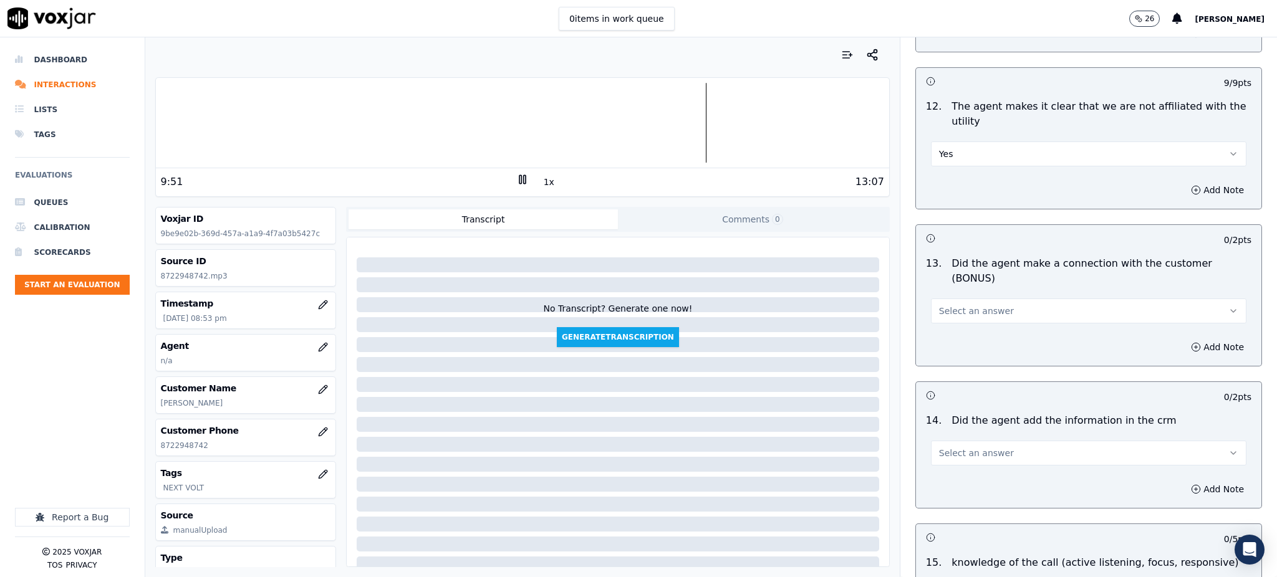
drag, startPoint x: 956, startPoint y: 262, endPoint x: 959, endPoint y: 278, distance: 16.0
click at [956, 305] on span "Select an answer" at bounding box center [976, 311] width 75 height 12
drag, startPoint x: 966, startPoint y: 293, endPoint x: 965, endPoint y: 300, distance: 7.0
click at [966, 294] on div "Yes" at bounding box center [1061, 295] width 288 height 20
click at [939, 447] on span "Select an answer" at bounding box center [976, 453] width 75 height 12
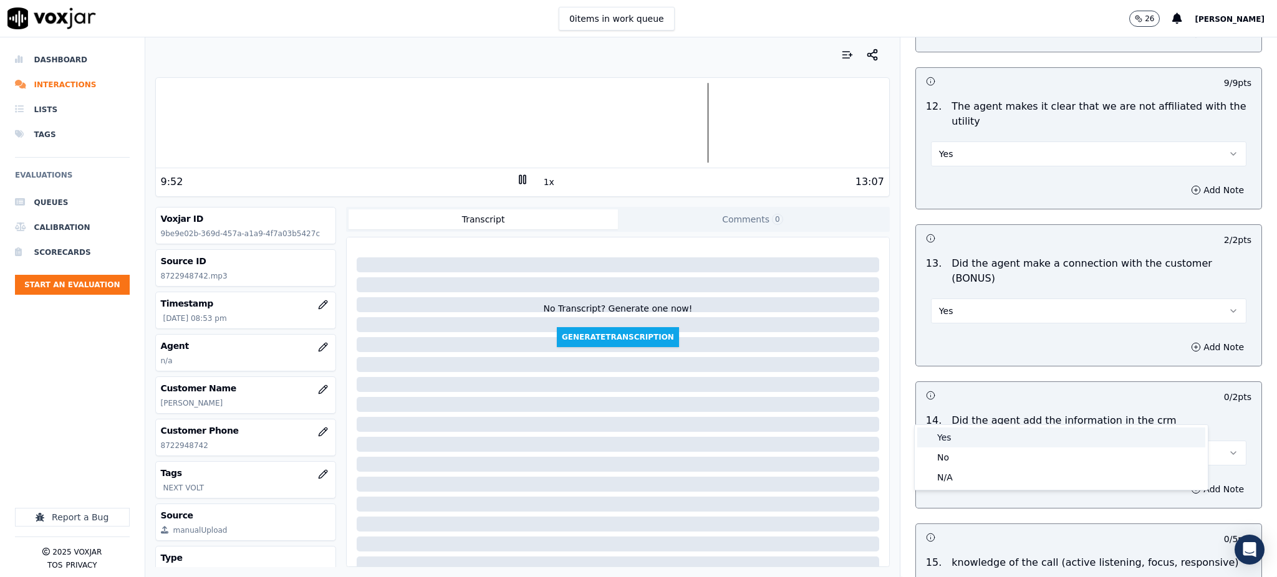
click at [936, 437] on div "Yes" at bounding box center [1061, 438] width 288 height 20
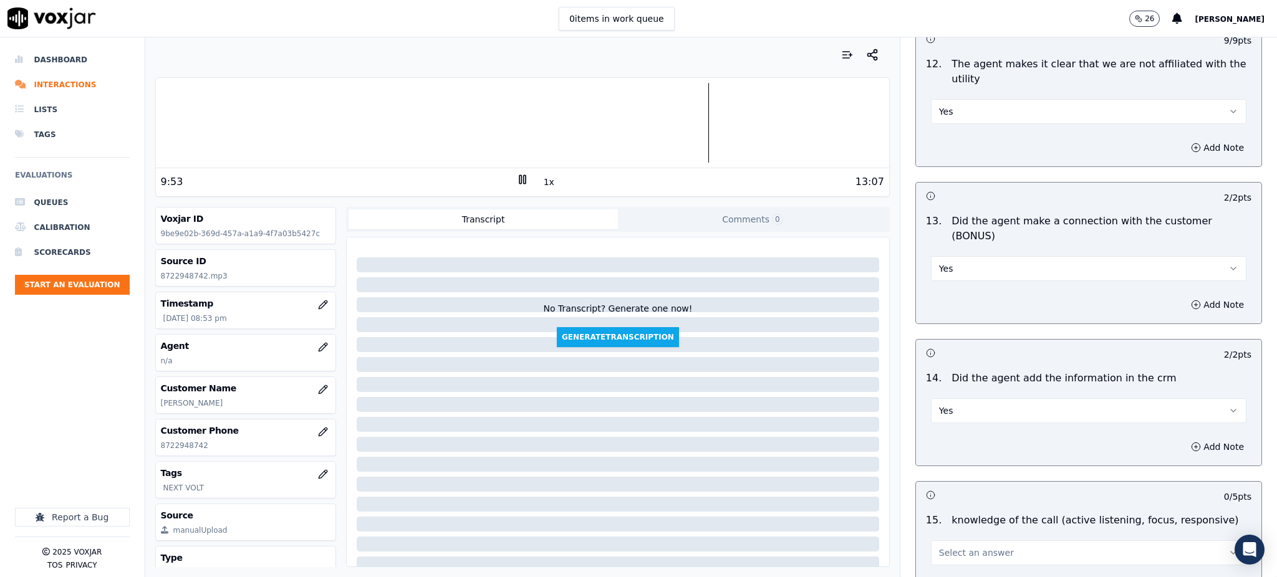
scroll to position [1887, 0]
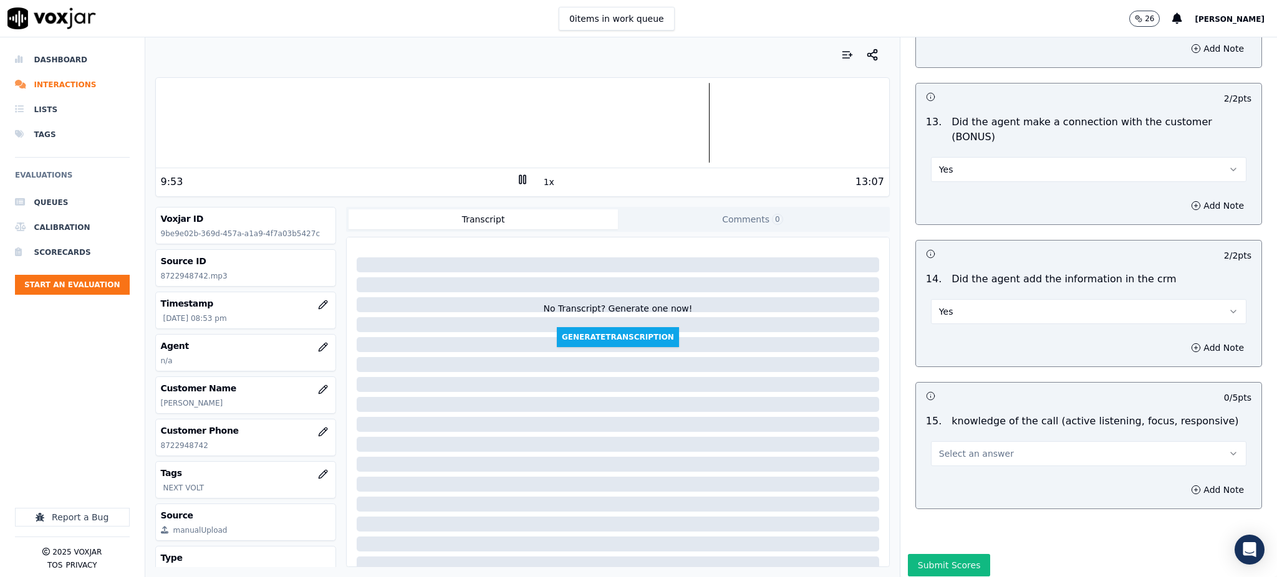
click at [945, 448] on span "Select an answer" at bounding box center [976, 454] width 75 height 12
click at [956, 435] on div "Yes" at bounding box center [1061, 438] width 288 height 20
click at [931, 554] on button "Submit Scores" at bounding box center [949, 565] width 83 height 22
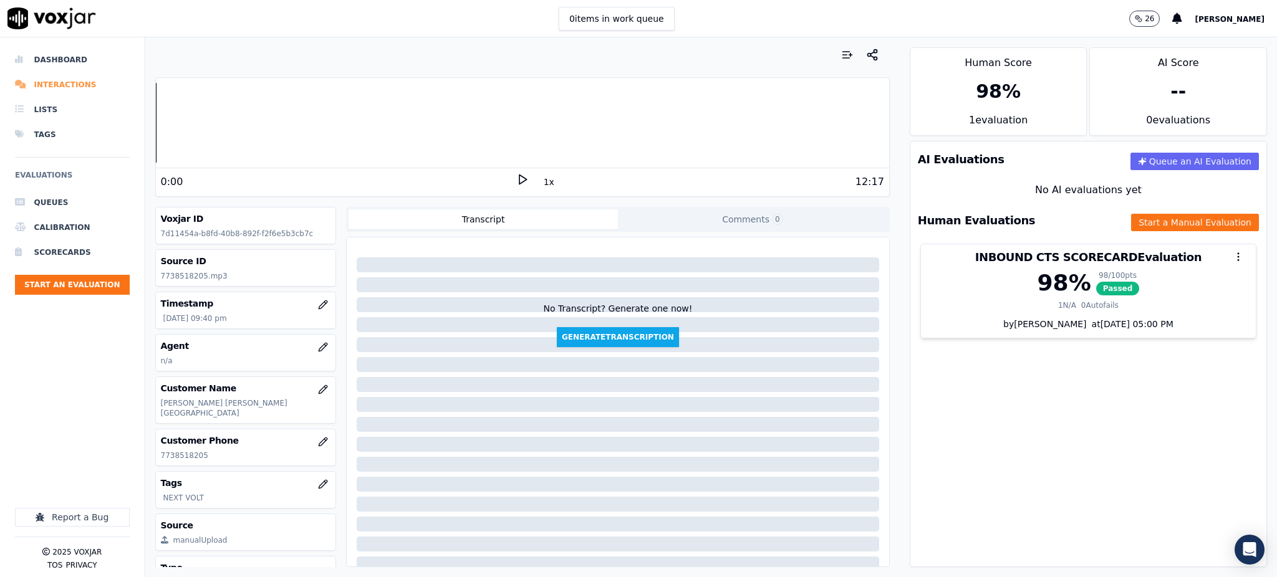
click at [58, 90] on li "Interactions" at bounding box center [72, 84] width 115 height 25
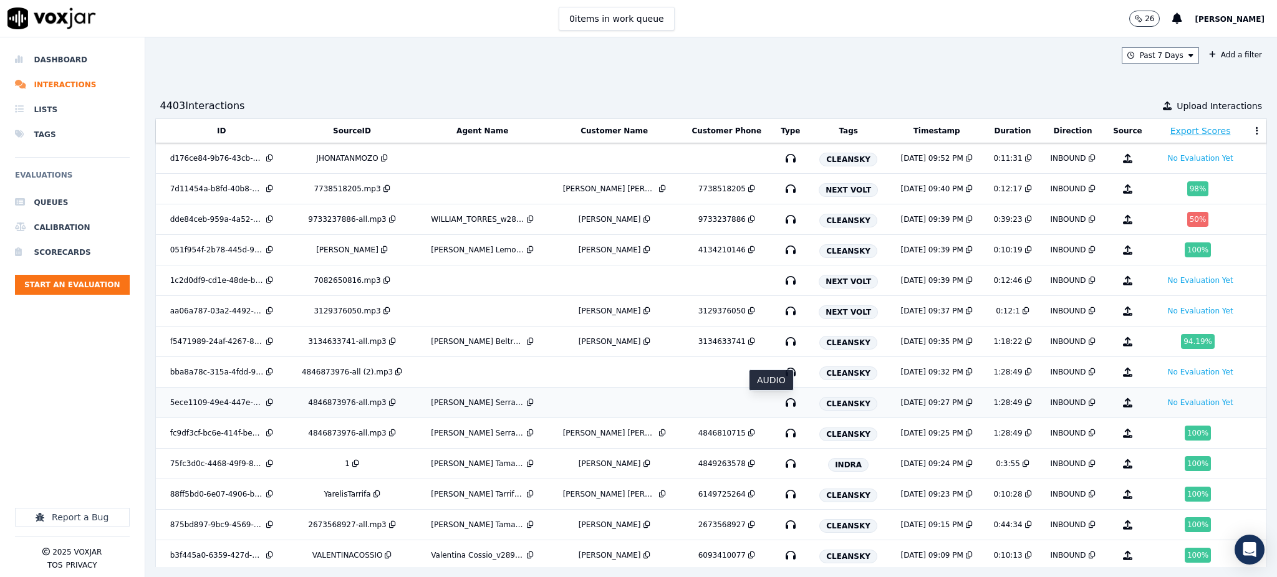
click at [780, 401] on icon "button" at bounding box center [790, 403] width 20 height 20
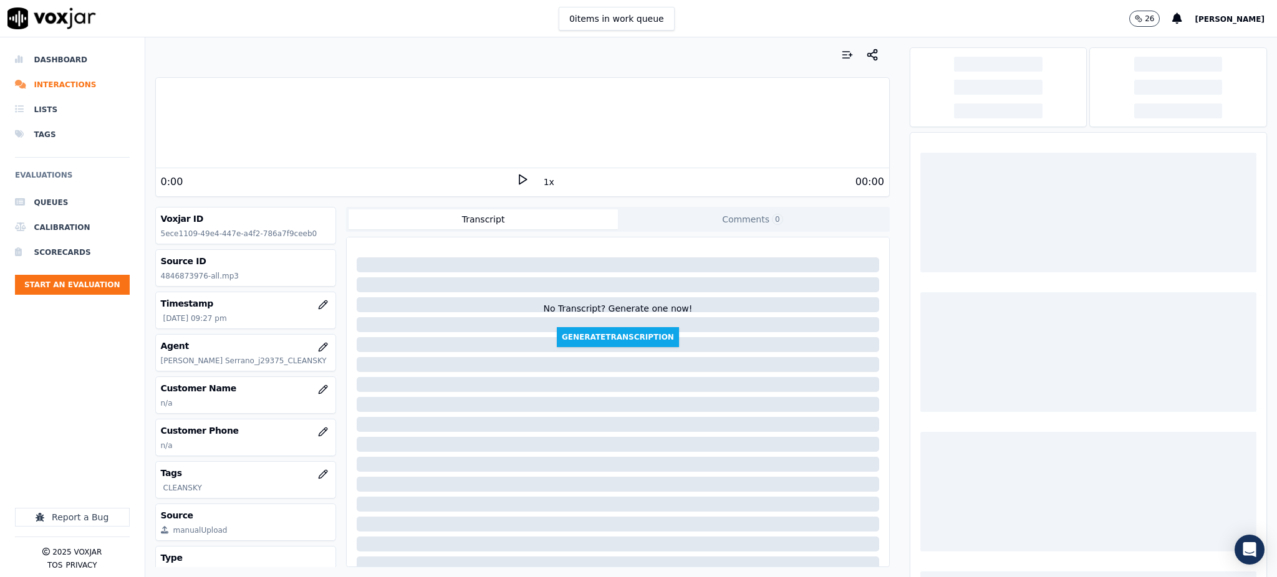
click at [516, 182] on icon at bounding box center [522, 179] width 12 height 12
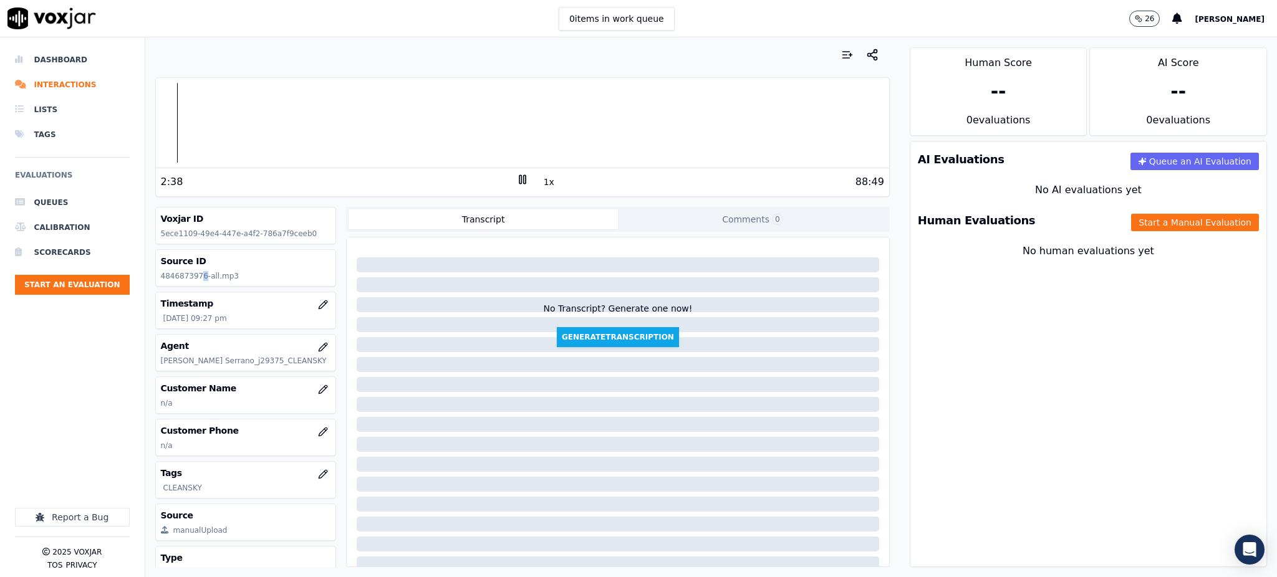
click at [198, 273] on p "4846873976-all.mp3" at bounding box center [246, 276] width 170 height 10
click at [246, 262] on h3 "Source ID" at bounding box center [246, 261] width 170 height 12
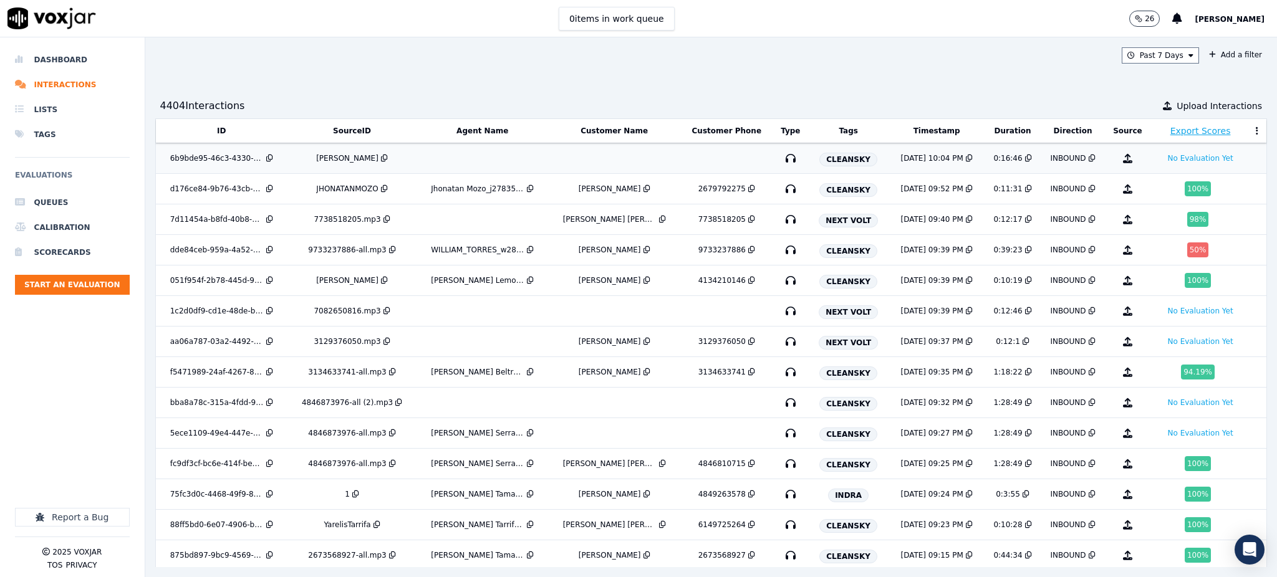
click at [780, 156] on icon "button" at bounding box center [790, 158] width 20 height 20
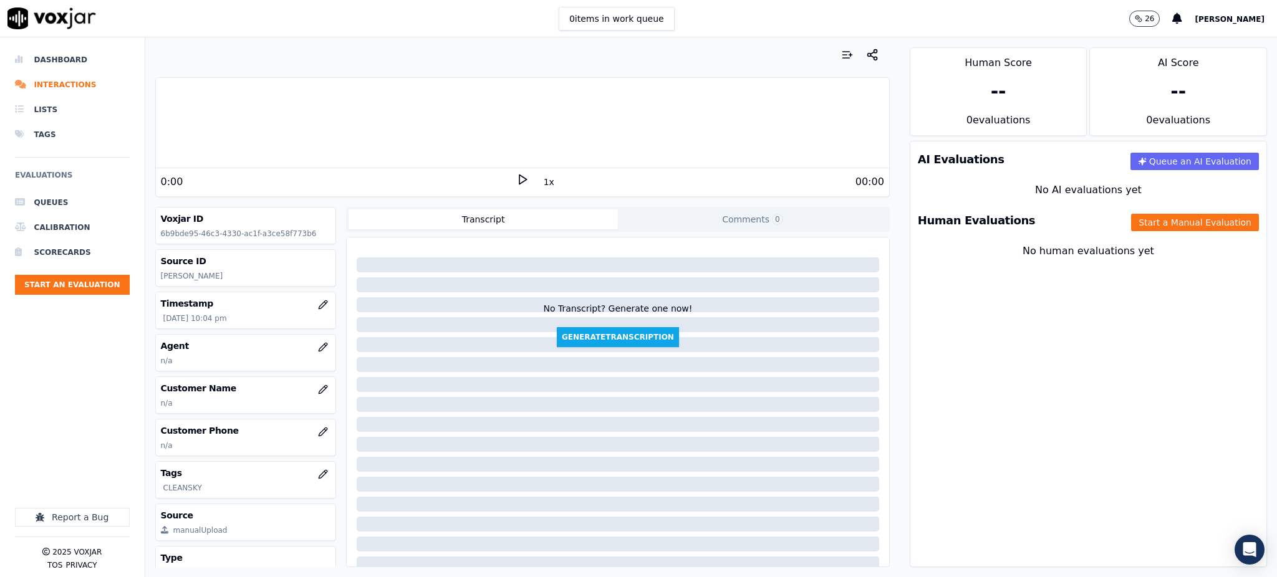
click at [506, 180] on div "0:00" at bounding box center [338, 182] width 355 height 15
click at [519, 178] on polygon at bounding box center [522, 179] width 7 height 9
click at [319, 349] on icon "button" at bounding box center [323, 347] width 8 height 8
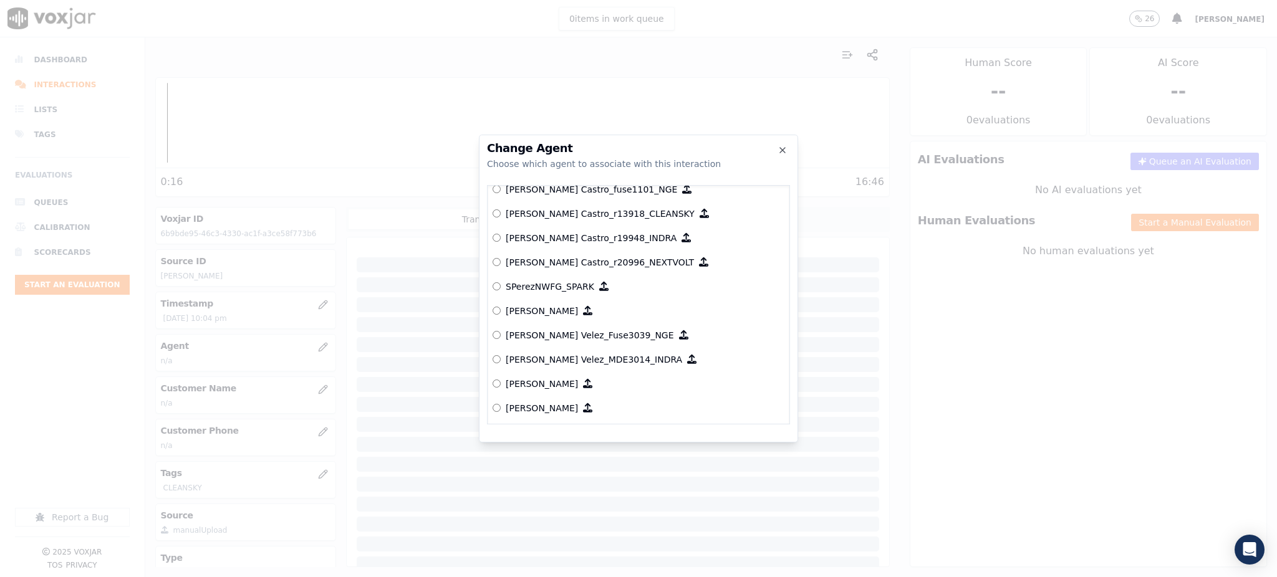
scroll to position [5669, 0]
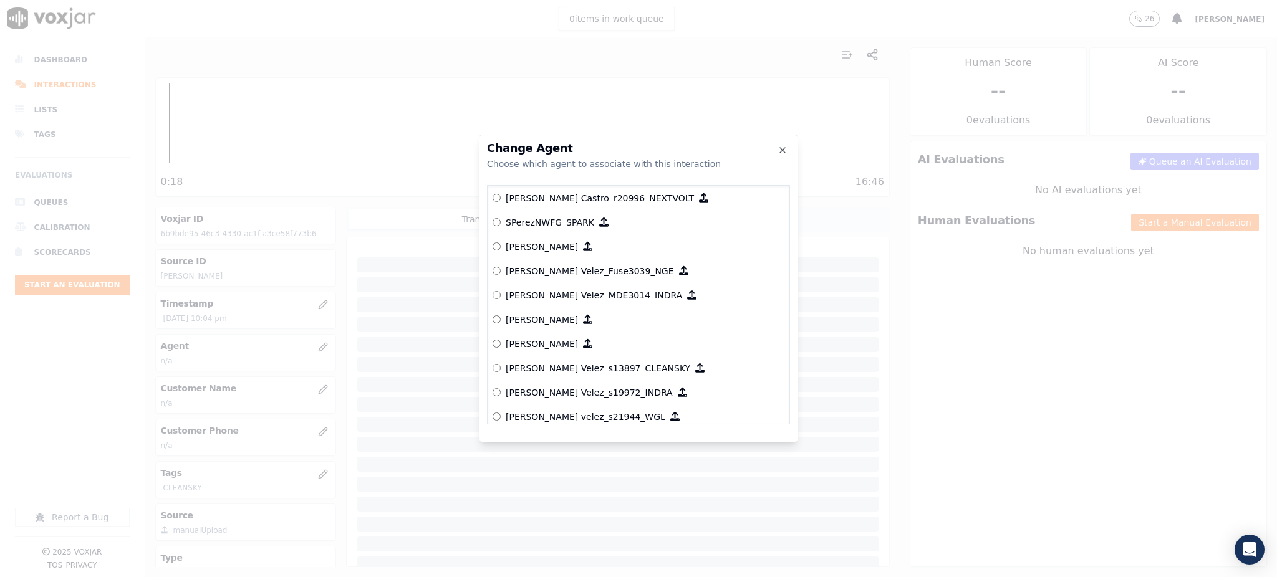
click at [590, 367] on p "[PERSON_NAME] Velez_s13897_CLEANSKY" at bounding box center [598, 368] width 185 height 12
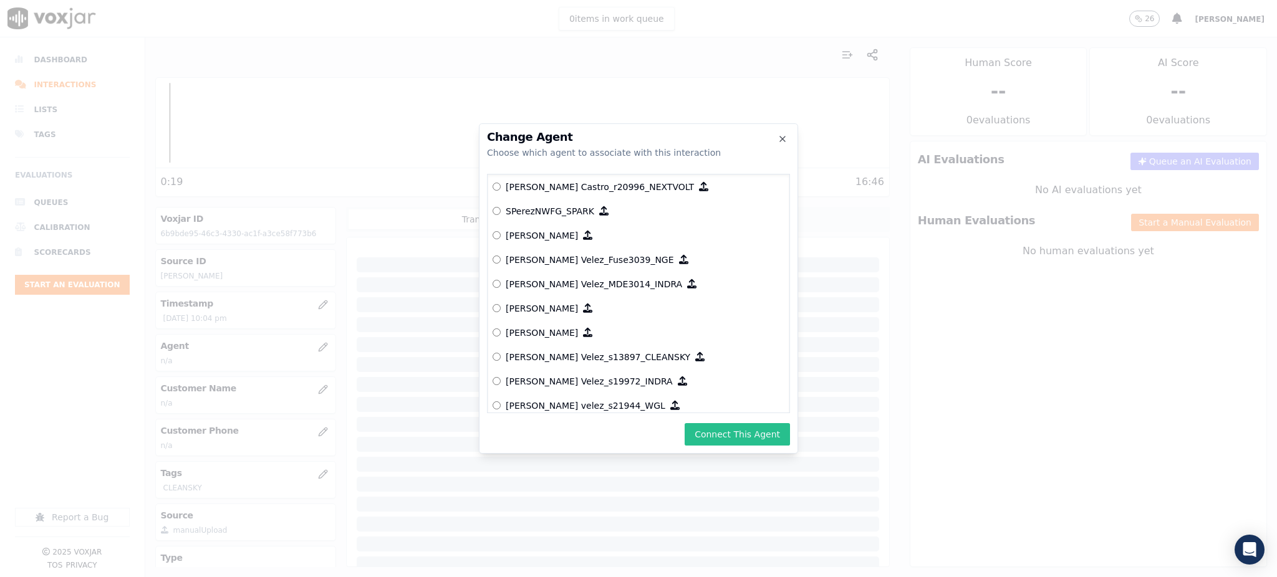
click at [714, 435] on button "Connect This Agent" at bounding box center [736, 434] width 105 height 22
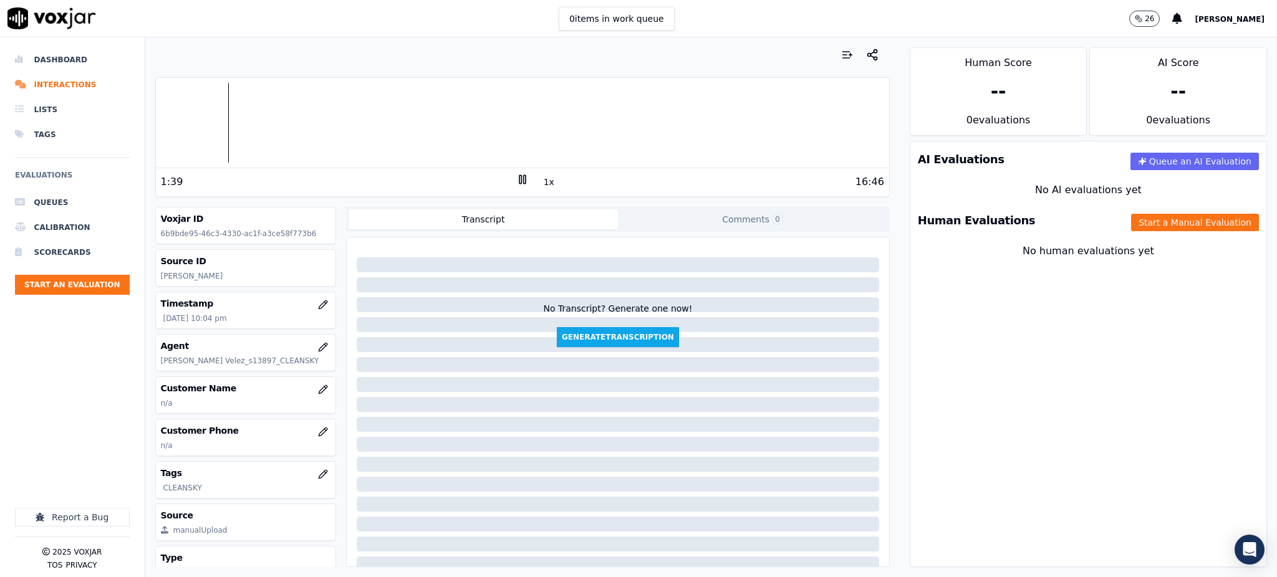
click at [216, 125] on div at bounding box center [522, 123] width 733 height 80
click at [318, 429] on icon "button" at bounding box center [323, 432] width 10 height 10
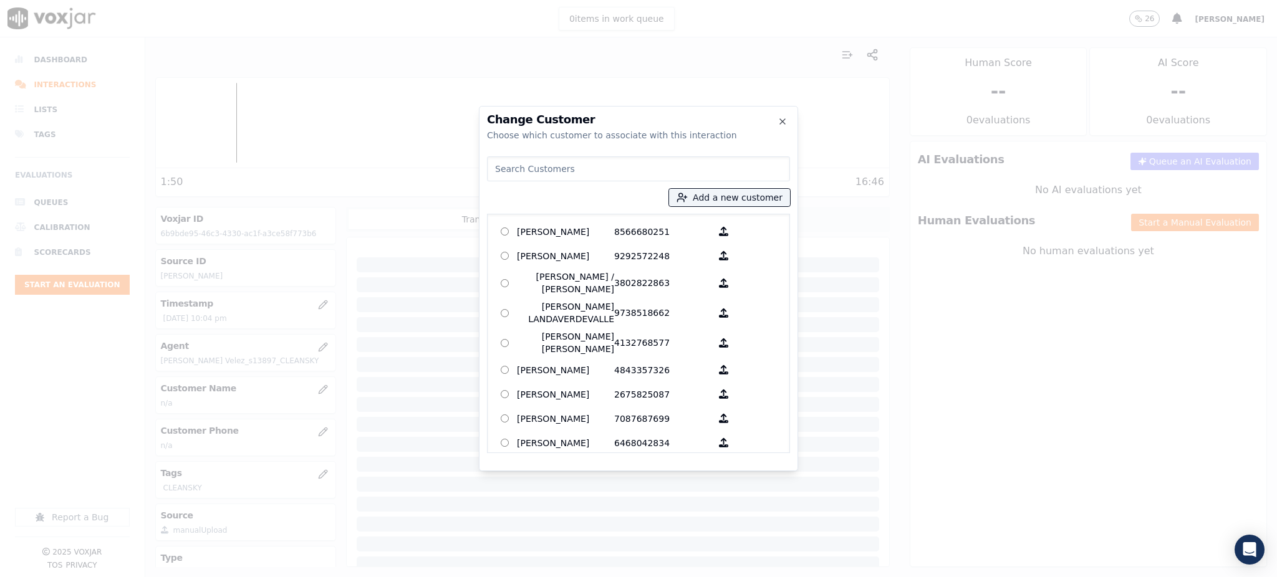
click at [784, 112] on div "Change Customer Choose which customer to associate with this interaction Add a …" at bounding box center [638, 288] width 319 height 365
click at [784, 116] on h2 "Change Customer" at bounding box center [638, 119] width 303 height 11
click at [781, 120] on icon "button" at bounding box center [782, 122] width 10 height 10
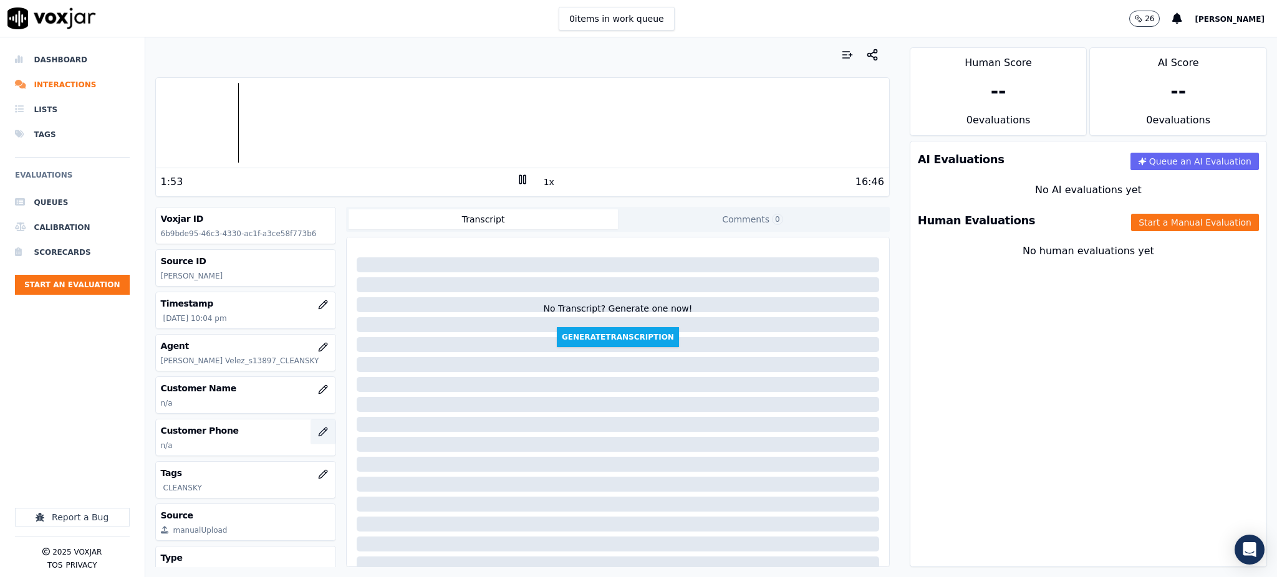
click at [319, 430] on icon "button" at bounding box center [323, 432] width 8 height 8
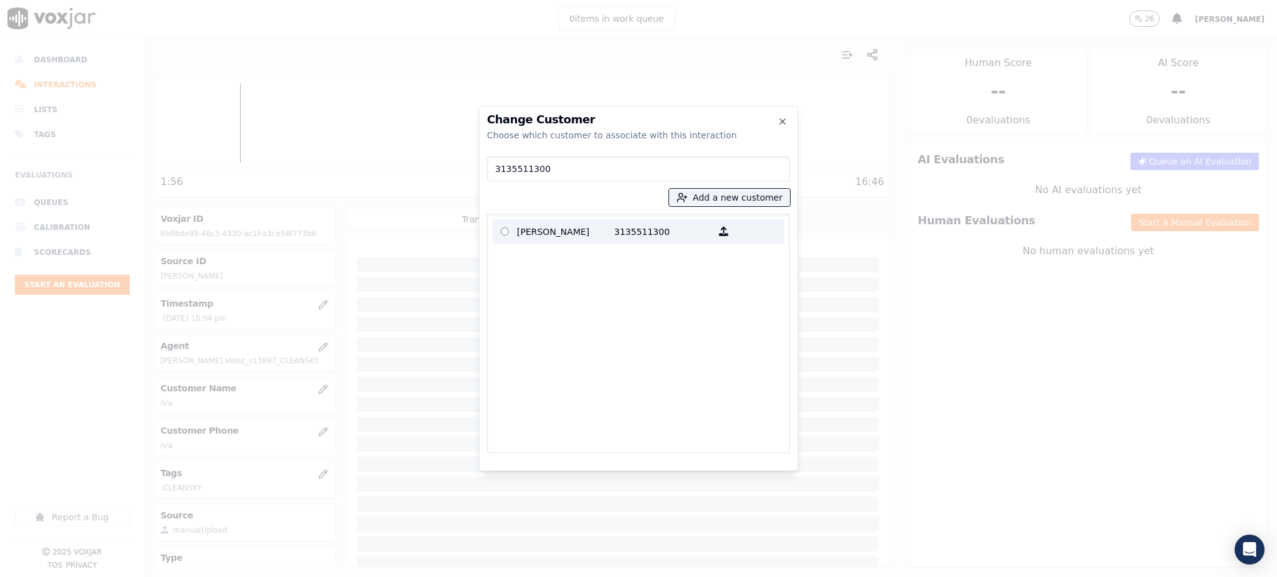
type input "3135511300"
click at [577, 236] on p "[PERSON_NAME]" at bounding box center [565, 231] width 97 height 19
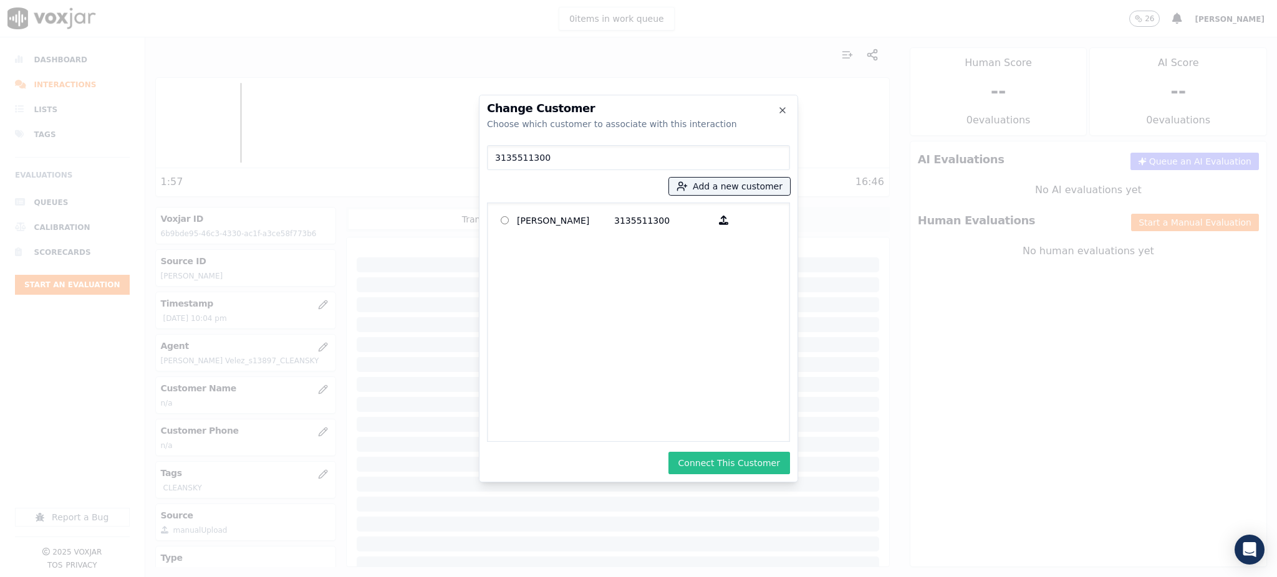
click at [728, 464] on button "Connect This Customer" at bounding box center [729, 463] width 122 height 22
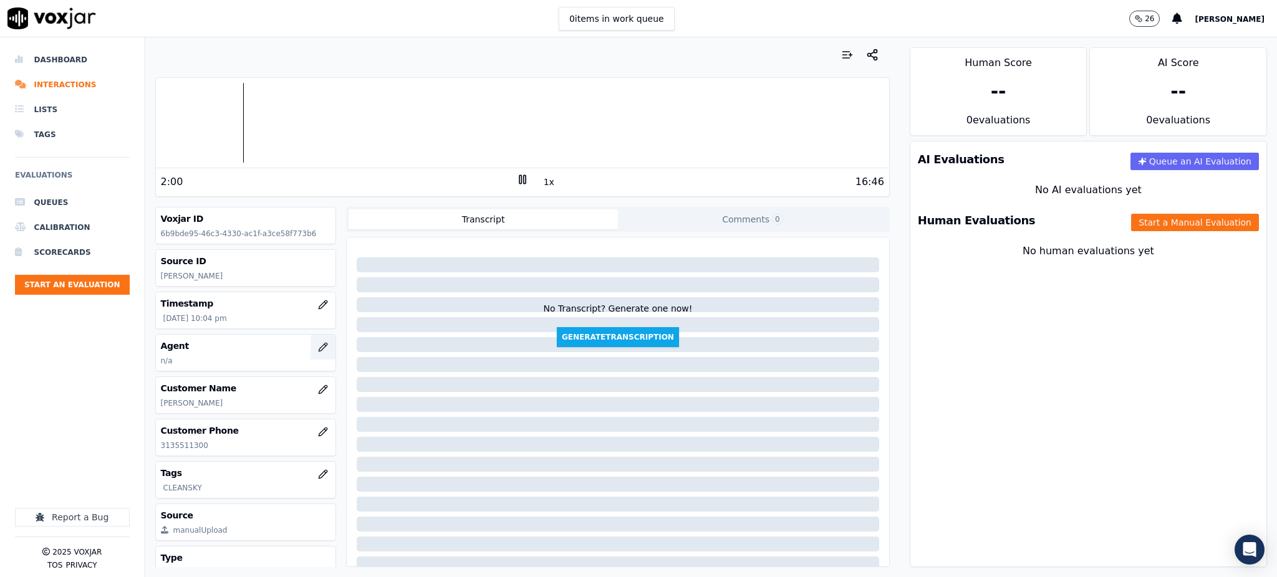
click at [318, 348] on icon "button" at bounding box center [323, 347] width 10 height 10
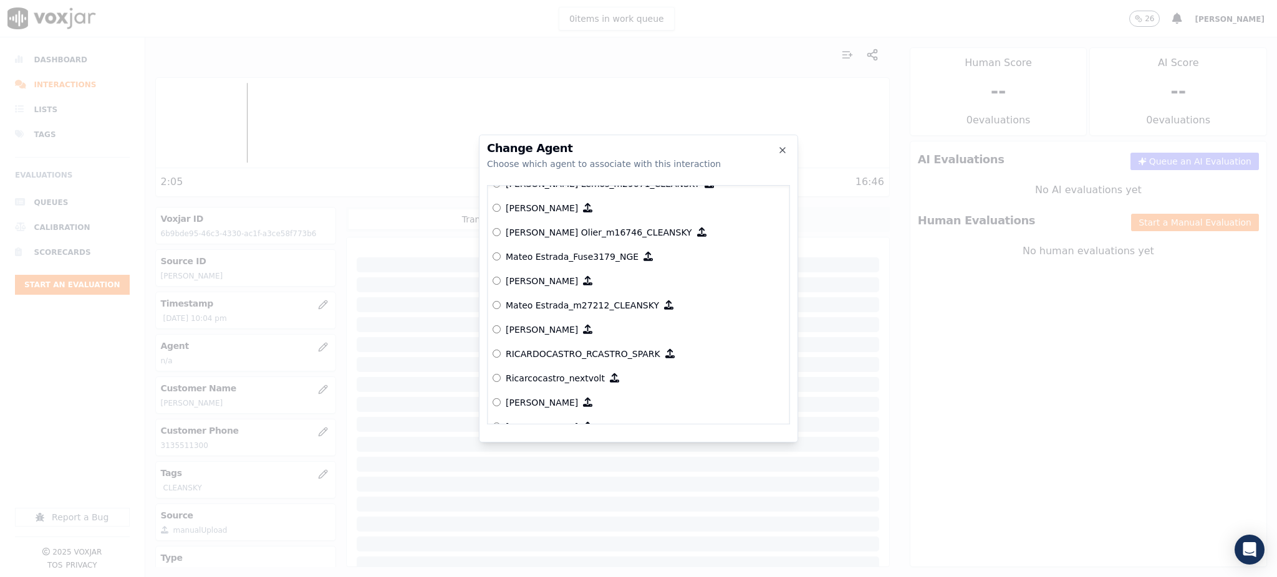
scroll to position [5735, 0]
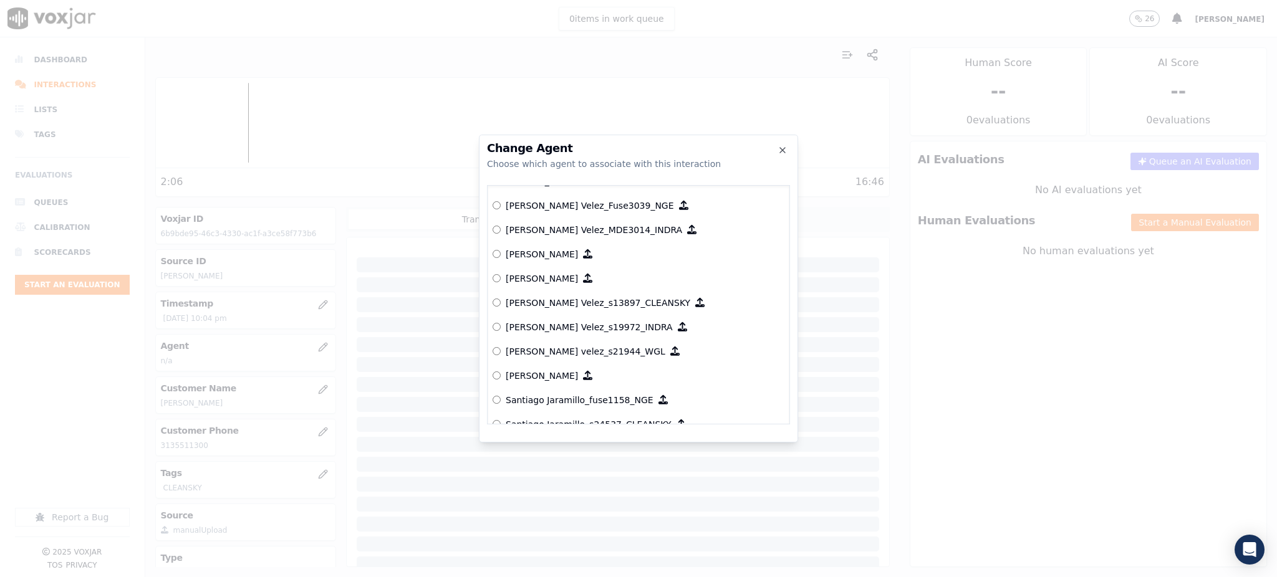
click at [589, 294] on label "[PERSON_NAME] Velez_s13897_CLEANSKY" at bounding box center [638, 302] width 292 height 24
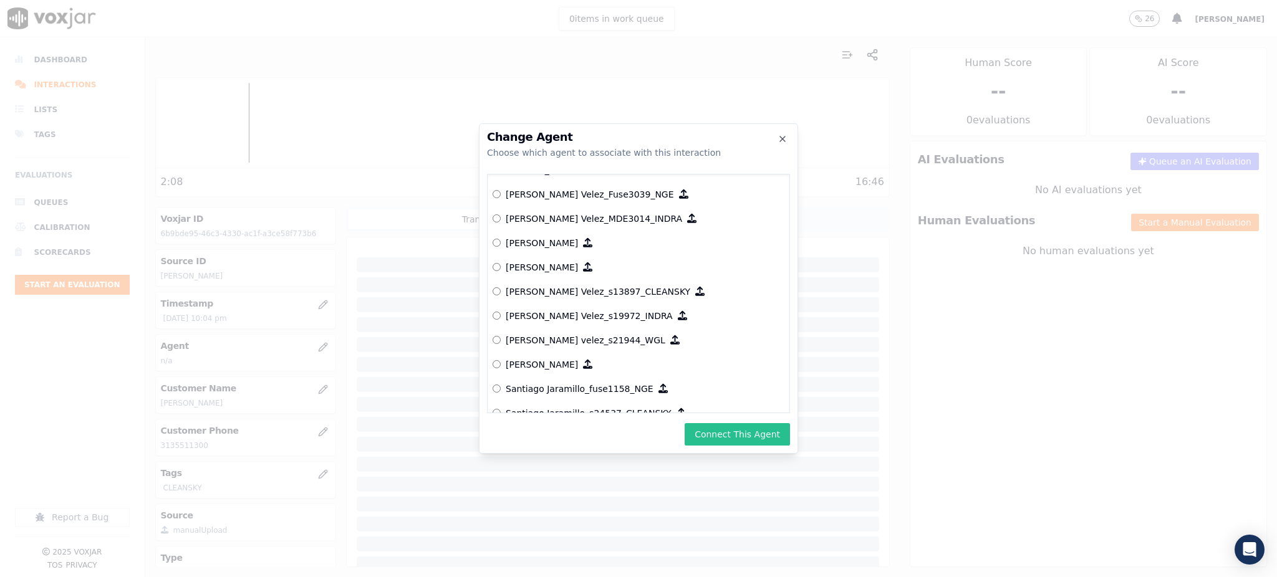
click at [719, 436] on button "Connect This Agent" at bounding box center [736, 434] width 105 height 22
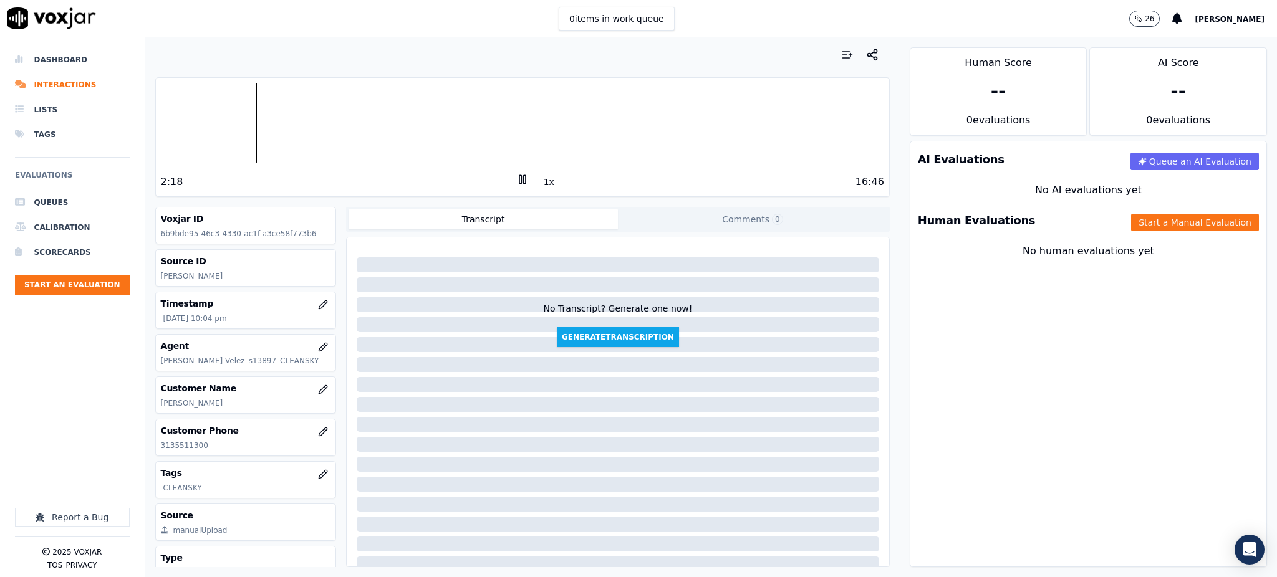
click at [1094, 378] on div "AI Evaluations Queue an AI Evaluation No AI evaluations yet Human Evaluations S…" at bounding box center [1087, 354] width 357 height 426
click at [1131, 223] on button "Start a Manual Evaluation" at bounding box center [1195, 222] width 128 height 17
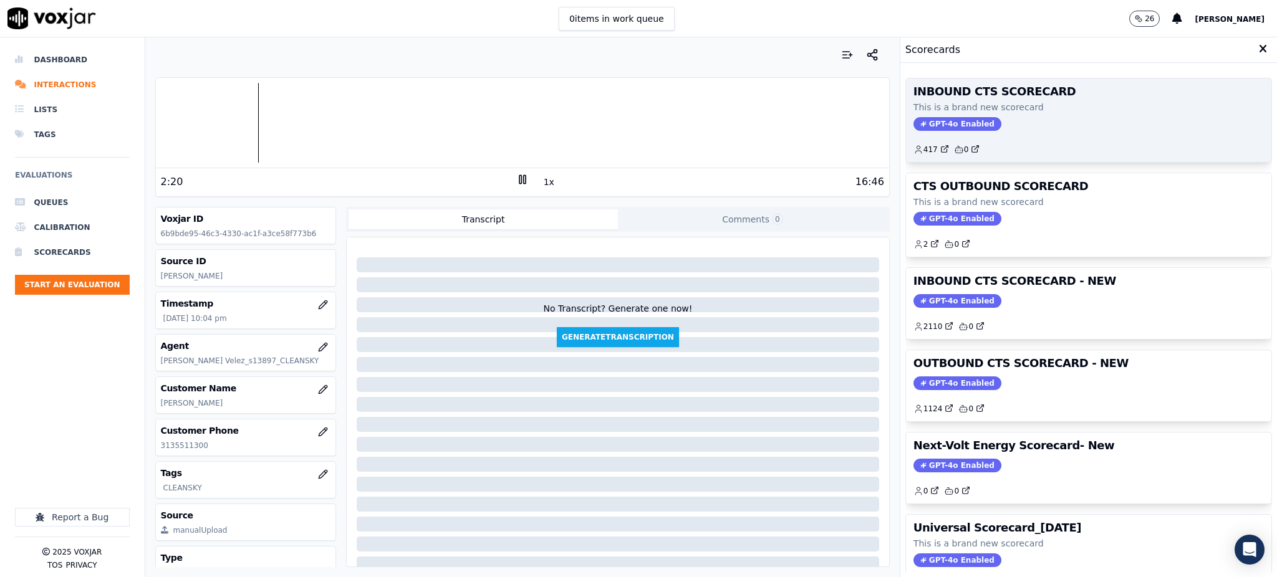
click at [932, 125] on span "GPT-4o Enabled" at bounding box center [957, 124] width 88 height 14
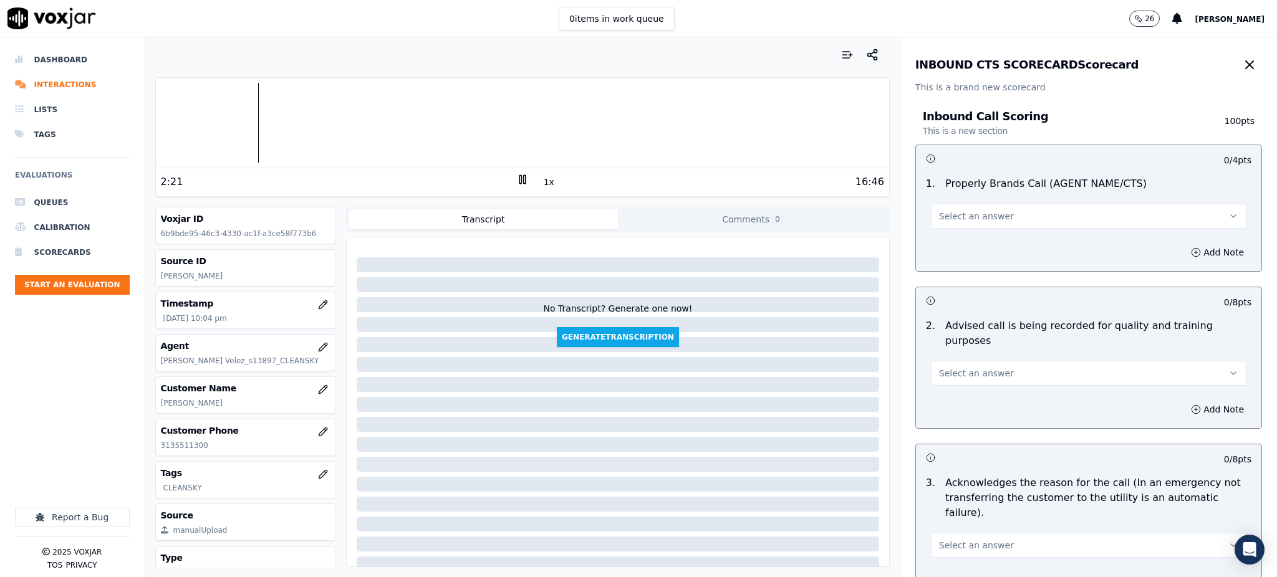
click at [984, 216] on span "Select an answer" at bounding box center [976, 216] width 75 height 12
click at [949, 242] on div "Yes" at bounding box center [1061, 244] width 288 height 20
click at [939, 367] on span "Select an answer" at bounding box center [976, 373] width 75 height 12
click at [945, 390] on div "Yes" at bounding box center [1061, 386] width 288 height 20
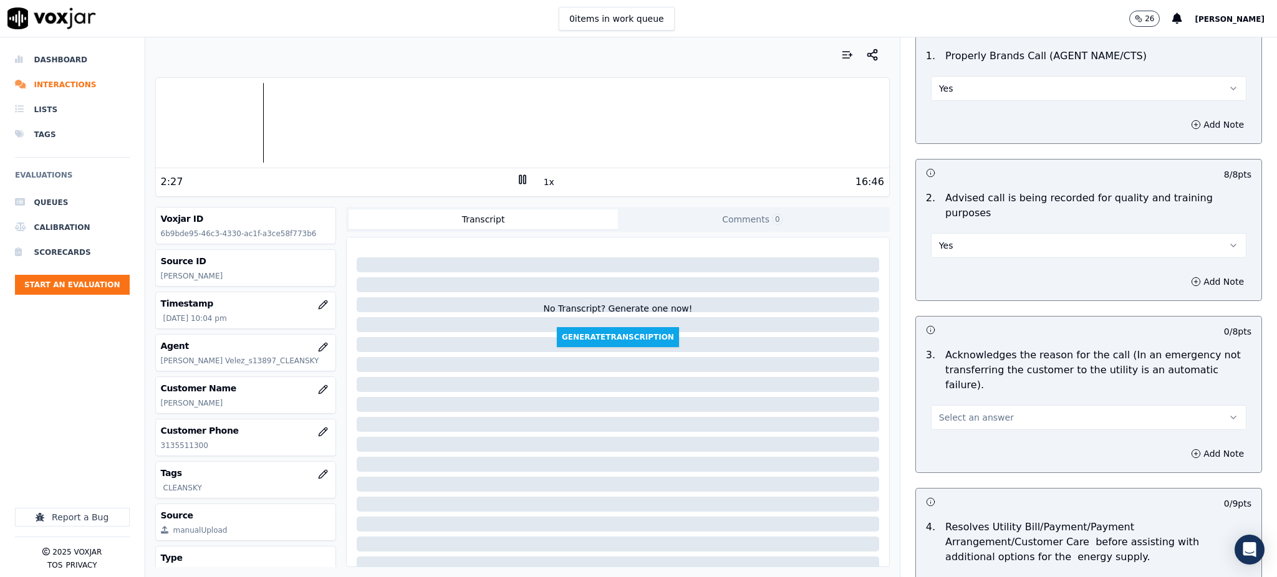
scroll to position [166, 0]
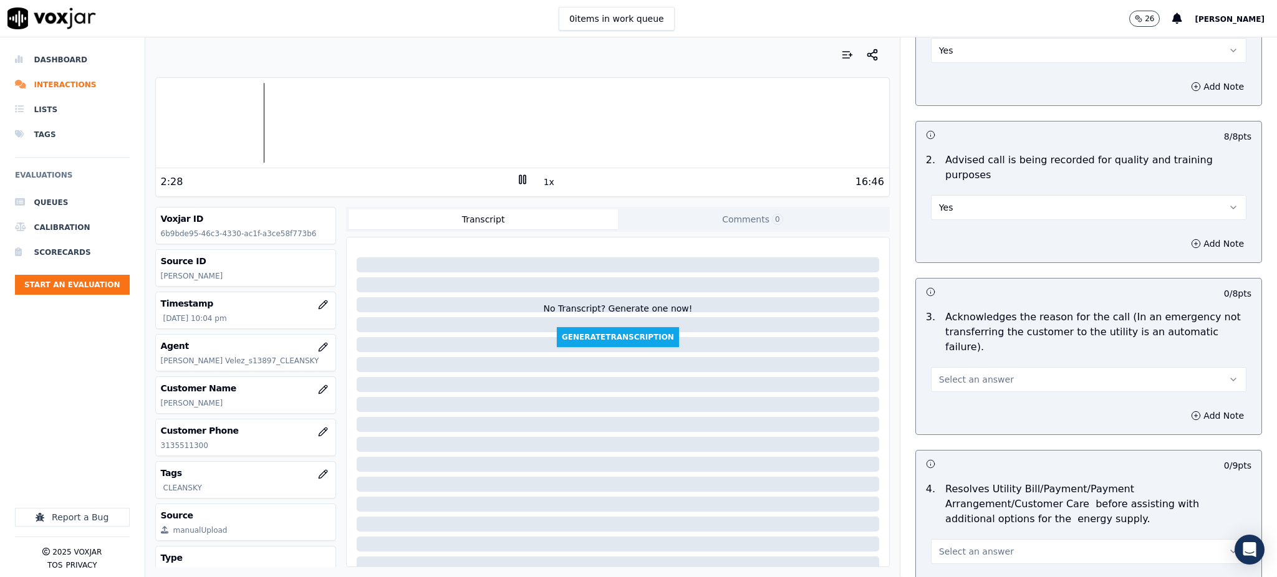
click at [979, 373] on span "Select an answer" at bounding box center [976, 379] width 75 height 12
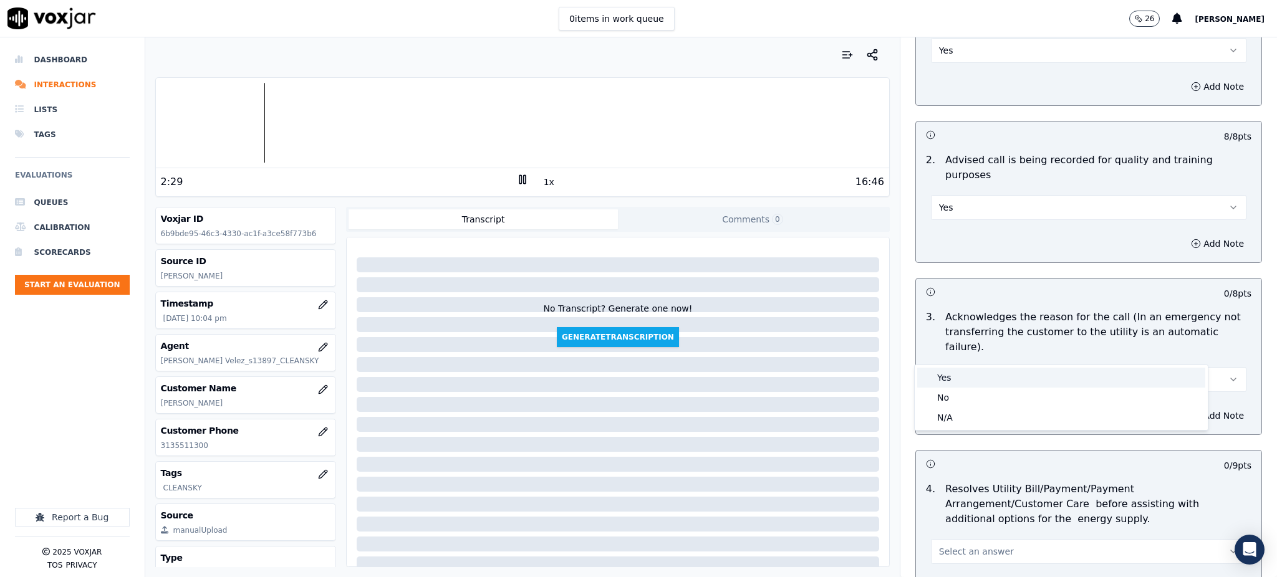
click at [969, 375] on div "Yes" at bounding box center [1061, 378] width 288 height 20
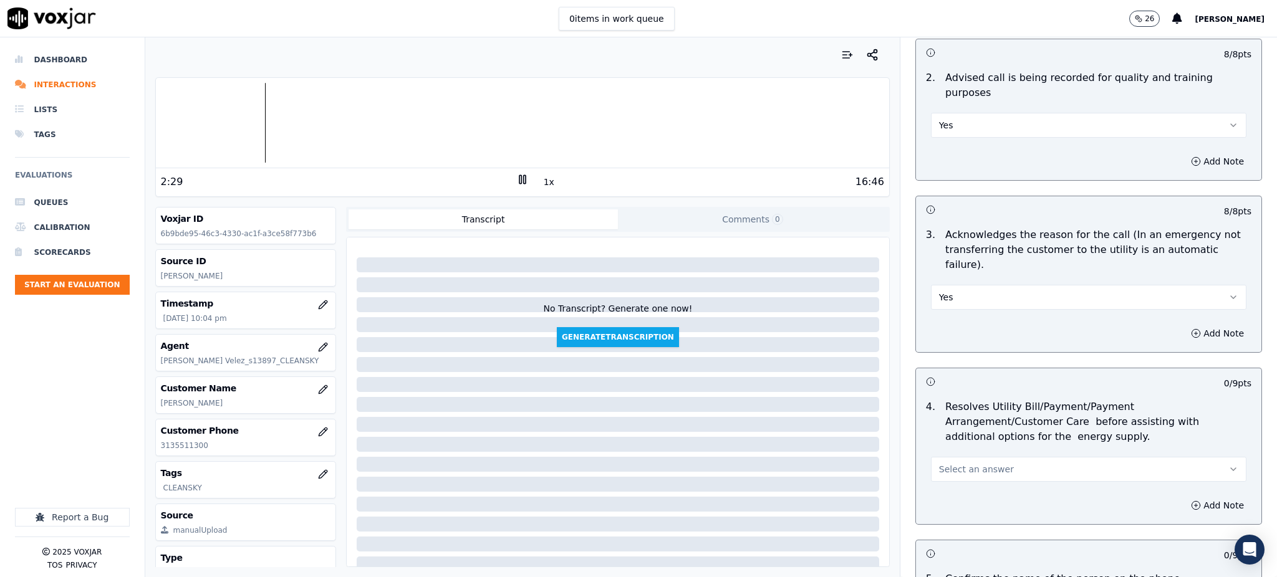
scroll to position [249, 0]
click at [963, 456] on button "Select an answer" at bounding box center [1088, 468] width 315 height 25
click at [944, 474] on div "Yes" at bounding box center [1061, 467] width 288 height 20
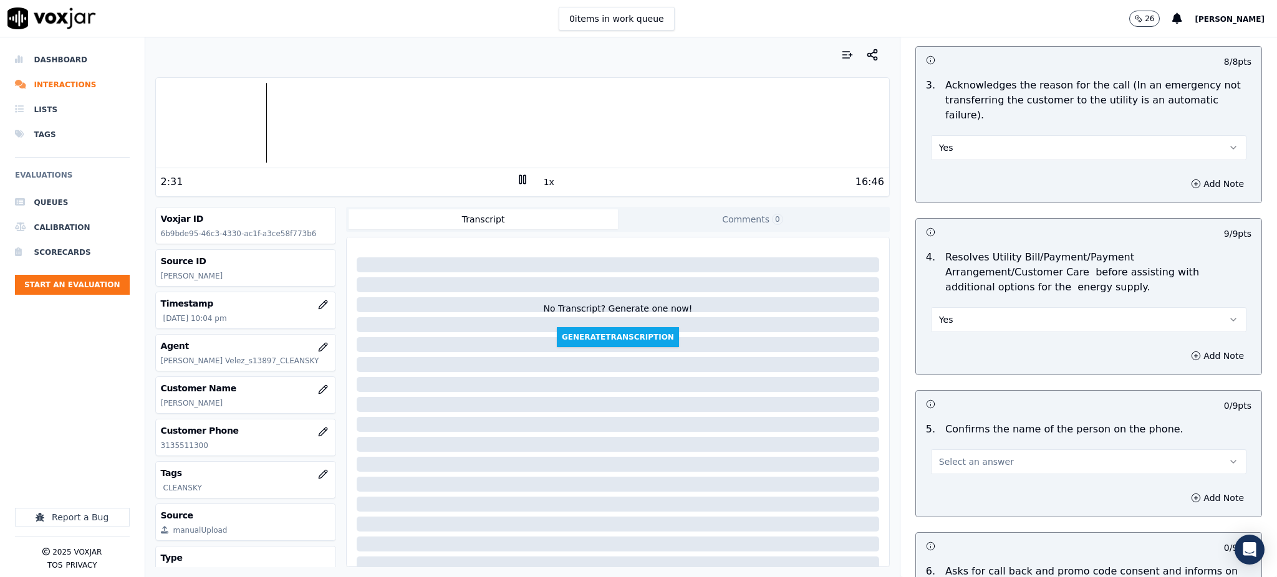
scroll to position [415, 0]
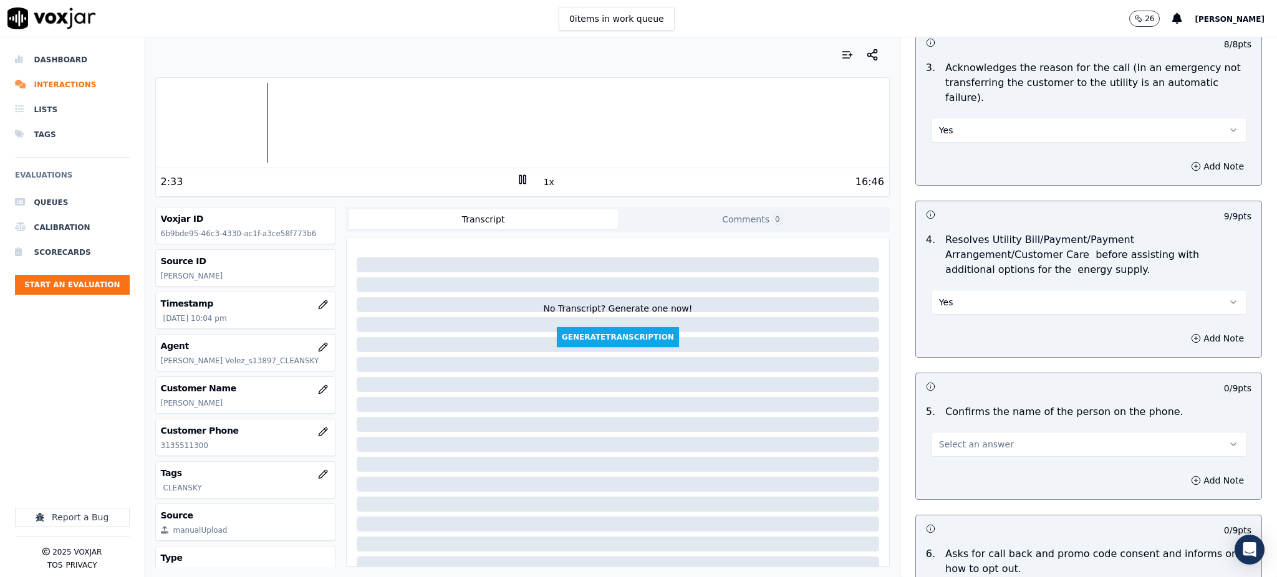
click at [939, 438] on span "Select an answer" at bounding box center [976, 444] width 75 height 12
click at [945, 445] on div "Yes" at bounding box center [1061, 443] width 288 height 20
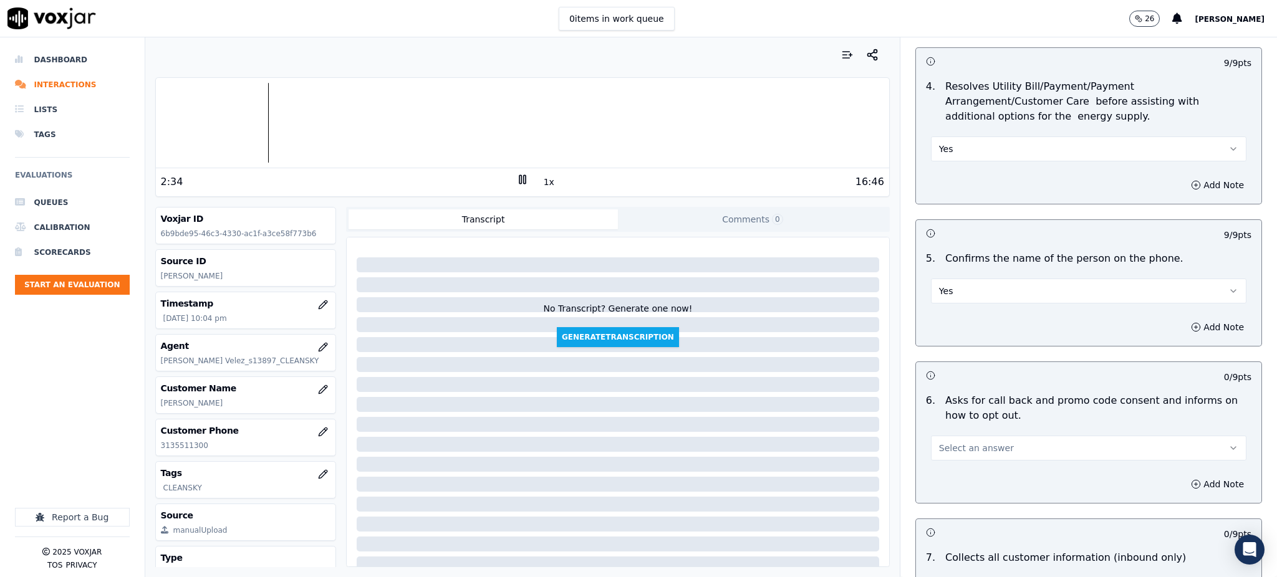
scroll to position [582, 0]
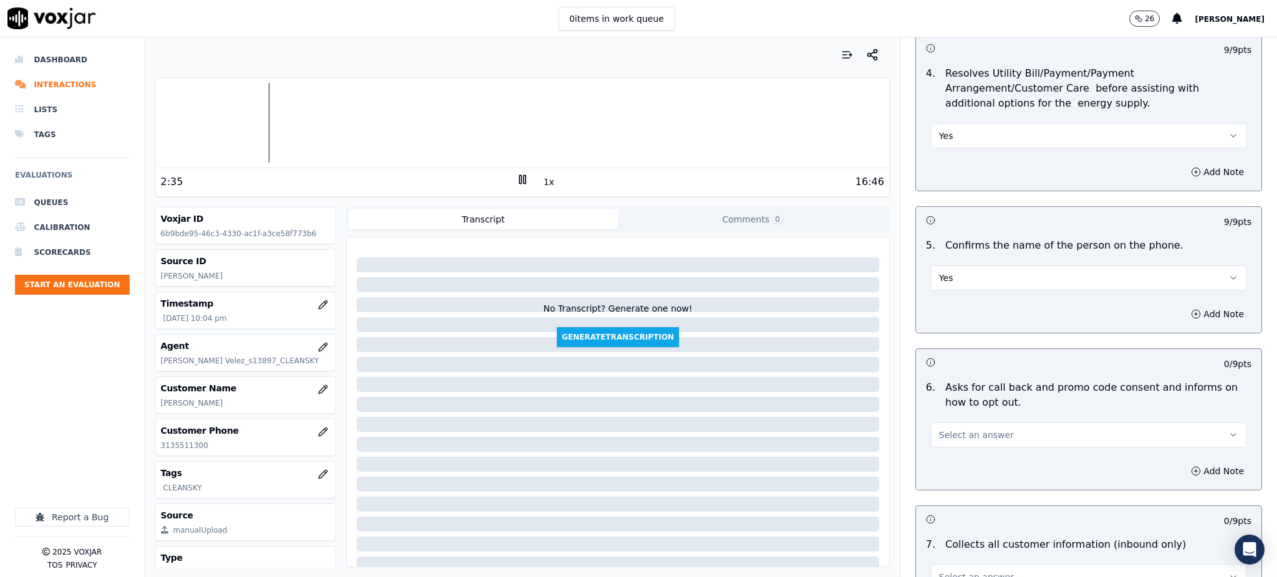
click at [952, 429] on span "Select an answer" at bounding box center [976, 435] width 75 height 12
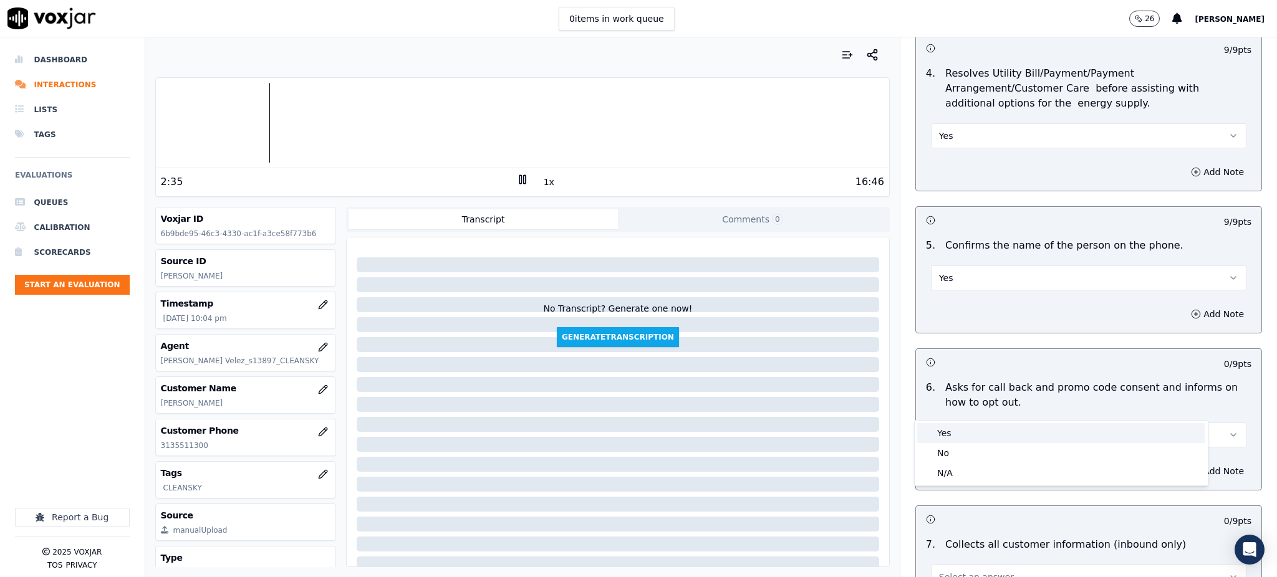
click at [952, 426] on div "Yes" at bounding box center [1061, 433] width 288 height 20
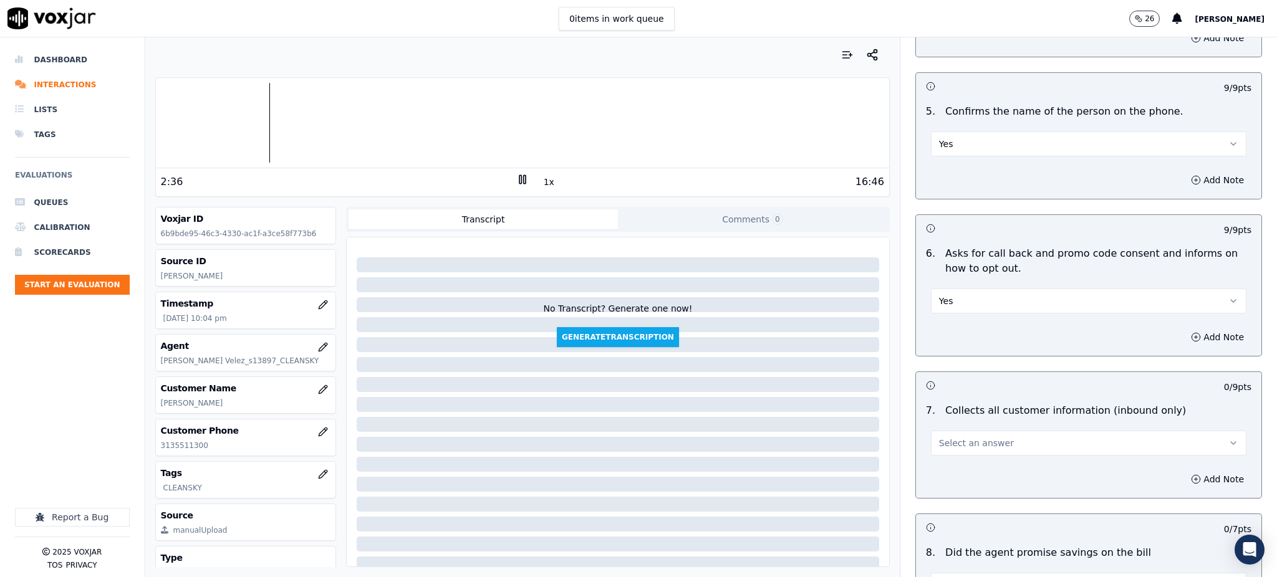
scroll to position [748, 0]
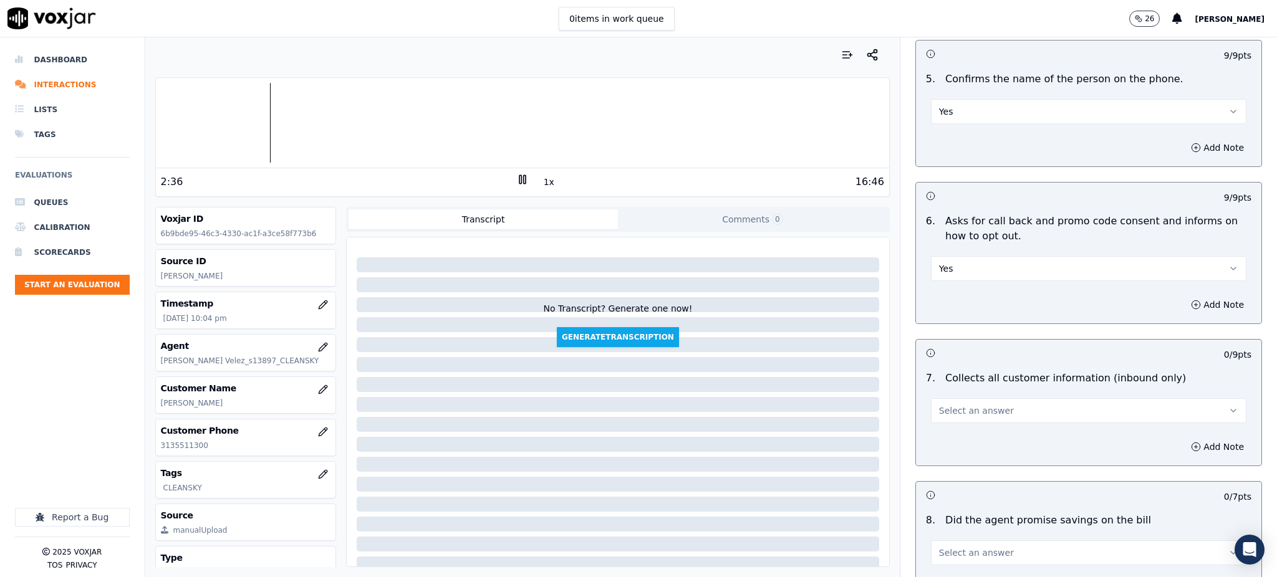
click at [945, 405] on span "Select an answer" at bounding box center [976, 411] width 75 height 12
click at [947, 405] on div "Yes" at bounding box center [1061, 410] width 288 height 20
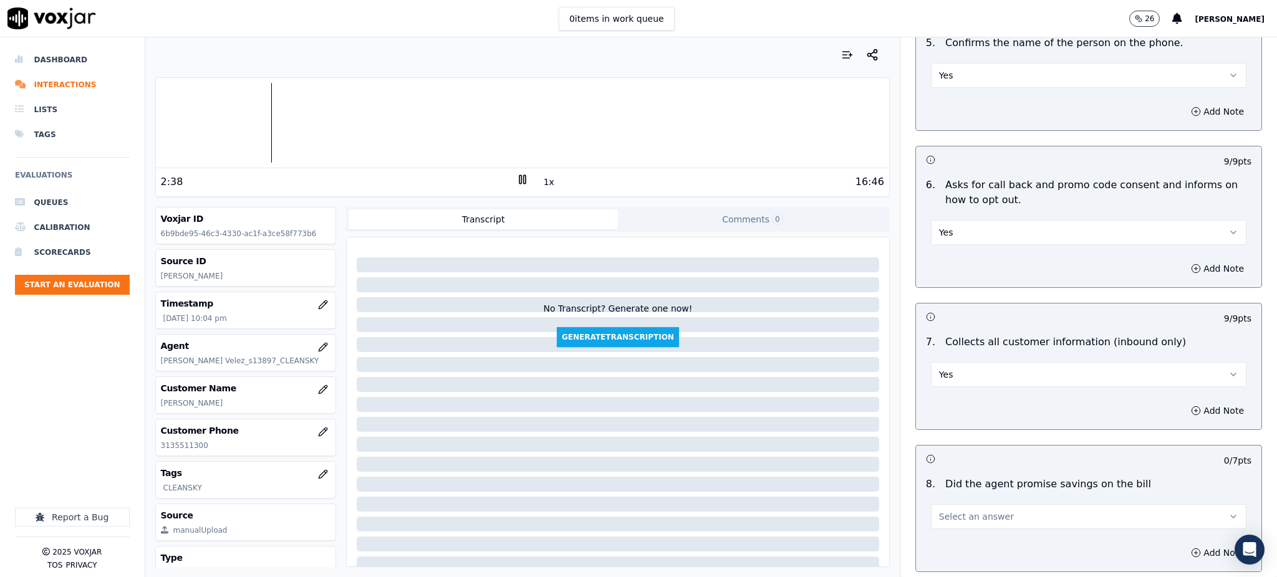
scroll to position [831, 0]
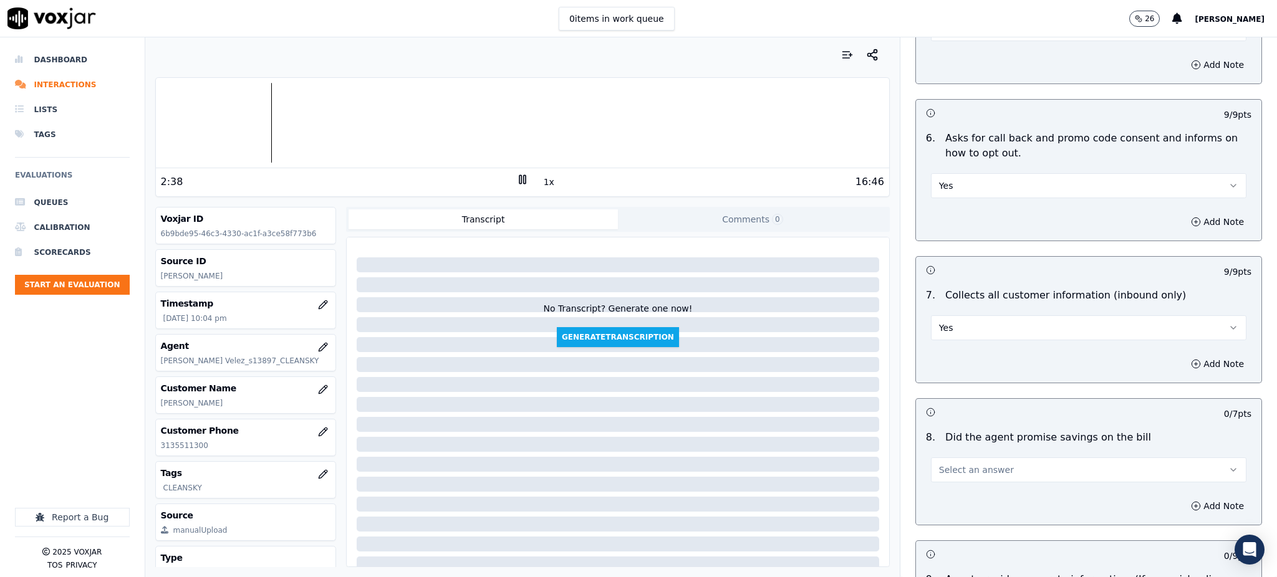
click at [949, 458] on button "Select an answer" at bounding box center [1088, 470] width 315 height 25
click at [949, 470] on div "Yes" at bounding box center [1061, 469] width 288 height 20
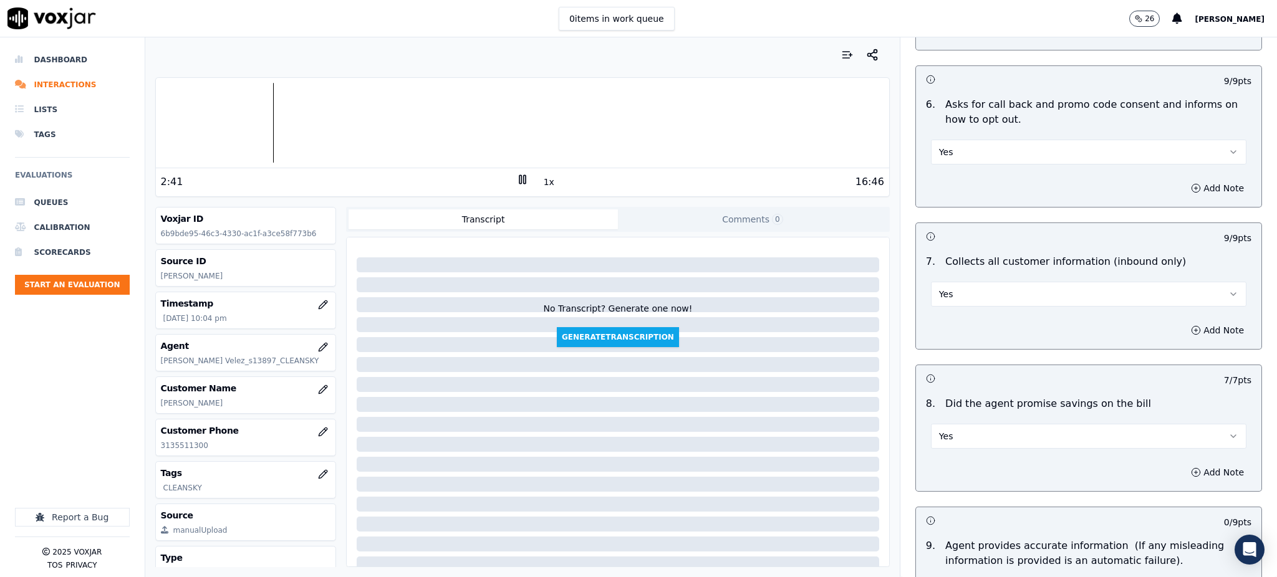
scroll to position [997, 0]
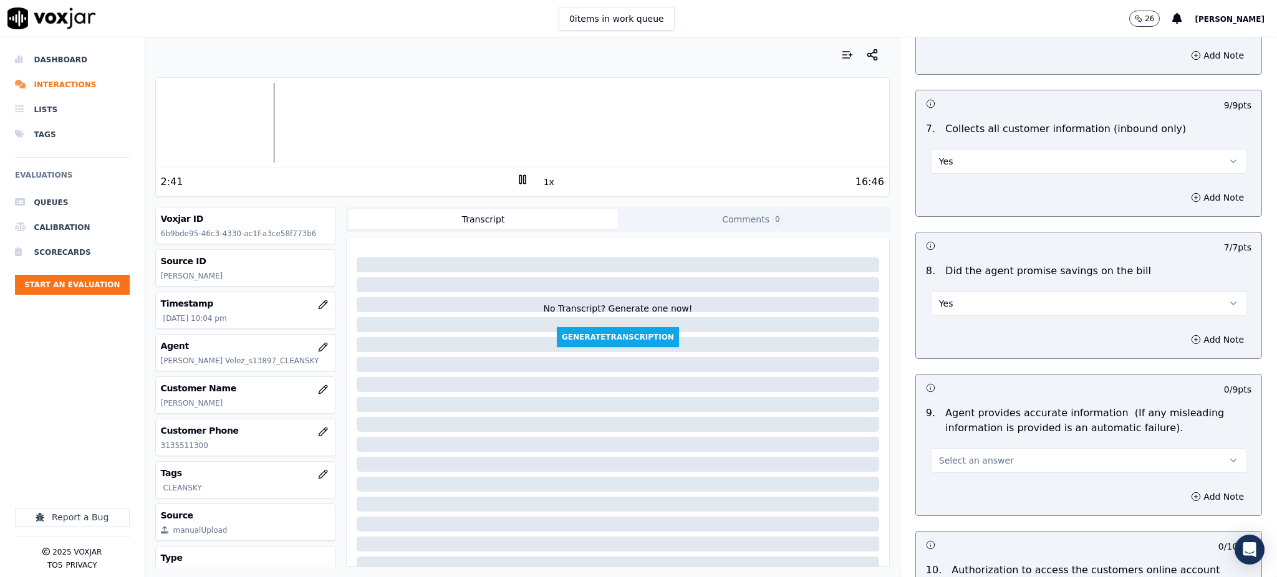
click at [951, 448] on button "Select an answer" at bounding box center [1088, 460] width 315 height 25
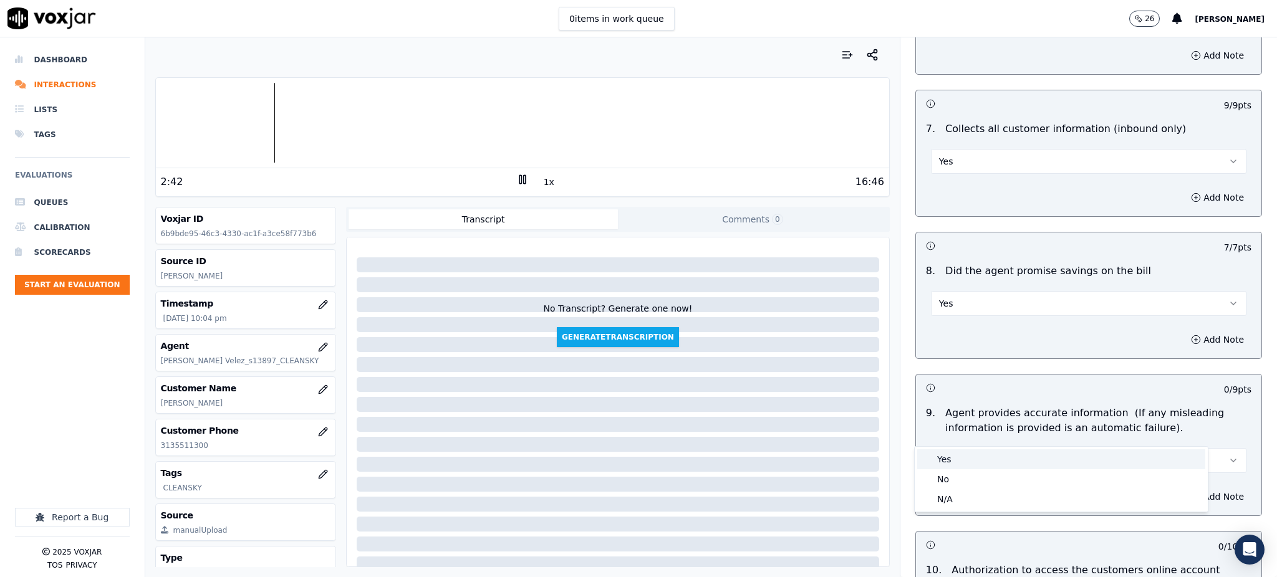
click at [945, 460] on div "Yes" at bounding box center [1061, 459] width 288 height 20
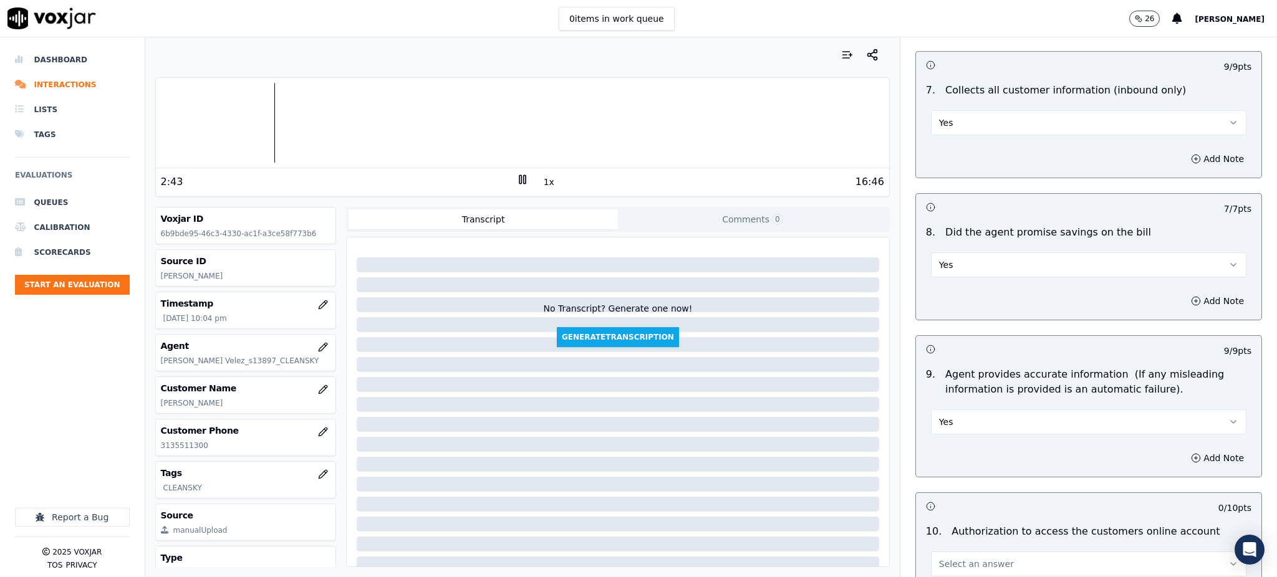
scroll to position [1163, 0]
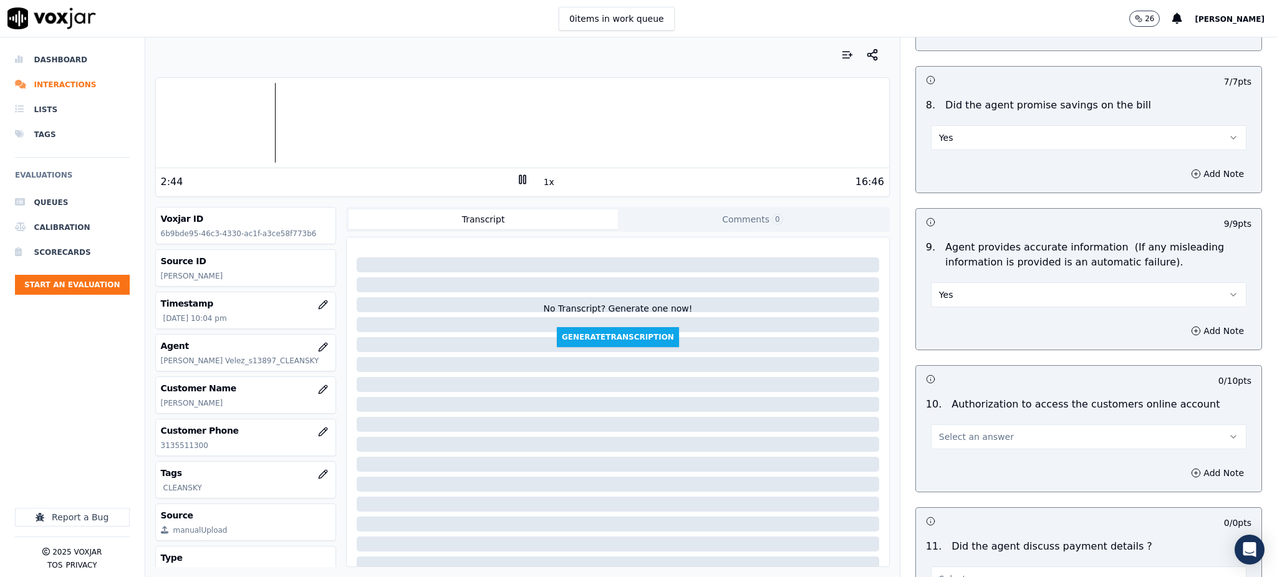
click at [968, 431] on span "Select an answer" at bounding box center [976, 437] width 75 height 12
click at [962, 438] on div "Yes" at bounding box center [1061, 436] width 288 height 20
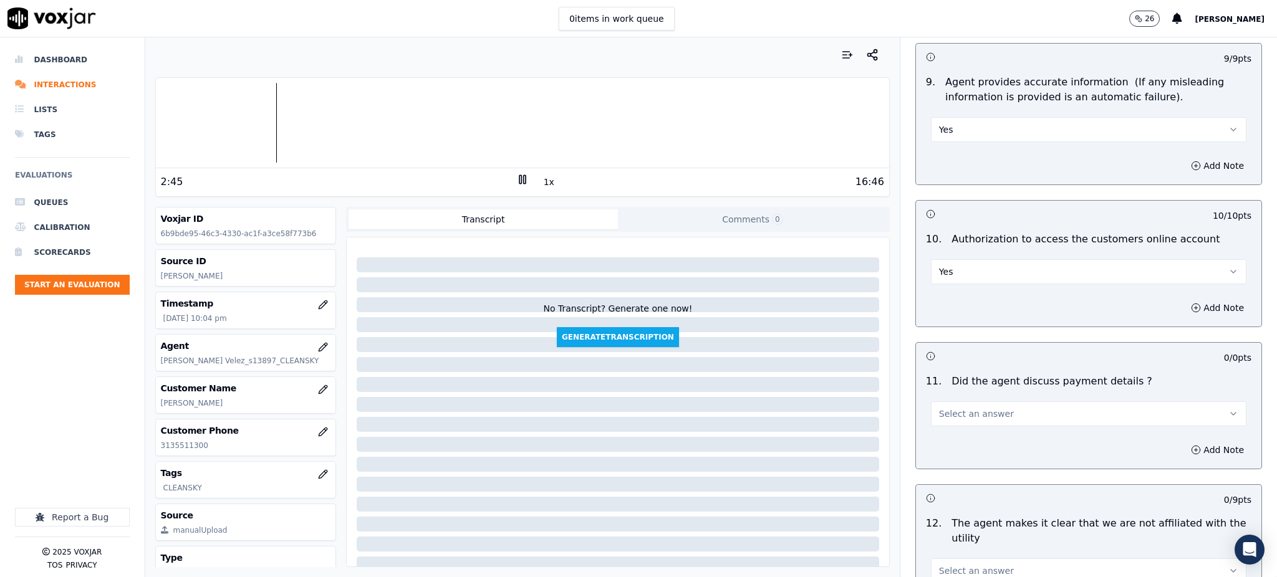
scroll to position [1412, 0]
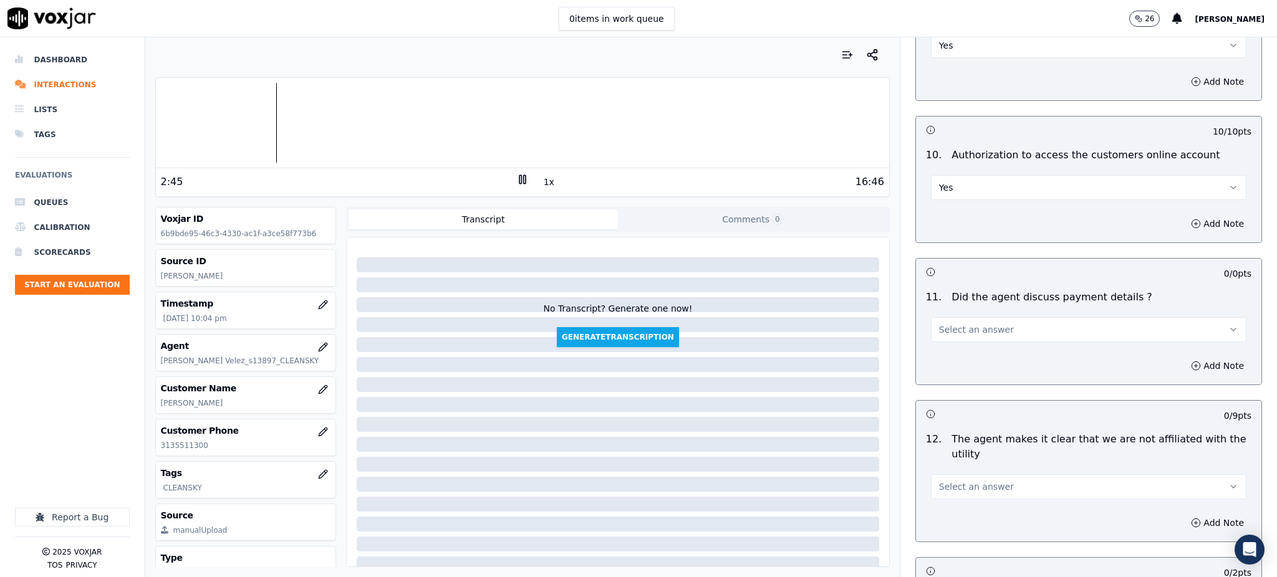
click at [972, 317] on button "Select an answer" at bounding box center [1088, 329] width 315 height 25
click at [957, 368] on div "N/A" at bounding box center [1061, 368] width 288 height 20
click at [956, 474] on button "Select an answer" at bounding box center [1088, 486] width 315 height 25
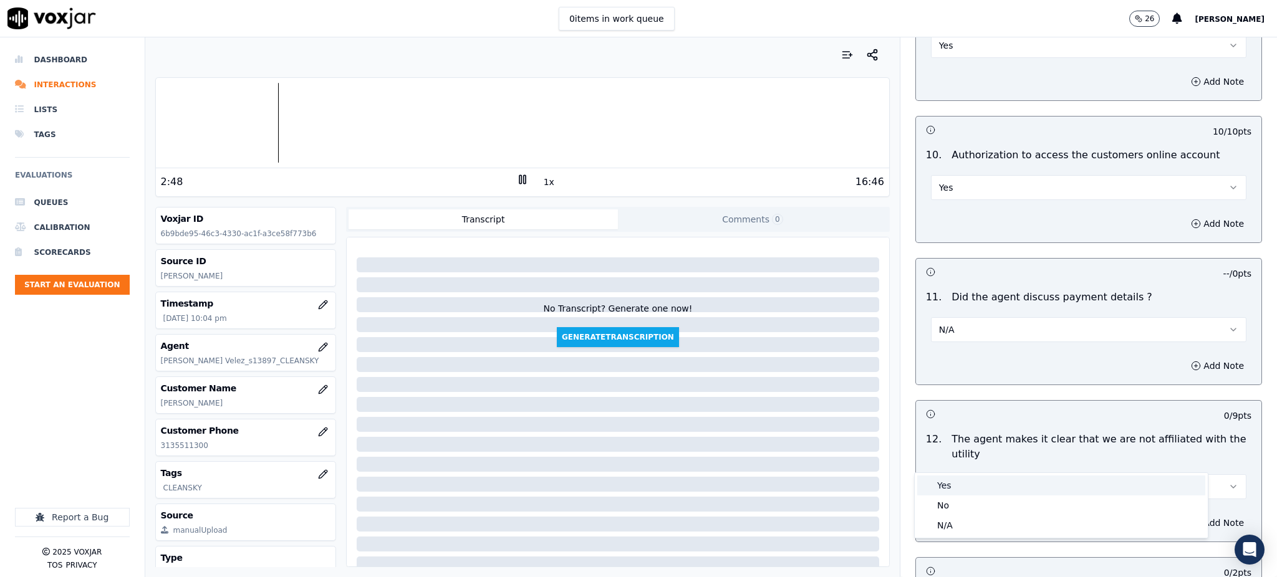
click at [954, 484] on div "Yes" at bounding box center [1061, 486] width 288 height 20
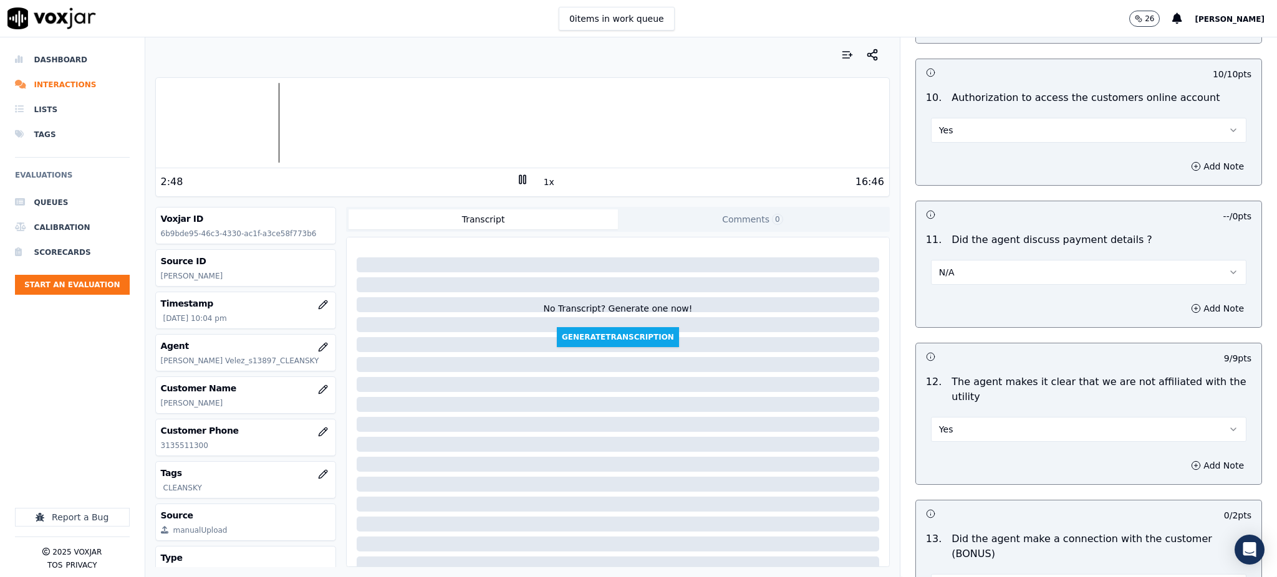
scroll to position [1579, 0]
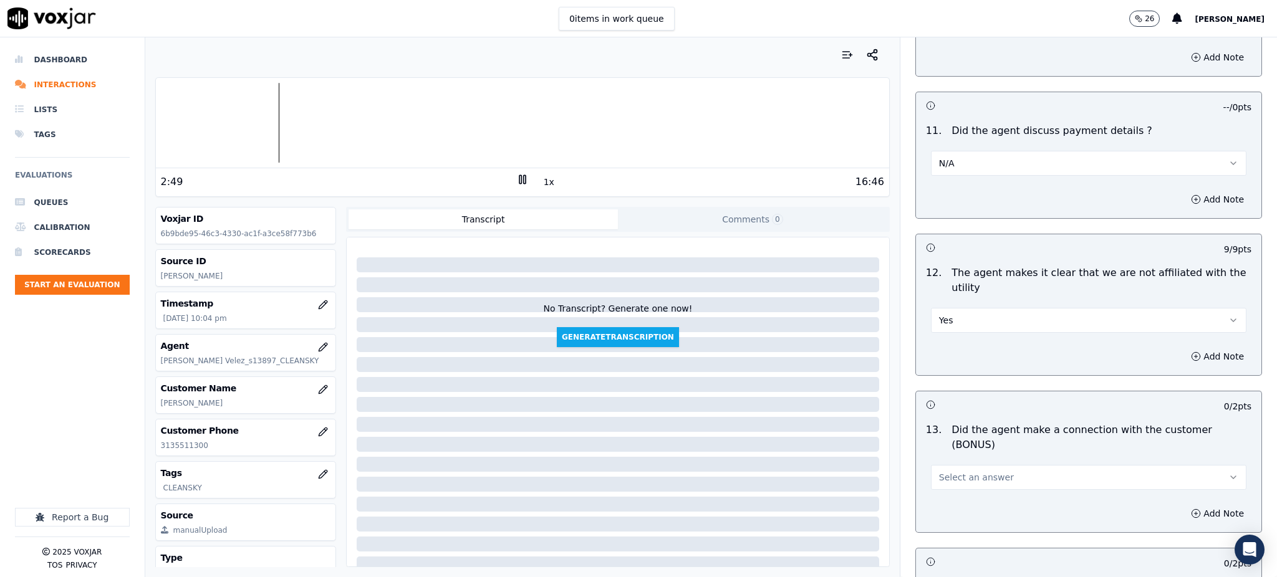
click at [949, 465] on button "Select an answer" at bounding box center [1088, 477] width 315 height 25
click at [961, 460] on div "Yes" at bounding box center [1061, 461] width 288 height 20
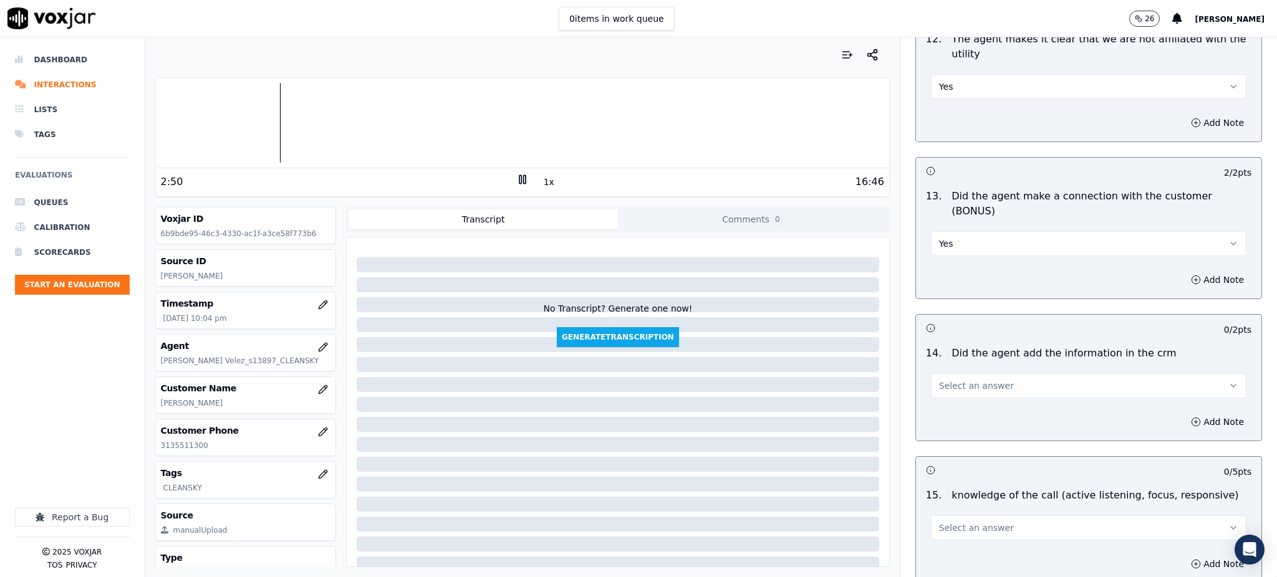
scroll to position [1828, 0]
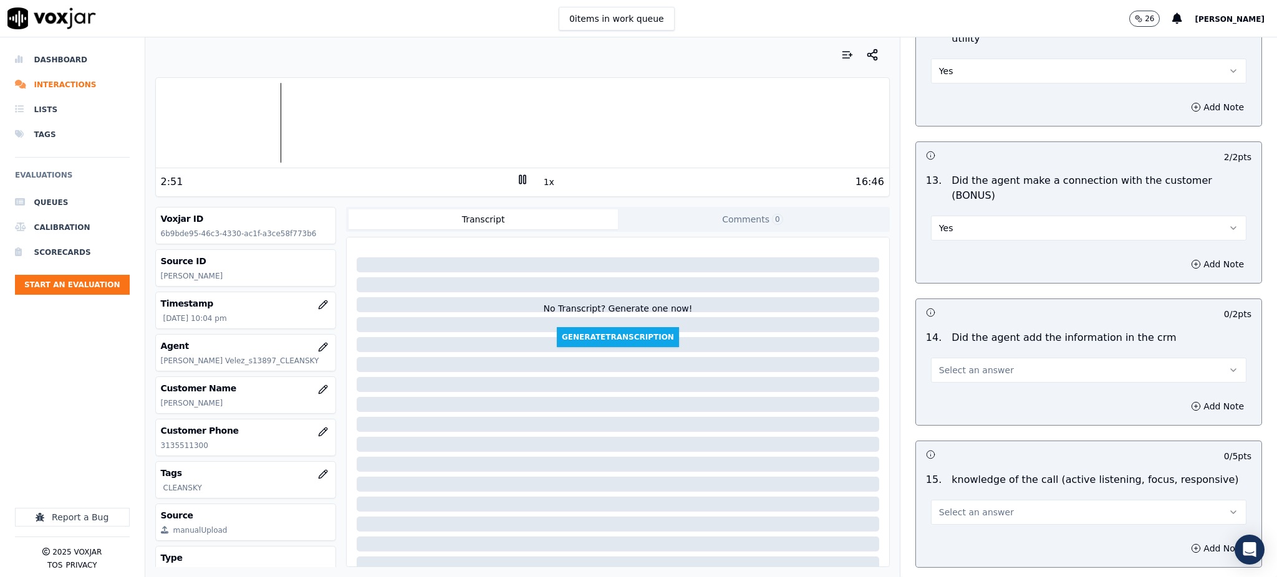
click at [946, 364] on span "Select an answer" at bounding box center [976, 370] width 75 height 12
click at [954, 357] on div "Yes" at bounding box center [1061, 355] width 288 height 20
click at [951, 506] on span "Select an answer" at bounding box center [976, 512] width 75 height 12
click at [953, 492] on div "Yes" at bounding box center [1061, 497] width 288 height 20
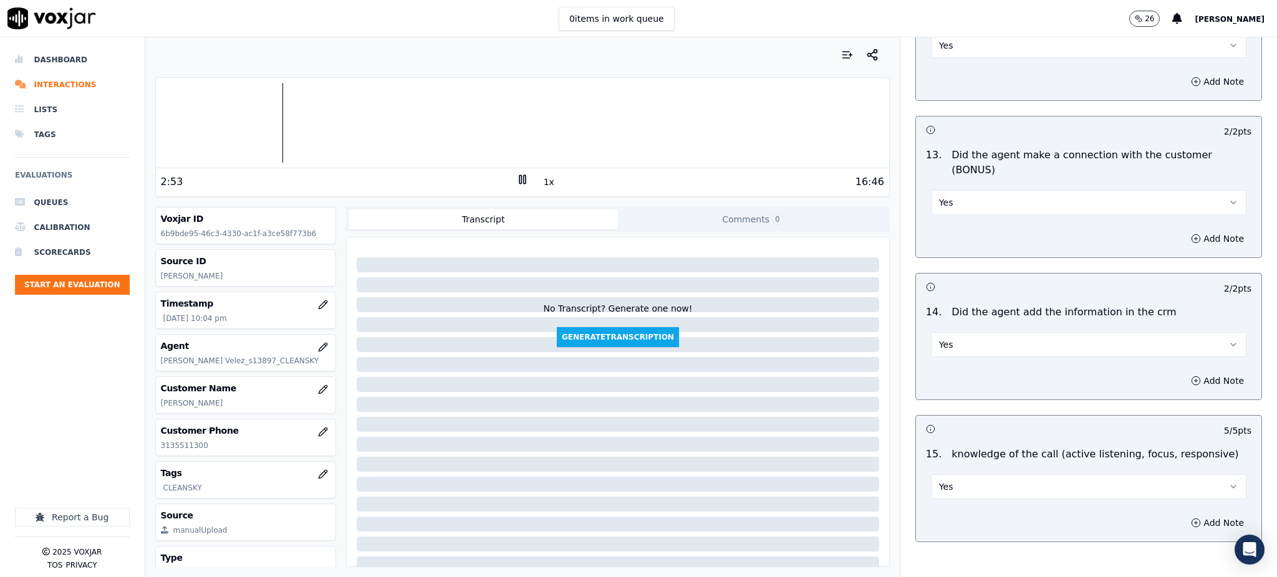
scroll to position [1887, 0]
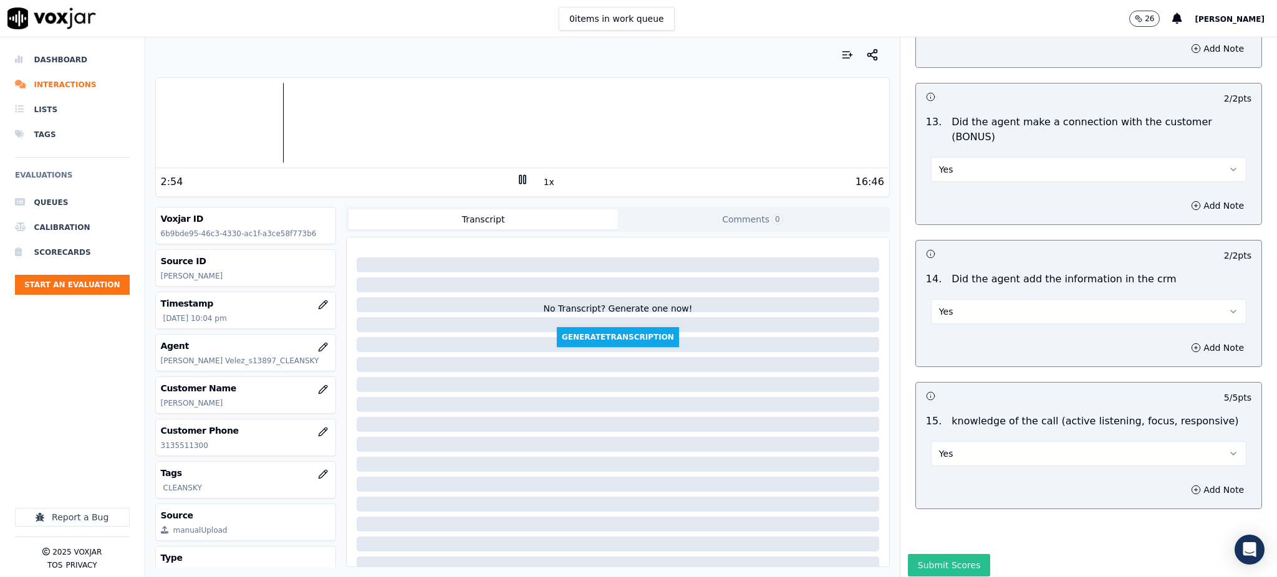
click at [939, 554] on button "Submit Scores" at bounding box center [949, 565] width 83 height 22
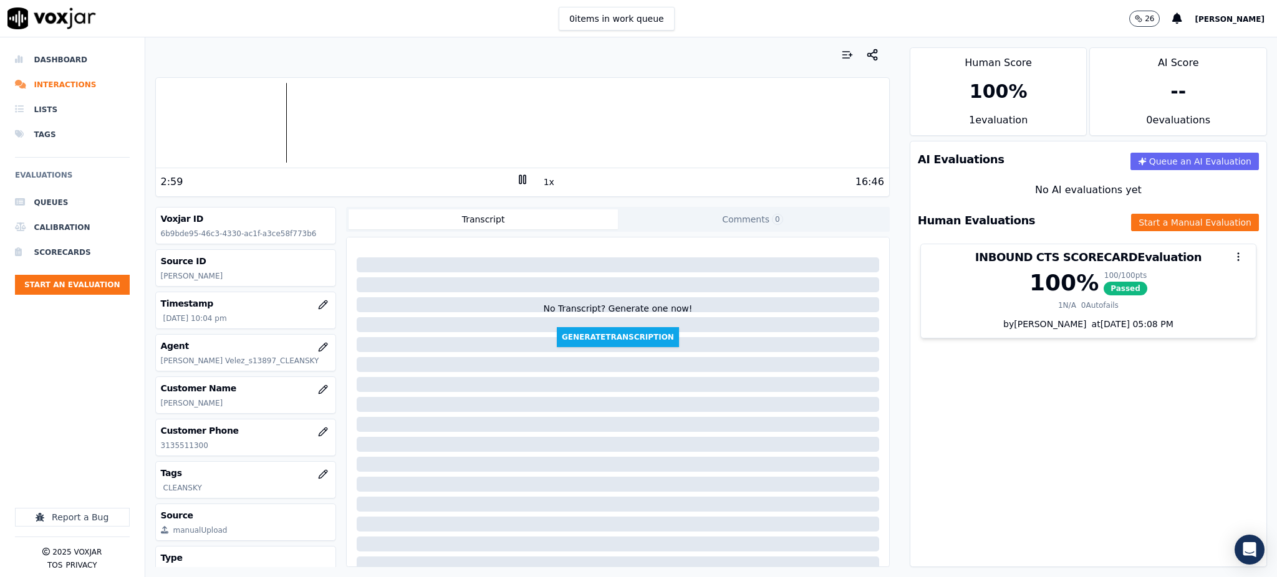
click at [510, 175] on div "2:59 1x 16:46" at bounding box center [522, 181] width 733 height 27
click at [516, 179] on icon at bounding box center [522, 179] width 12 height 12
click at [516, 178] on icon at bounding box center [522, 179] width 12 height 12
